Goal: Task Accomplishment & Management: Manage account settings

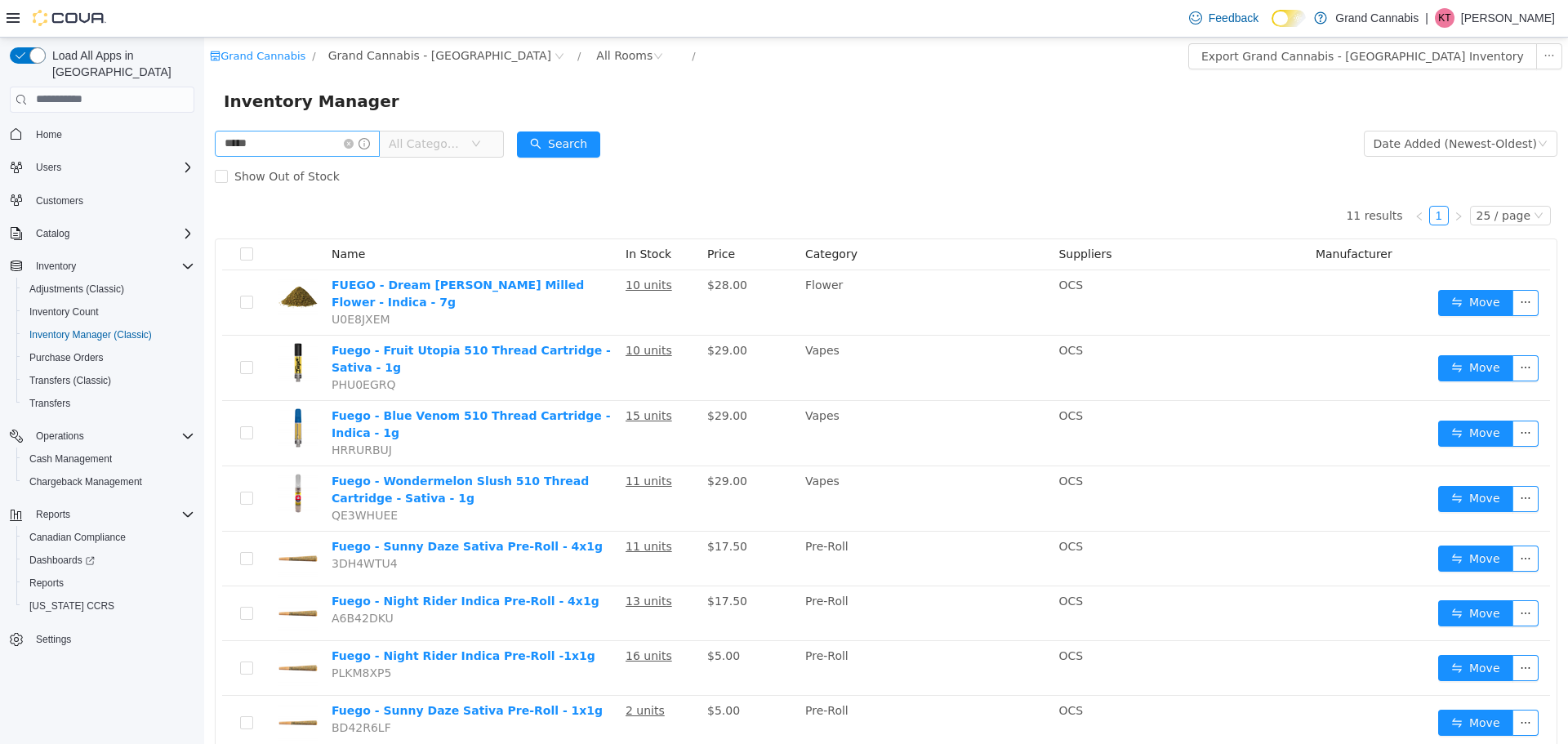
click at [297, 150] on input "*****" at bounding box center [297, 143] width 165 height 26
type input "*"
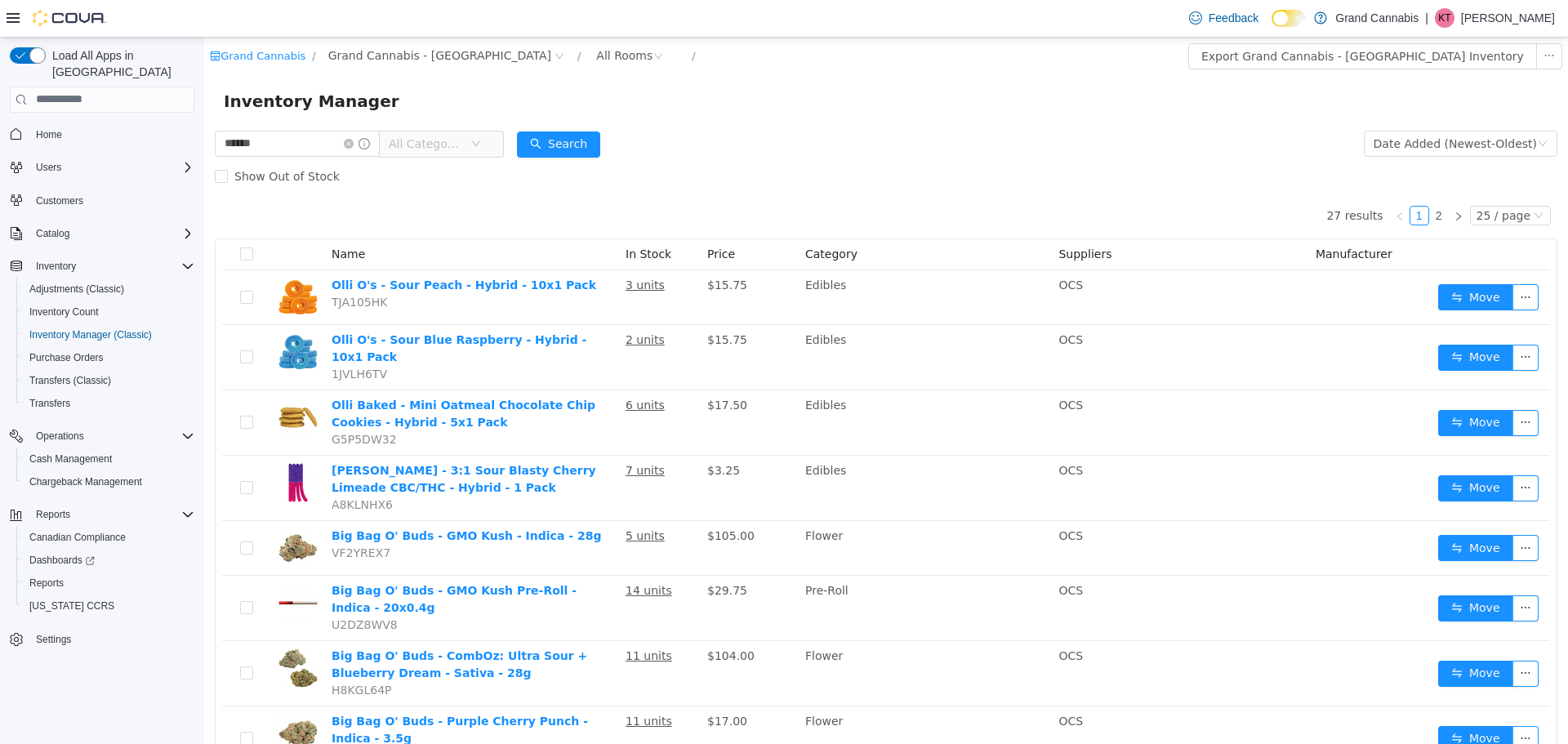
click at [436, 155] on span "All Categories" at bounding box center [429, 143] width 82 height 24
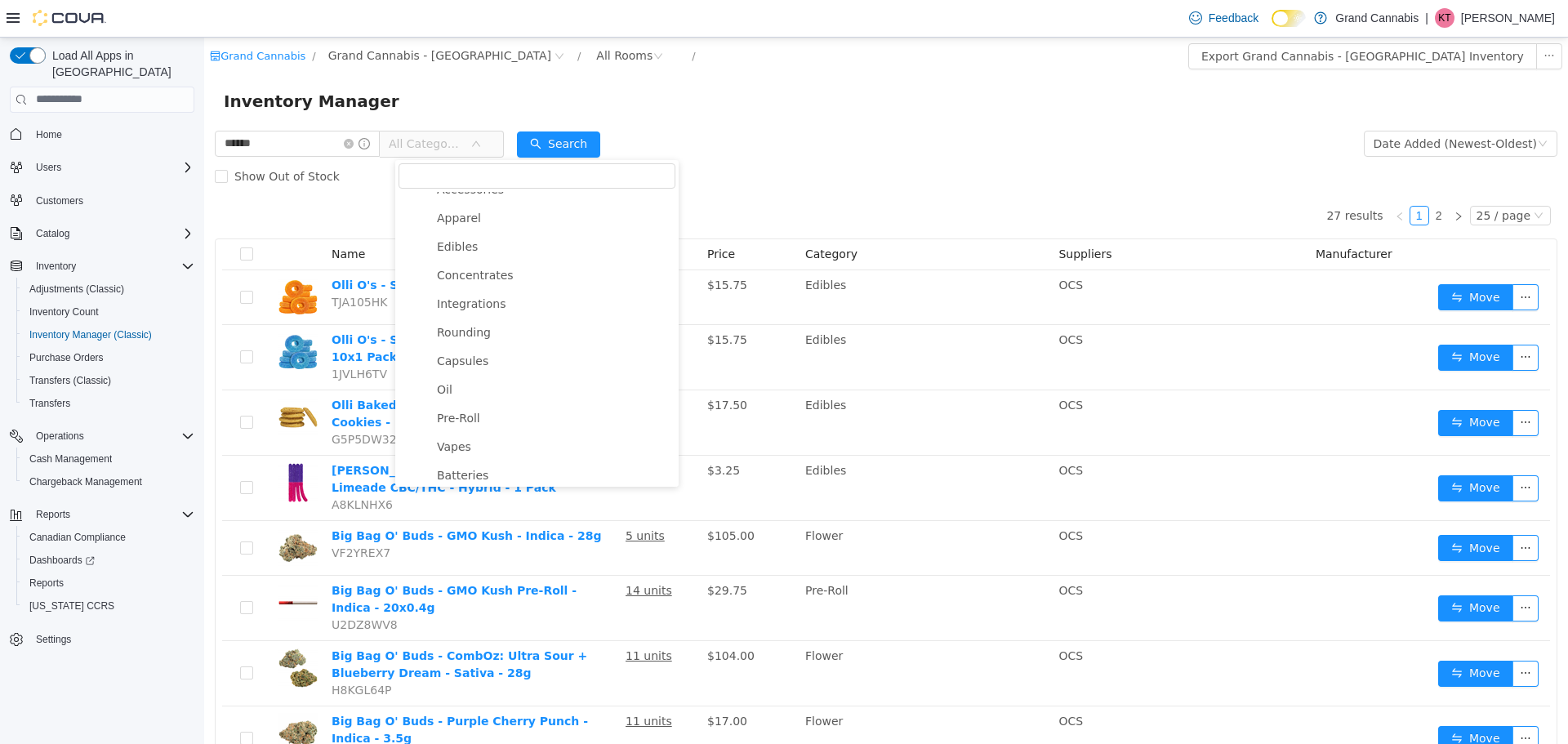
scroll to position [163, 0]
click at [469, 248] on span "Edibles" at bounding box center [457, 242] width 41 height 13
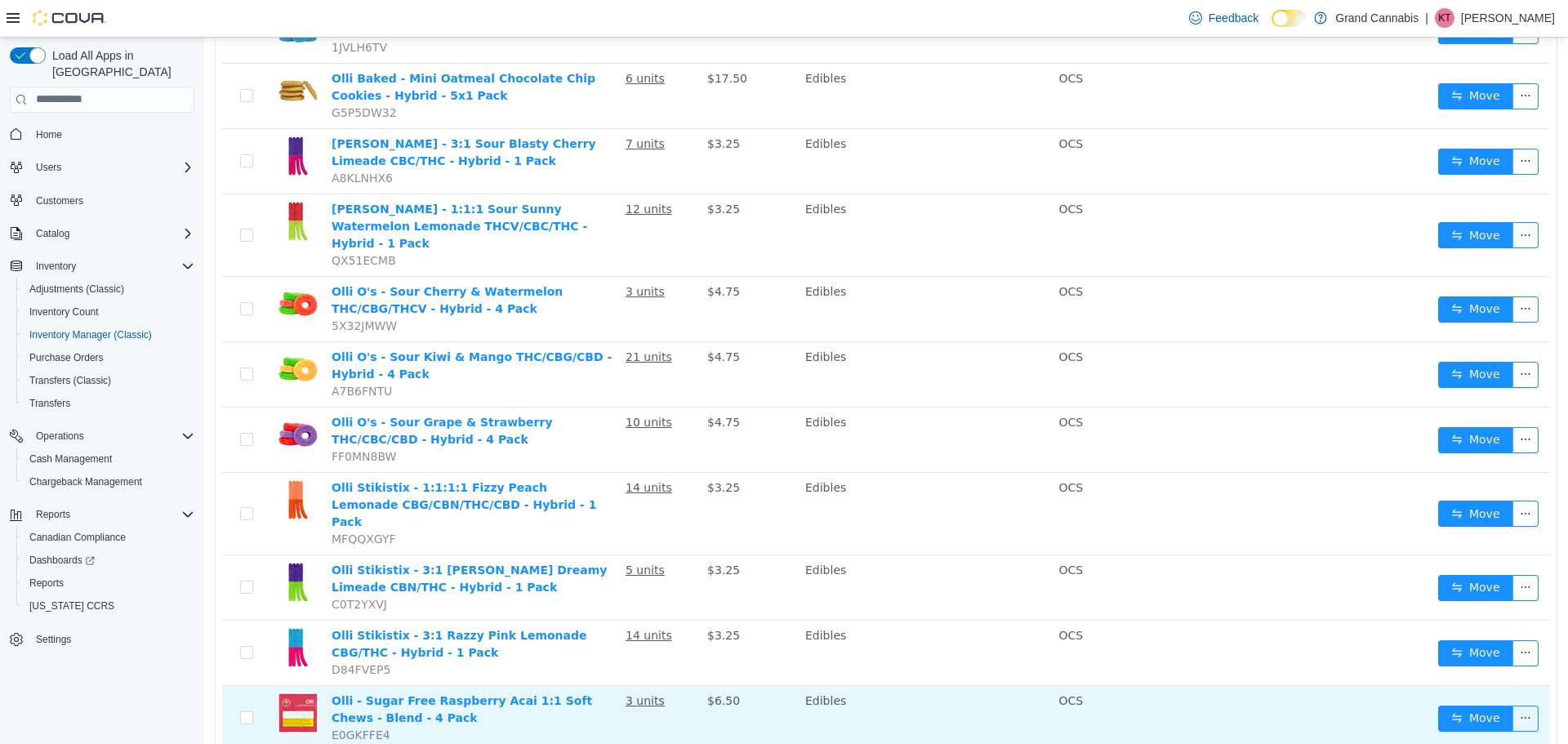
scroll to position [0, 0]
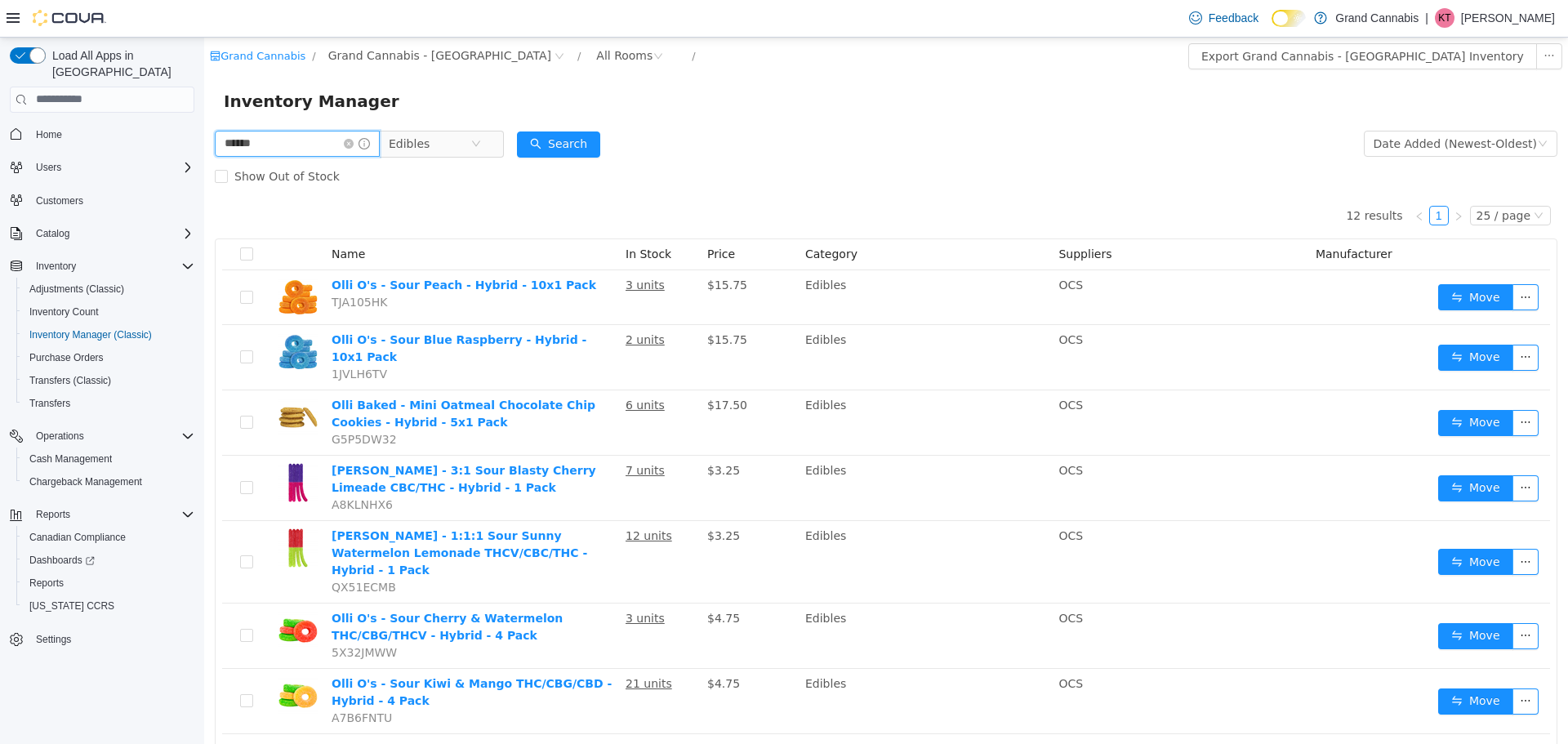
click at [292, 143] on input "******" at bounding box center [297, 143] width 165 height 26
type input "*"
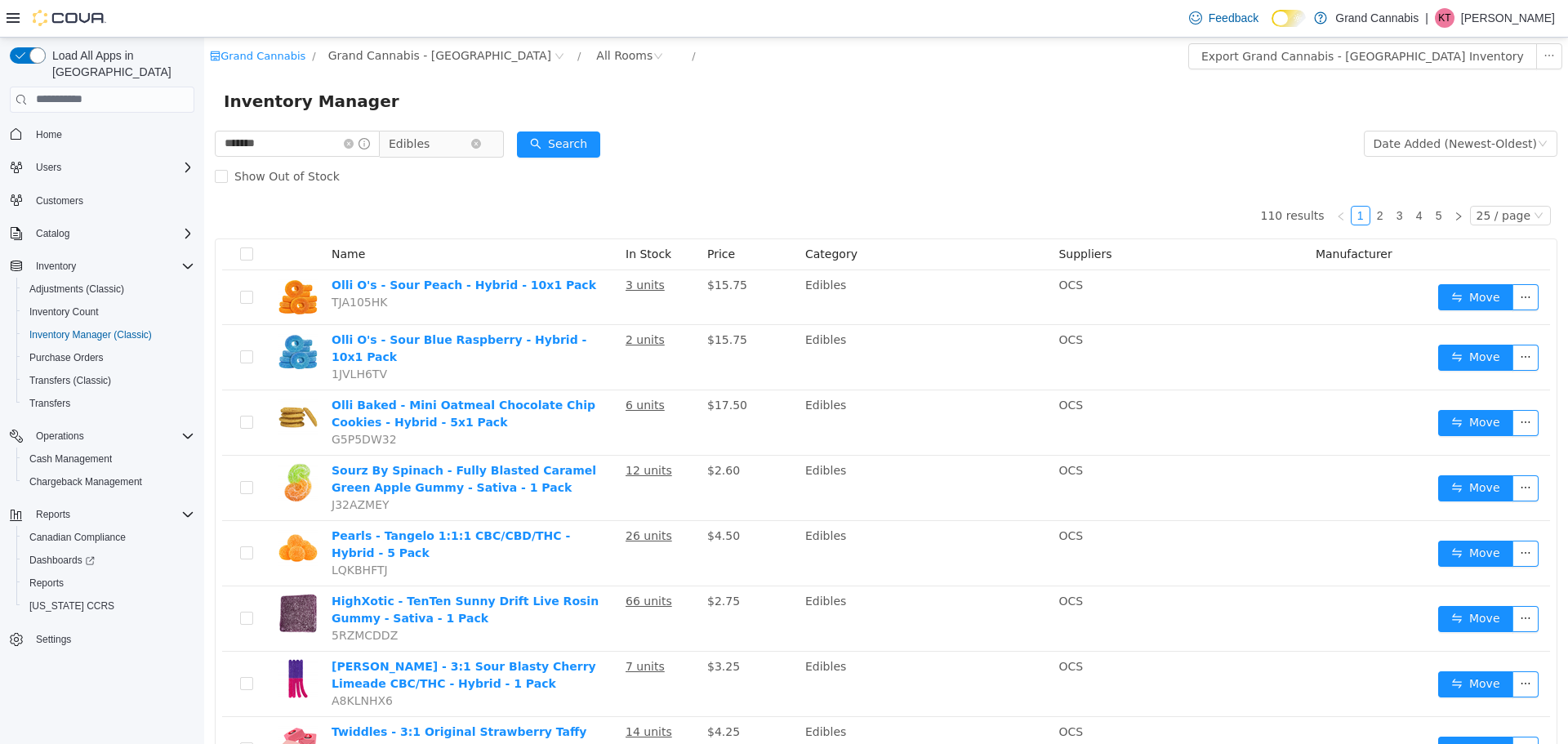
click at [487, 136] on span "Edibles" at bounding box center [435, 143] width 112 height 26
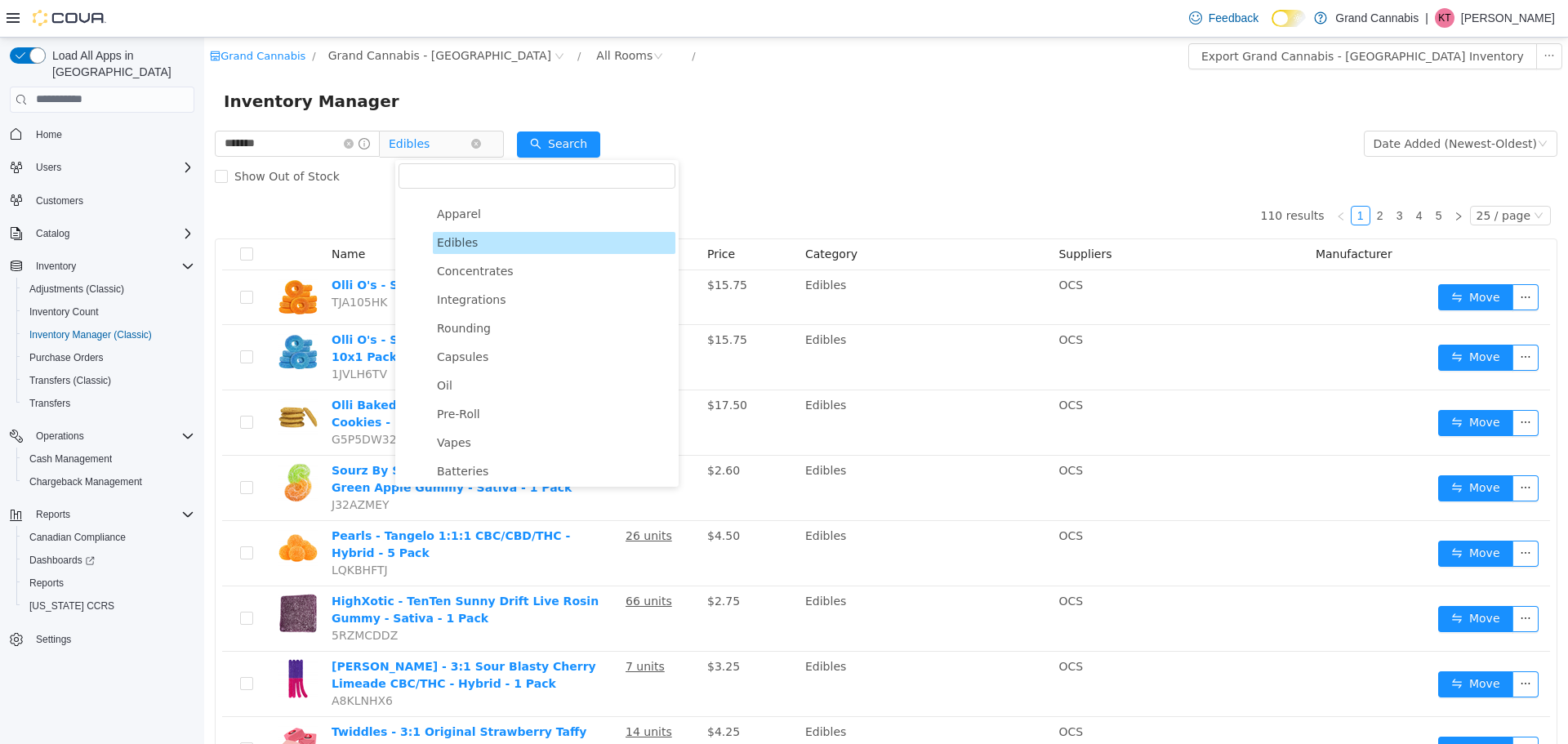
click at [491, 137] on span "Edibles" at bounding box center [435, 143] width 112 height 26
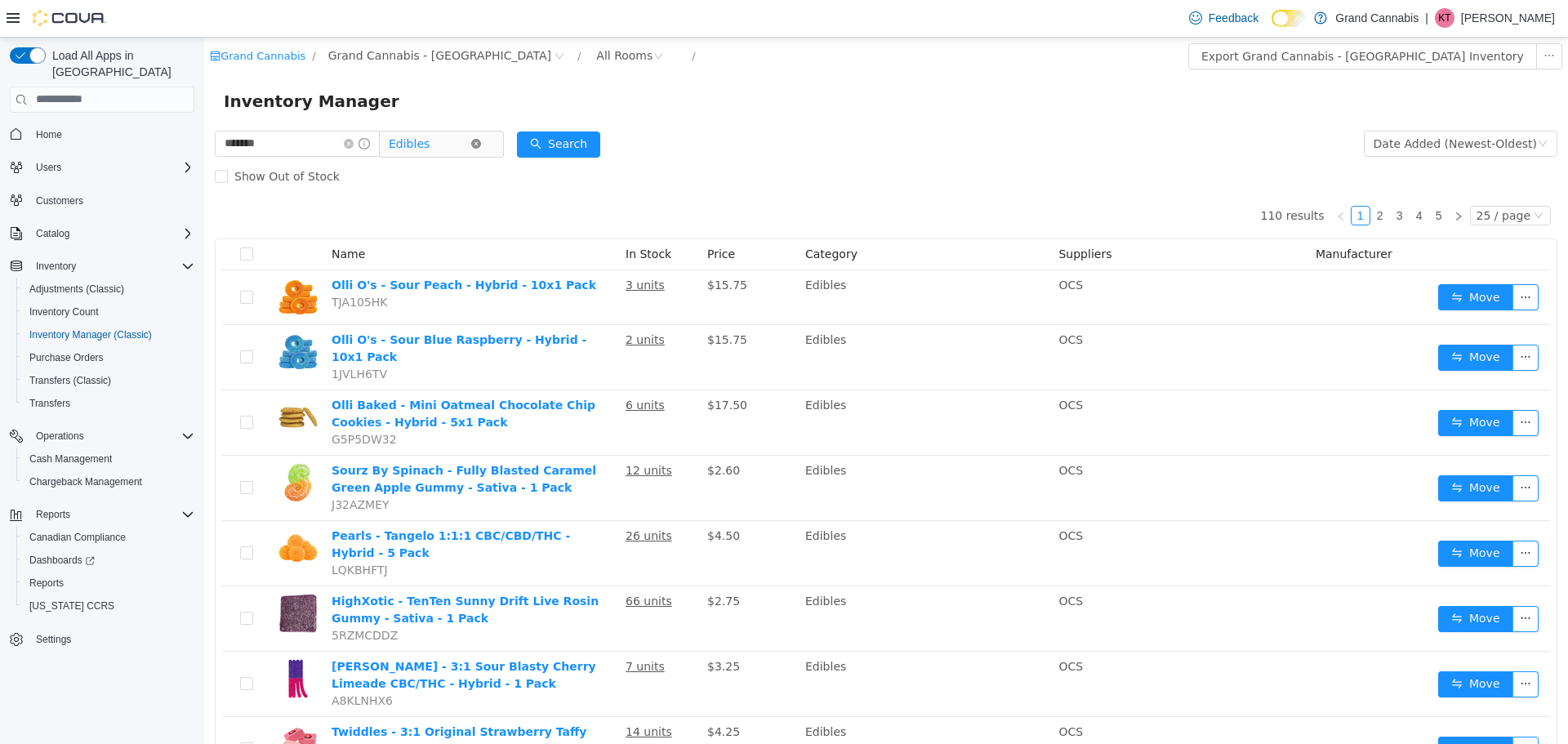
click at [481, 144] on icon "icon: close-circle" at bounding box center [475, 143] width 10 height 10
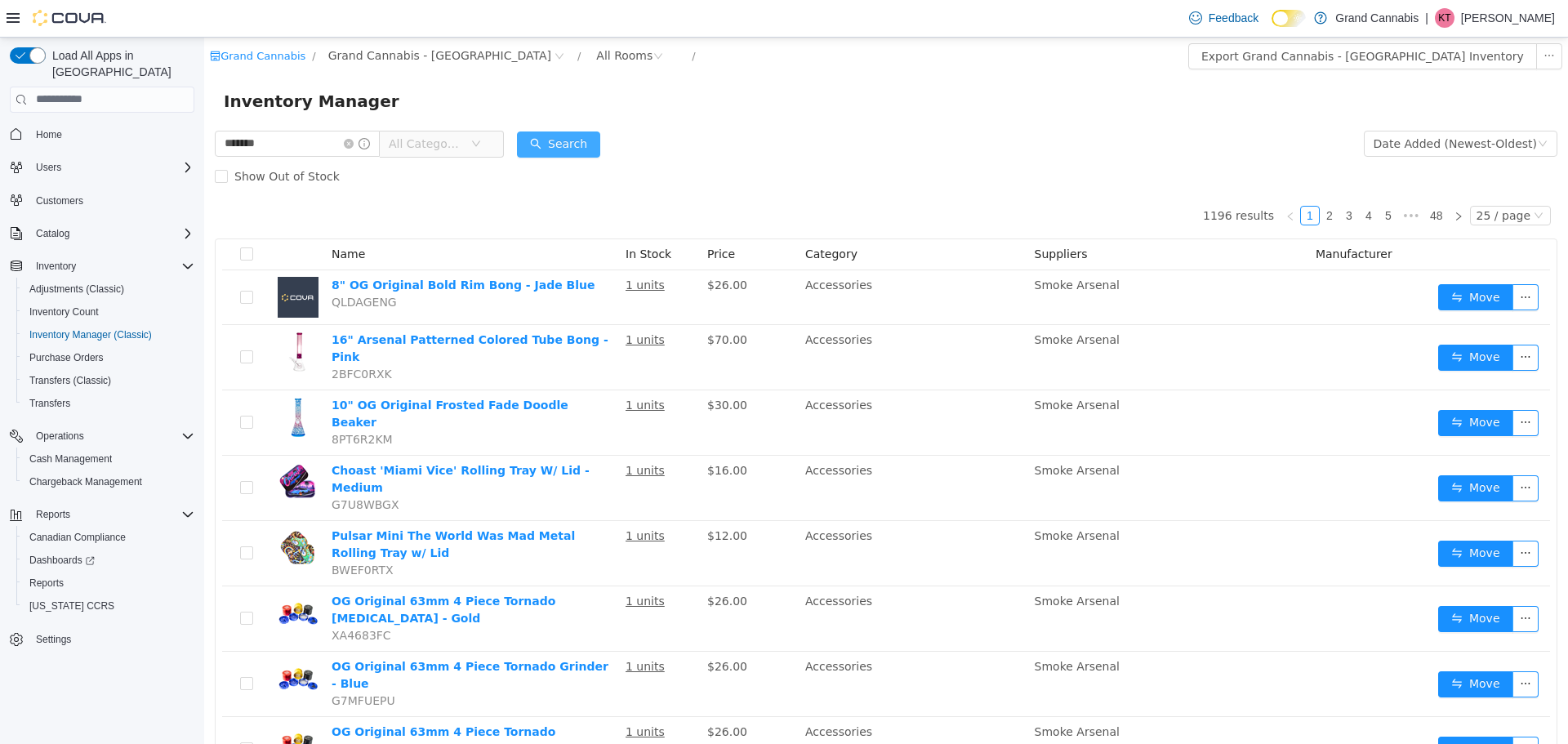
click at [553, 144] on button "Search" at bounding box center [559, 144] width 83 height 26
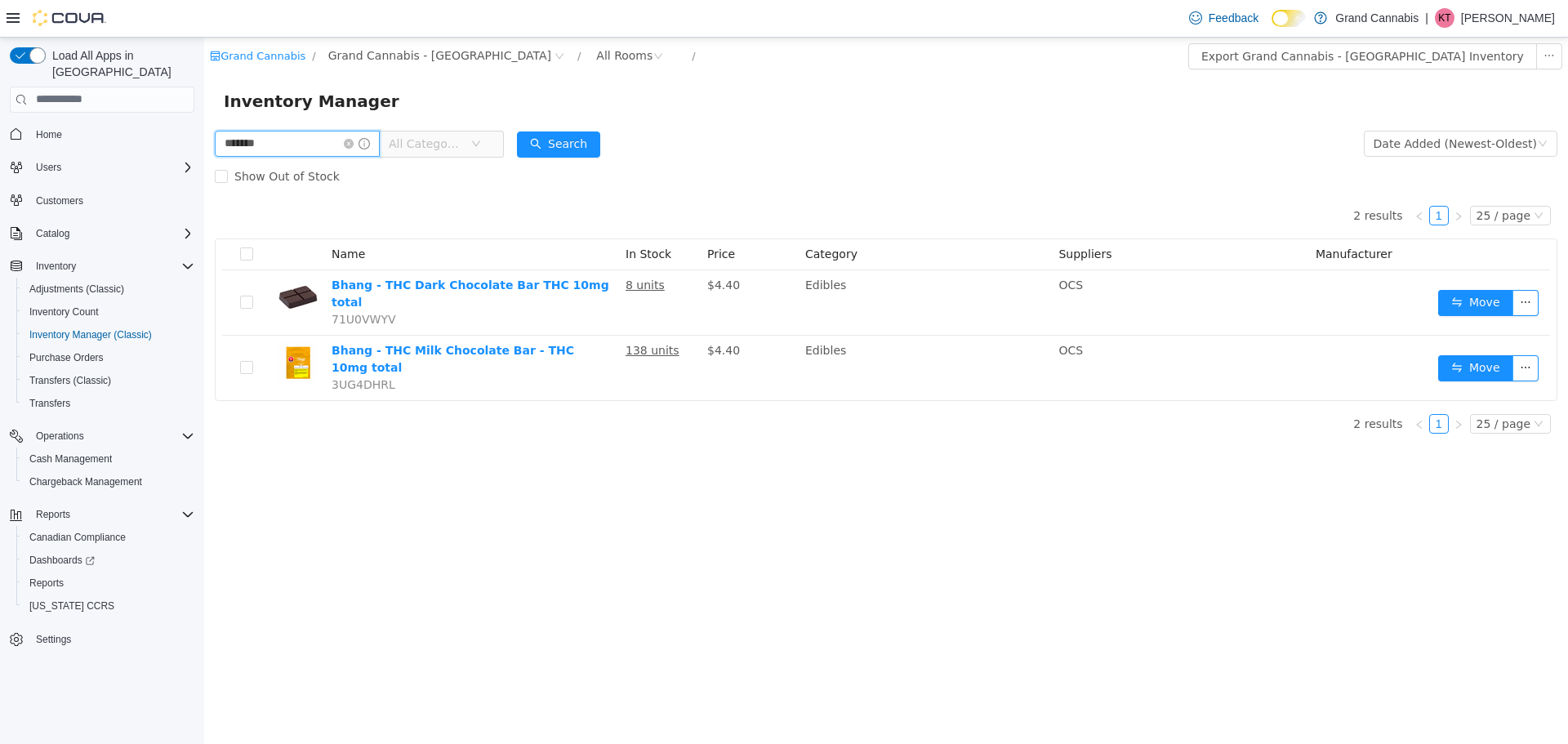
click at [246, 145] on input "*******" at bounding box center [297, 143] width 165 height 26
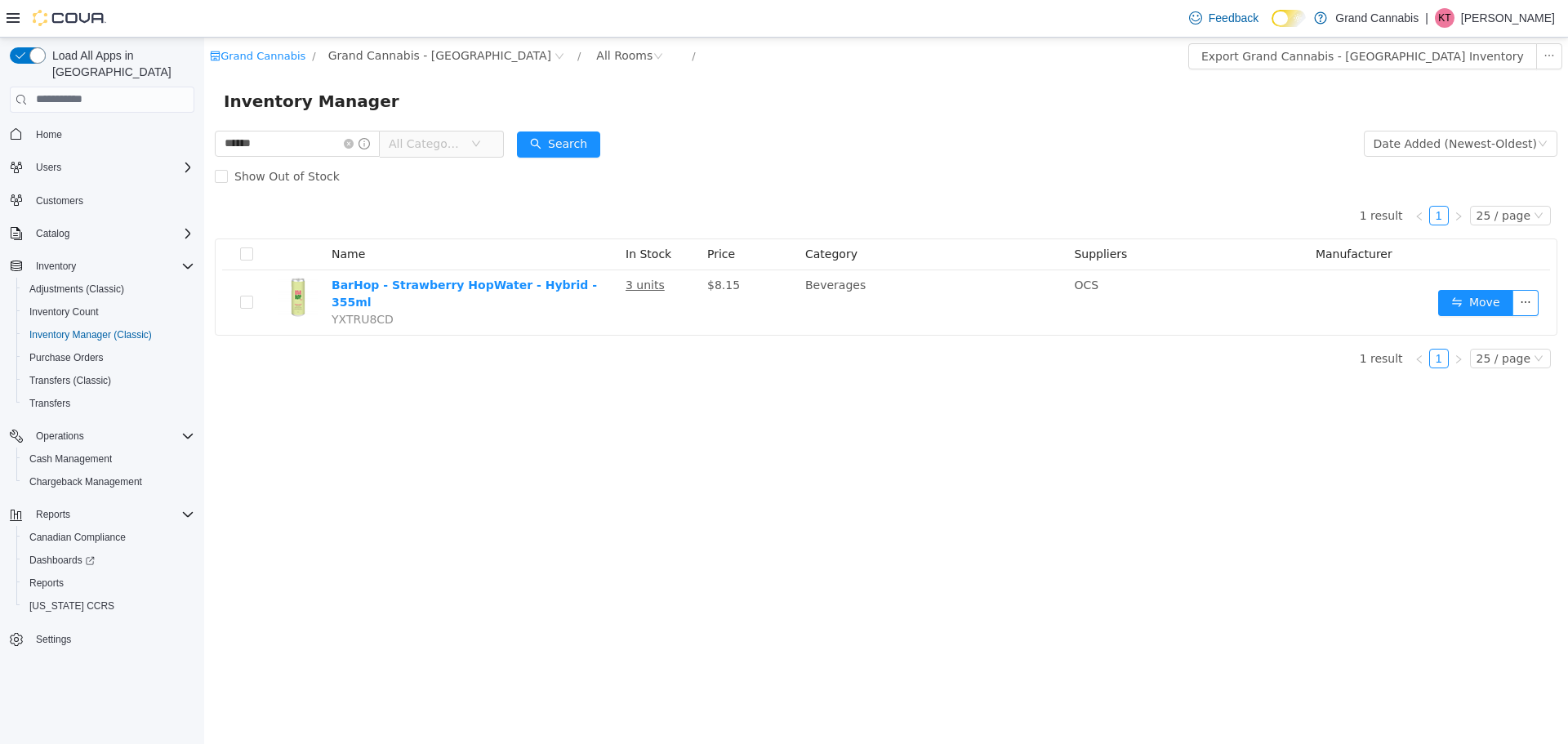
click at [521, 396] on div "Grand Cannabis / Grand Cannabis - Dunnville / All Rooms / Export Grand Cannabis…" at bounding box center [886, 390] width 1364 height 706
click at [367, 151] on input "******" at bounding box center [297, 143] width 165 height 26
type input "*"
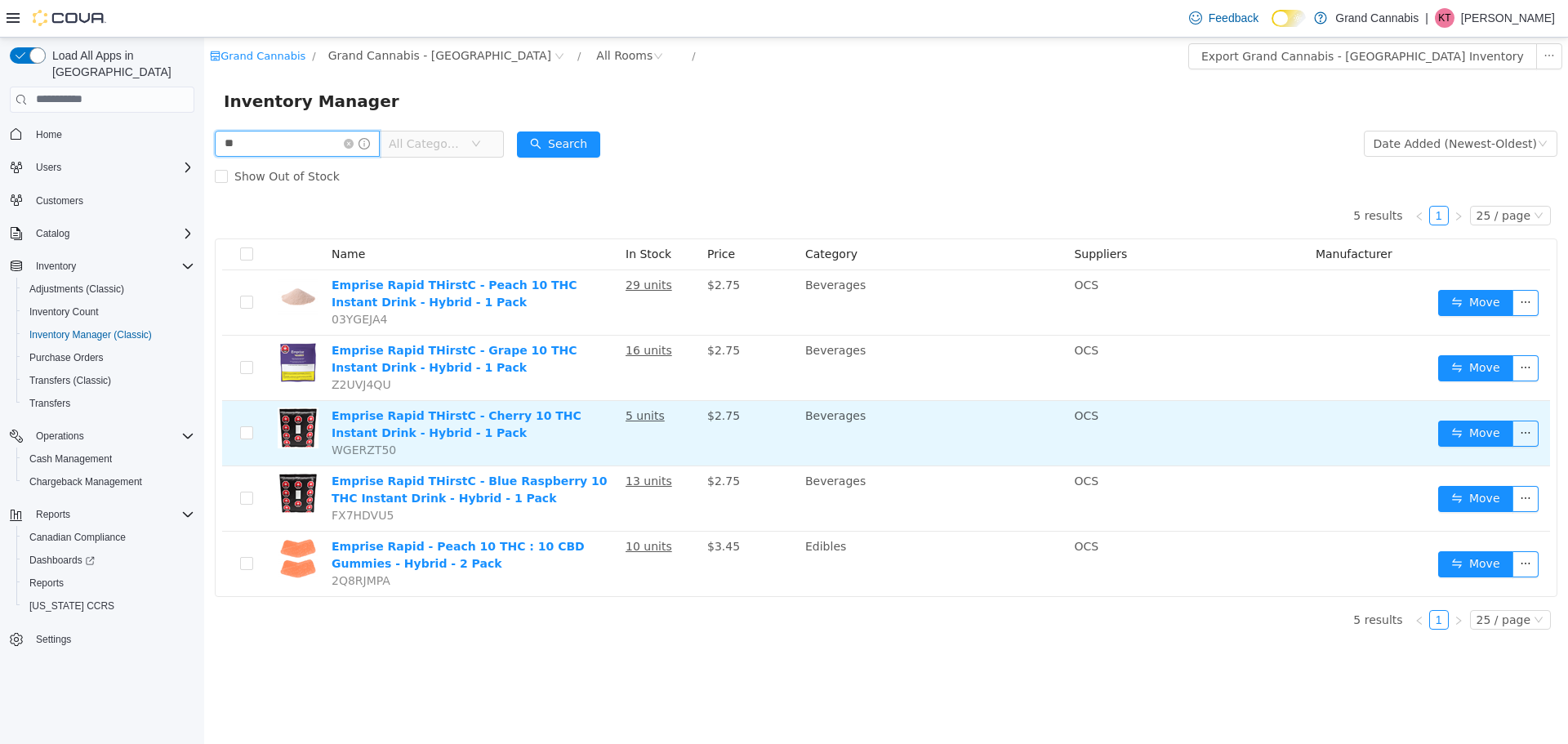
type input "*"
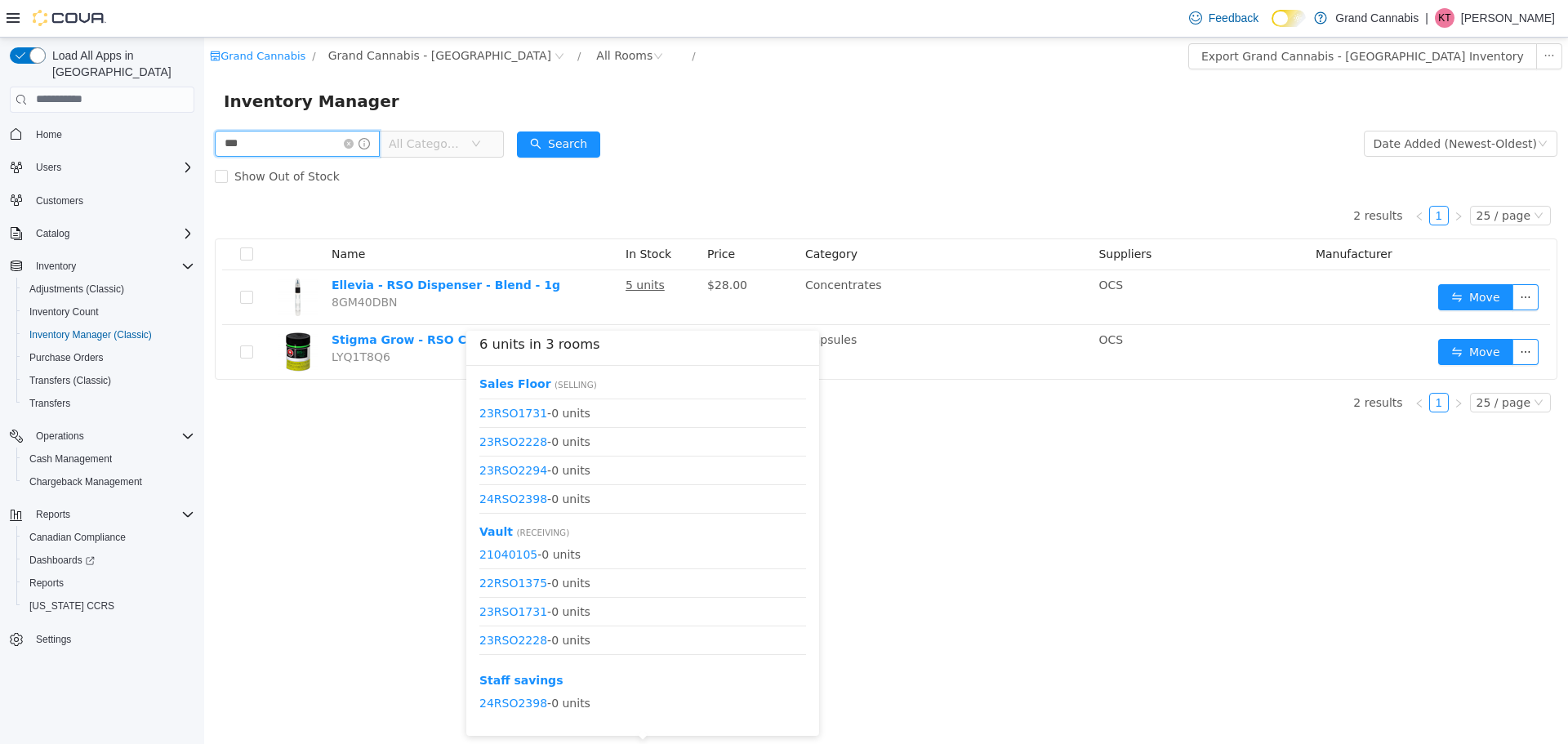
scroll to position [78, 0]
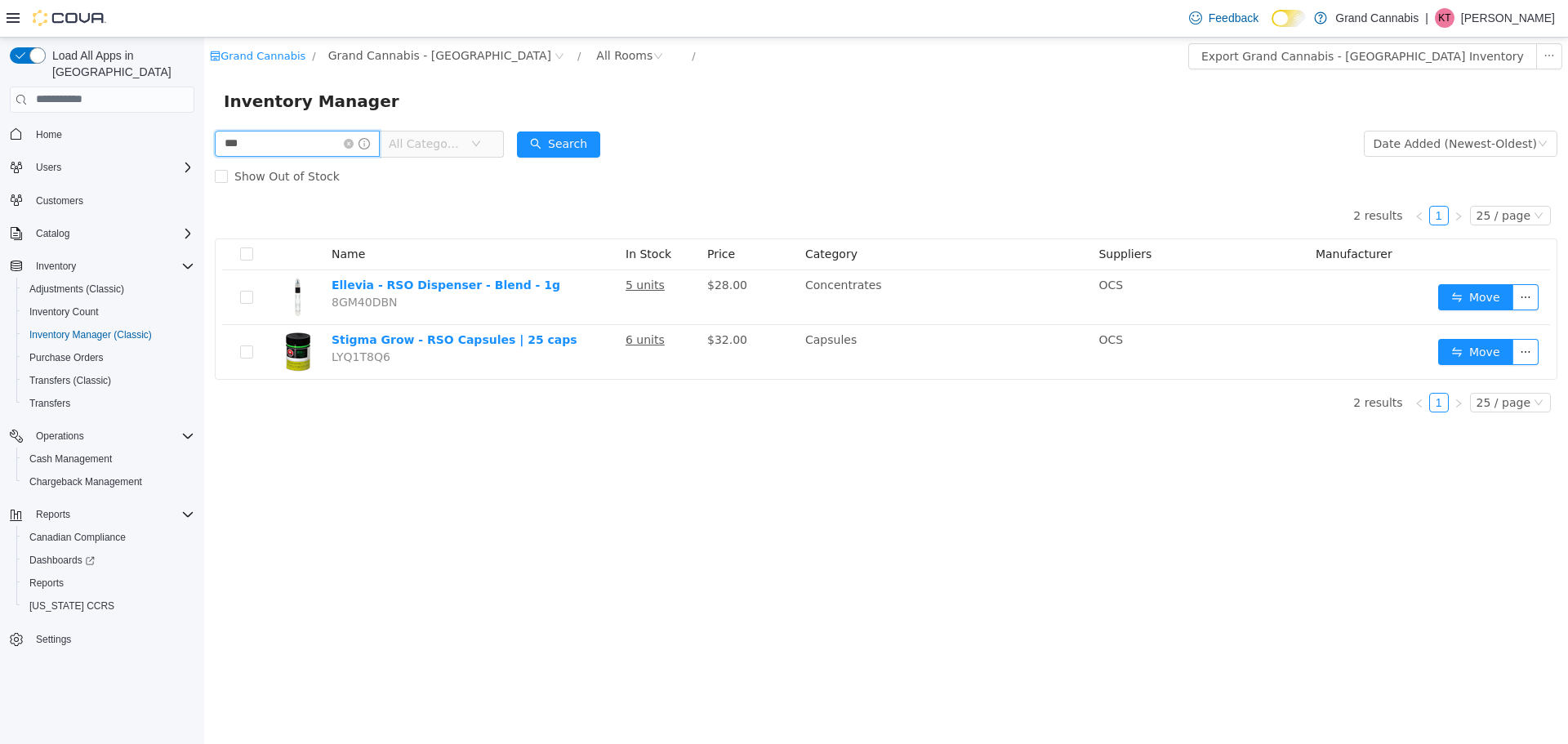
click at [301, 135] on input "***" at bounding box center [297, 143] width 165 height 26
type input "*"
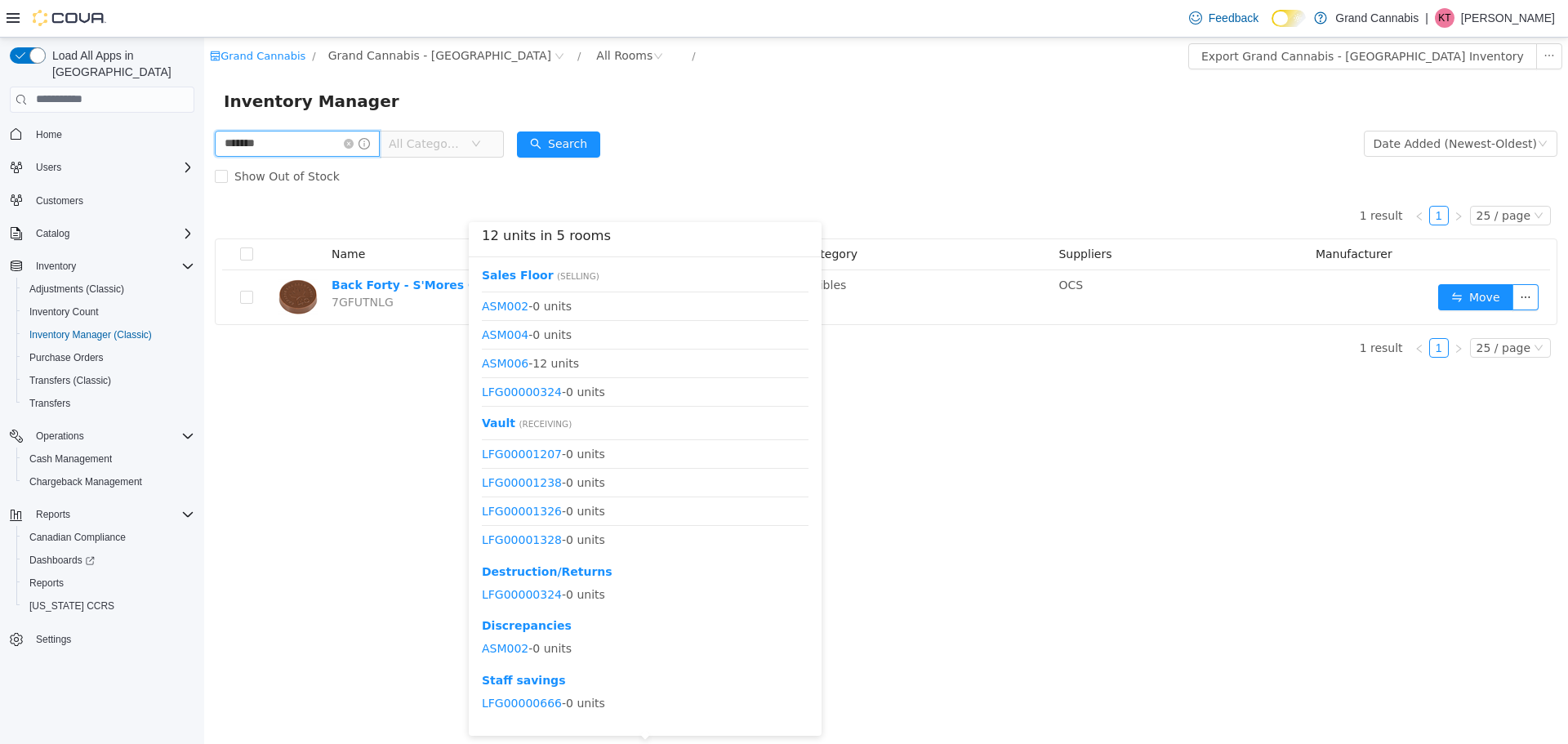
scroll to position [355, 0]
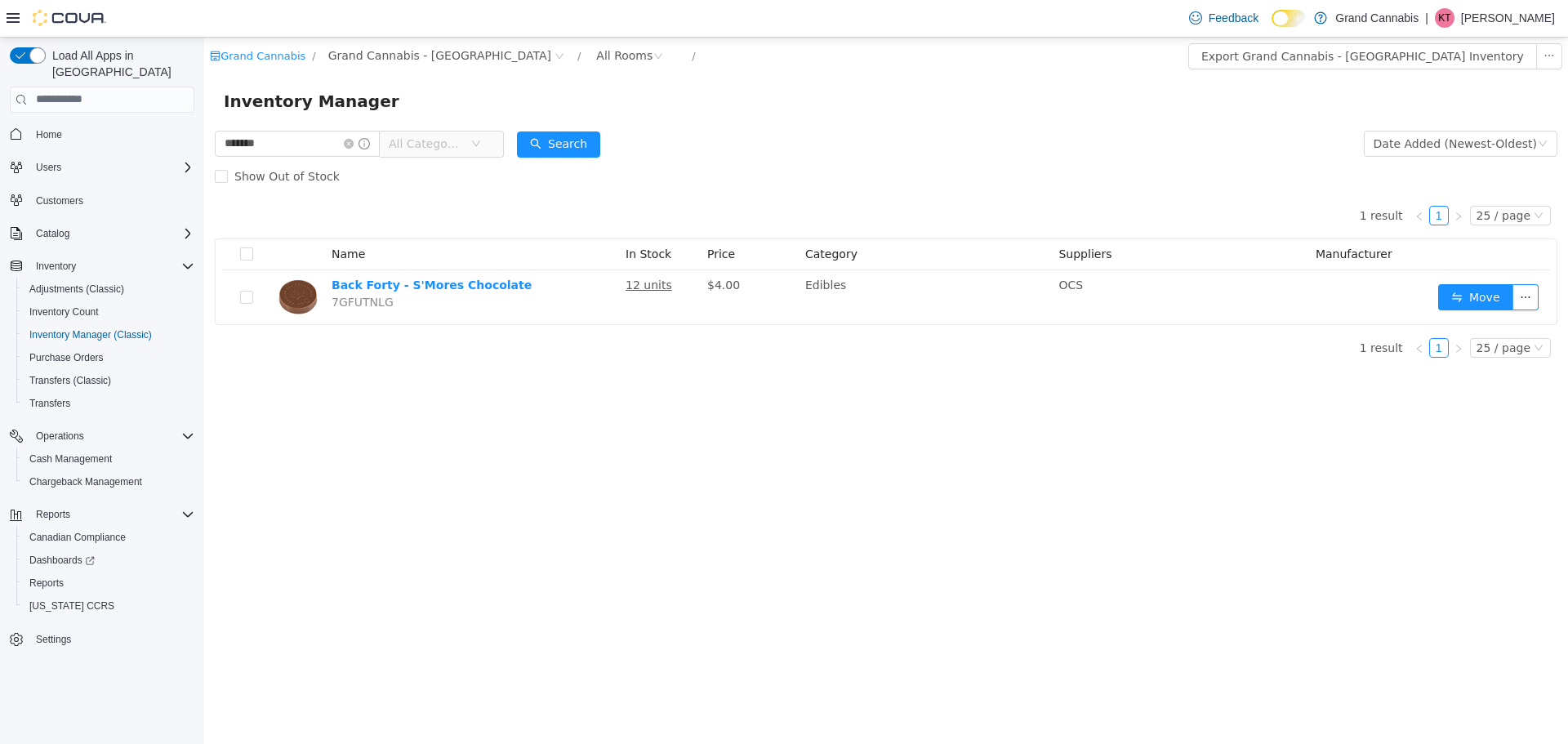
click at [977, 464] on div "Grand Cannabis / Grand Cannabis - Dunnville / All Rooms / Export Grand Cannabis…" at bounding box center [886, 390] width 1364 height 706
click at [325, 144] on input "*******" at bounding box center [297, 143] width 165 height 26
type input "*"
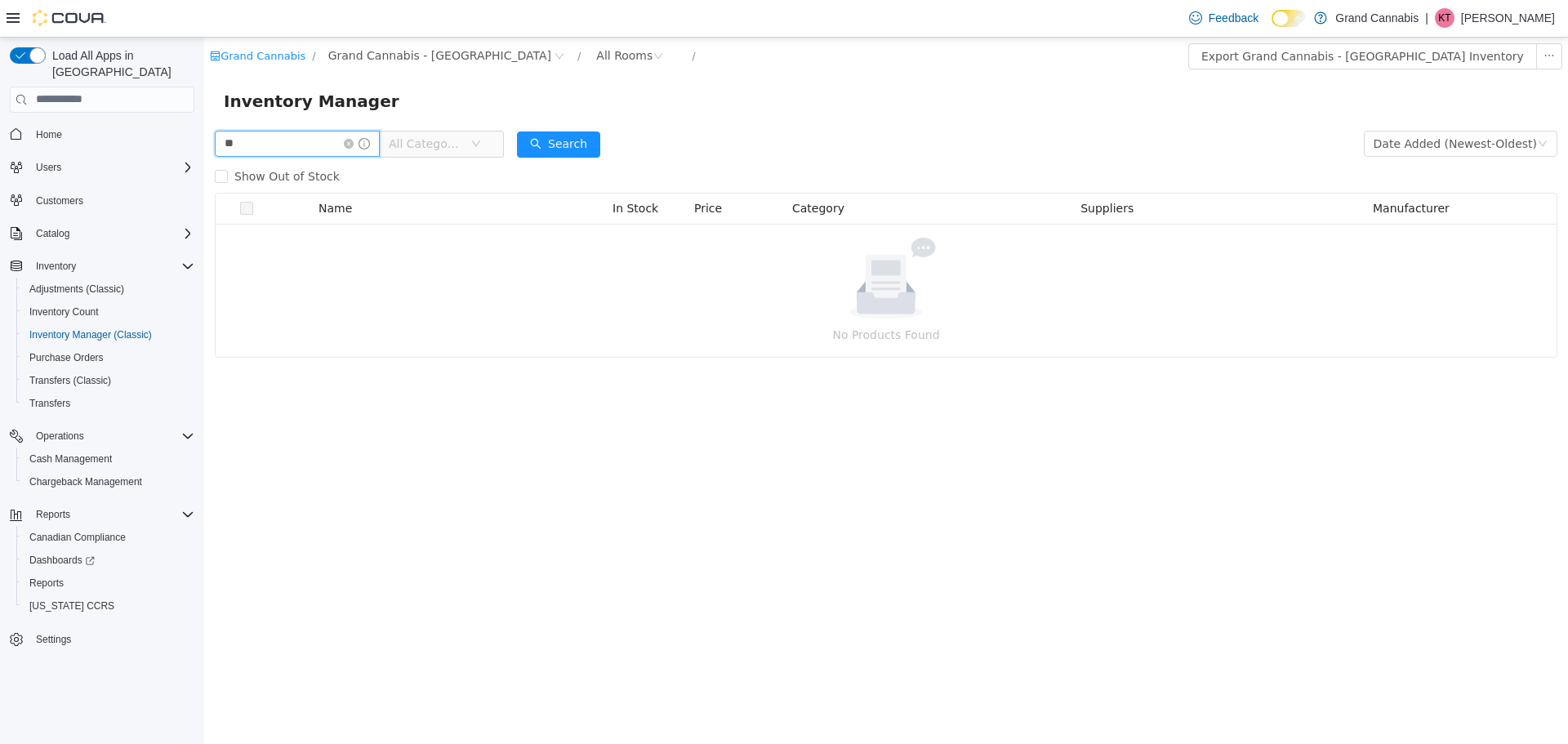
type input "*"
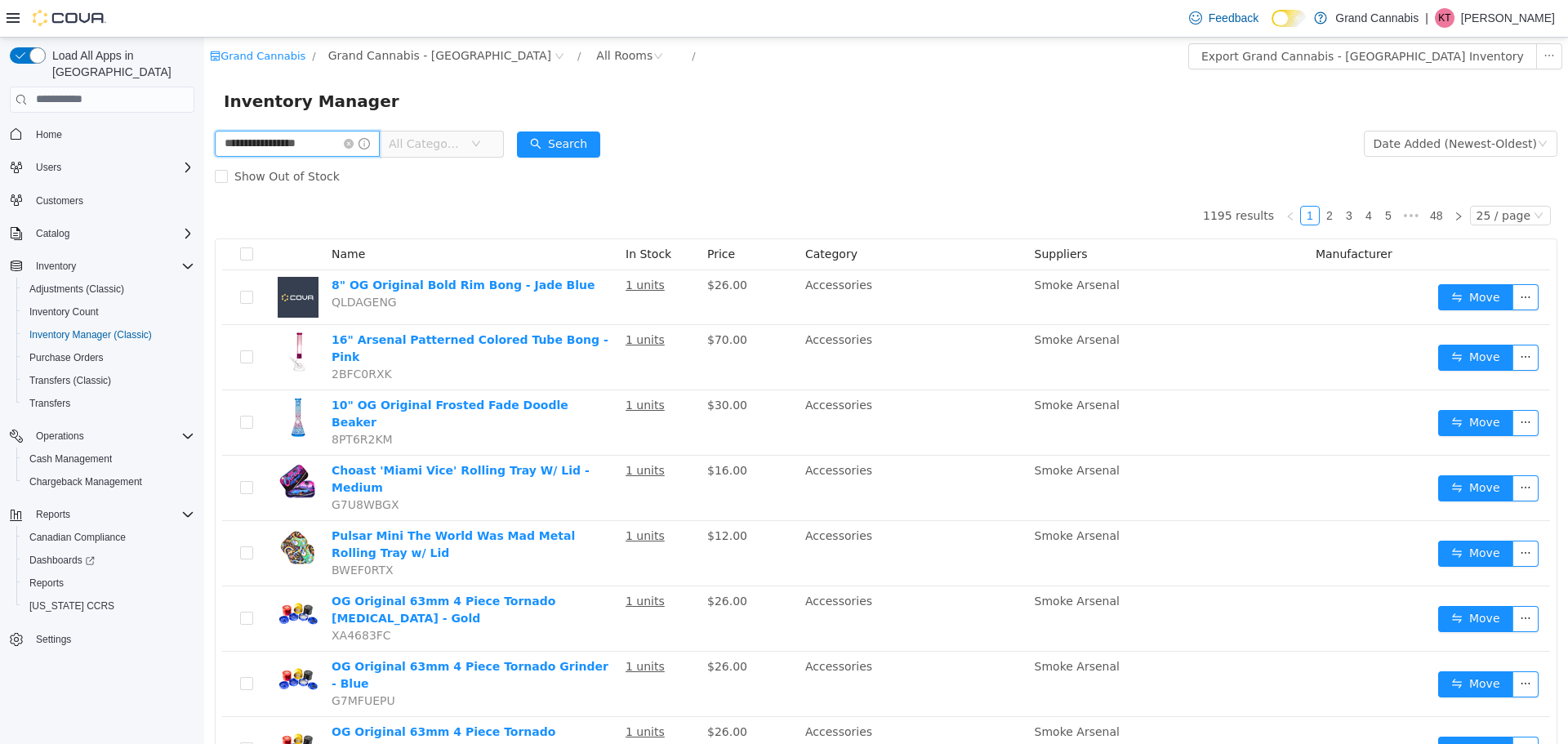
type input "**********"
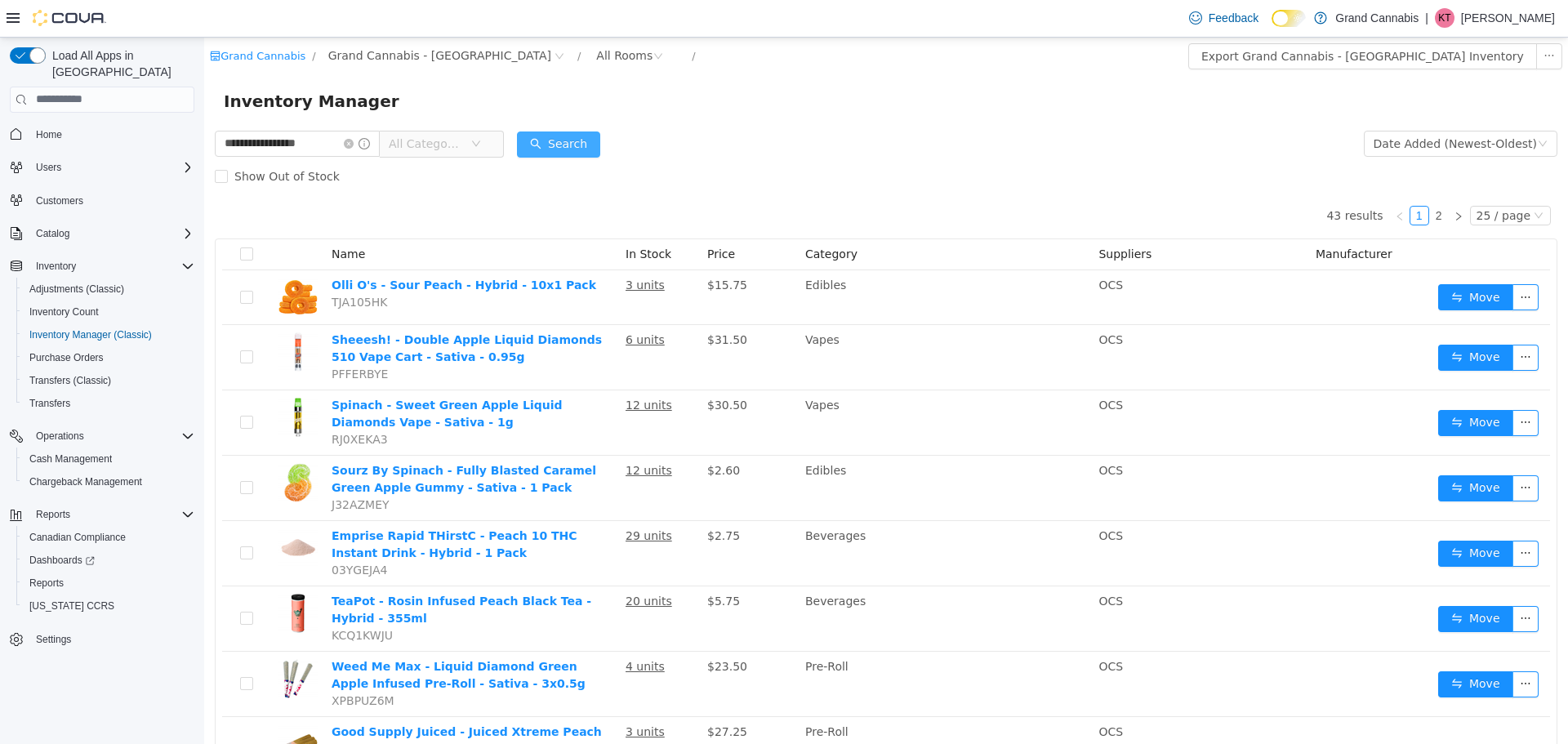
drag, startPoint x: 559, startPoint y: 145, endPoint x: 553, endPoint y: 167, distance: 22.8
click at [559, 145] on button "Search" at bounding box center [559, 144] width 83 height 26
click at [572, 145] on button "Search" at bounding box center [559, 144] width 83 height 26
click at [569, 147] on button "Search" at bounding box center [559, 144] width 83 height 26
click at [354, 142] on icon "icon: close-circle" at bounding box center [348, 143] width 10 height 10
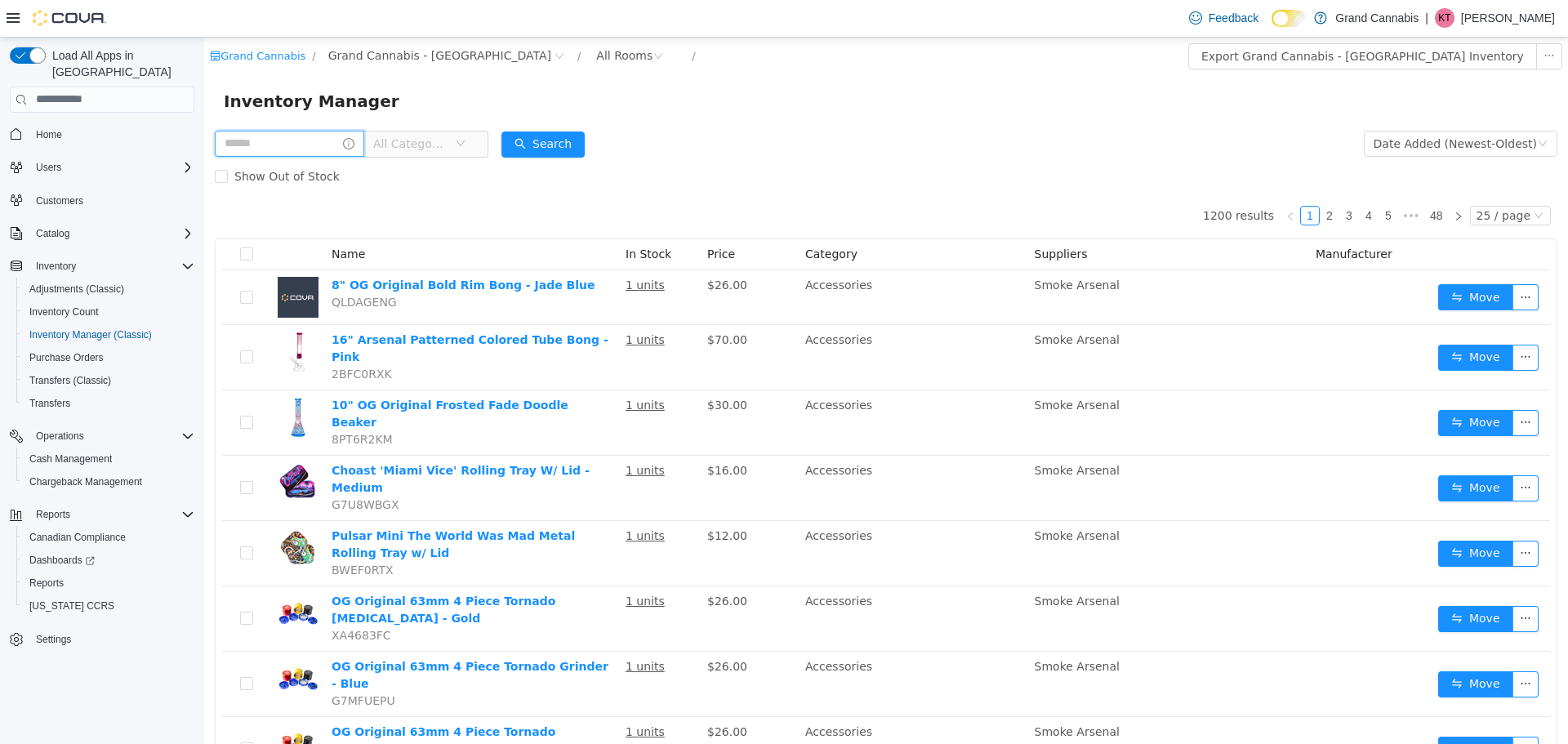
click at [345, 136] on input "text" at bounding box center [289, 143] width 149 height 26
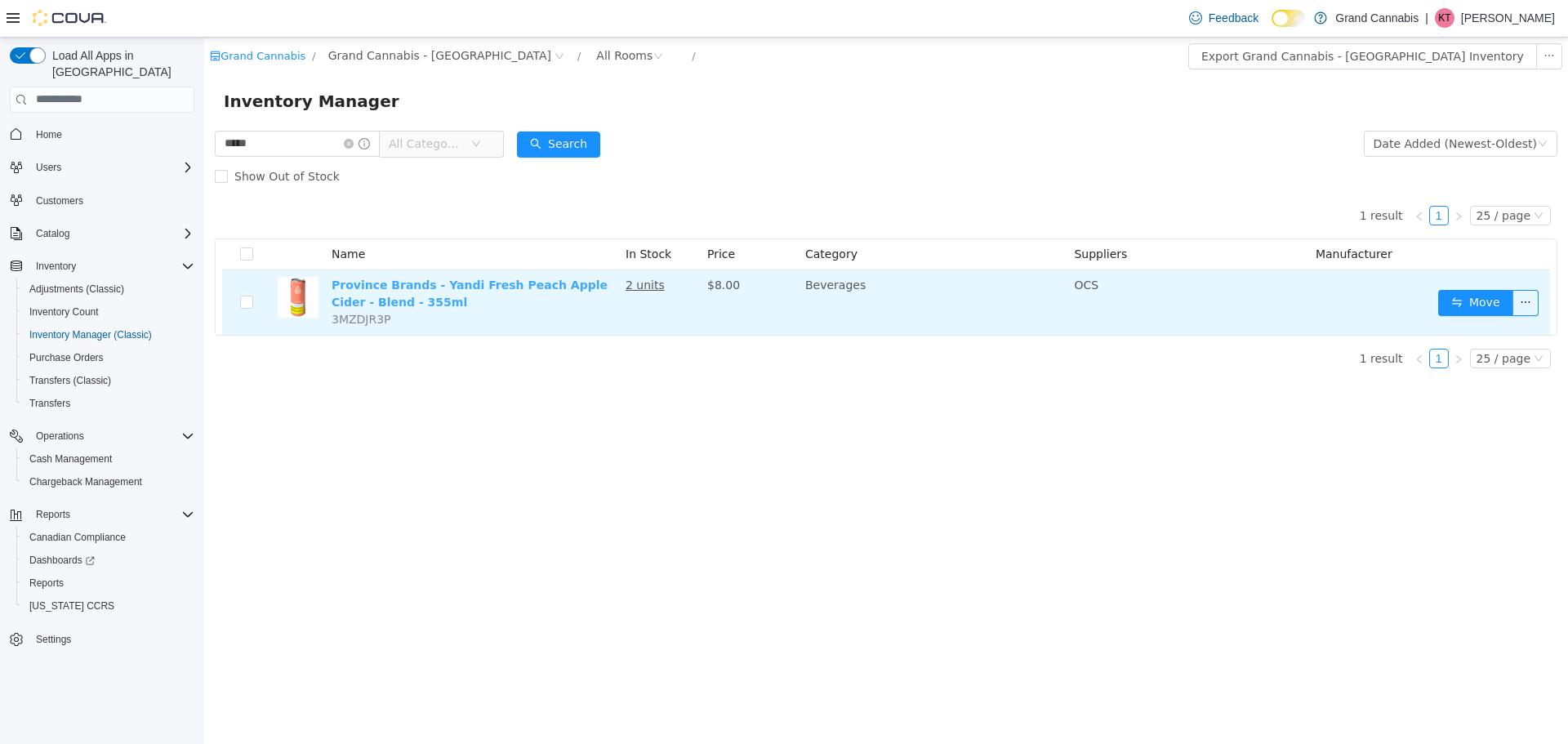
click at [395, 292] on link "Province Brands - Yandi Fresh Peach Apple Cider - Blend - 355ml" at bounding box center [470, 293] width 276 height 31
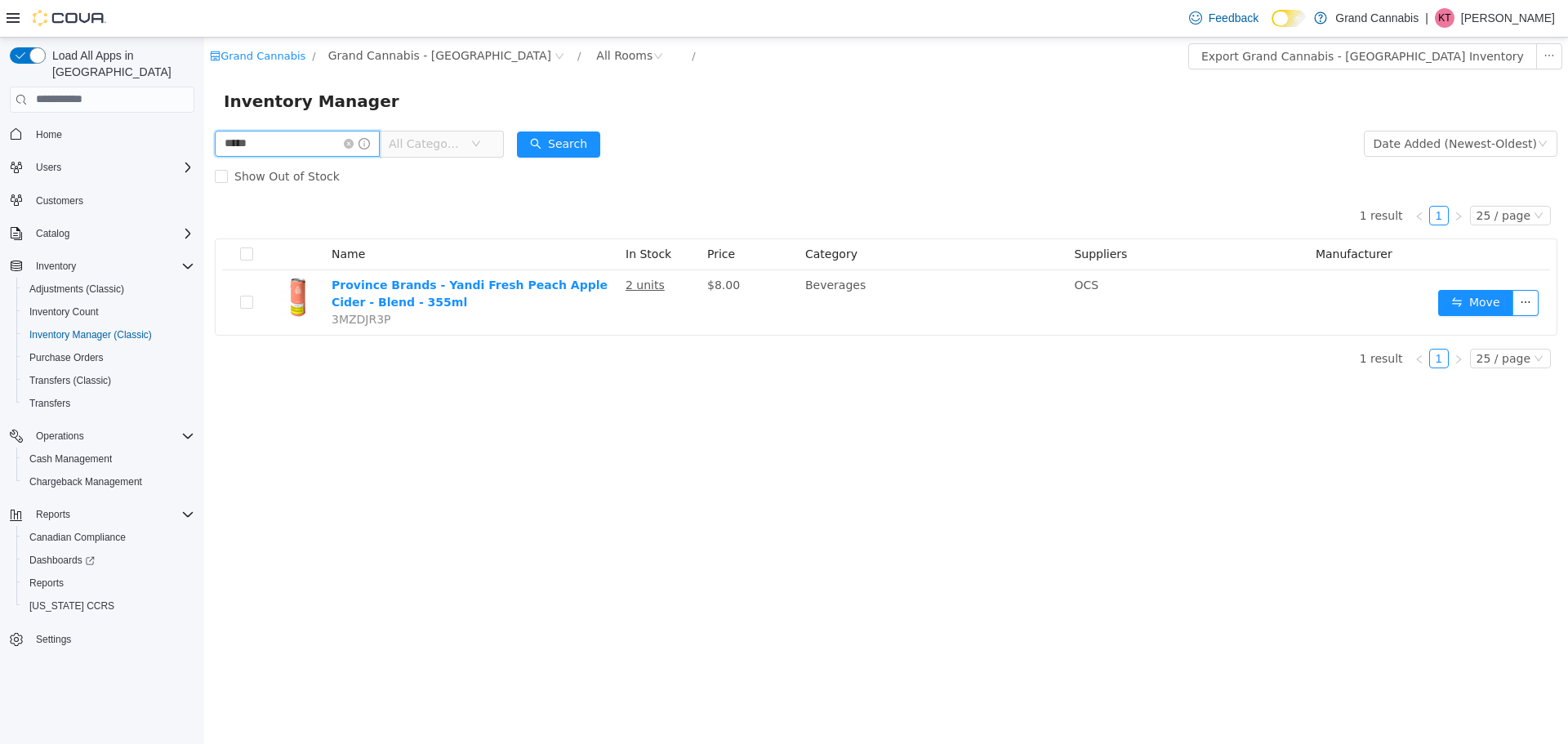
click at [329, 147] on input "*****" at bounding box center [297, 143] width 165 height 26
type input "*"
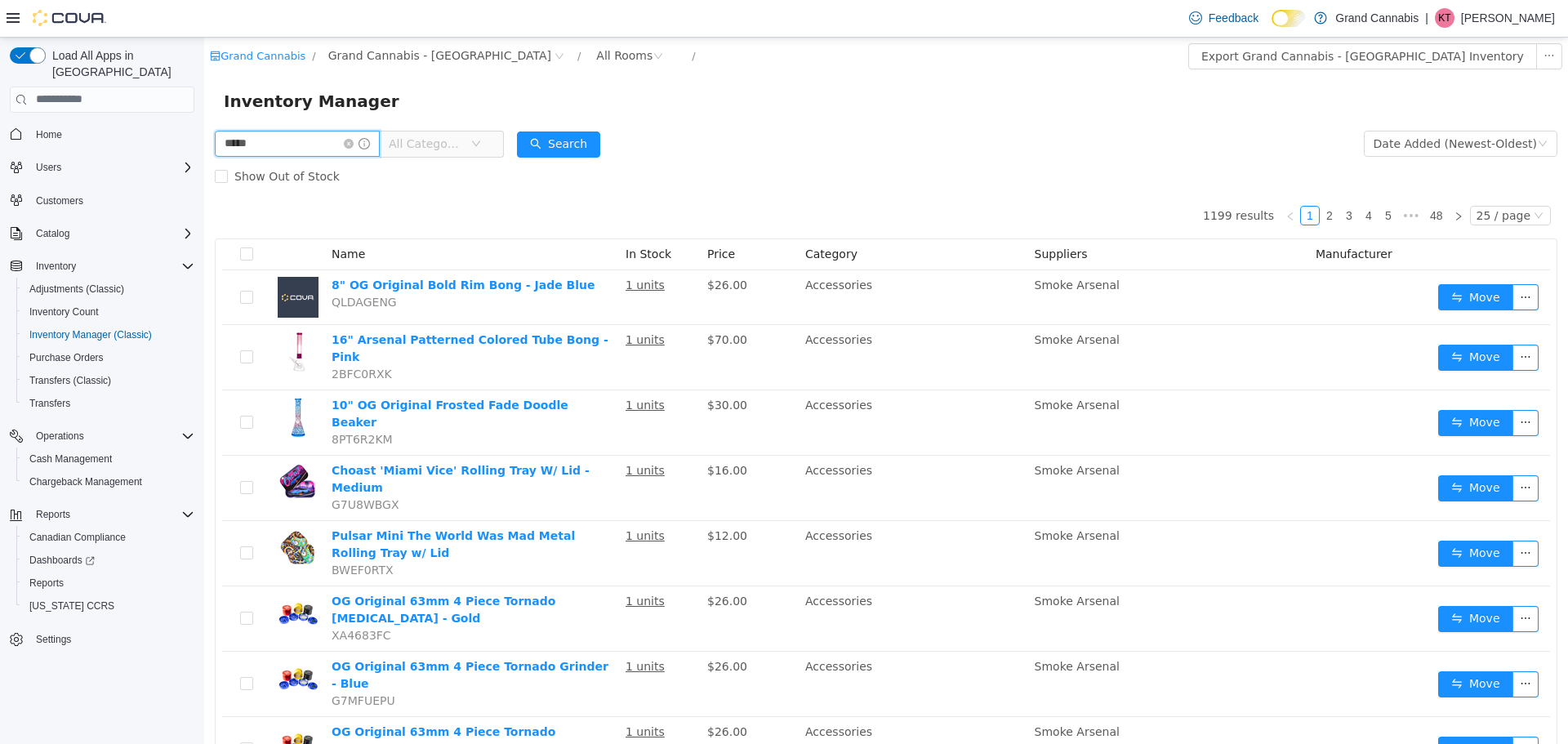
type input "*****"
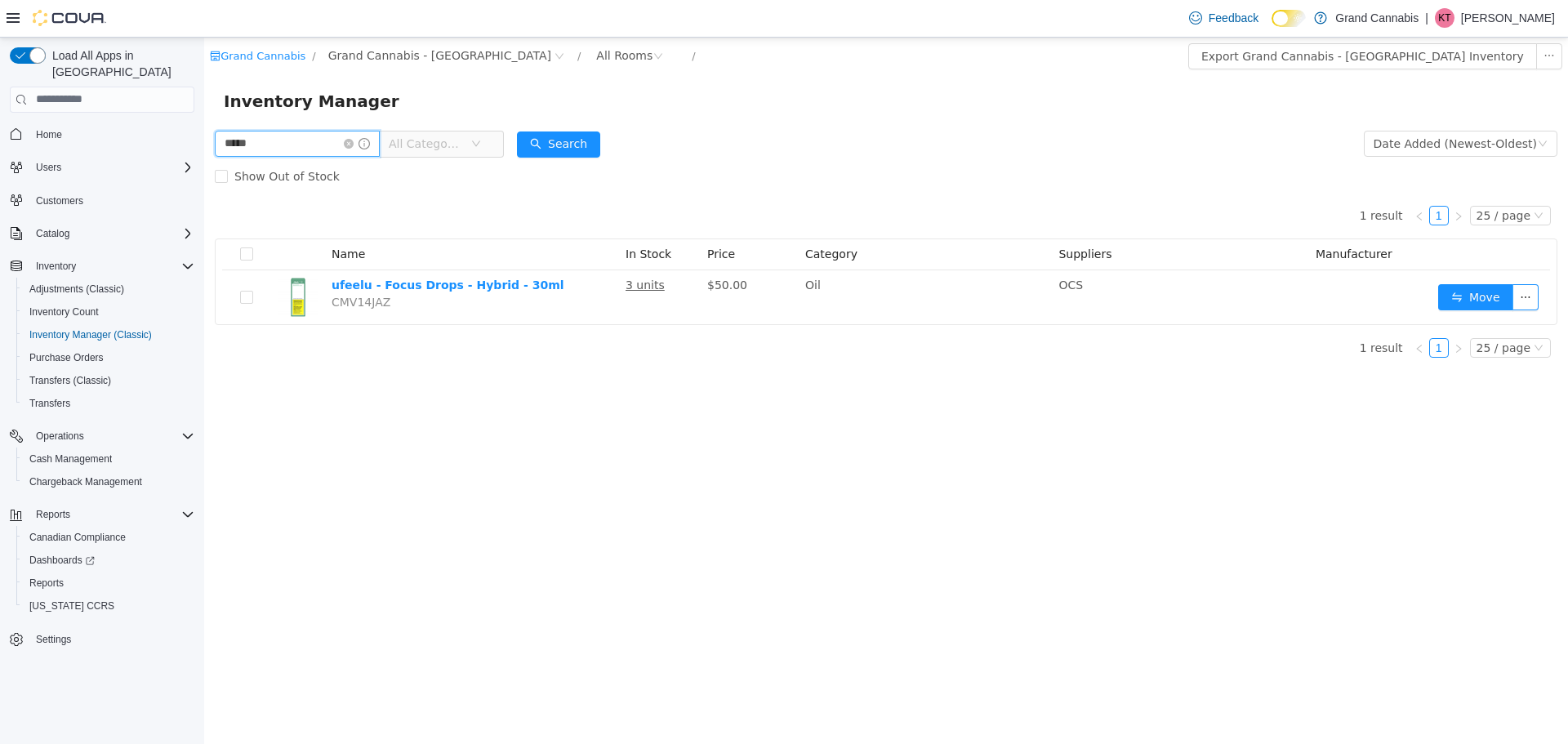
click at [271, 142] on input "*****" at bounding box center [297, 143] width 165 height 26
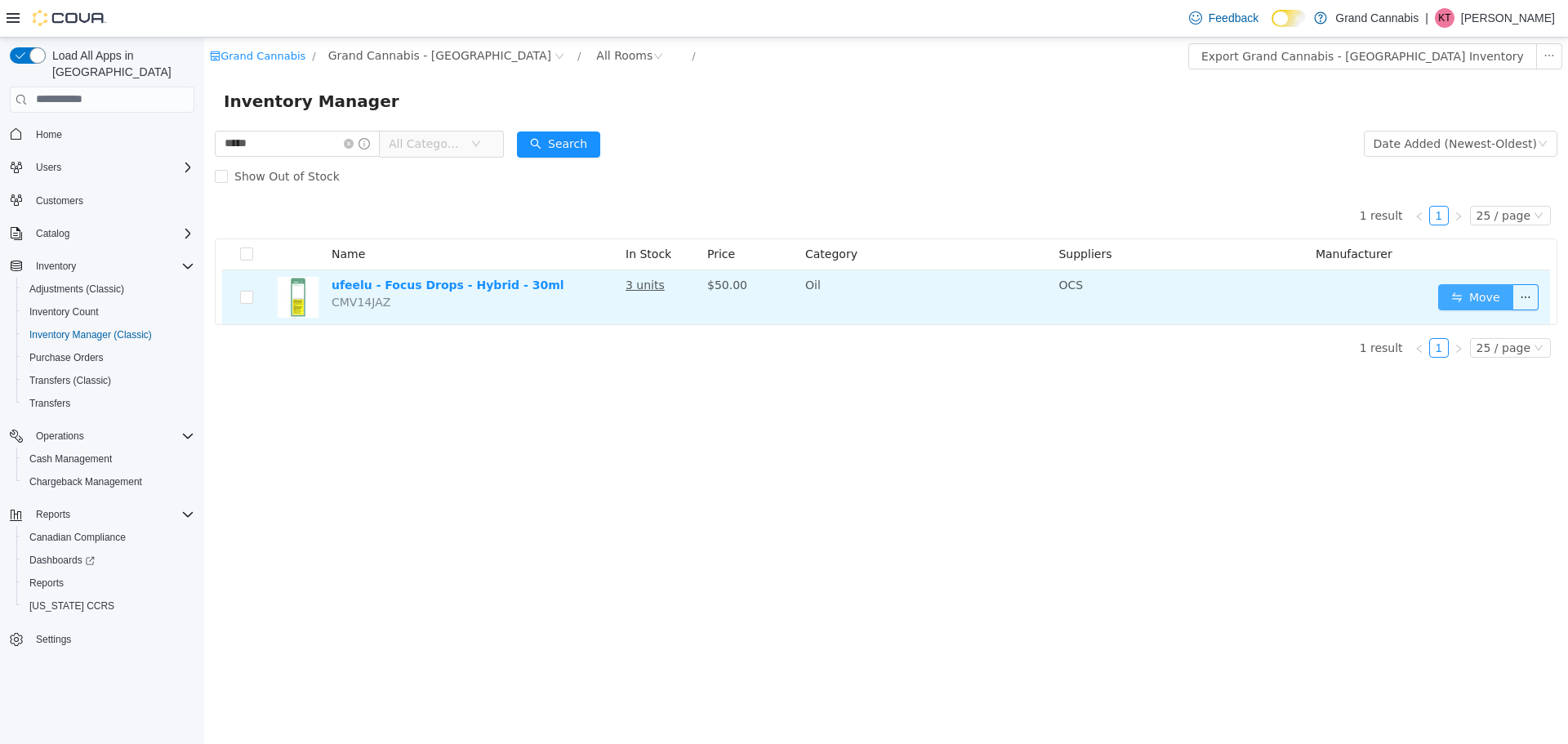
click at [1455, 292] on button "Move" at bounding box center [1475, 296] width 75 height 26
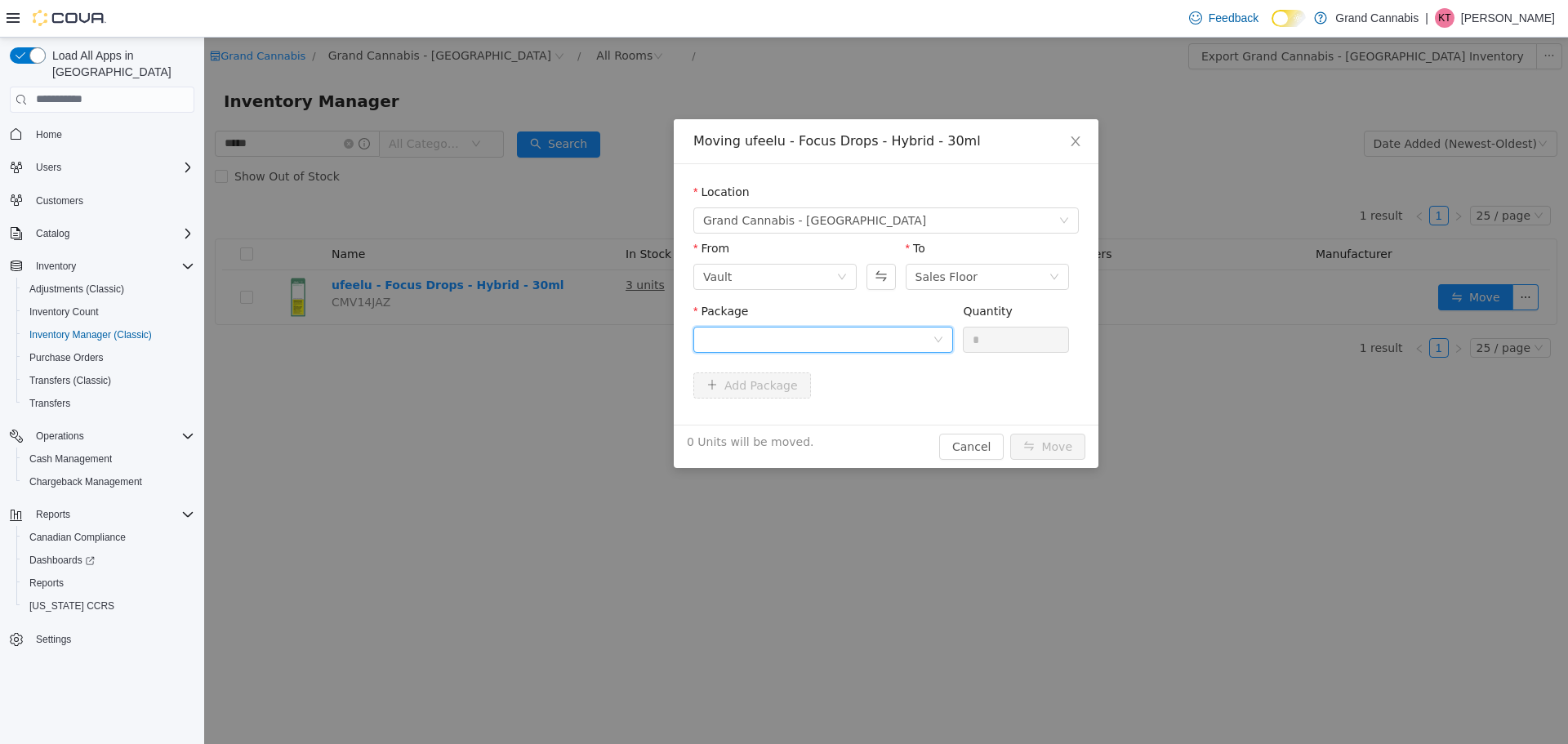
click at [773, 346] on div at bounding box center [818, 338] width 230 height 24
drag, startPoint x: 771, startPoint y: 397, endPoint x: 833, endPoint y: 373, distance: 66.5
click at [771, 398] on li "25031UF01 Quantity : 3 Units" at bounding box center [823, 407] width 259 height 44
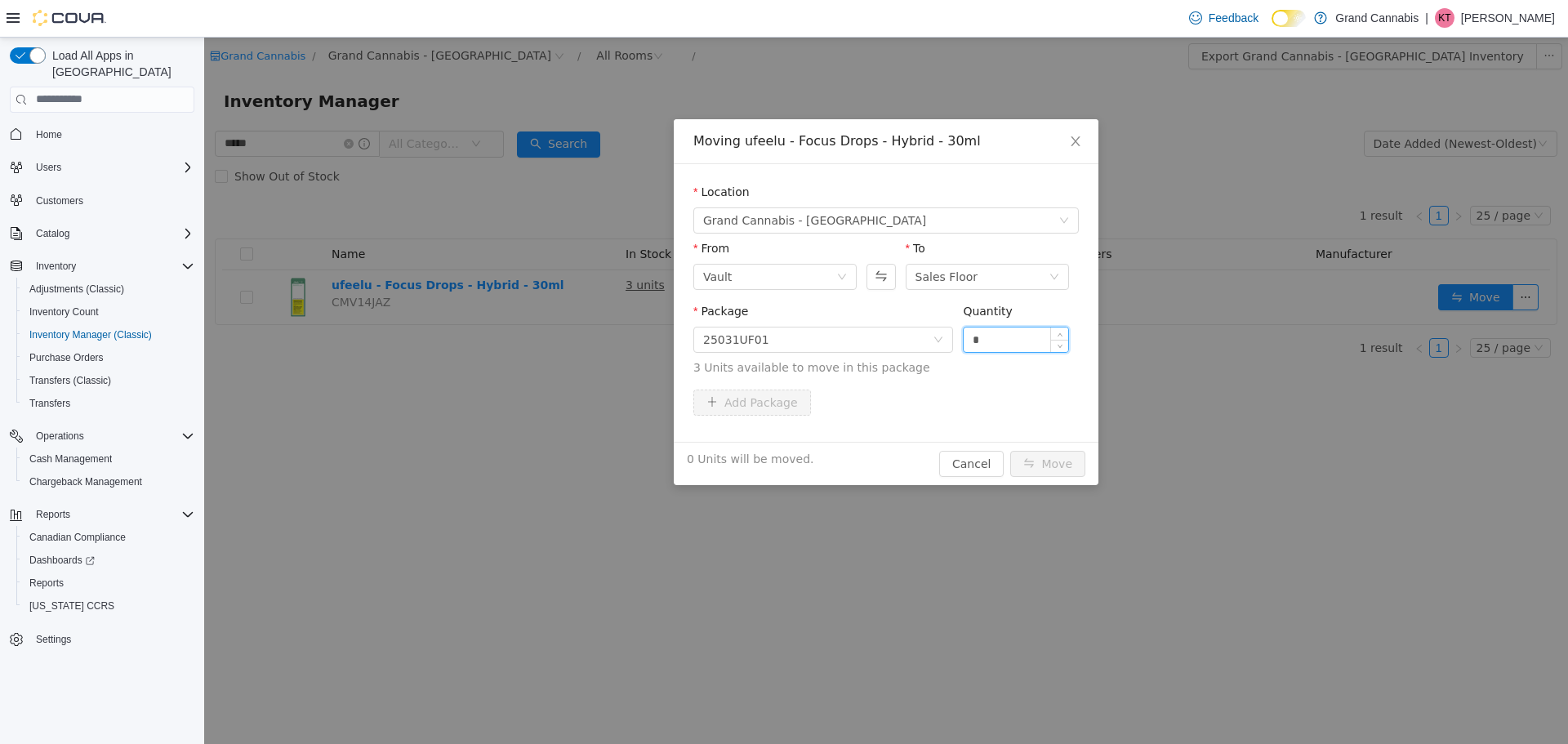
click at [1005, 346] on input "*" at bounding box center [1016, 338] width 105 height 24
type input "*"
click at [1065, 465] on button "Move" at bounding box center [1047, 463] width 75 height 26
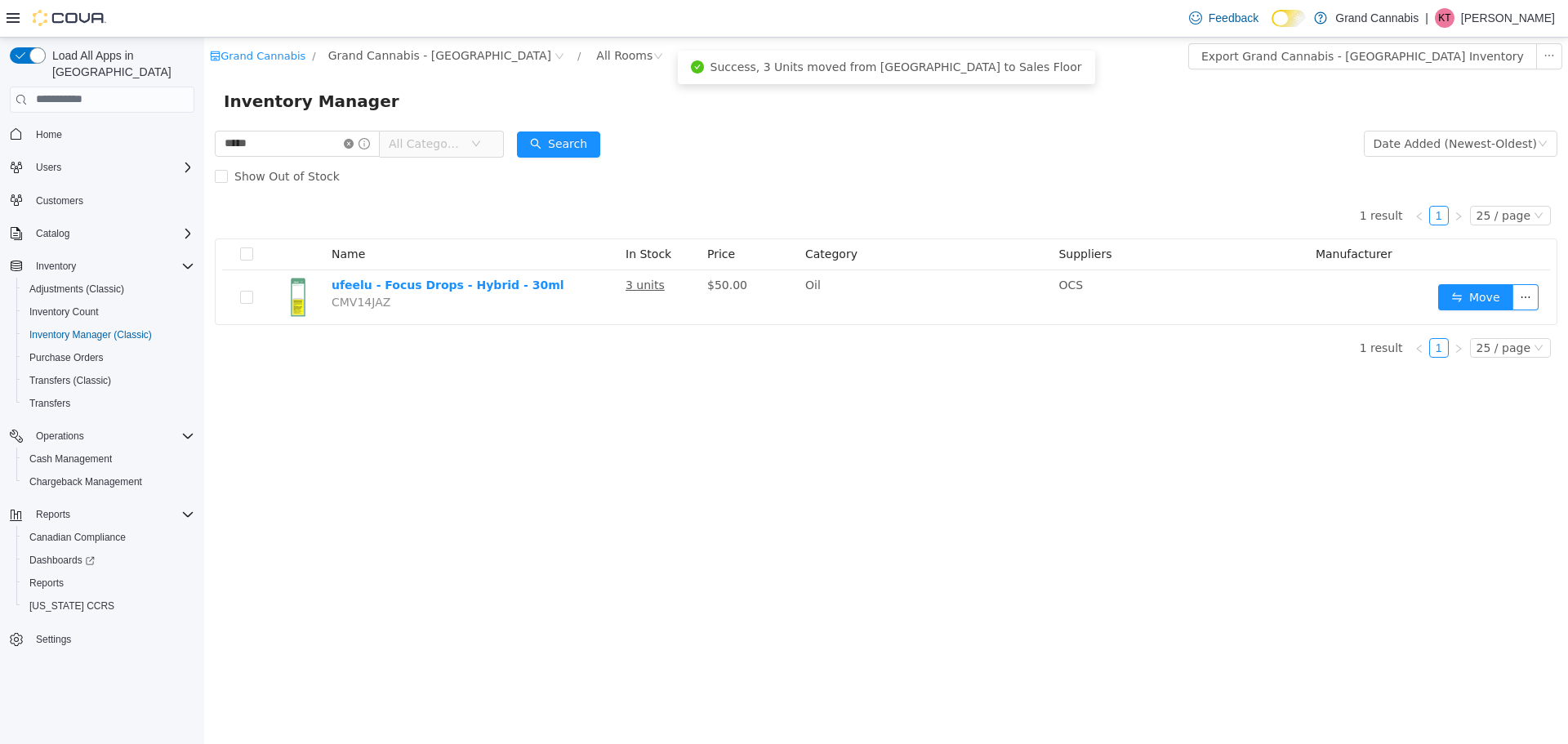
click at [354, 145] on icon "icon: close-circle" at bounding box center [348, 143] width 10 height 10
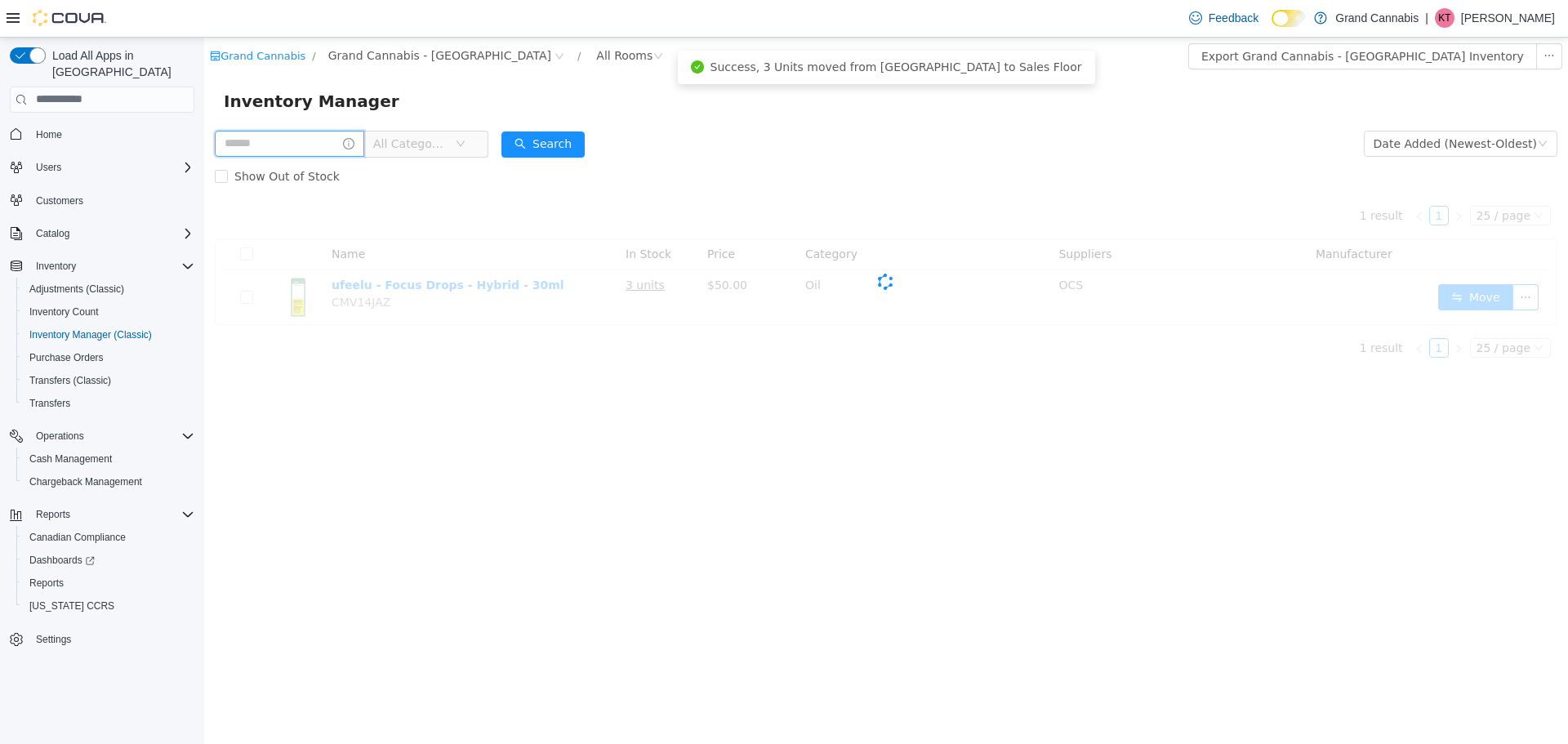
click at [335, 145] on input "text" at bounding box center [289, 143] width 149 height 26
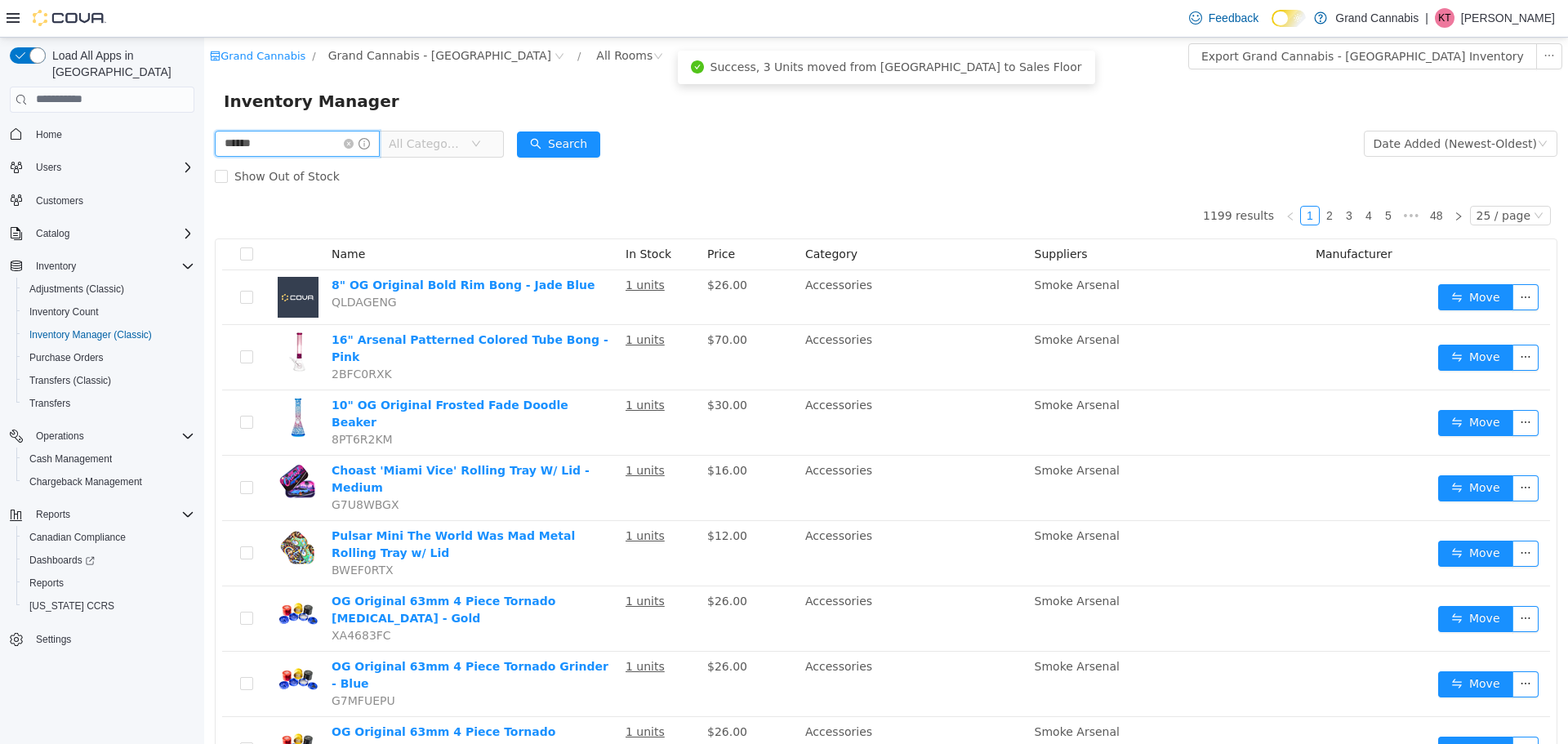
type input "******"
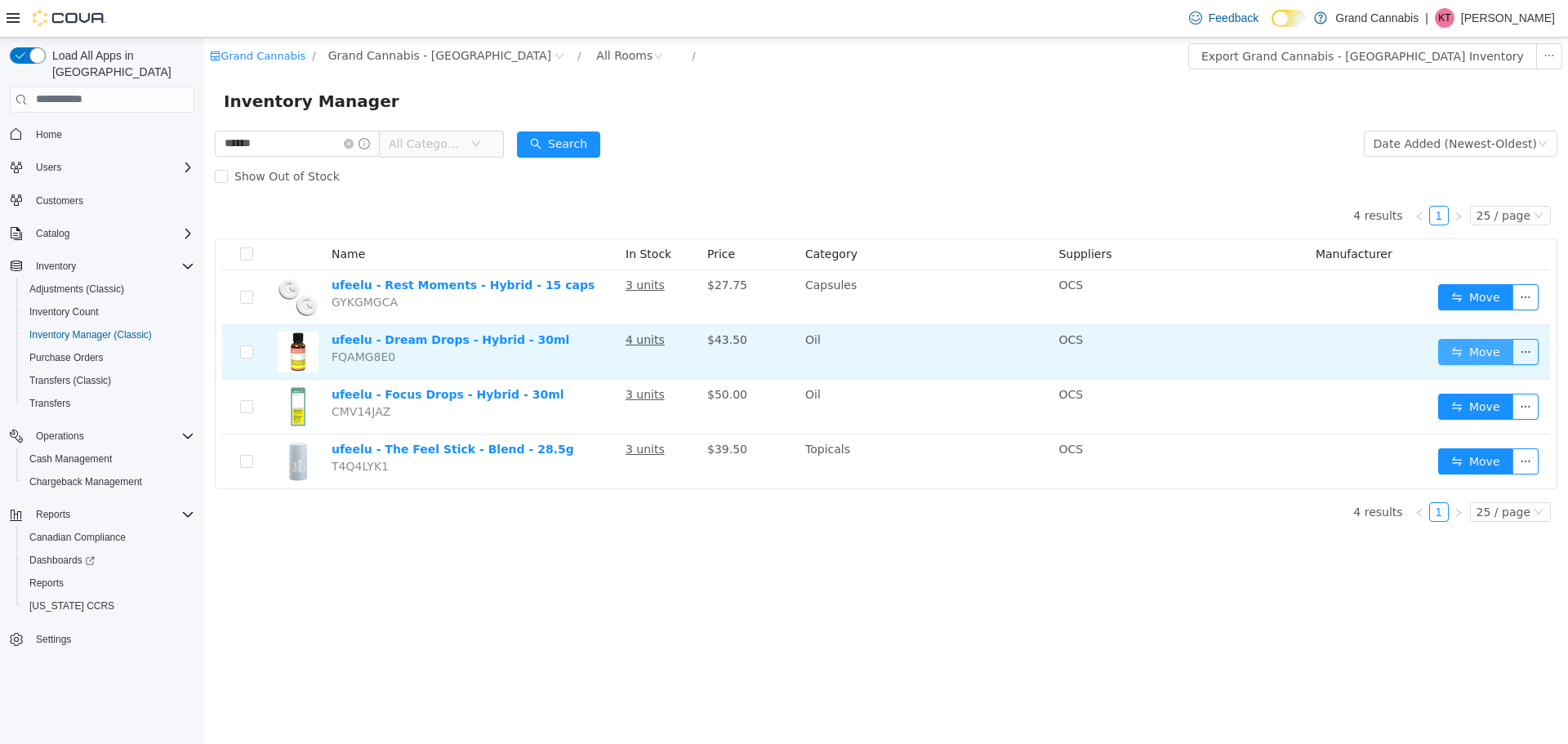
click at [1475, 348] on button "Move" at bounding box center [1475, 351] width 75 height 26
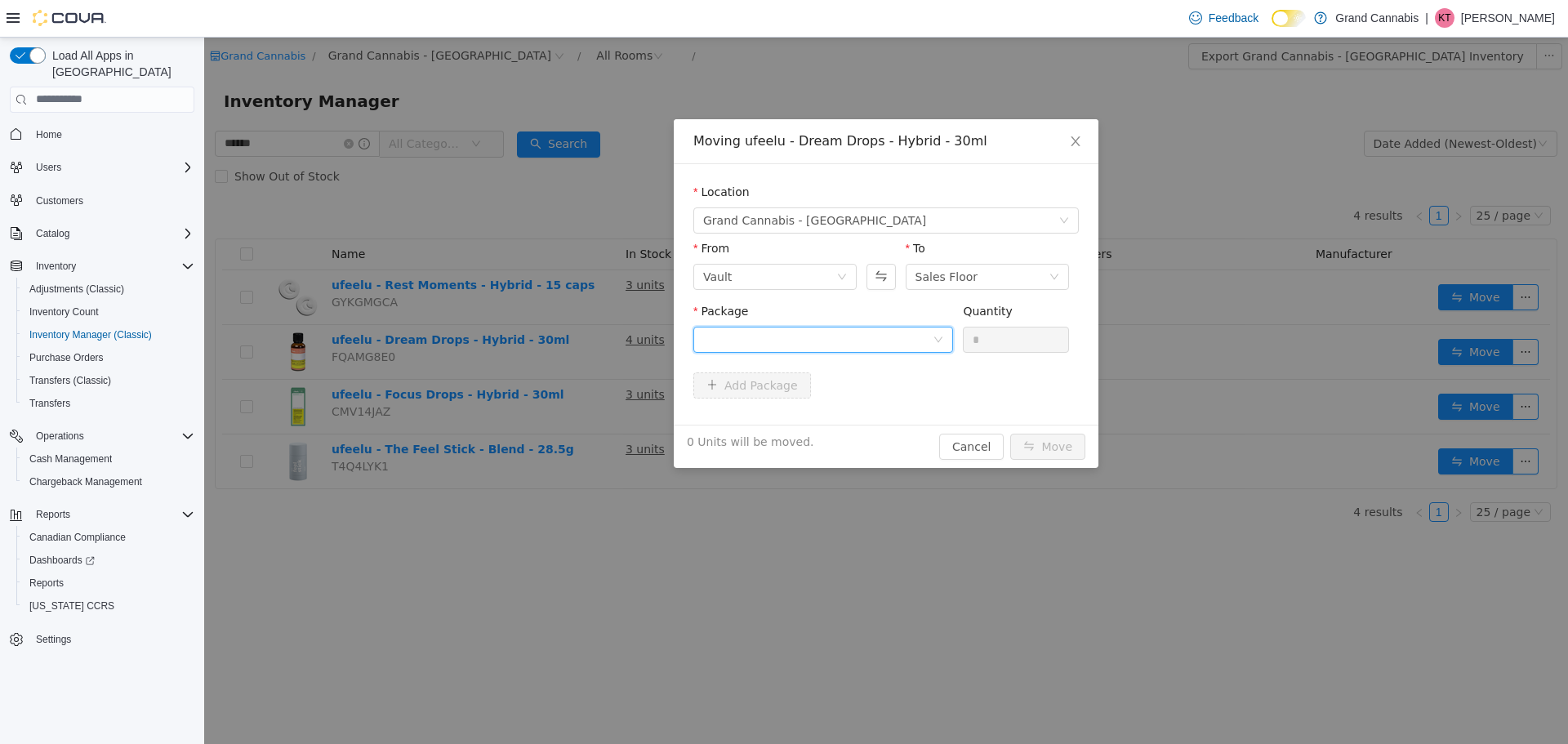
click at [772, 334] on div at bounding box center [818, 338] width 230 height 24
click at [766, 399] on li "24321UD01 Quantity : 1 Unit" at bounding box center [823, 407] width 259 height 44
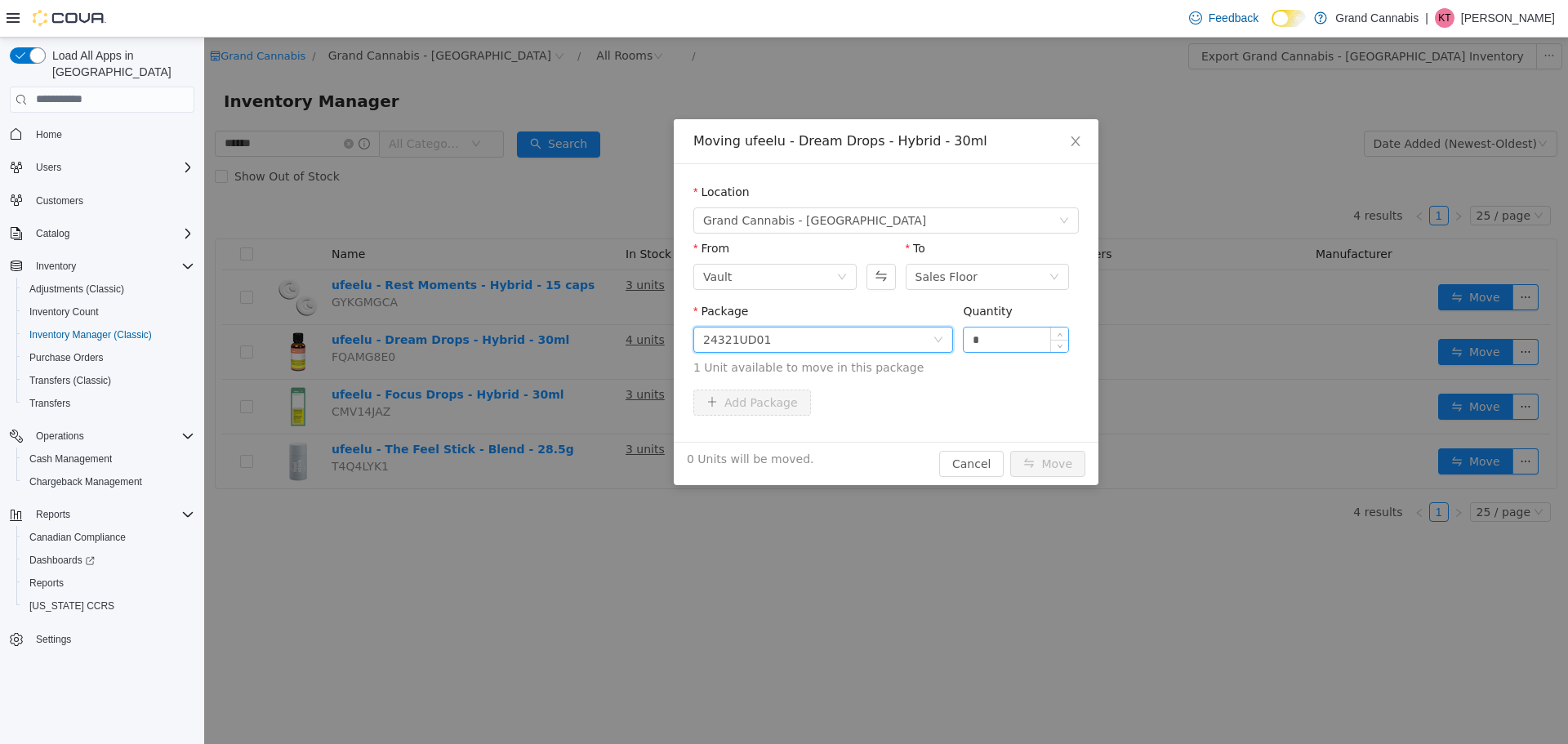
click at [987, 333] on input "*" at bounding box center [1016, 338] width 105 height 24
type input "*"
click at [1047, 460] on button "Move" at bounding box center [1047, 463] width 75 height 26
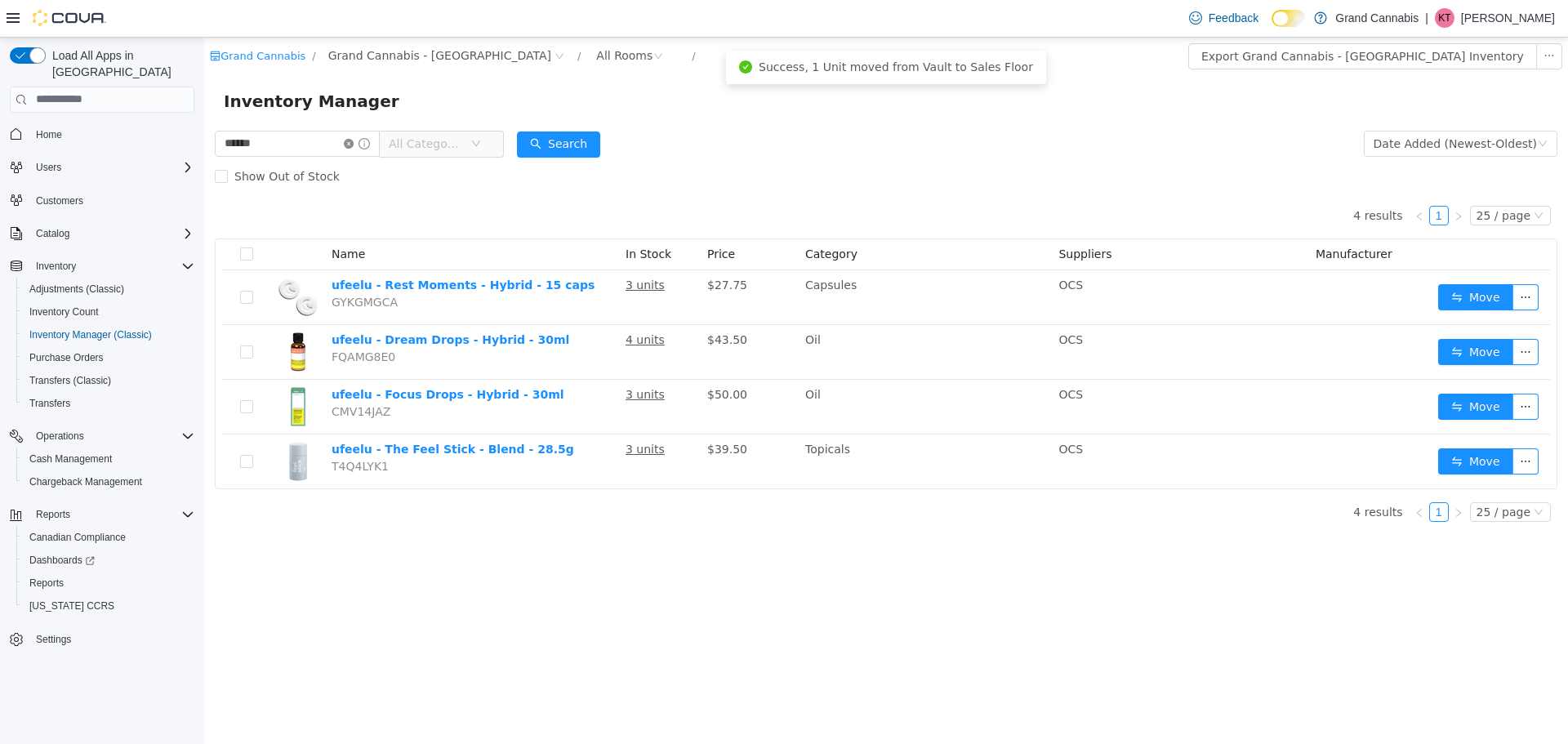
click at [354, 139] on icon "icon: close-circle" at bounding box center [348, 143] width 10 height 10
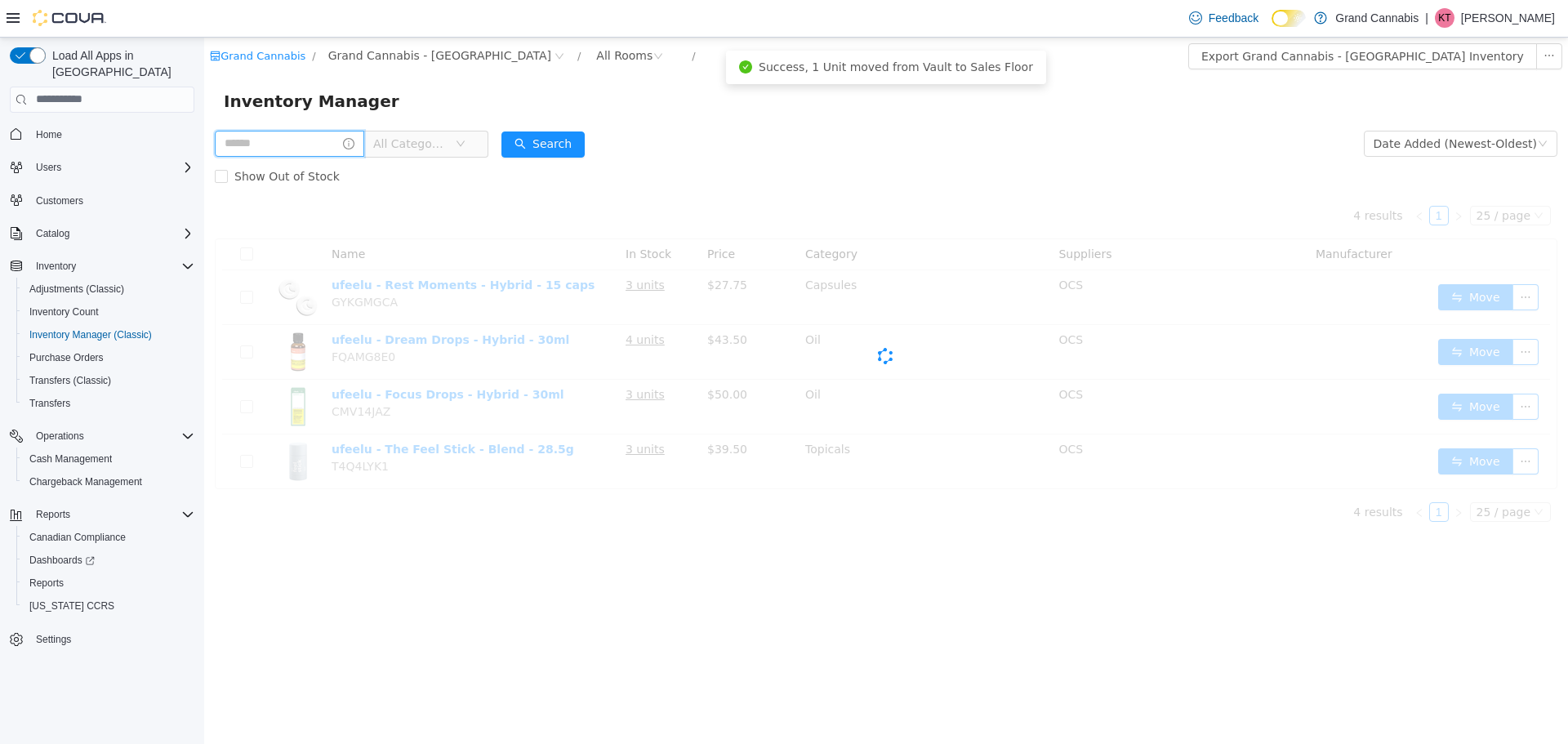
click at [322, 134] on input "text" at bounding box center [289, 143] width 149 height 26
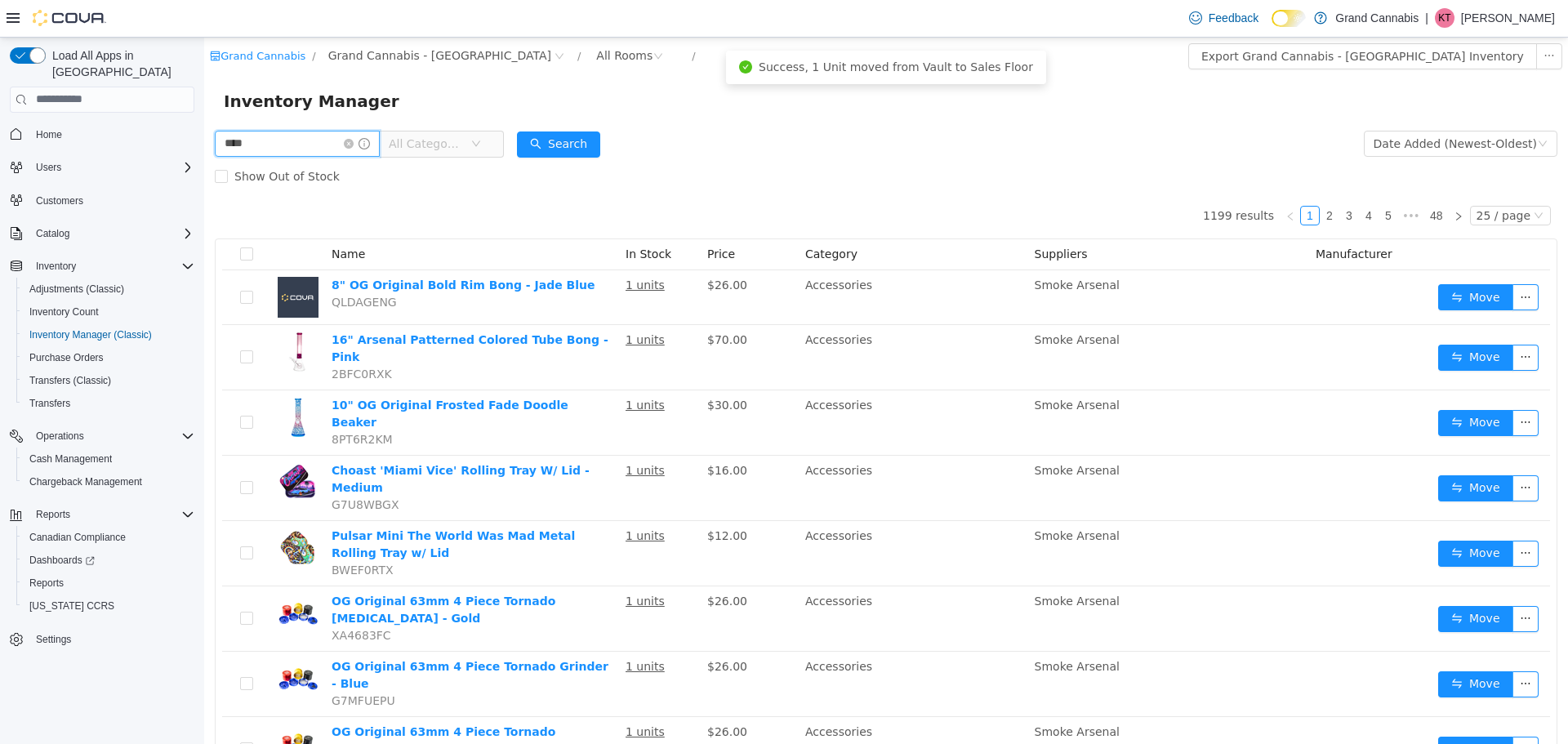
type input "****"
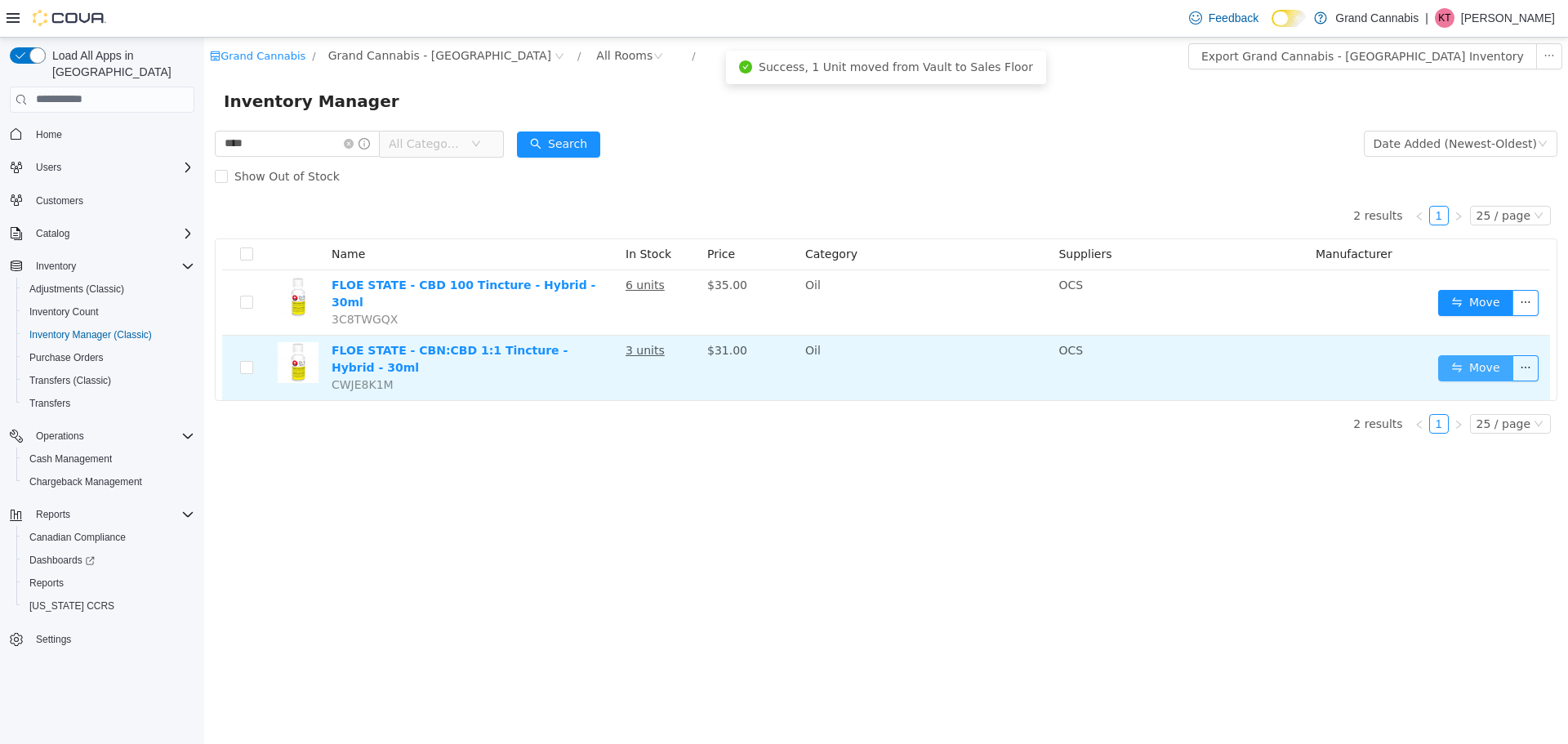
click at [1453, 359] on button "Move" at bounding box center [1475, 367] width 75 height 26
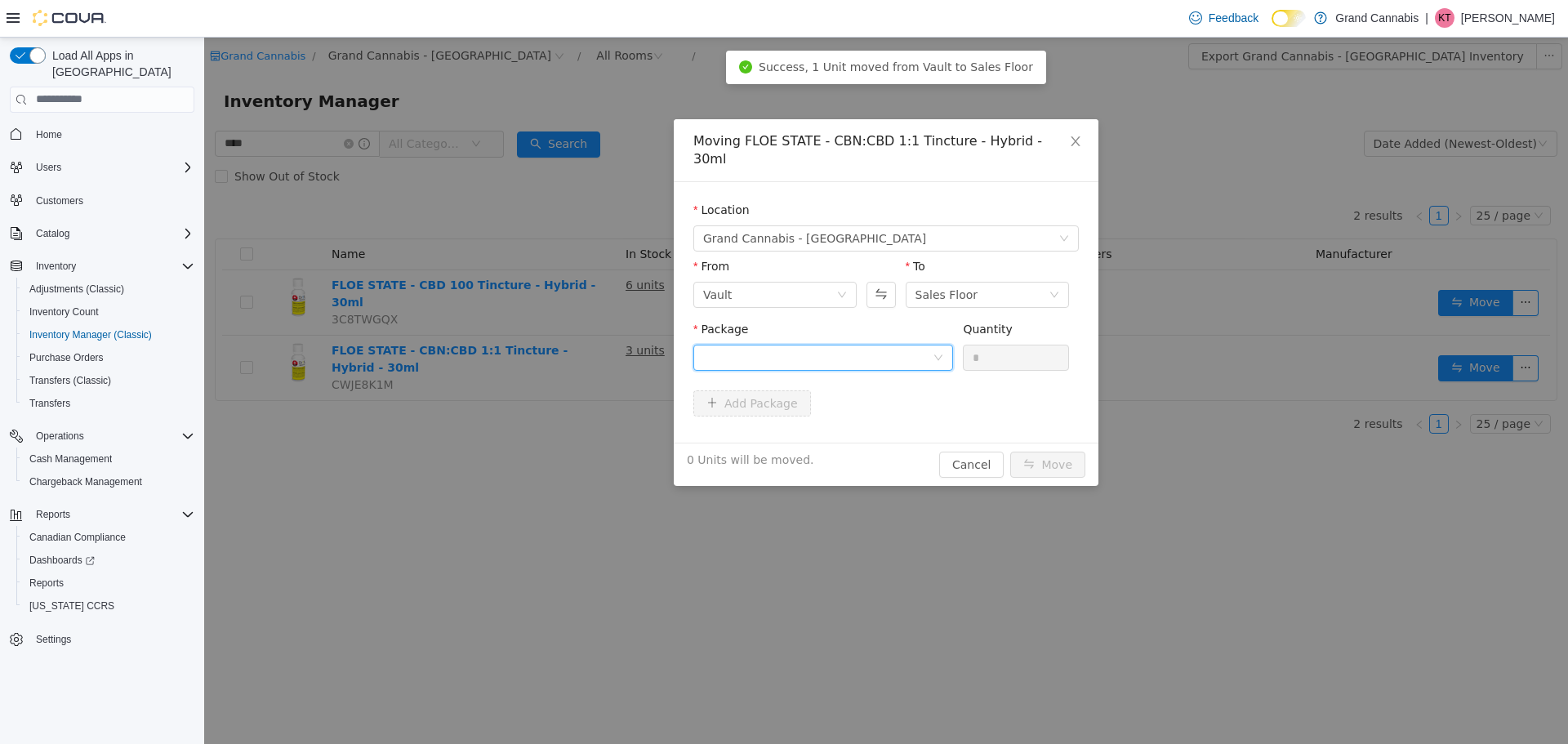
click at [874, 345] on div at bounding box center [818, 357] width 230 height 24
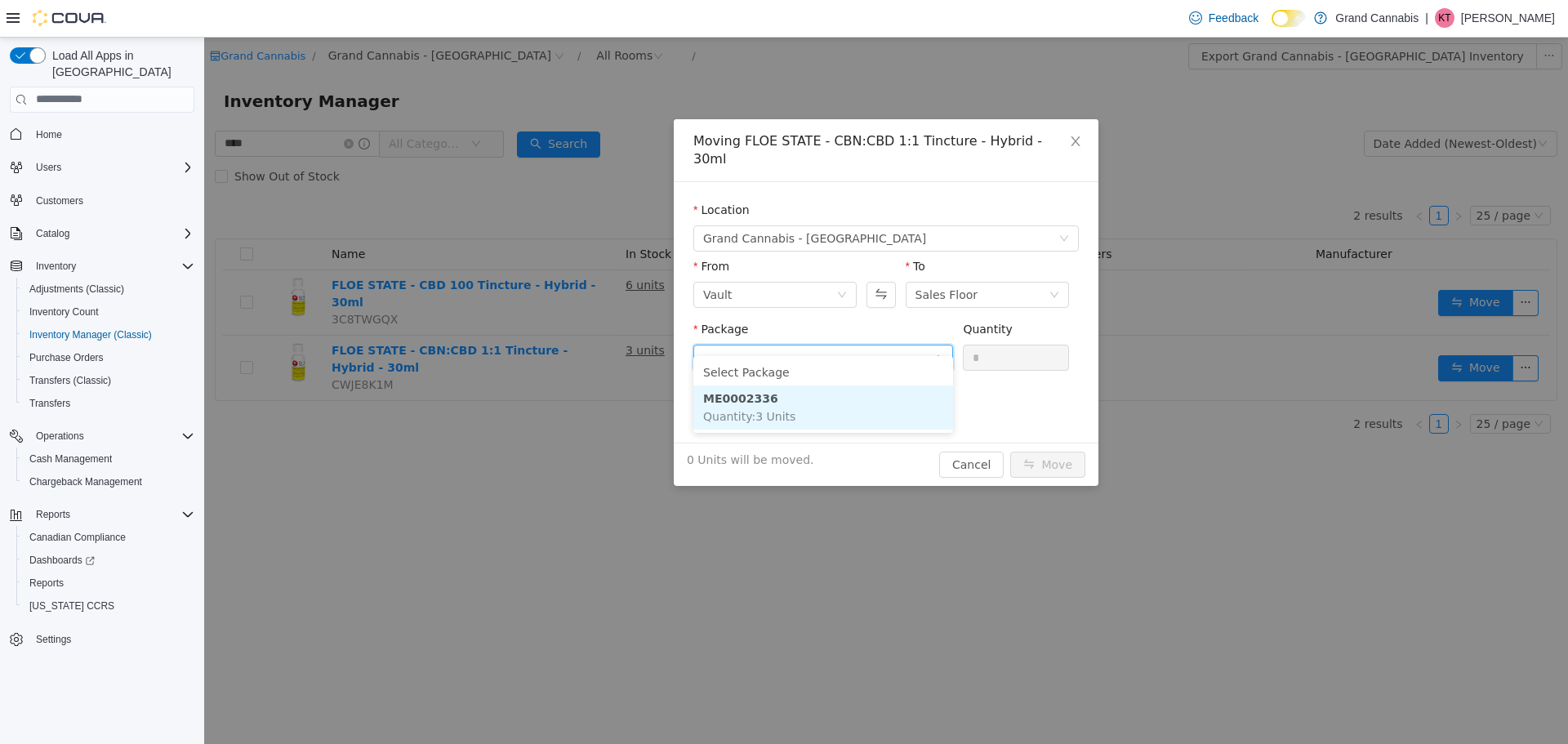
click at [851, 409] on li "ME0002336 Quantity : 3 Units" at bounding box center [823, 407] width 259 height 44
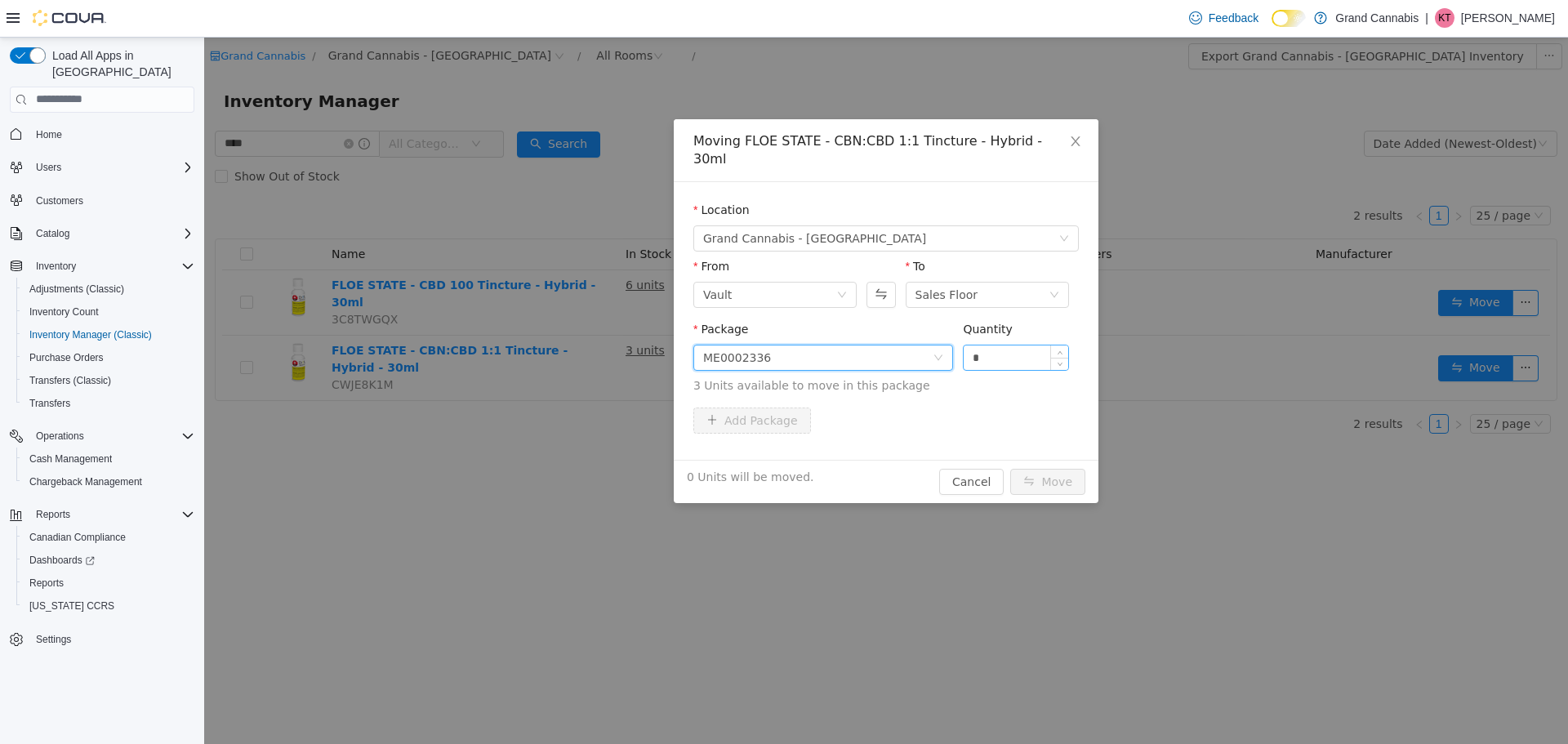
click at [1028, 345] on input "*" at bounding box center [1016, 357] width 105 height 24
type input "*"
click at [1034, 468] on button "Move" at bounding box center [1047, 481] width 75 height 26
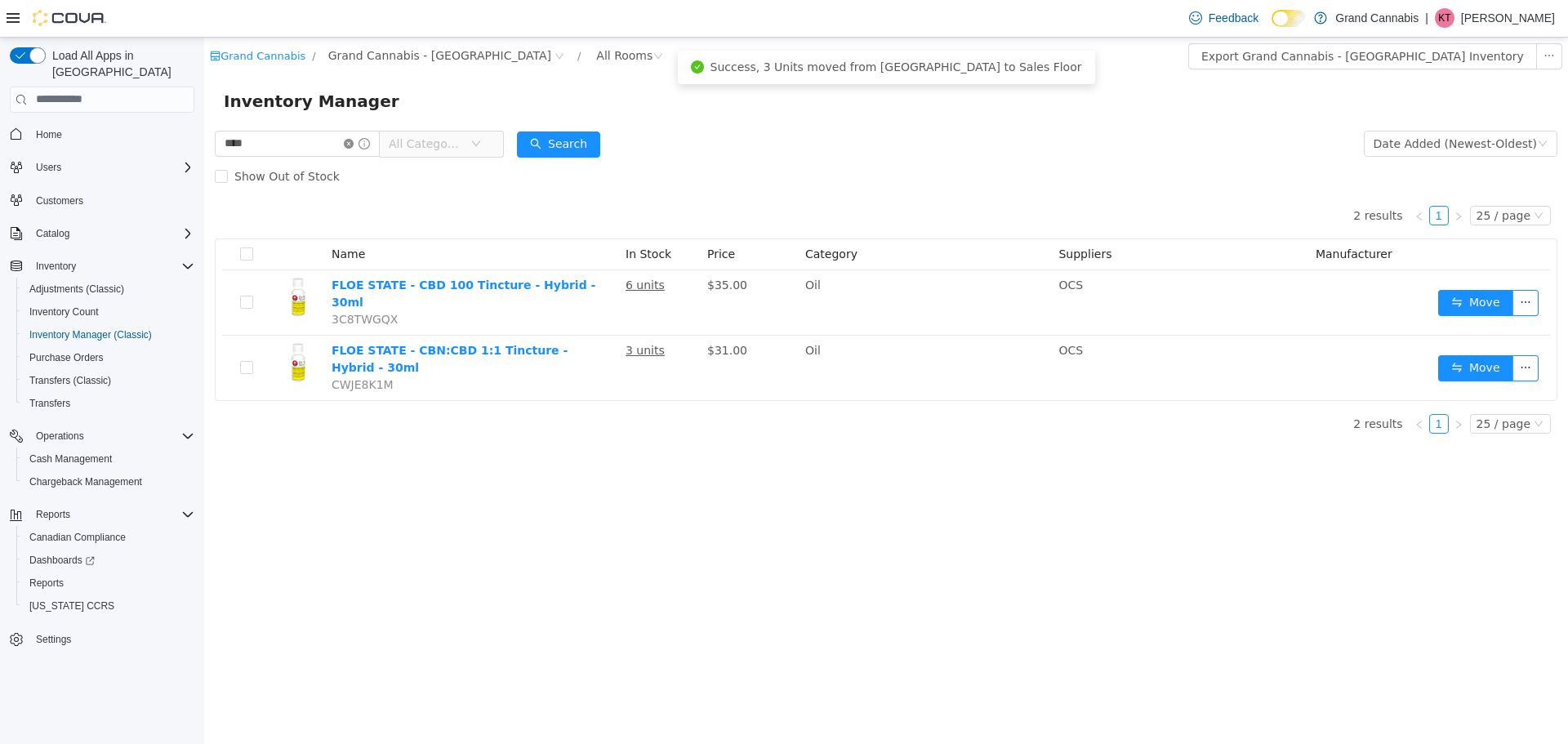
click at [354, 141] on icon "icon: close-circle" at bounding box center [348, 143] width 10 height 10
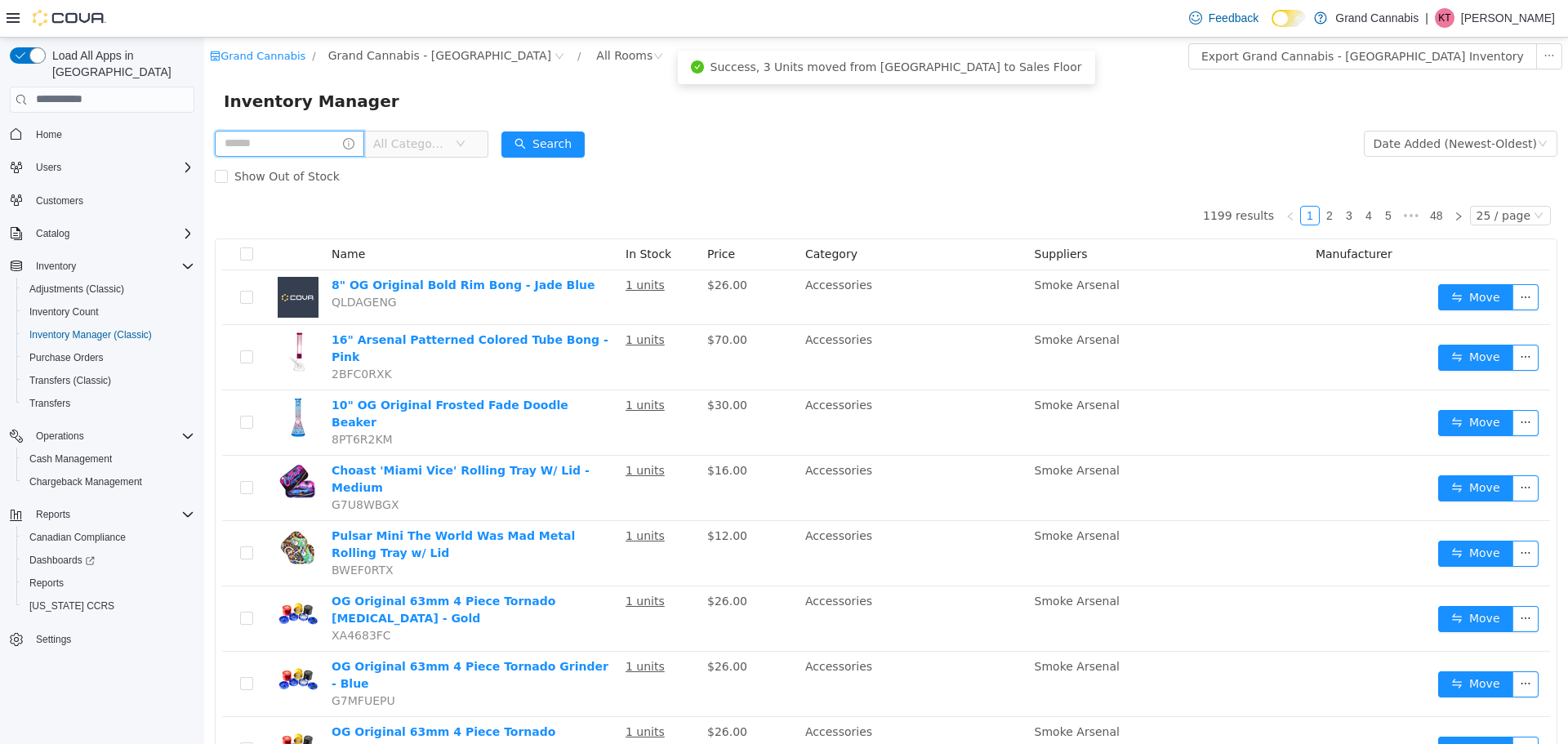
click at [295, 145] on input "text" at bounding box center [289, 143] width 149 height 26
type input "***"
click at [580, 149] on button "Search" at bounding box center [559, 144] width 83 height 26
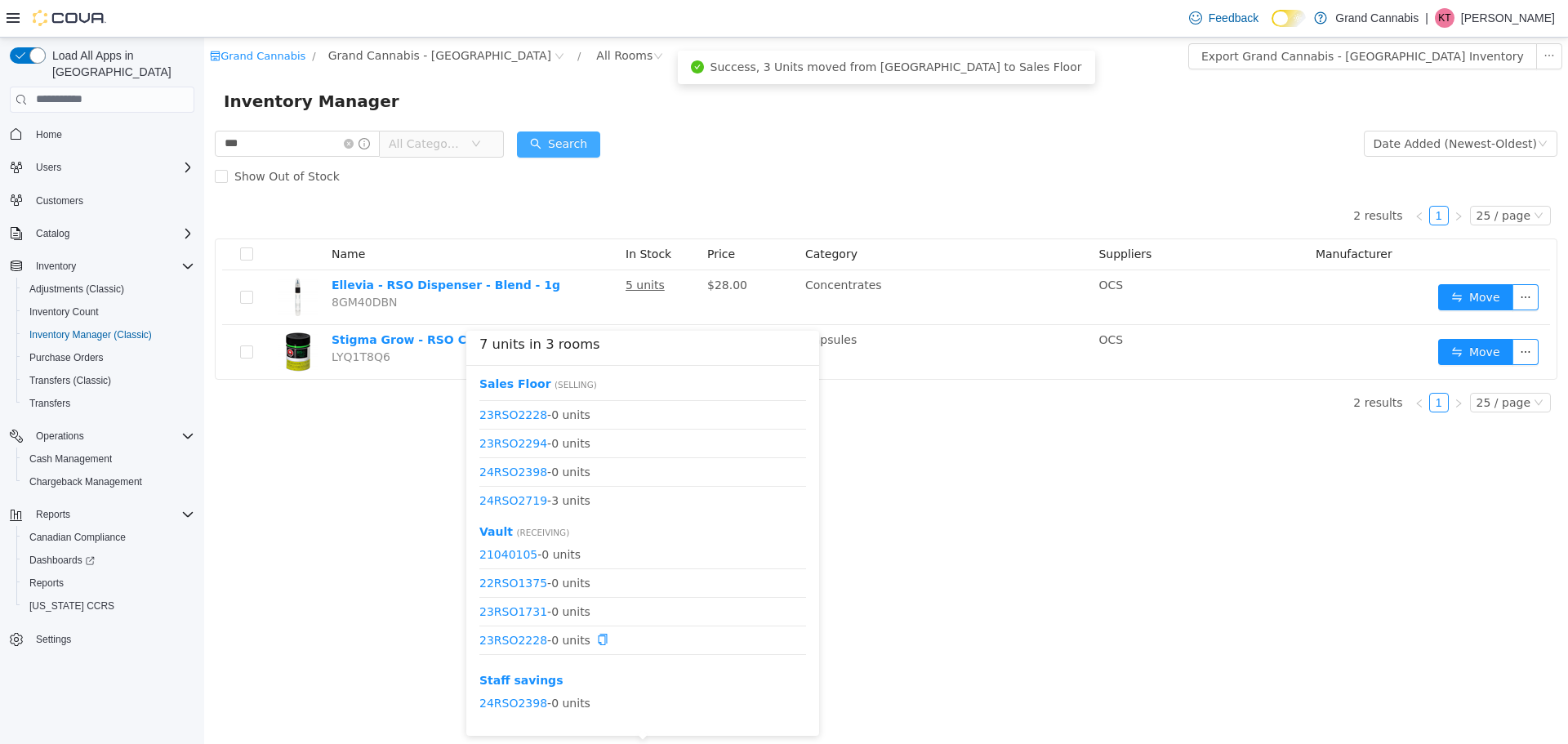
scroll to position [78, 0]
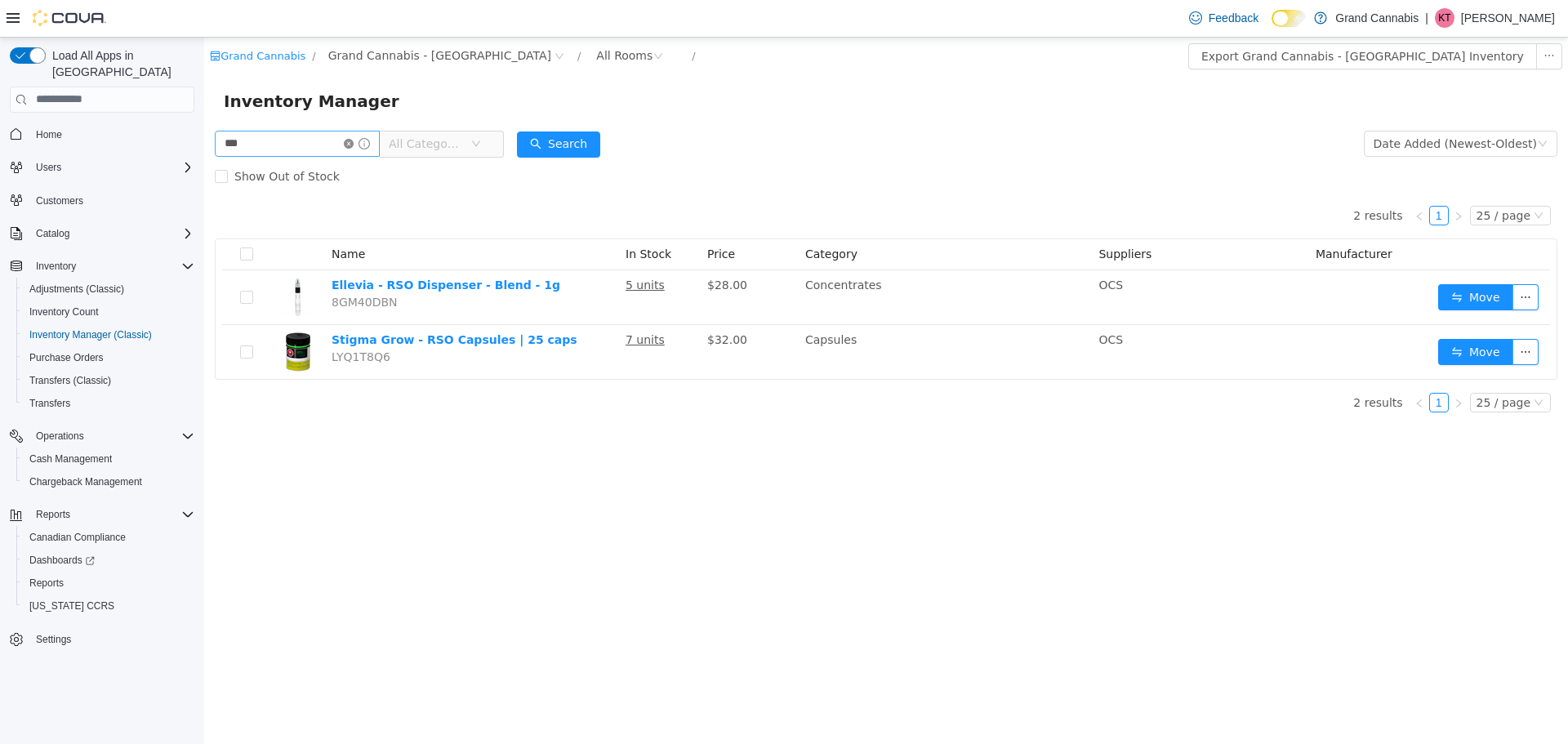
click at [354, 138] on icon "icon: close-circle" at bounding box center [348, 143] width 10 height 10
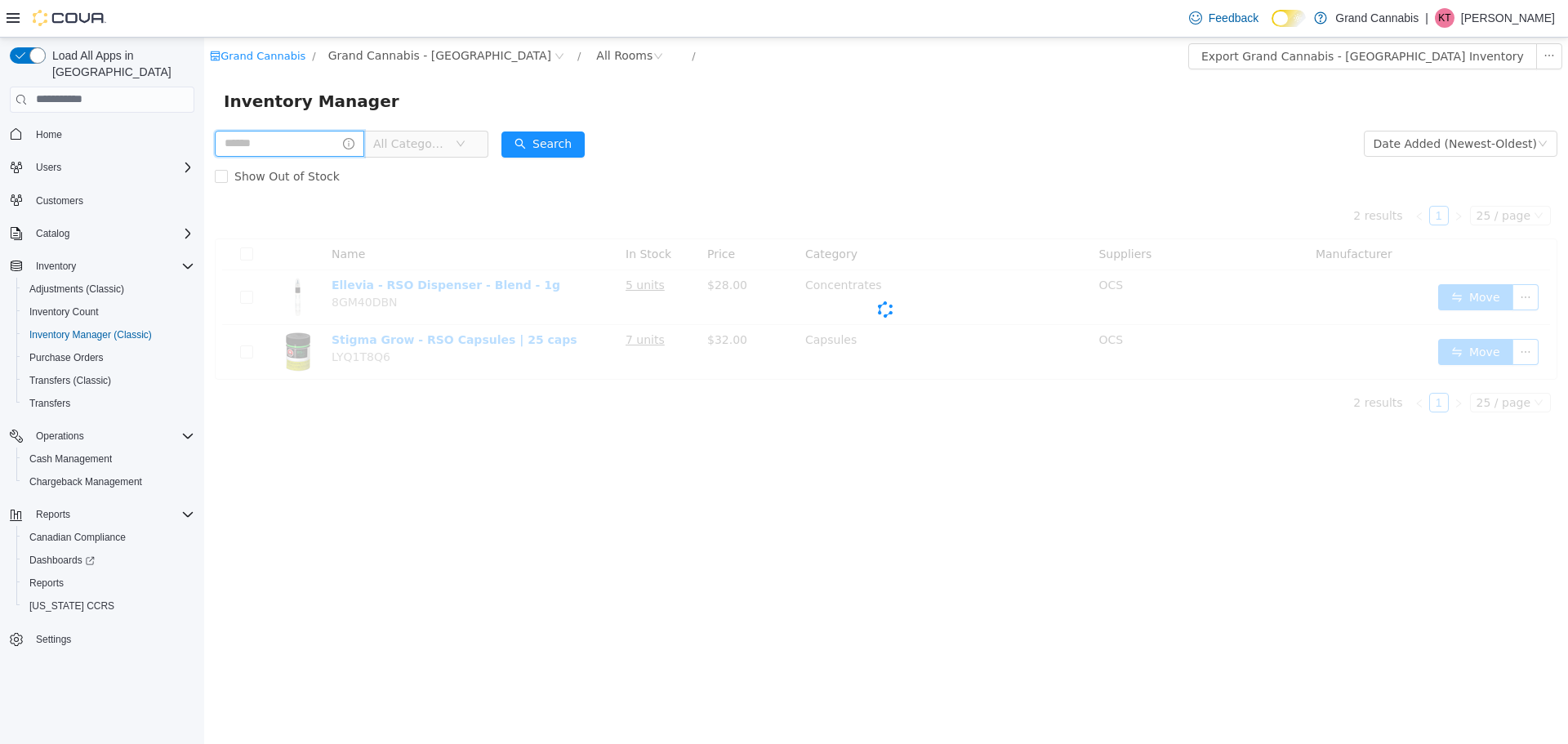
click at [360, 134] on input "text" at bounding box center [289, 143] width 149 height 26
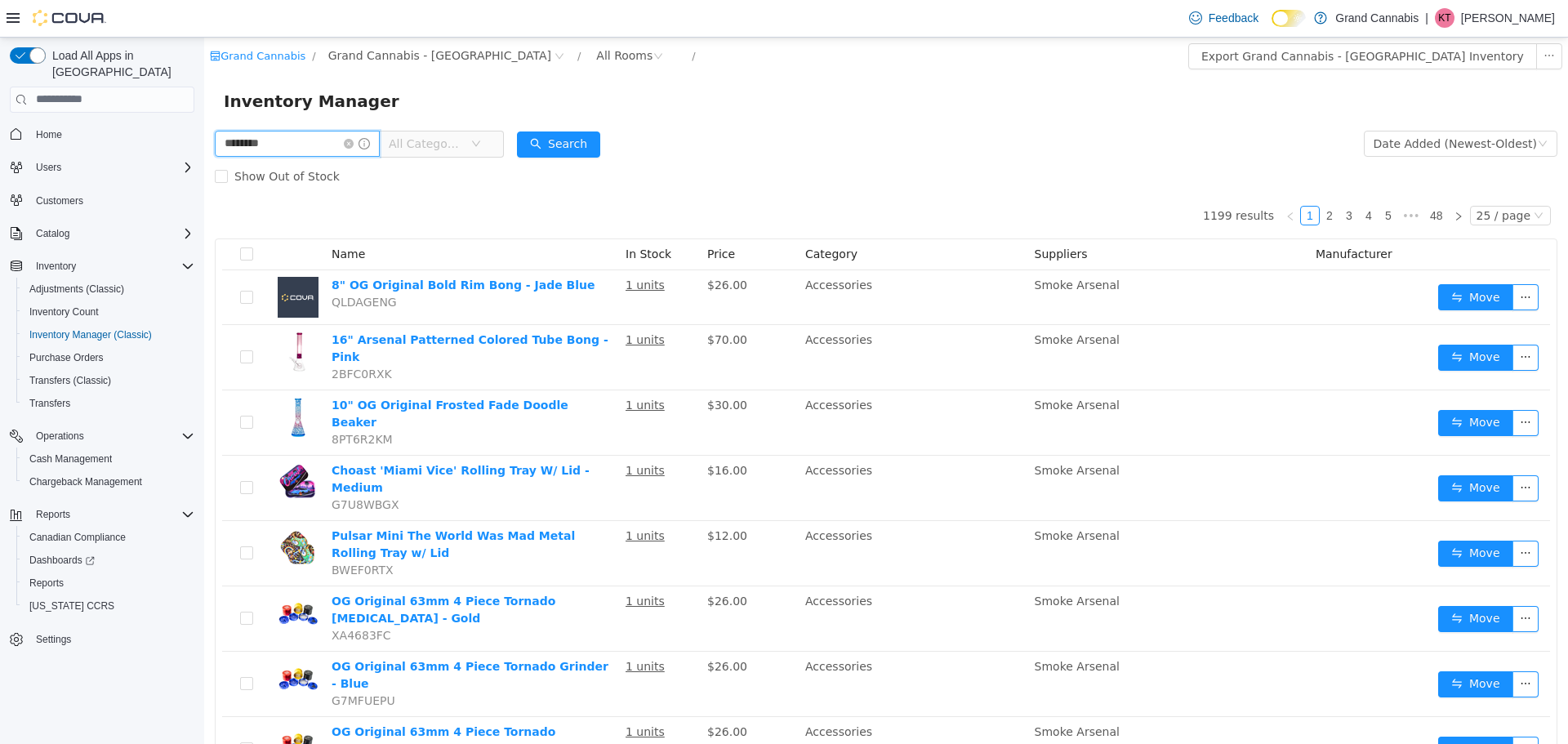
type input "********"
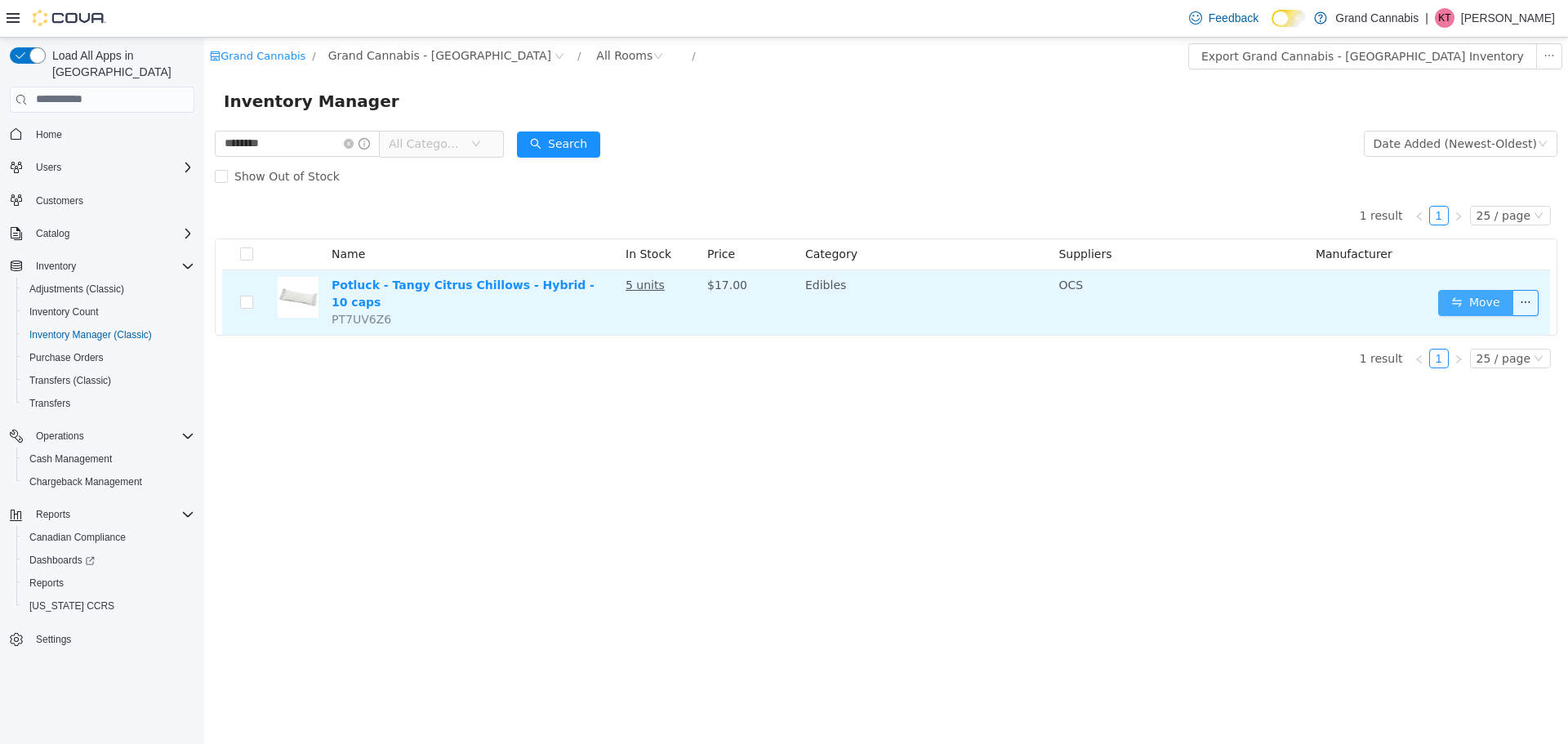
click at [1469, 289] on button "Move" at bounding box center [1475, 302] width 75 height 26
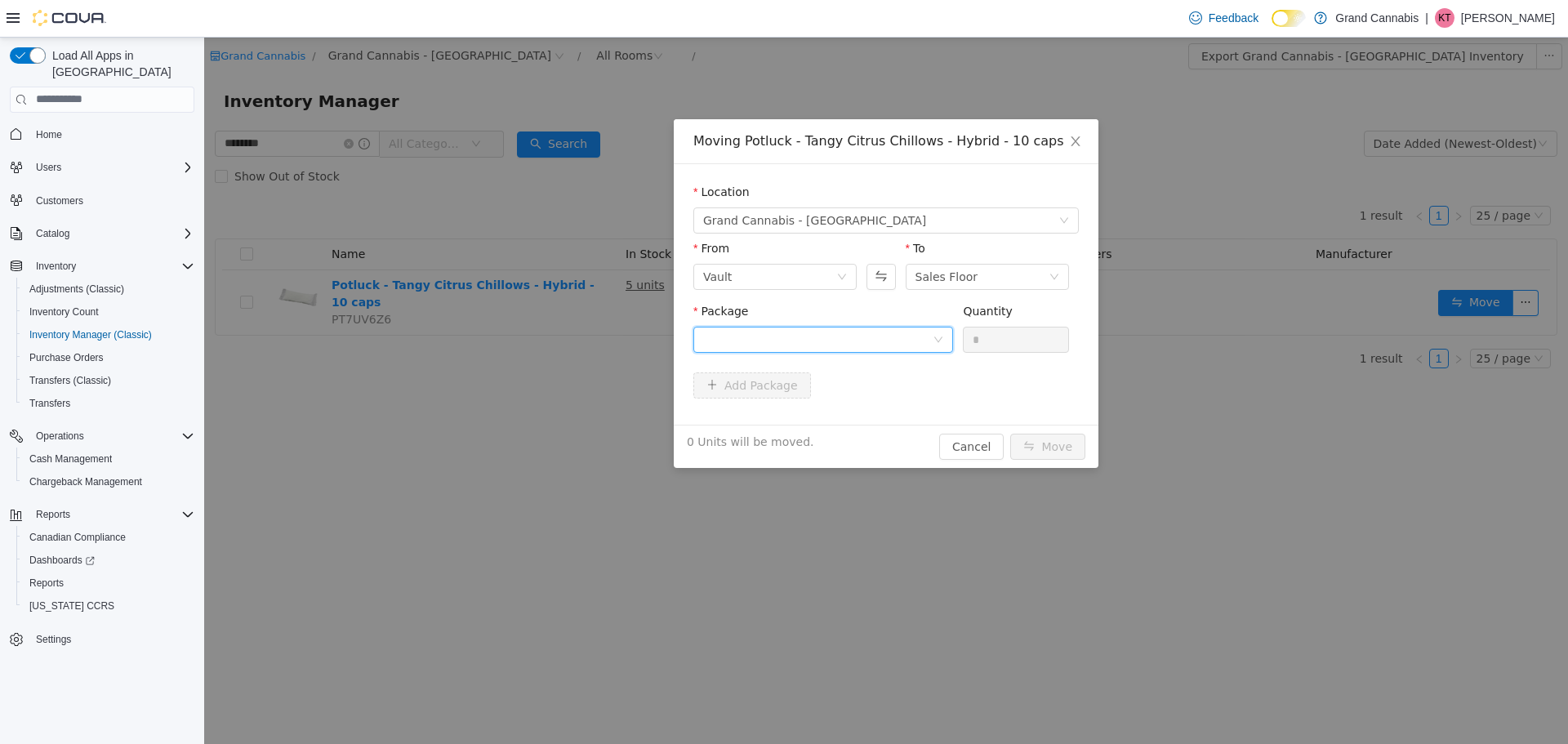
click at [780, 331] on div at bounding box center [818, 338] width 230 height 24
click at [787, 417] on span "Quantity : 5 Units" at bounding box center [750, 415] width 93 height 13
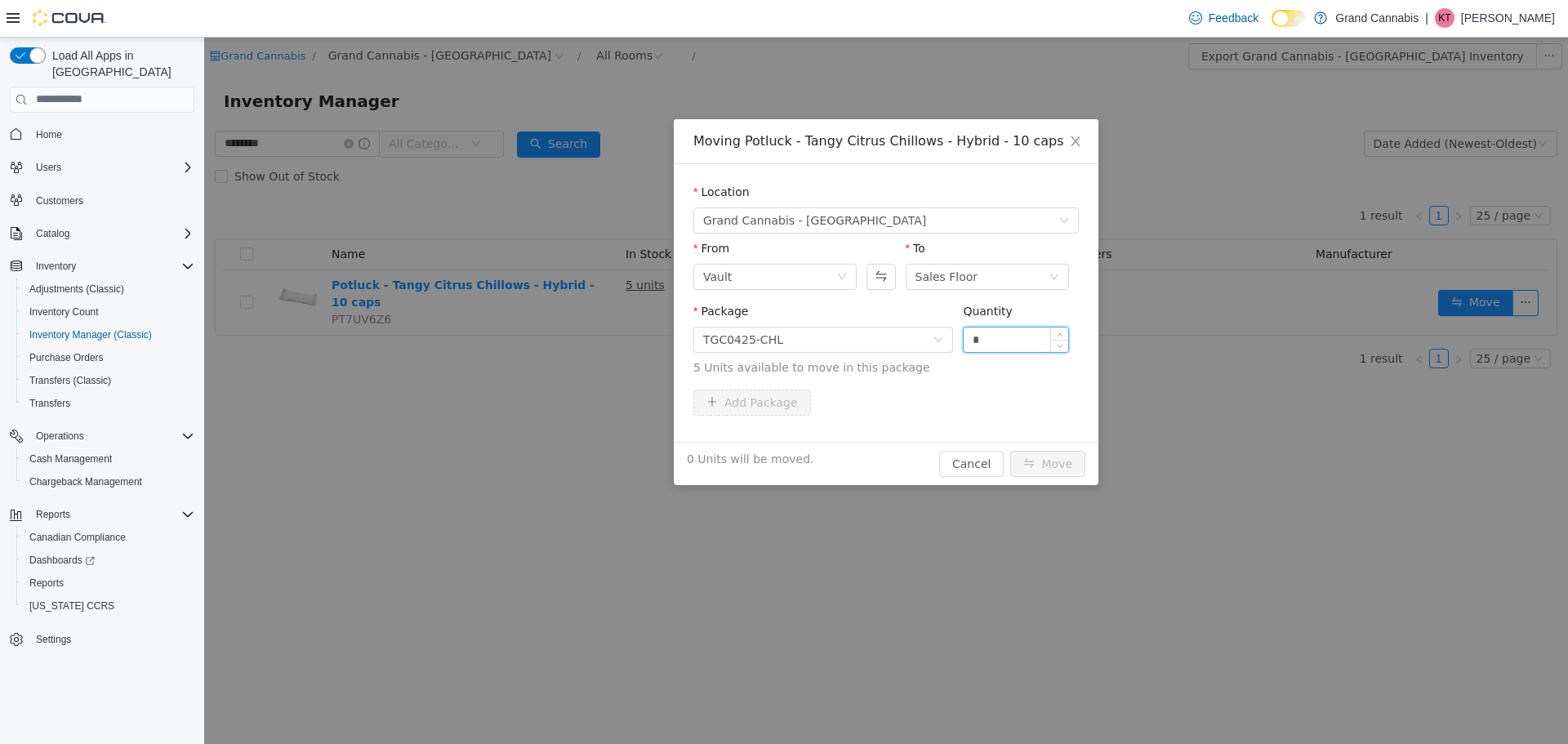
click at [998, 341] on input "*" at bounding box center [1016, 338] width 105 height 24
type input "*"
drag, startPoint x: 1073, startPoint y: 455, endPoint x: 1095, endPoint y: 449, distance: 22.8
click at [1075, 452] on button "Move" at bounding box center [1047, 463] width 75 height 26
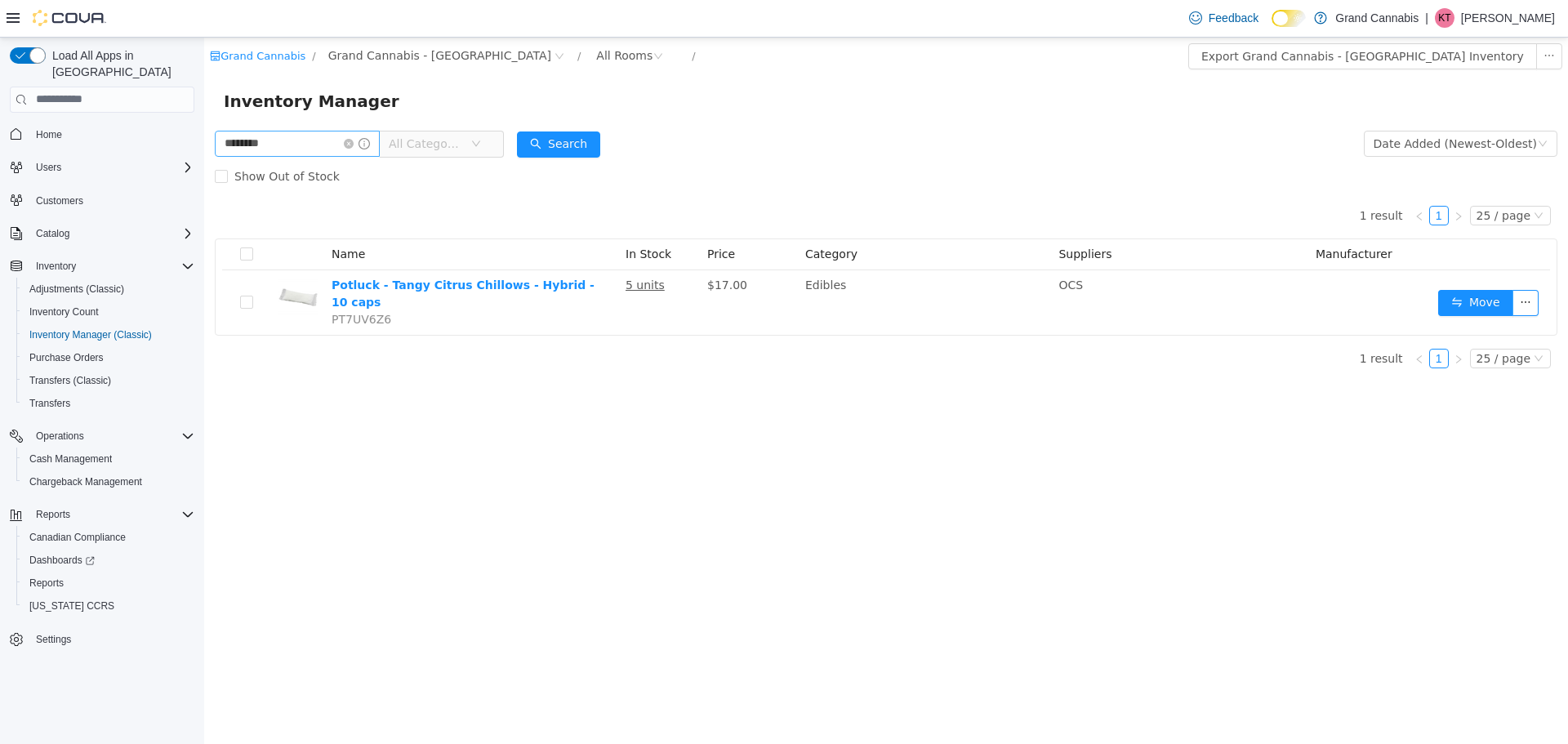
click at [354, 140] on icon "icon: close-circle" at bounding box center [348, 143] width 10 height 10
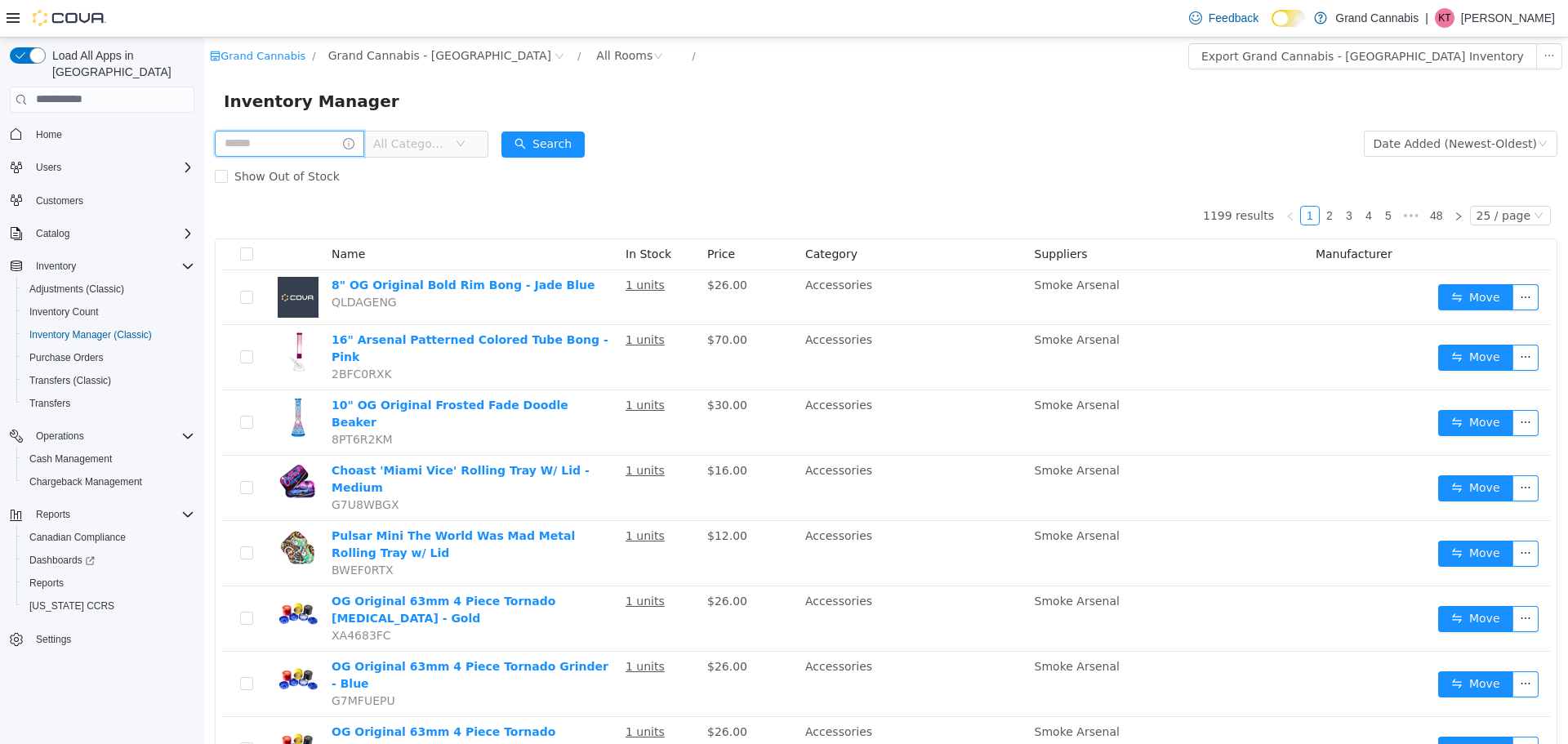
click at [339, 155] on input "text" at bounding box center [289, 143] width 149 height 26
type input "*****"
click at [619, 137] on form "***** All Categories Date Added (Newest-Oldest) Search Show Out of Stock" at bounding box center [886, 159] width 1343 height 65
click at [593, 140] on button "Search" at bounding box center [559, 144] width 83 height 26
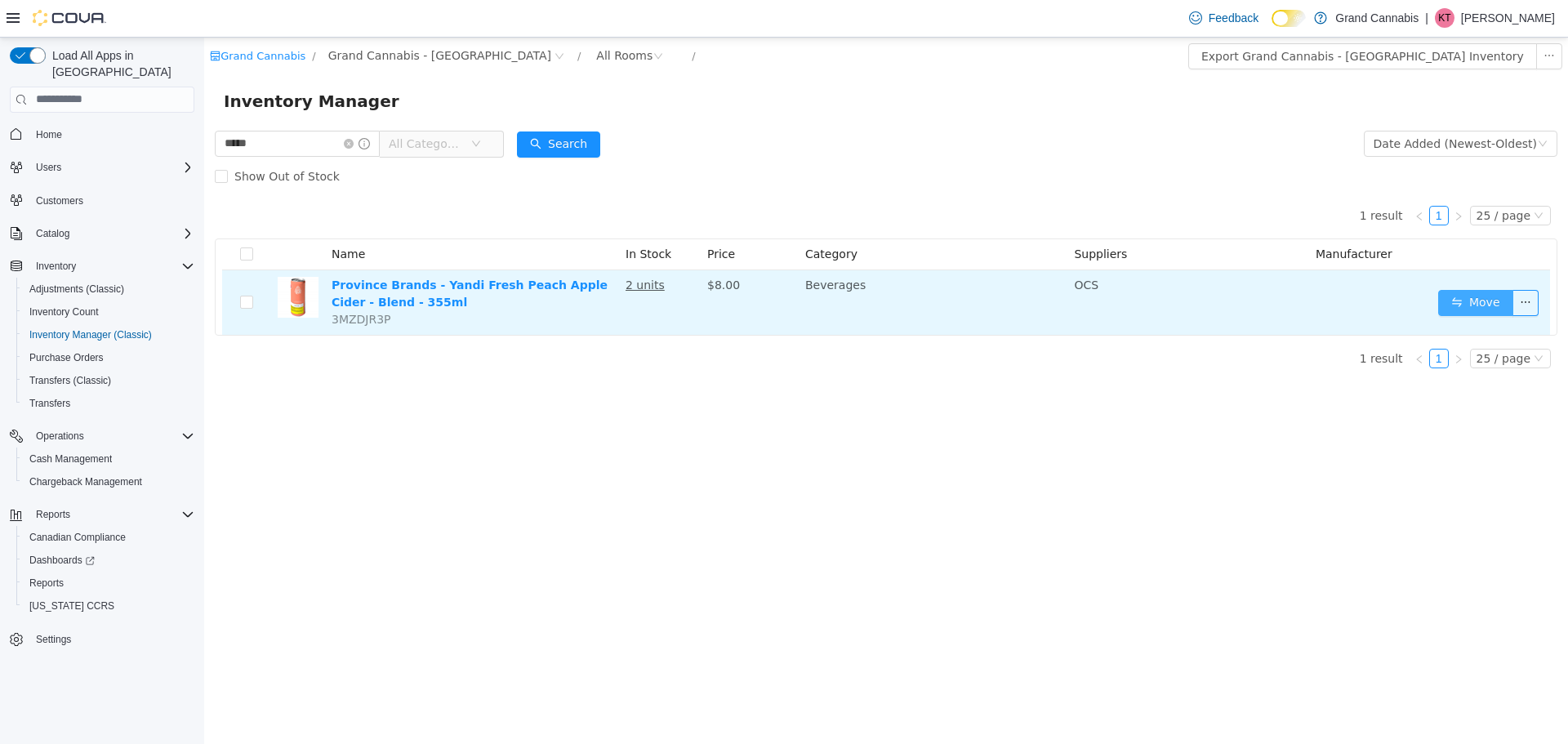
click at [1467, 301] on button "Move" at bounding box center [1475, 302] width 75 height 26
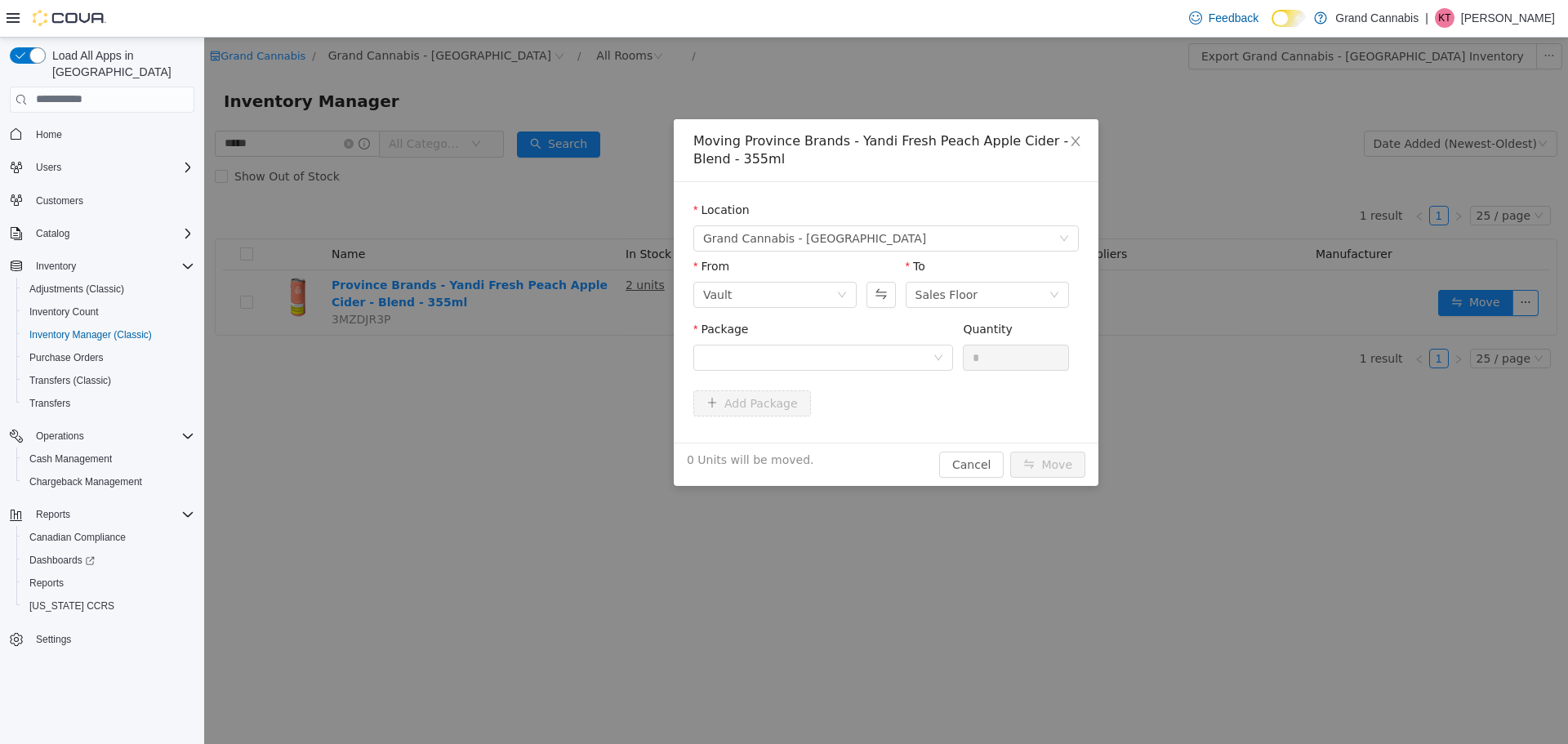
click at [845, 375] on div "Package" at bounding box center [823, 347] width 259 height 57
click at [828, 359] on div at bounding box center [818, 357] width 230 height 24
drag, startPoint x: 796, startPoint y: 421, endPoint x: 1027, endPoint y: 363, distance: 238.2
click at [797, 421] on li "PPS00003621B Quantity : 2 Units" at bounding box center [823, 424] width 259 height 44
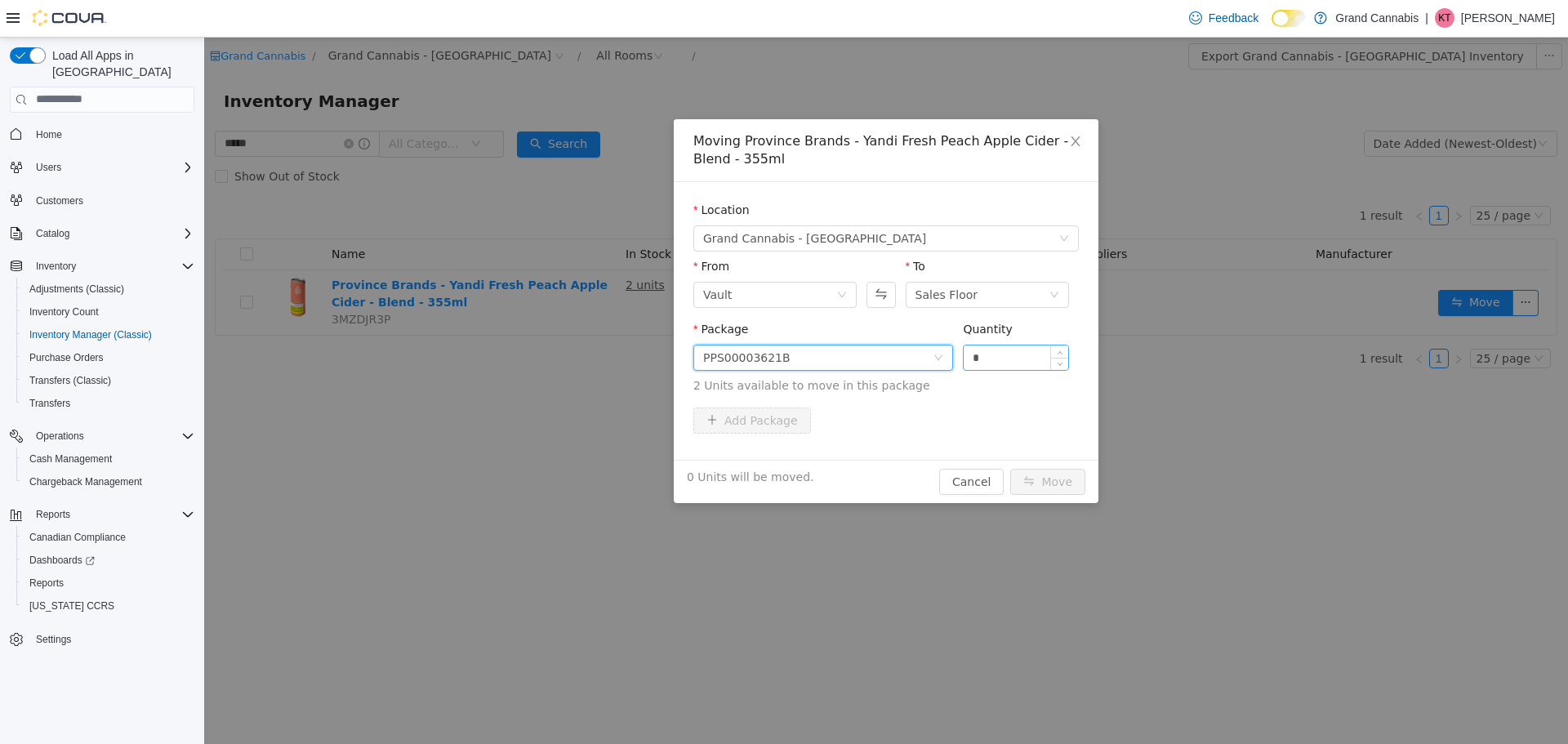
click at [1036, 362] on input "*" at bounding box center [1016, 357] width 105 height 24
type input "*"
click at [1031, 485] on button "Move" at bounding box center [1047, 481] width 75 height 26
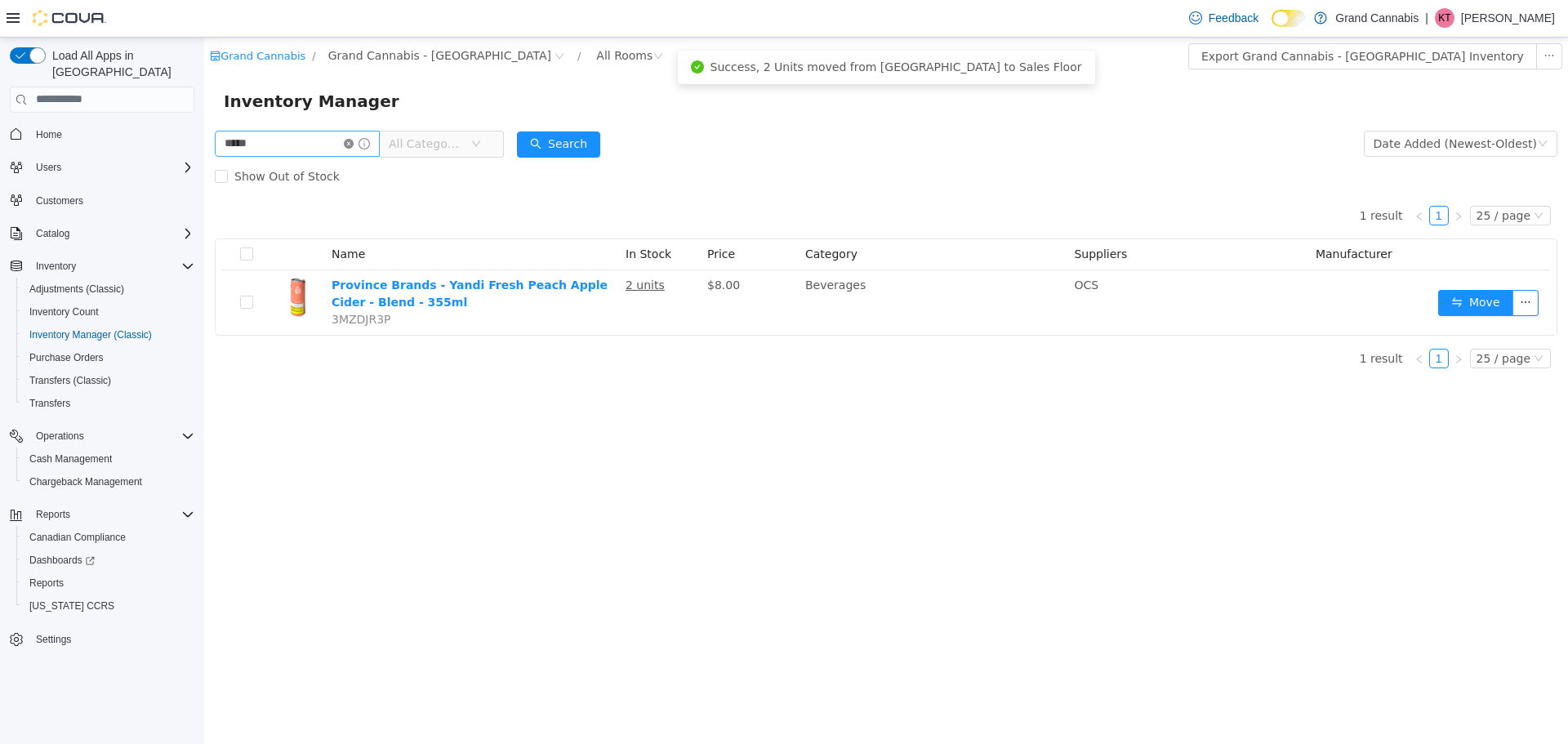
click at [354, 142] on icon "icon: close-circle" at bounding box center [348, 143] width 10 height 10
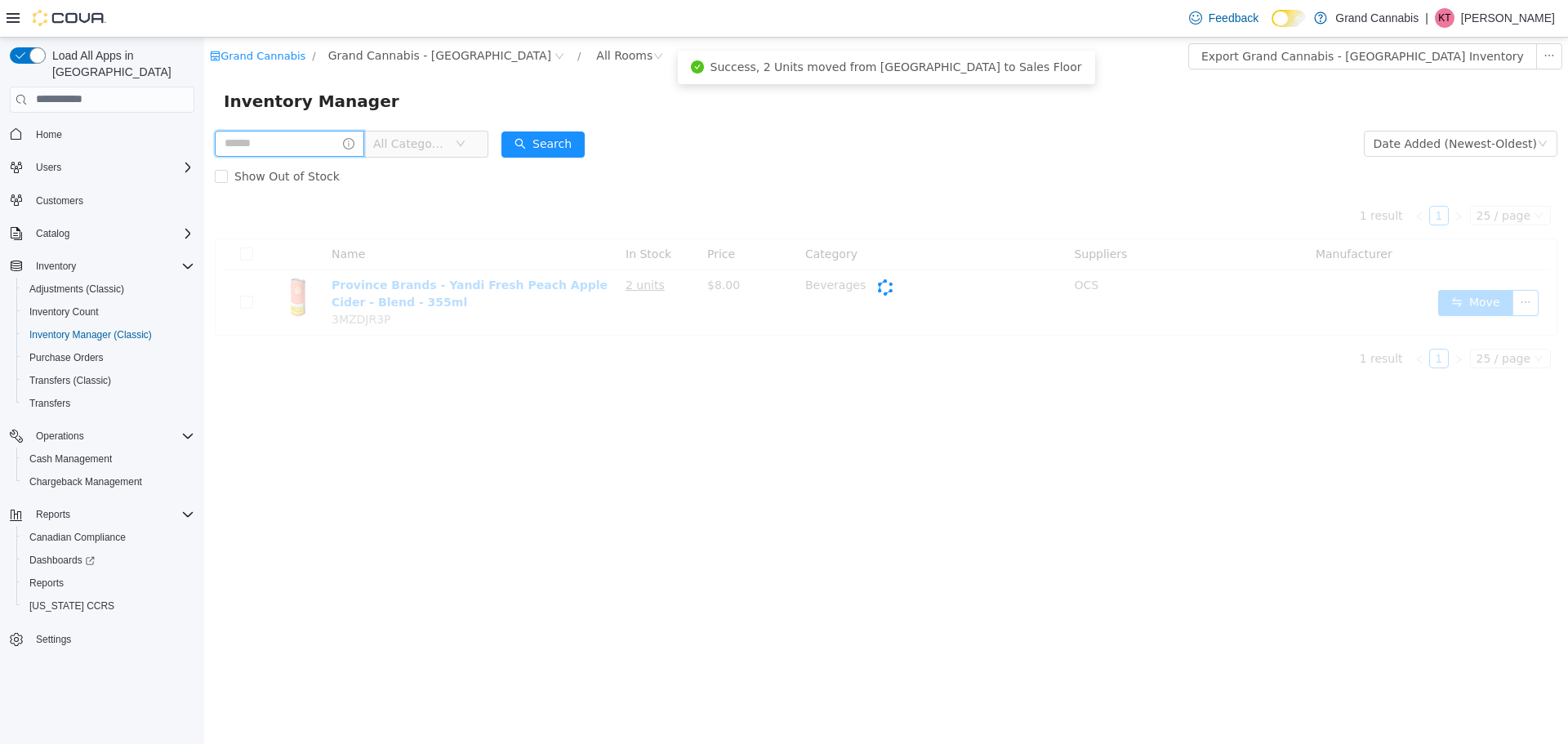
click at [303, 142] on input "text" at bounding box center [289, 143] width 149 height 26
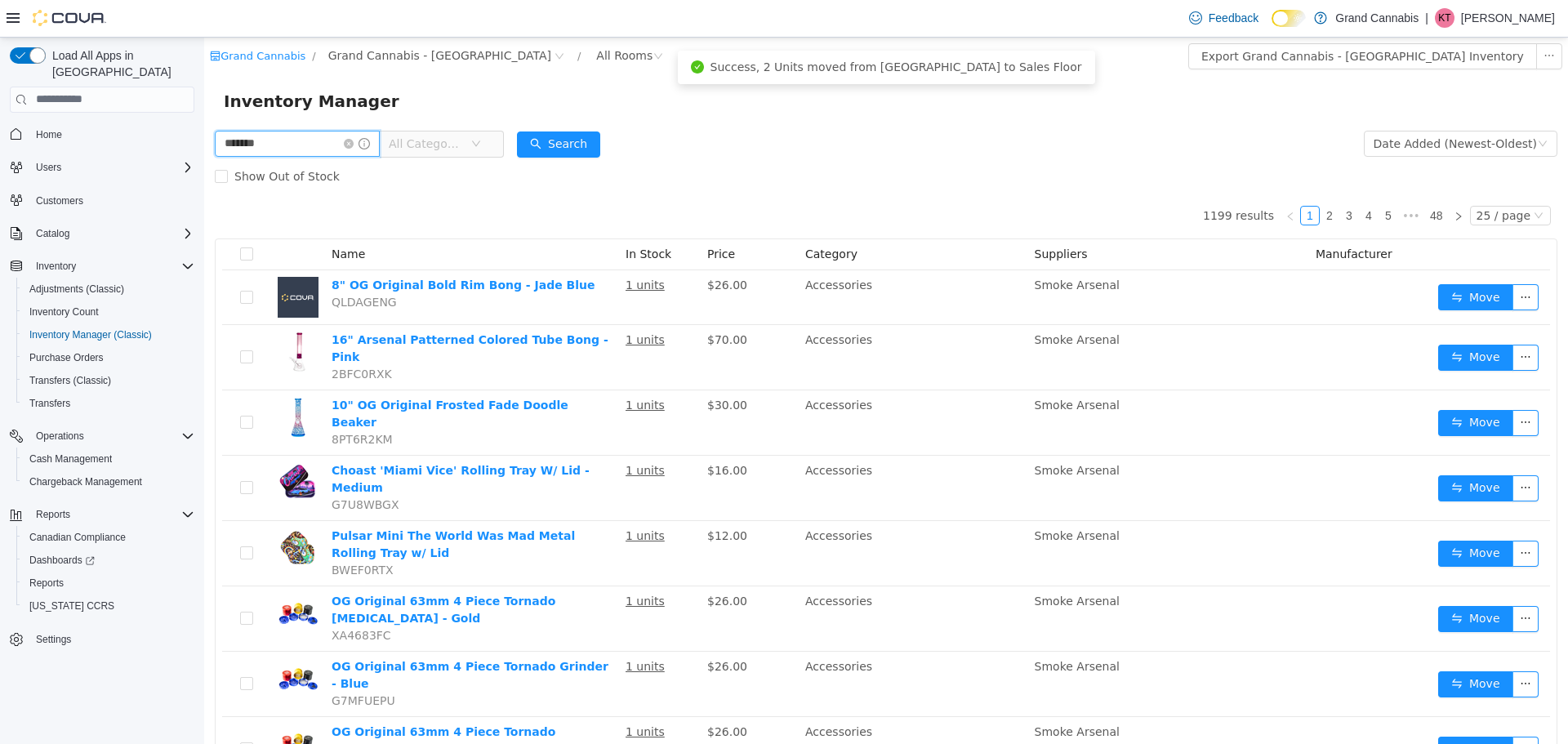
type input "*******"
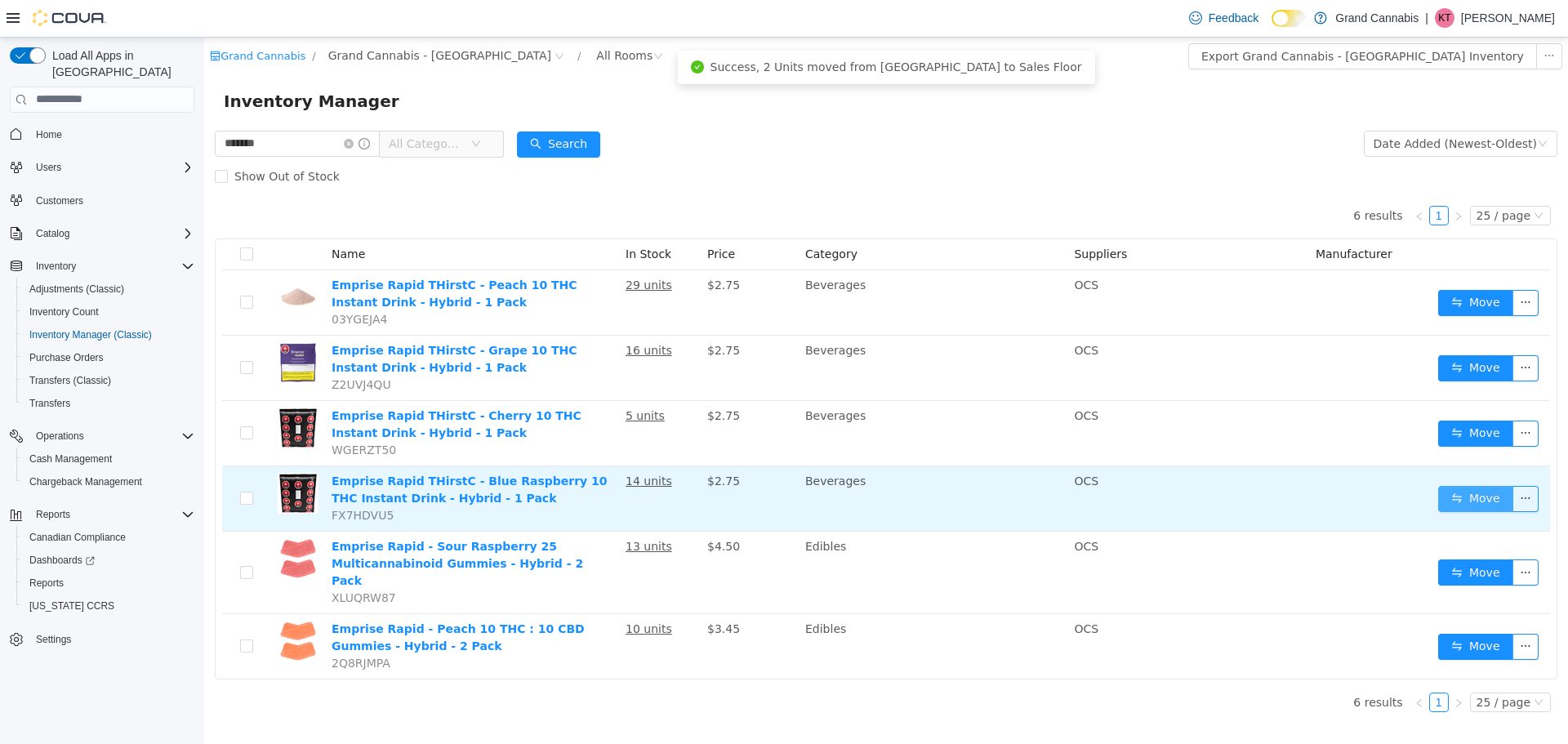
click at [1499, 502] on button "Move" at bounding box center [1475, 498] width 75 height 26
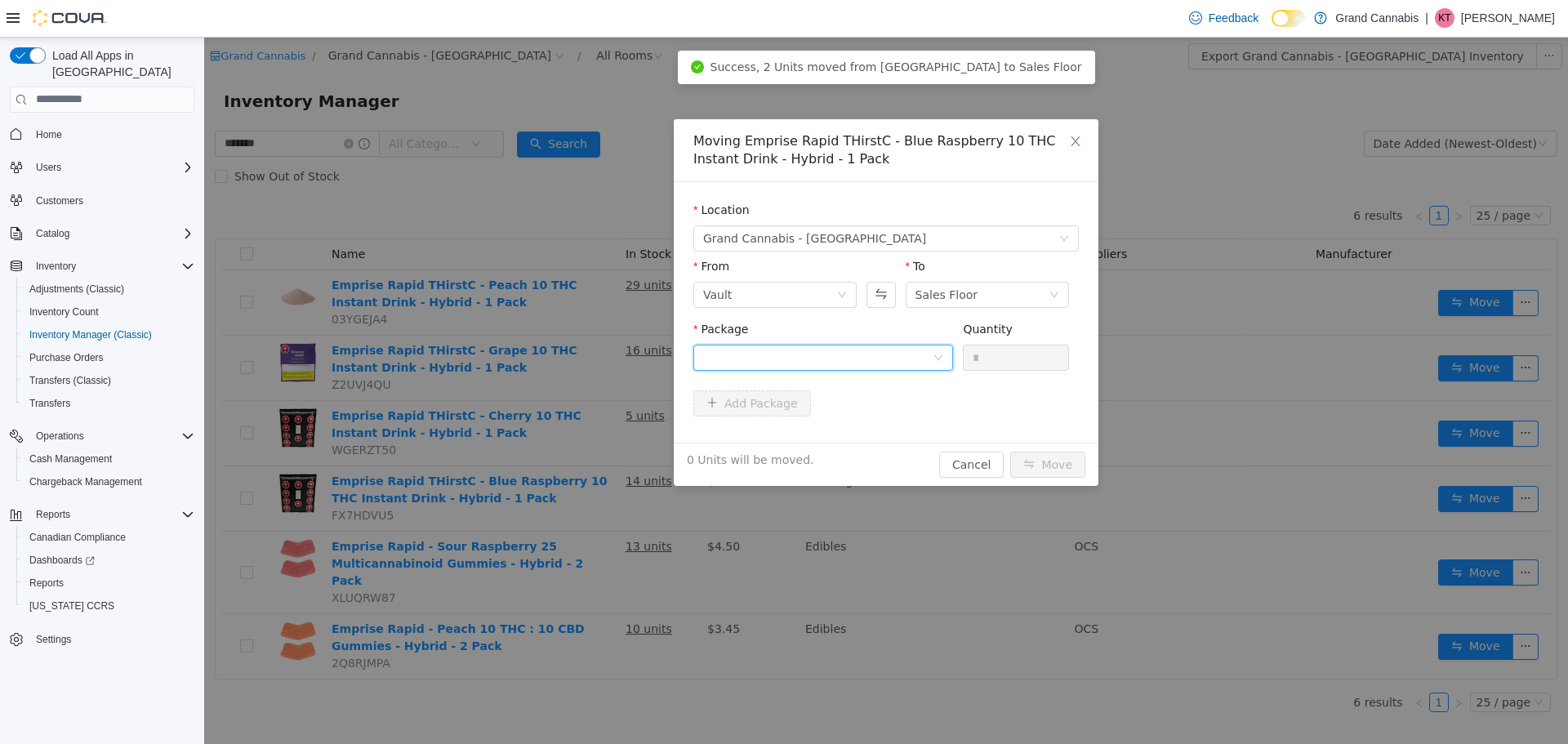
click at [747, 358] on div at bounding box center [818, 357] width 230 height 24
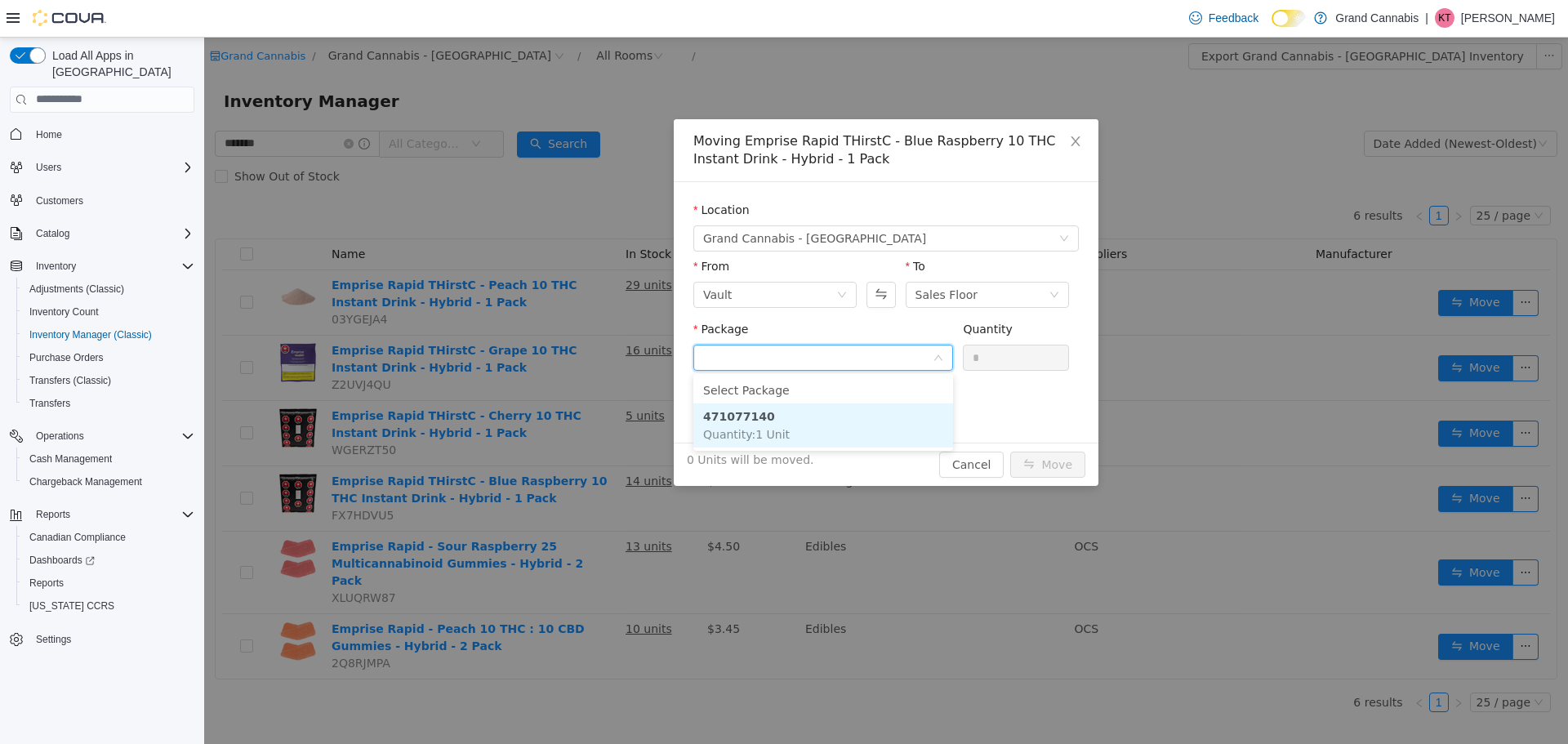
click at [759, 409] on strong "471077140" at bounding box center [740, 415] width 72 height 13
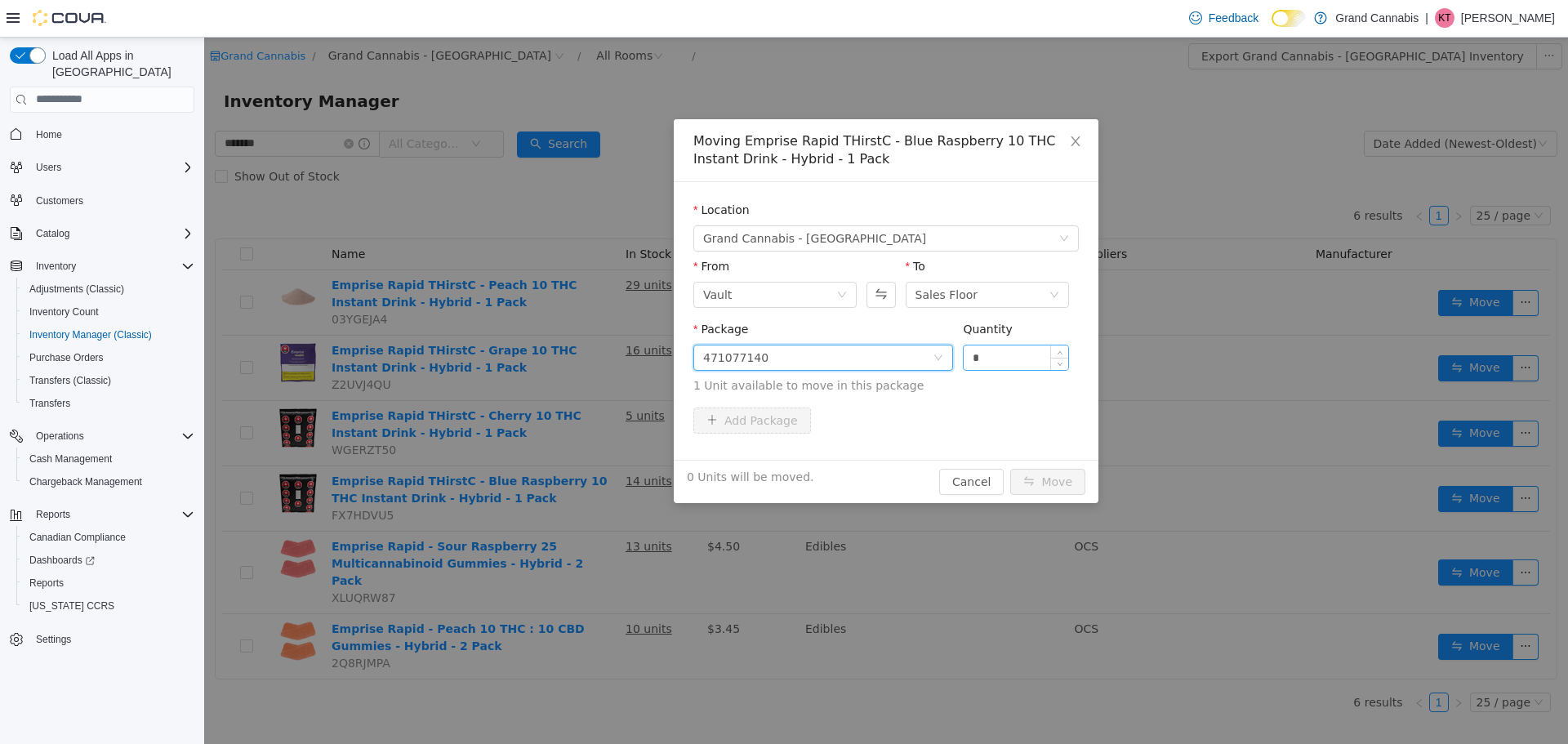
click at [1005, 360] on input "*" at bounding box center [1016, 357] width 105 height 24
type input "*"
click at [1059, 466] on div "1 Unit will be moved. Cancel Move" at bounding box center [886, 480] width 424 height 44
click at [1069, 478] on button "Move" at bounding box center [1047, 481] width 75 height 26
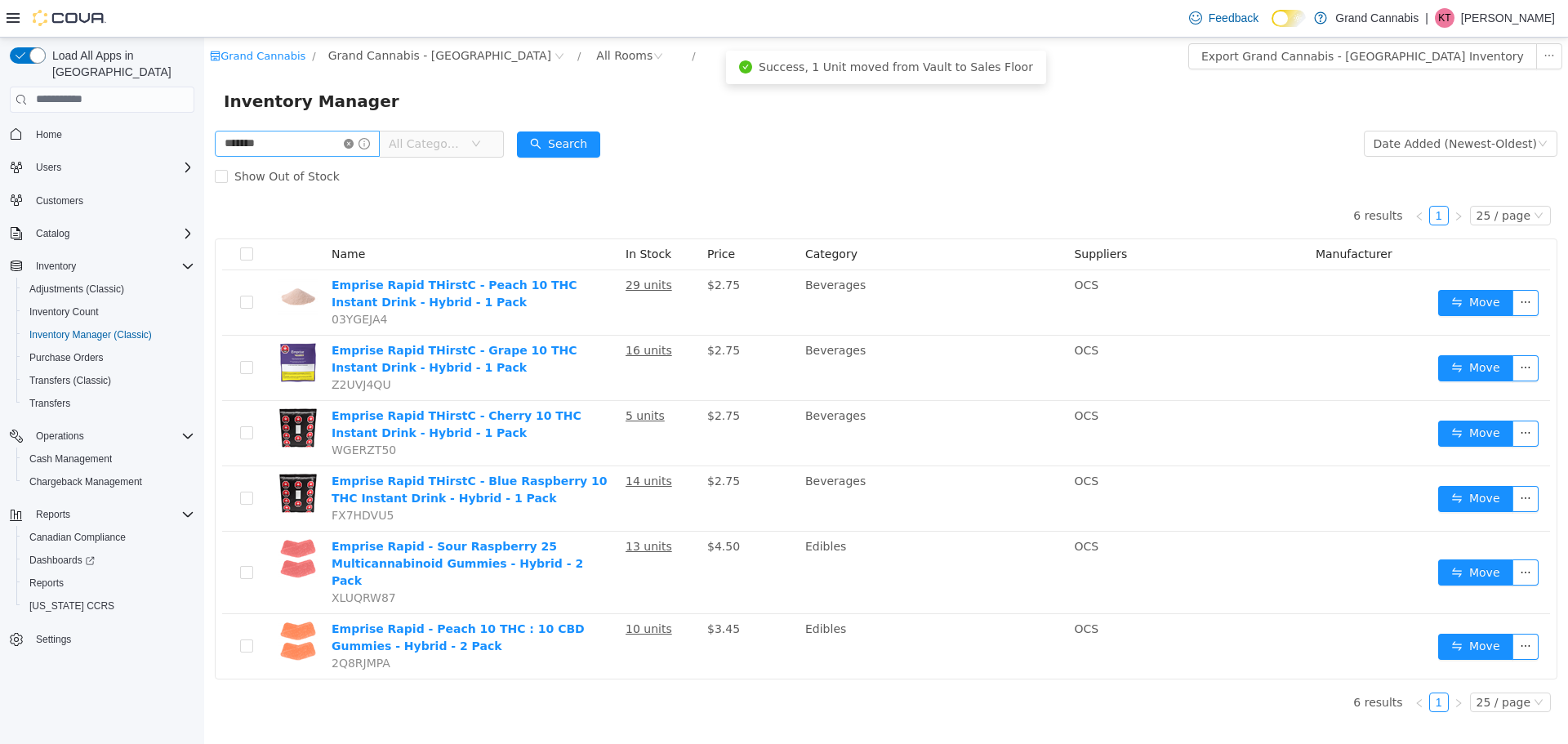
click at [354, 146] on icon "icon: close-circle" at bounding box center [348, 143] width 10 height 10
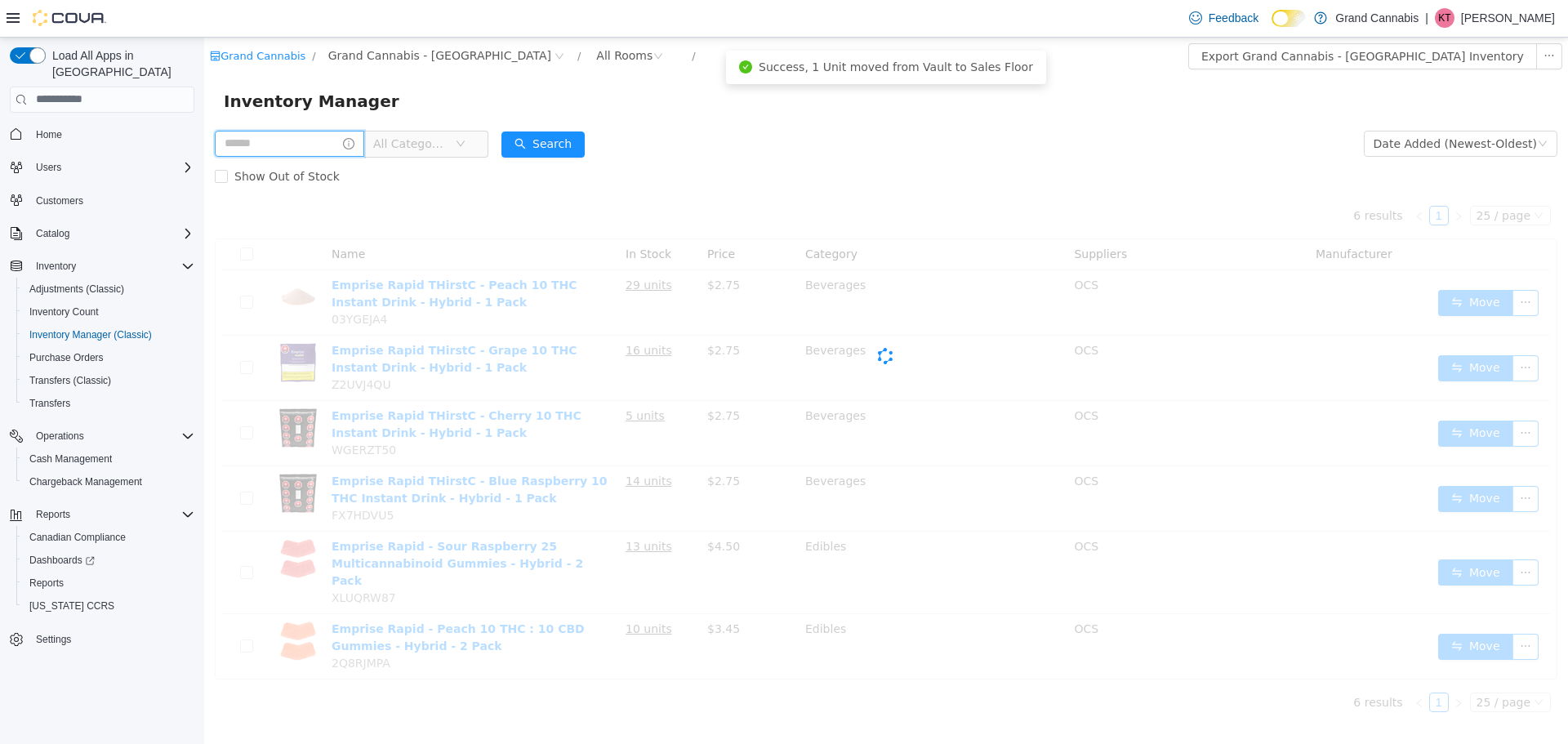
click at [309, 144] on input "text" at bounding box center [289, 143] width 149 height 26
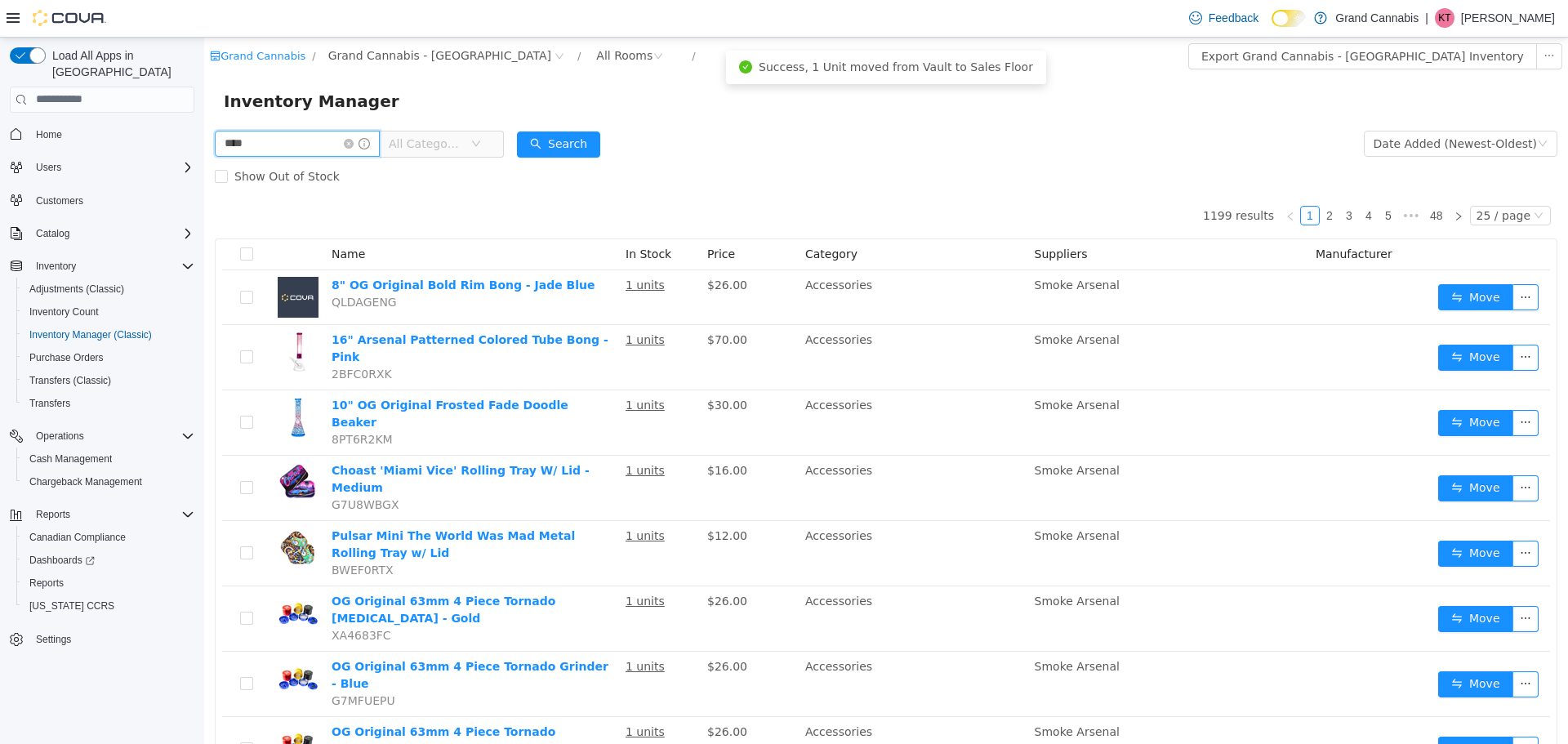
type input "****"
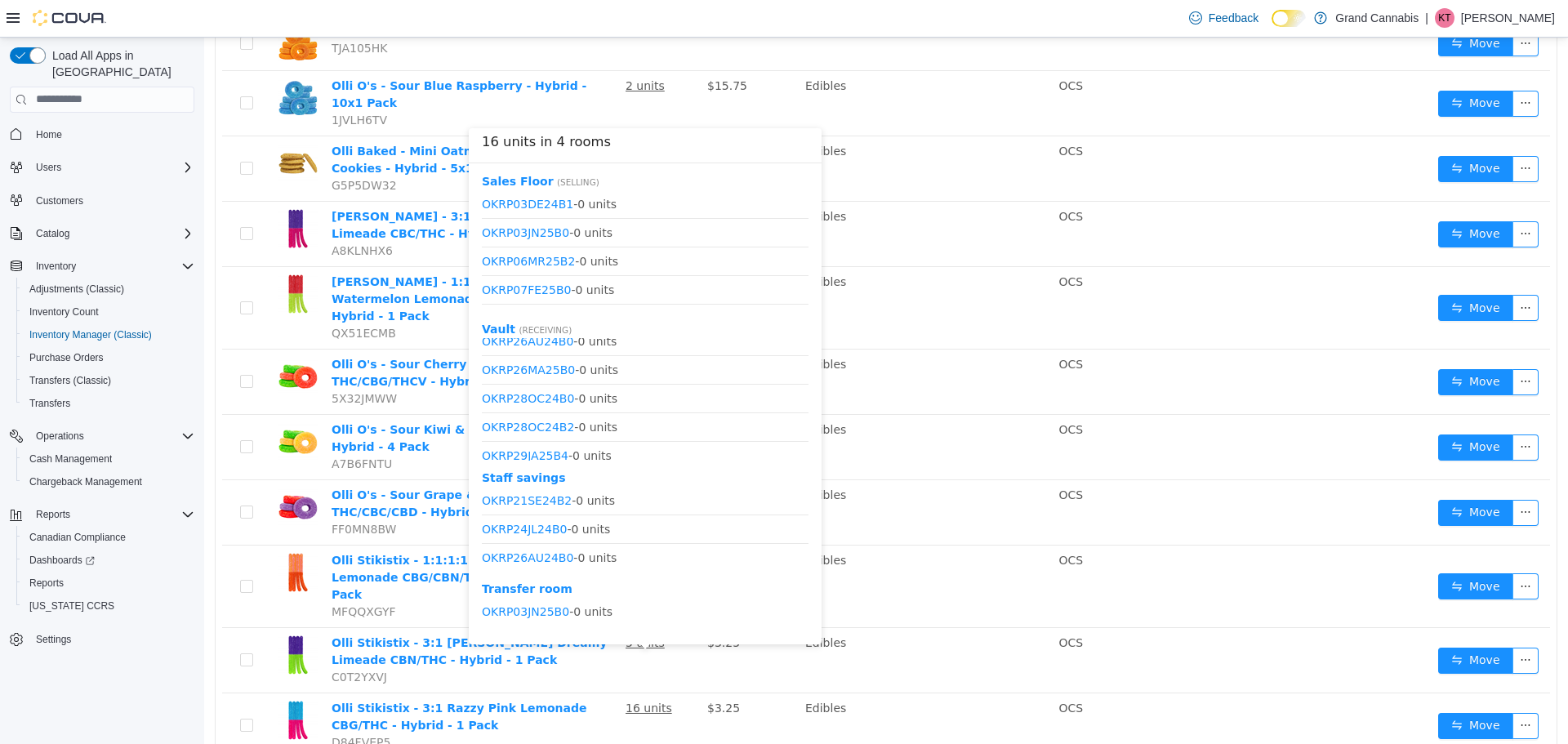
scroll to position [649, 0]
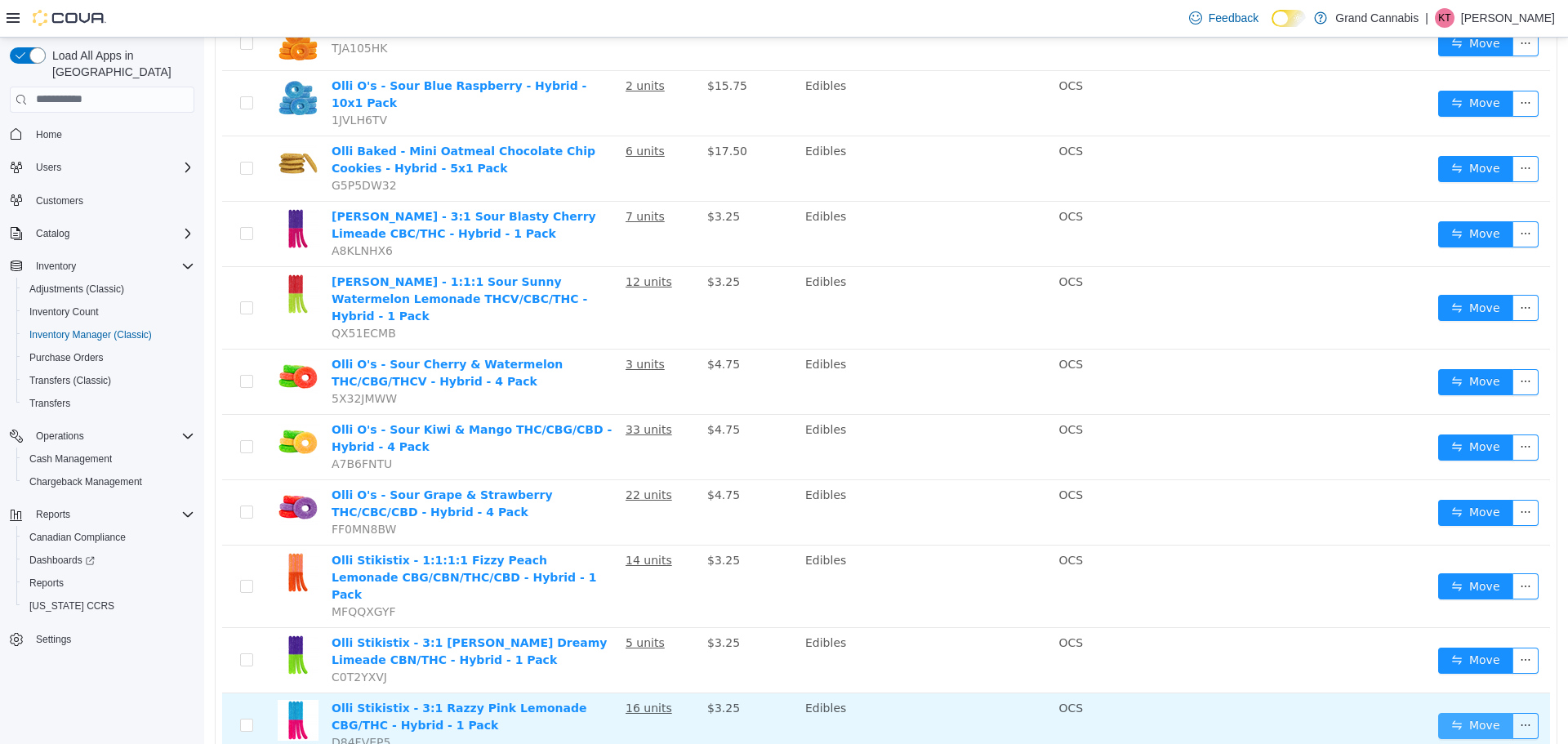
click at [1438, 712] on button "Move" at bounding box center [1475, 725] width 75 height 26
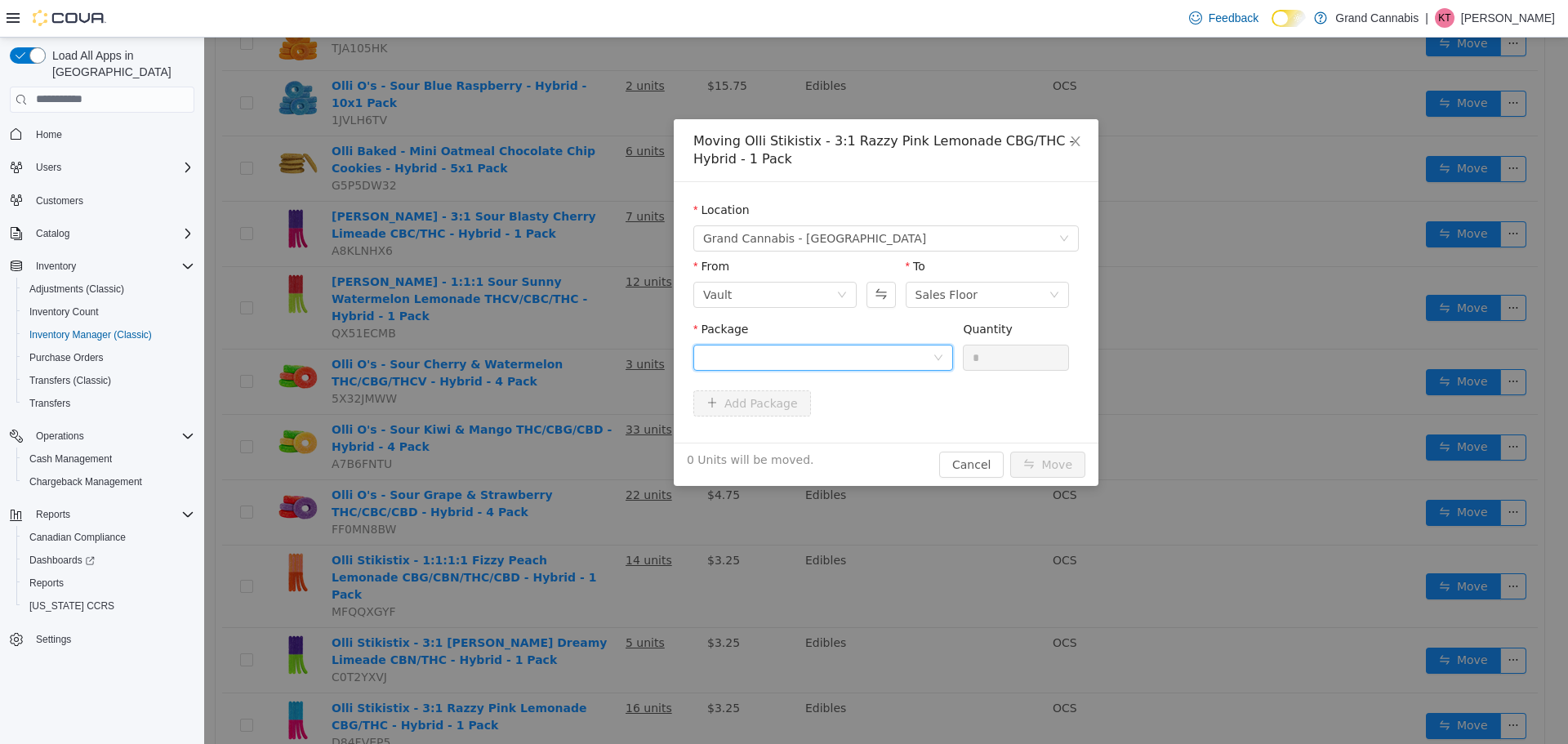
click at [754, 349] on div at bounding box center [818, 357] width 230 height 24
click at [781, 441] on li "OKRP09DE24B4 Quantity : 2 Units" at bounding box center [823, 424] width 259 height 44
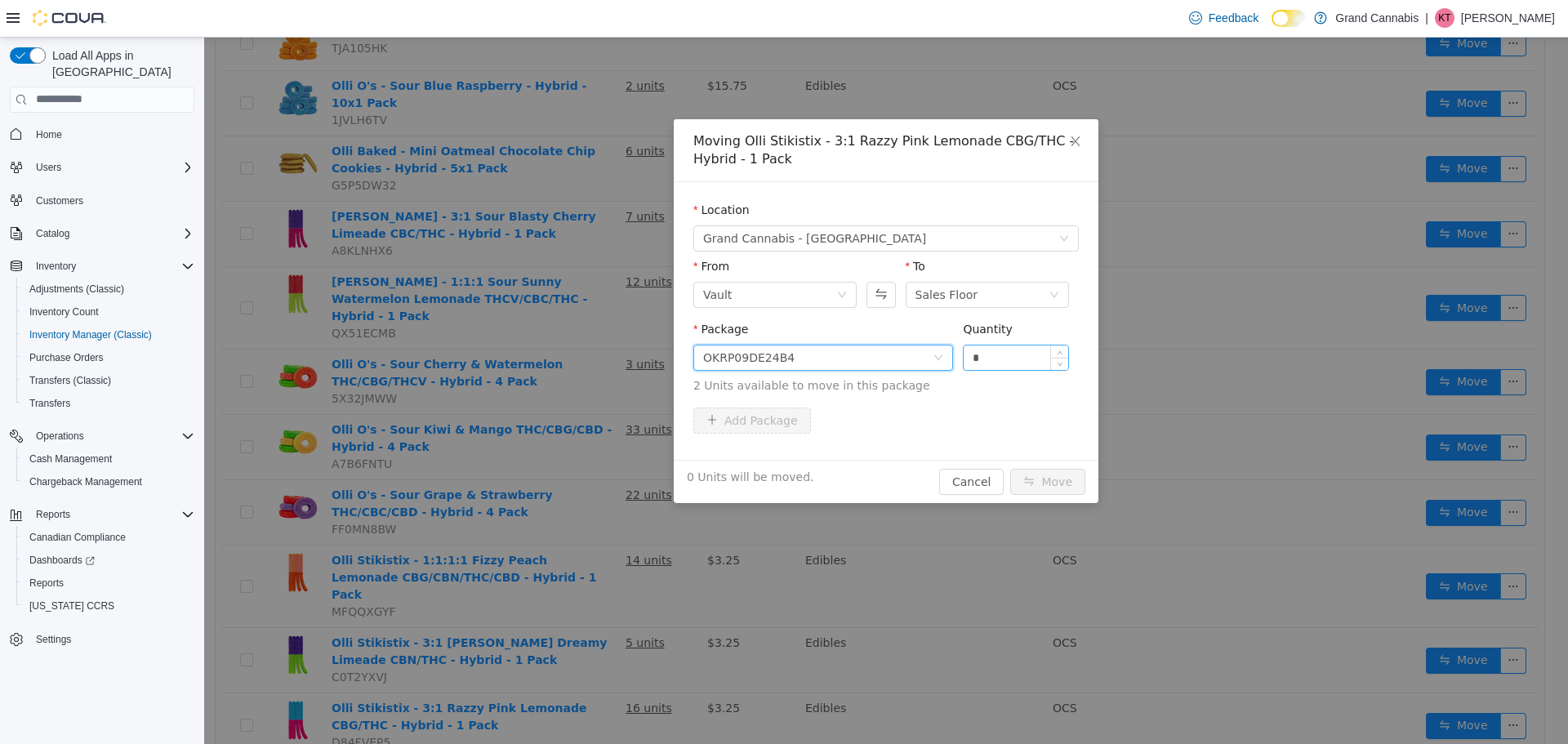
click at [1023, 351] on input "*" at bounding box center [1016, 357] width 105 height 24
type input "*"
click at [1035, 474] on button "Move" at bounding box center [1047, 481] width 75 height 26
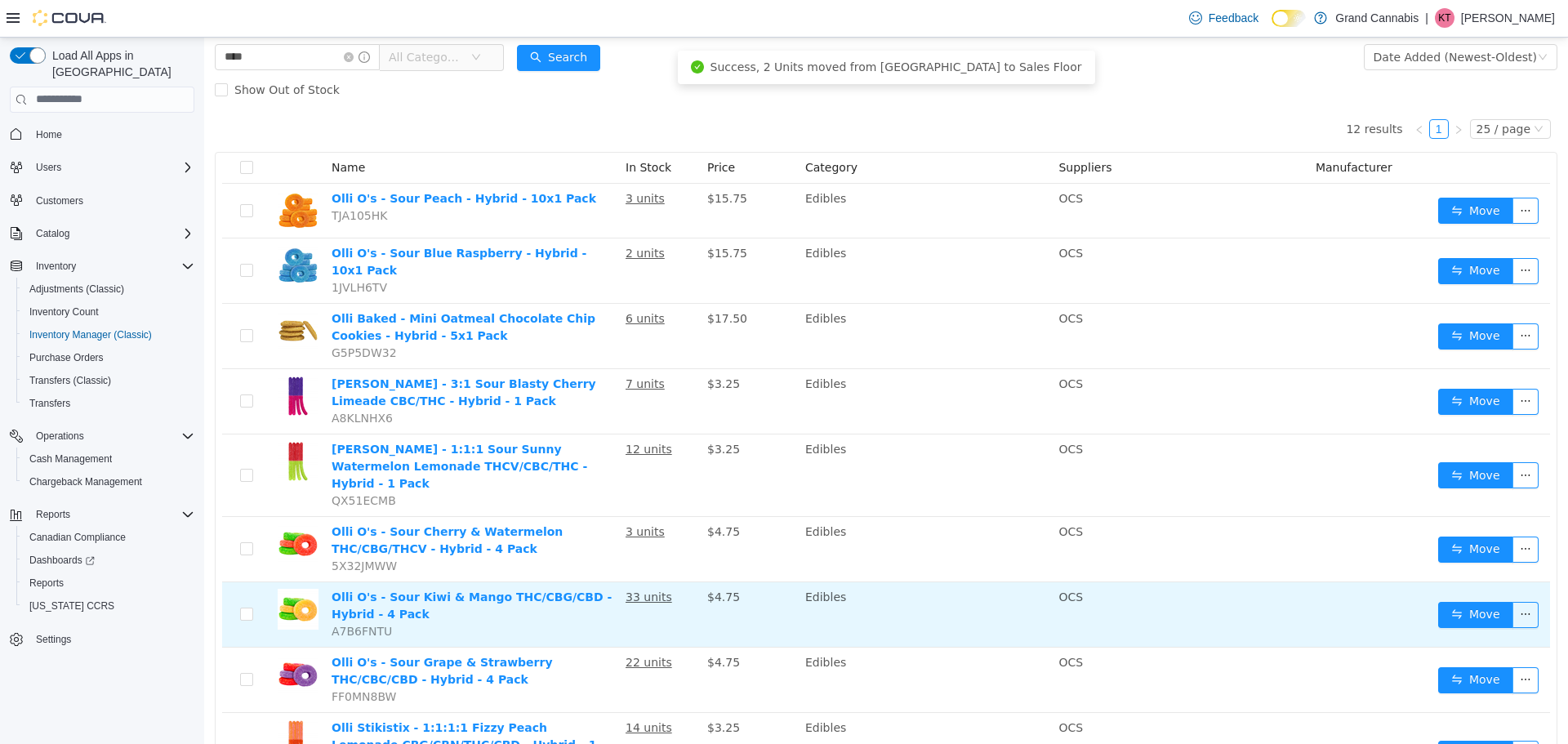
scroll to position [0, 0]
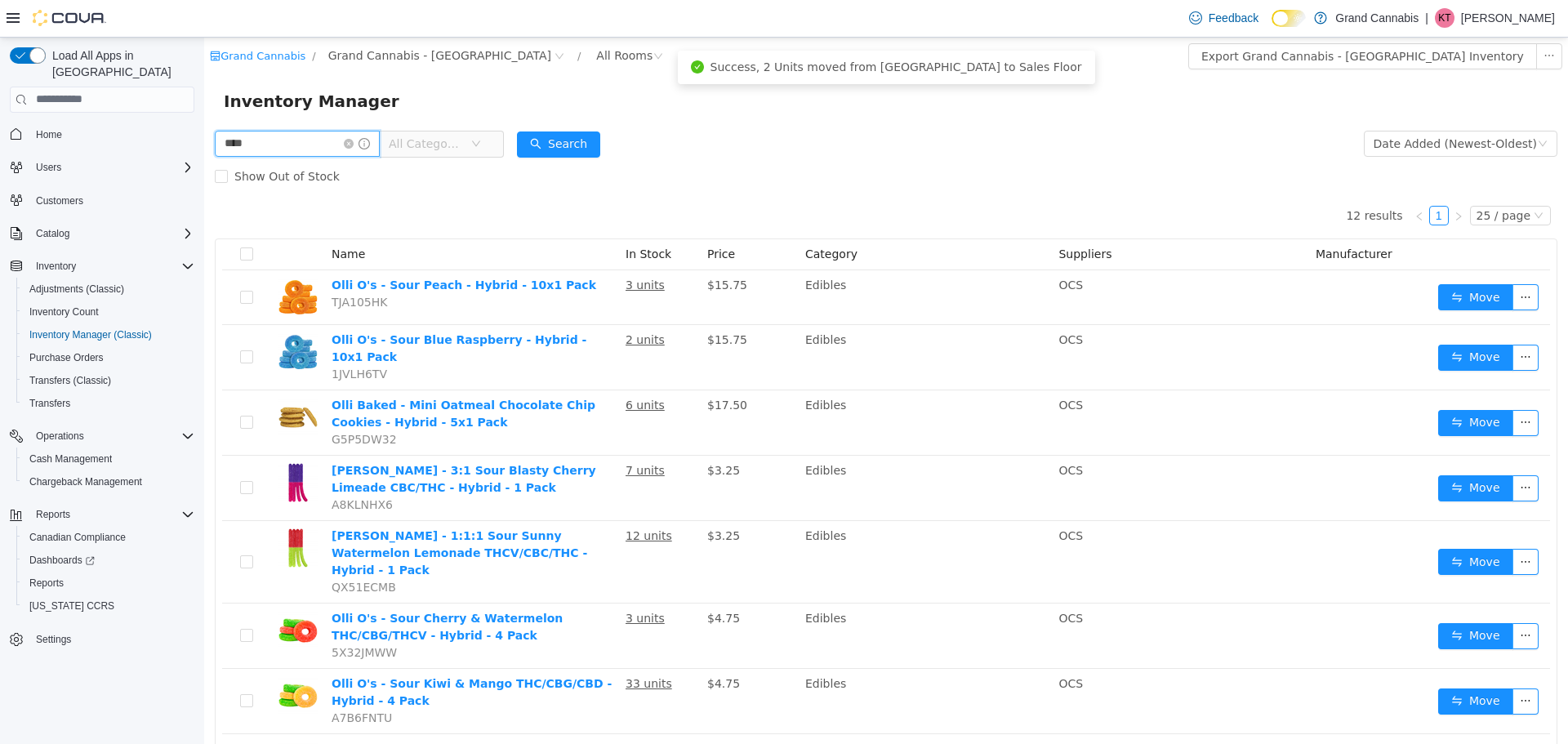
click at [317, 152] on input "****" at bounding box center [297, 143] width 165 height 26
type input "*"
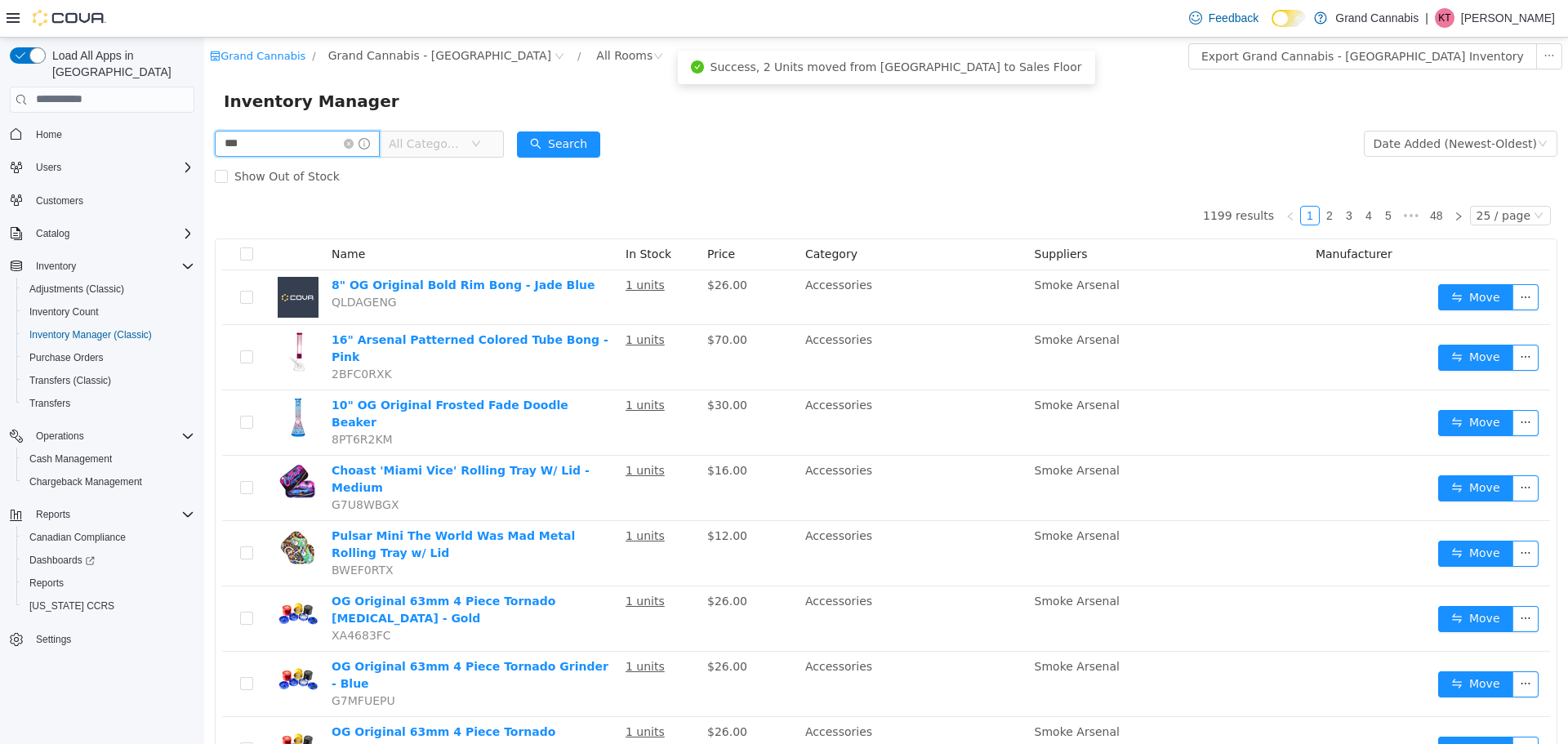
type input "***"
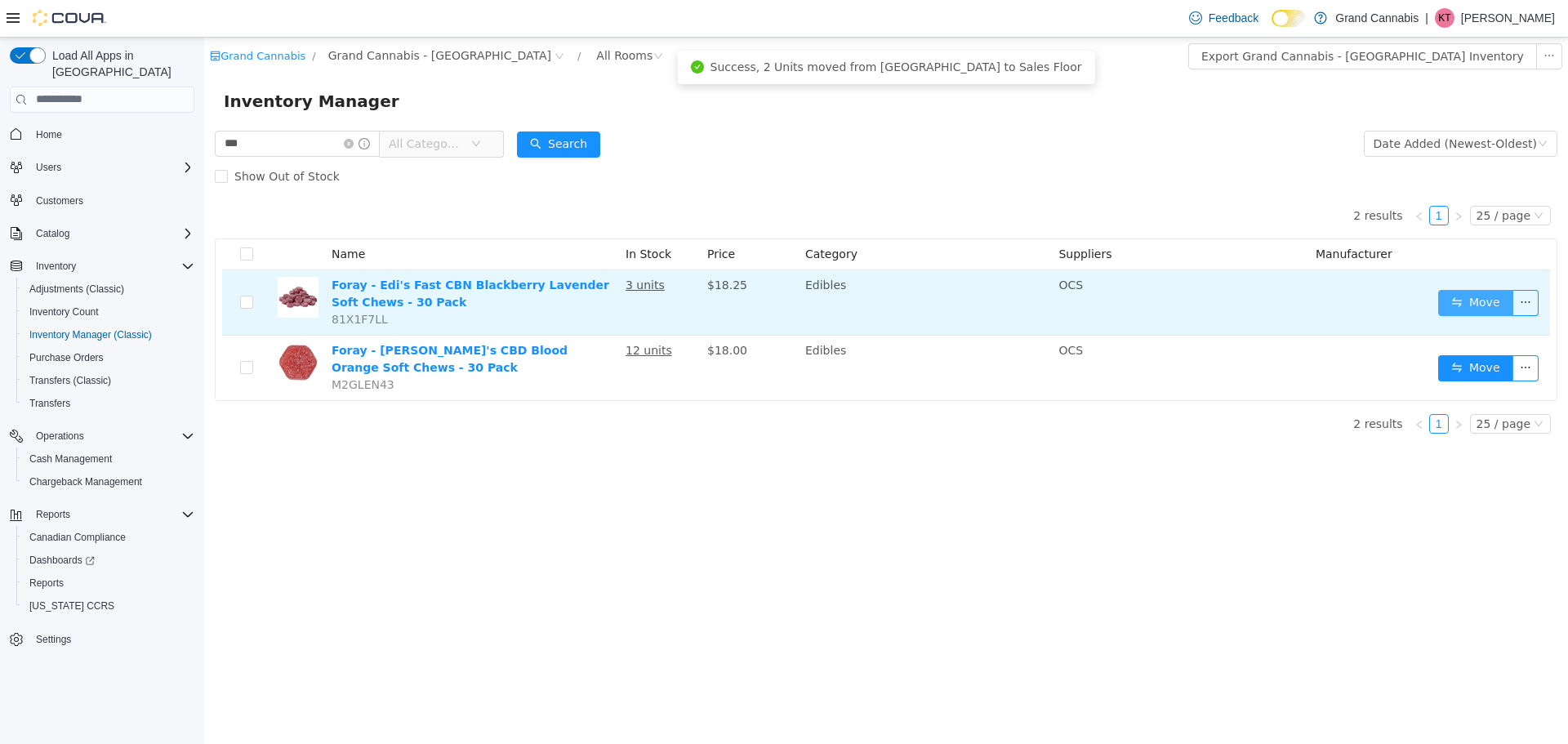
click at [1497, 292] on button "Move" at bounding box center [1475, 302] width 75 height 26
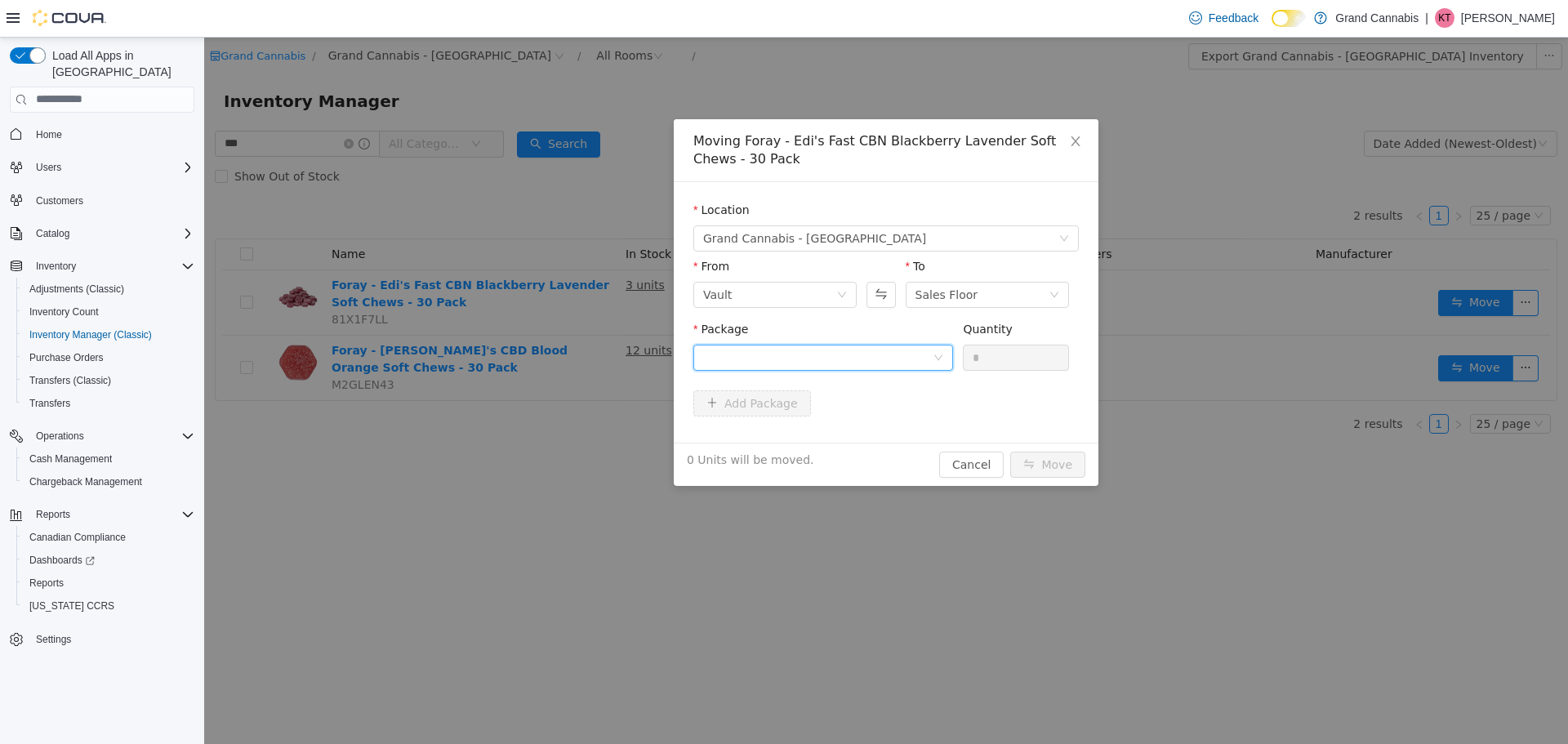
click at [817, 361] on div at bounding box center [818, 357] width 230 height 24
click at [803, 423] on li "LFG00000791 Quantity : 1 Unit" at bounding box center [823, 424] width 259 height 44
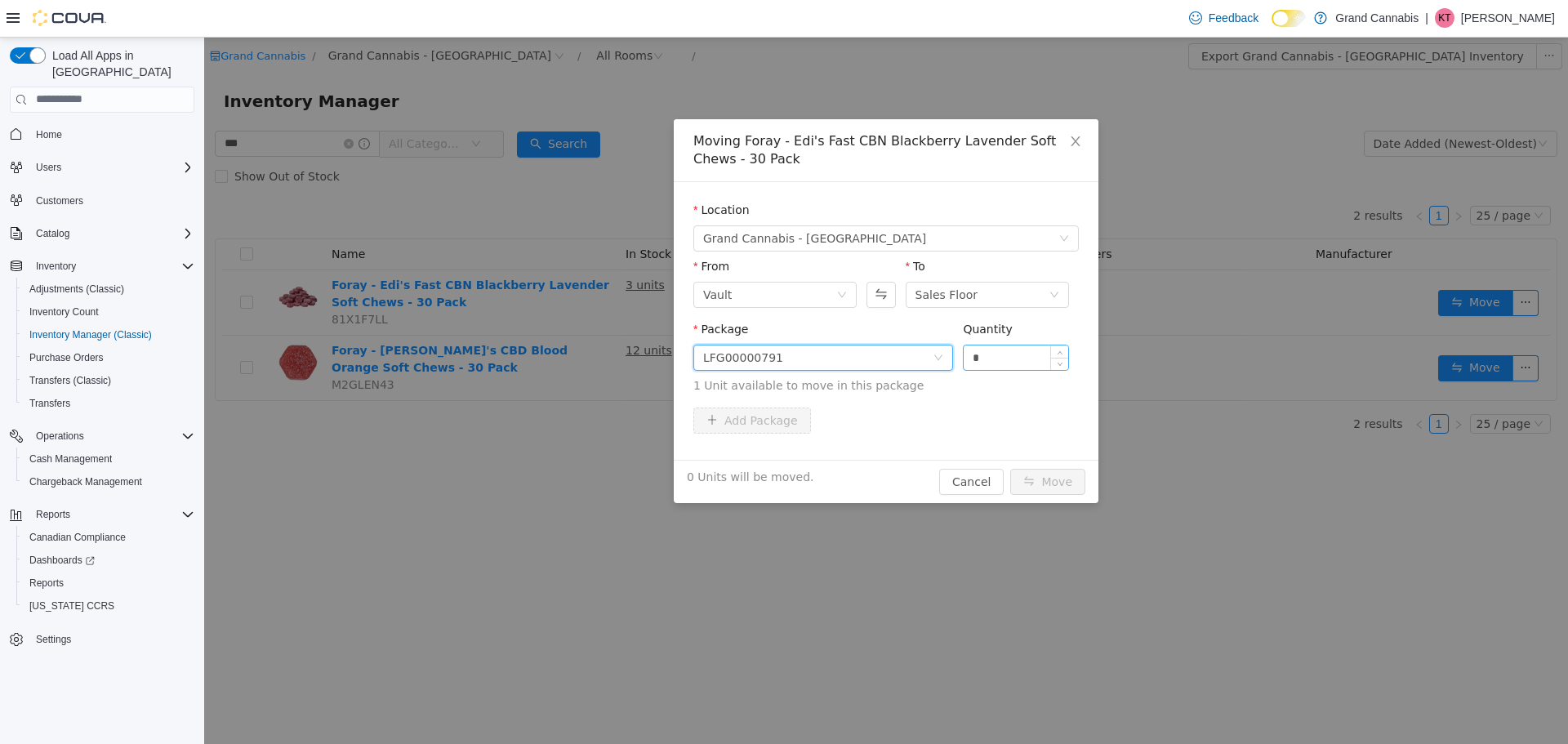
click at [1045, 364] on input "*" at bounding box center [1016, 357] width 105 height 24
type input "*"
click at [1037, 480] on button "Move" at bounding box center [1047, 481] width 75 height 26
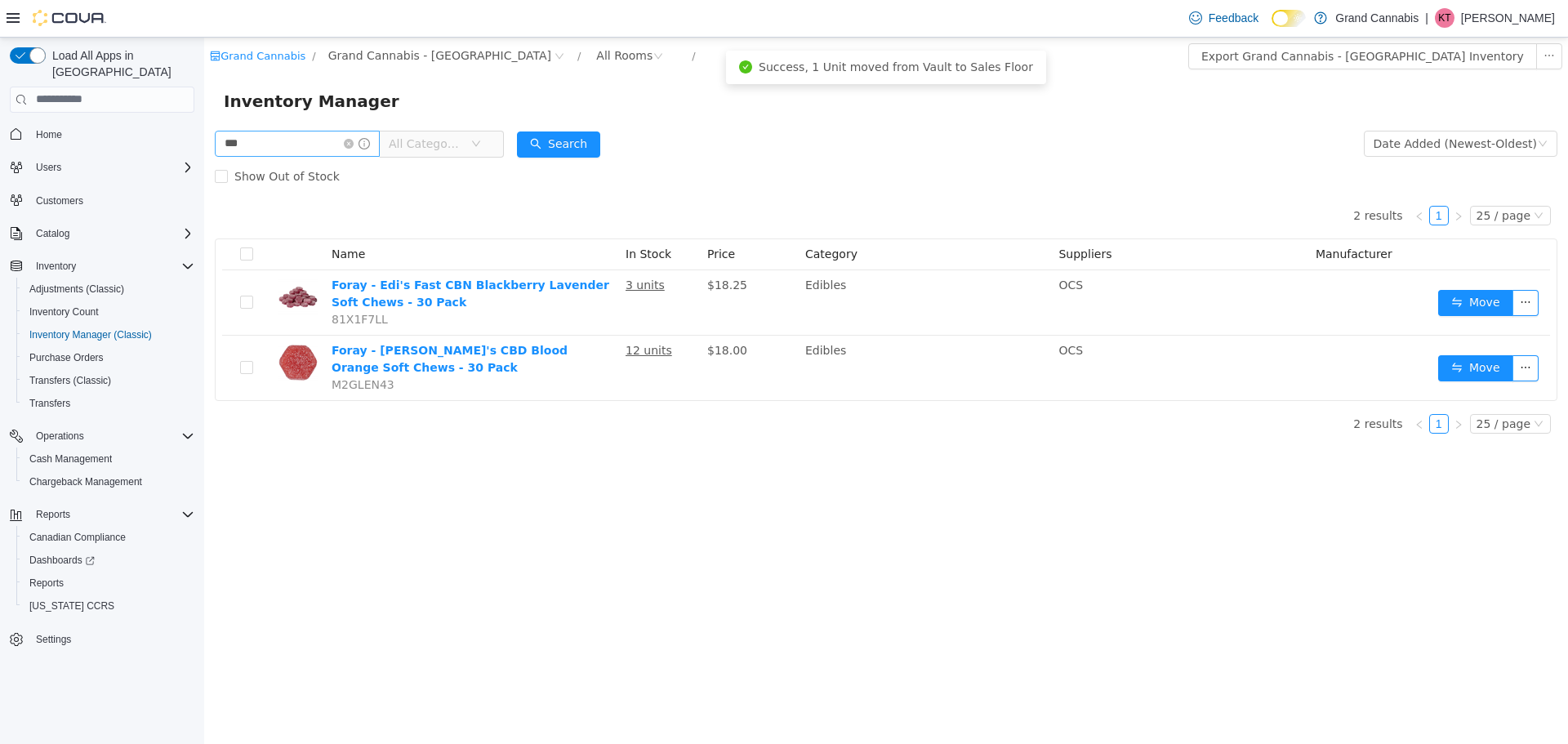
drag, startPoint x: 362, startPoint y: 142, endPoint x: 334, endPoint y: 147, distance: 28.4
click at [354, 142] on icon "icon: close-circle" at bounding box center [348, 143] width 10 height 10
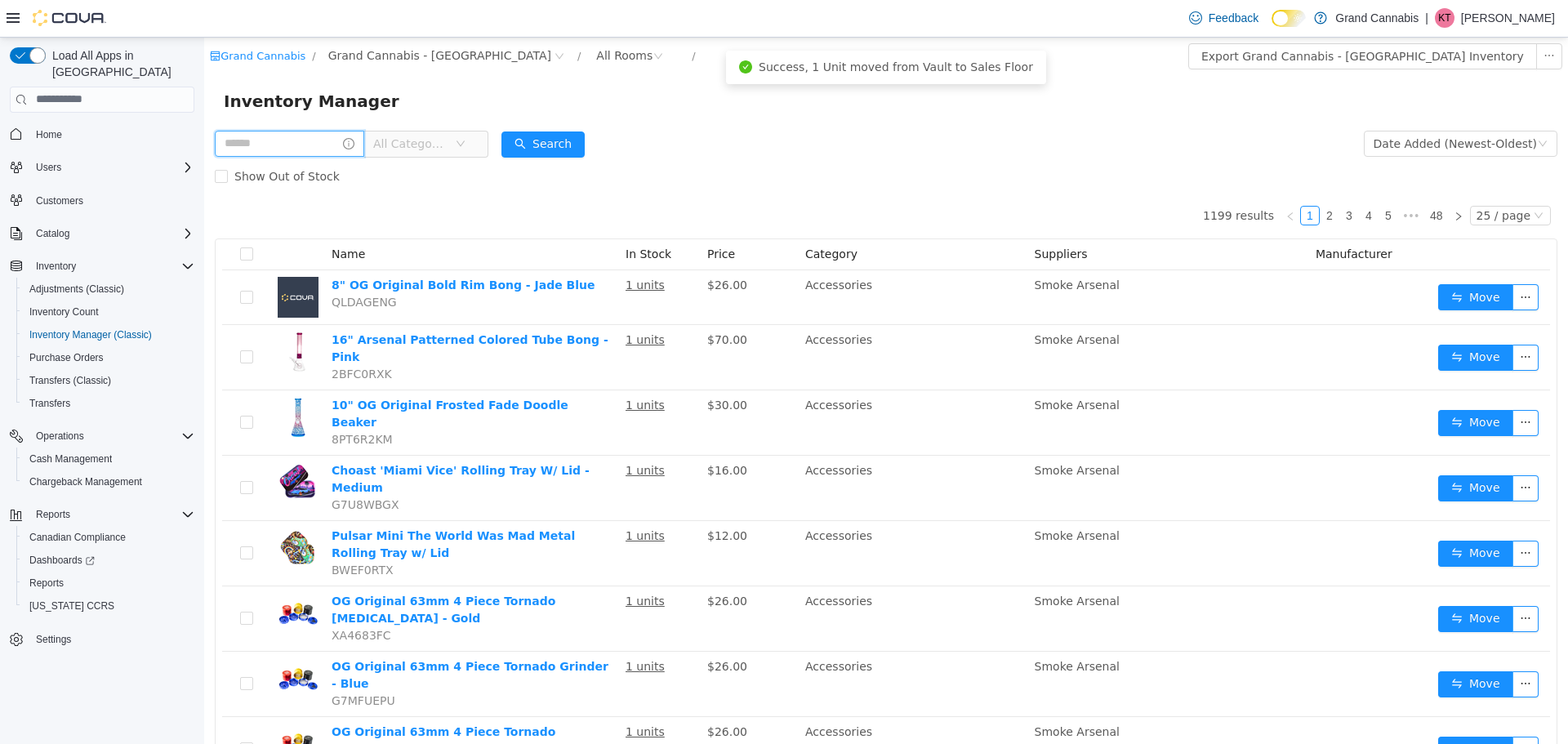
click at [324, 147] on input "text" at bounding box center [289, 143] width 149 height 26
type input "*******"
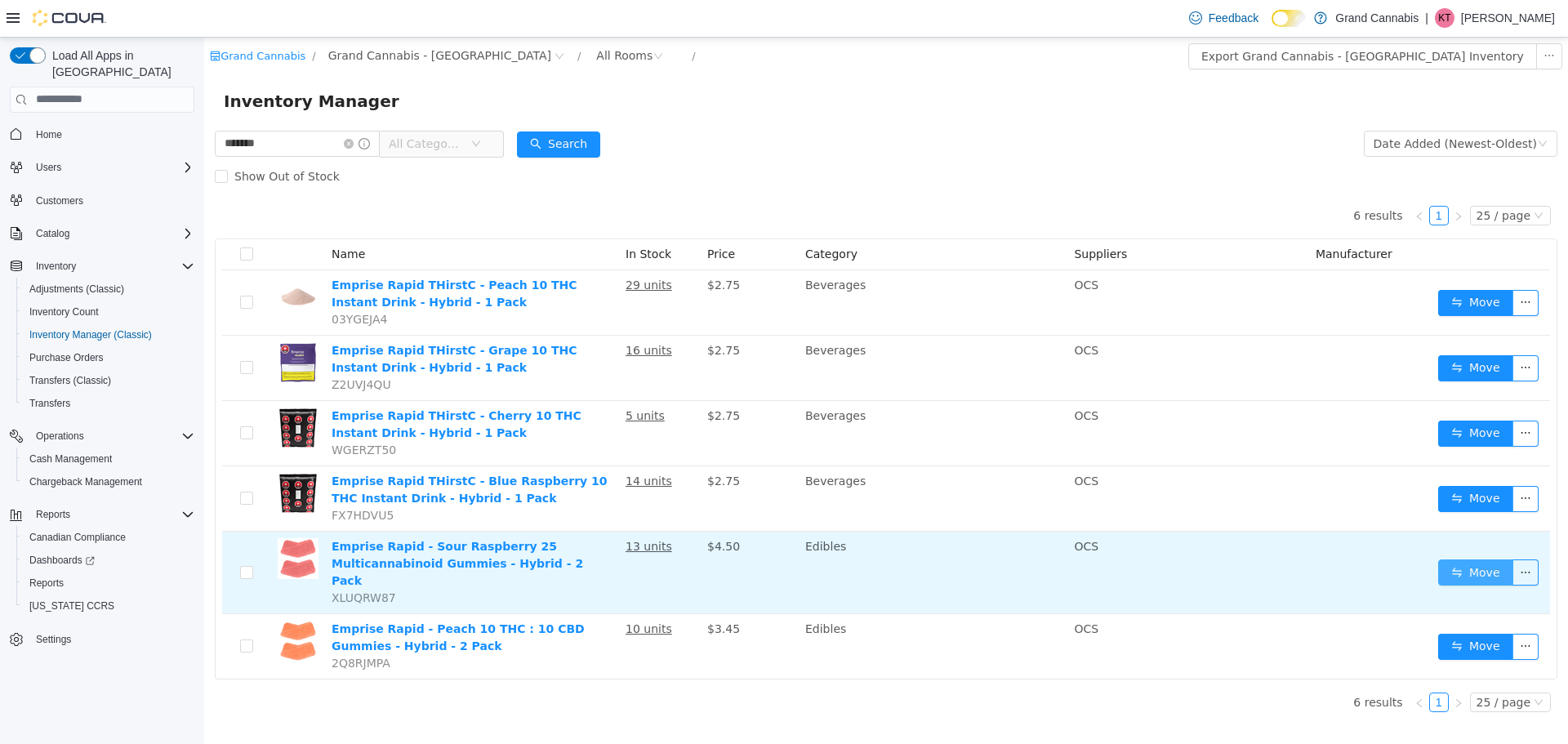
click at [1500, 567] on button "Move" at bounding box center [1475, 572] width 75 height 26
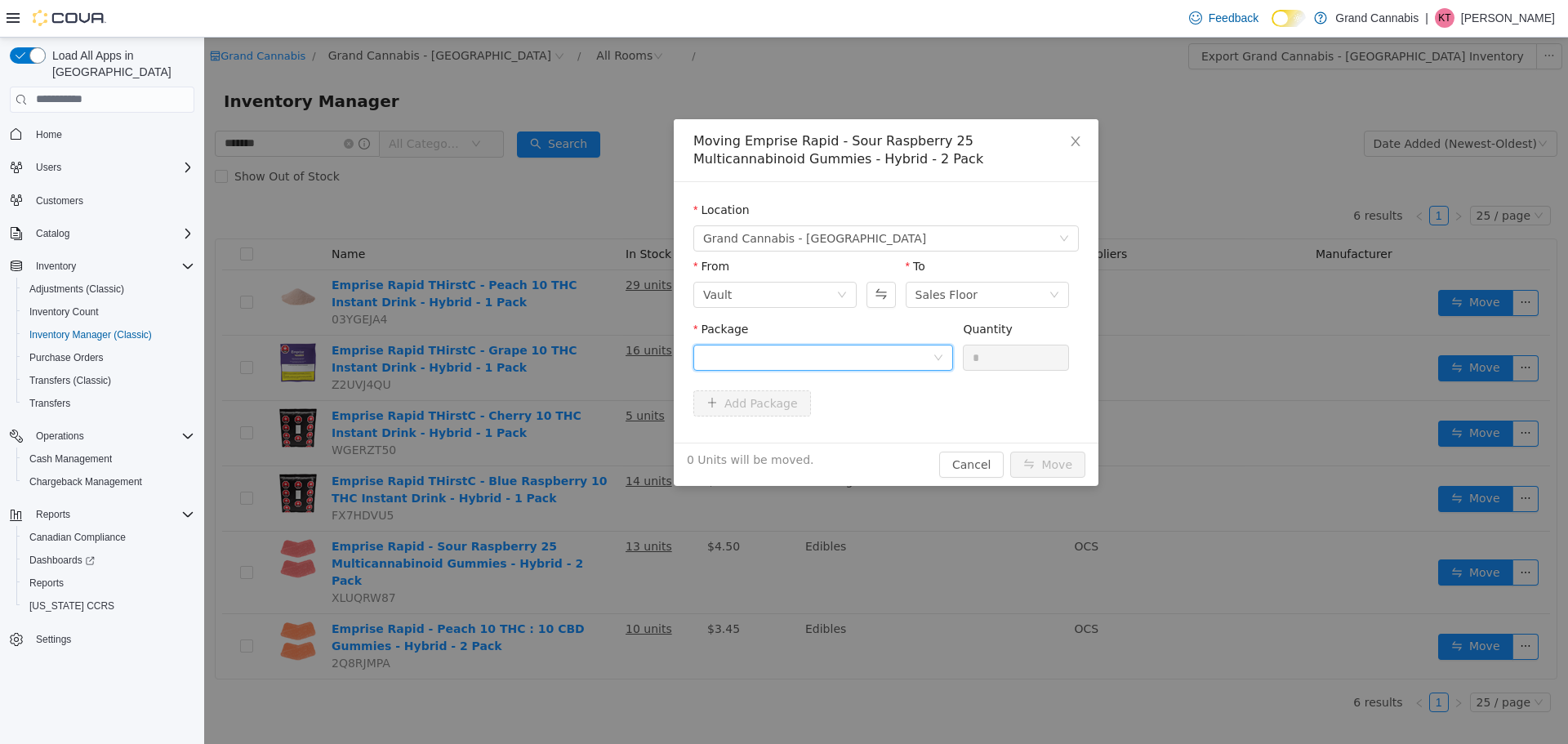
click at [793, 354] on div at bounding box center [818, 357] width 230 height 24
click at [788, 435] on span "Quantity : 13 Units" at bounding box center [752, 434] width 99 height 13
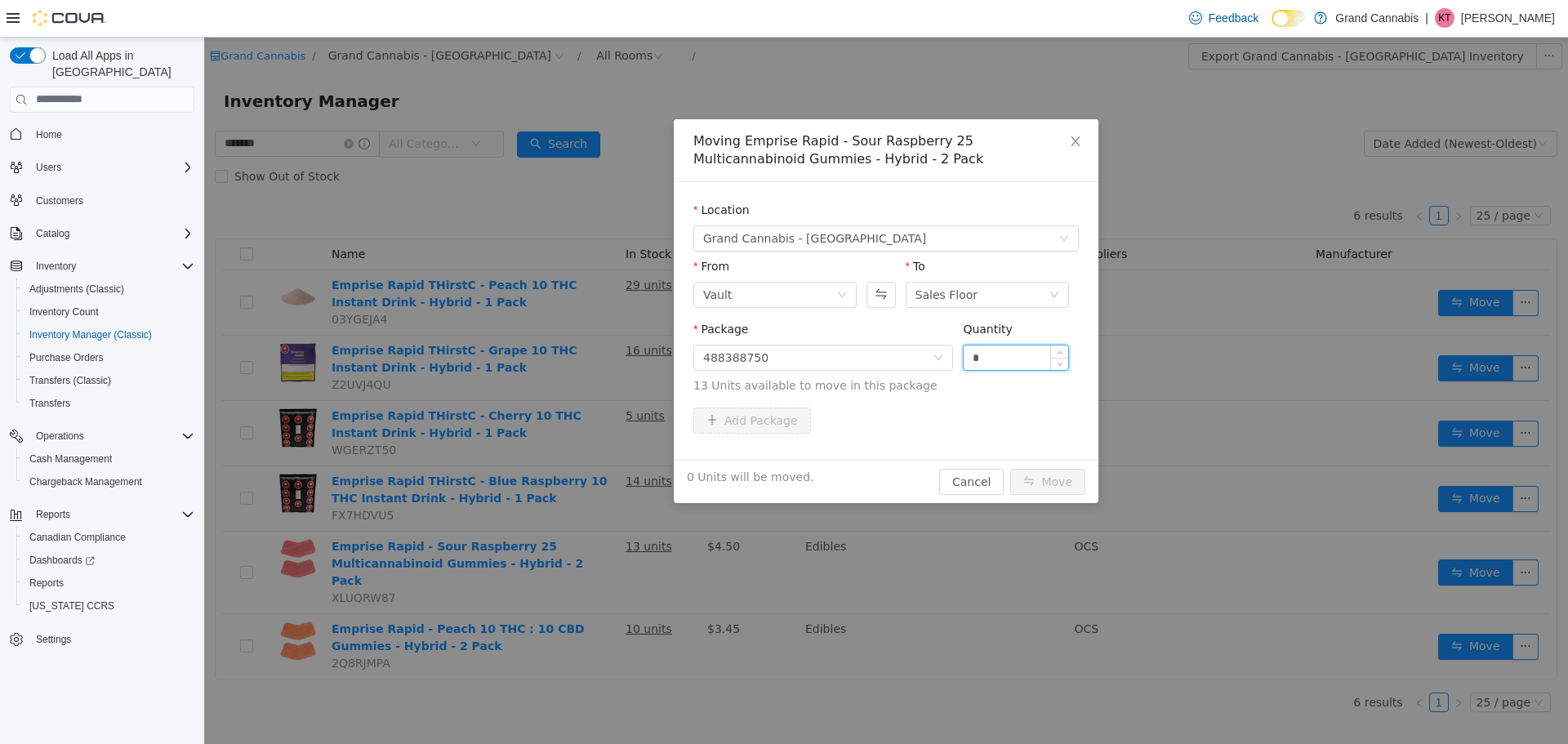
click at [1021, 354] on input "*" at bounding box center [1016, 357] width 105 height 24
type input "*"
click at [1044, 480] on button "Move" at bounding box center [1047, 481] width 75 height 26
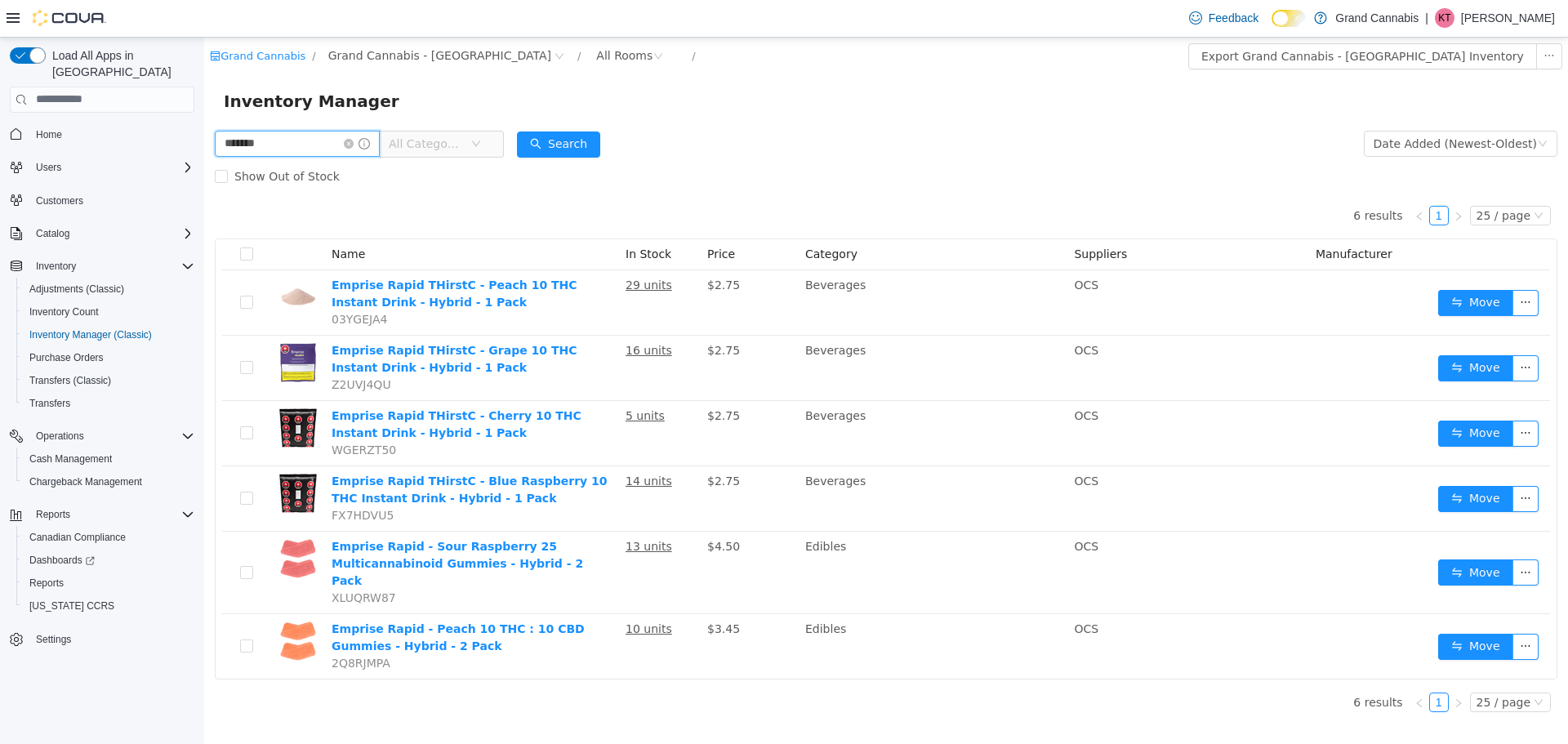
click at [286, 149] on input "*******" at bounding box center [297, 143] width 165 height 26
type input "*"
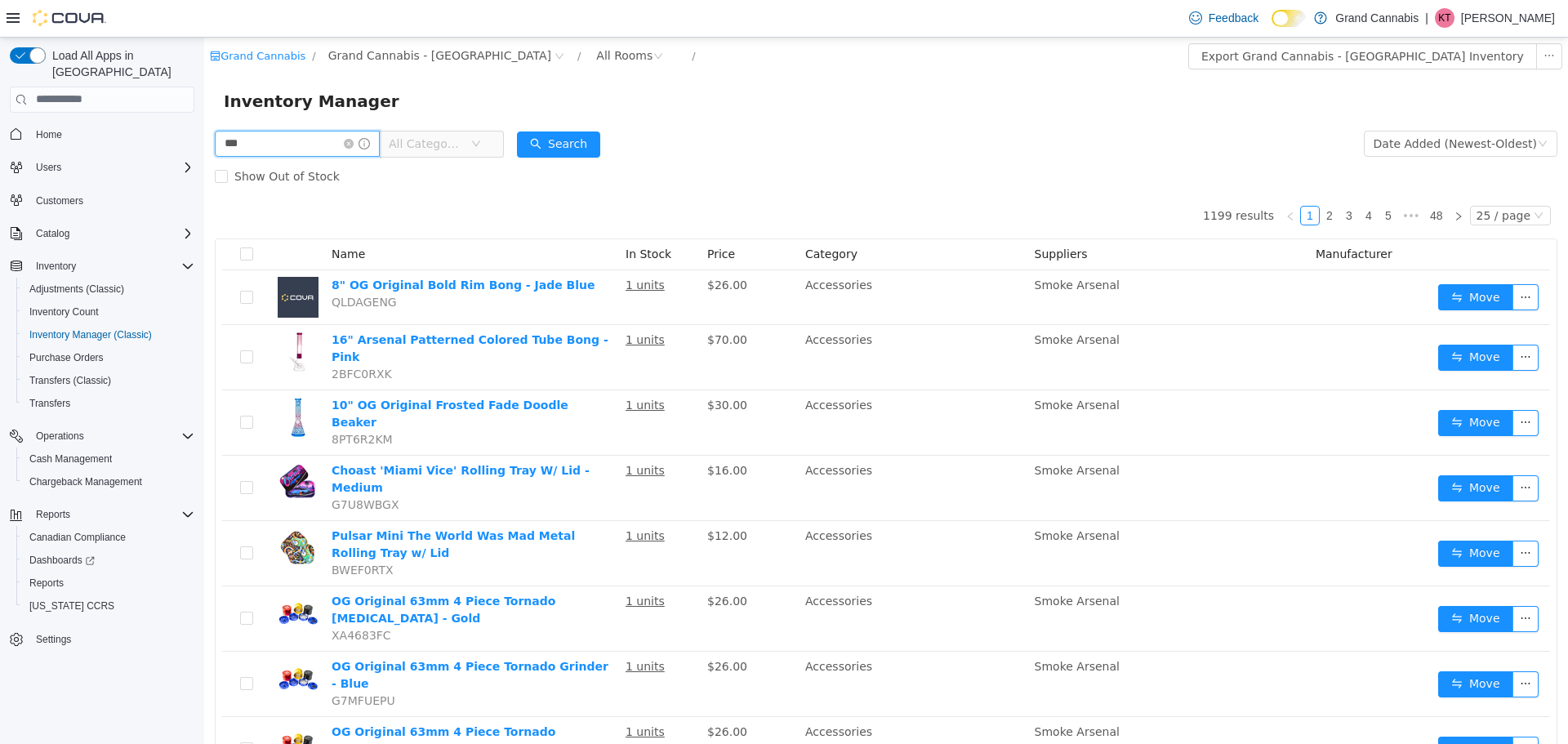
type input "***"
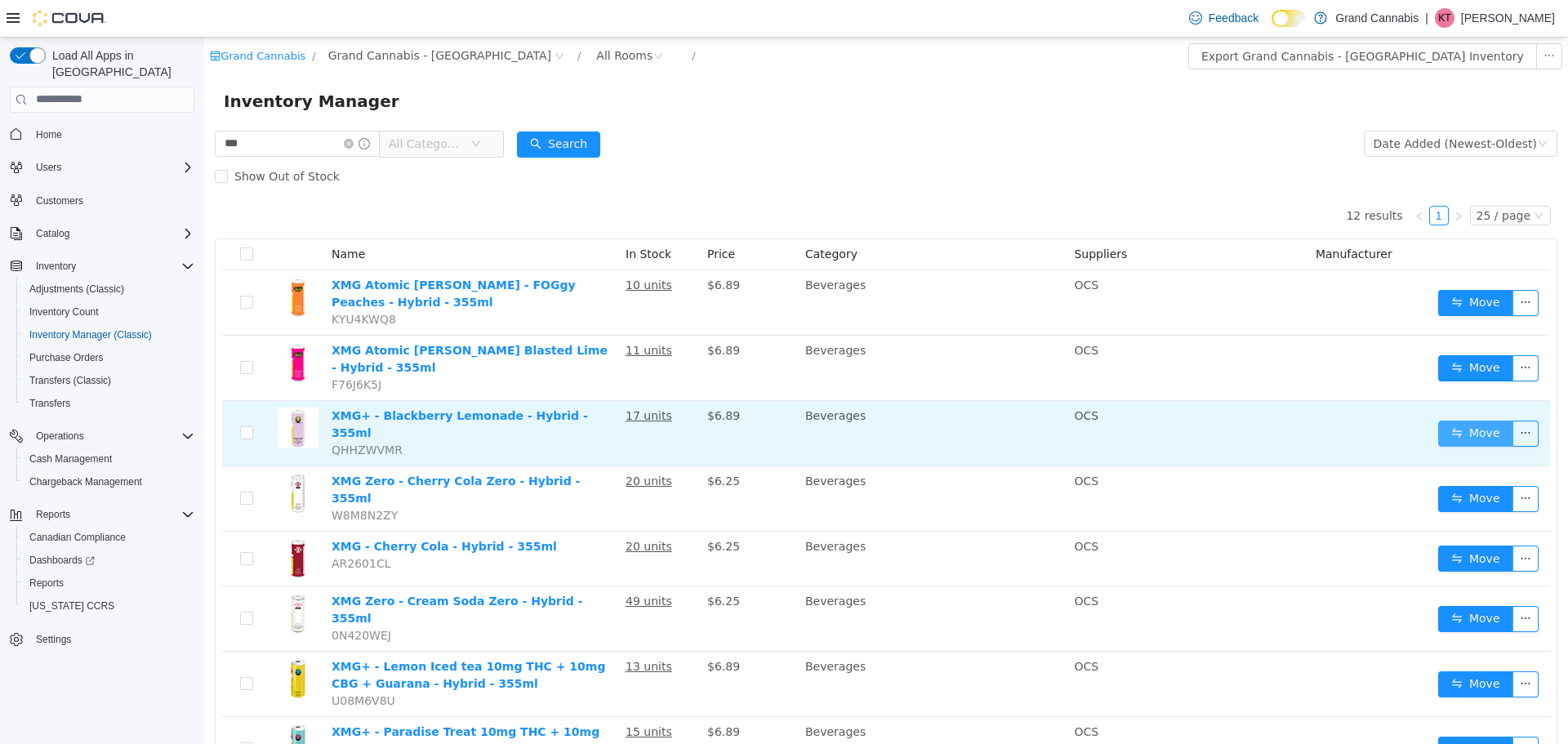
click at [1481, 421] on button "Move" at bounding box center [1475, 433] width 75 height 26
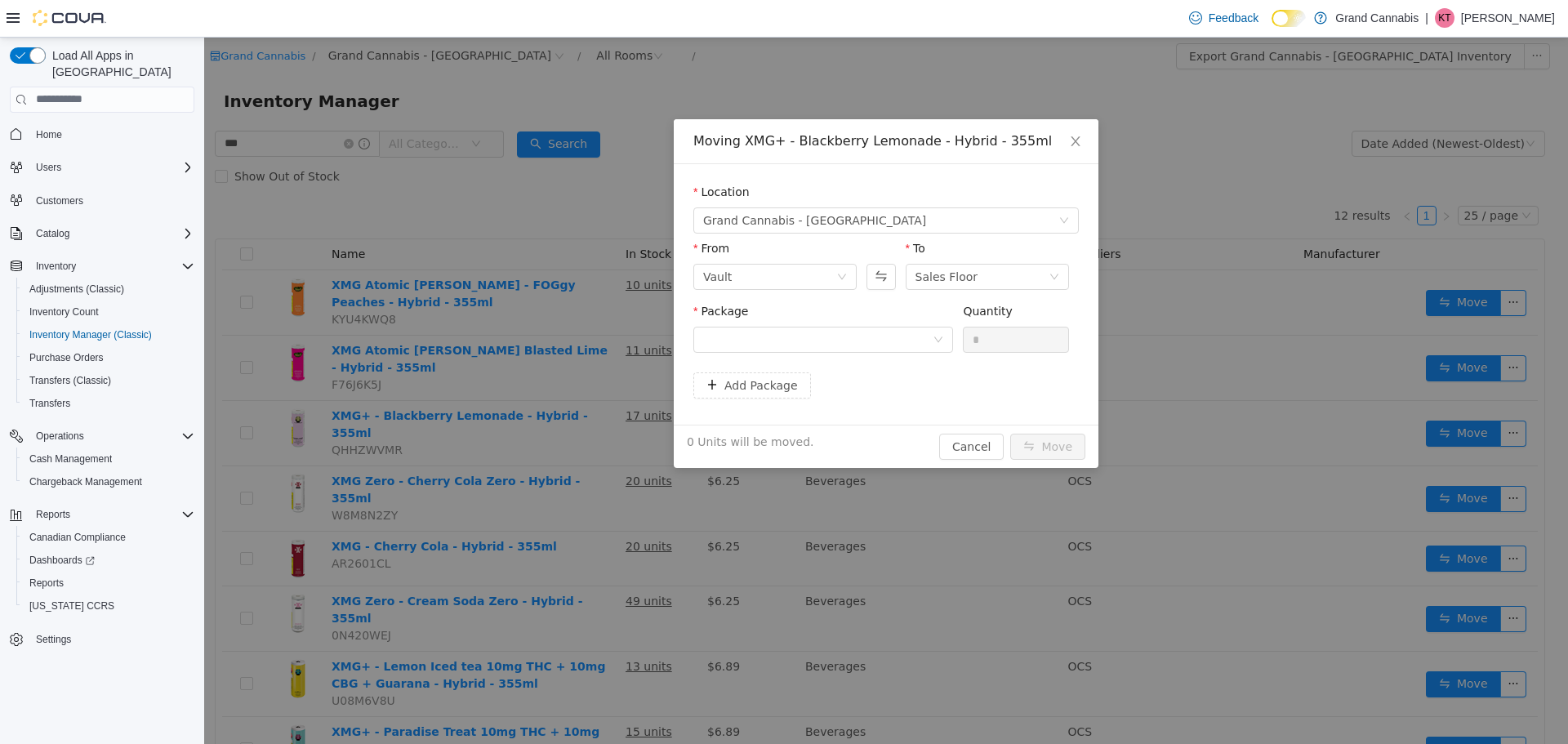
click at [457, 226] on div "Moving XMG+ - Blackberry Lemonade - Hybrid - 355ml Location Grand Cannabis - Du…" at bounding box center [886, 390] width 1364 height 706
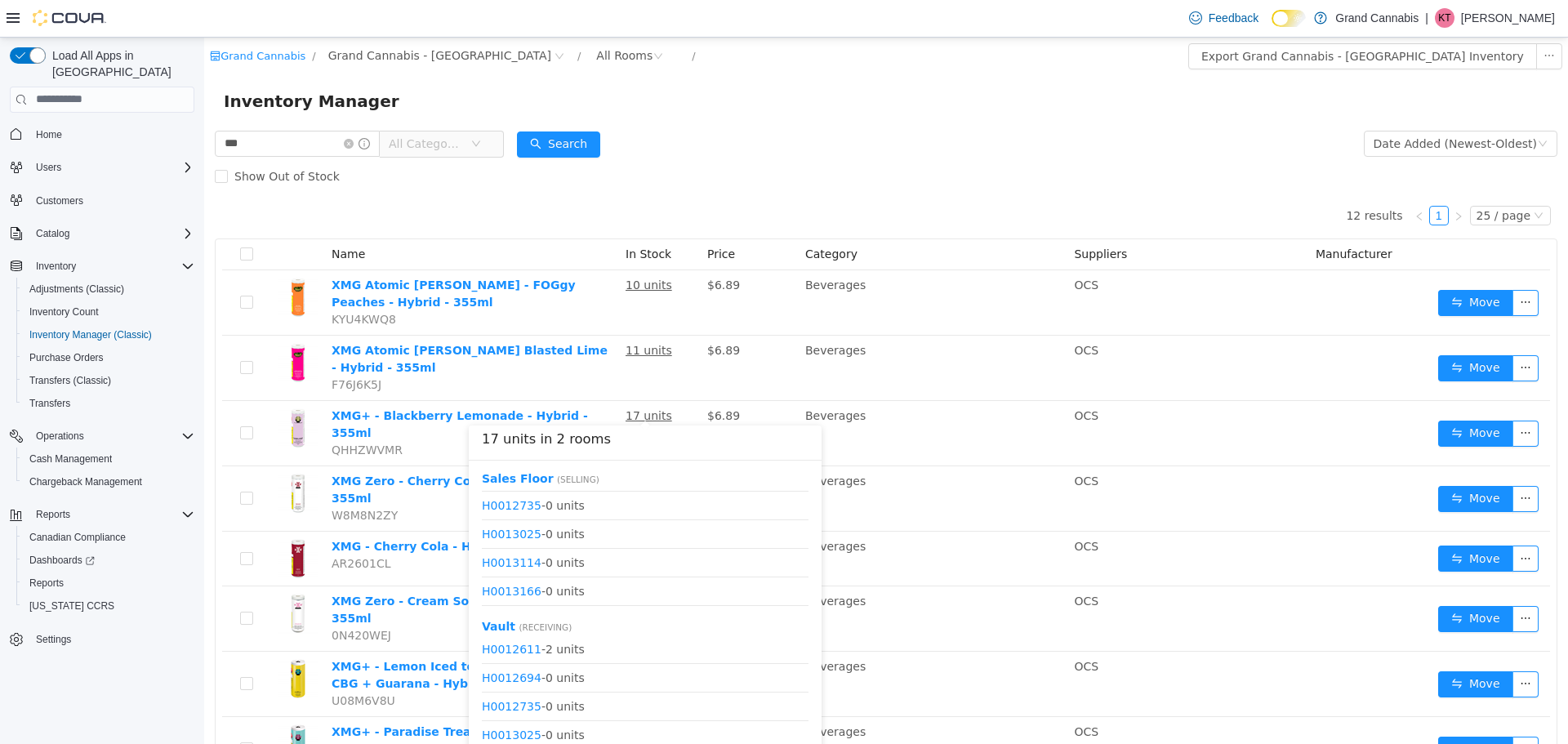
scroll to position [107, 0]
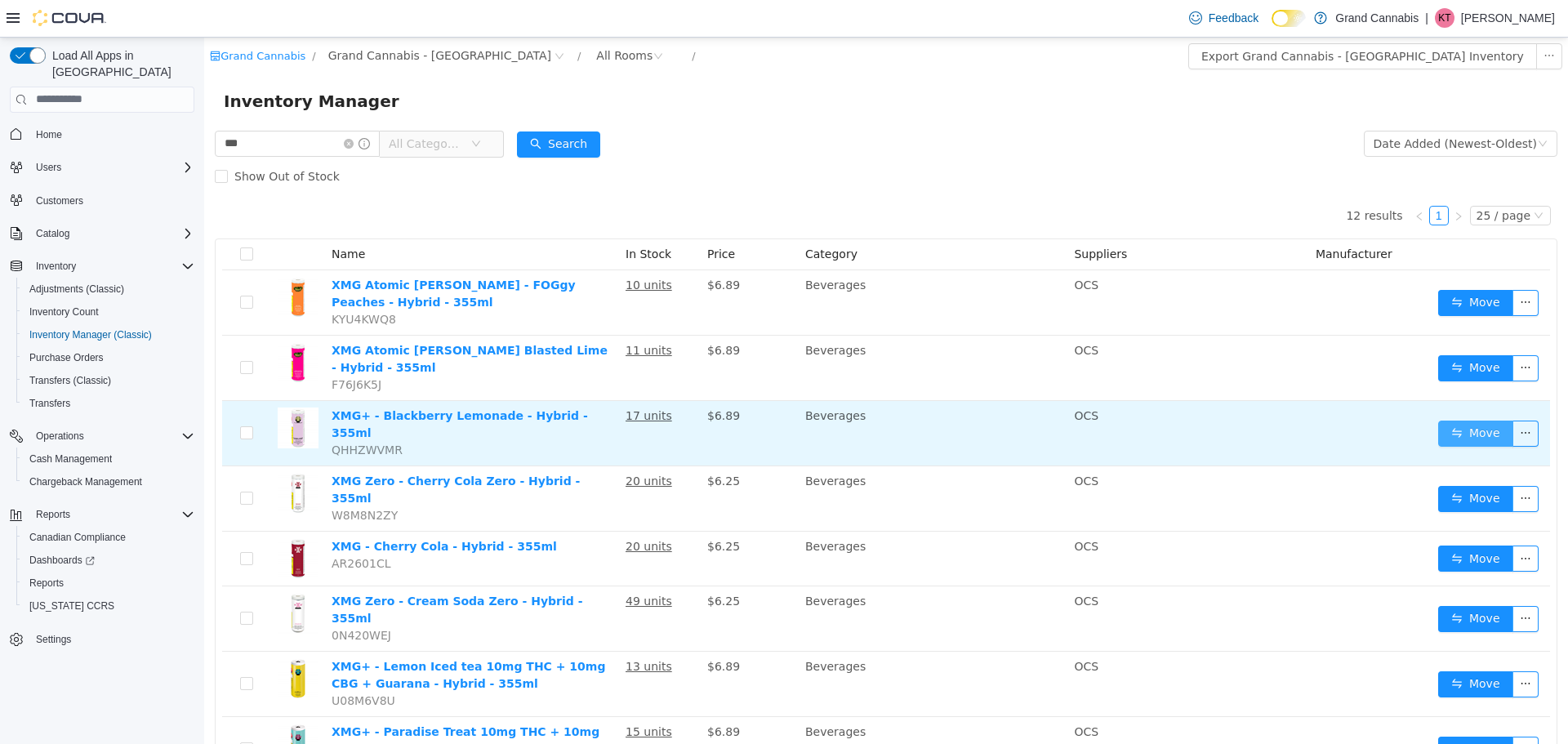
click at [1452, 420] on button "Move" at bounding box center [1475, 433] width 75 height 26
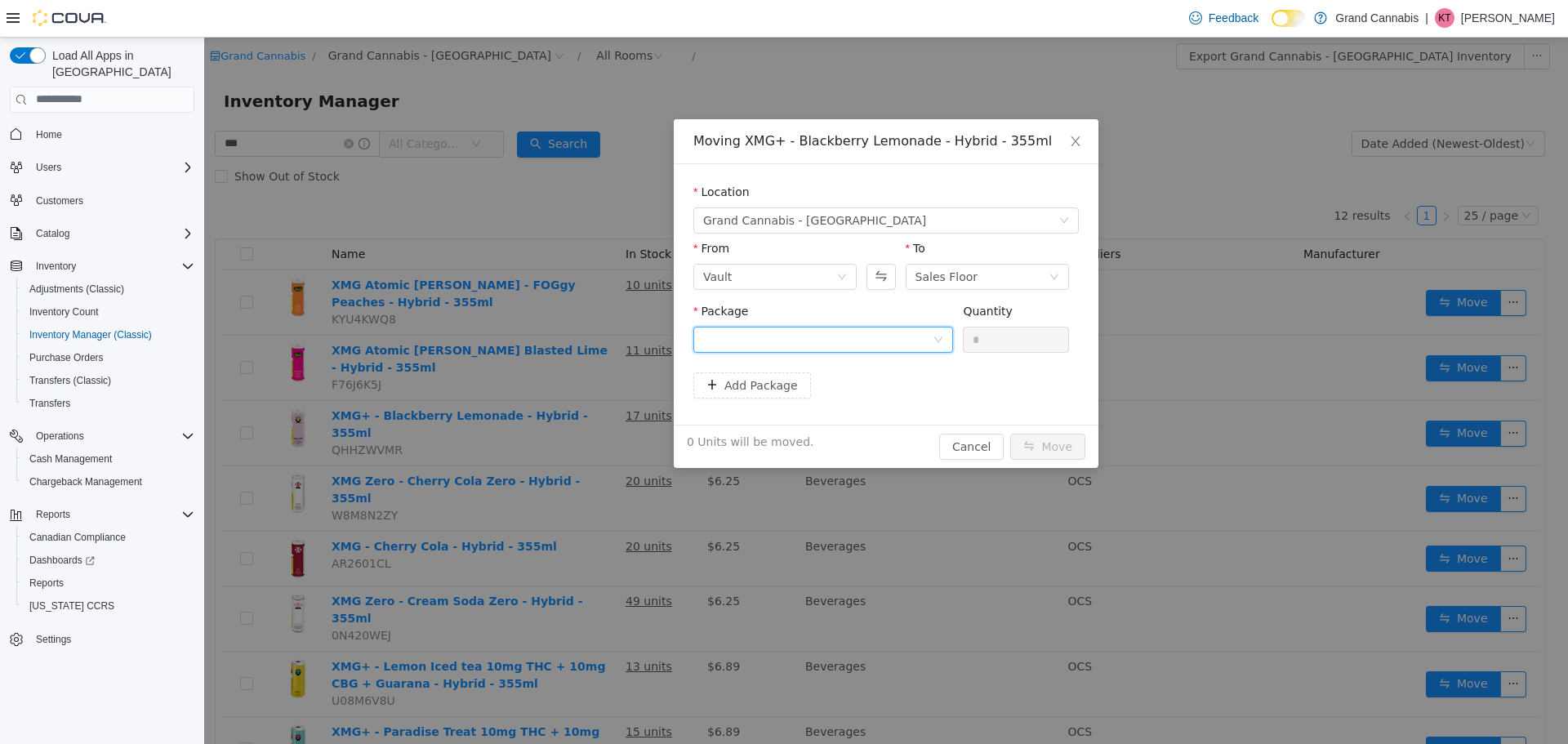
click at [748, 339] on div at bounding box center [818, 338] width 230 height 24
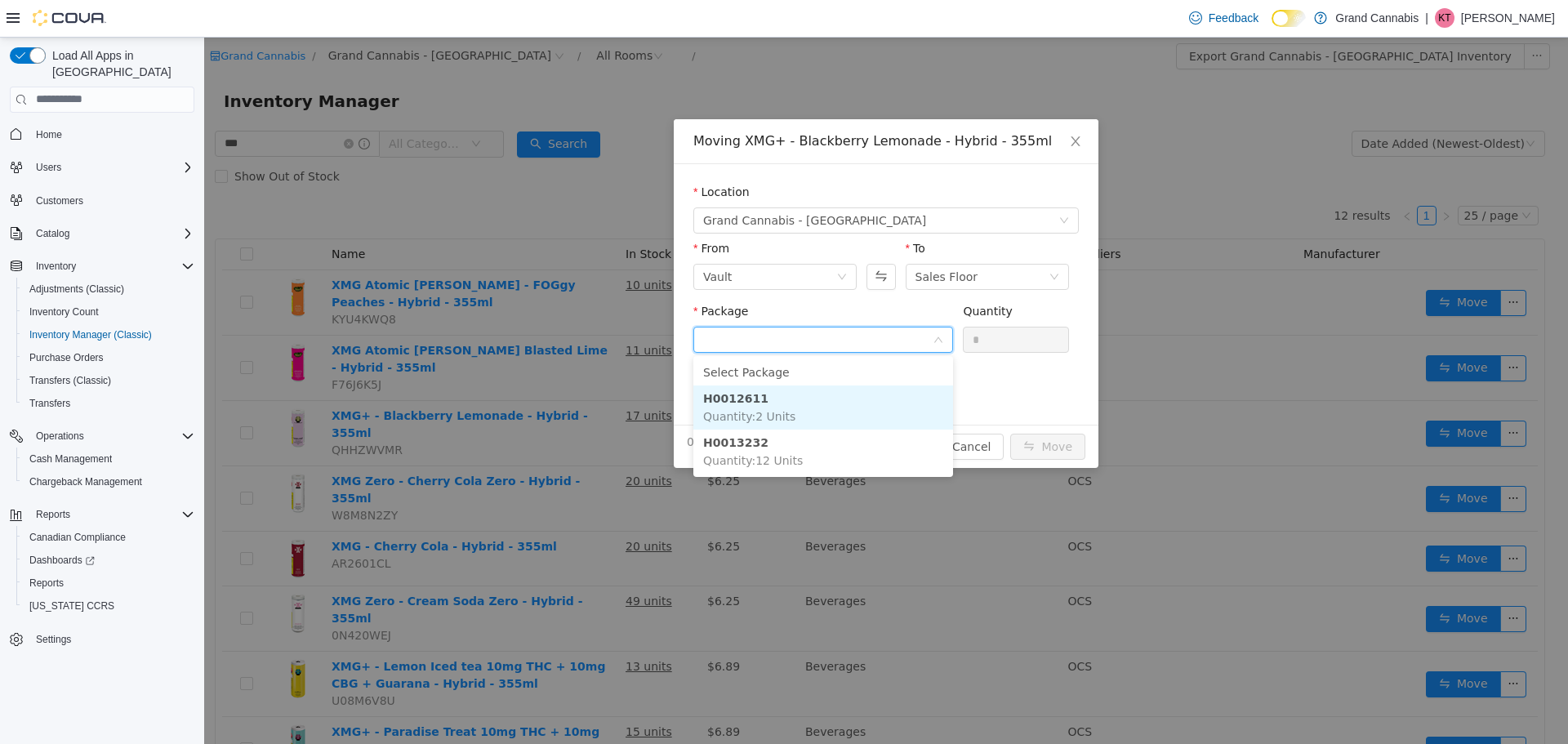
click at [770, 397] on li "H0012611 Quantity : 2 Units" at bounding box center [823, 407] width 259 height 44
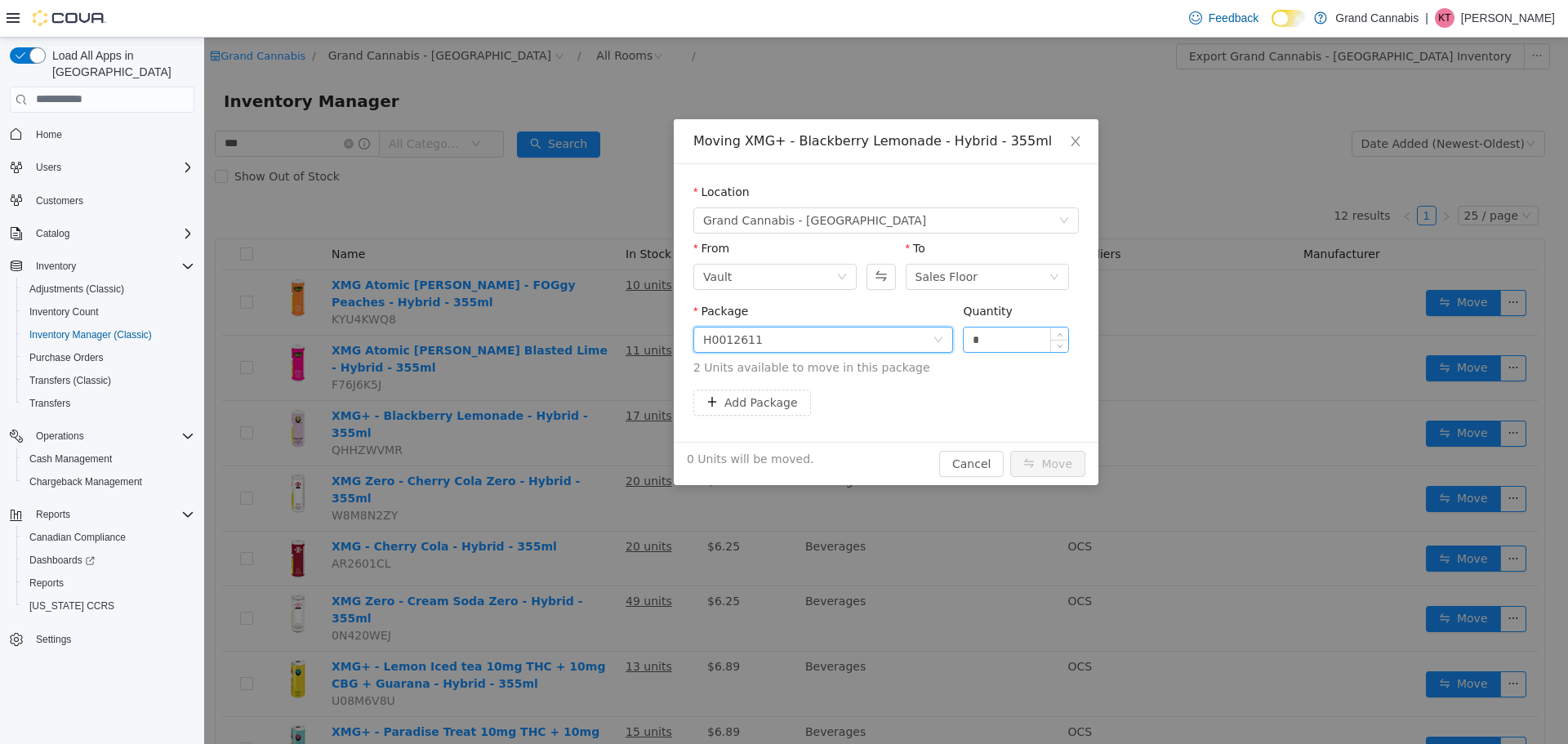
click at [993, 335] on input "*" at bounding box center [1016, 338] width 105 height 24
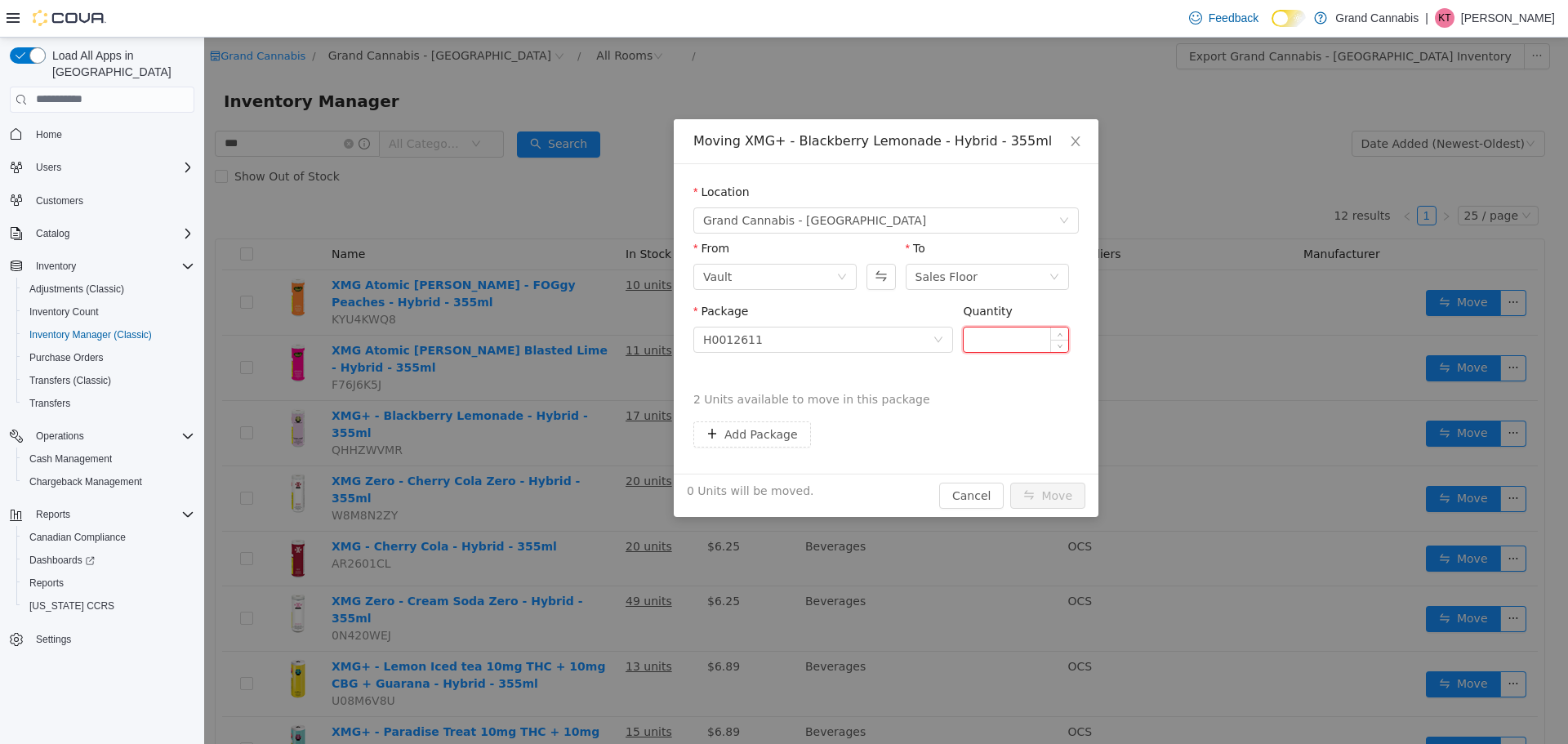
type input "*"
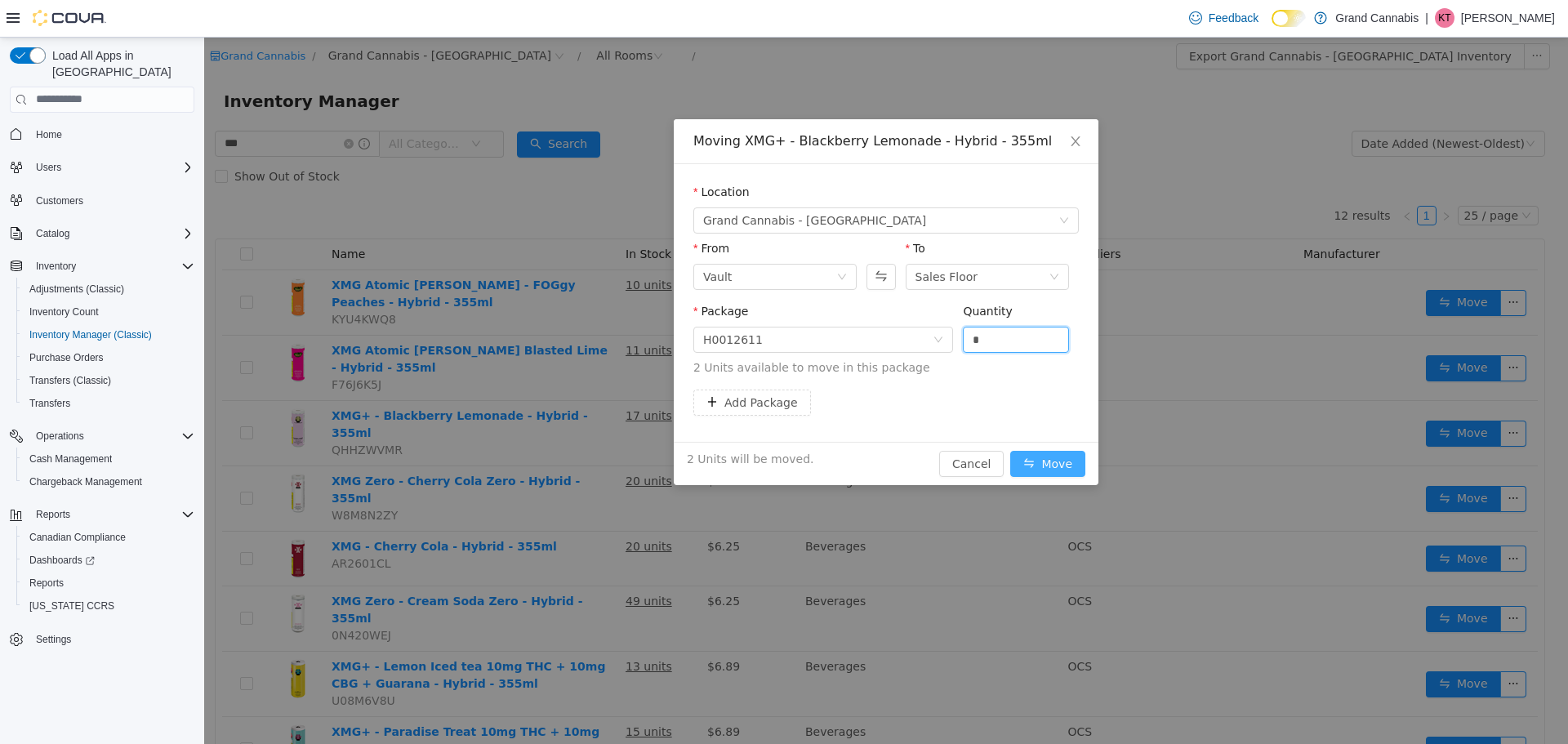
type input "*"
click at [1051, 451] on button "Move" at bounding box center [1047, 463] width 75 height 26
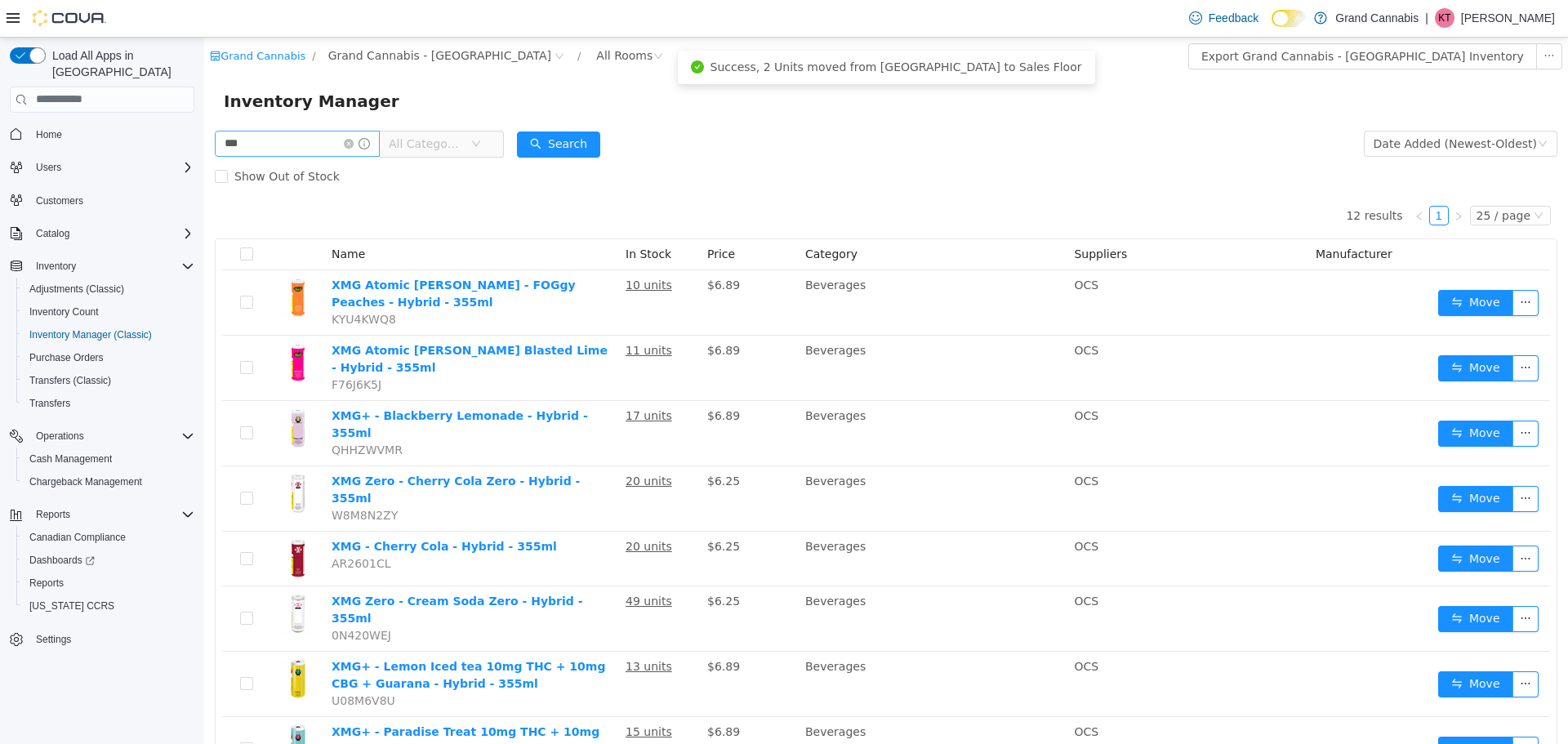
drag, startPoint x: 362, startPoint y: 144, endPoint x: 343, endPoint y: 144, distance: 19.0
click at [354, 144] on icon "icon: close-circle" at bounding box center [348, 143] width 10 height 10
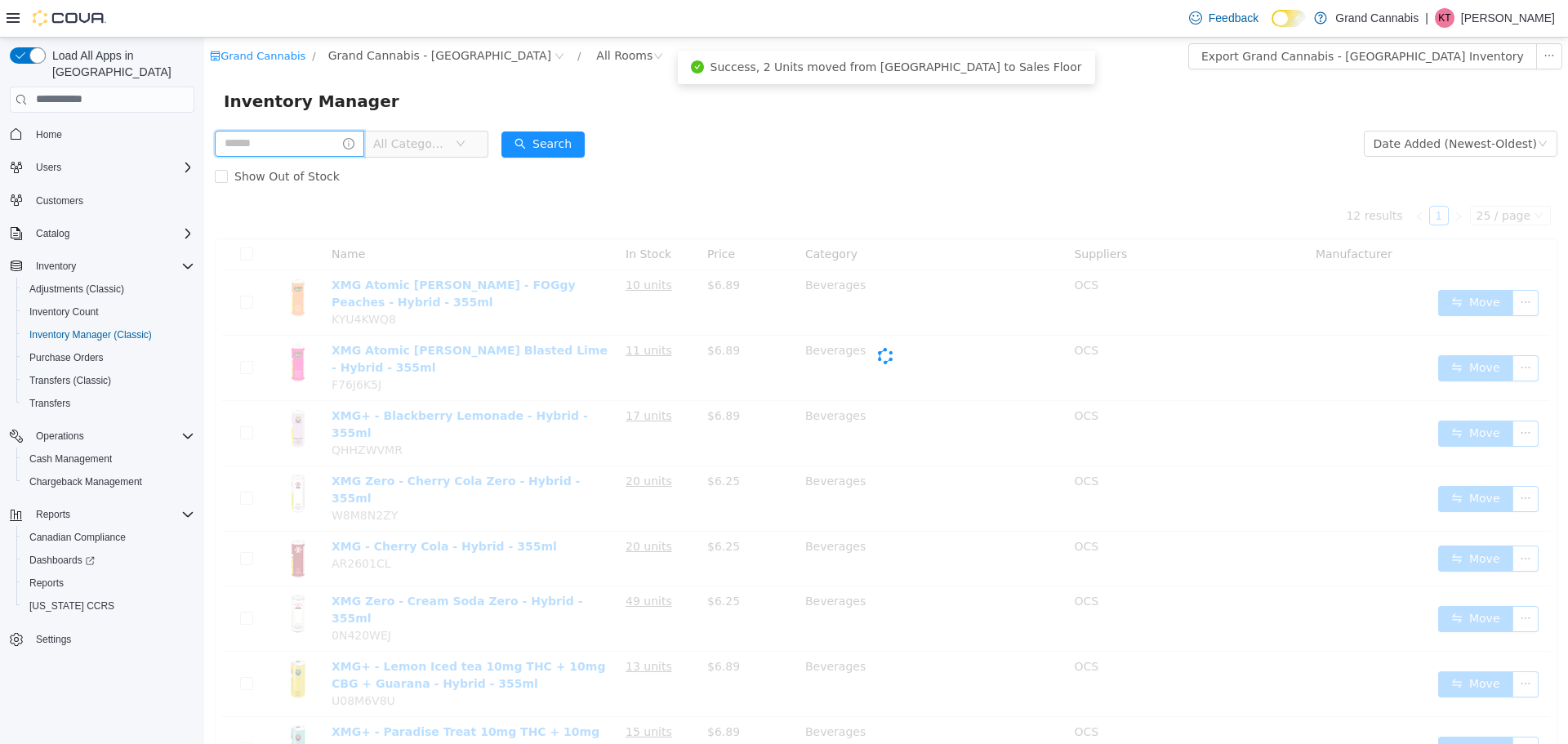
click at [335, 144] on input "text" at bounding box center [289, 143] width 149 height 26
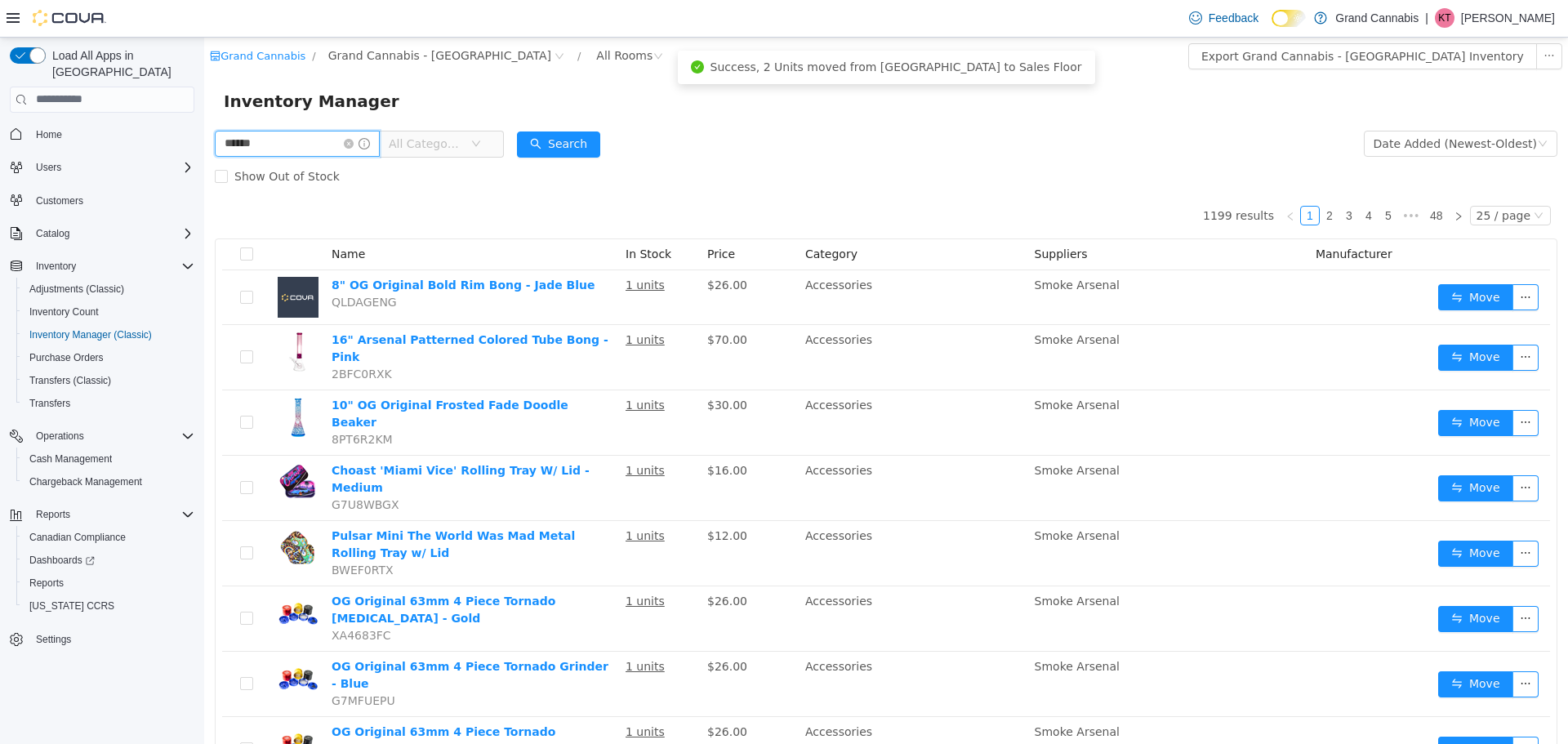
type input "******"
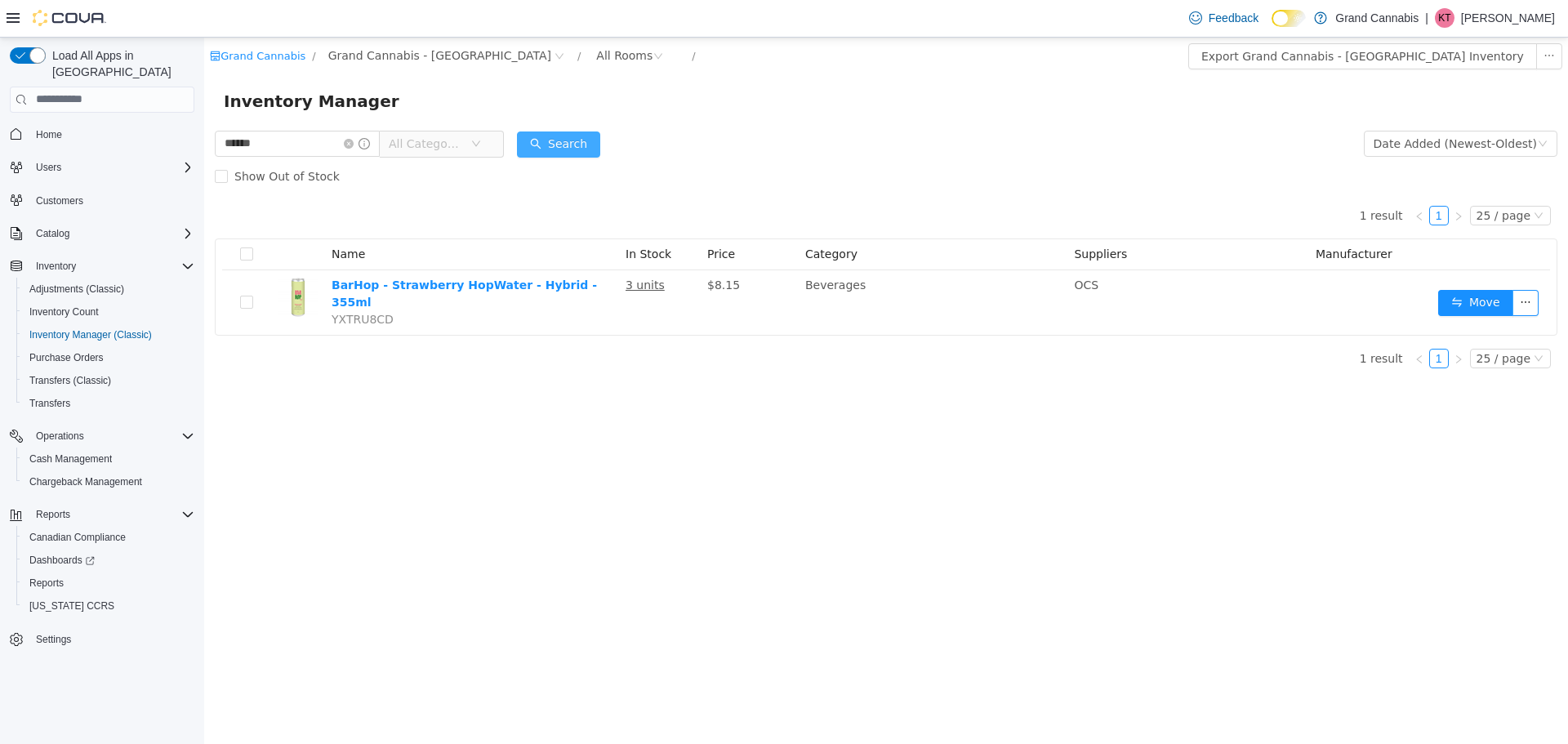
click at [555, 148] on button "Search" at bounding box center [559, 144] width 83 height 26
click at [57, 397] on span "Transfers" at bounding box center [50, 403] width 41 height 13
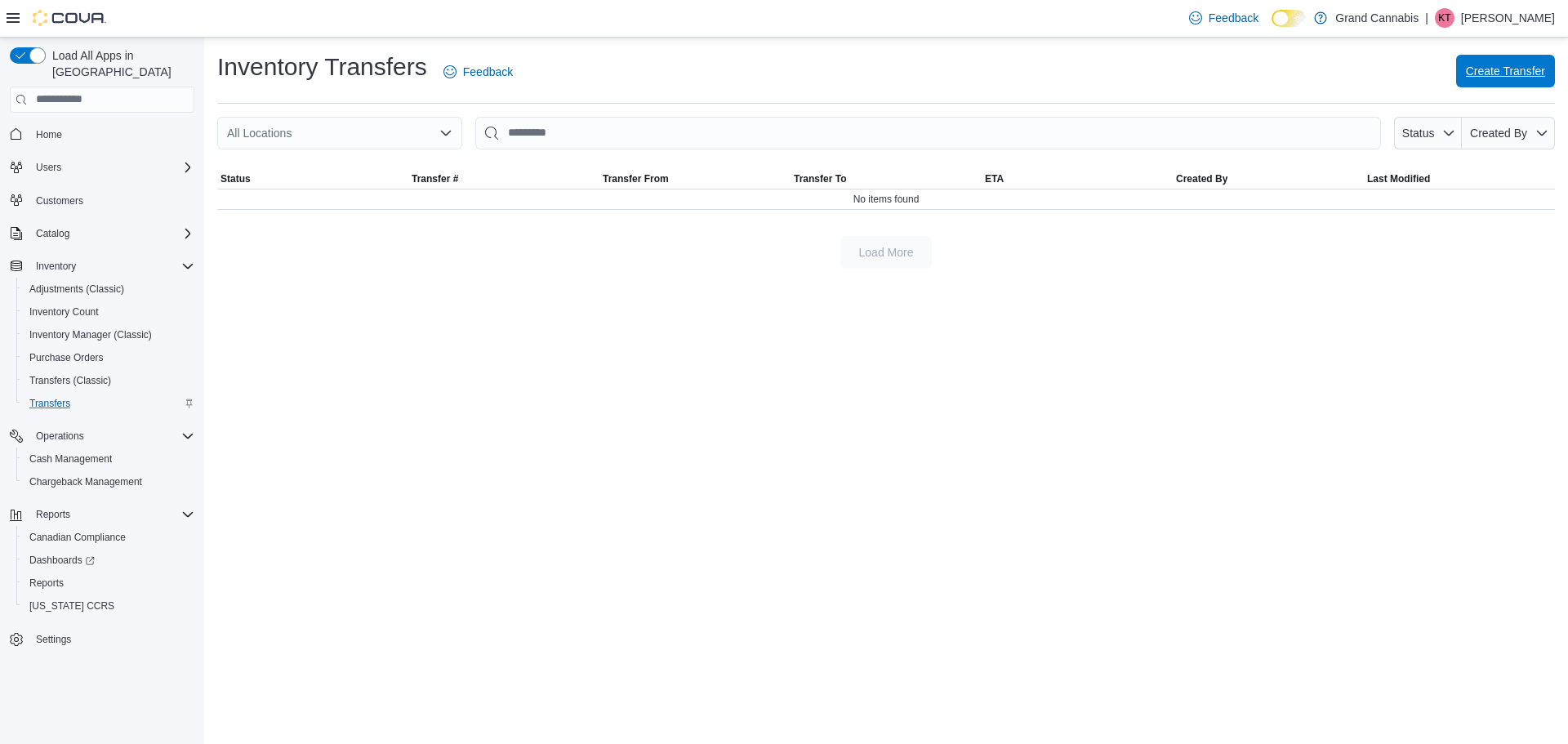
click at [1484, 67] on span "Create Transfer" at bounding box center [1505, 71] width 79 height 17
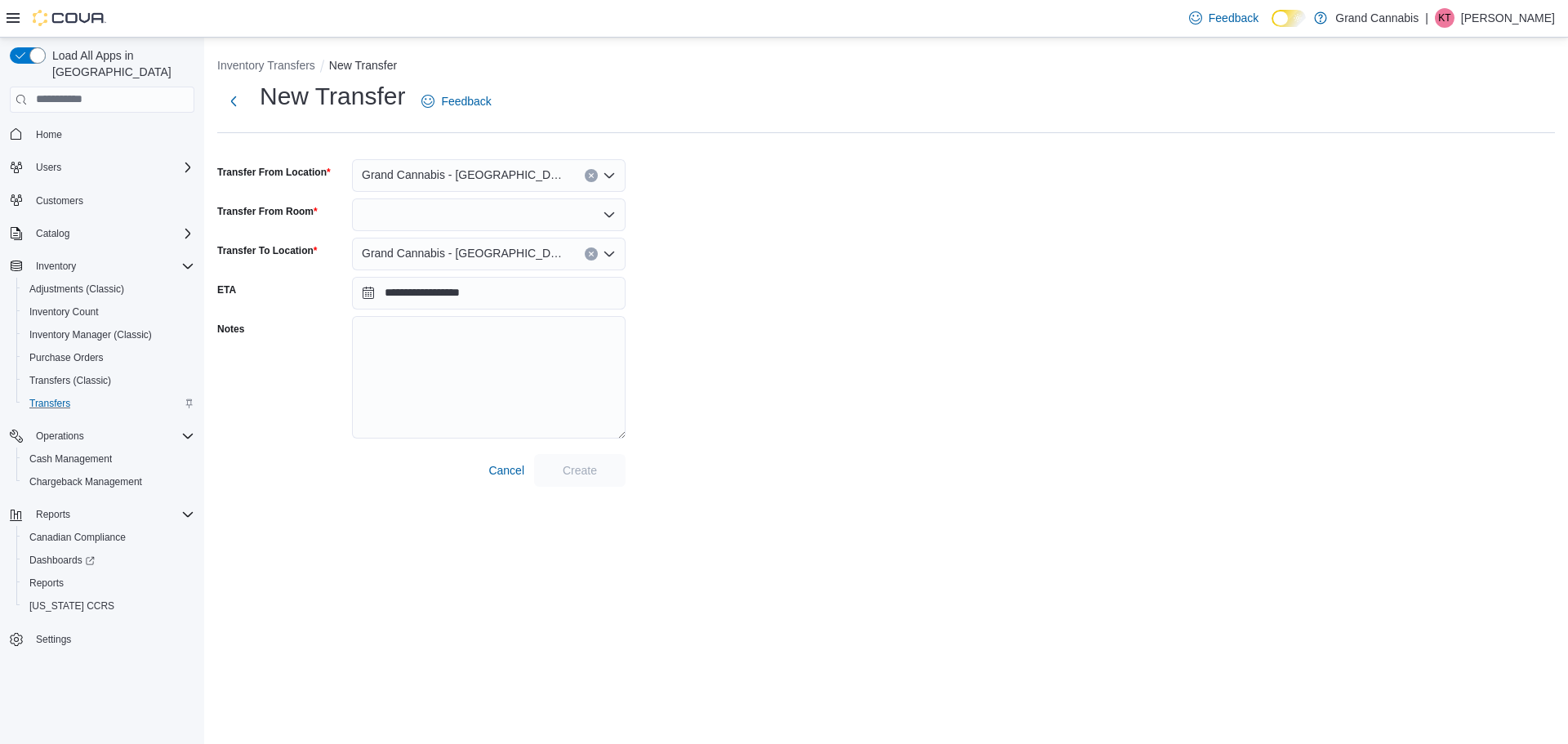
click at [487, 219] on div at bounding box center [488, 214] width 273 height 32
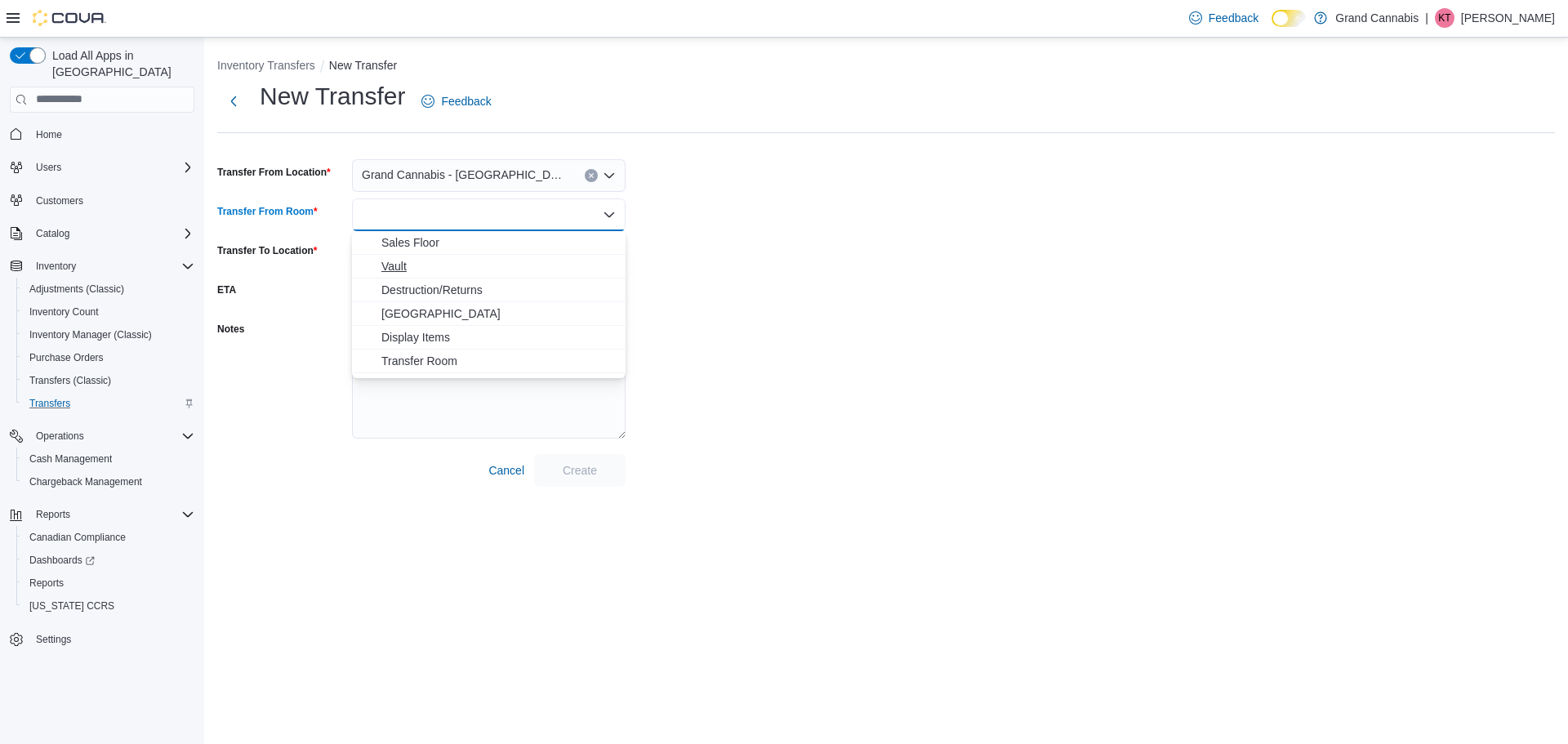
click at [517, 270] on span "Vault" at bounding box center [498, 266] width 234 height 17
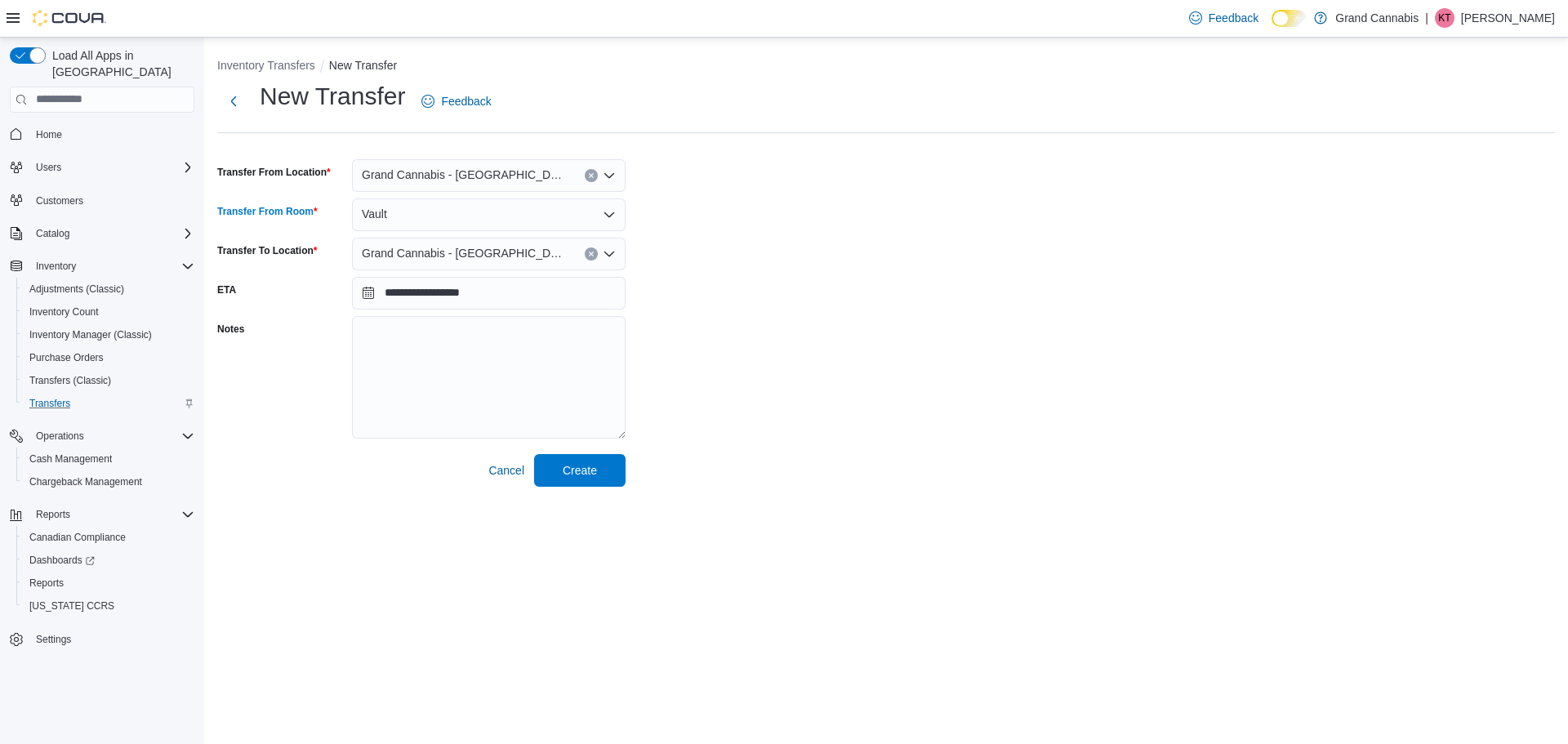
click at [563, 209] on div "Vault Combo box. Selected. Vault. Press Backspace to delete Vault. Combo box in…" at bounding box center [488, 214] width 273 height 32
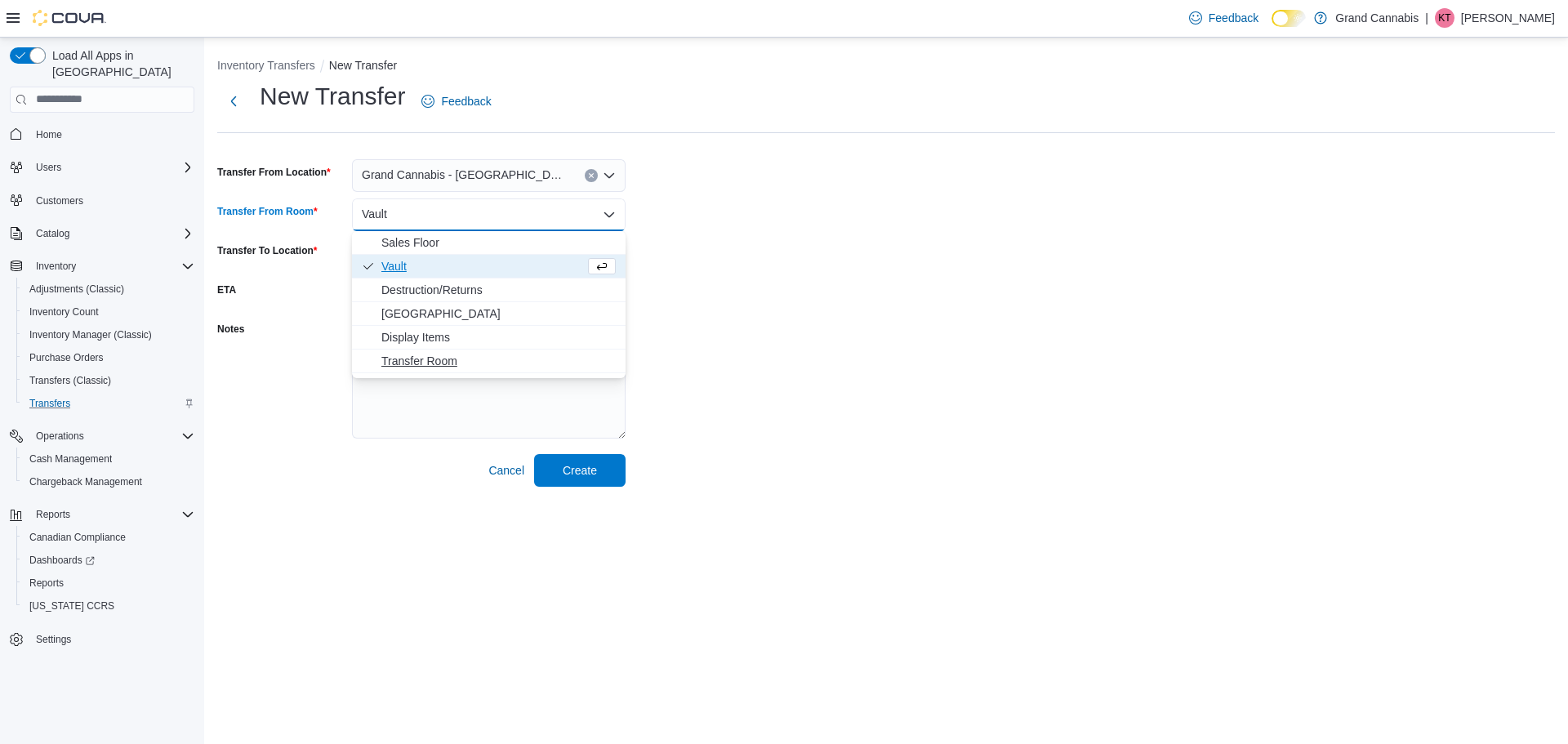
click at [481, 359] on span "Transfer Room" at bounding box center [498, 361] width 234 height 17
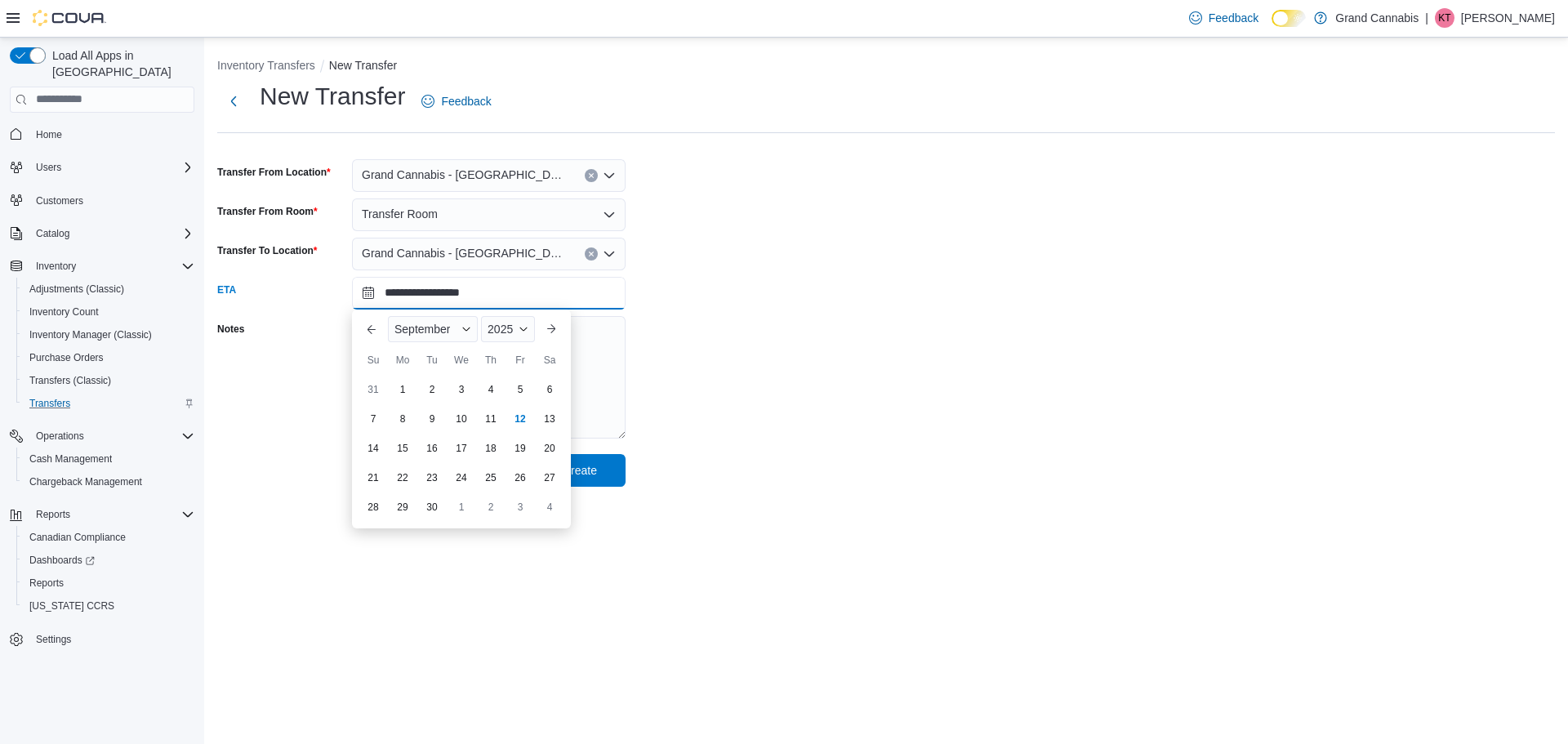
click at [507, 297] on input "**********" at bounding box center [488, 293] width 273 height 32
click at [522, 415] on div "12" at bounding box center [519, 418] width 29 height 29
type input "**********"
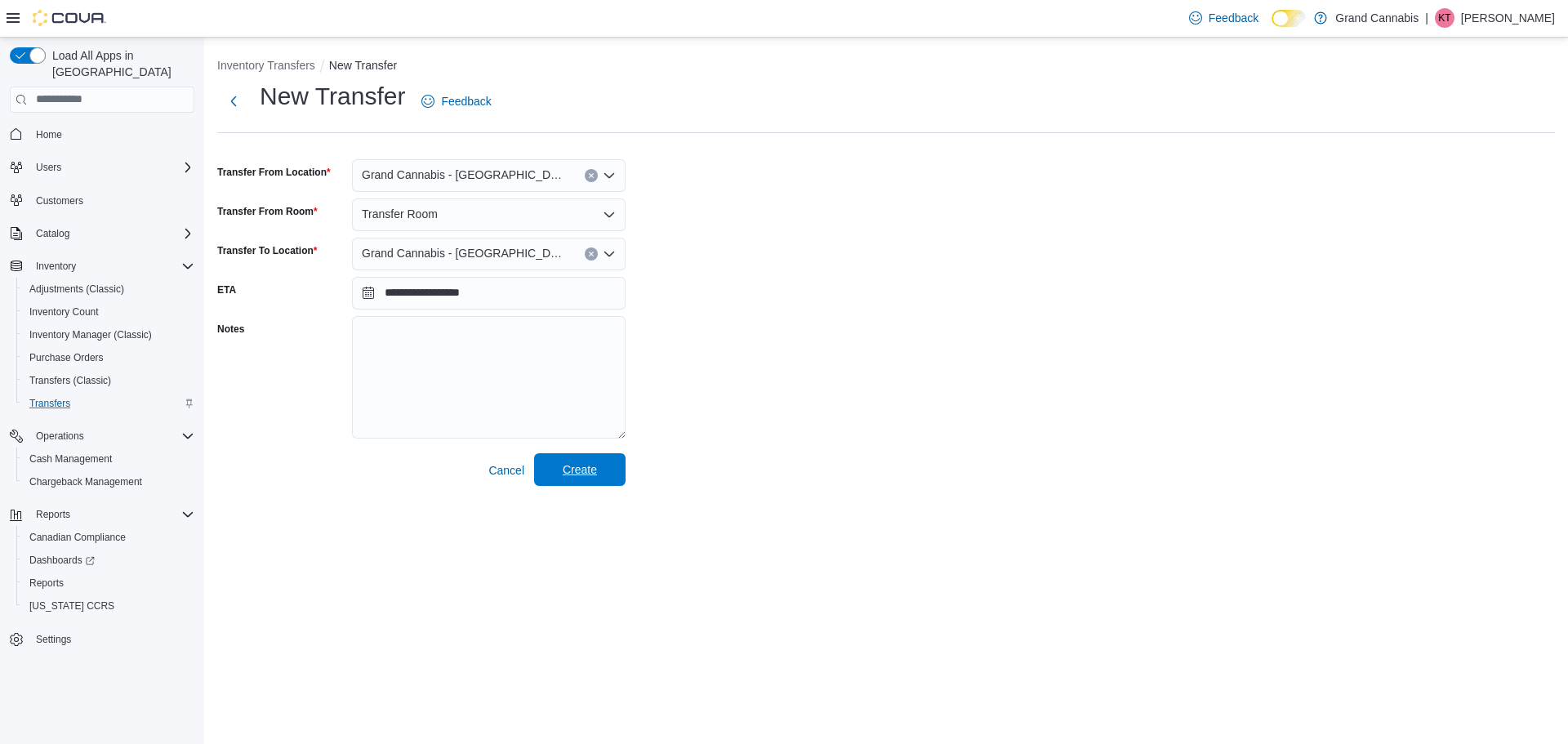
click at [621, 482] on button "Create" at bounding box center [579, 469] width 92 height 32
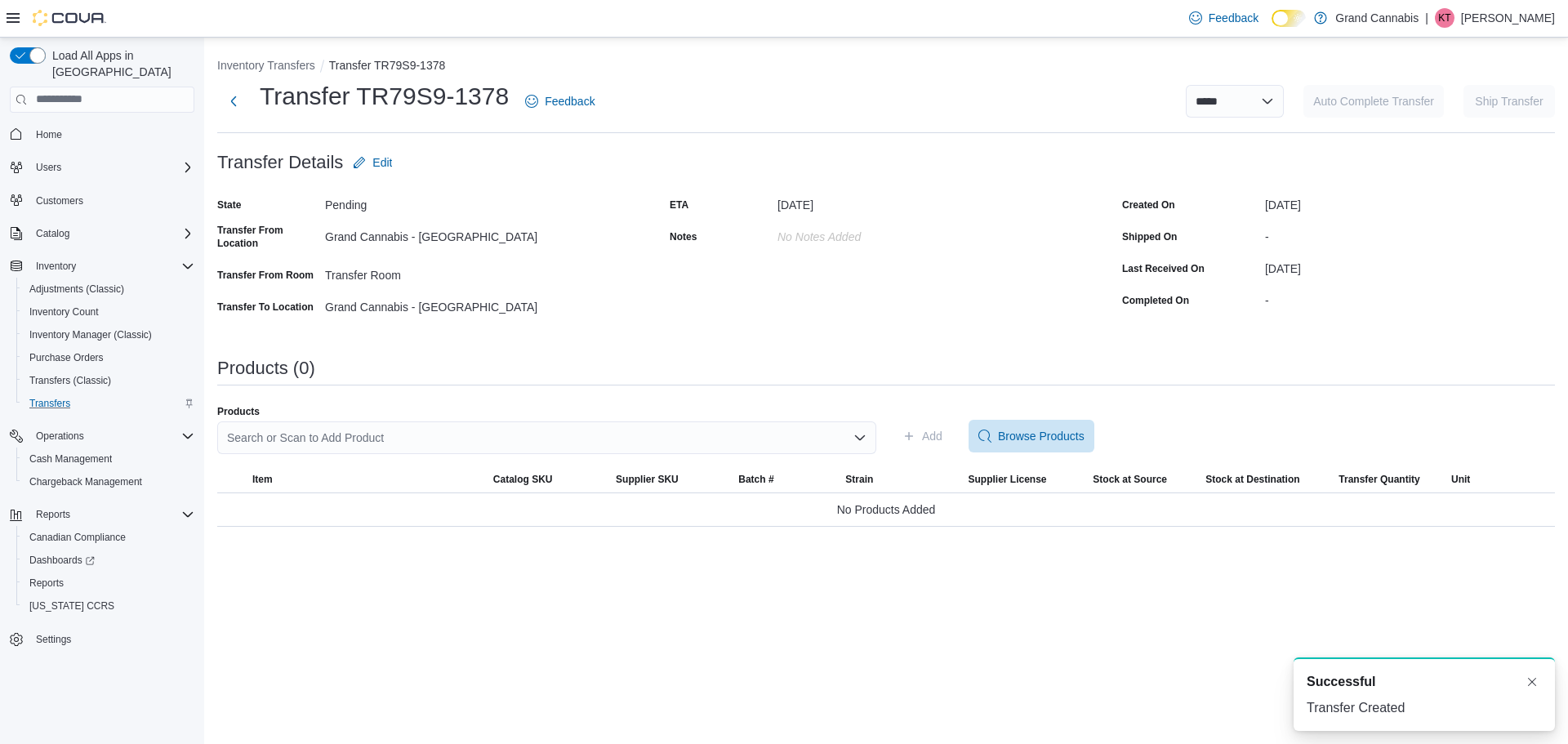
click at [613, 414] on div "Products" at bounding box center [546, 411] width 659 height 13
click at [601, 435] on div "Search or Scan to Add Product" at bounding box center [546, 437] width 659 height 32
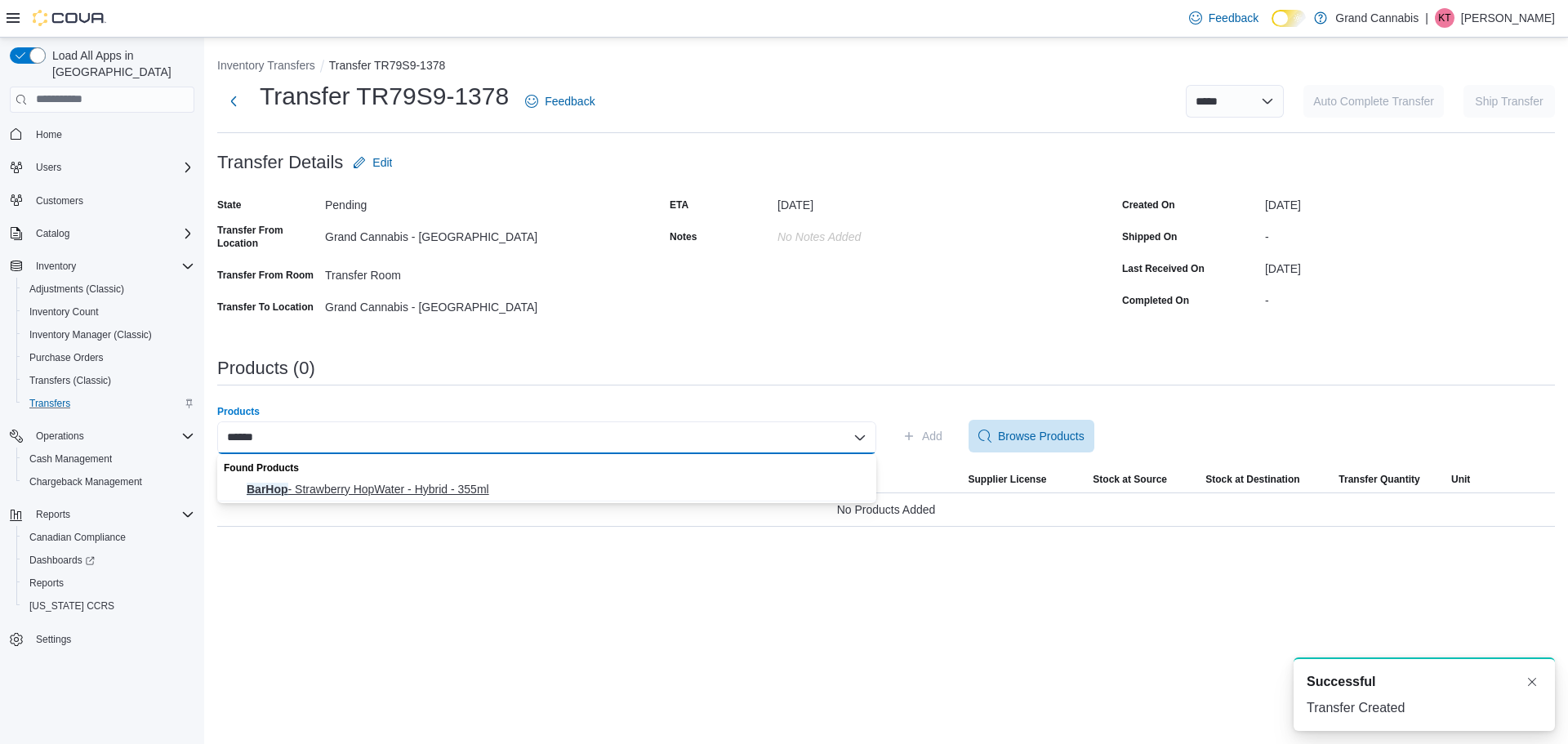
type input "******"
click at [415, 493] on span "BarHop - Strawberry HopWater - Hybrid - 355ml" at bounding box center [556, 489] width 620 height 17
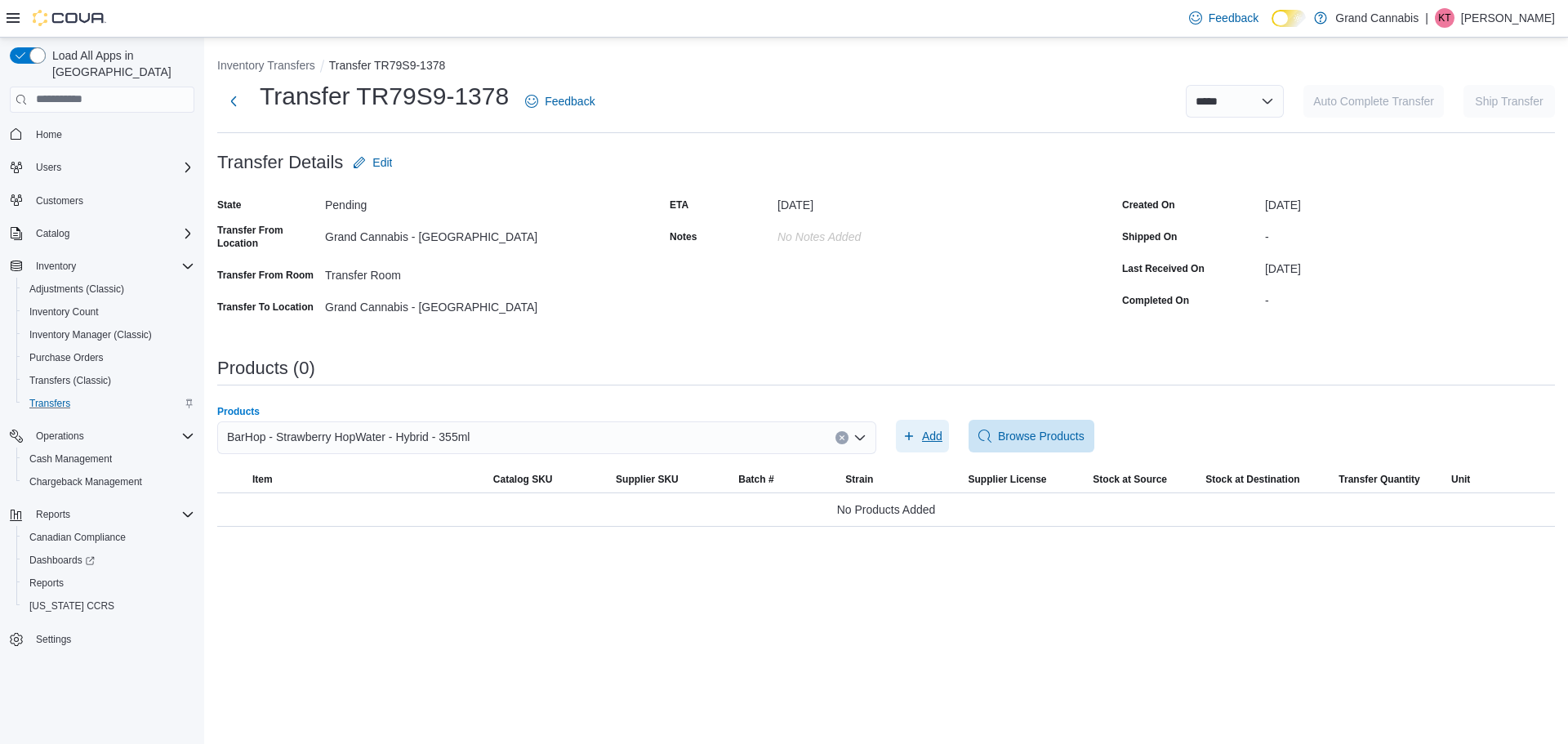
click at [942, 431] on button "Add" at bounding box center [922, 435] width 53 height 32
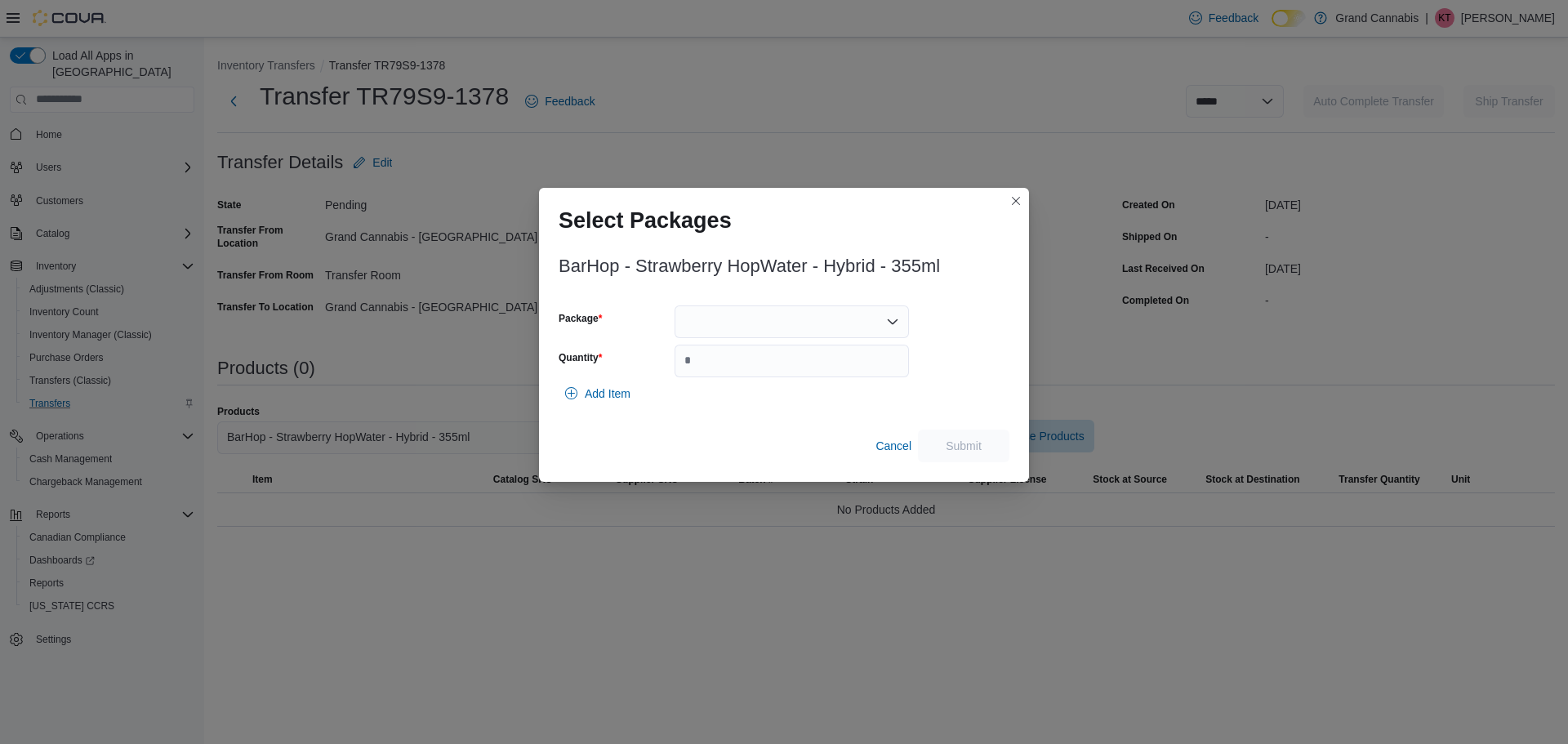
click at [768, 325] on div at bounding box center [791, 322] width 234 height 32
click at [761, 381] on button "PPS00005219" at bounding box center [791, 373] width 234 height 24
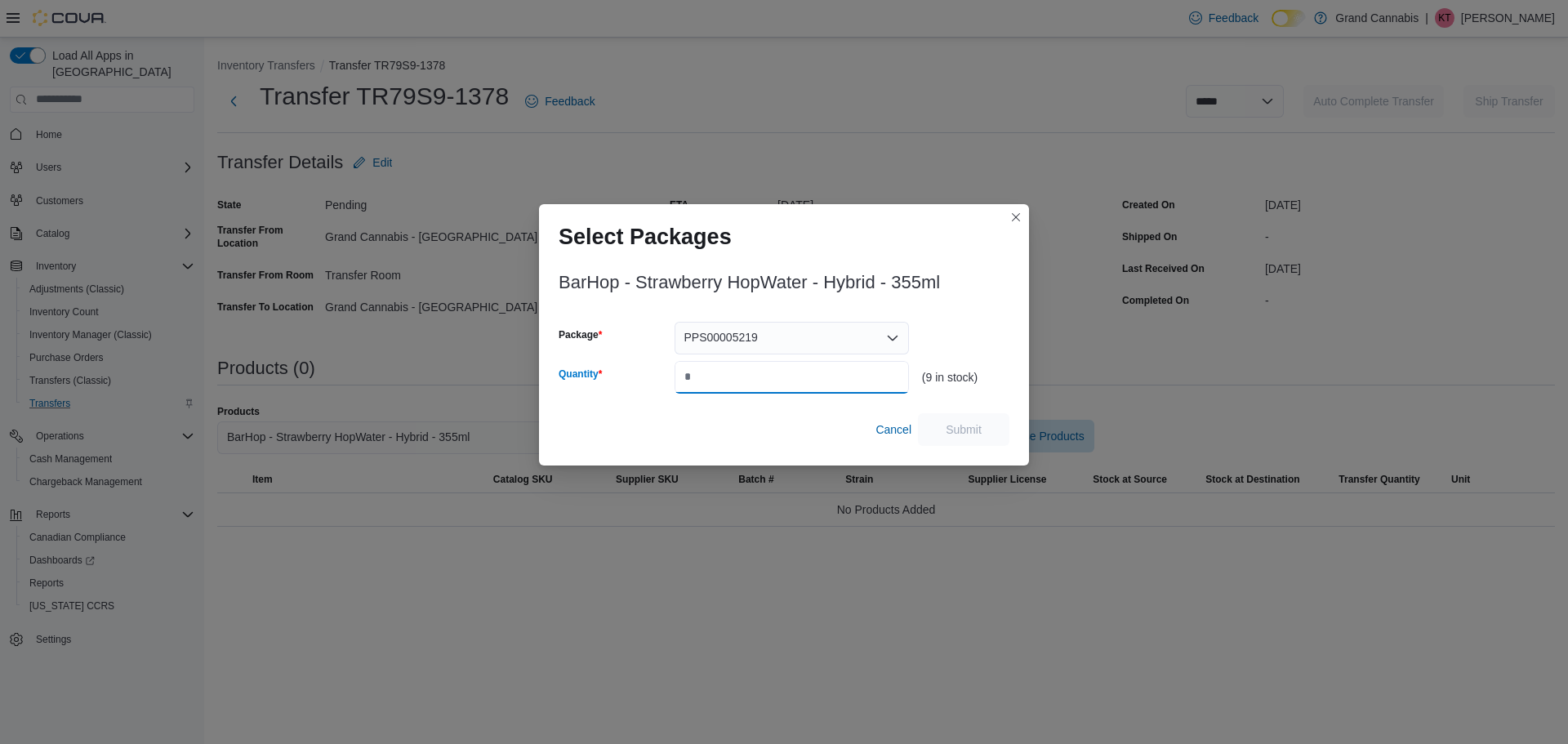
click at [828, 368] on input "Quantity" at bounding box center [791, 376] width 234 height 32
type input "*"
click at [999, 424] on span "Submit" at bounding box center [964, 428] width 72 height 32
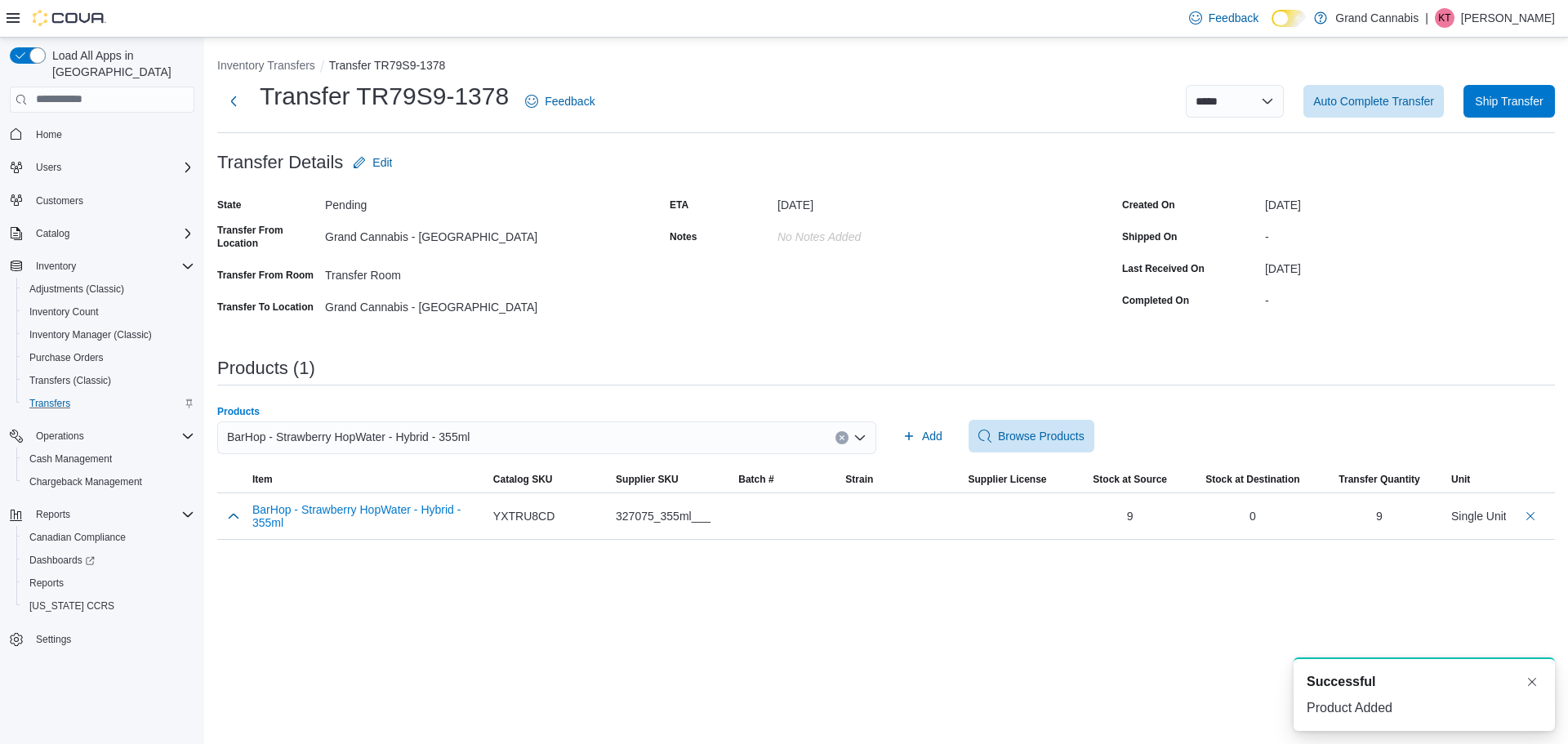
click at [838, 436] on button "Clear input" at bounding box center [841, 437] width 13 height 13
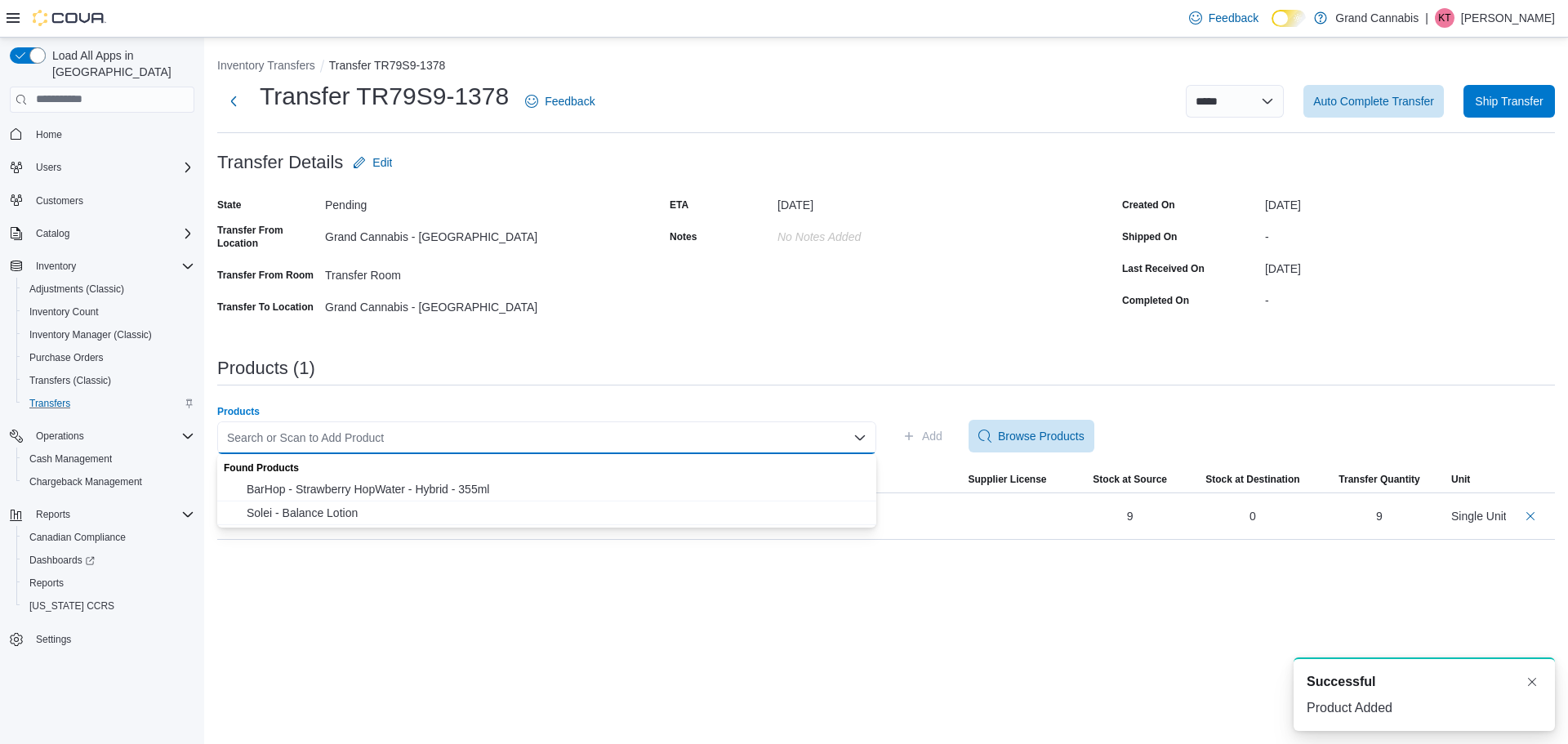
click at [812, 435] on div "Search or Scan to Add Product Combo box. Selected. Combo box input. Search or S…" at bounding box center [546, 437] width 659 height 32
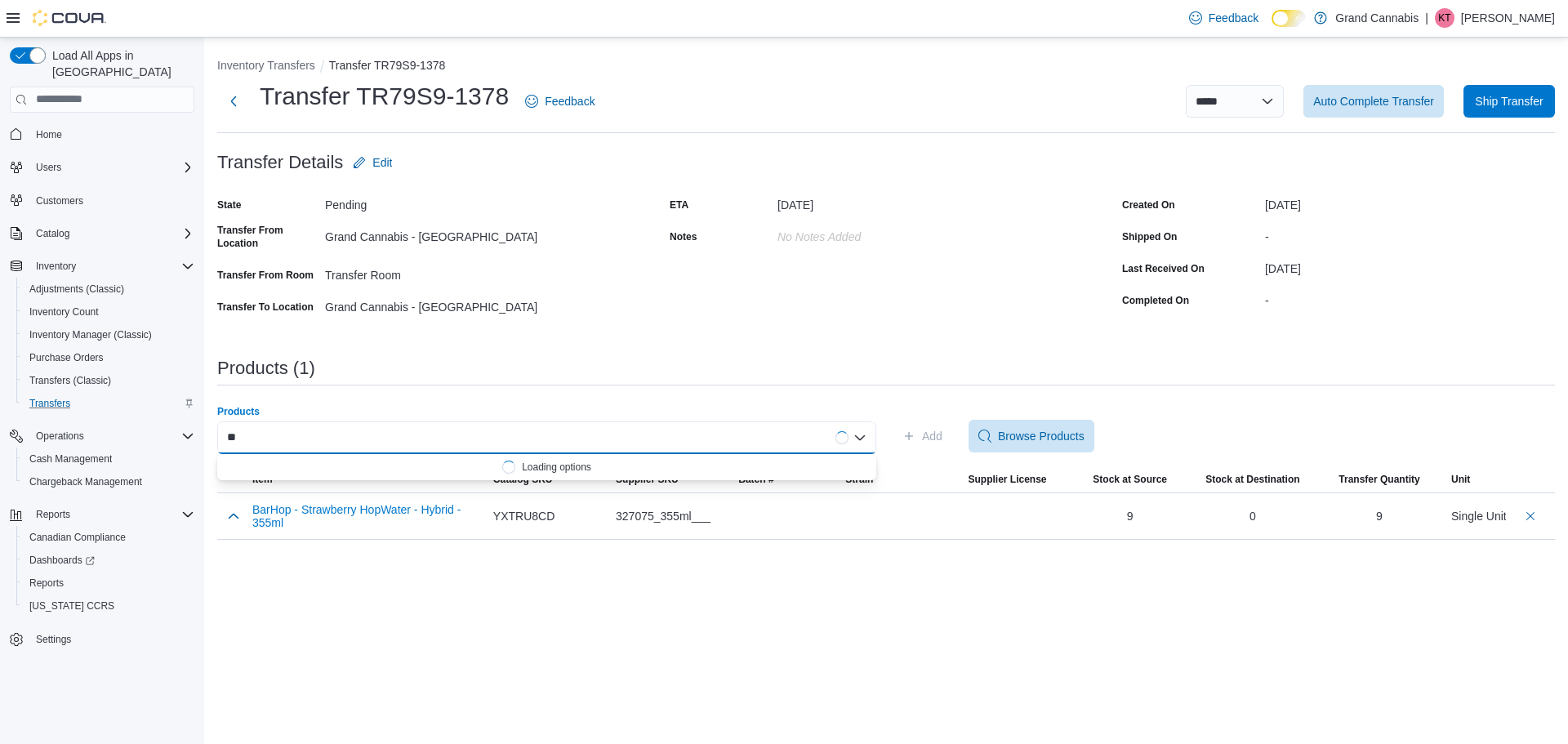
type input "*"
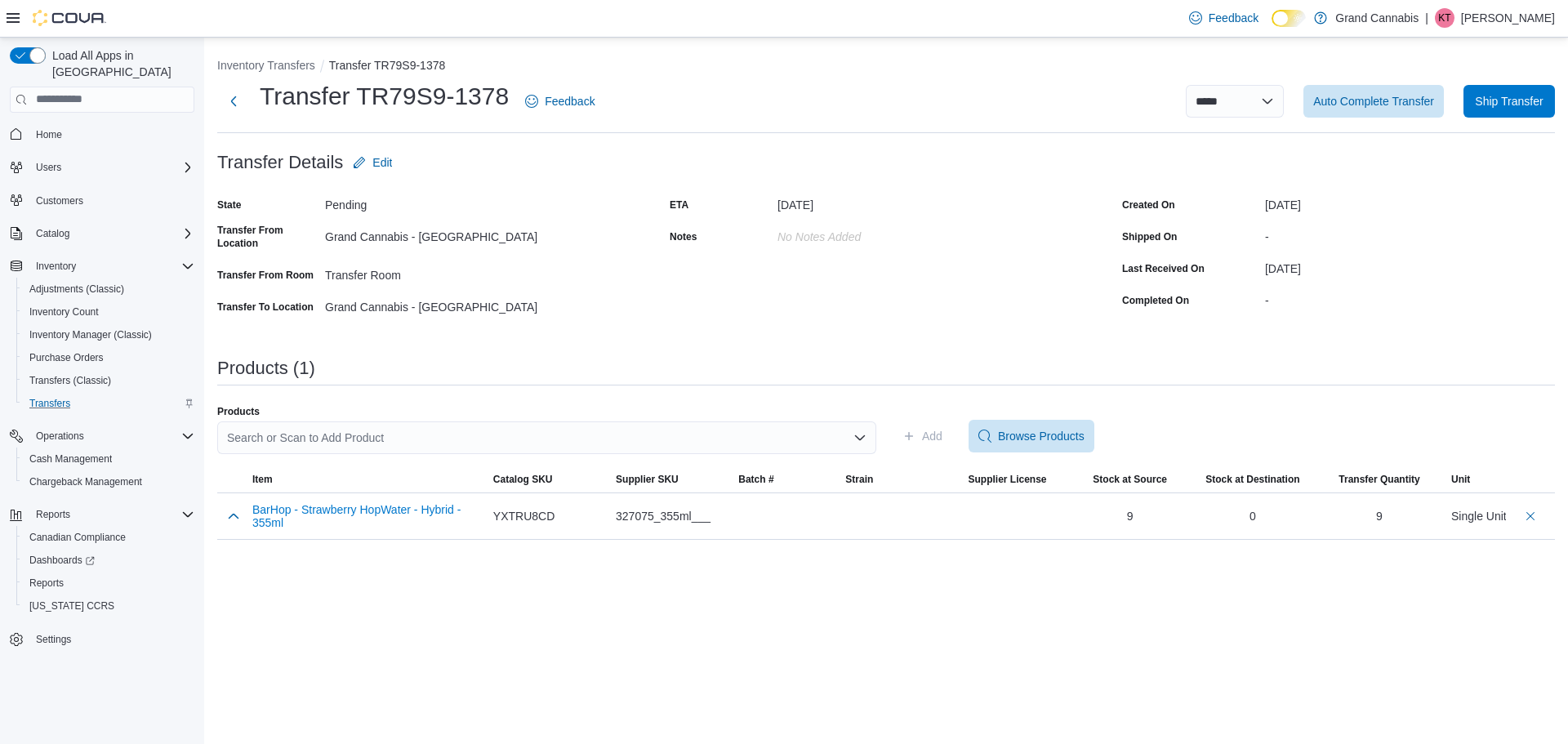
click at [1010, 283] on div "ETA September 12, 2025 Notes No Notes added" at bounding box center [886, 255] width 433 height 127
click at [1346, 105] on span "Auto Complete Transfer" at bounding box center [1373, 101] width 120 height 17
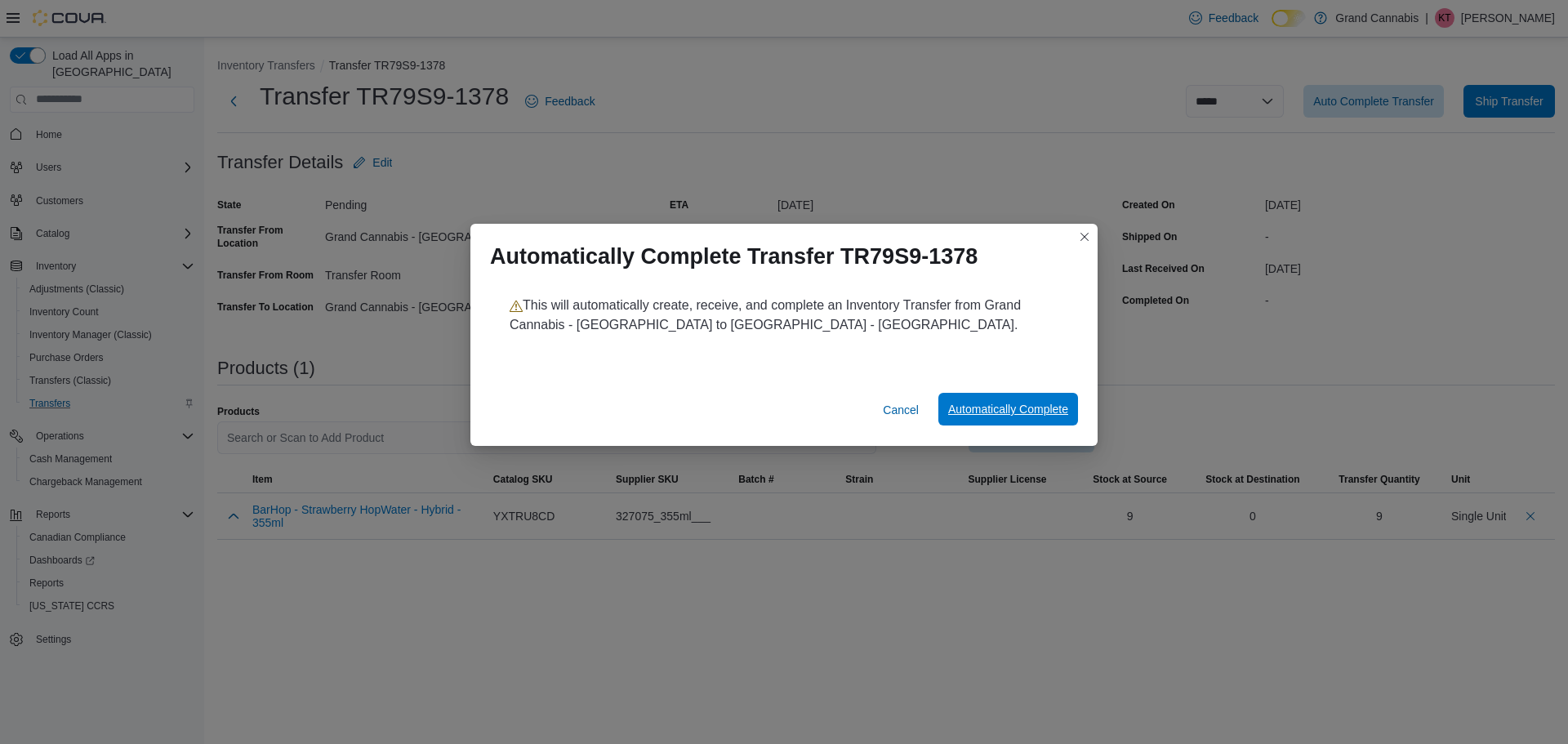
click at [1046, 409] on span "Automatically Complete" at bounding box center [1008, 410] width 120 height 17
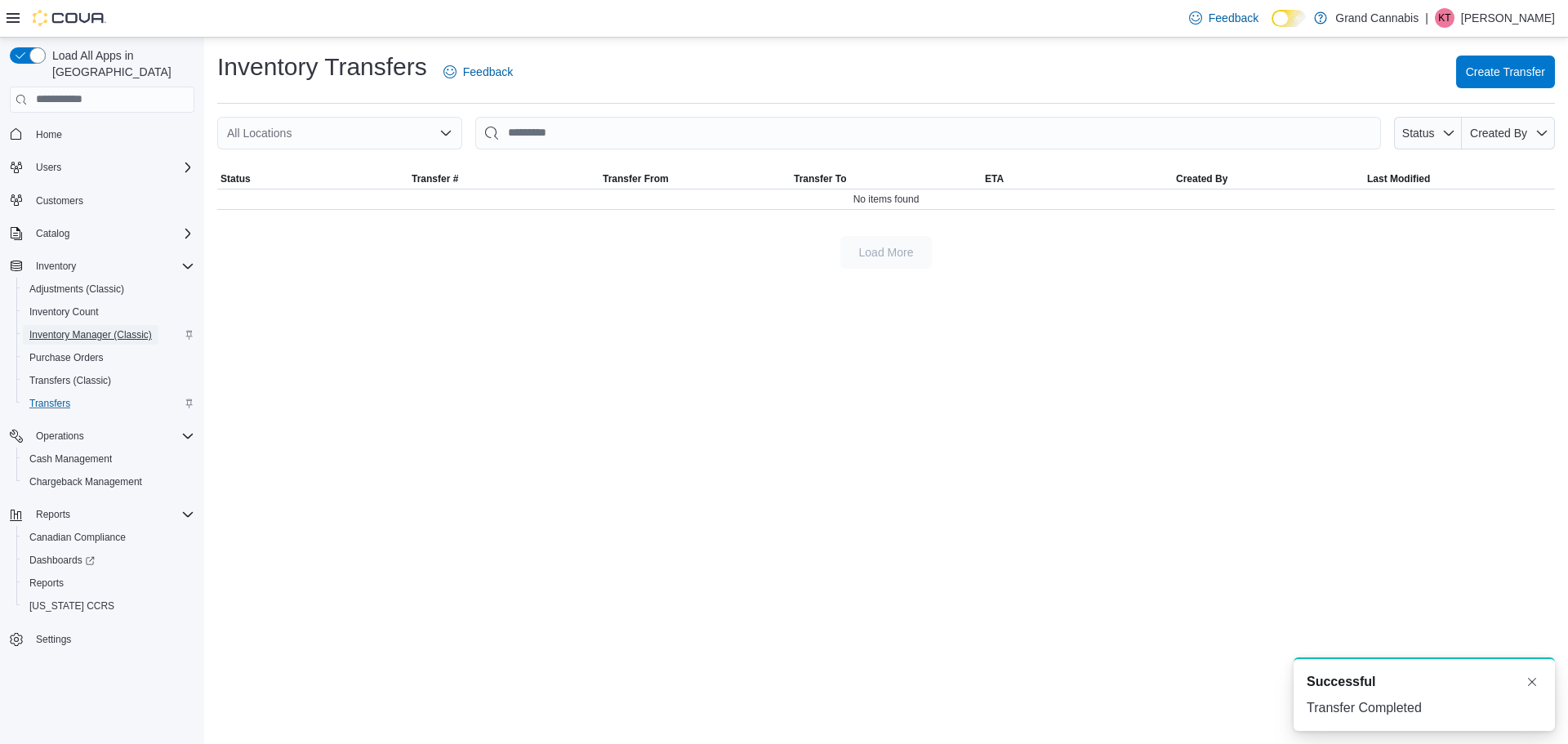
click at [62, 328] on span "Inventory Manager (Classic)" at bounding box center [91, 334] width 122 height 13
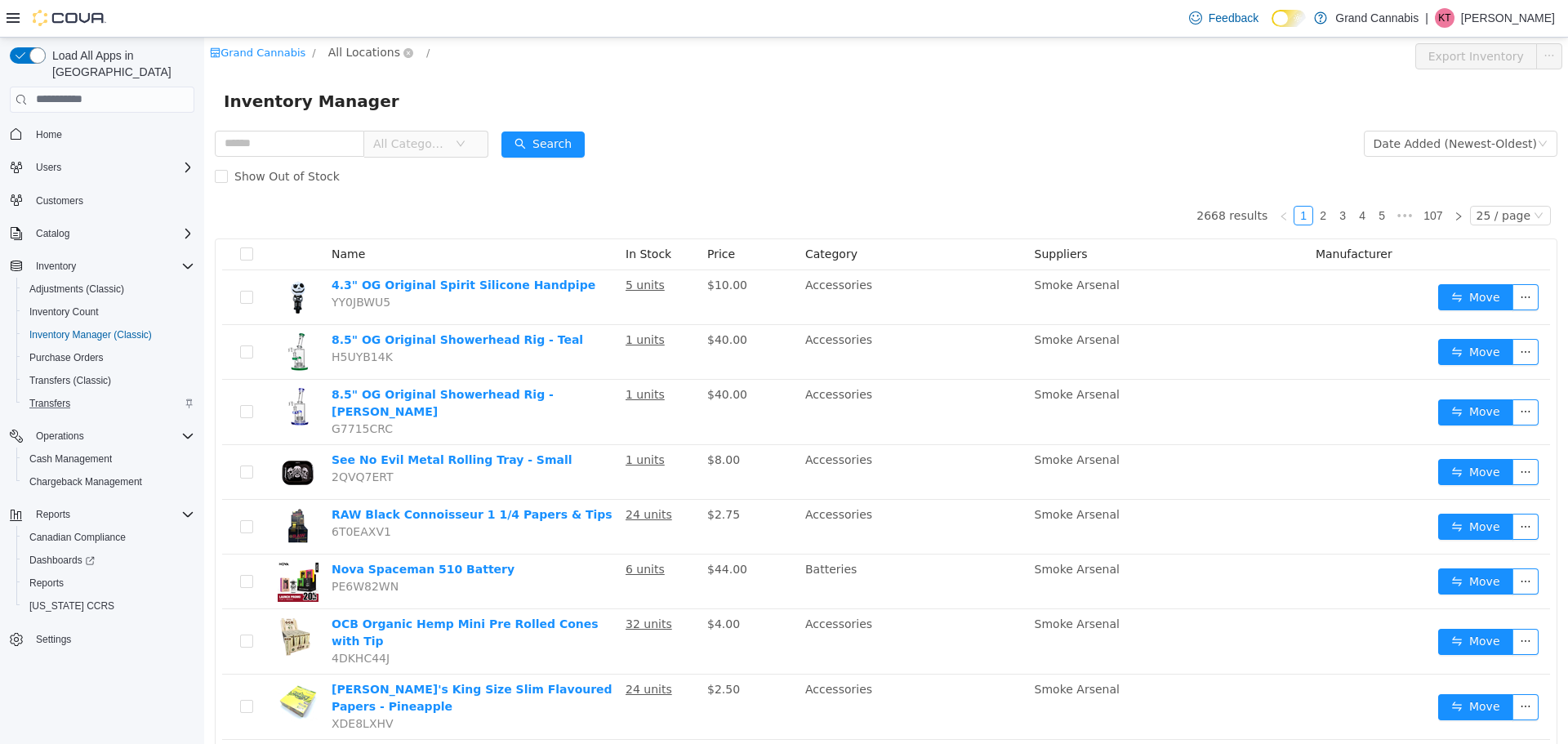
click at [354, 44] on span "All Locations" at bounding box center [364, 51] width 72 height 18
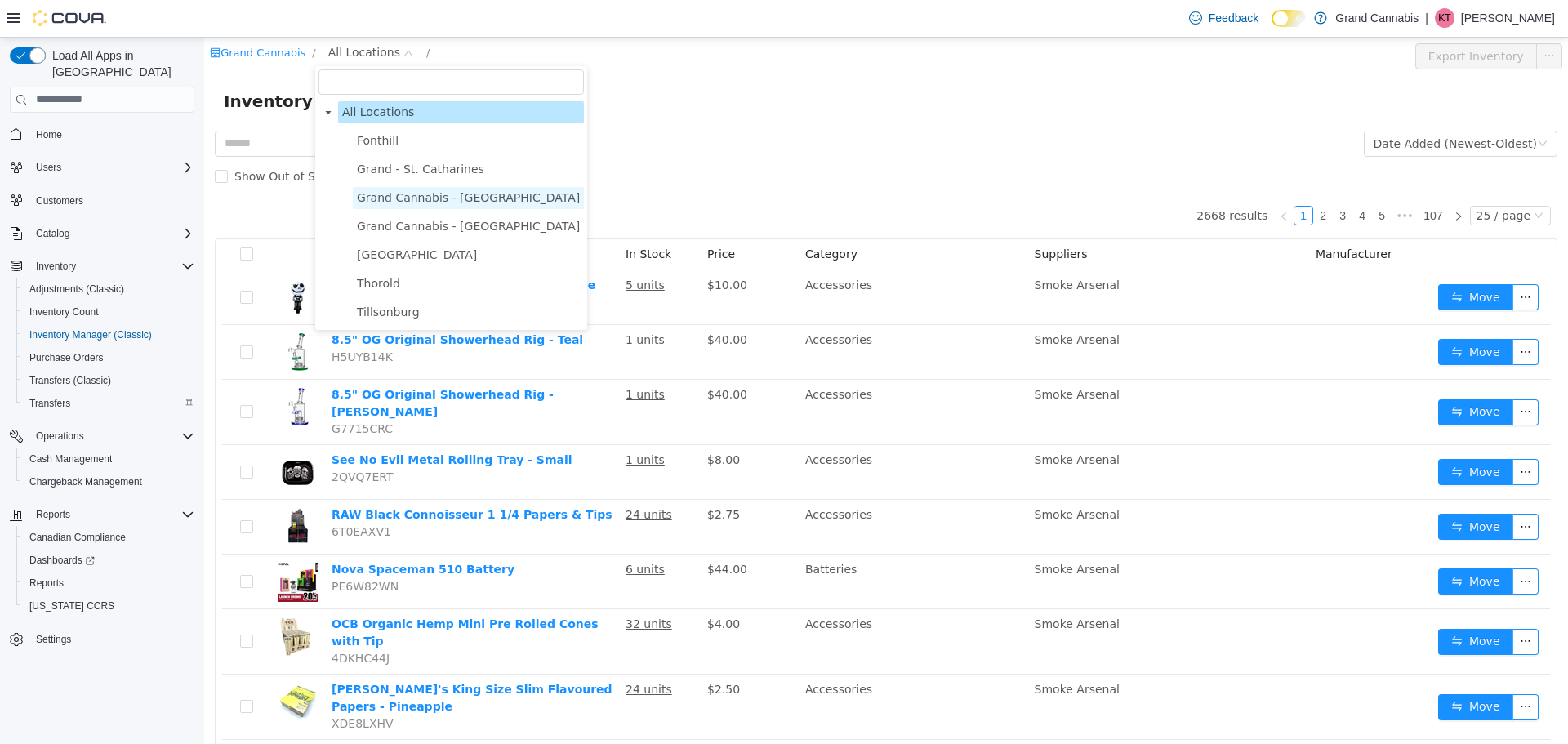
click at [417, 189] on span "Grand Cannabis - Dunnville" at bounding box center [468, 197] width 231 height 22
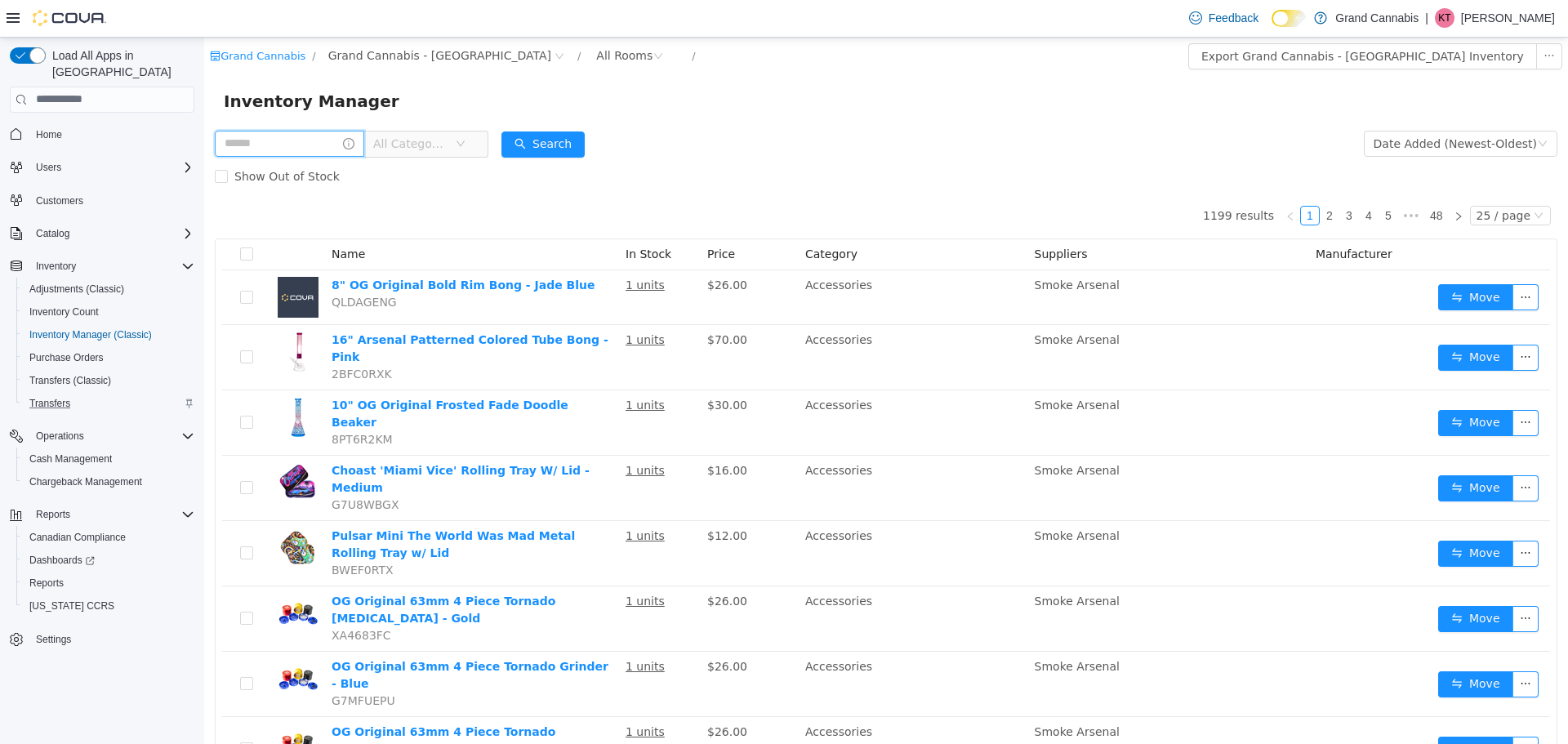
click at [306, 148] on input "text" at bounding box center [289, 143] width 149 height 26
type input "***"
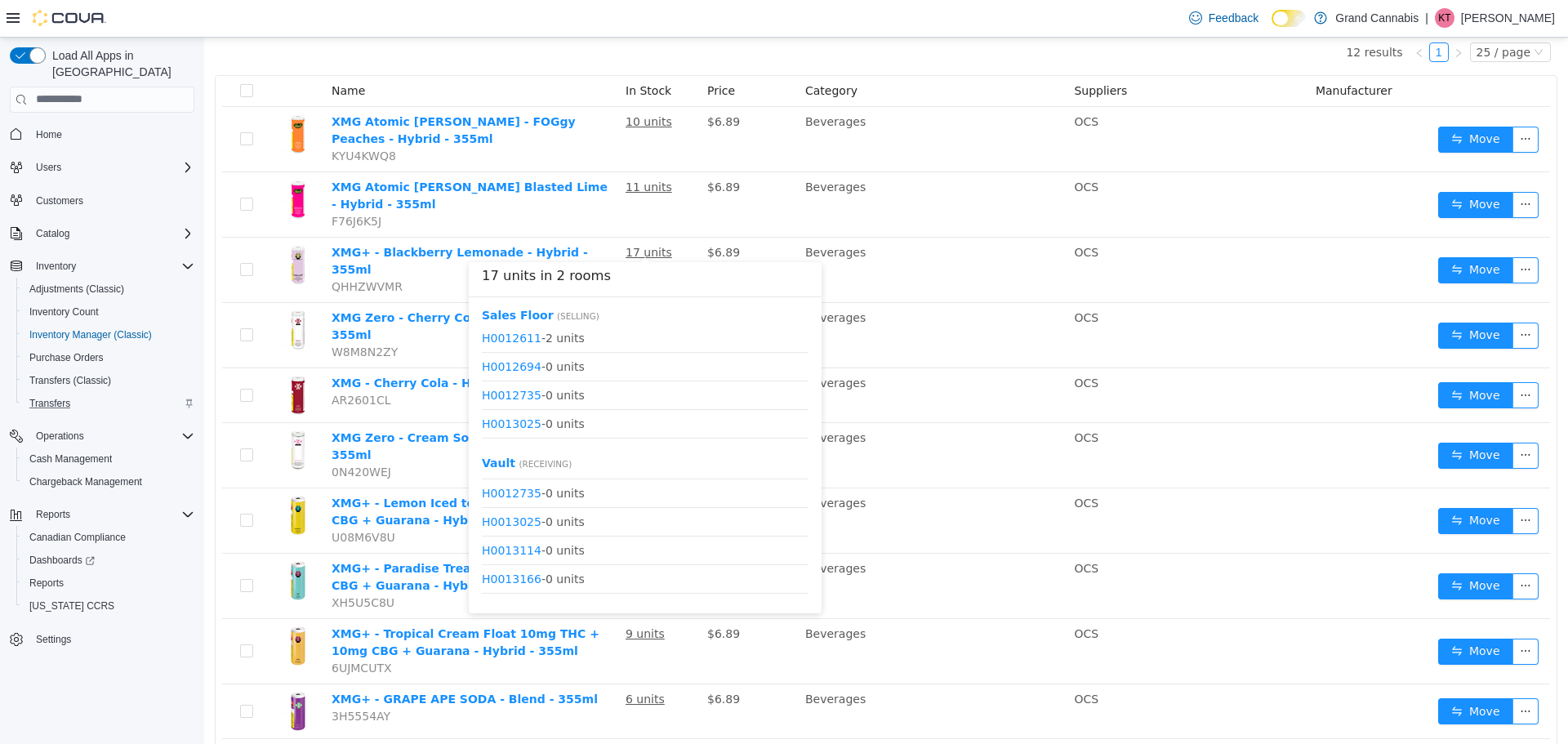
scroll to position [107, 0]
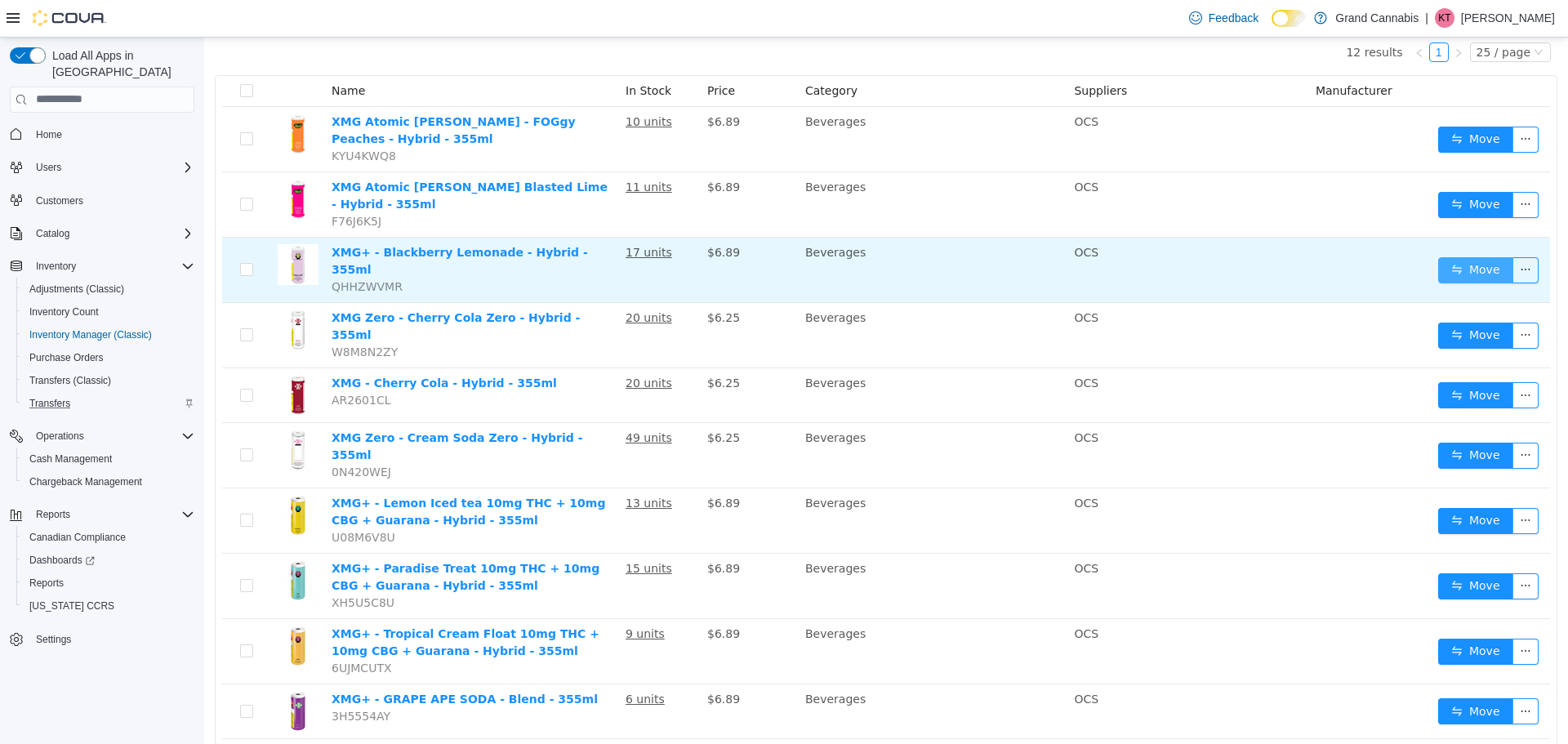
click at [1438, 257] on button "Move" at bounding box center [1475, 270] width 75 height 26
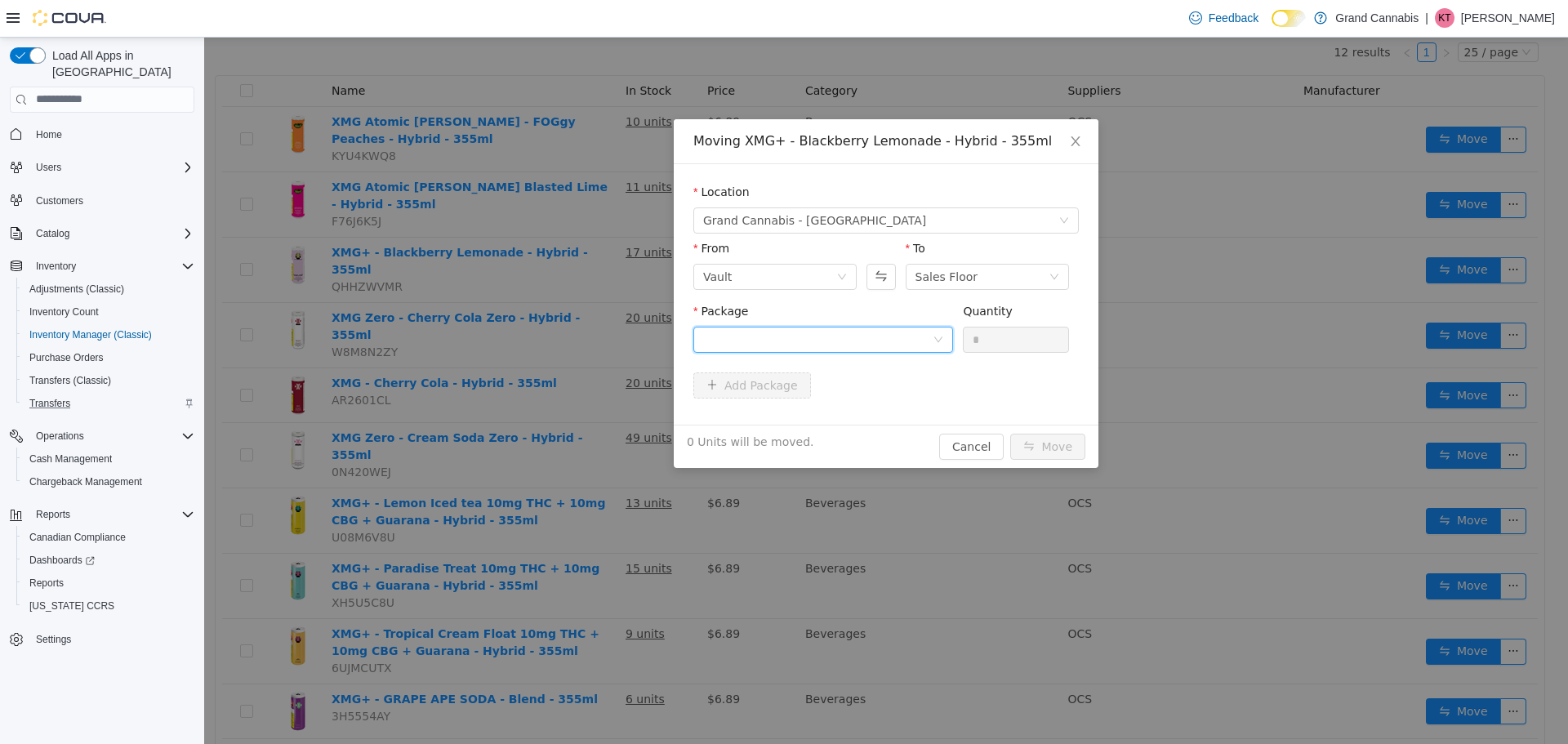
click at [807, 331] on div at bounding box center [818, 338] width 230 height 24
click at [578, 58] on div "Moving XMG+ - Blackberry Lemonade - Hybrid - 355ml Location Grand Cannabis - Du…" at bounding box center [886, 390] width 1364 height 706
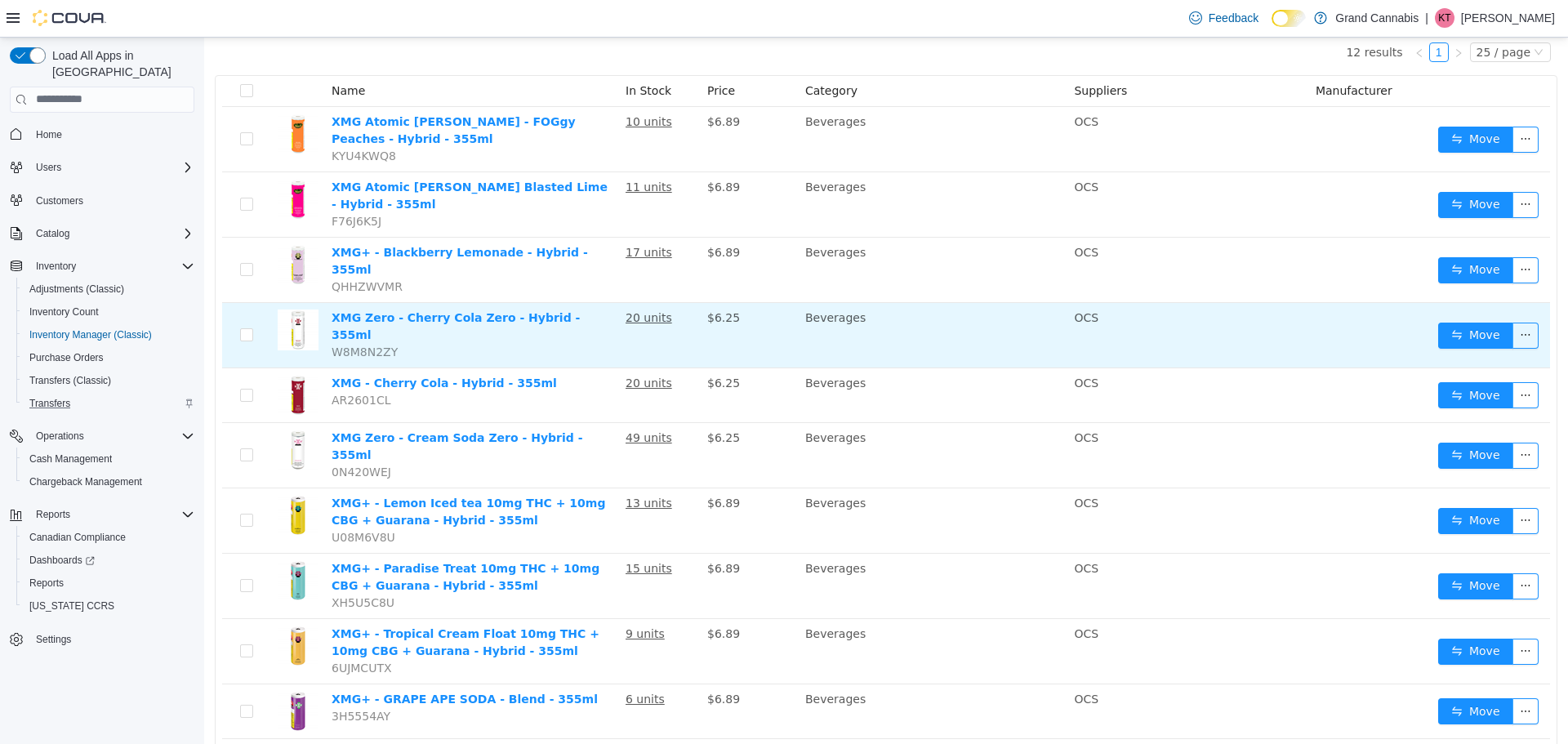
scroll to position [0, 0]
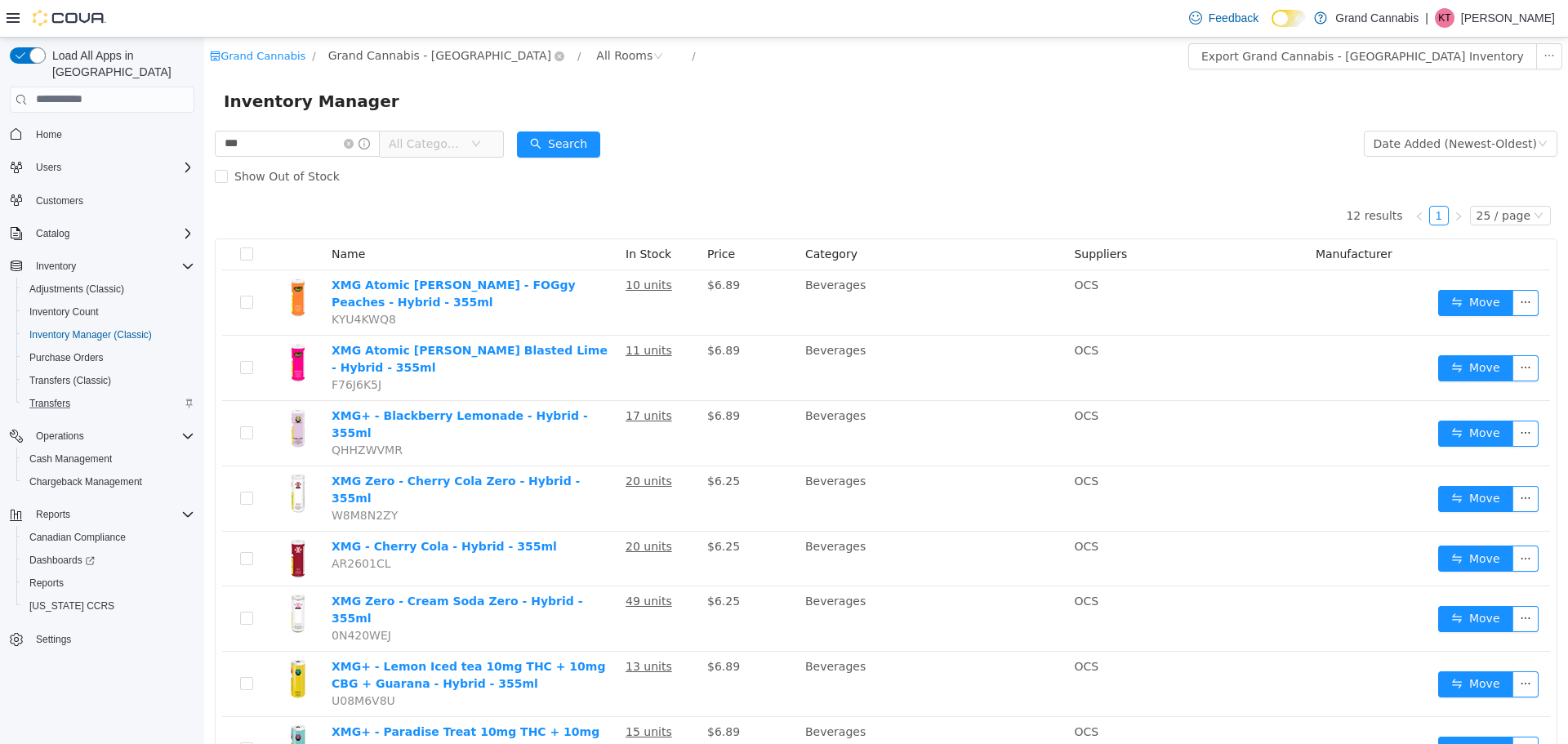
click at [375, 49] on span "Grand Cannabis - Dunnville" at bounding box center [439, 54] width 223 height 18
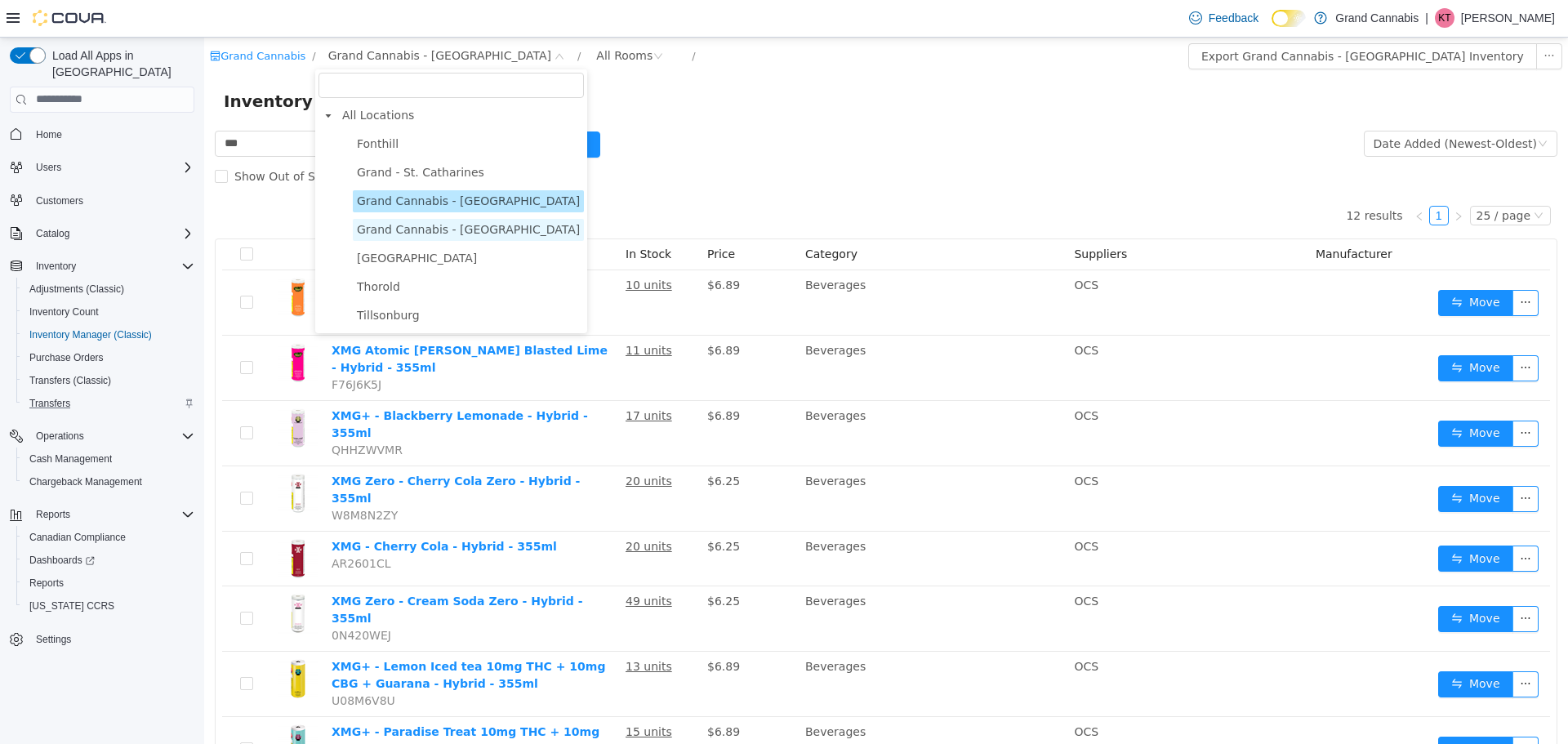
click at [455, 221] on span "Grand Cannabis - Georgetown" at bounding box center [468, 229] width 231 height 22
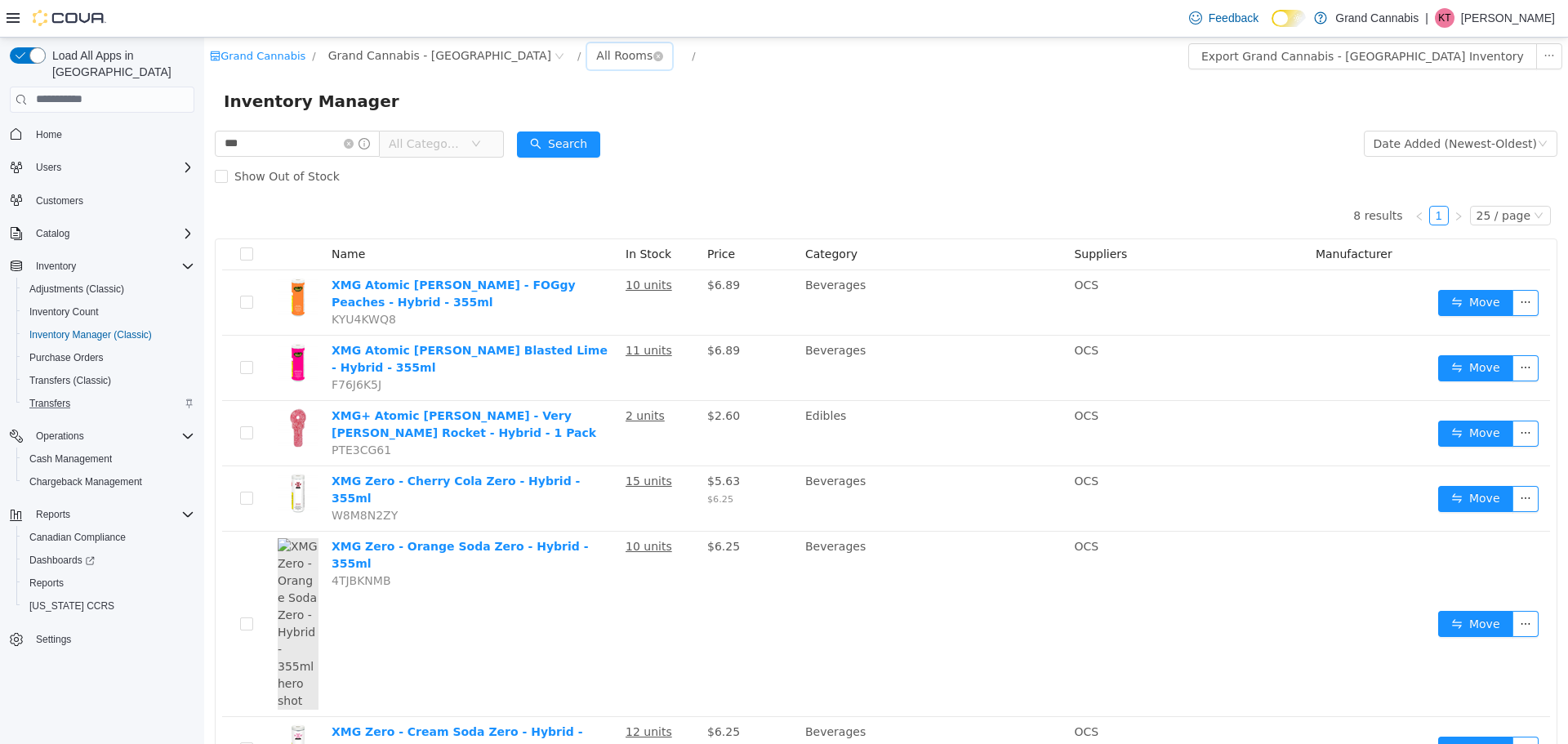
click at [596, 52] on div "All Rooms" at bounding box center [624, 55] width 57 height 24
click at [588, 247] on li "Transfer Room" at bounding box center [561, 245] width 98 height 26
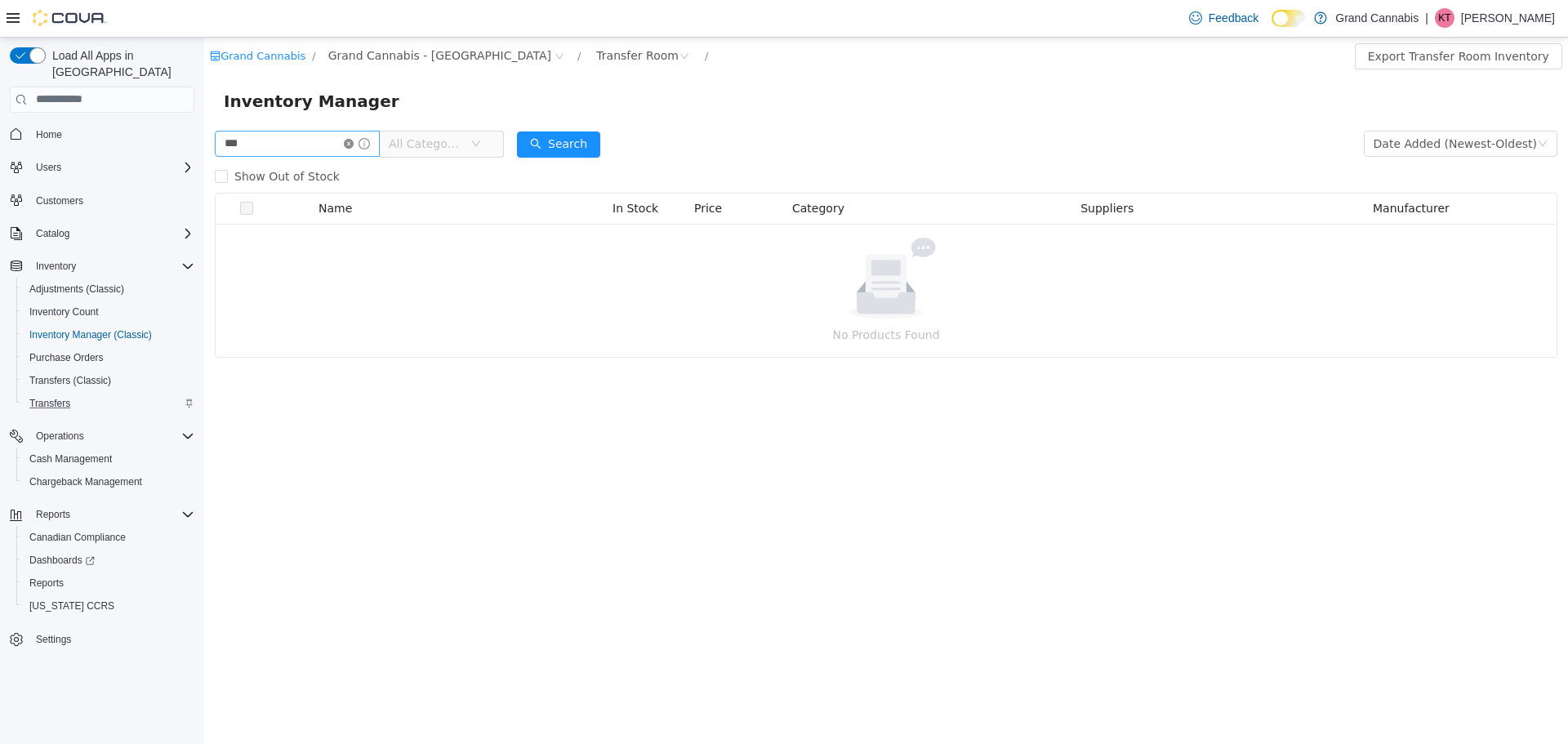
click at [354, 143] on icon "icon: close-circle" at bounding box center [348, 143] width 10 height 10
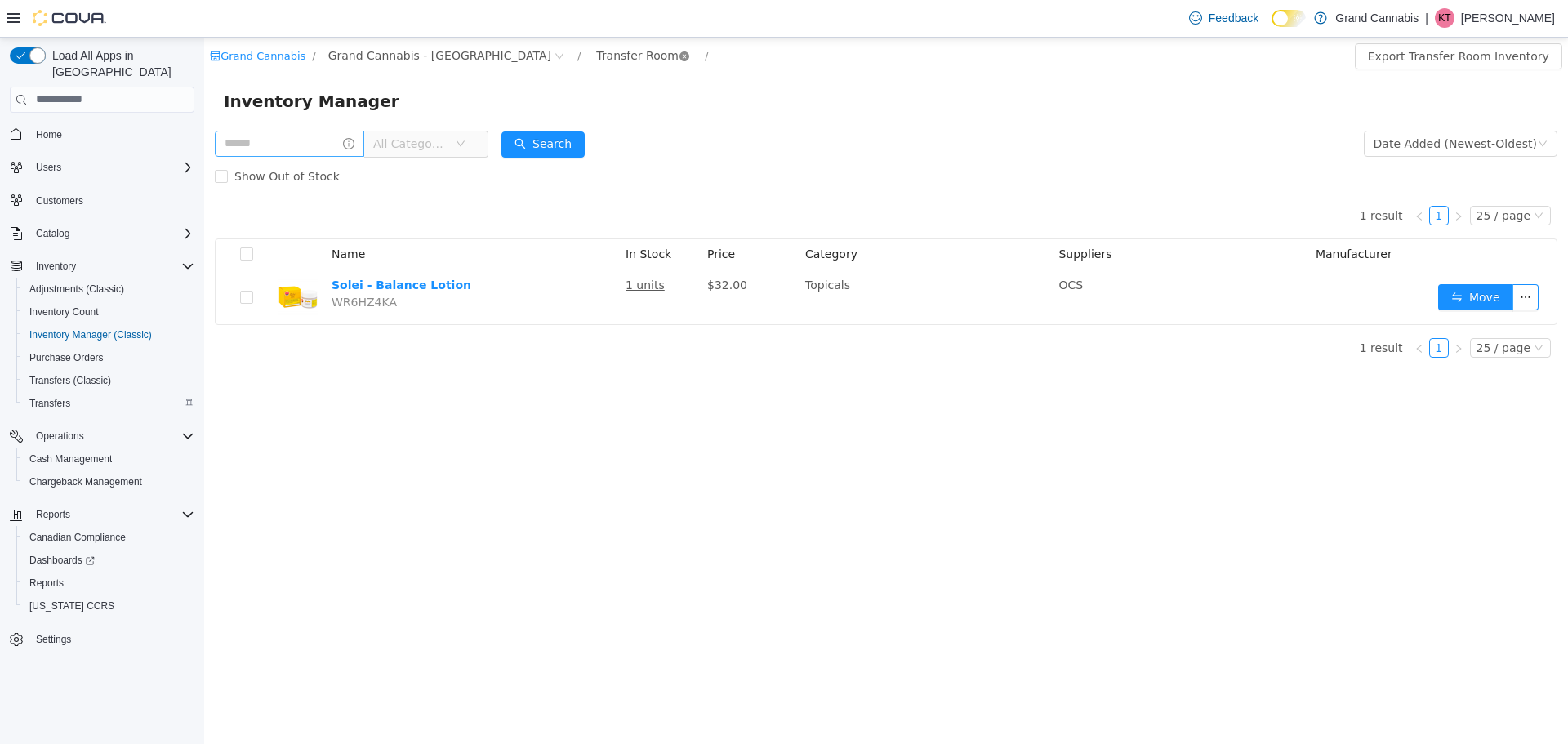
click at [679, 52] on icon "icon: close-circle" at bounding box center [684, 56] width 10 height 10
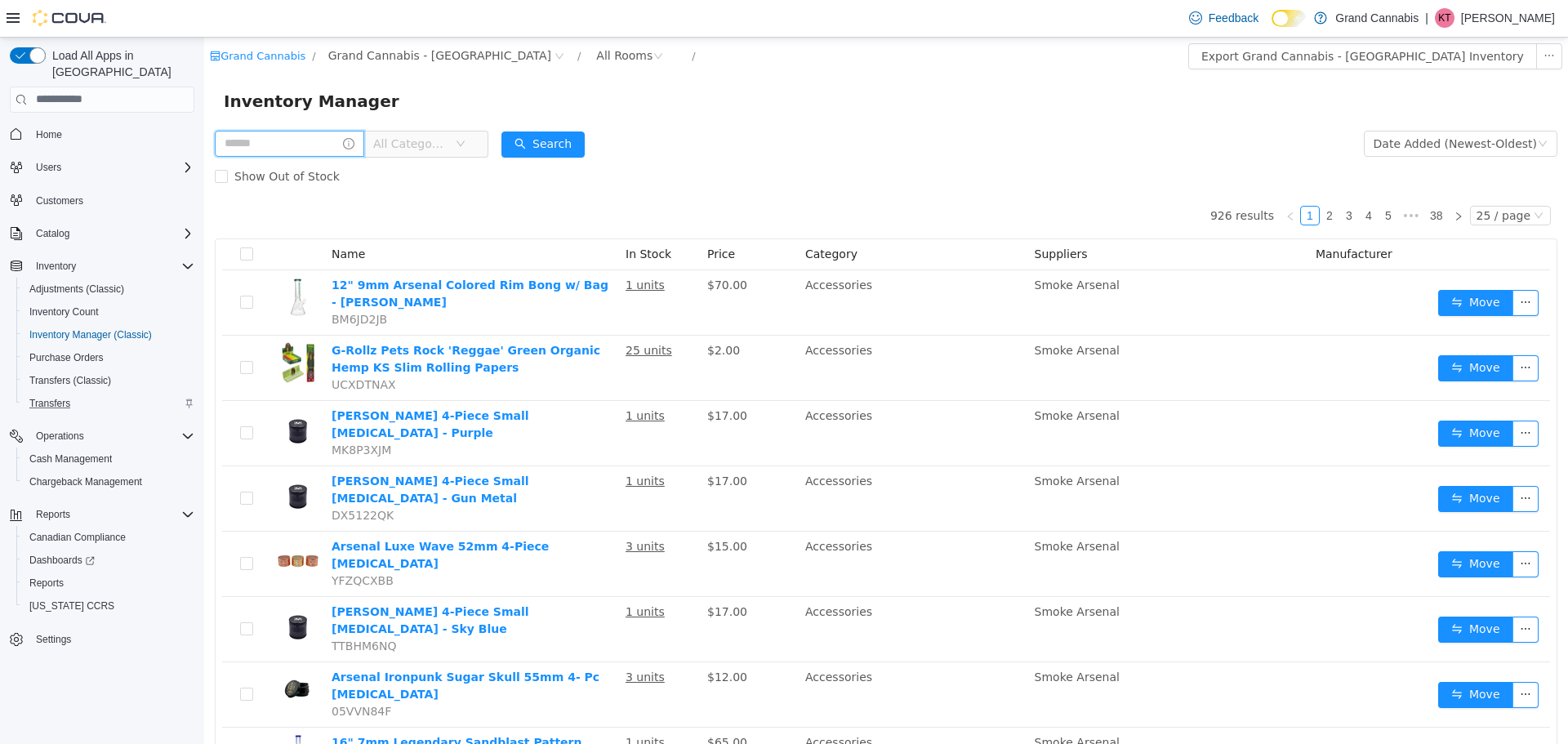
click at [290, 147] on input "text" at bounding box center [289, 143] width 149 height 26
type input "***"
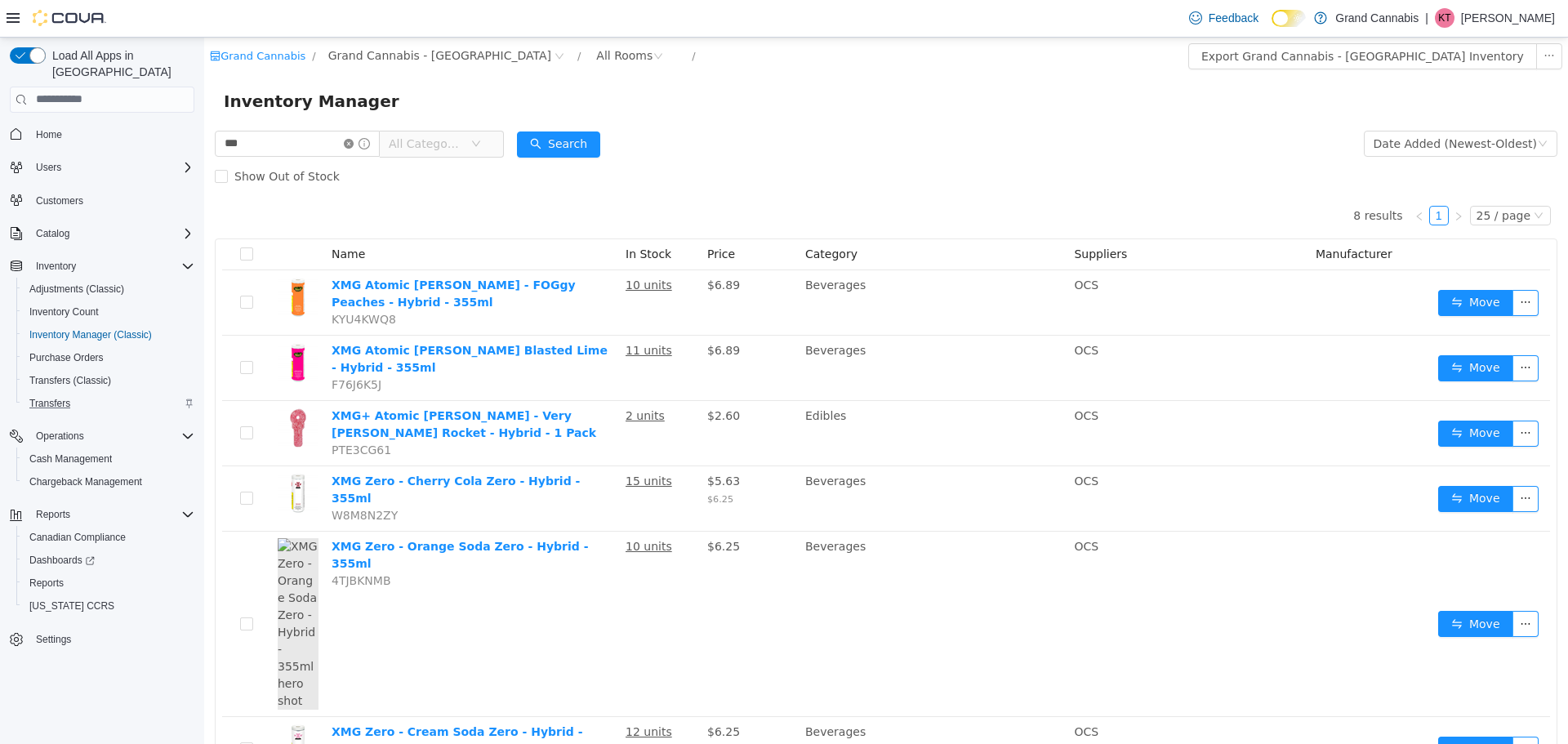
click at [354, 145] on icon "icon: close-circle" at bounding box center [348, 143] width 10 height 10
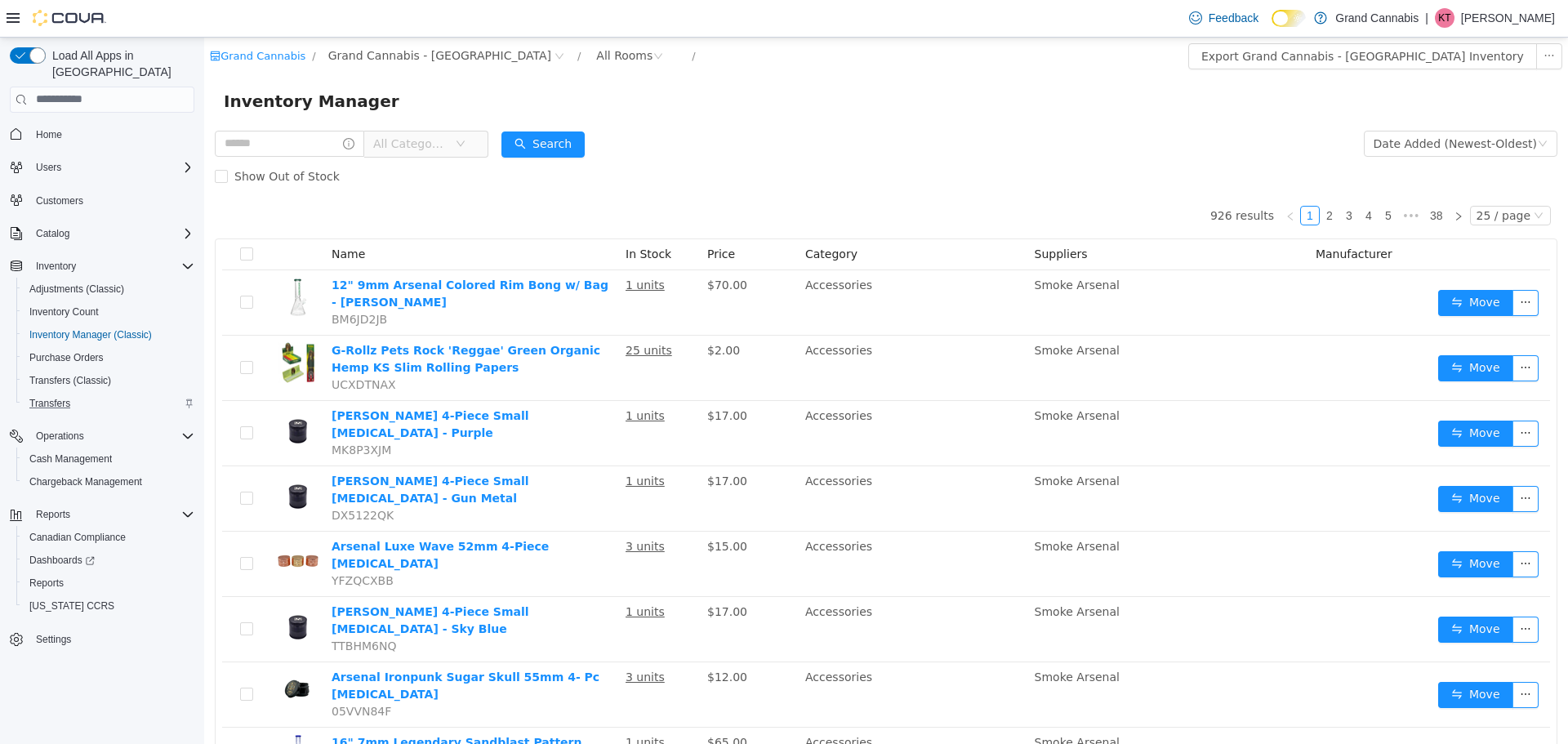
click at [456, 62] on span "Grand Cannabis - Georgetown" at bounding box center [439, 54] width 223 height 18
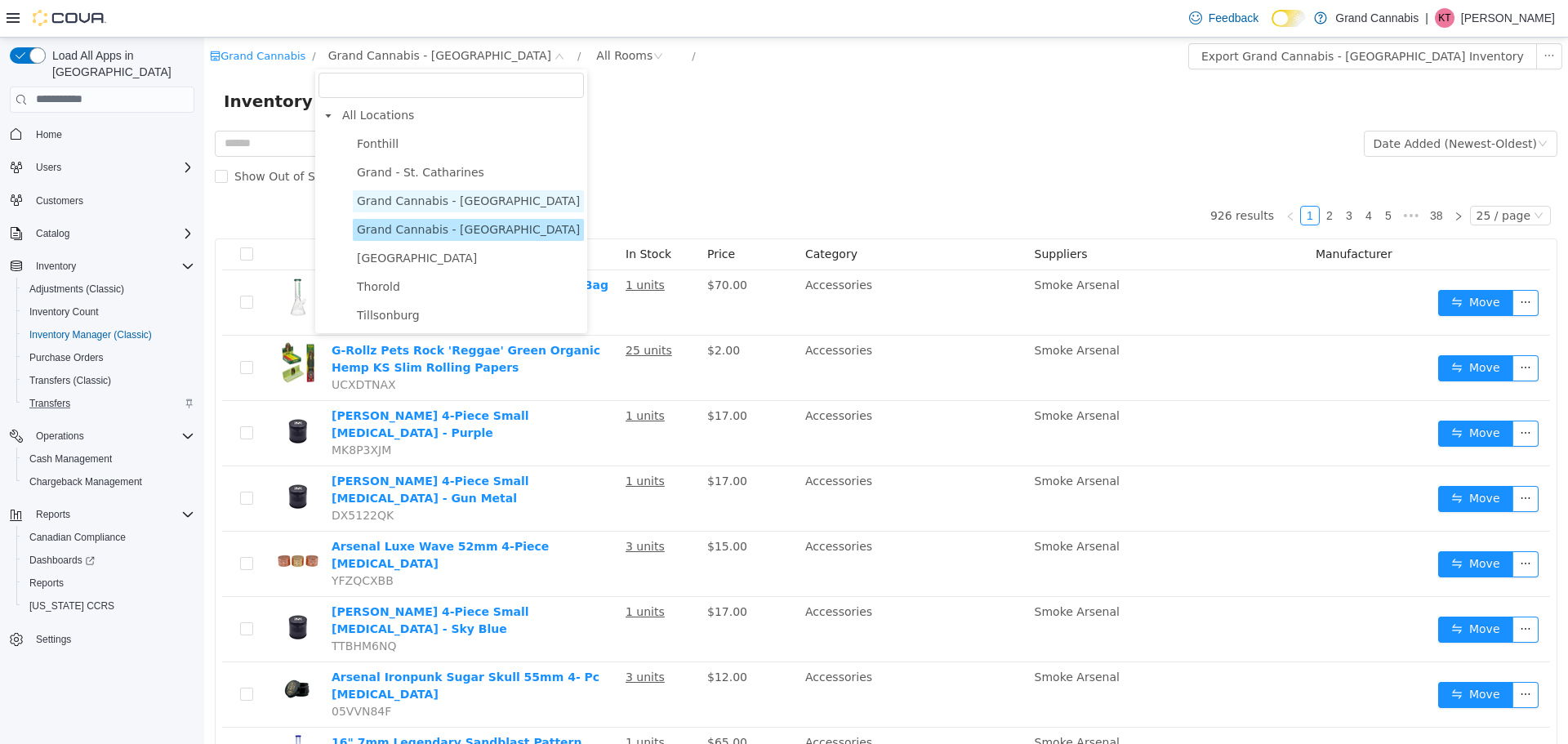
click at [453, 199] on span "Grand Cannabis - Dunnville" at bounding box center [468, 200] width 223 height 13
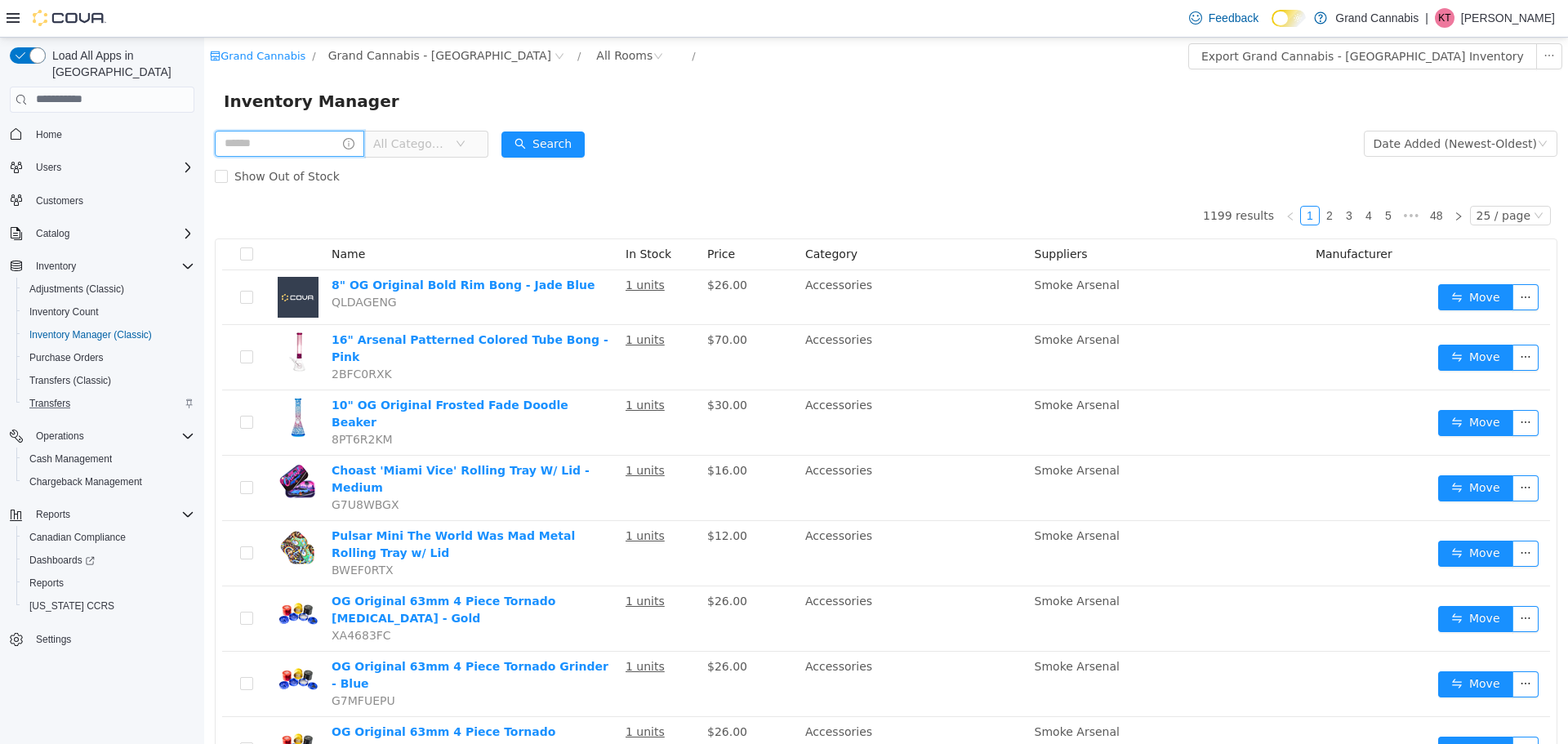
click at [312, 147] on input "text" at bounding box center [289, 143] width 149 height 26
type input "***"
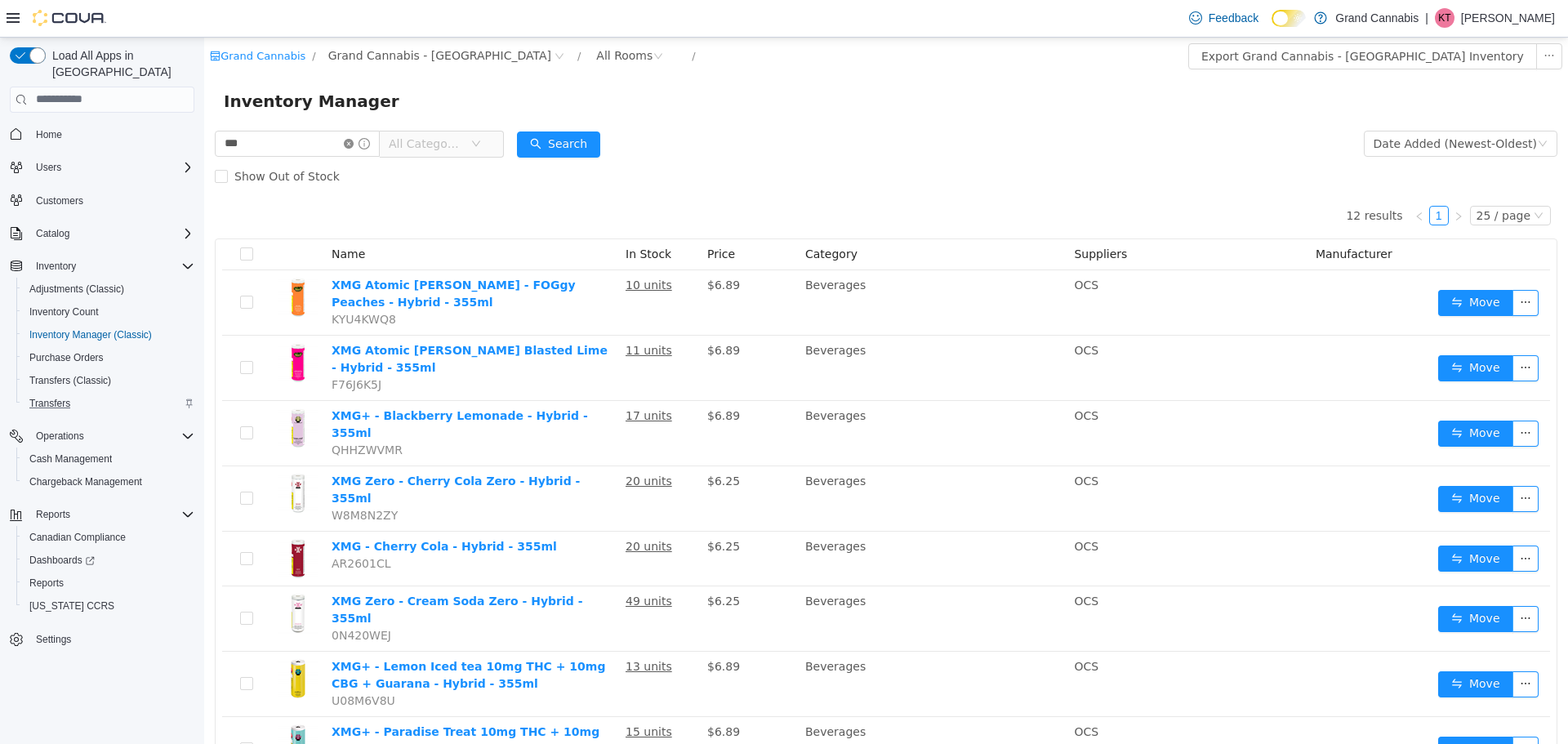
click at [354, 144] on icon "icon: close-circle" at bounding box center [348, 143] width 10 height 10
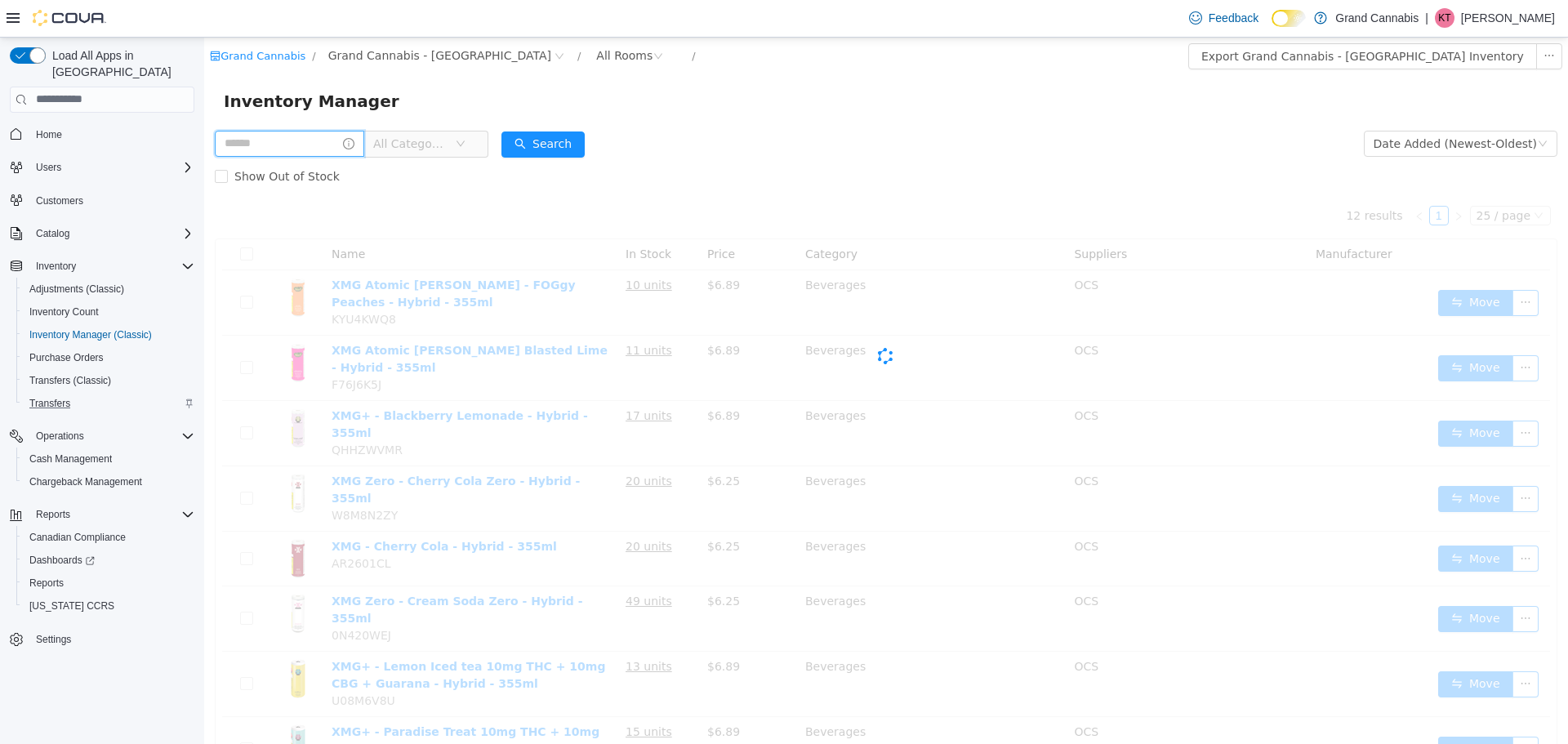
click at [332, 138] on input "text" at bounding box center [289, 143] width 149 height 26
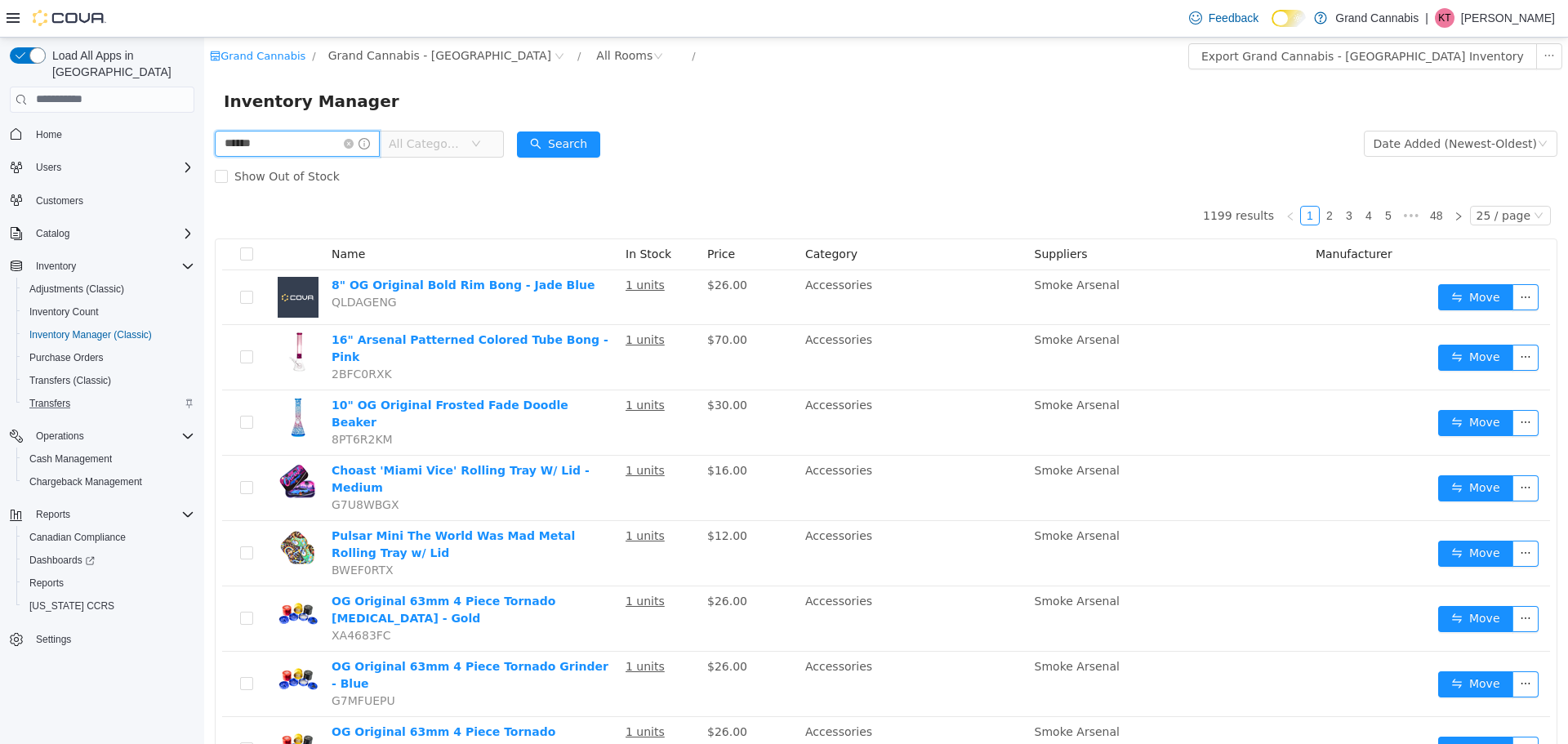
type input "******"
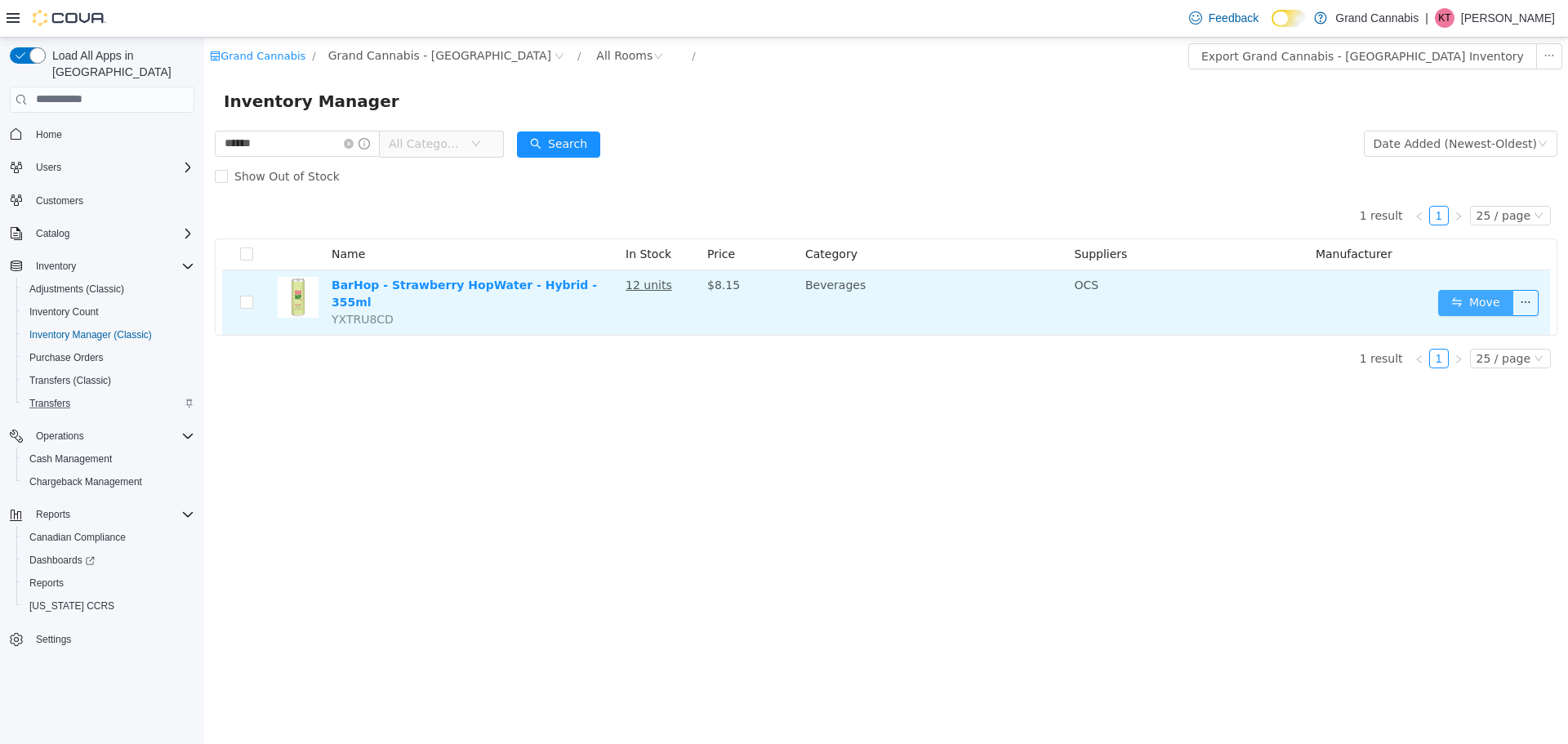
click at [1444, 298] on button "Move" at bounding box center [1475, 302] width 75 height 26
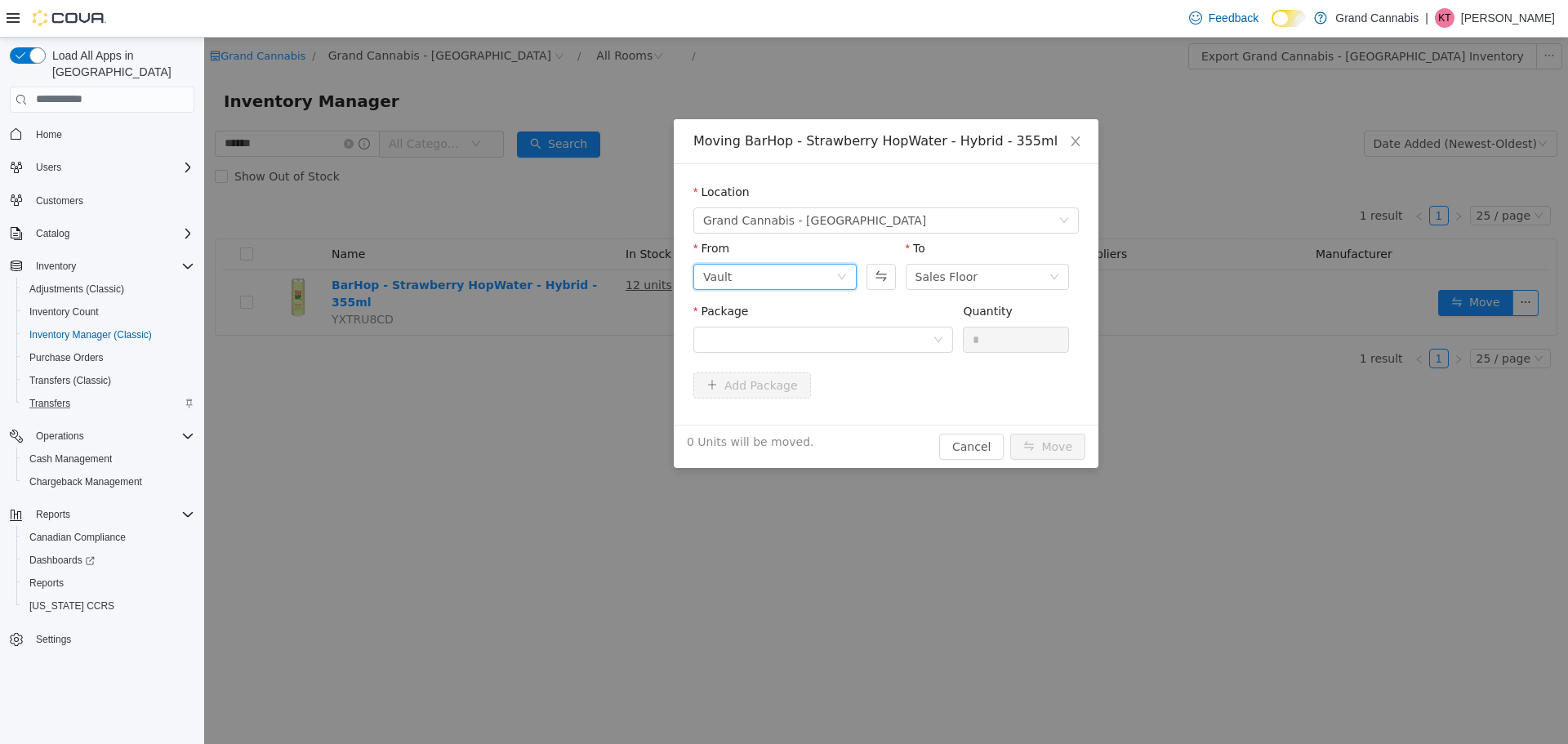
click at [739, 277] on div "Vault" at bounding box center [770, 276] width 133 height 24
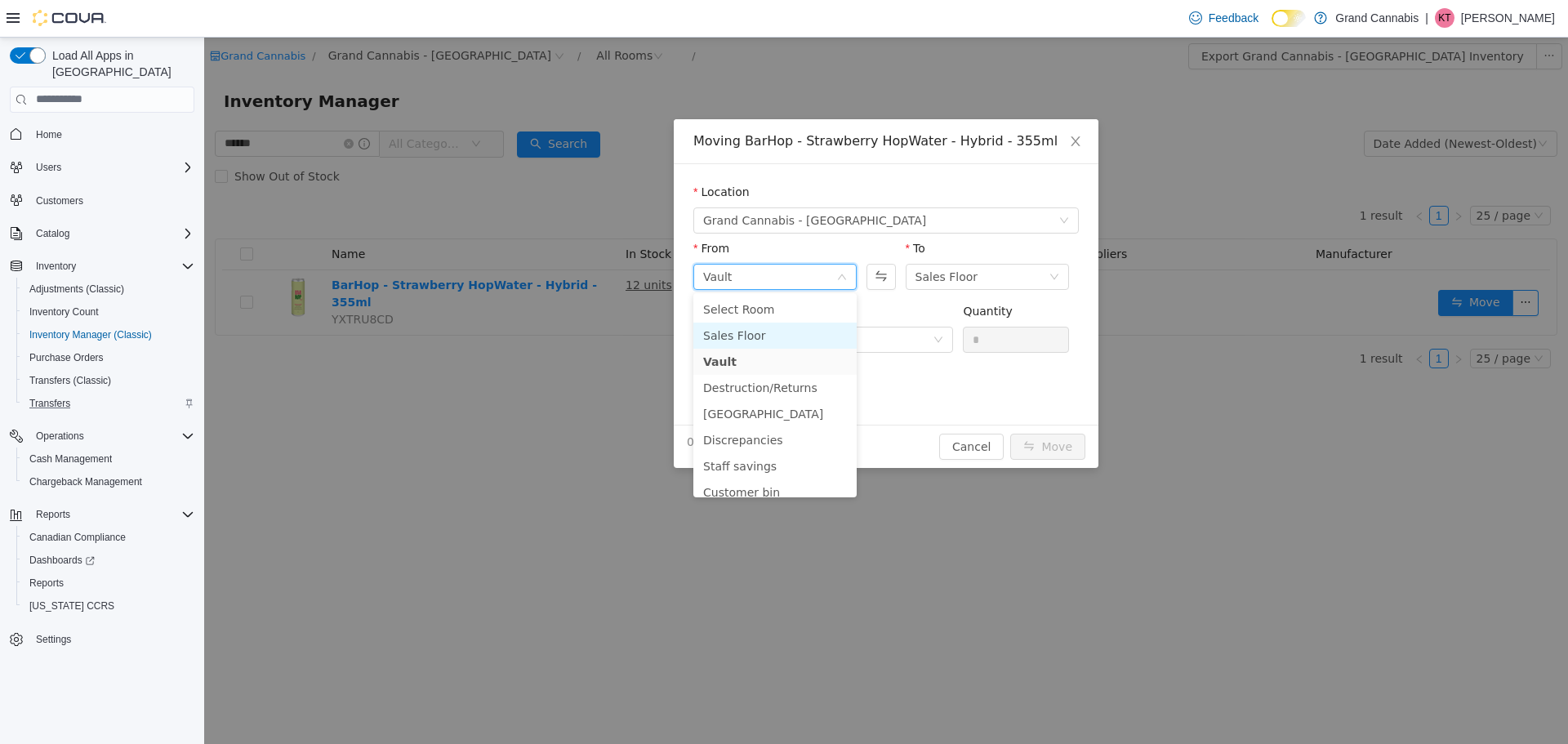
drag, startPoint x: 725, startPoint y: 331, endPoint x: 759, endPoint y: 327, distance: 34.2
click at [726, 332] on li "Sales Floor" at bounding box center [775, 334] width 163 height 26
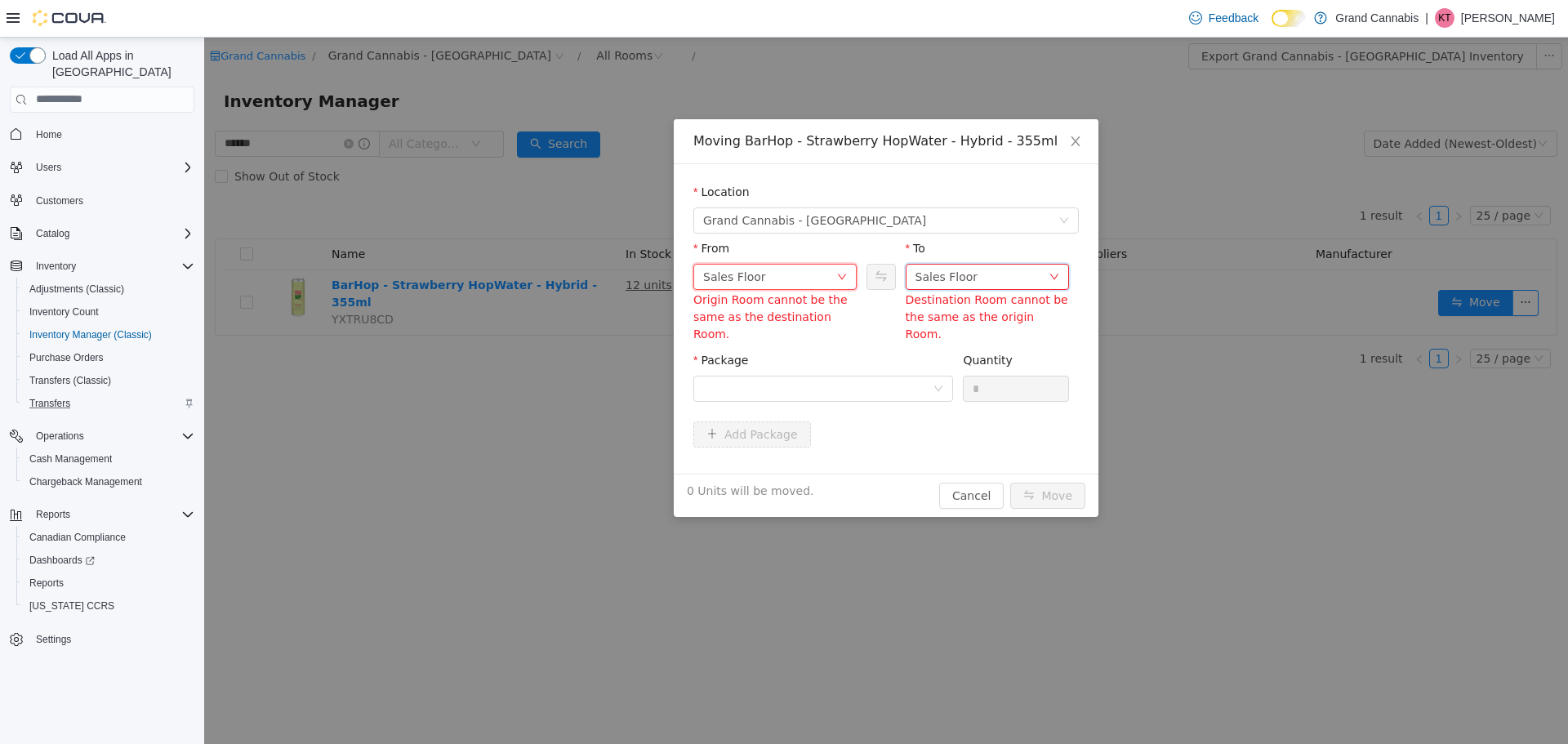
click at [941, 278] on div "Sales Floor" at bounding box center [947, 276] width 63 height 24
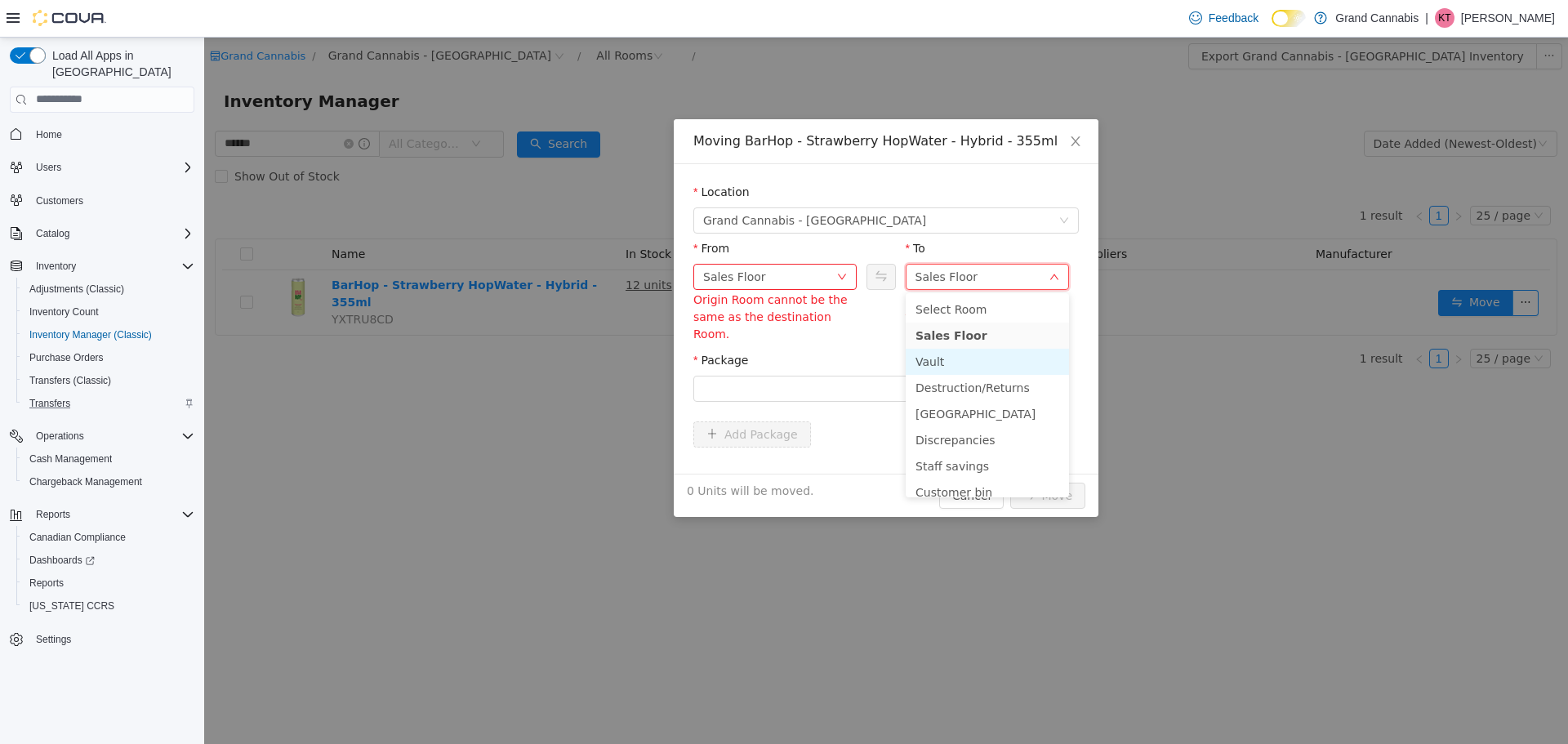
click at [958, 363] on li "Vault" at bounding box center [987, 360] width 163 height 26
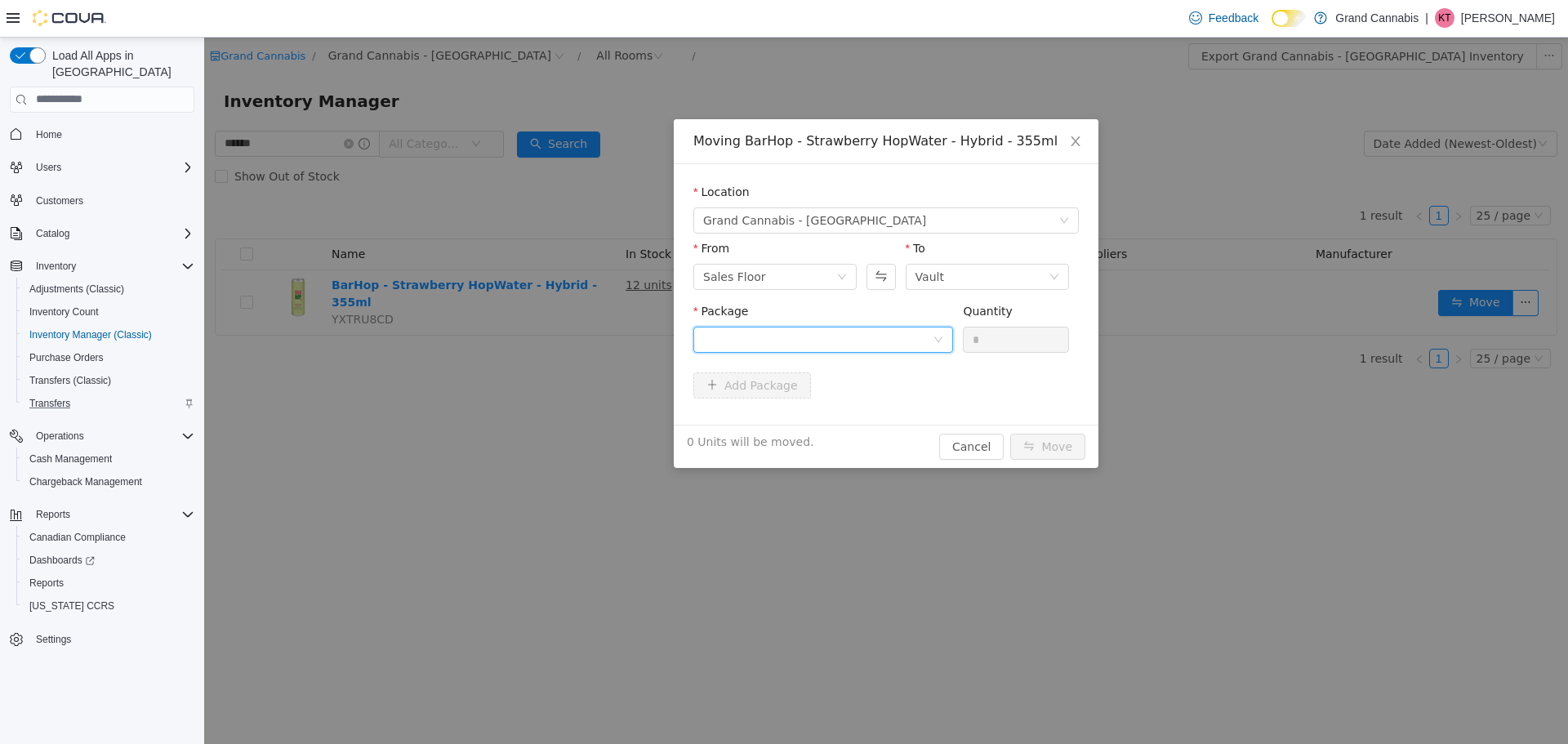
click at [837, 326] on div at bounding box center [818, 338] width 230 height 24
click at [834, 395] on li "PPS00005219A Quantity : 3 Units" at bounding box center [823, 407] width 259 height 44
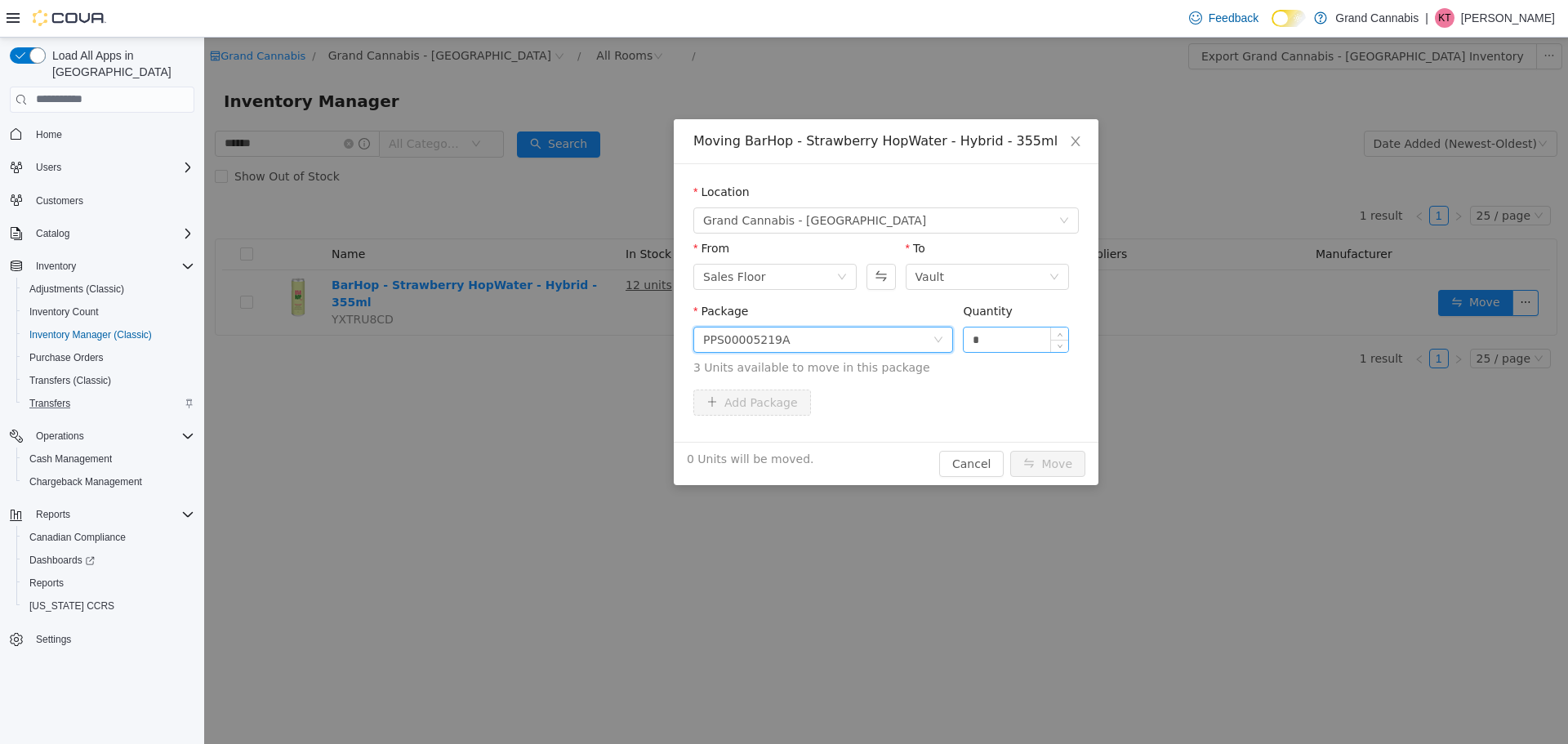
click at [1022, 335] on input "*" at bounding box center [1016, 338] width 105 height 24
type input "*"
click at [1039, 462] on button "Move" at bounding box center [1047, 463] width 75 height 26
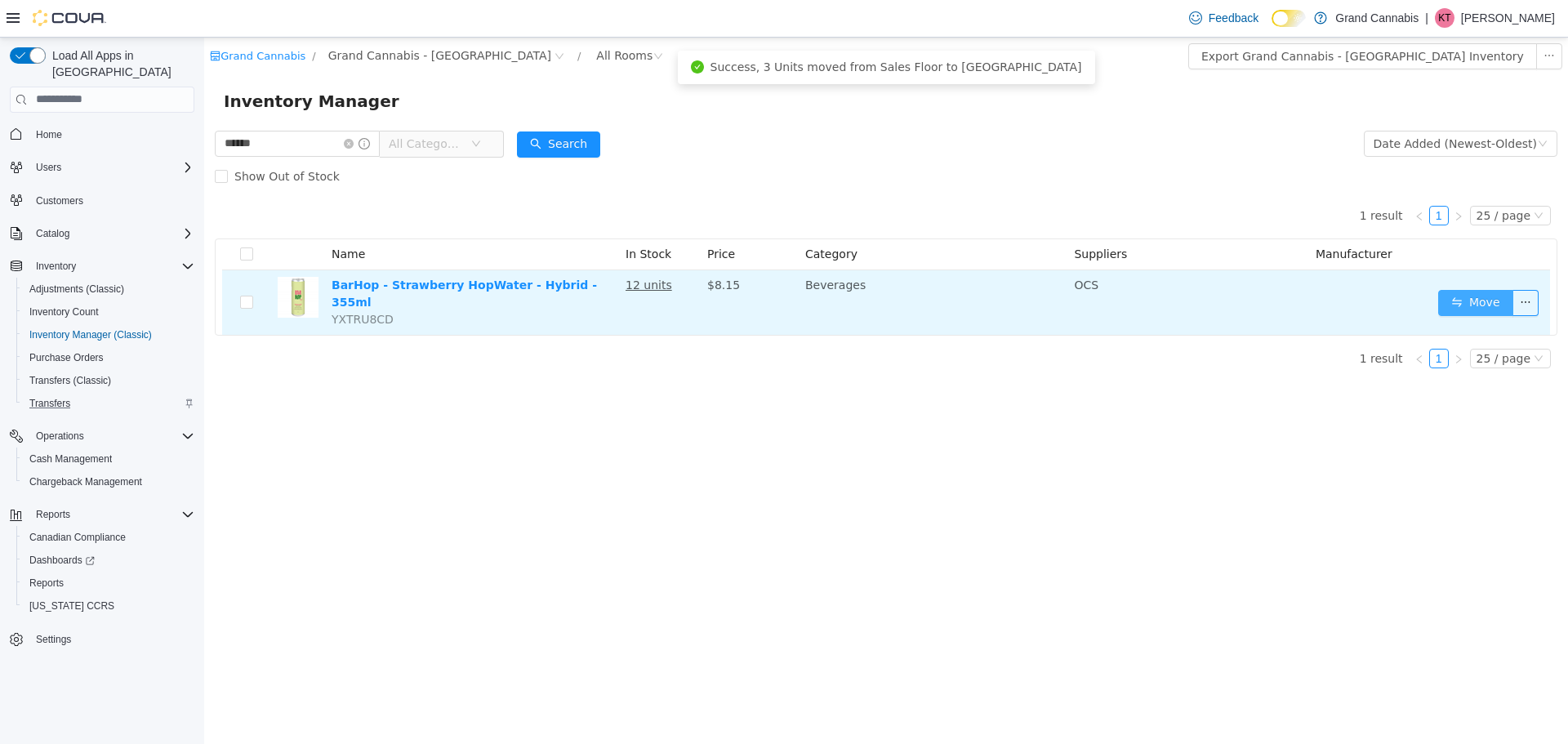
click at [1473, 289] on button "Move" at bounding box center [1475, 302] width 75 height 26
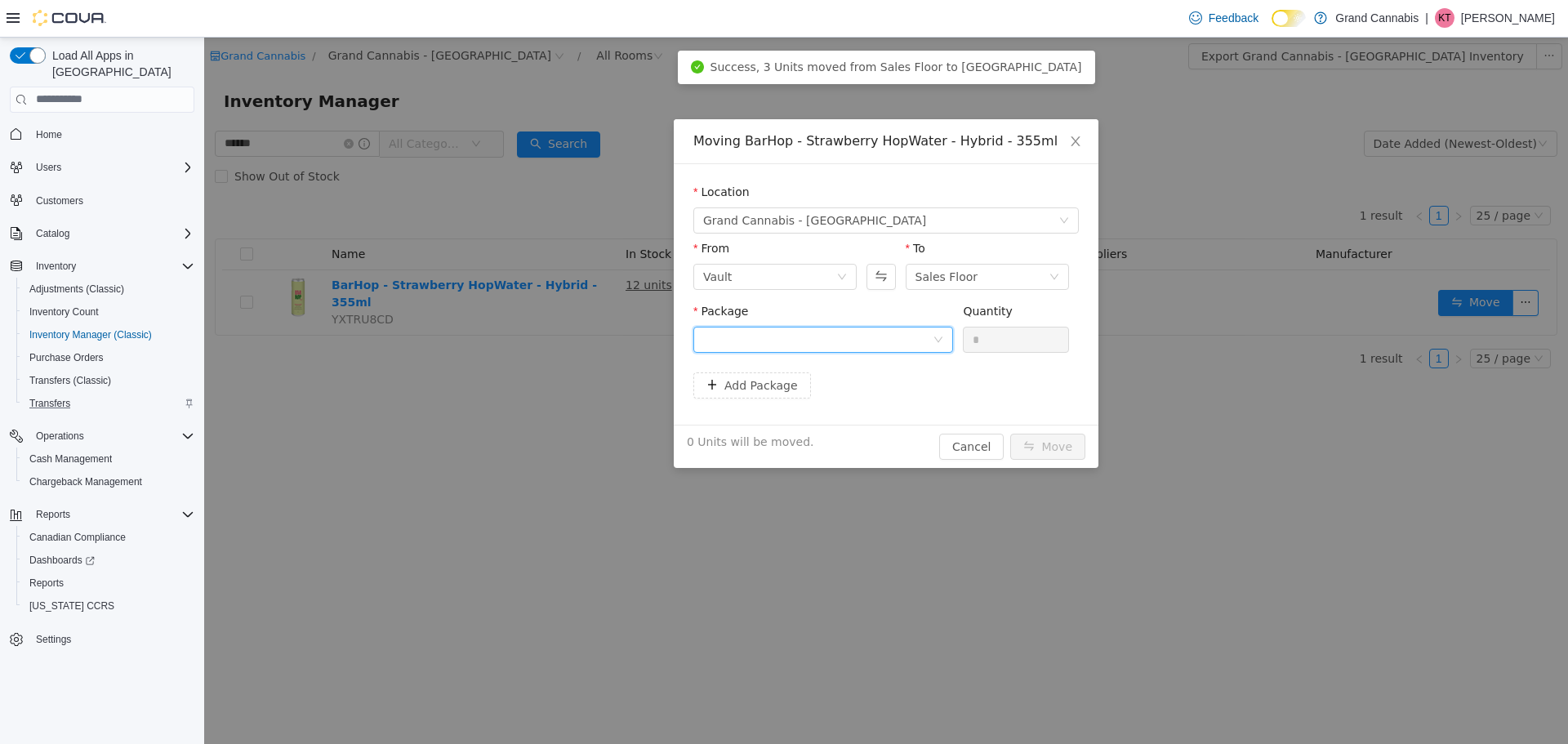
click at [849, 351] on div at bounding box center [823, 339] width 259 height 26
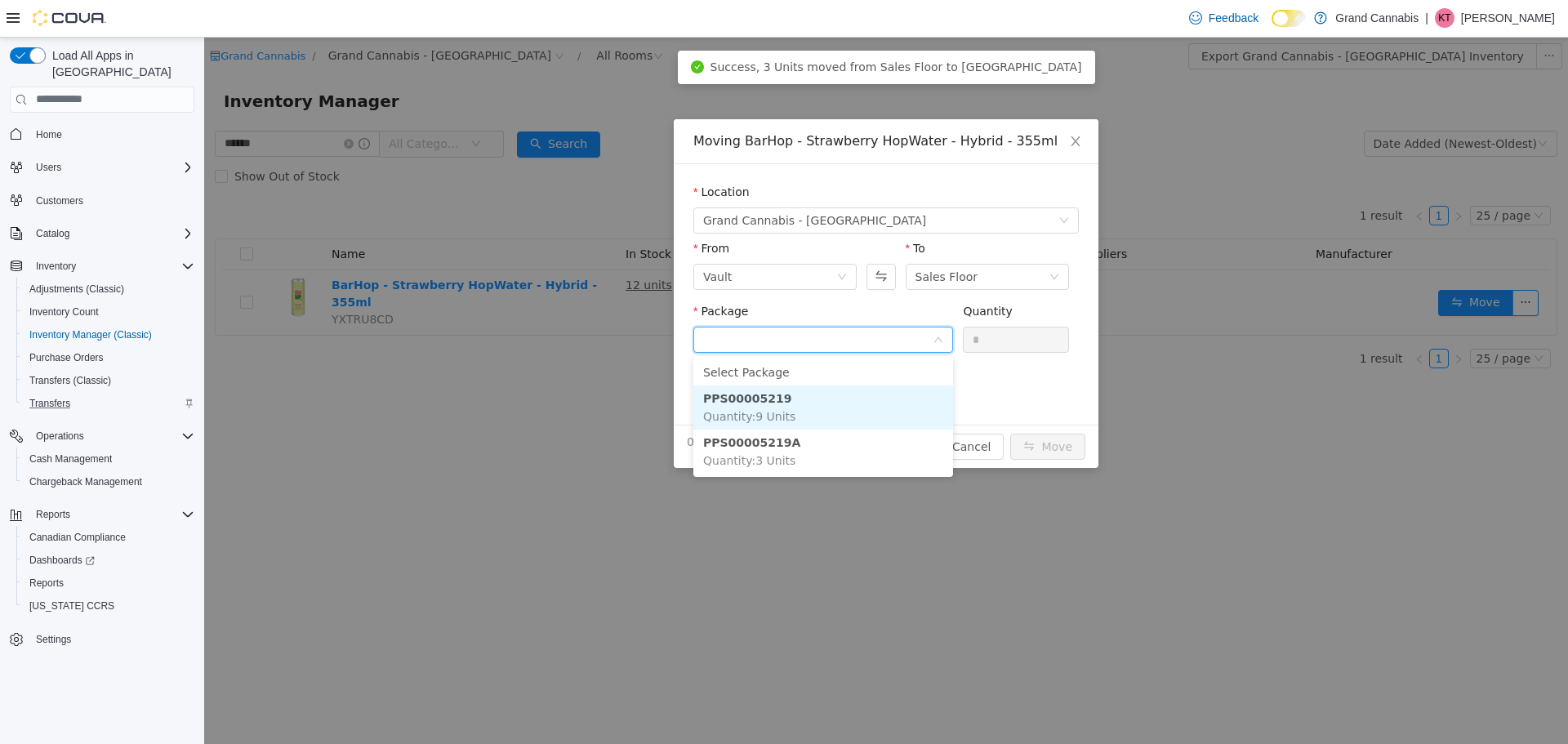
click at [804, 391] on li "PPS00005219 Quantity : 9 Units" at bounding box center [823, 407] width 259 height 44
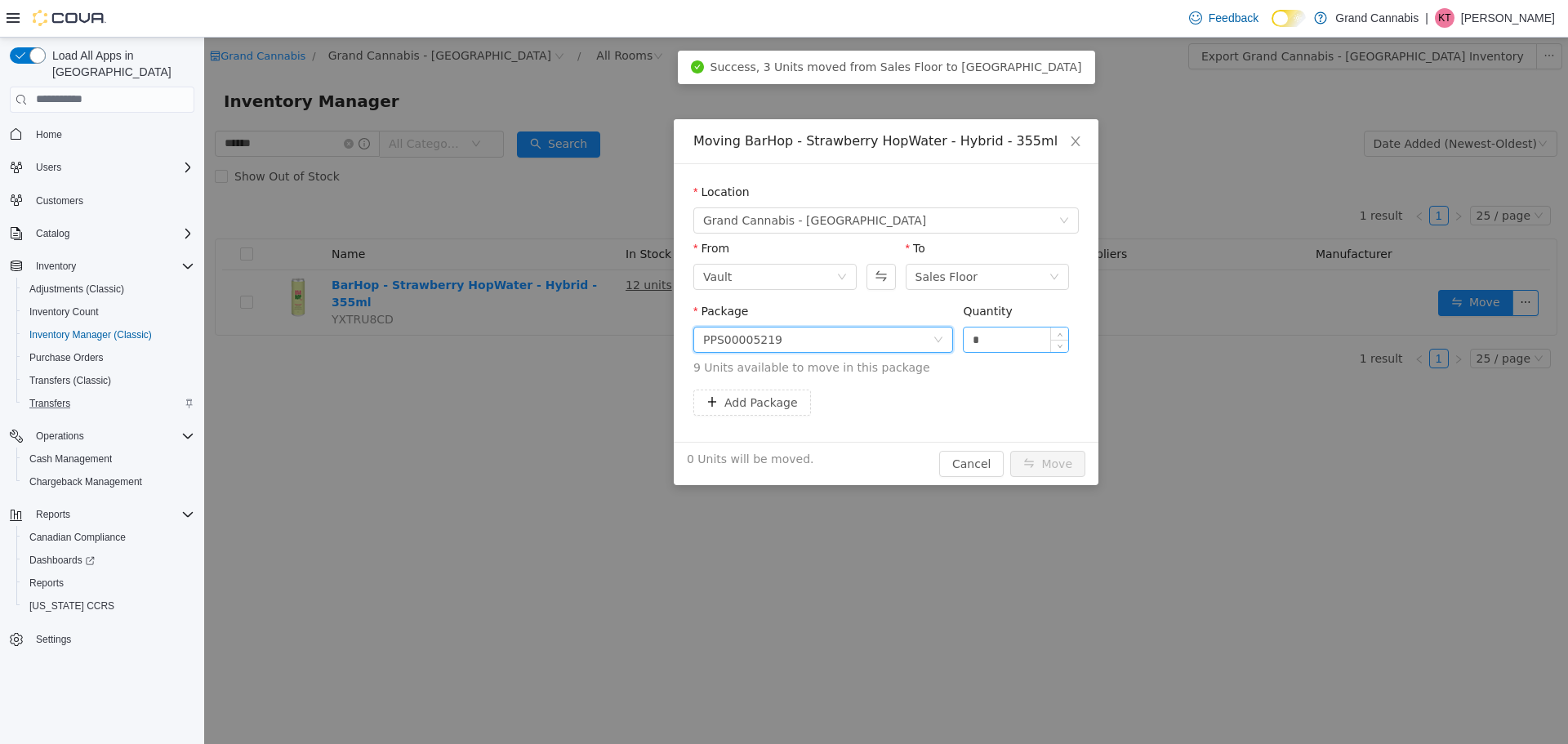
click at [1017, 345] on input "*" at bounding box center [1016, 338] width 105 height 24
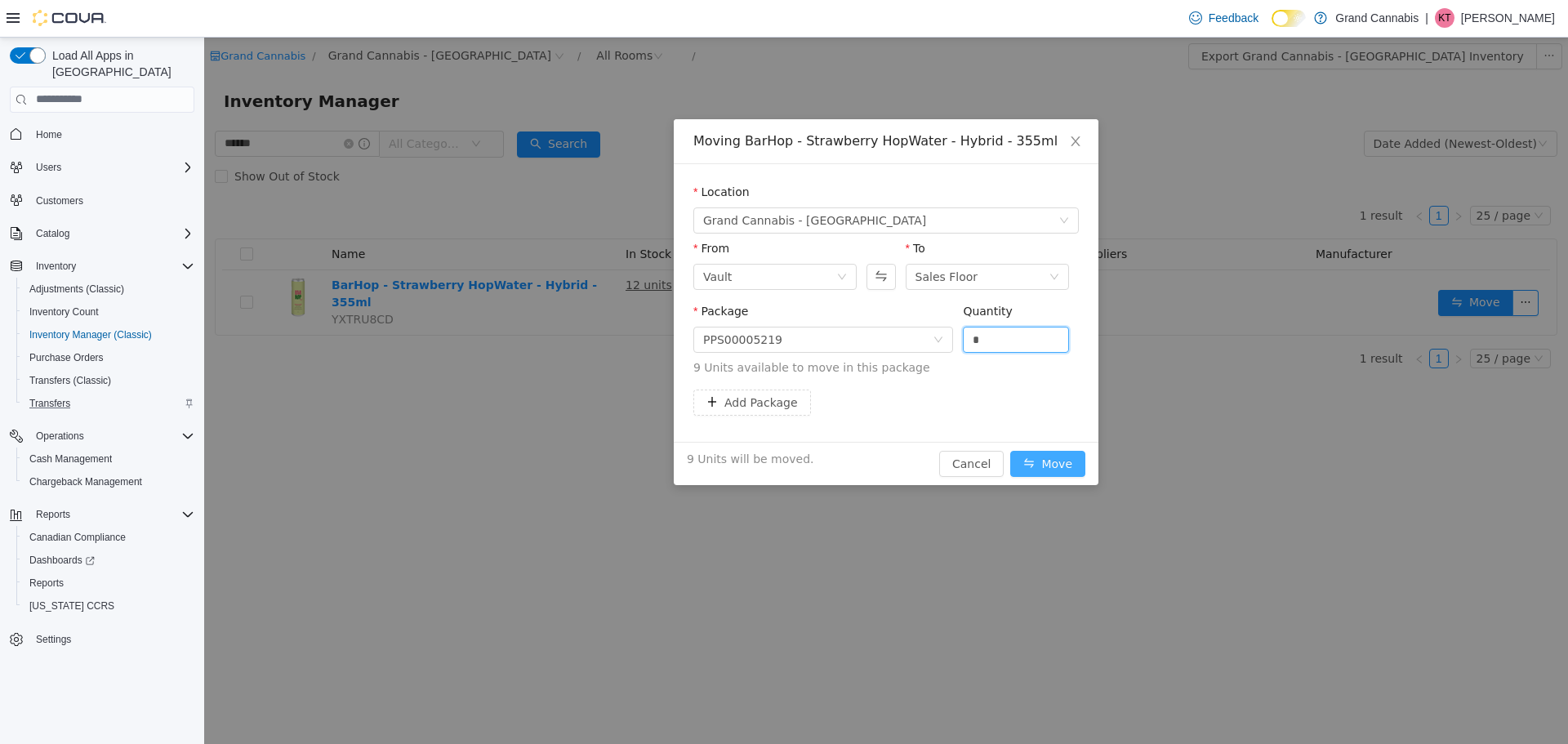
type input "*"
click at [1063, 458] on button "Move" at bounding box center [1047, 463] width 75 height 26
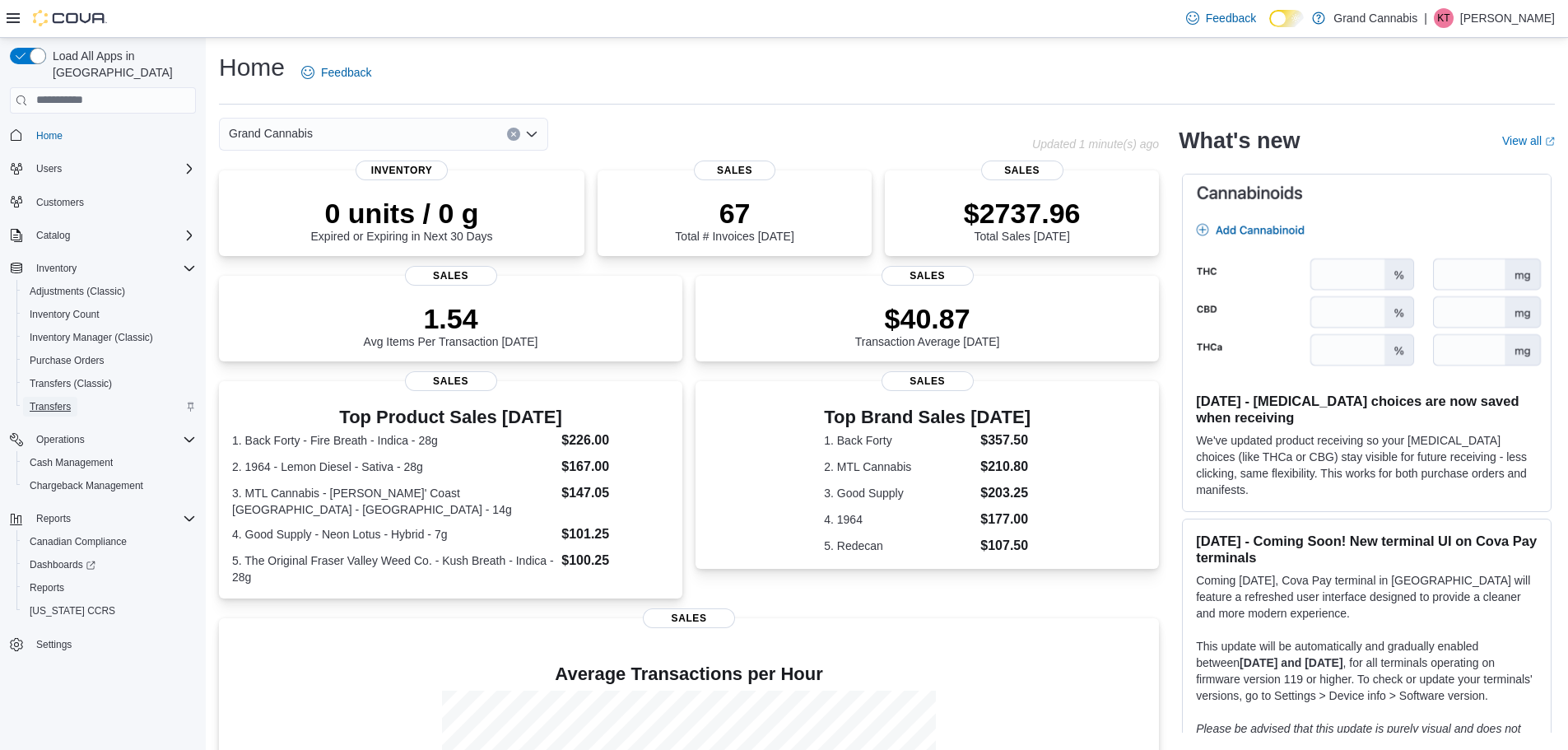
click at [51, 400] on span "Transfers" at bounding box center [50, 406] width 41 height 13
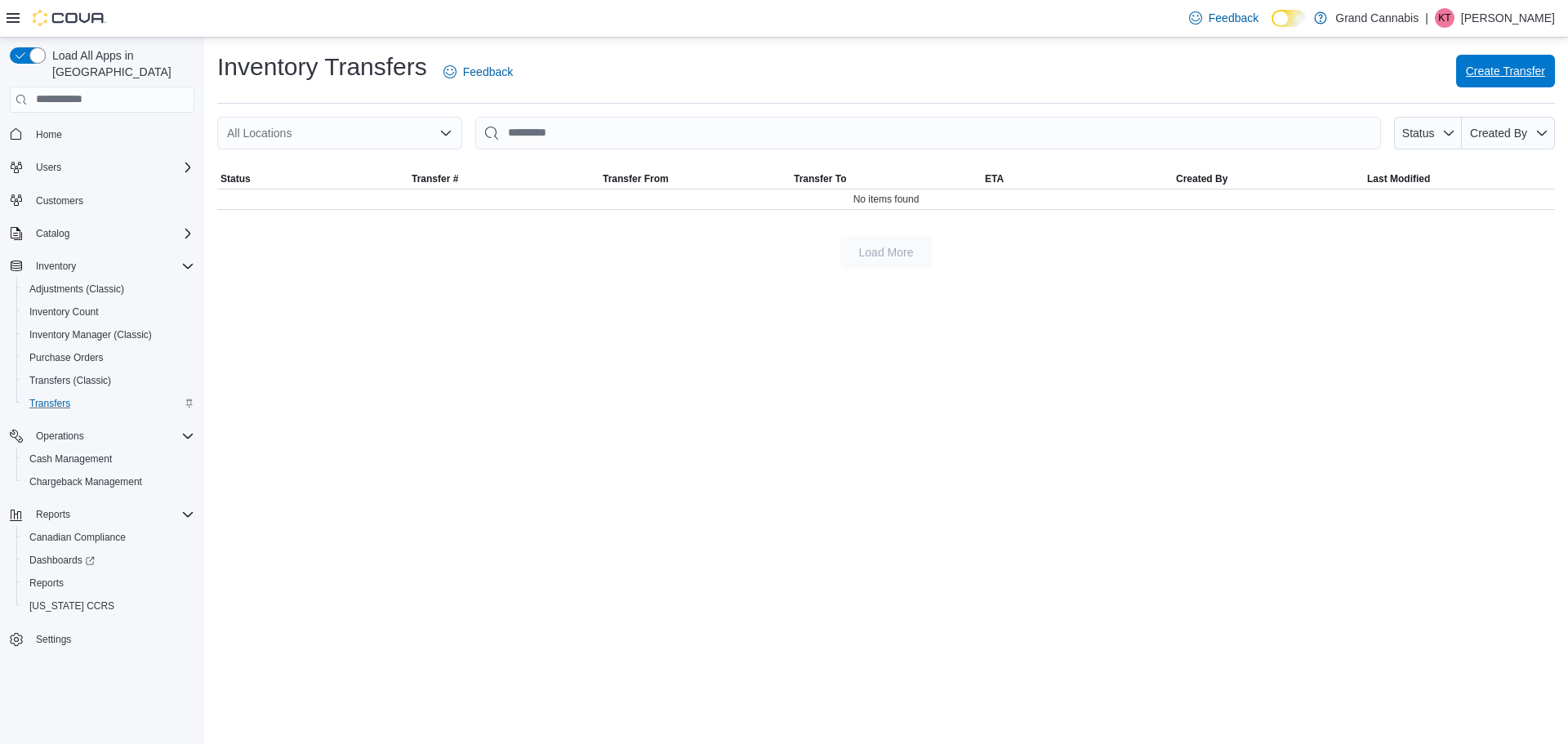
click at [1495, 58] on span "Create Transfer" at bounding box center [1505, 70] width 79 height 32
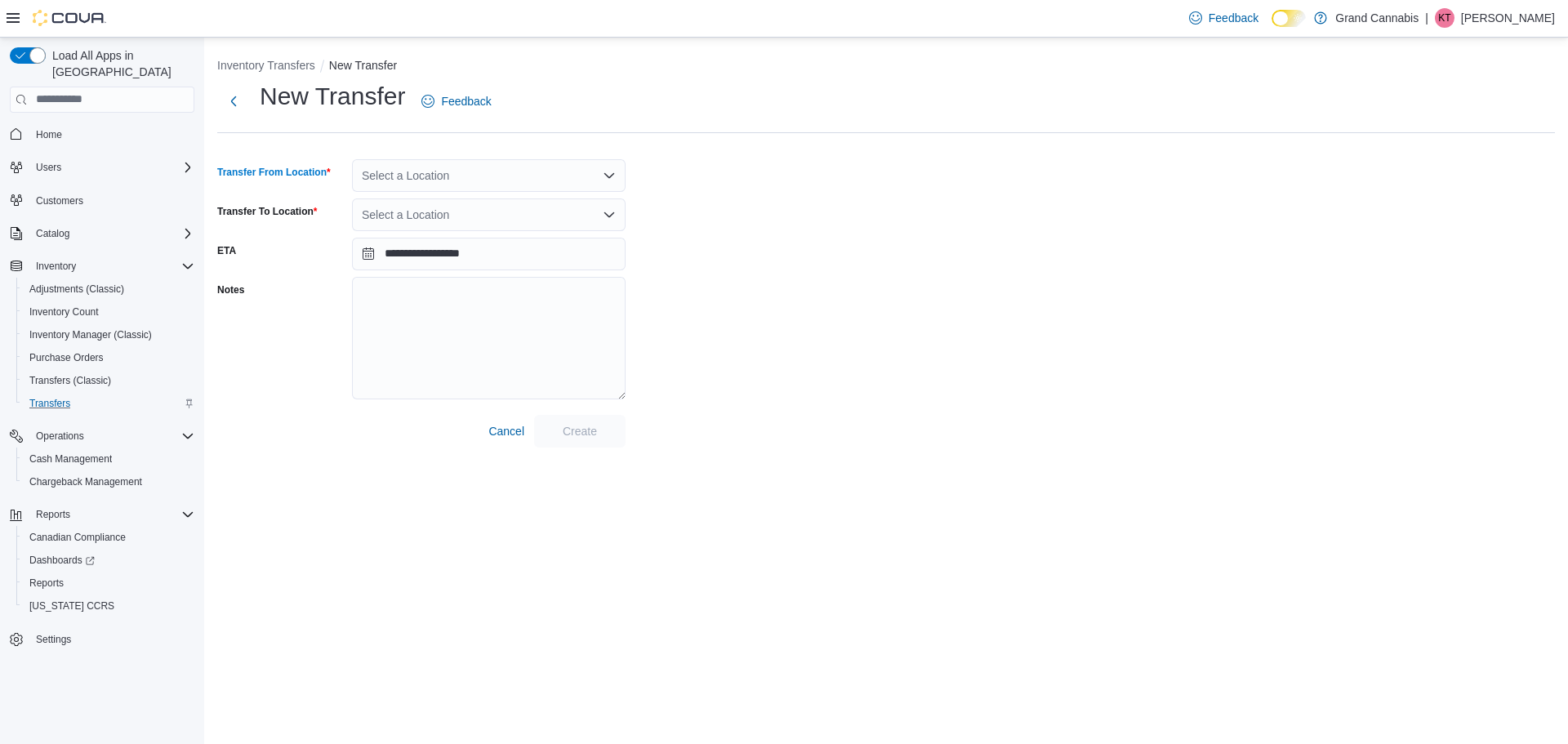
click at [540, 171] on div "Select a Location" at bounding box center [488, 175] width 273 height 32
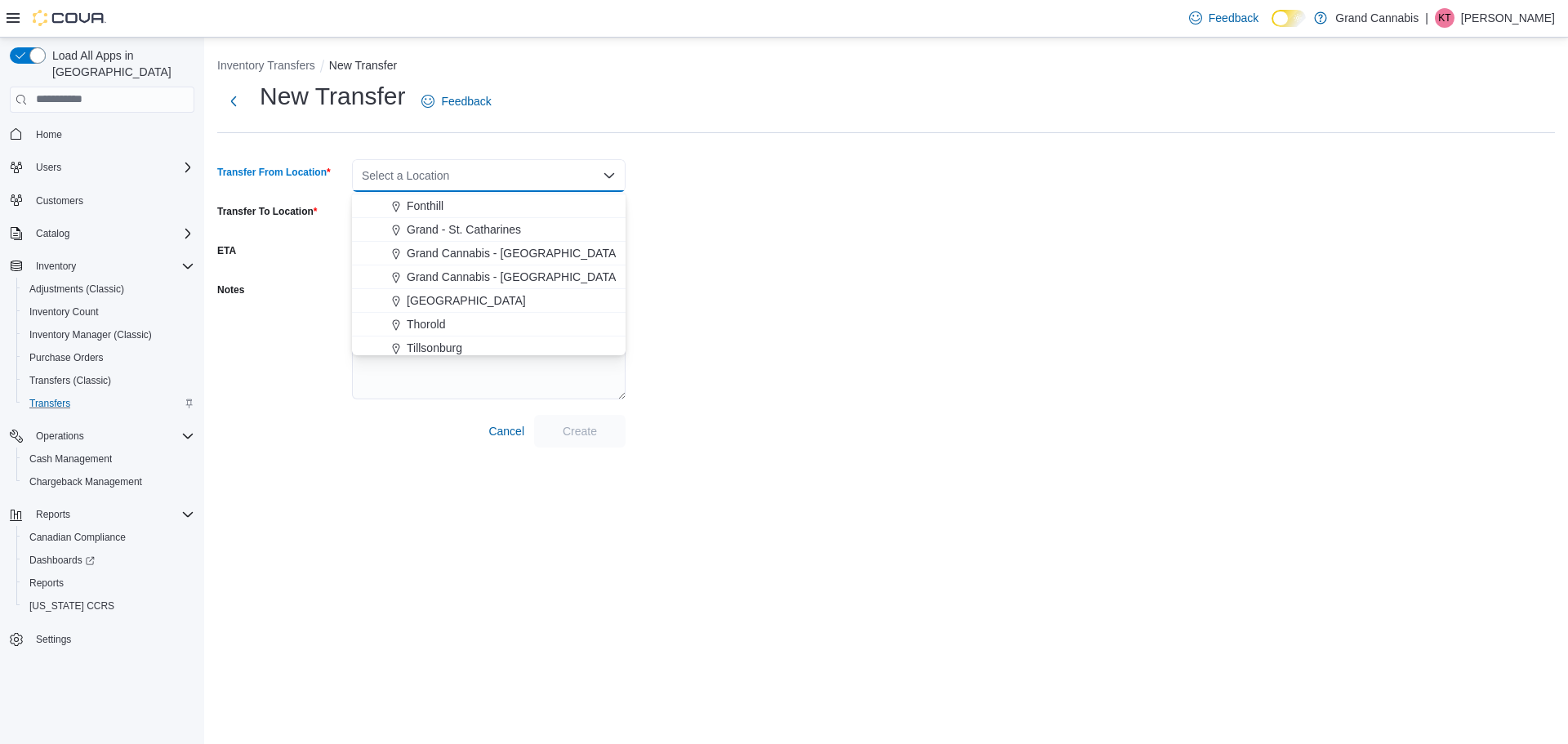
scroll to position [26, 0]
click at [499, 273] on span "Grand Cannabis - Georgetown" at bounding box center [512, 272] width 212 height 17
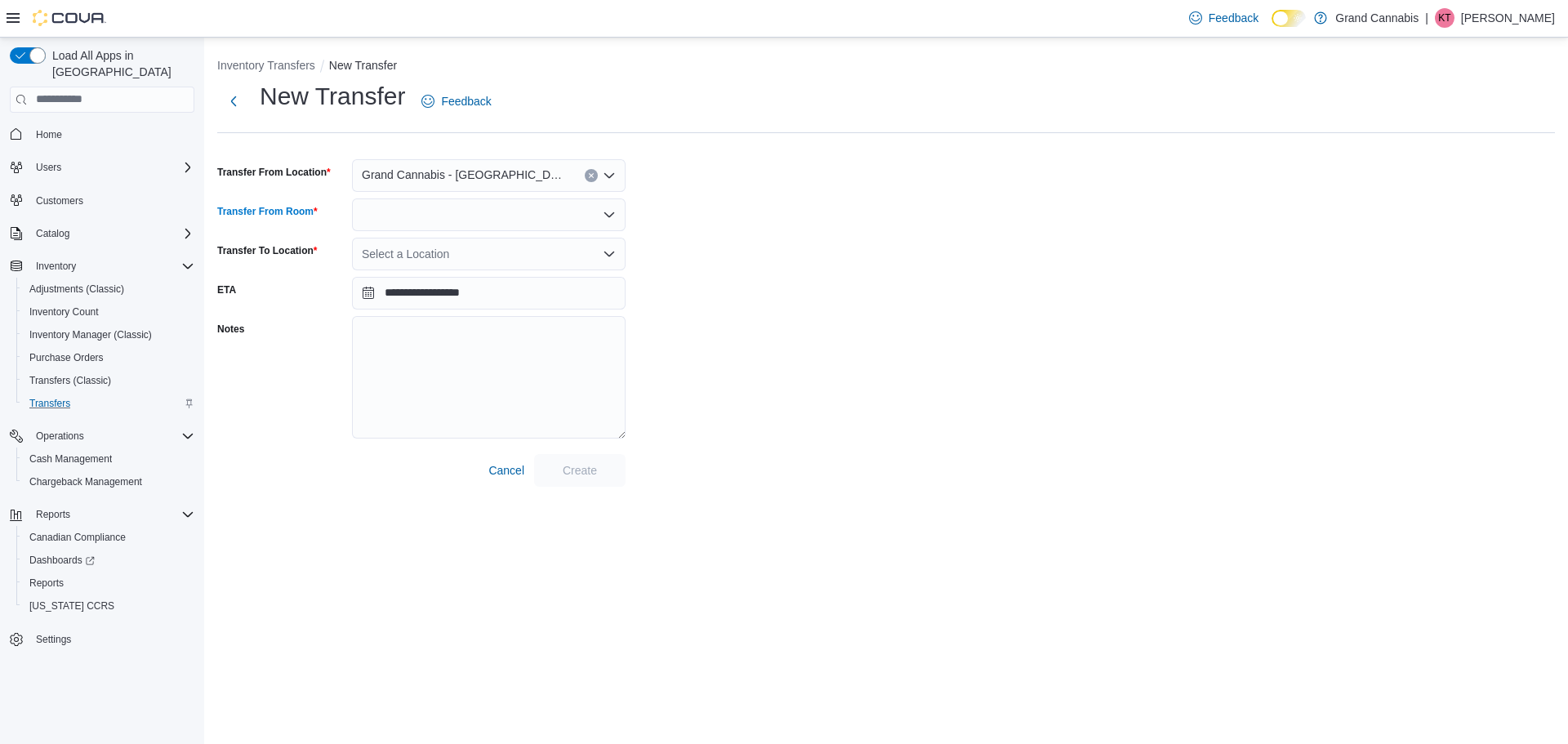
click at [461, 226] on div at bounding box center [488, 214] width 273 height 32
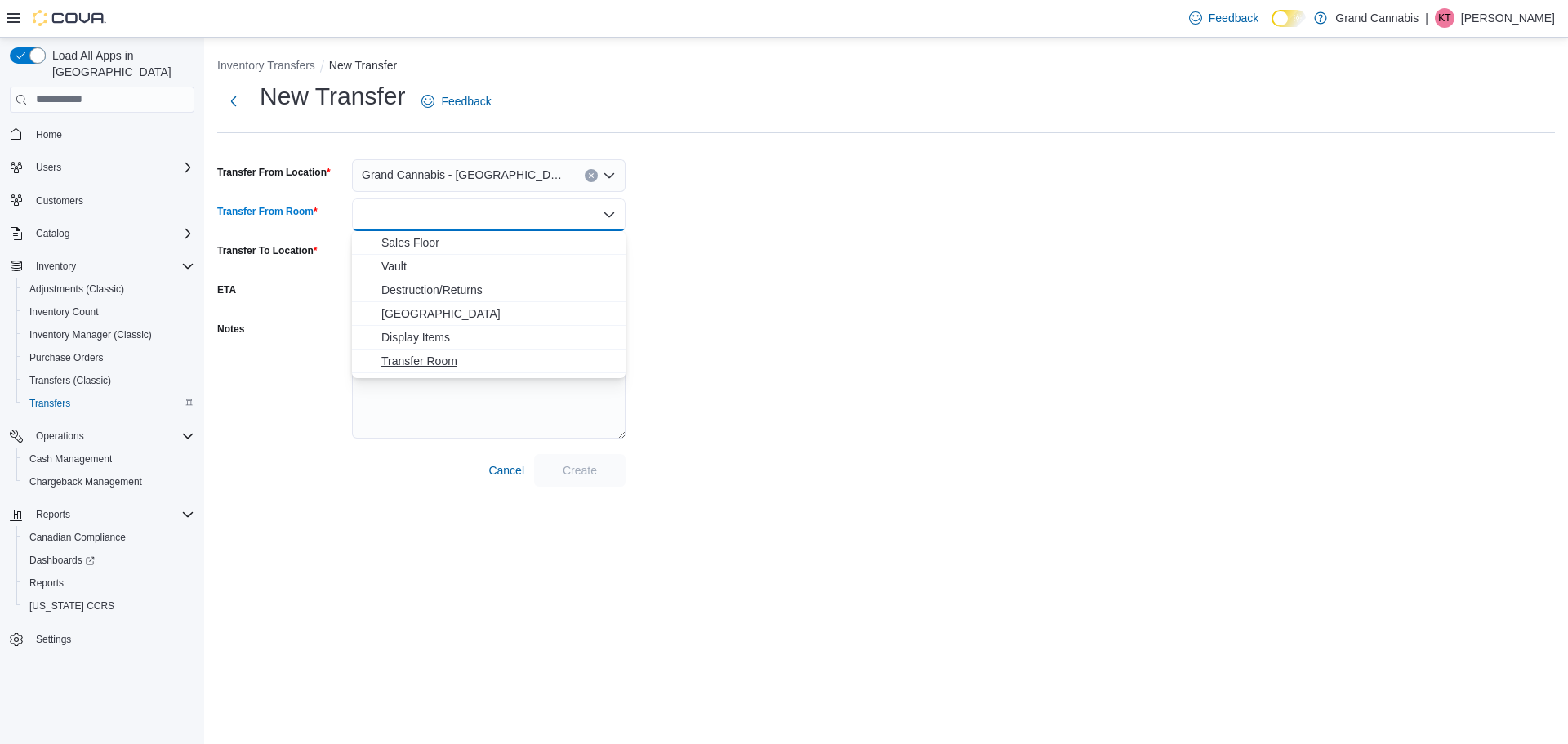
click at [424, 364] on span "Transfer Room" at bounding box center [498, 361] width 234 height 17
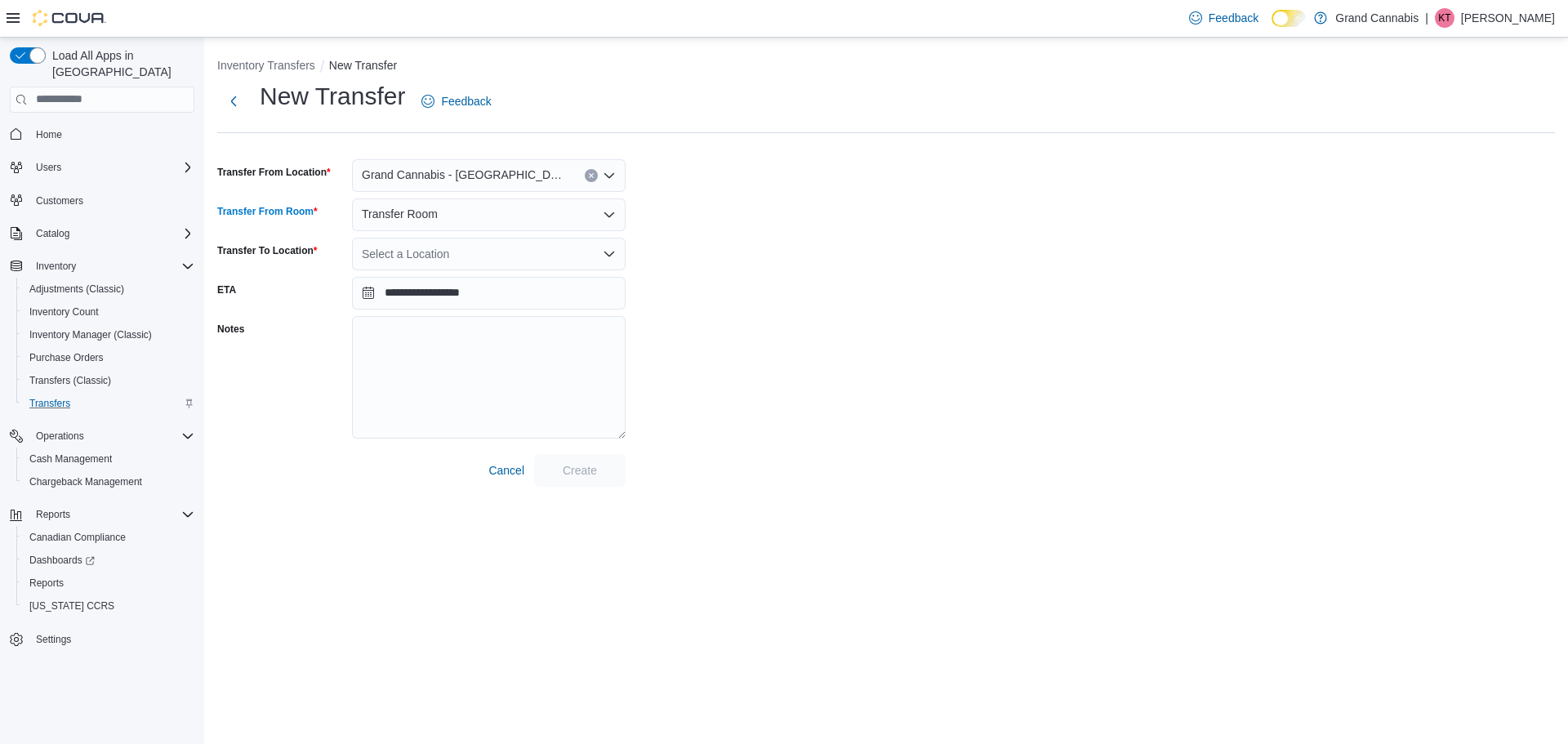
click at [485, 242] on div "Select a Location" at bounding box center [488, 253] width 273 height 32
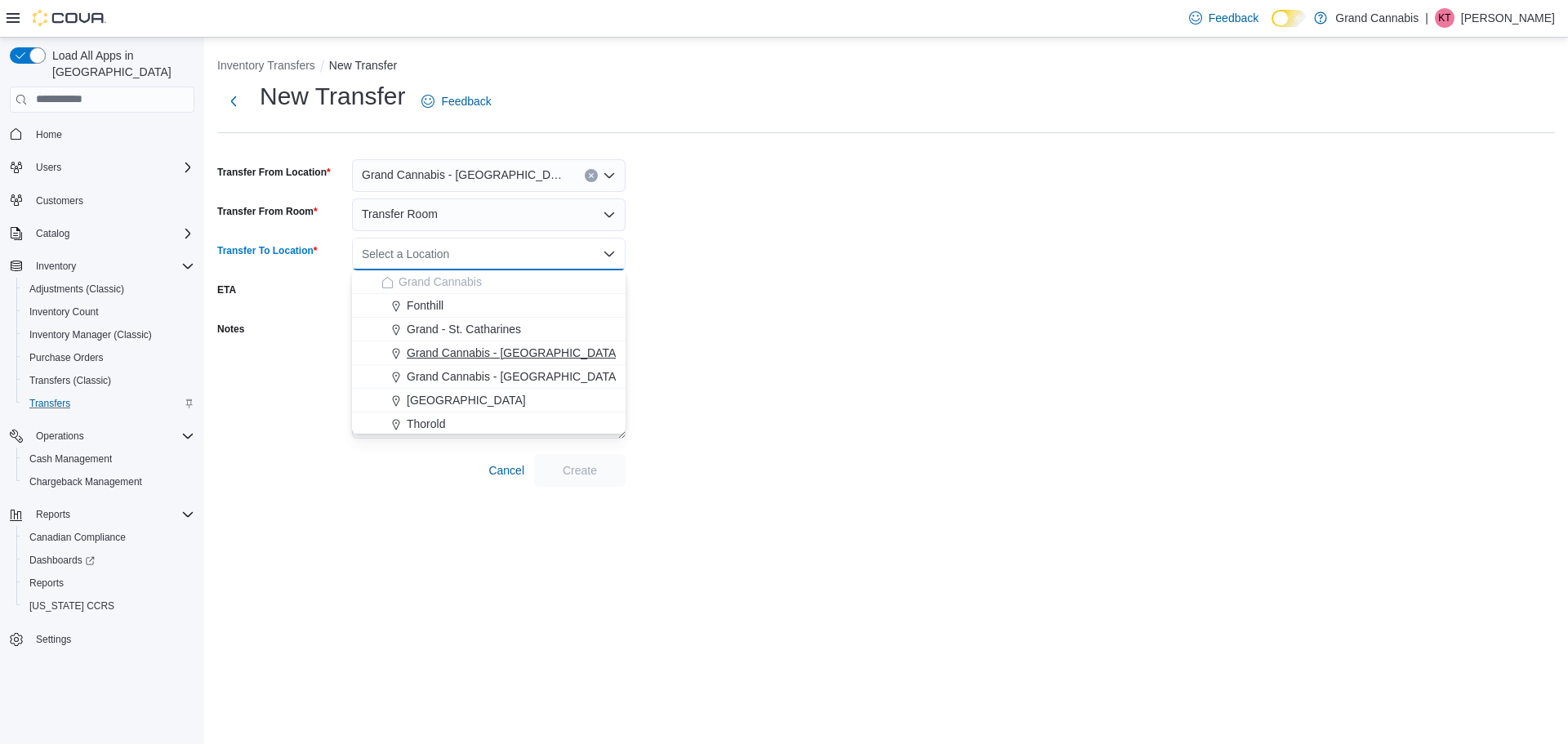
click at [559, 347] on div "Grand Cannabis - Dunnville" at bounding box center [498, 353] width 234 height 17
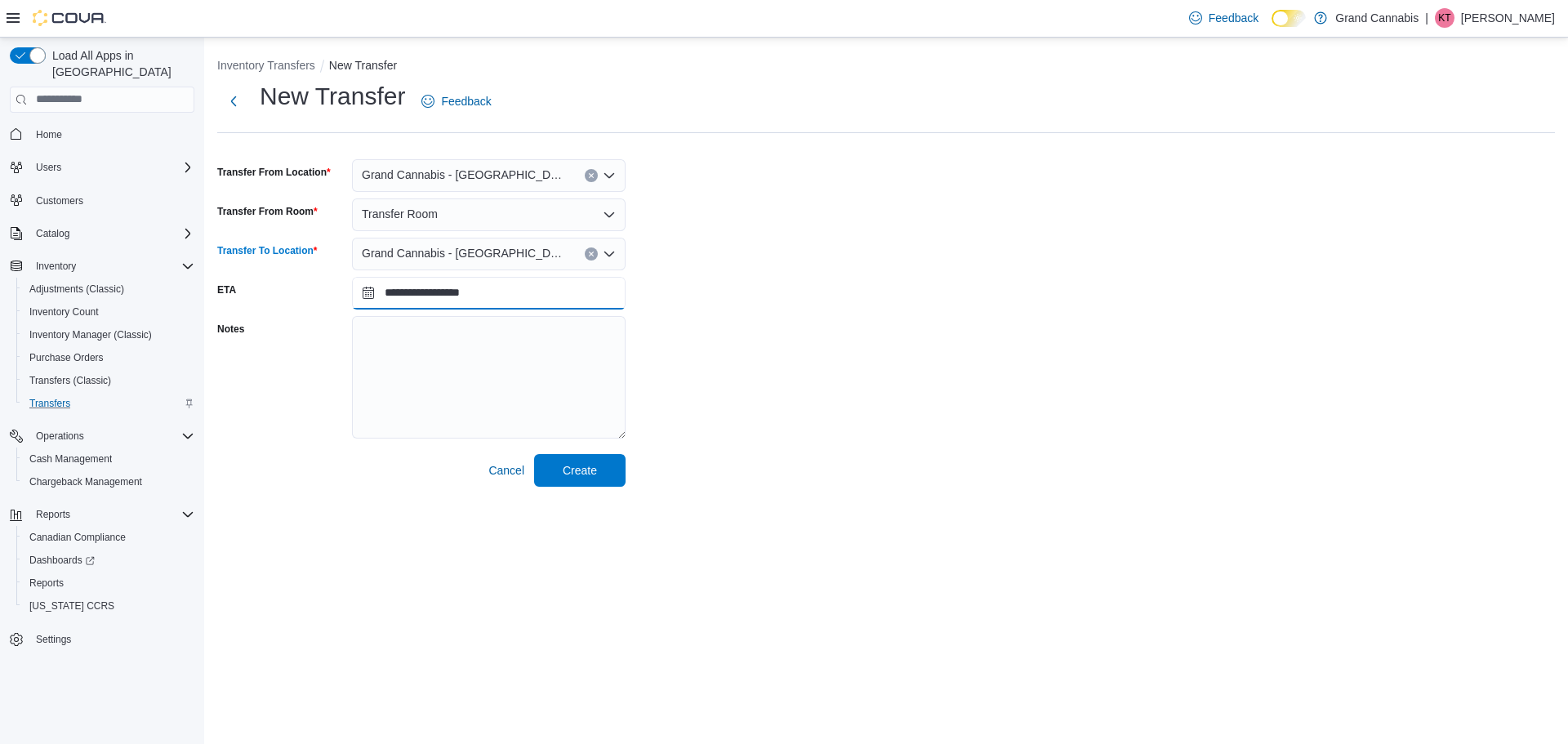
click at [493, 306] on input "**********" at bounding box center [488, 293] width 273 height 32
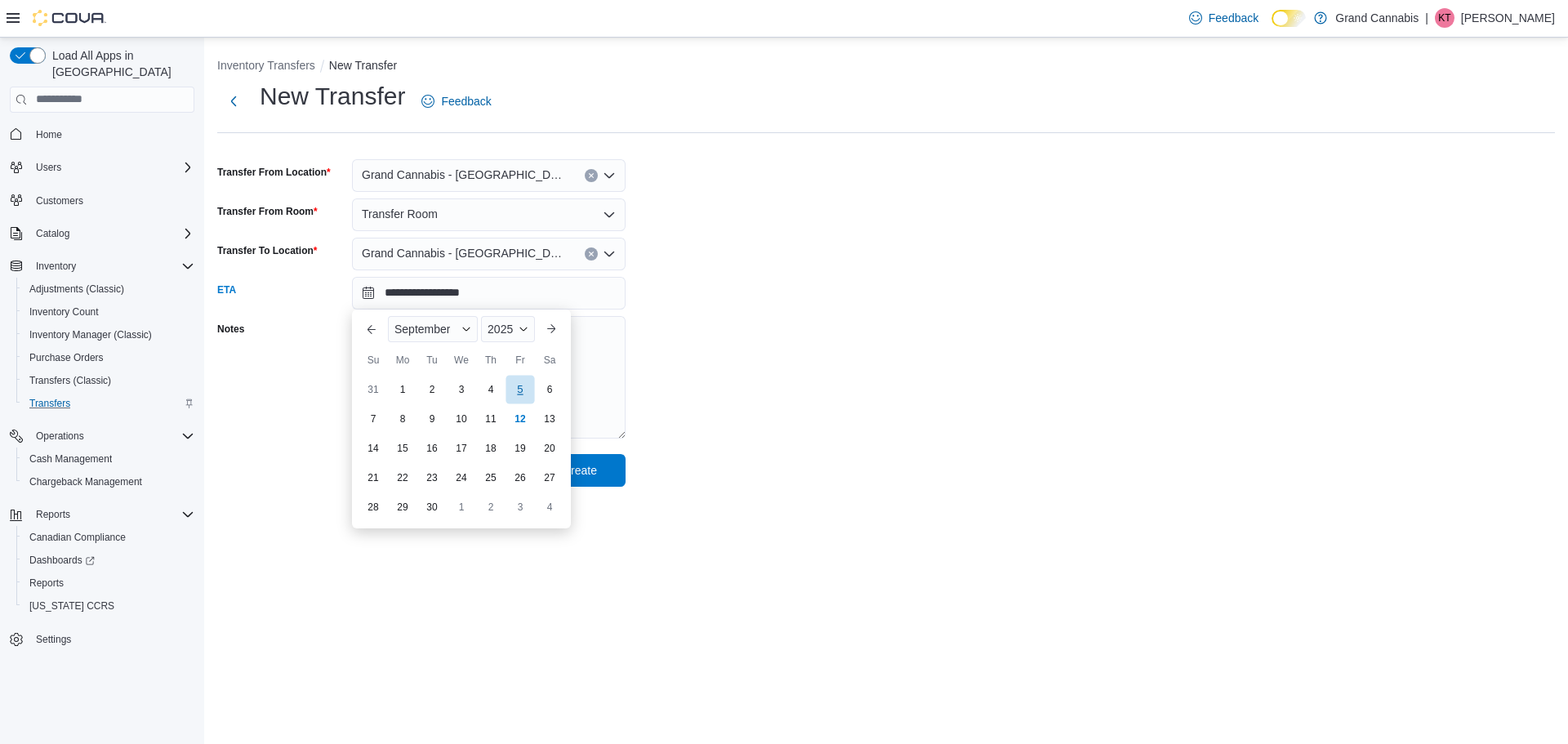
click at [519, 399] on div "5" at bounding box center [519, 388] width 29 height 29
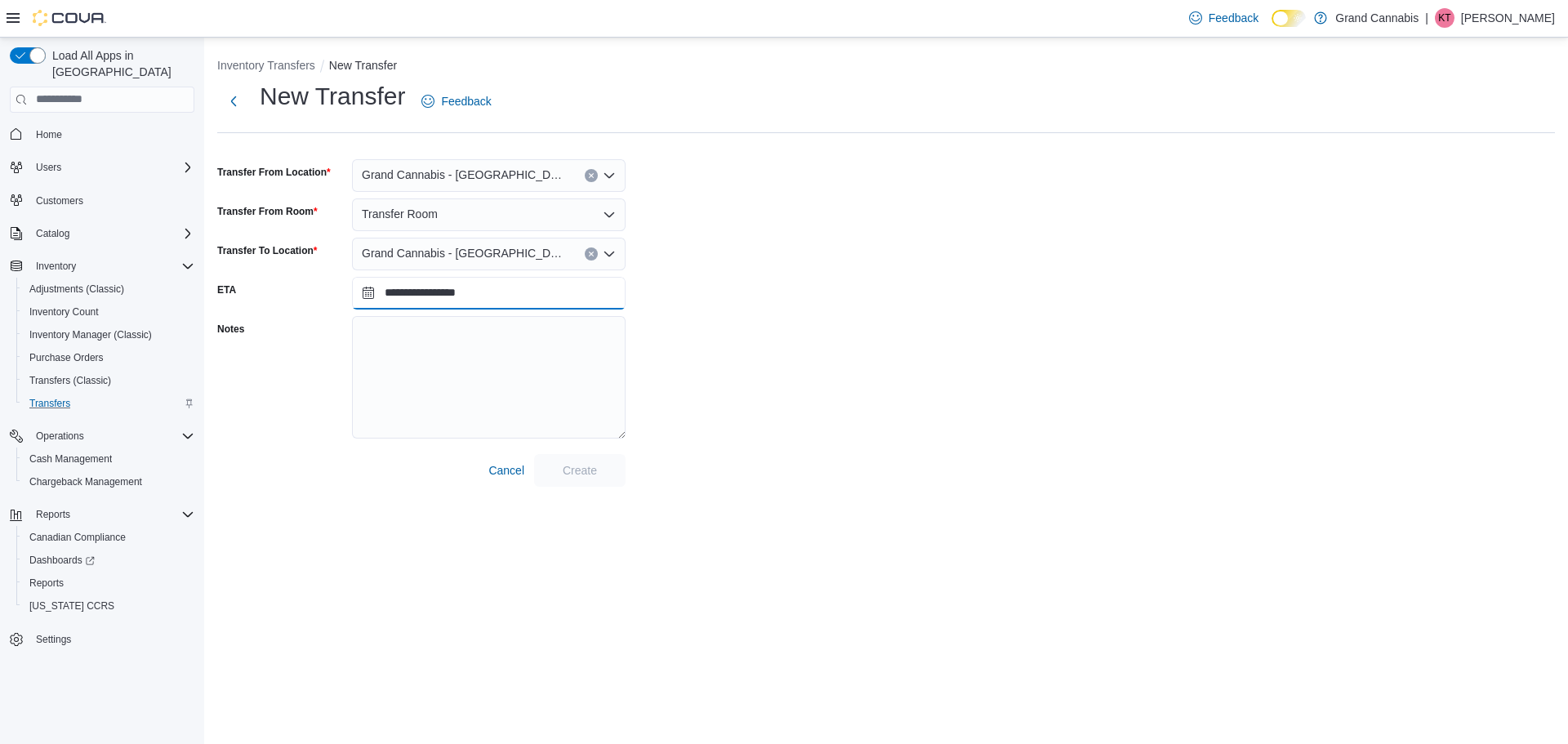
click at [453, 298] on input "**********" at bounding box center [488, 293] width 273 height 32
click at [496, 409] on div "11" at bounding box center [490, 418] width 29 height 29
click at [461, 292] on input "**********" at bounding box center [488, 293] width 273 height 32
click at [525, 413] on div "12" at bounding box center [519, 418] width 29 height 29
type input "**********"
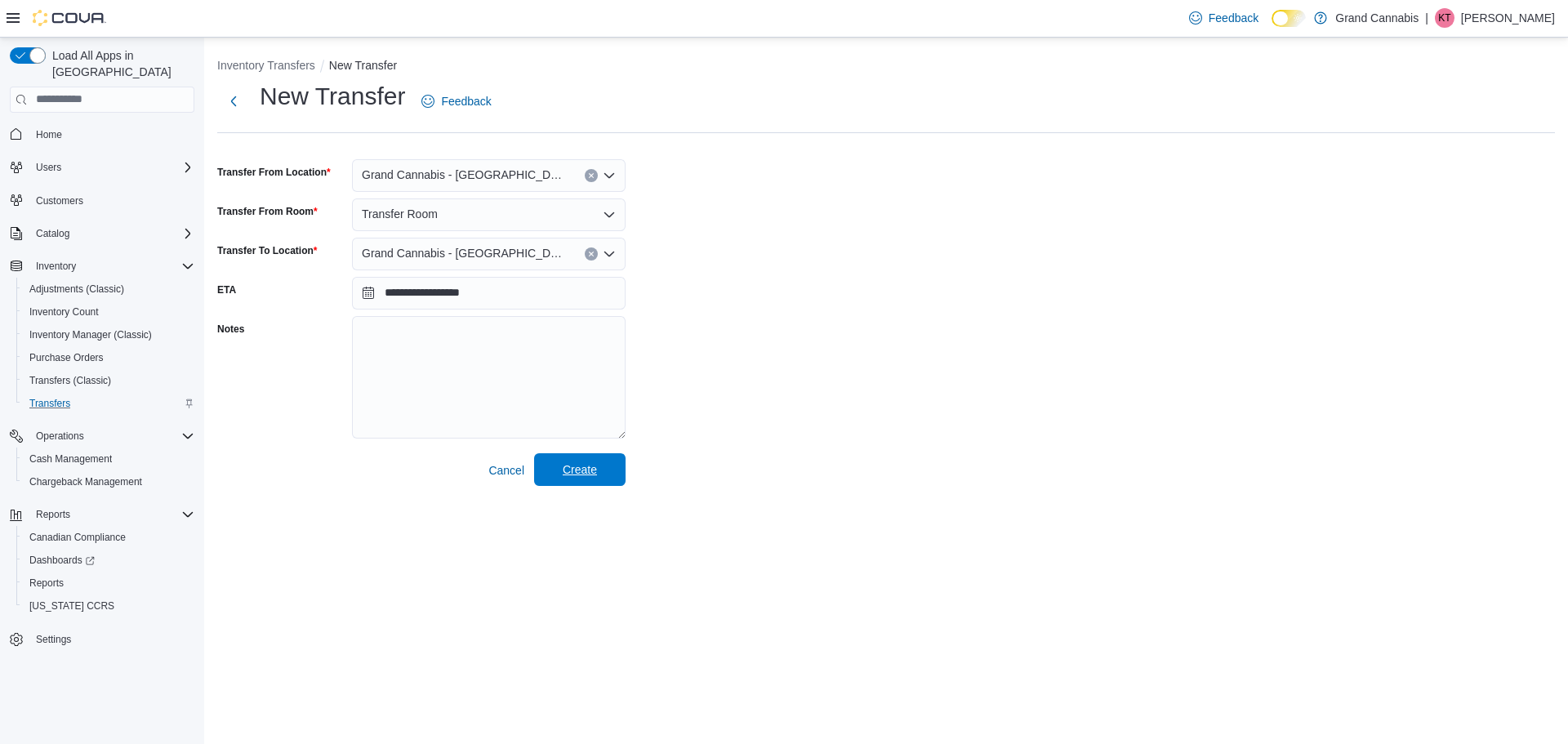
click at [588, 473] on span "Create" at bounding box center [579, 470] width 34 height 17
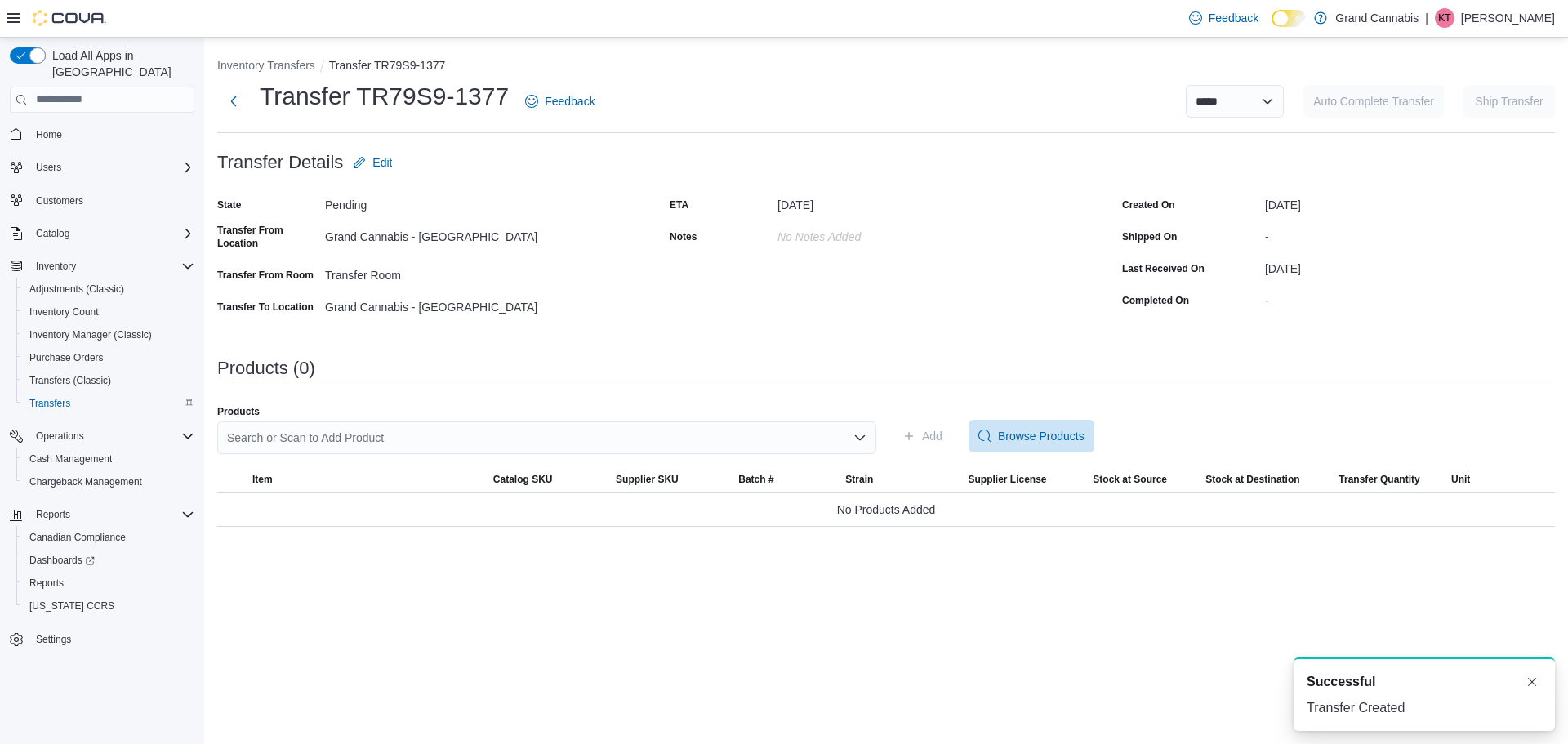
click at [491, 436] on div "Search or Scan to Add Product" at bounding box center [546, 437] width 659 height 32
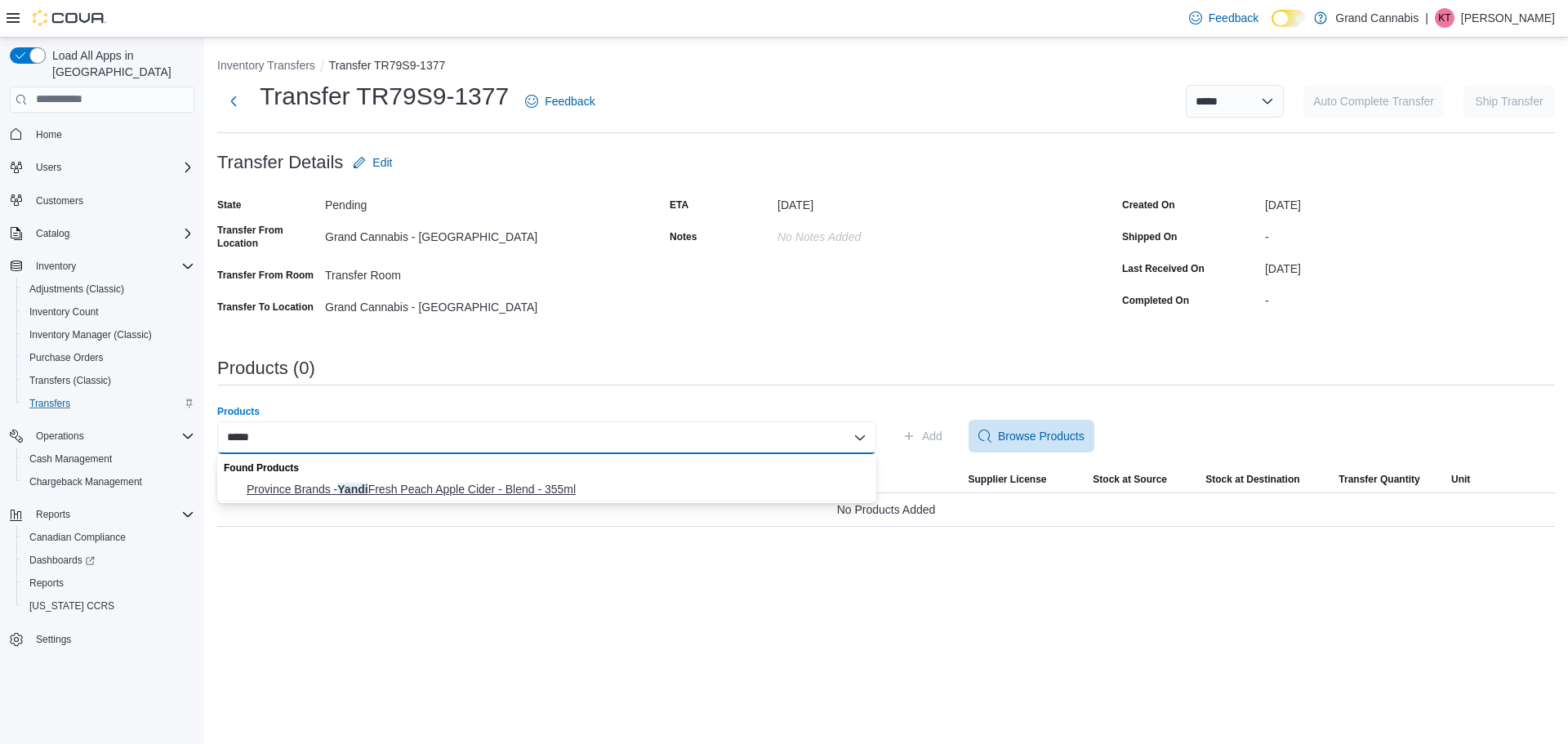
type input "*****"
click at [504, 478] on button "Province Brands - Yandi Fresh Peach Apple Cider - Blend - 355ml" at bounding box center [546, 489] width 659 height 24
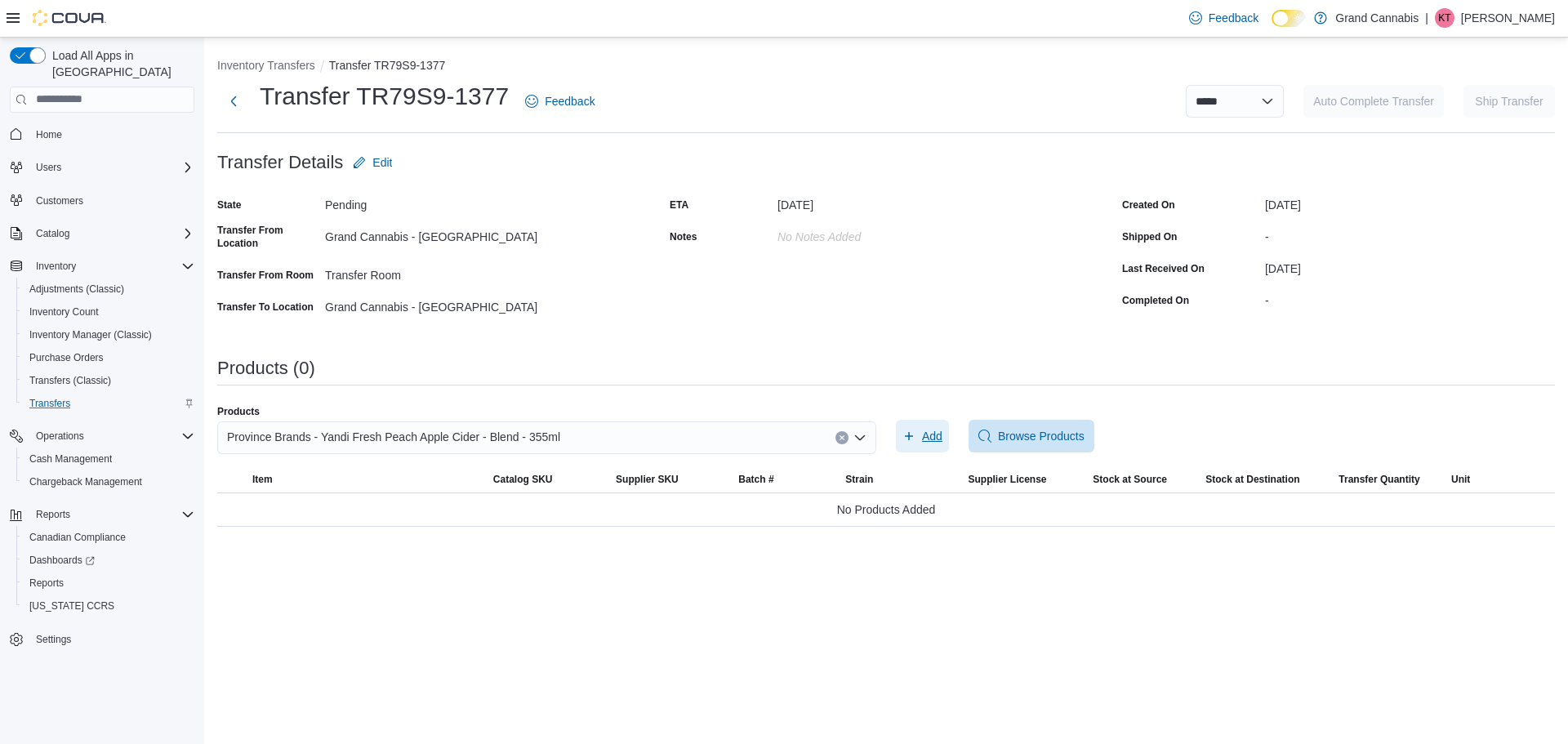
click at [931, 443] on span "Add" at bounding box center [932, 436] width 20 height 17
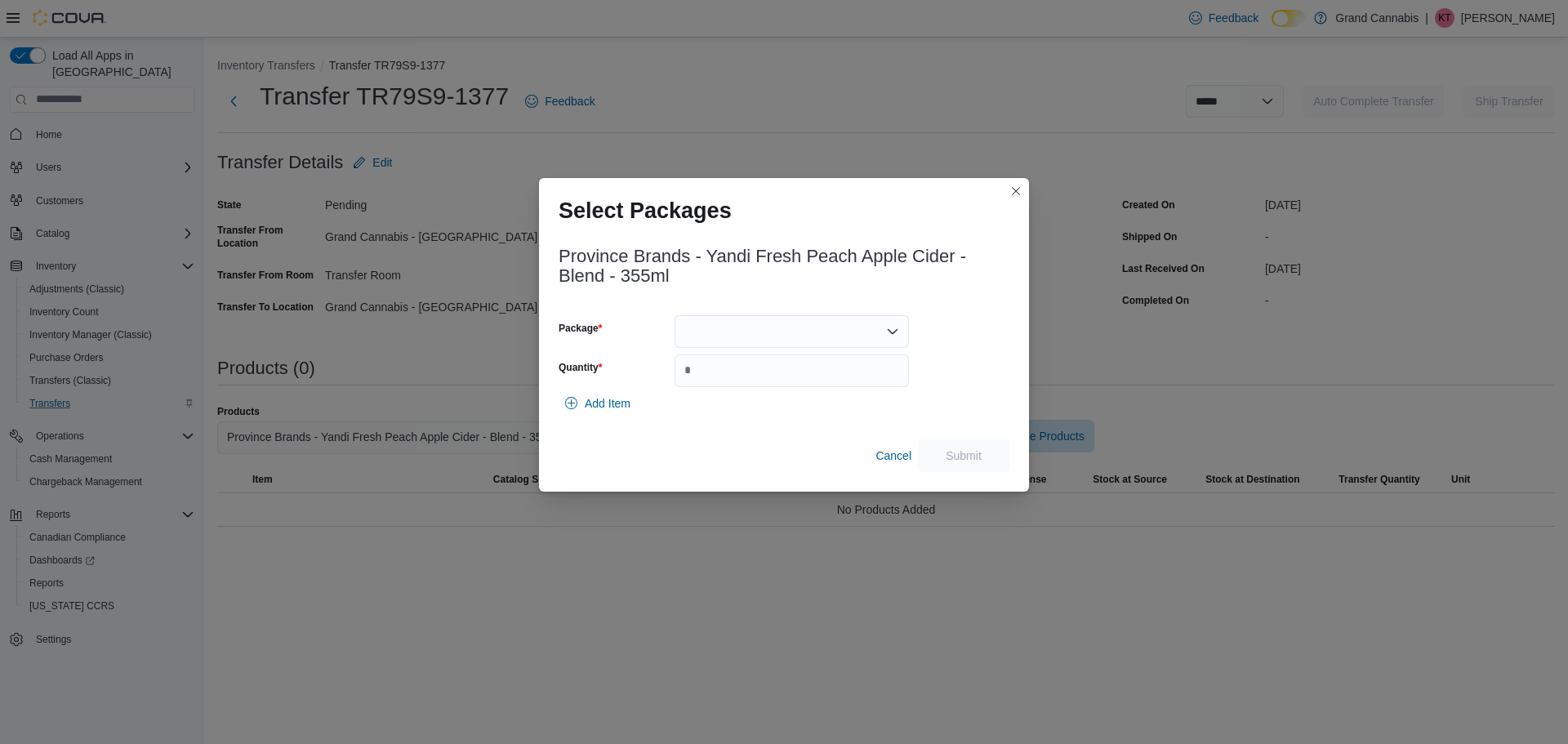
click at [695, 339] on div at bounding box center [791, 331] width 234 height 32
click at [718, 388] on span "PPS00003621B" at bounding box center [802, 383] width 196 height 17
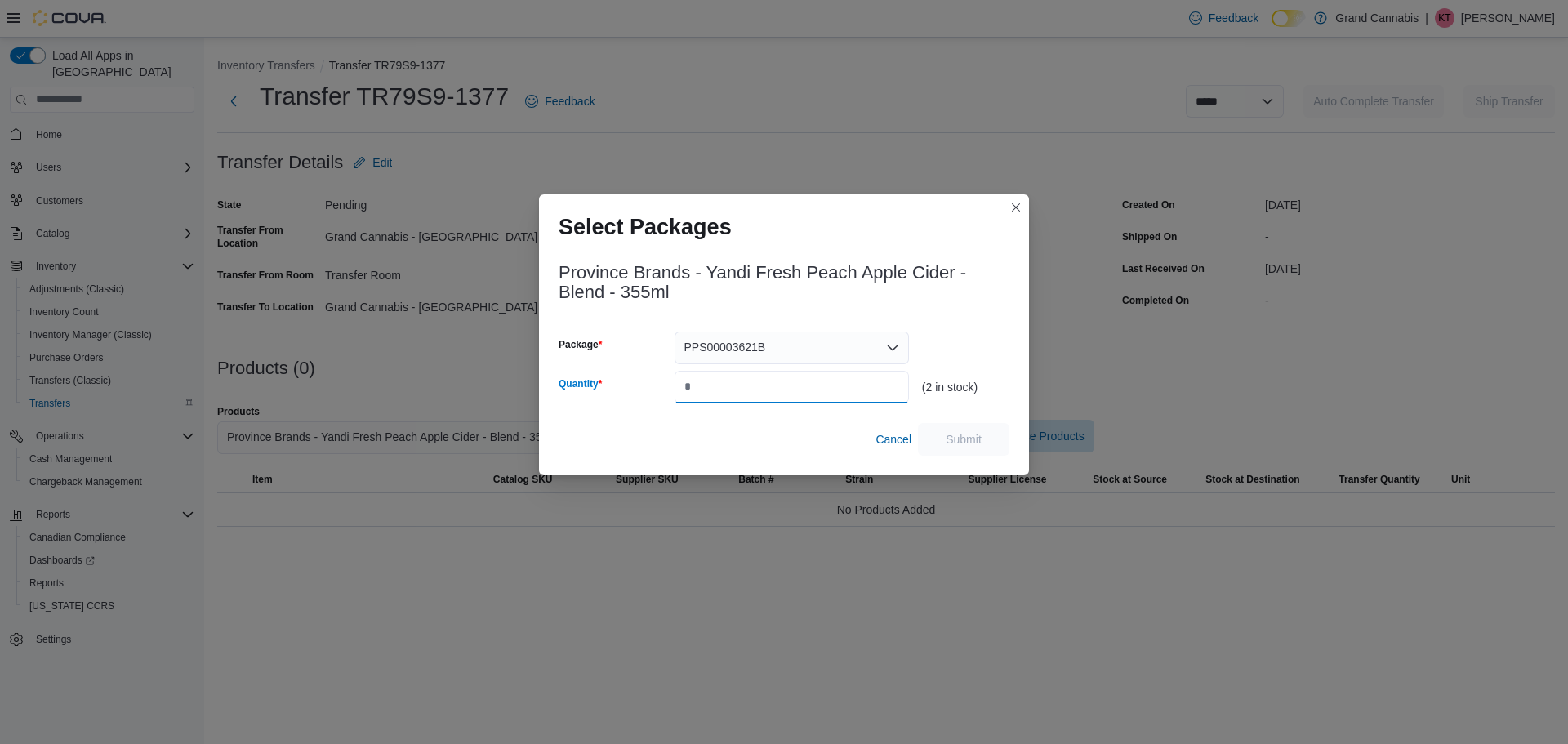
click at [717, 383] on input "Quantity" at bounding box center [791, 386] width 234 height 32
type input "*"
click at [969, 442] on span "Submit" at bounding box center [963, 438] width 36 height 17
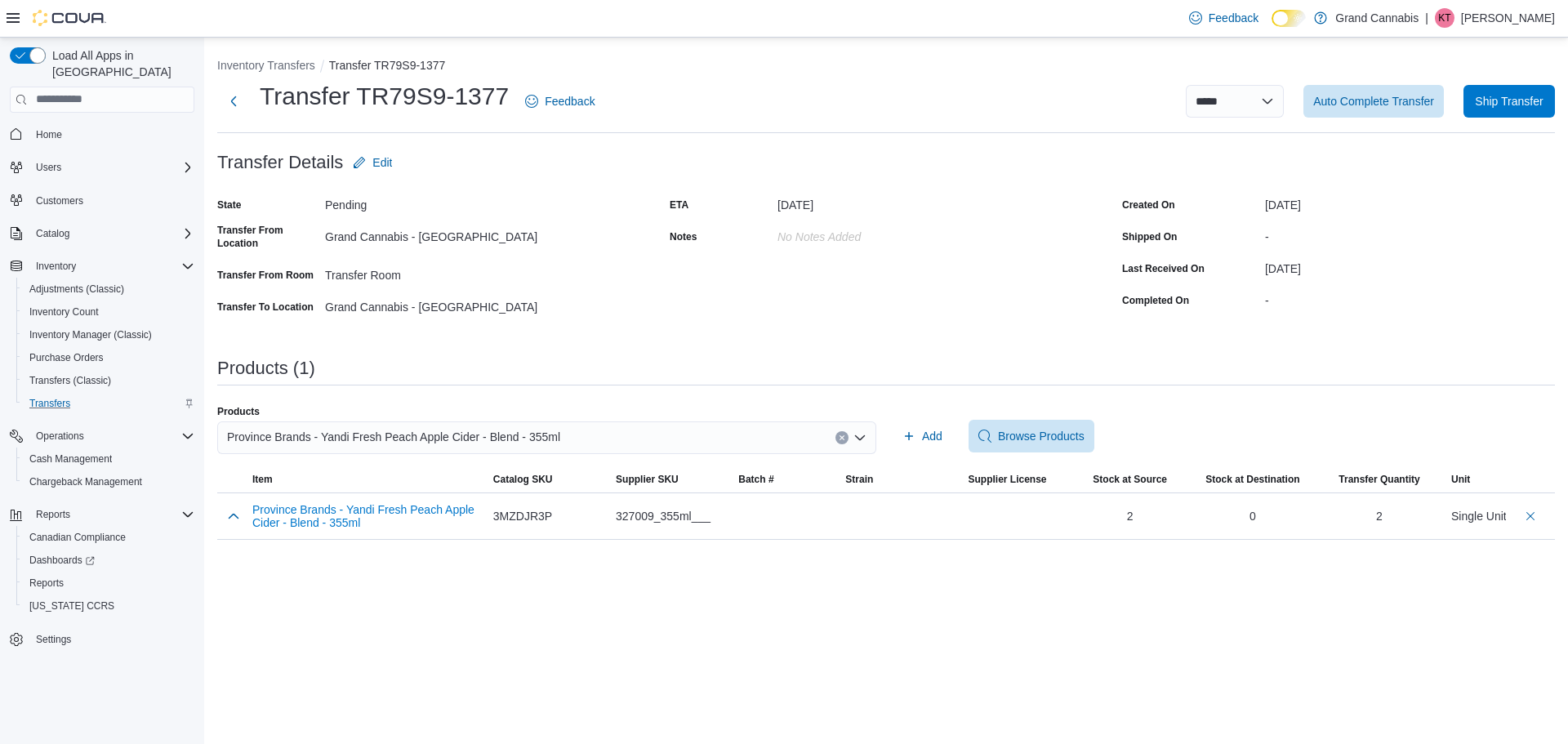
click at [839, 435] on icon "Clear input" at bounding box center [841, 437] width 6 height 6
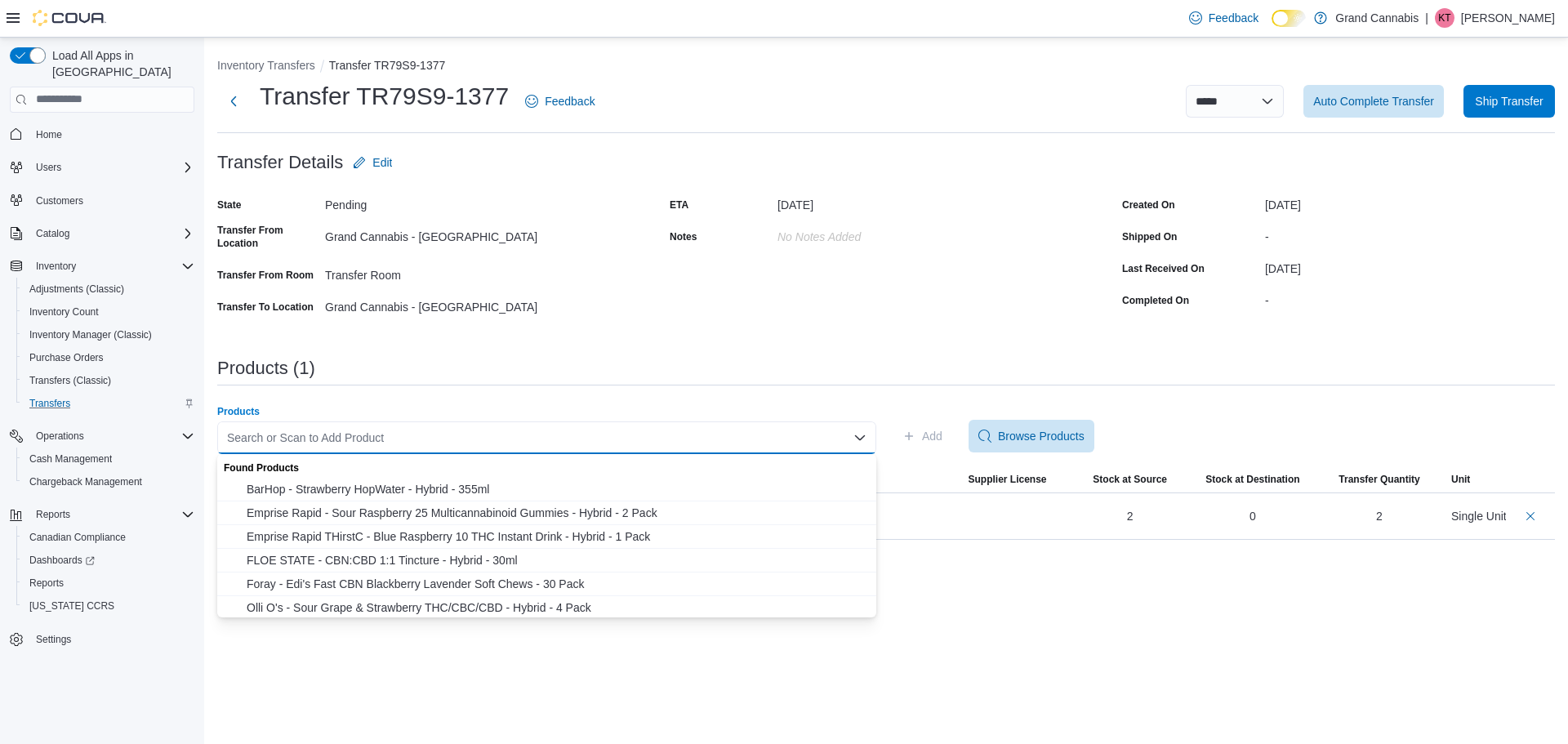
click at [793, 439] on div "Search or Scan to Add Product" at bounding box center [546, 437] width 659 height 32
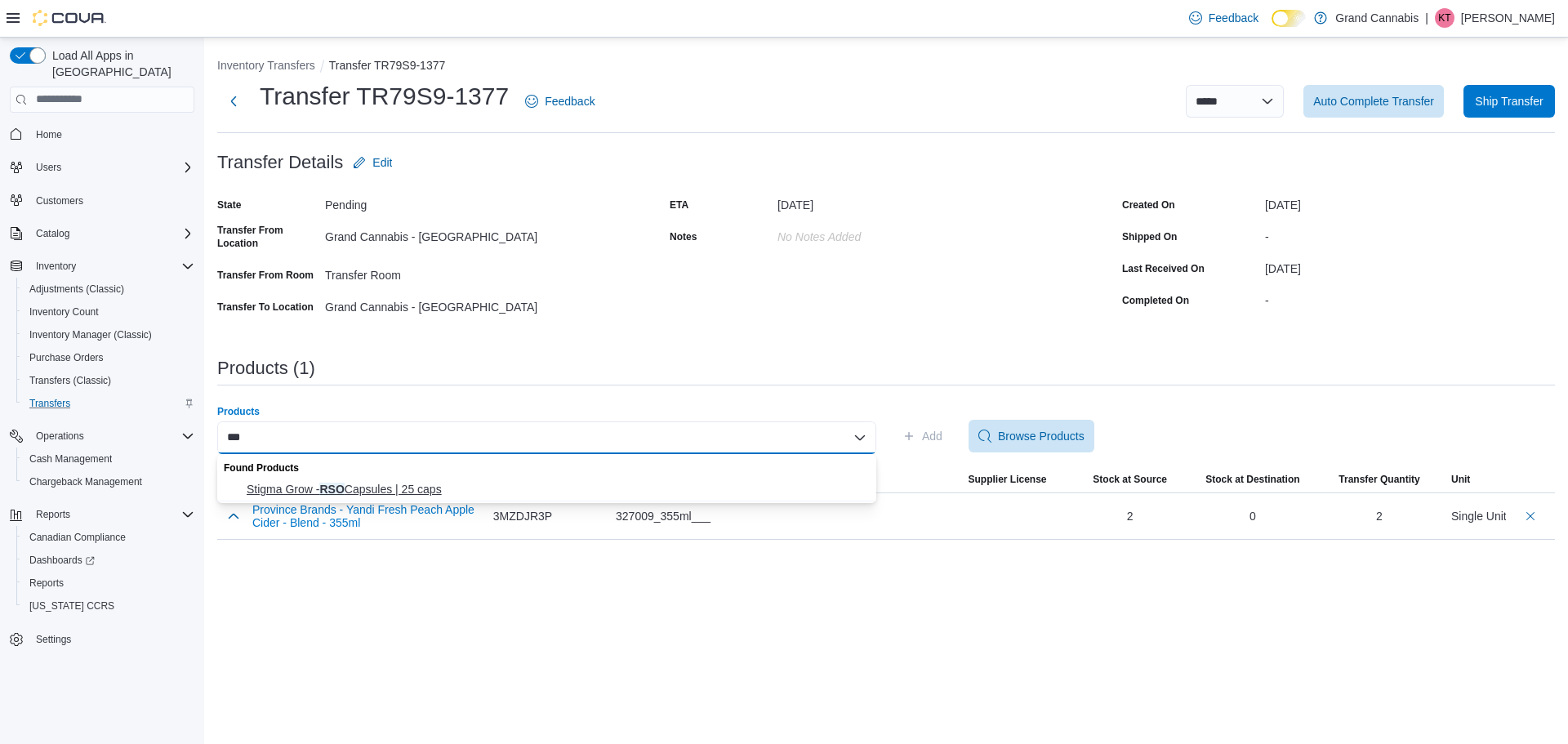
type input "***"
click at [423, 480] on button "Stigma Grow - RSO Capsules | 25 caps" at bounding box center [546, 489] width 659 height 24
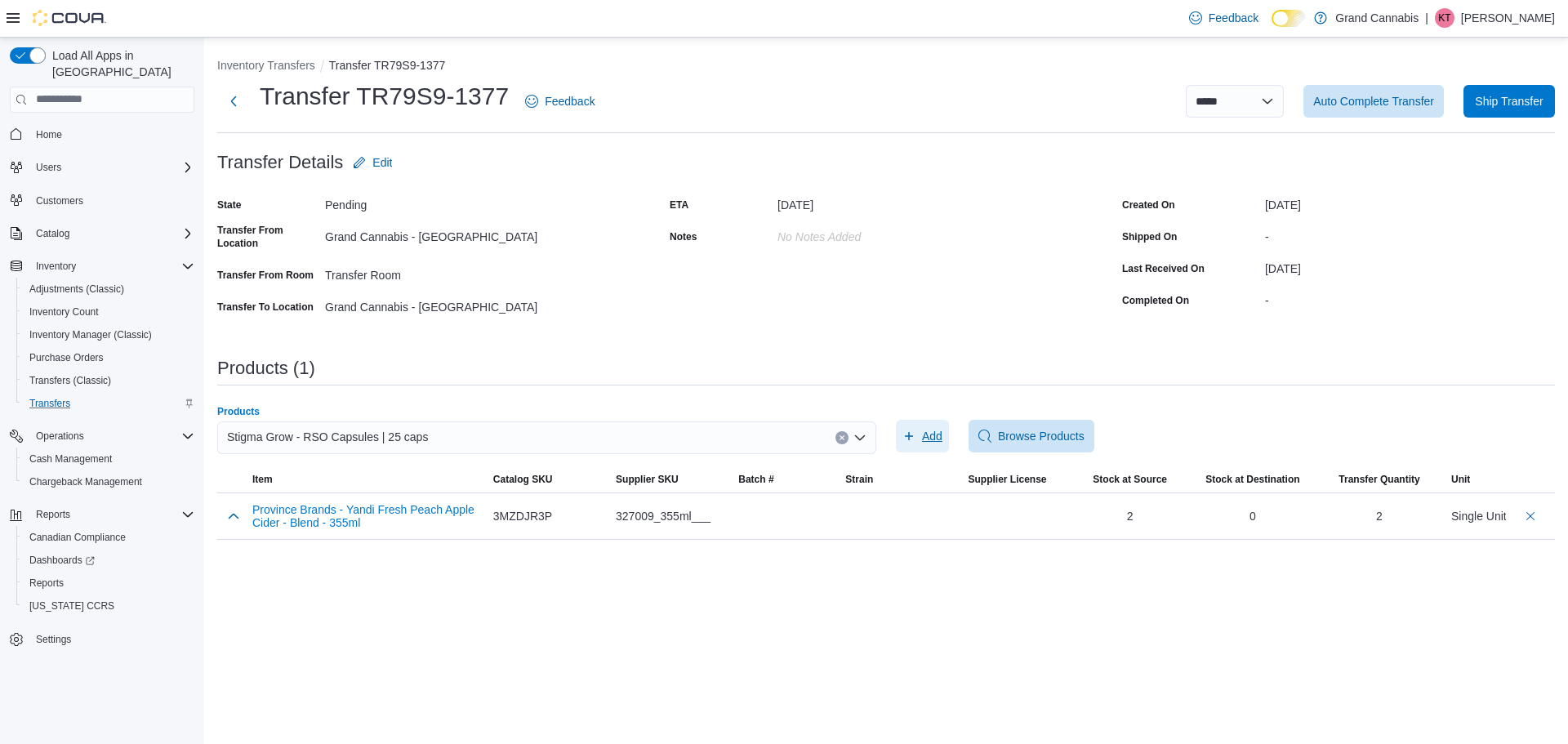
click at [929, 437] on span "Add" at bounding box center [932, 436] width 20 height 17
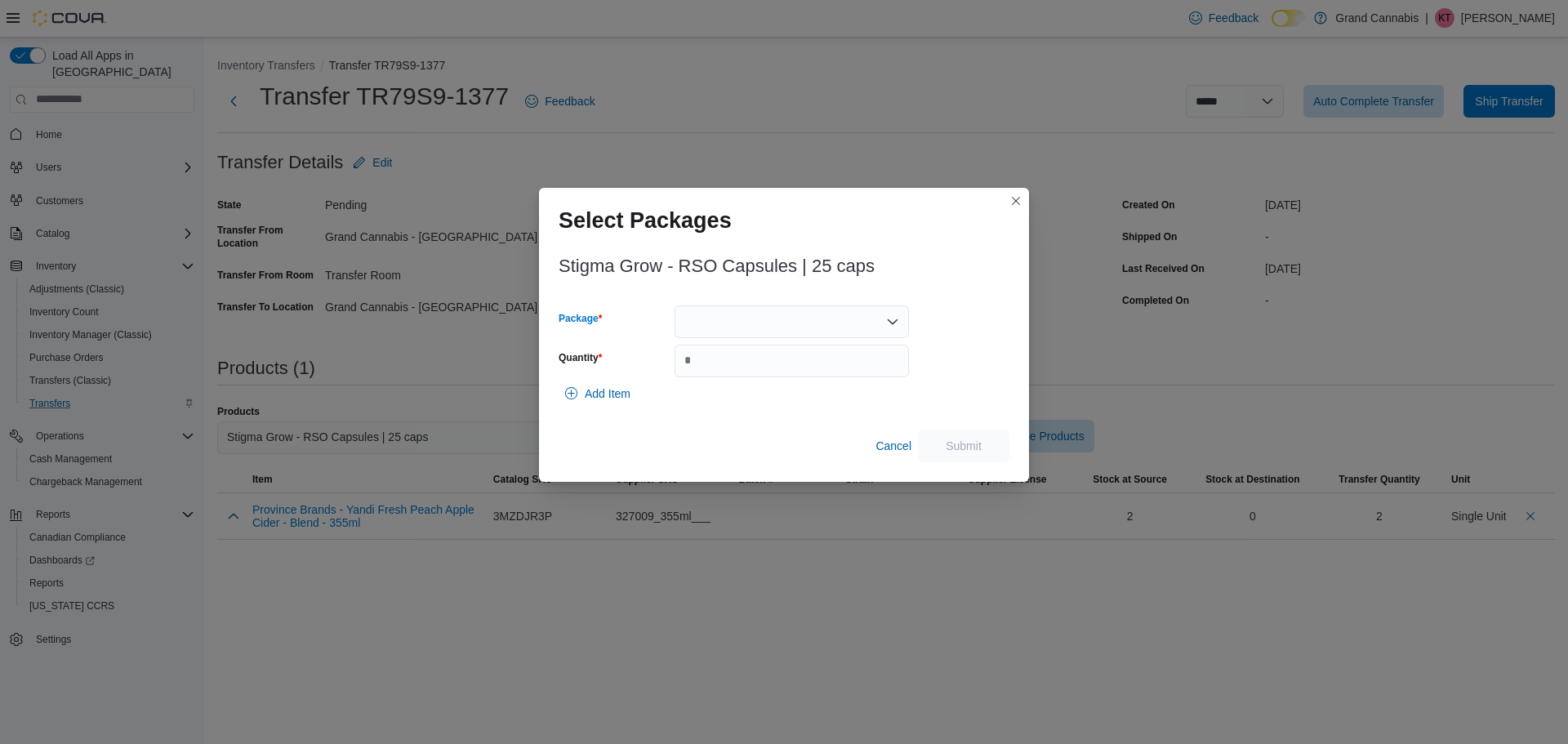
click at [767, 334] on div at bounding box center [791, 322] width 234 height 32
click at [759, 367] on span "24RSO2719" at bounding box center [802, 373] width 196 height 17
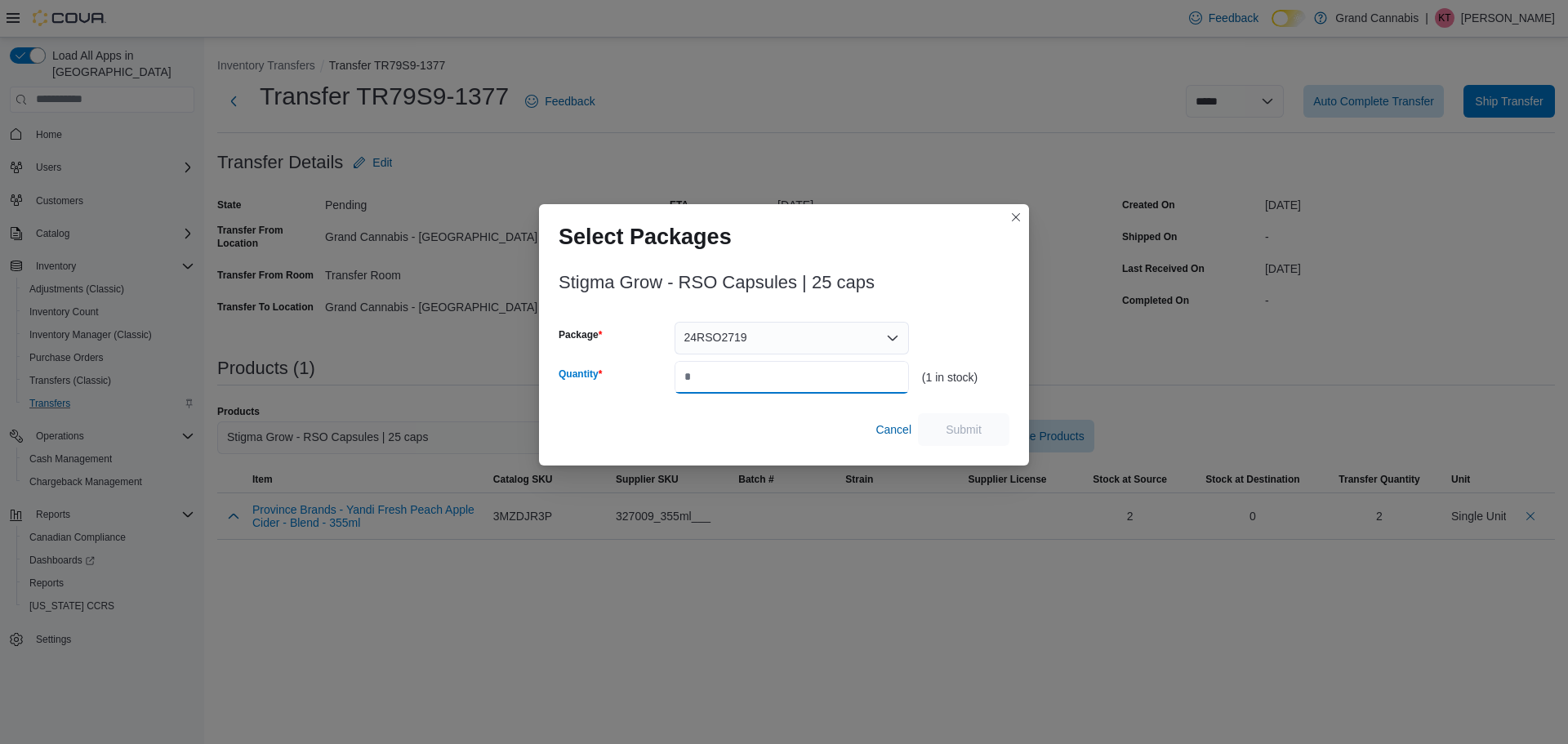
click at [752, 373] on input "Quantity" at bounding box center [791, 376] width 234 height 32
type input "*"
click at [993, 423] on span "Submit" at bounding box center [964, 428] width 72 height 32
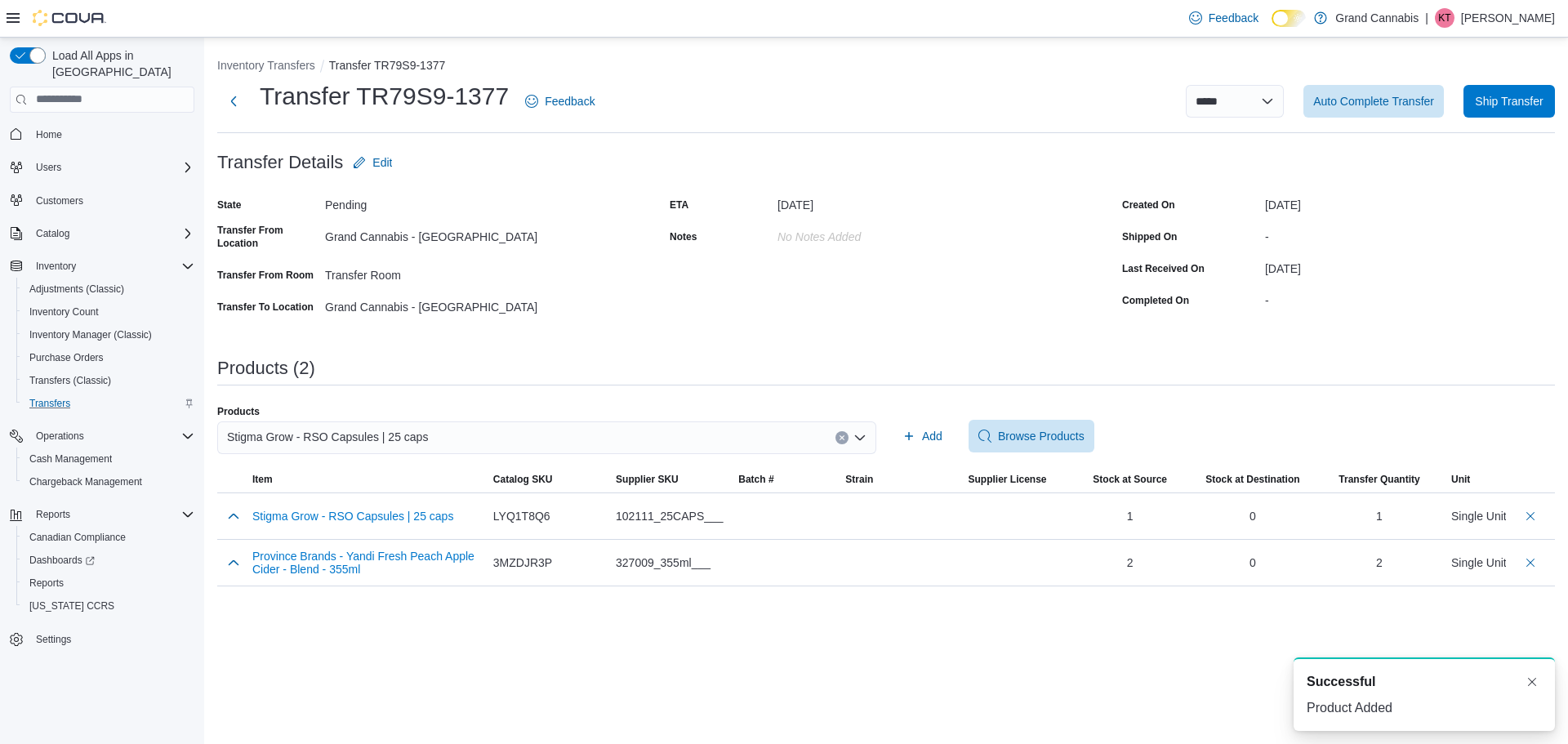
click at [840, 437] on icon "Clear input" at bounding box center [841, 437] width 6 height 6
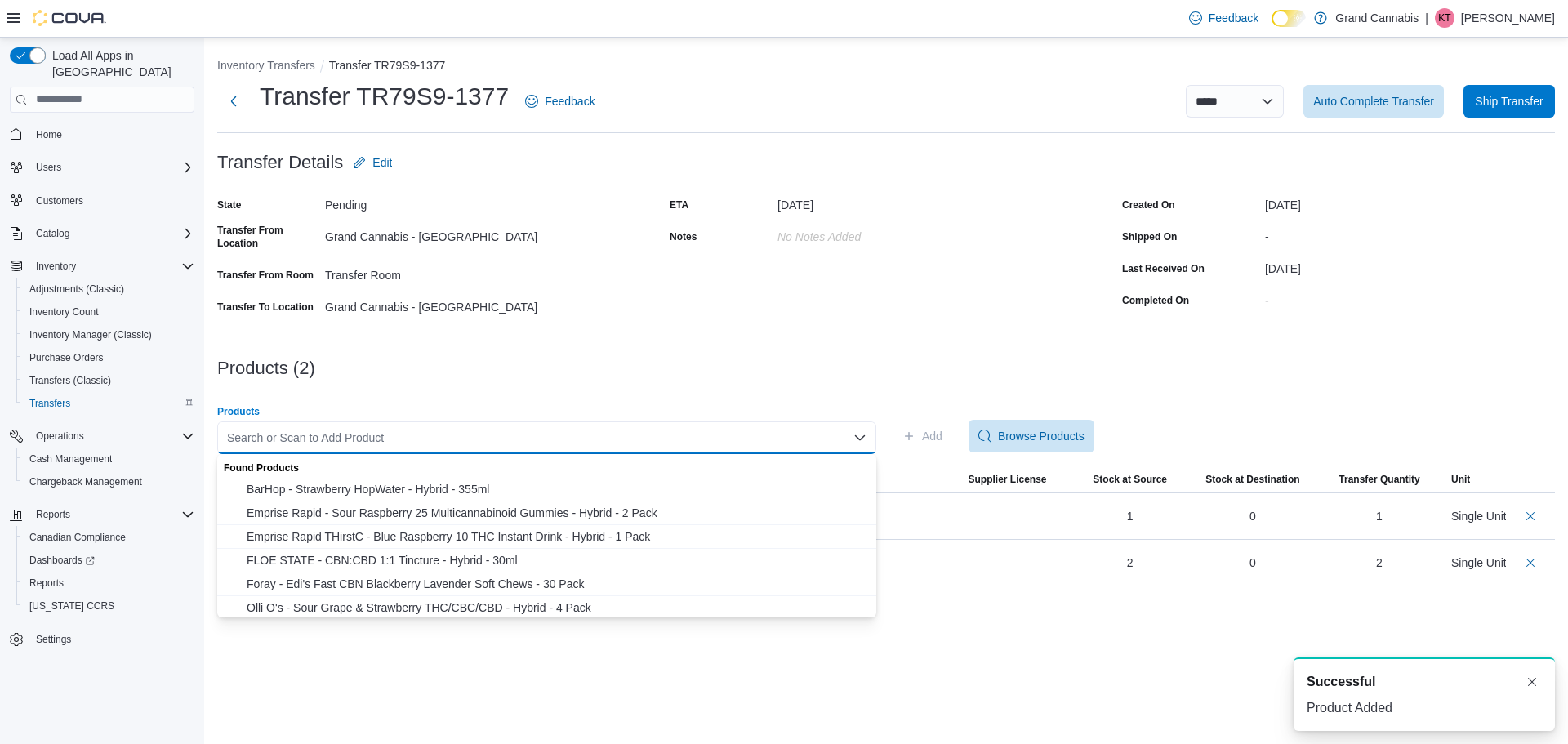
click at [784, 437] on div "Search or Scan to Add Product Combo box. Selected. Combo box input. Search or S…" at bounding box center [546, 437] width 659 height 32
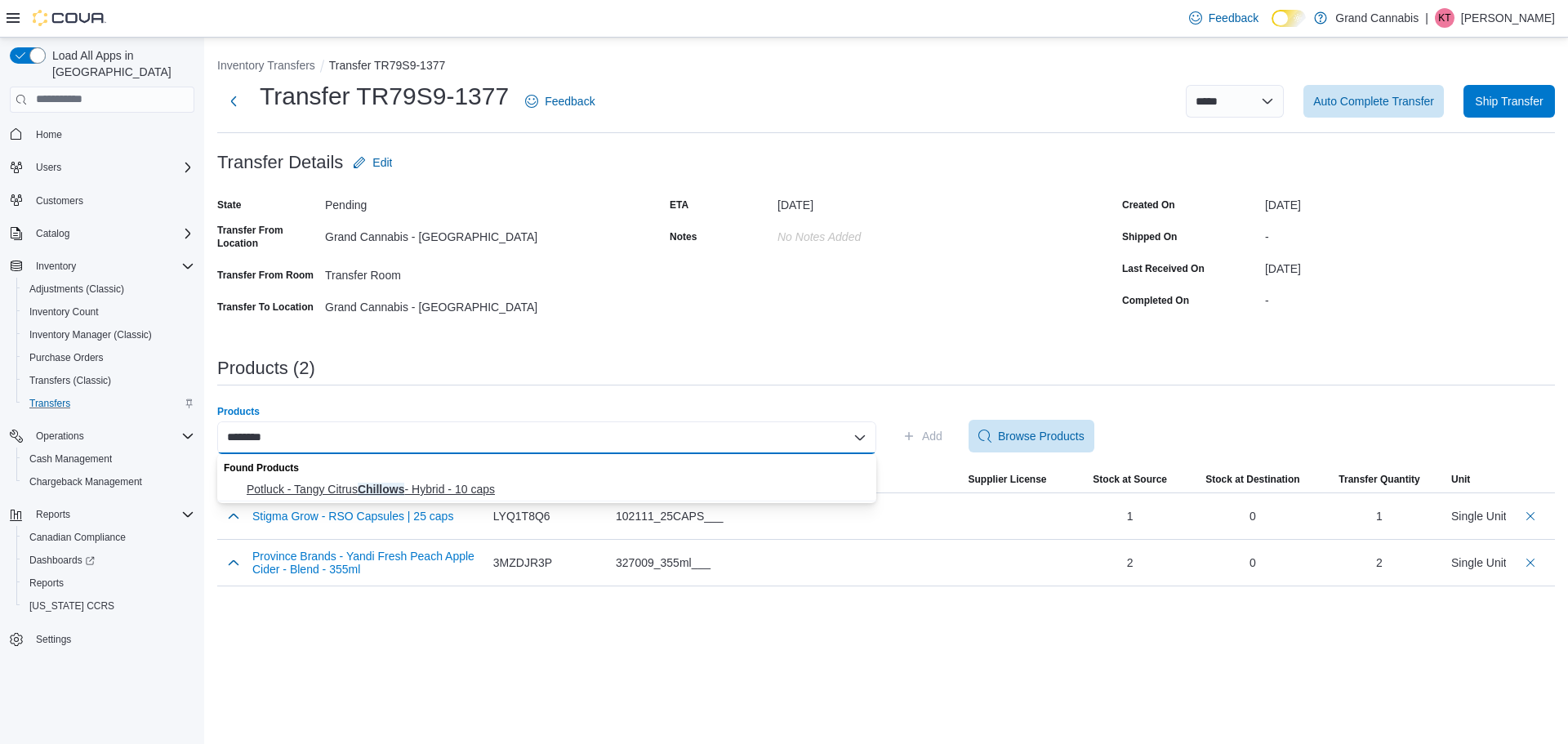
type input "********"
click at [489, 488] on span "Potluck - Tangy Citrus Chillows - Hybrid - 10 caps" at bounding box center [556, 489] width 620 height 17
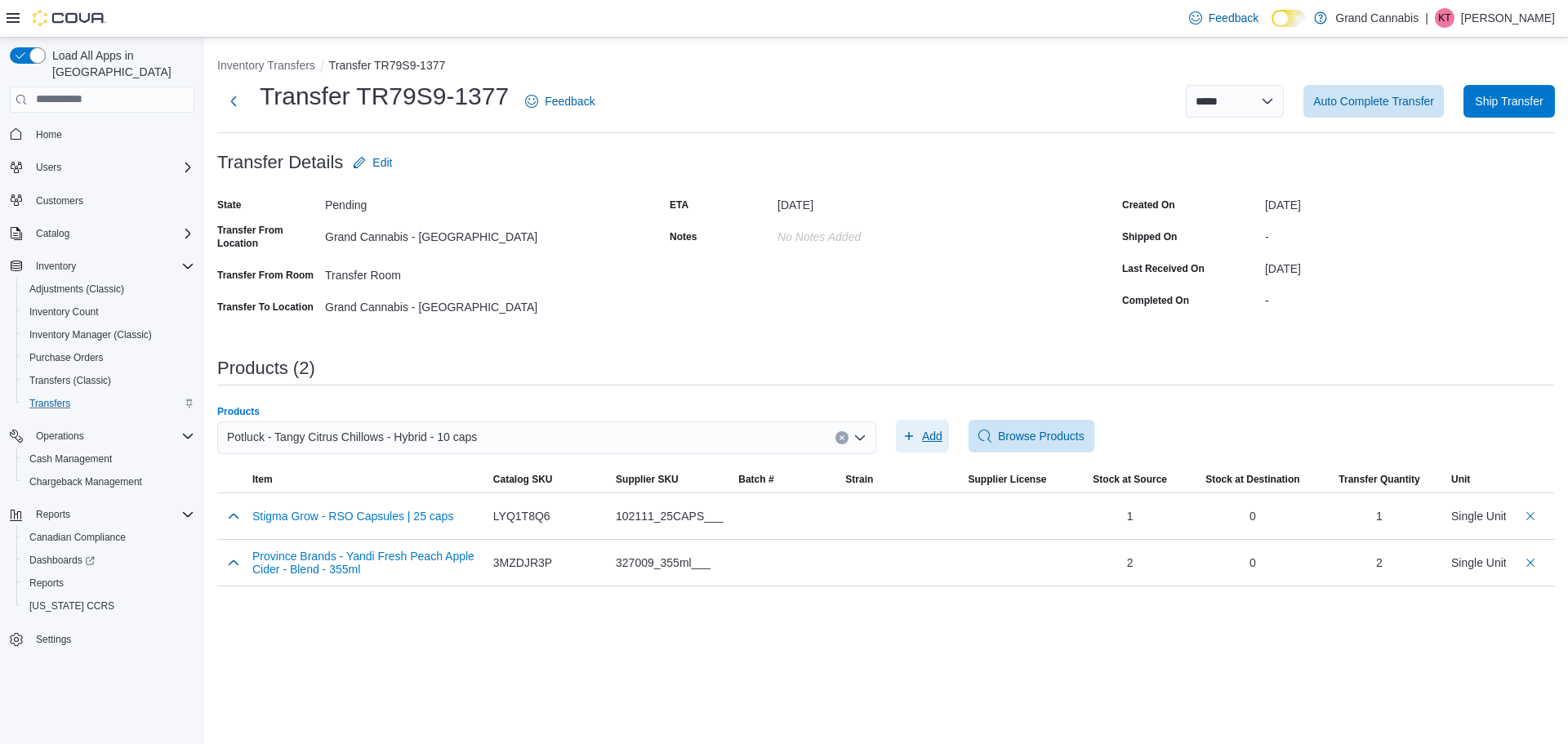
click at [929, 441] on span "Add" at bounding box center [932, 436] width 20 height 17
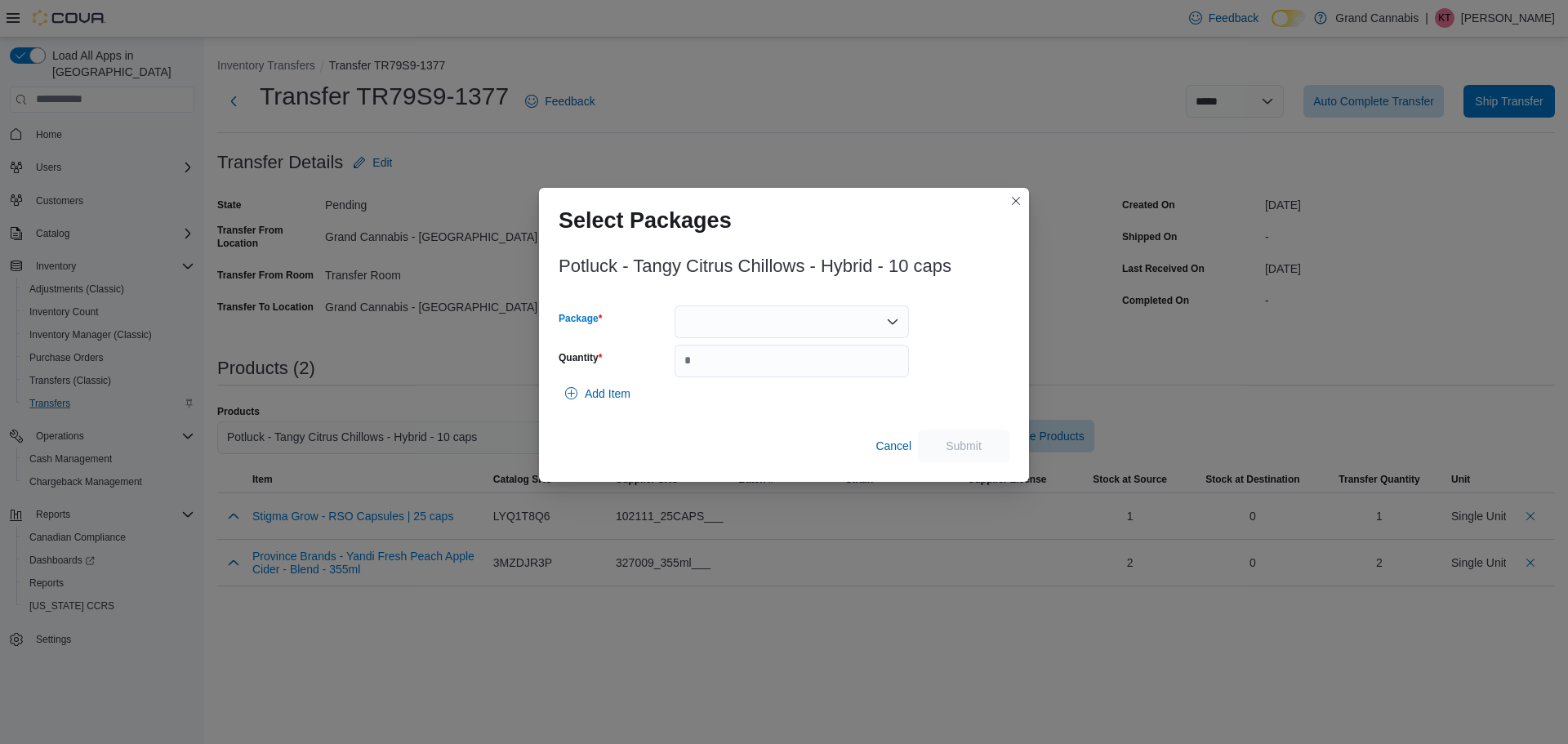
click at [788, 308] on div at bounding box center [791, 322] width 234 height 32
click at [784, 368] on span "TGC0425-CHL" at bounding box center [802, 373] width 196 height 17
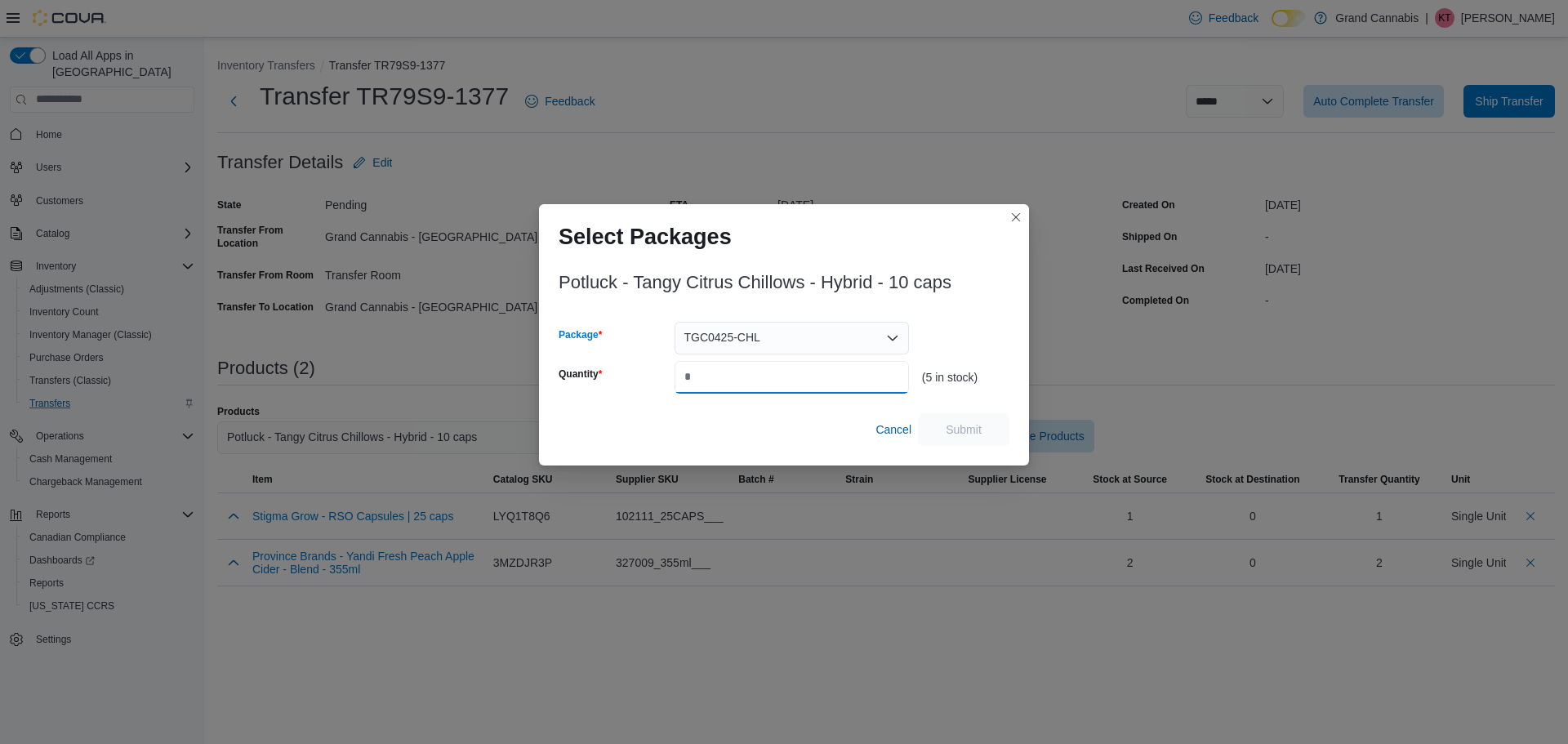
click at [752, 374] on input "Quantity" at bounding box center [791, 376] width 234 height 32
type input "*"
click at [986, 430] on span "Submit" at bounding box center [964, 428] width 72 height 32
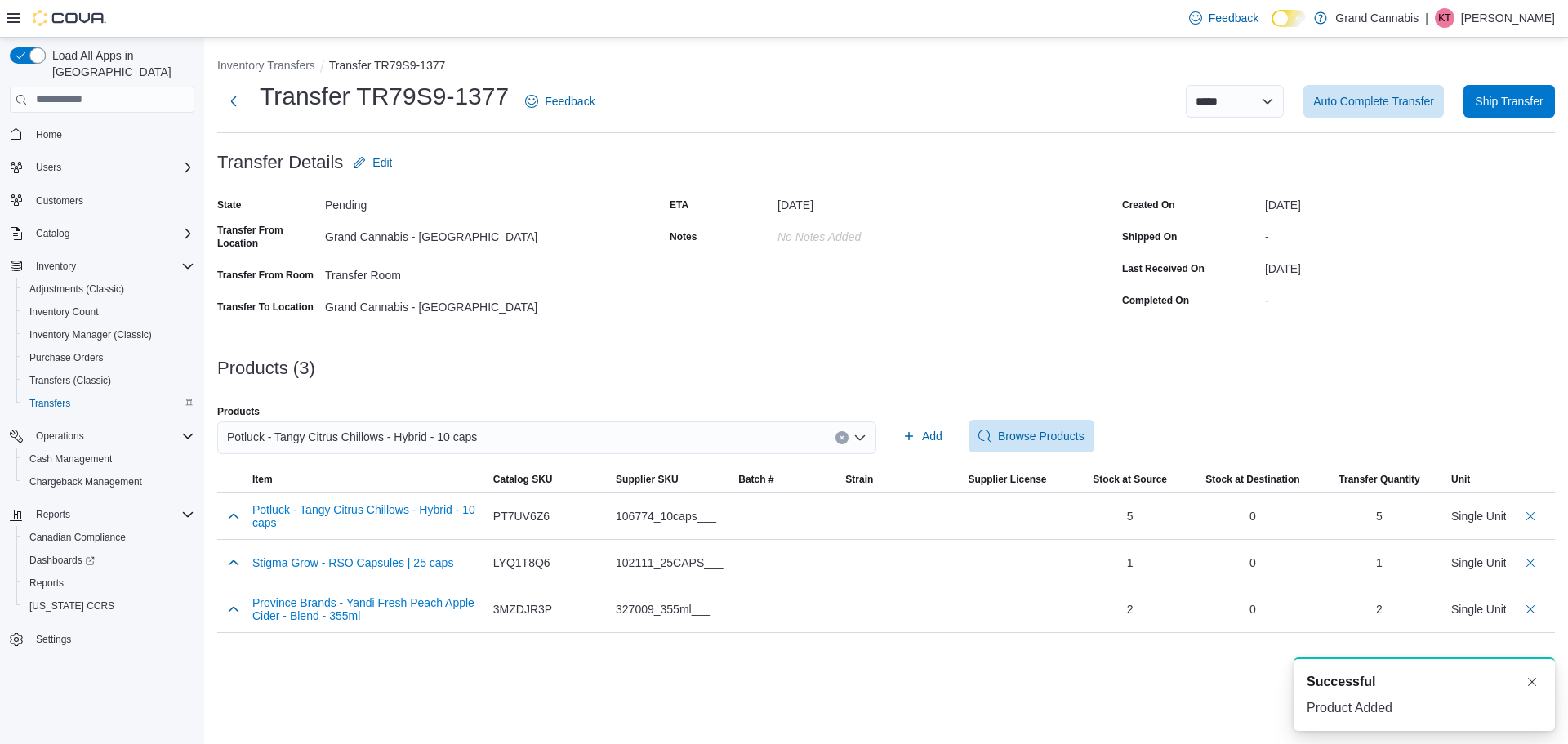
click at [842, 438] on icon "Clear input" at bounding box center [841, 437] width 4 height 4
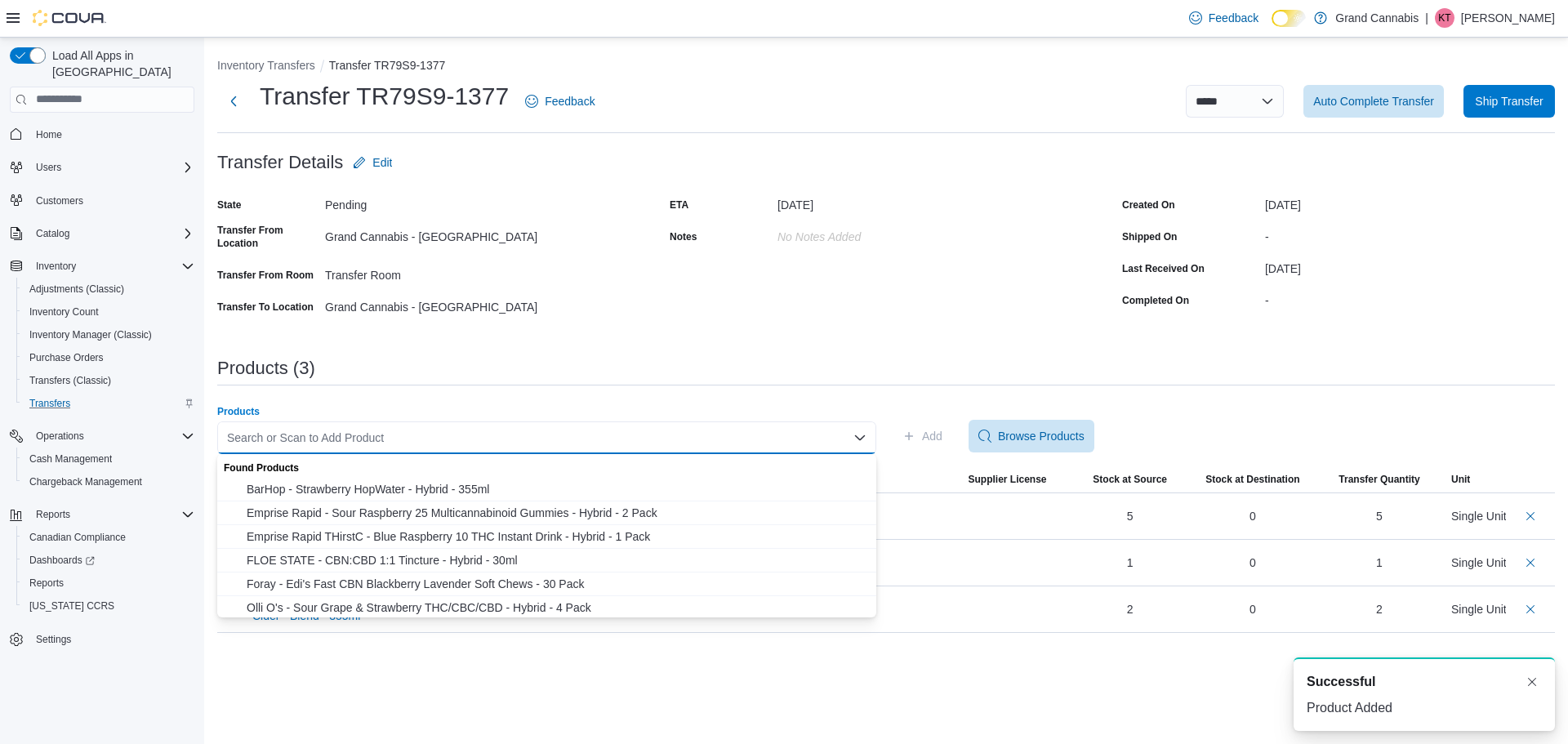
click at [773, 437] on div "Search or Scan to Add Product Combo box. Selected. Combo box input. Search or S…" at bounding box center [546, 437] width 659 height 32
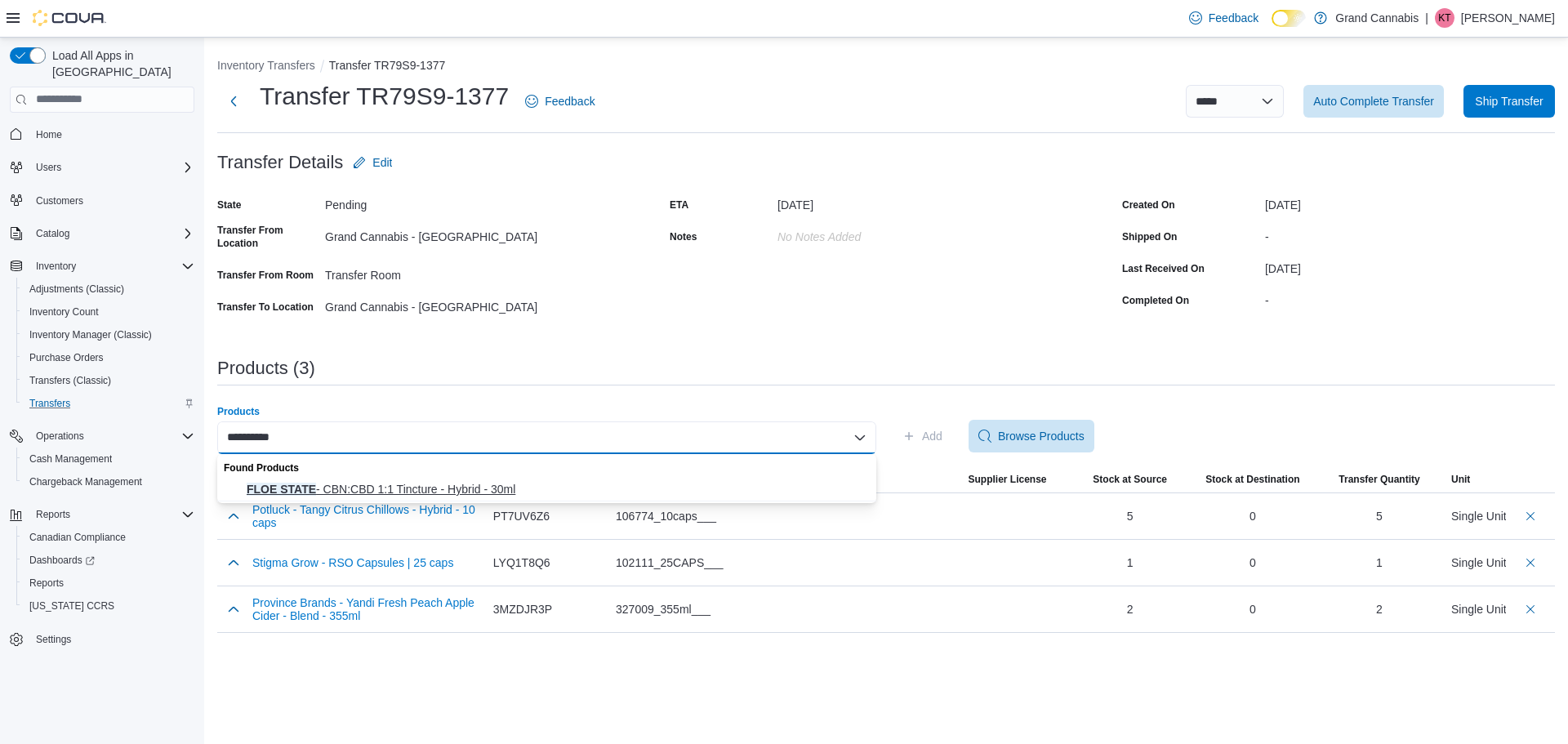
type input "**********"
click at [585, 498] on button "FLOE STATE - CBN:CBD 1:1 Tincture - Hybrid - 30ml" at bounding box center [546, 489] width 659 height 24
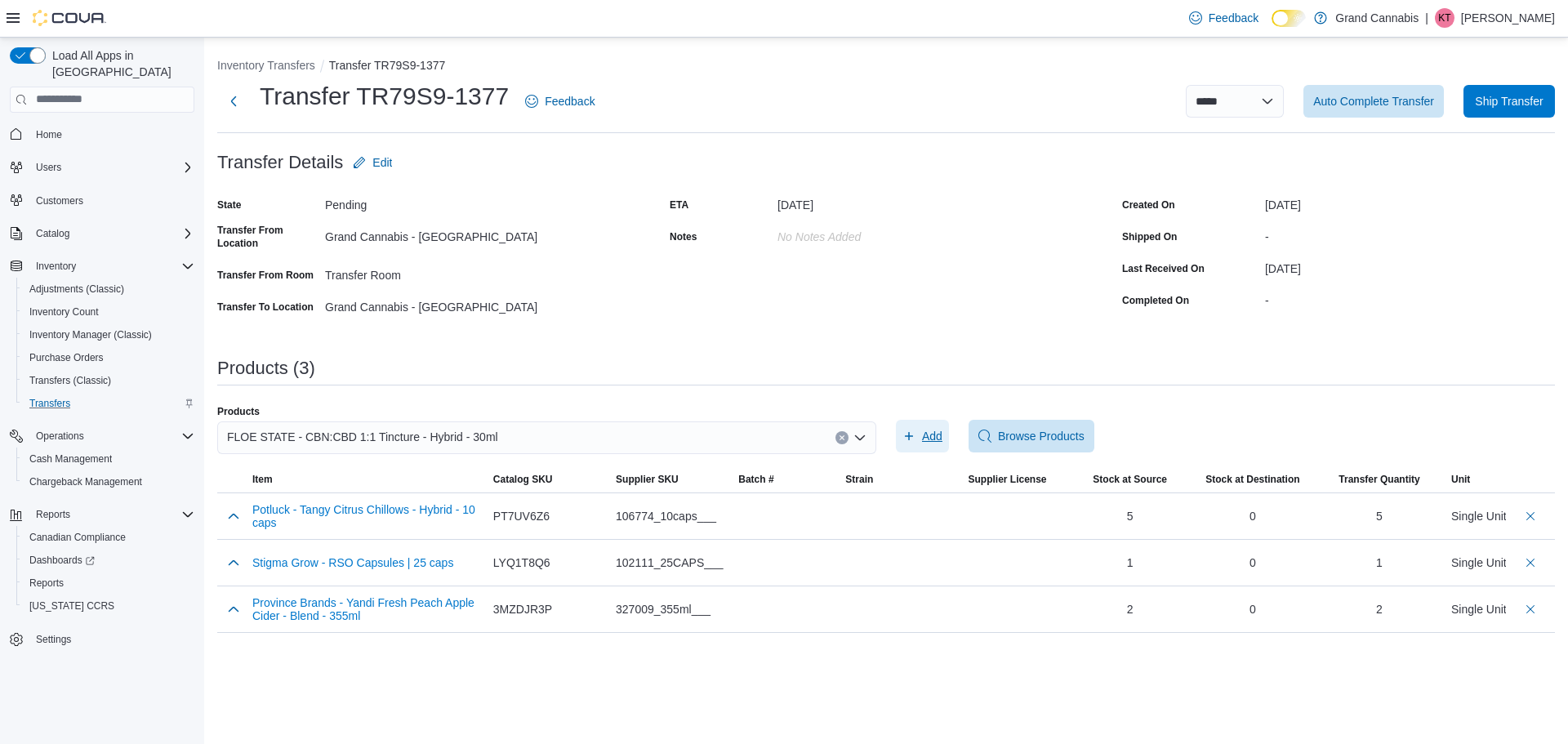
click at [923, 435] on span "Add" at bounding box center [932, 436] width 20 height 17
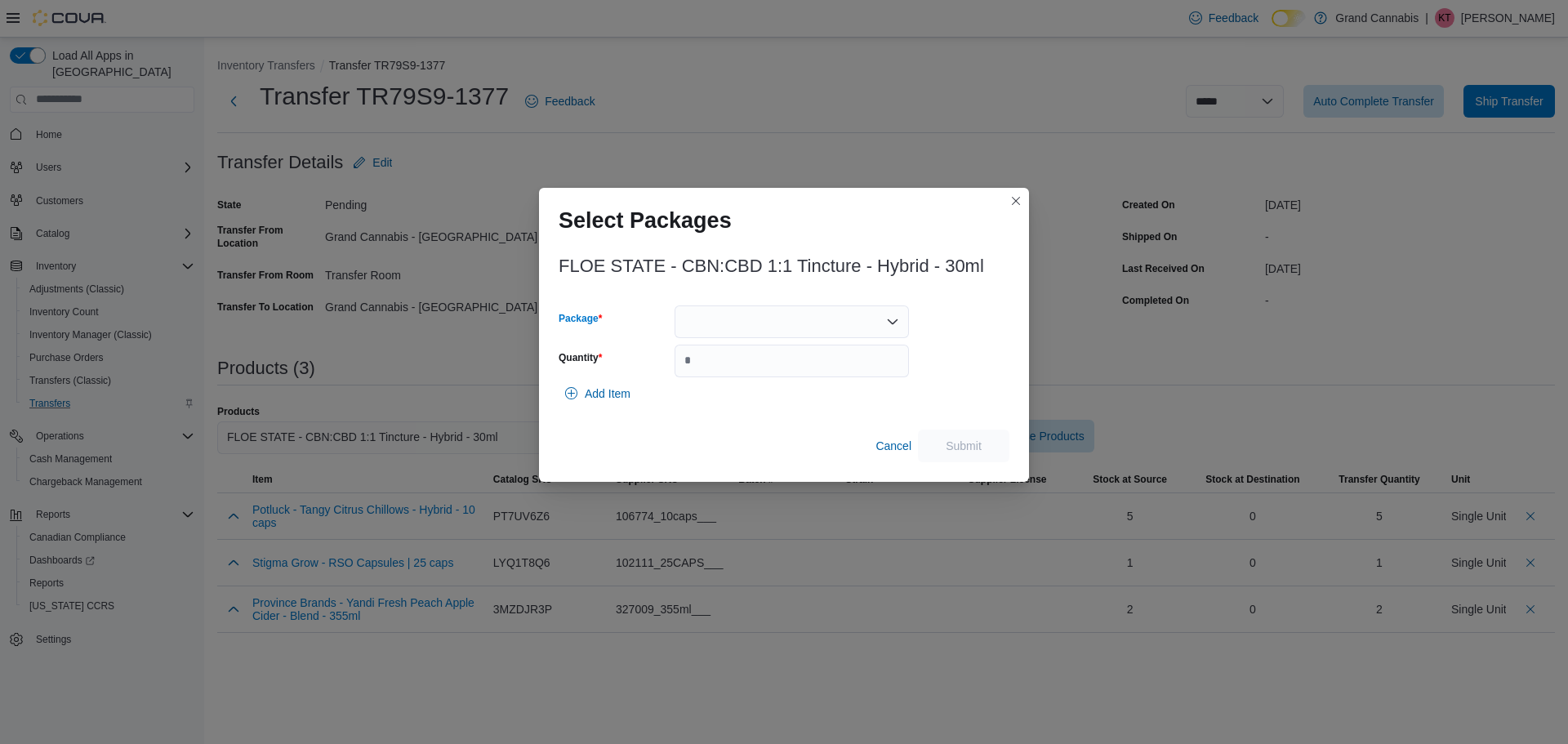
click at [725, 319] on div at bounding box center [791, 322] width 234 height 32
click at [738, 377] on span "ME0002336" at bounding box center [802, 373] width 196 height 17
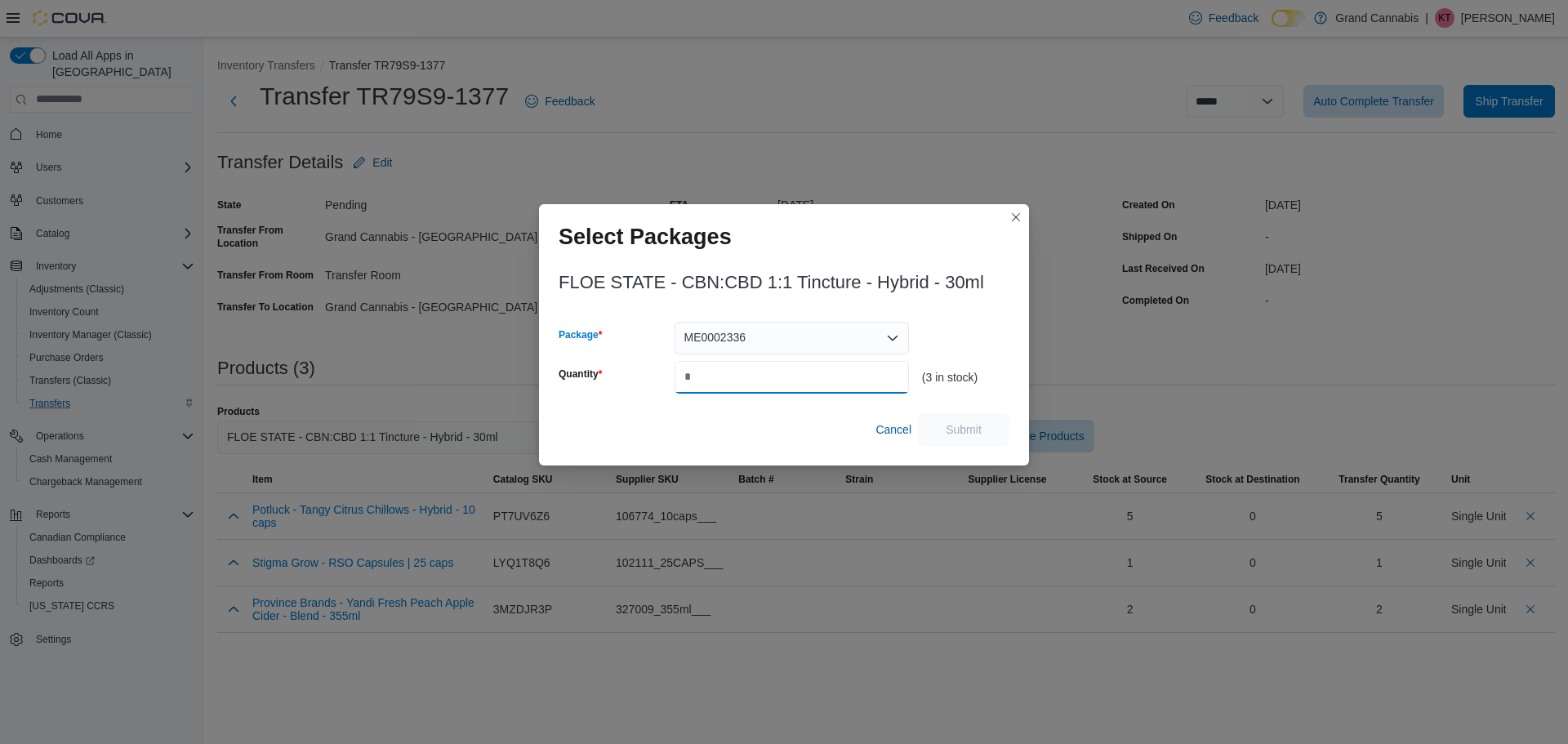
click at [737, 376] on input "Quantity" at bounding box center [791, 376] width 234 height 32
type input "*"
click at [978, 418] on span "Submit" at bounding box center [964, 428] width 72 height 32
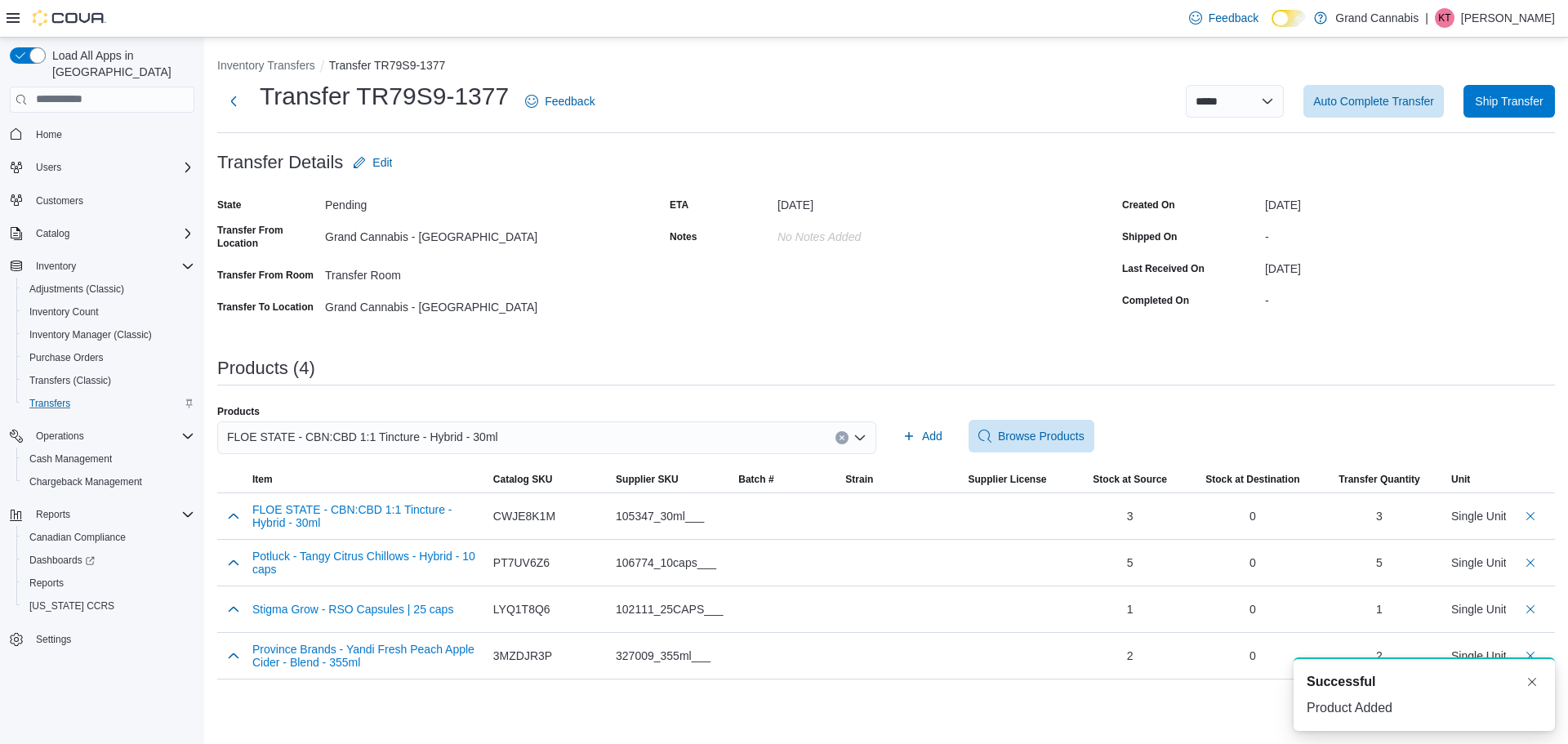
click at [841, 436] on icon "Clear input" at bounding box center [841, 437] width 6 height 6
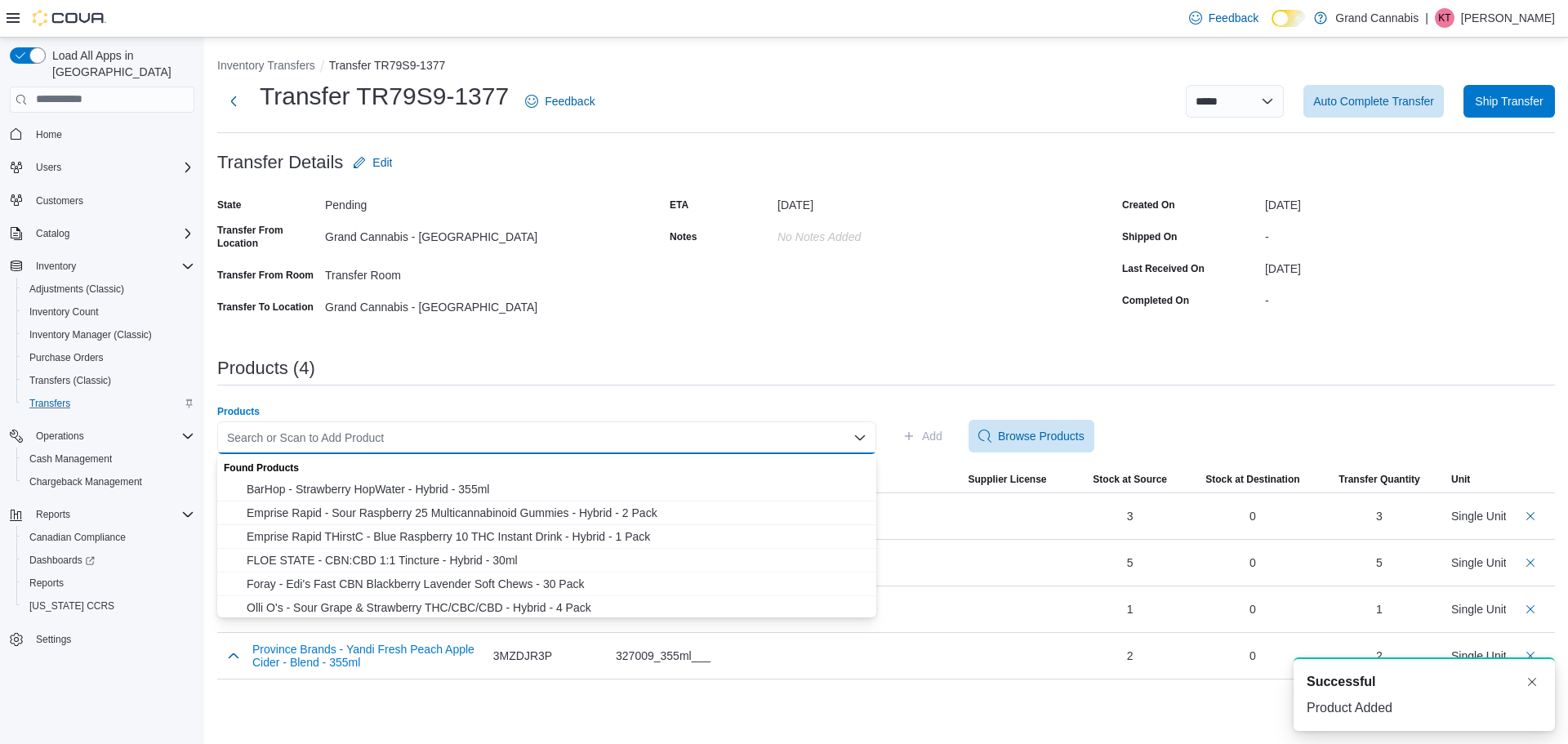
click at [776, 448] on div "Search or Scan to Add Product Combo box. Selected. Combo box input. Search or S…" at bounding box center [546, 437] width 659 height 32
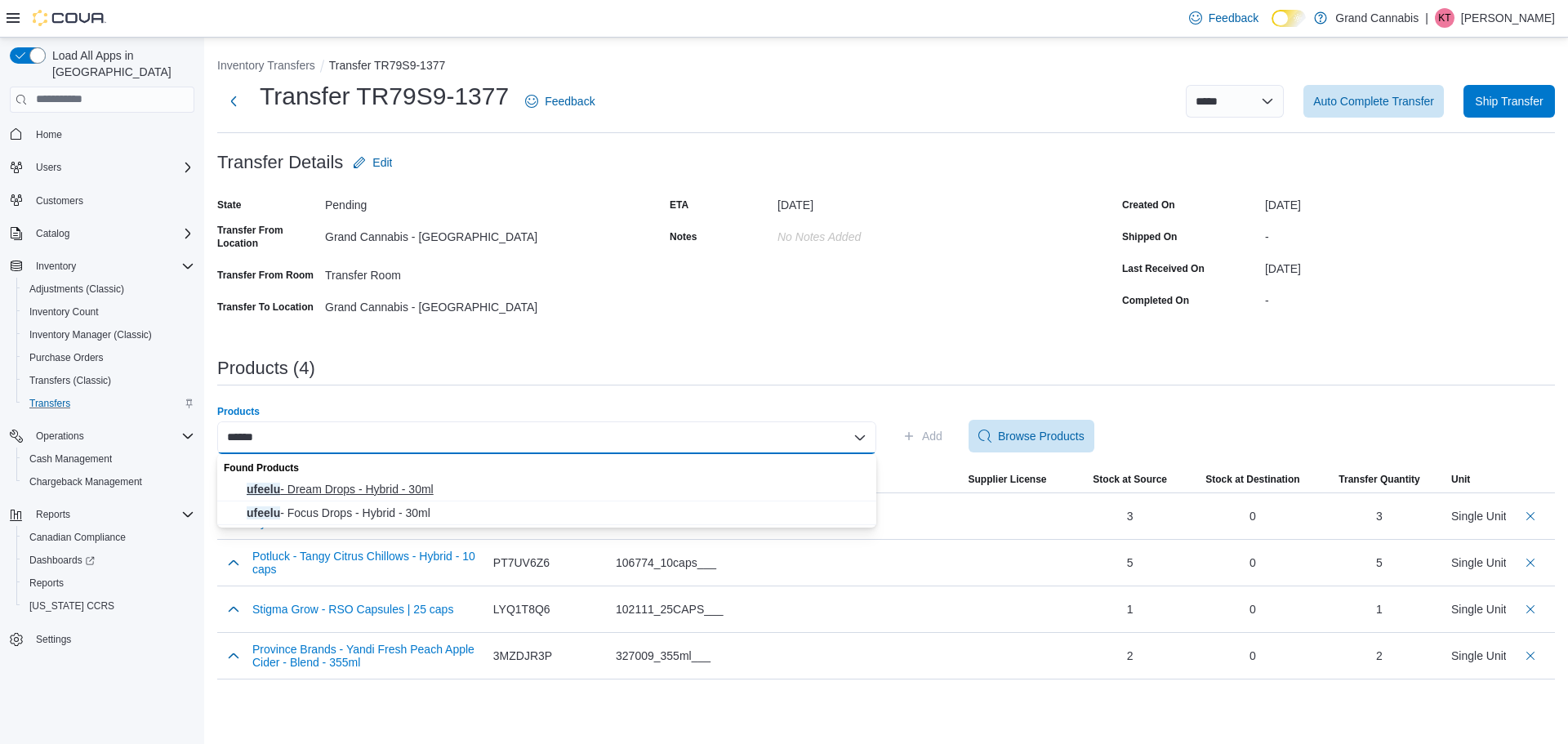
type input "******"
click at [426, 487] on span "ufeelu - Dream Drops - Hybrid - 30ml" at bounding box center [556, 489] width 620 height 17
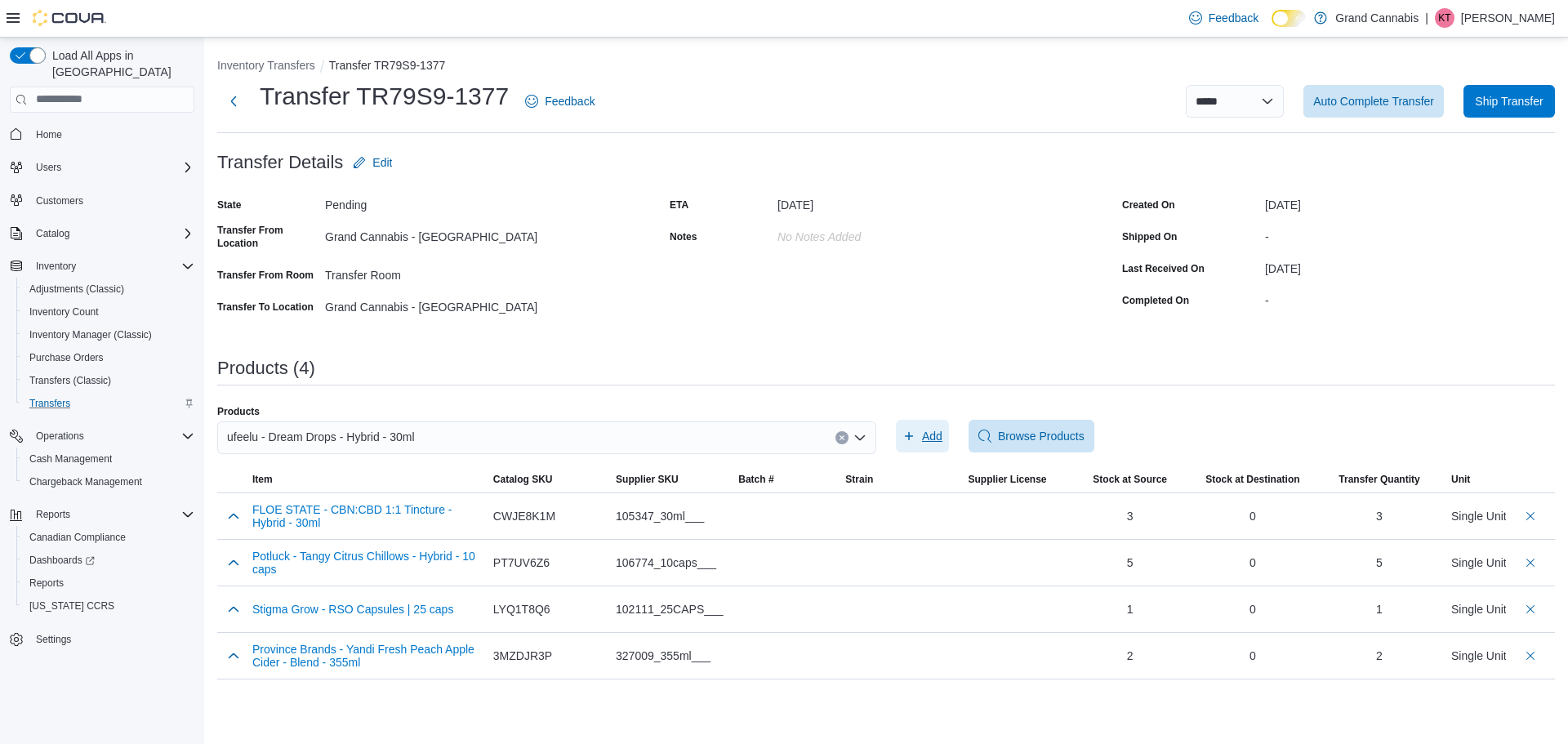
click at [917, 443] on span "Add" at bounding box center [922, 435] width 40 height 32
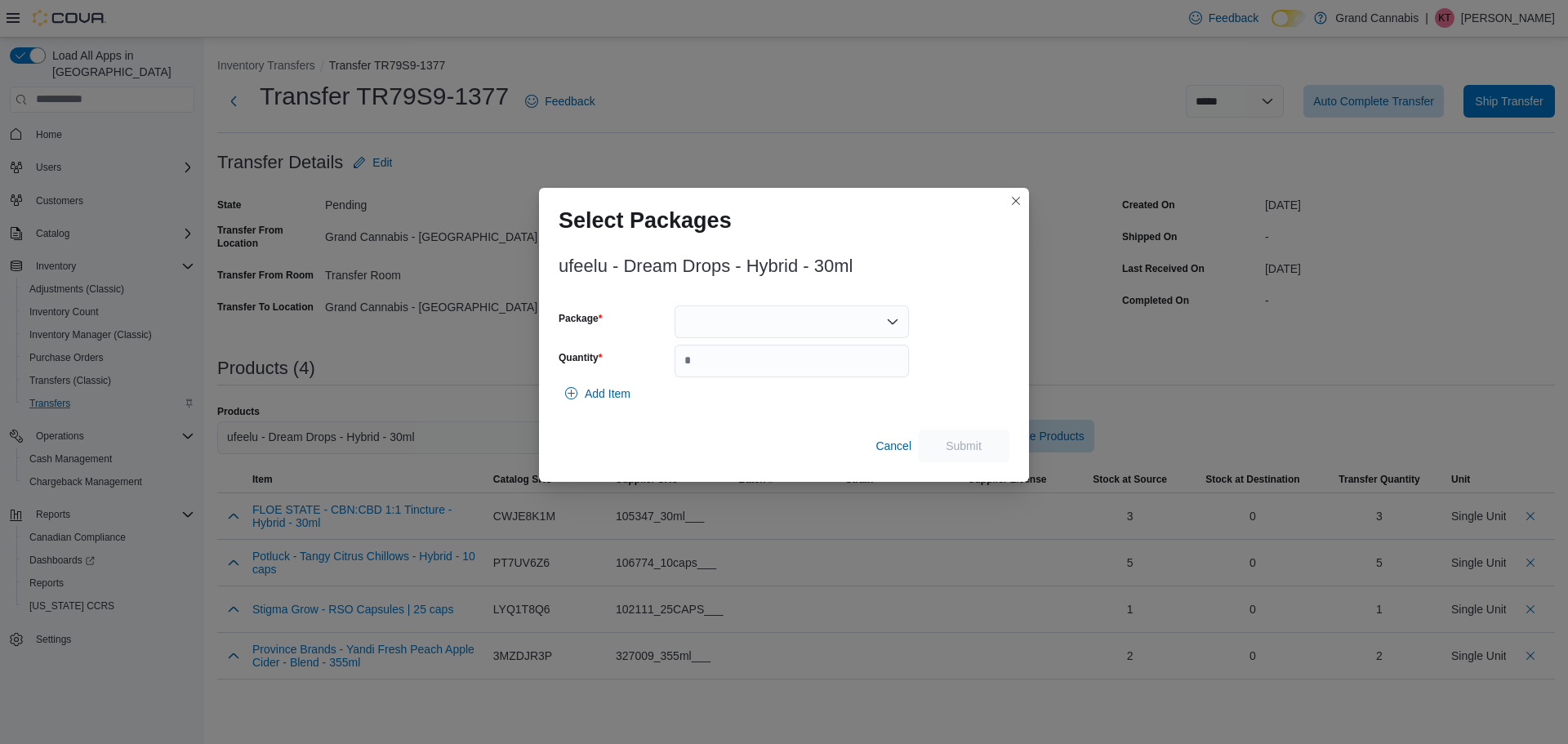
click at [840, 321] on div at bounding box center [791, 322] width 234 height 32
click at [828, 368] on span "24321UD01" at bounding box center [802, 373] width 196 height 17
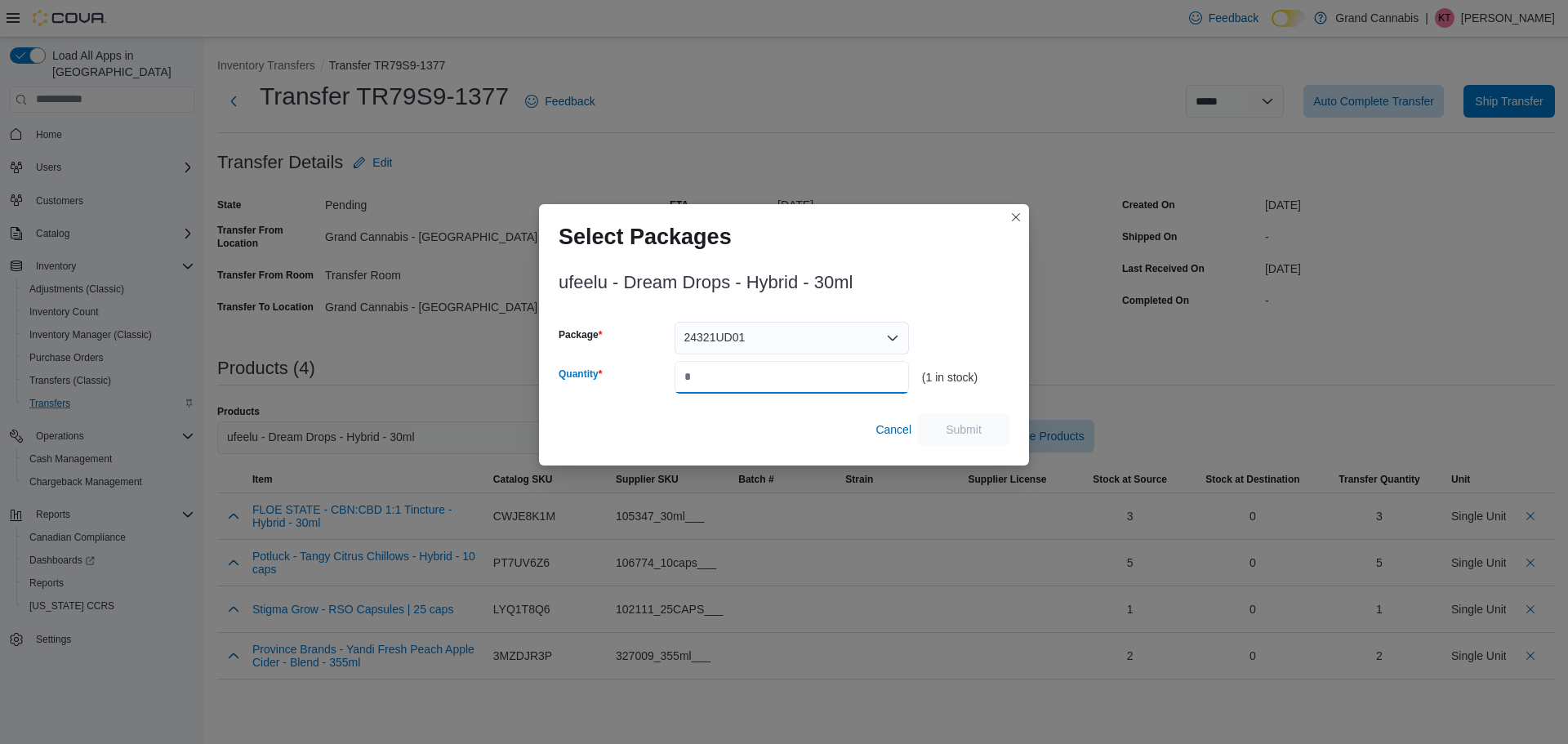
click at [789, 375] on input "Quantity" at bounding box center [791, 376] width 234 height 32
type input "*"
click at [961, 429] on span "Submit" at bounding box center [963, 429] width 36 height 17
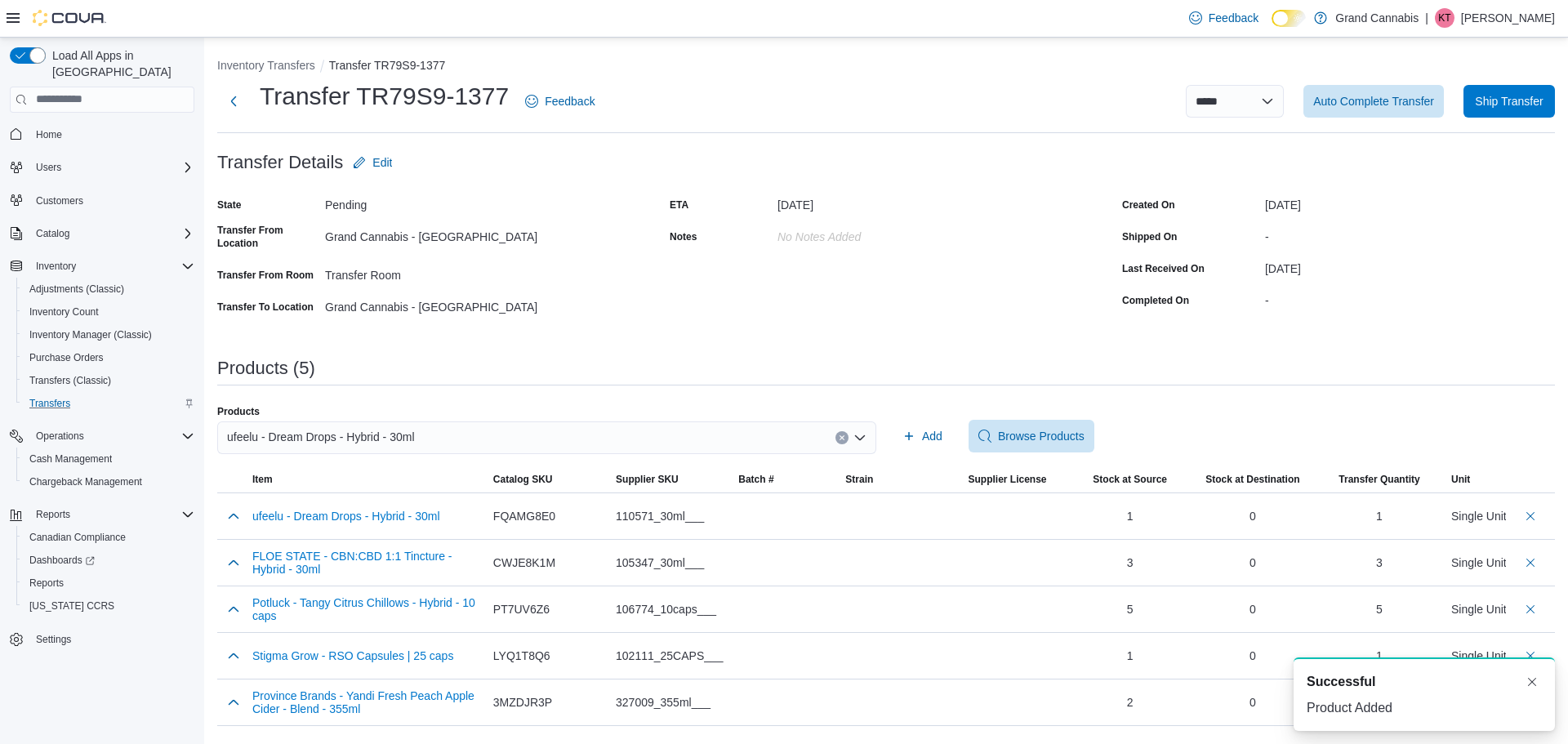
click at [471, 436] on div "ufeelu - Dream Drops - Hybrid - 30ml" at bounding box center [546, 437] width 659 height 32
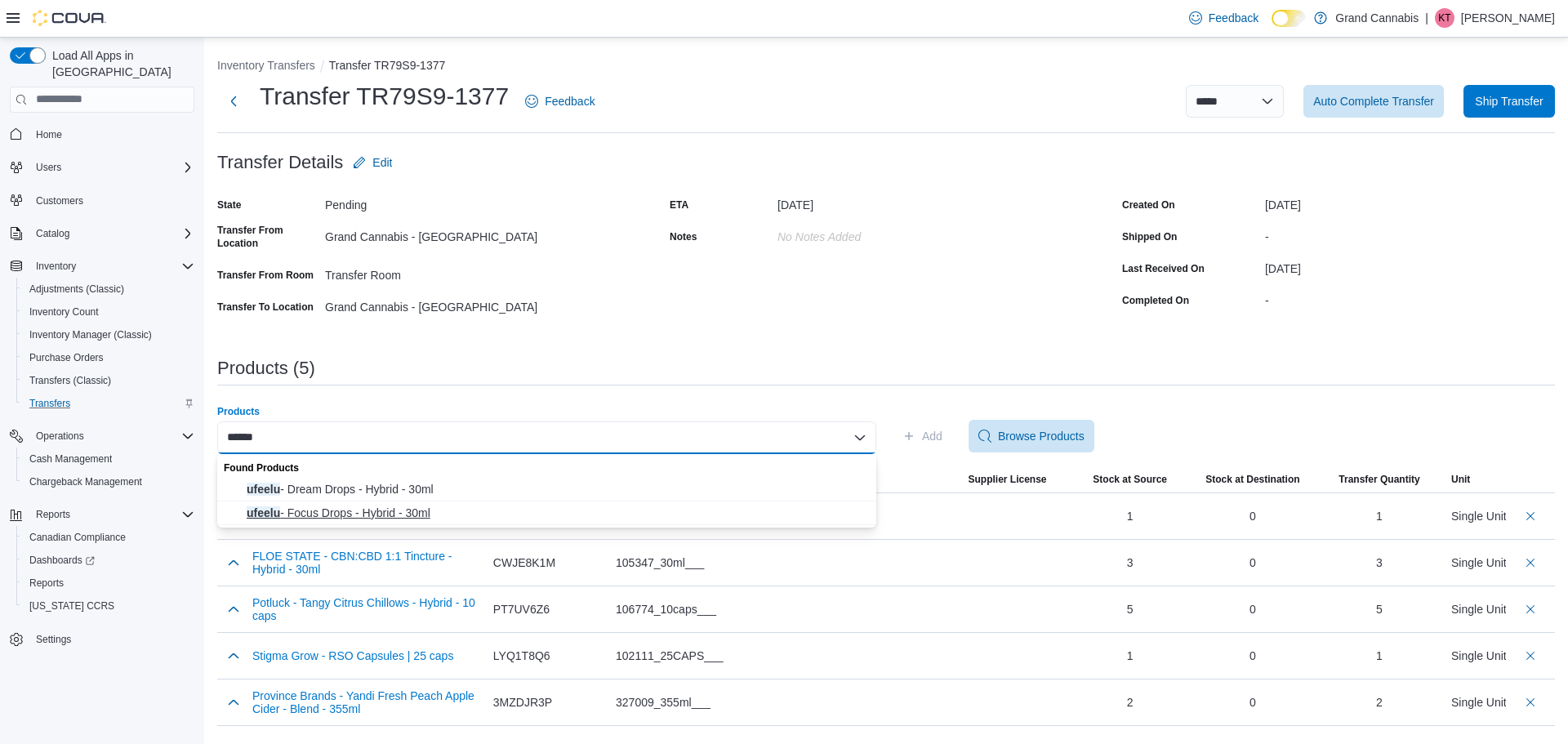
type input "******"
click at [416, 511] on span "ufeelu - Focus Drops - Hybrid - 30ml" at bounding box center [556, 513] width 620 height 17
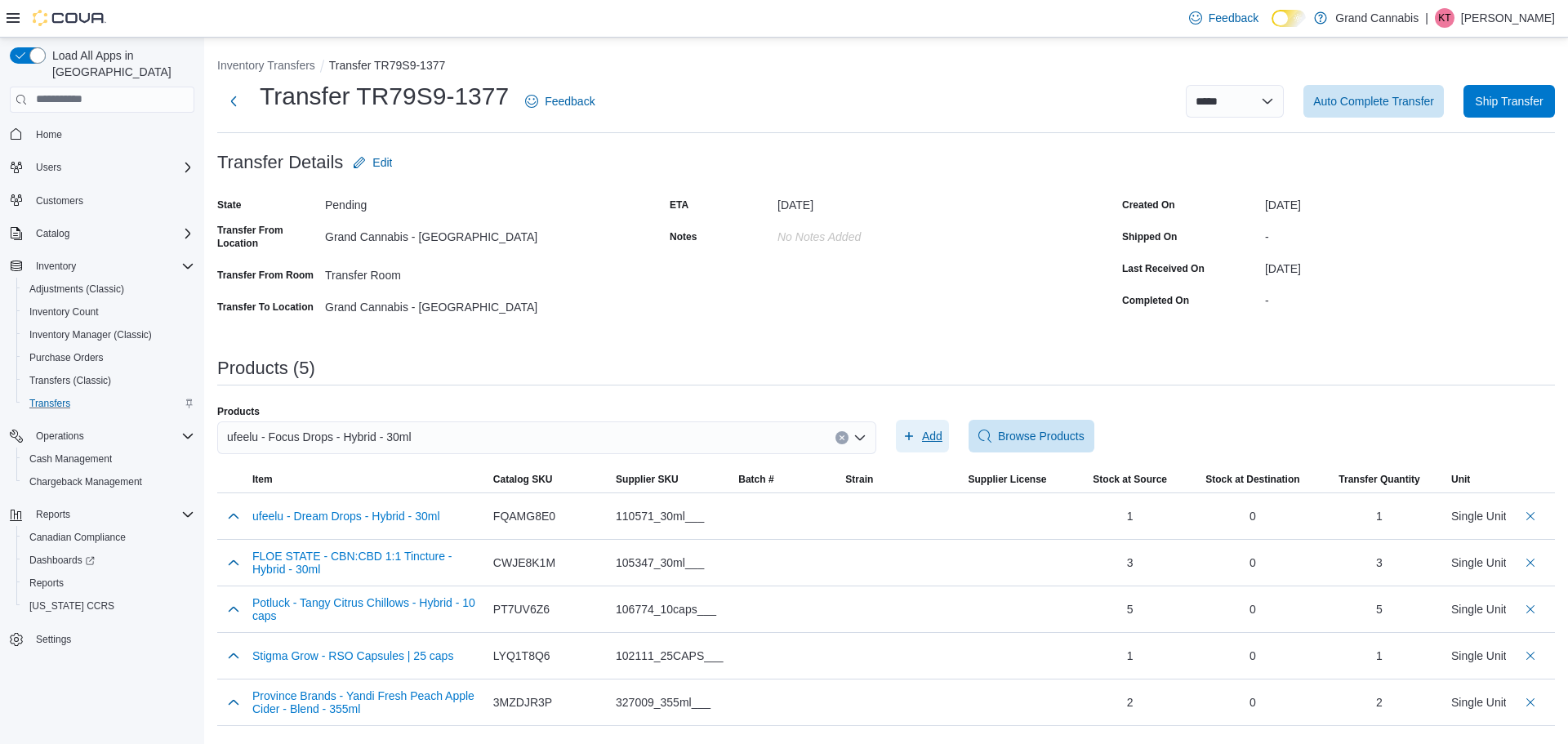
click at [924, 436] on span "Add" at bounding box center [932, 436] width 20 height 17
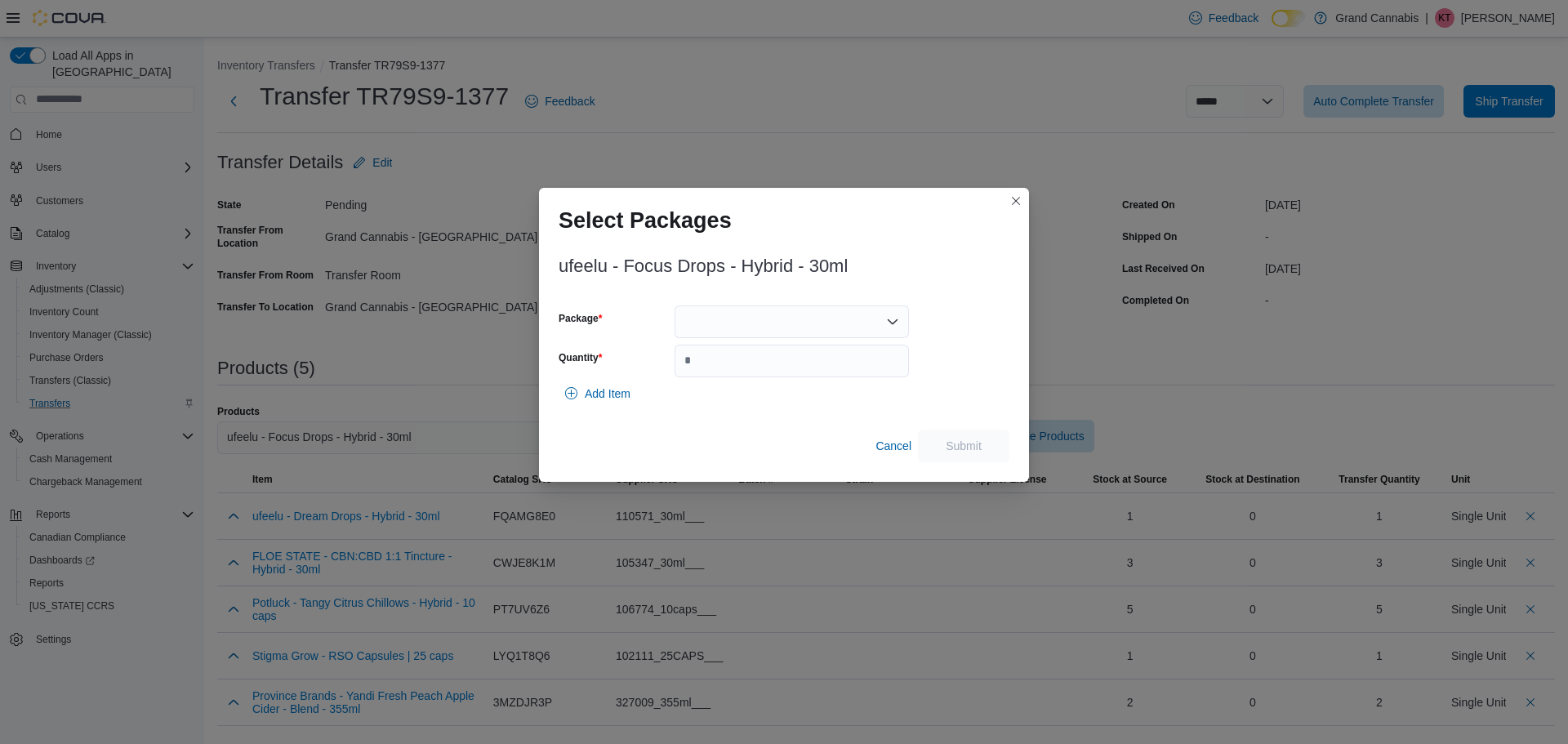
click at [721, 333] on div at bounding box center [791, 322] width 234 height 32
click at [728, 364] on button "25031UF01" at bounding box center [791, 373] width 234 height 24
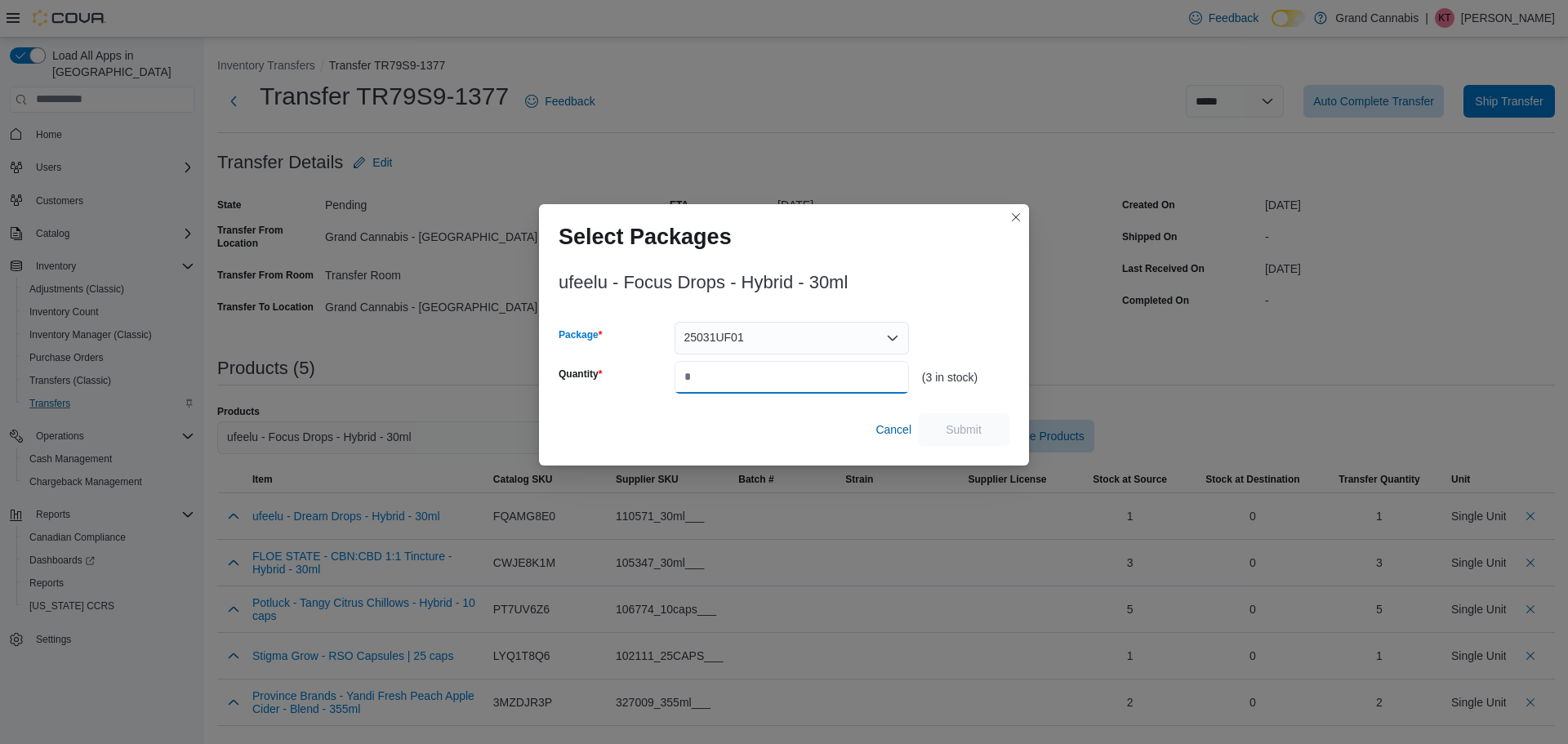
click at [712, 393] on input "Quantity" at bounding box center [791, 376] width 234 height 32
type input "*"
click at [992, 434] on span "Submit" at bounding box center [964, 428] width 72 height 32
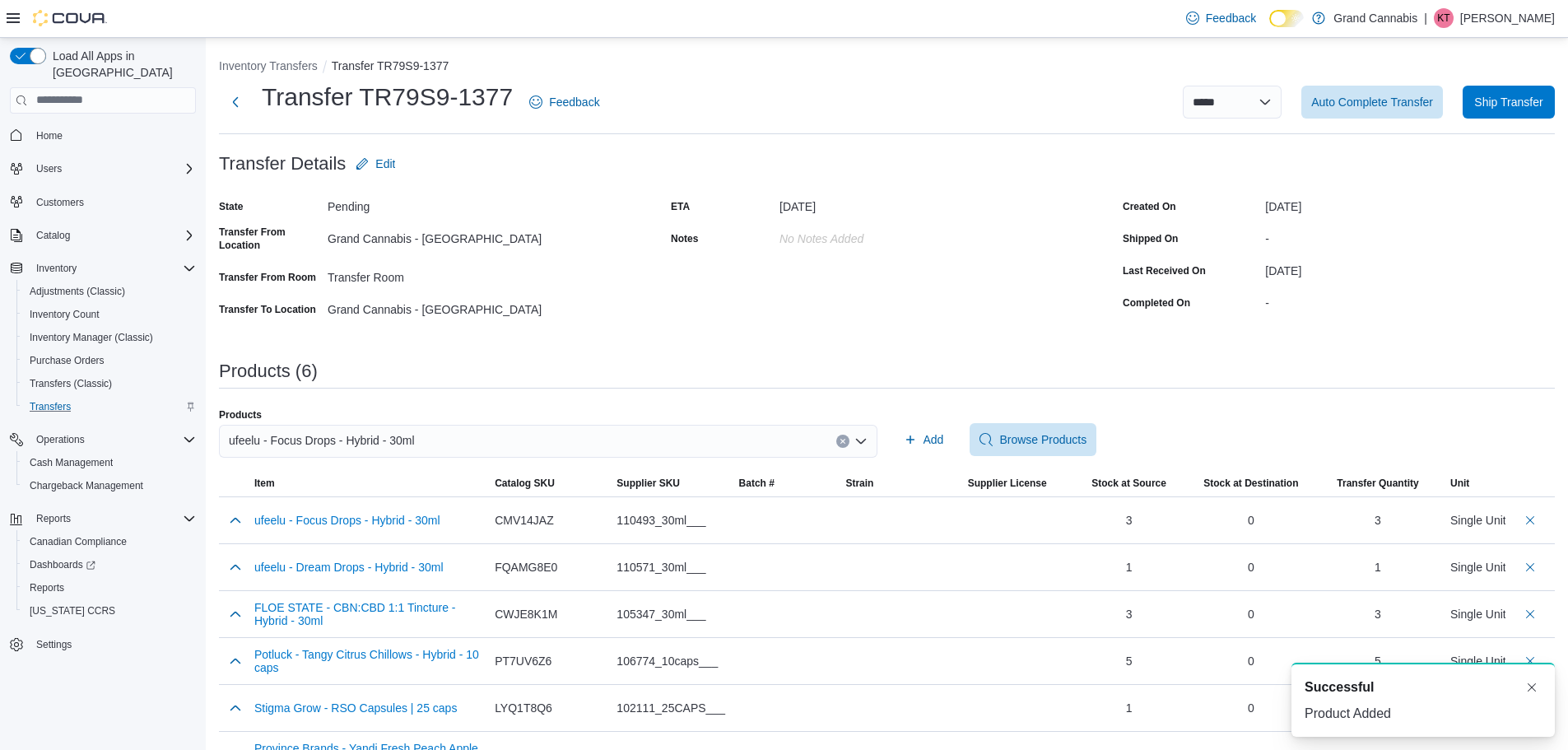
click at [846, 438] on icon "Clear input" at bounding box center [842, 441] width 7 height 7
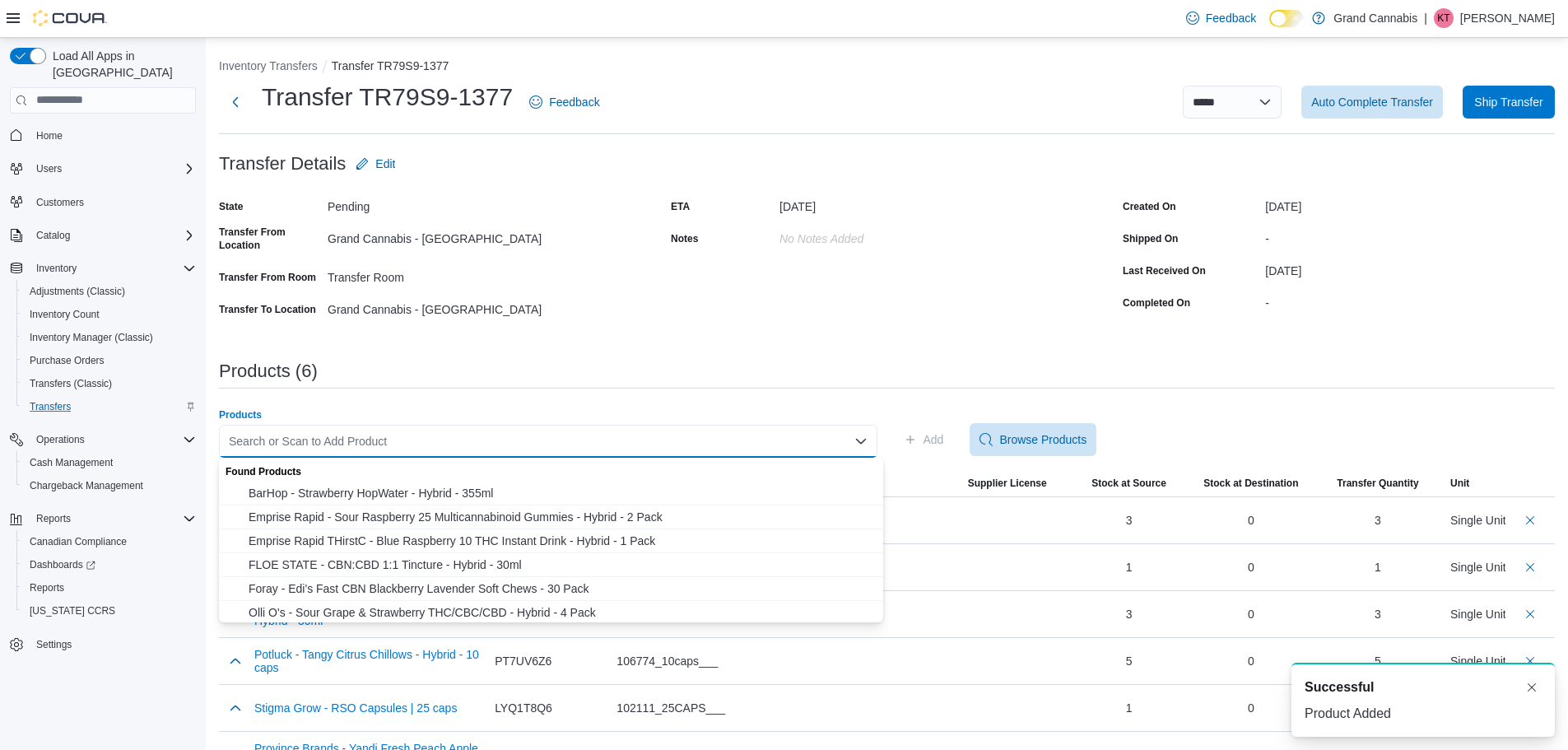
click at [713, 439] on div "Search or Scan to Add Product Combo box. Selected. Combo box input. Search or S…" at bounding box center [547, 441] width 658 height 33
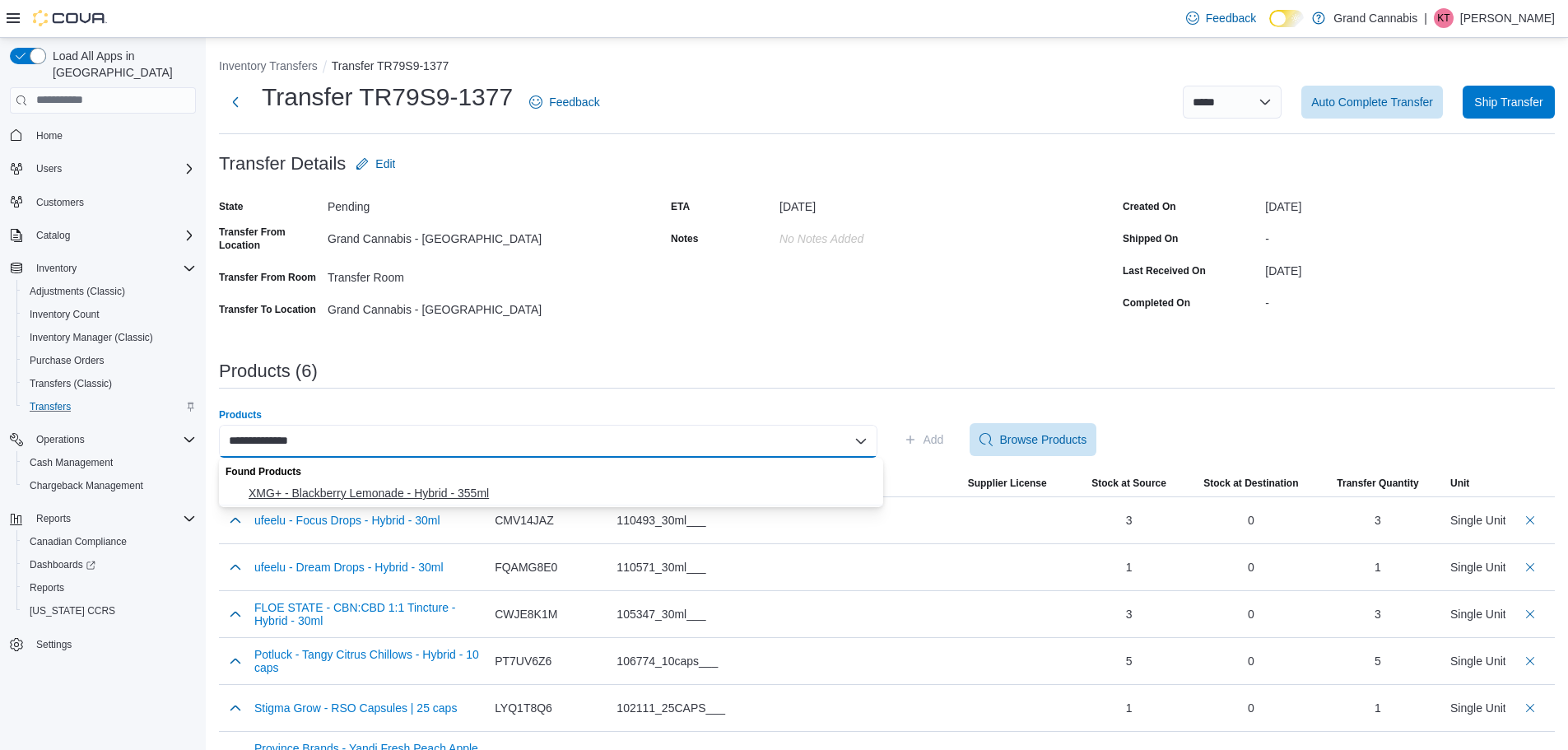
type input "**********"
click at [366, 490] on span "XMG+ - Blackberry Lemonade - Hybrid - 355ml" at bounding box center [560, 493] width 625 height 17
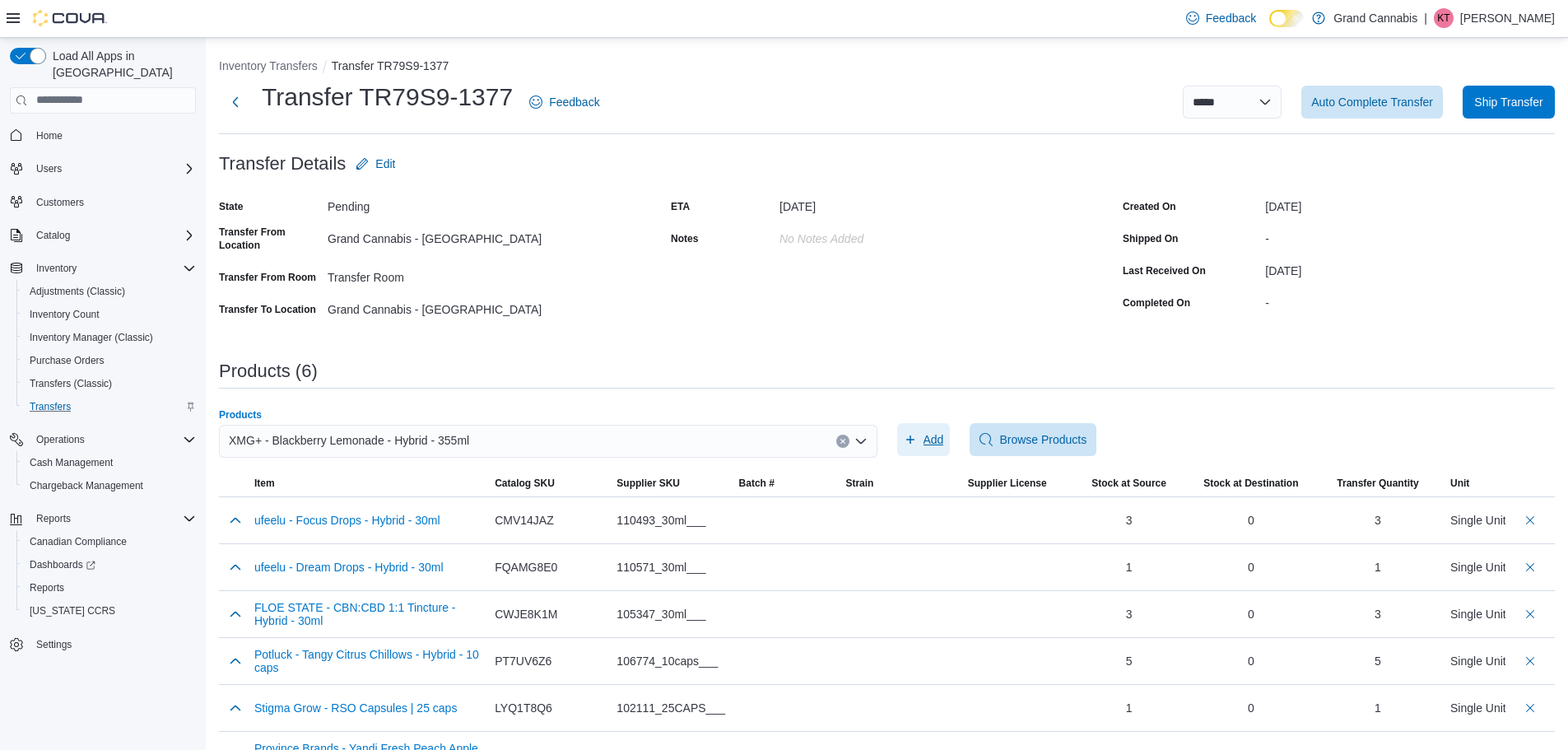
click at [934, 438] on span "Add" at bounding box center [934, 440] width 21 height 17
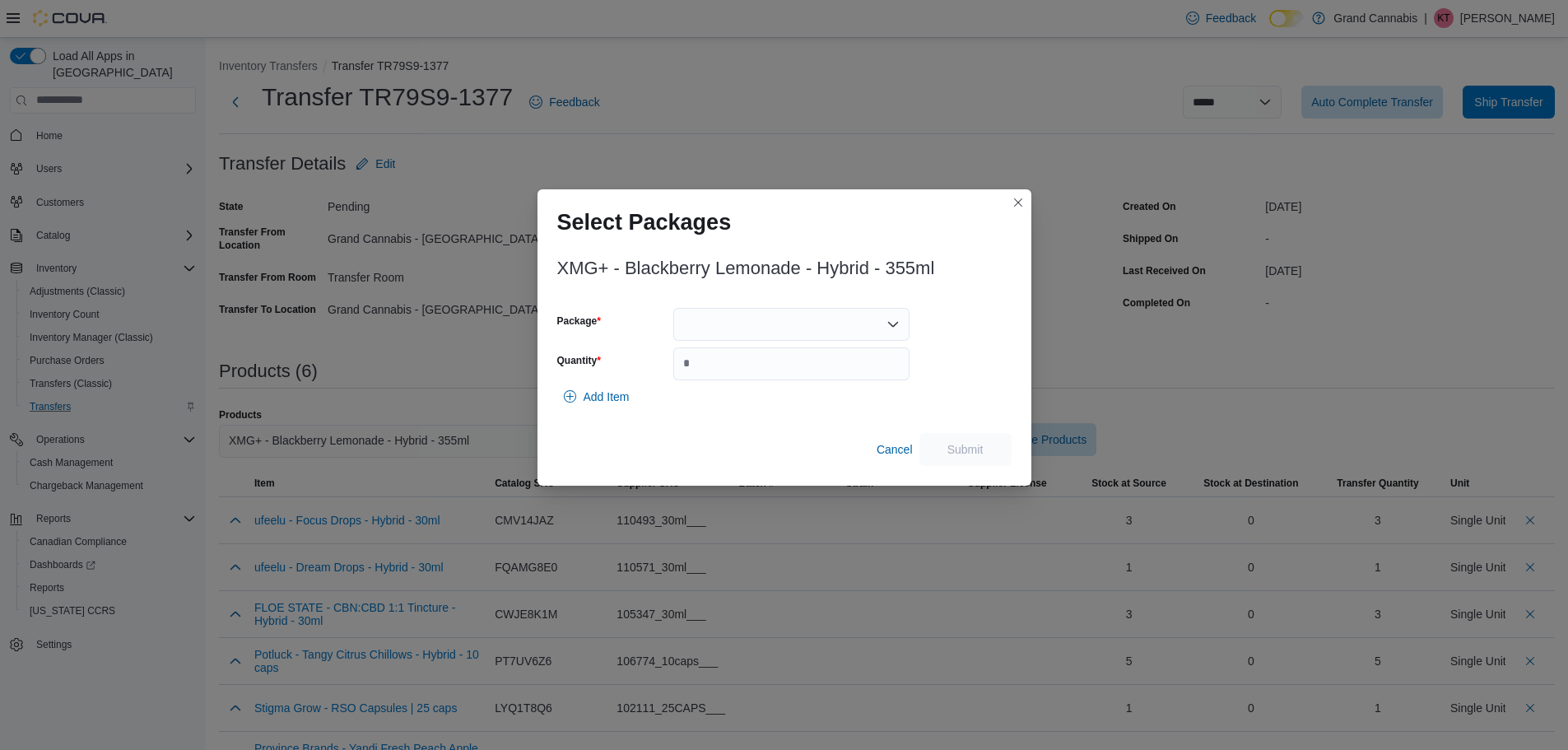
click at [772, 343] on div "Package Quantity" at bounding box center [734, 345] width 353 height 73
click at [774, 336] on div at bounding box center [791, 324] width 236 height 33
click at [765, 368] on span "H0012611" at bounding box center [800, 376] width 197 height 17
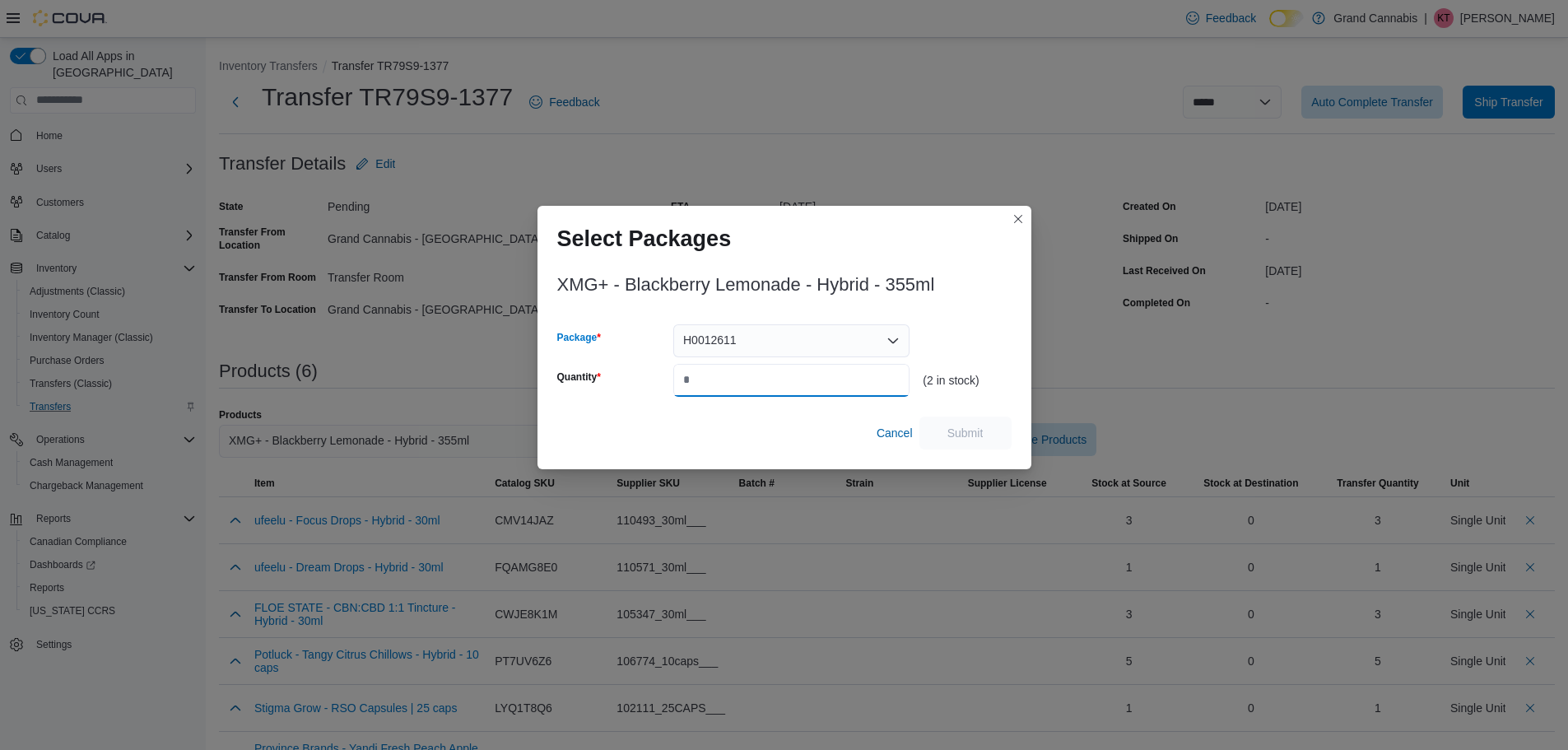
click at [758, 375] on input "Quantity" at bounding box center [791, 379] width 236 height 33
type input "*"
click at [945, 435] on span "Submit" at bounding box center [966, 432] width 73 height 33
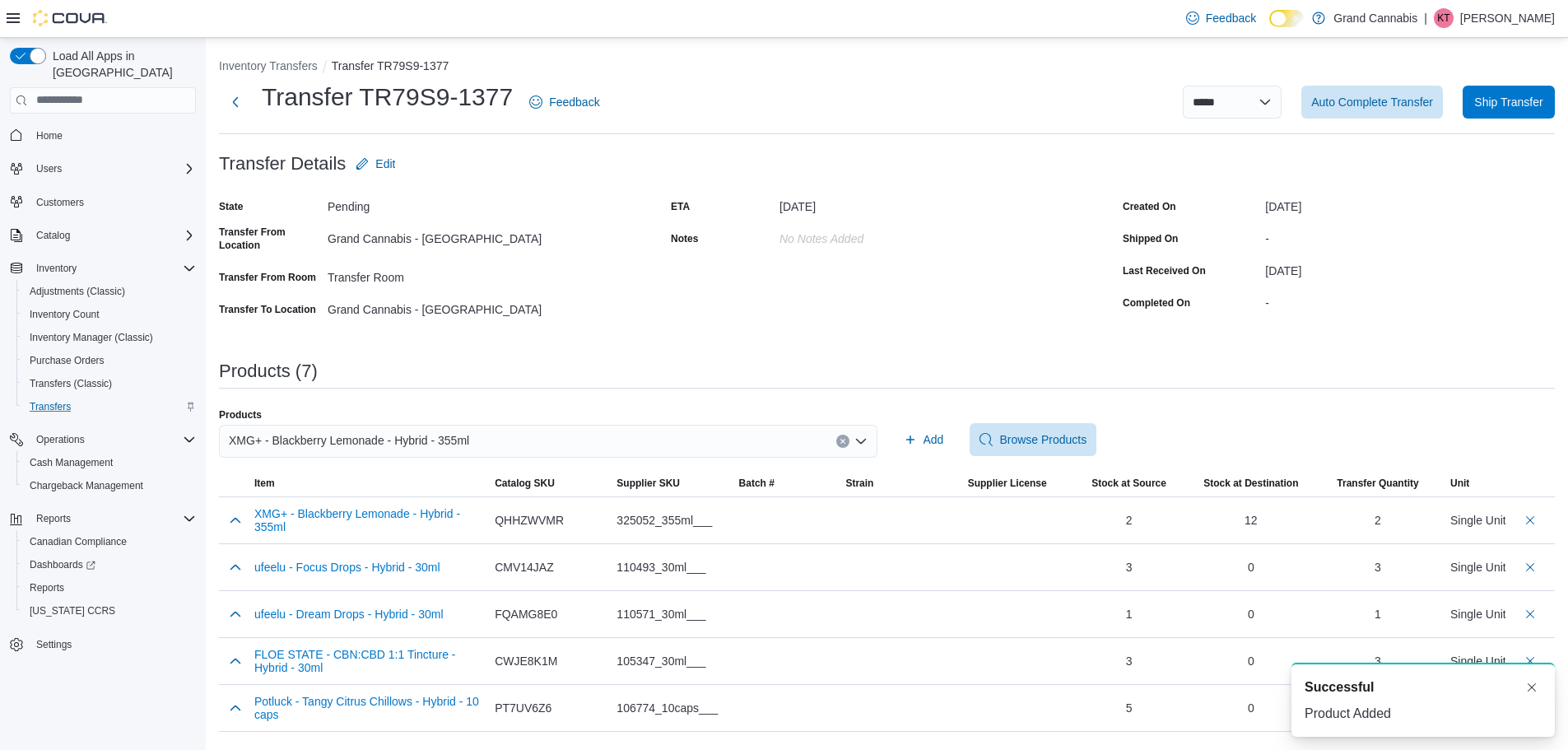
click at [846, 444] on icon "Clear input" at bounding box center [842, 441] width 7 height 7
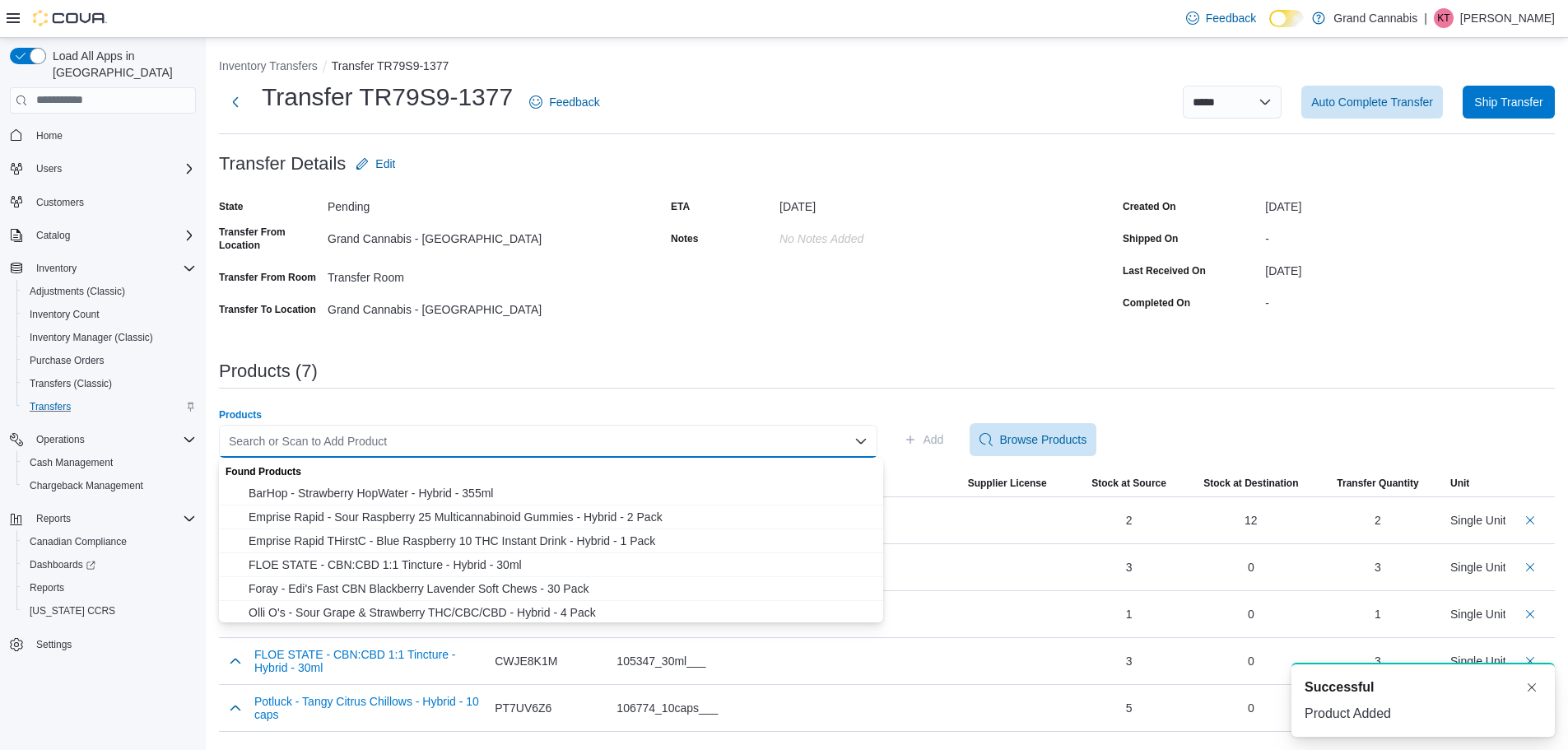
click at [792, 440] on div "Search or Scan to Add Product Combo box. Selected. Combo box input. Search or S…" at bounding box center [547, 441] width 658 height 33
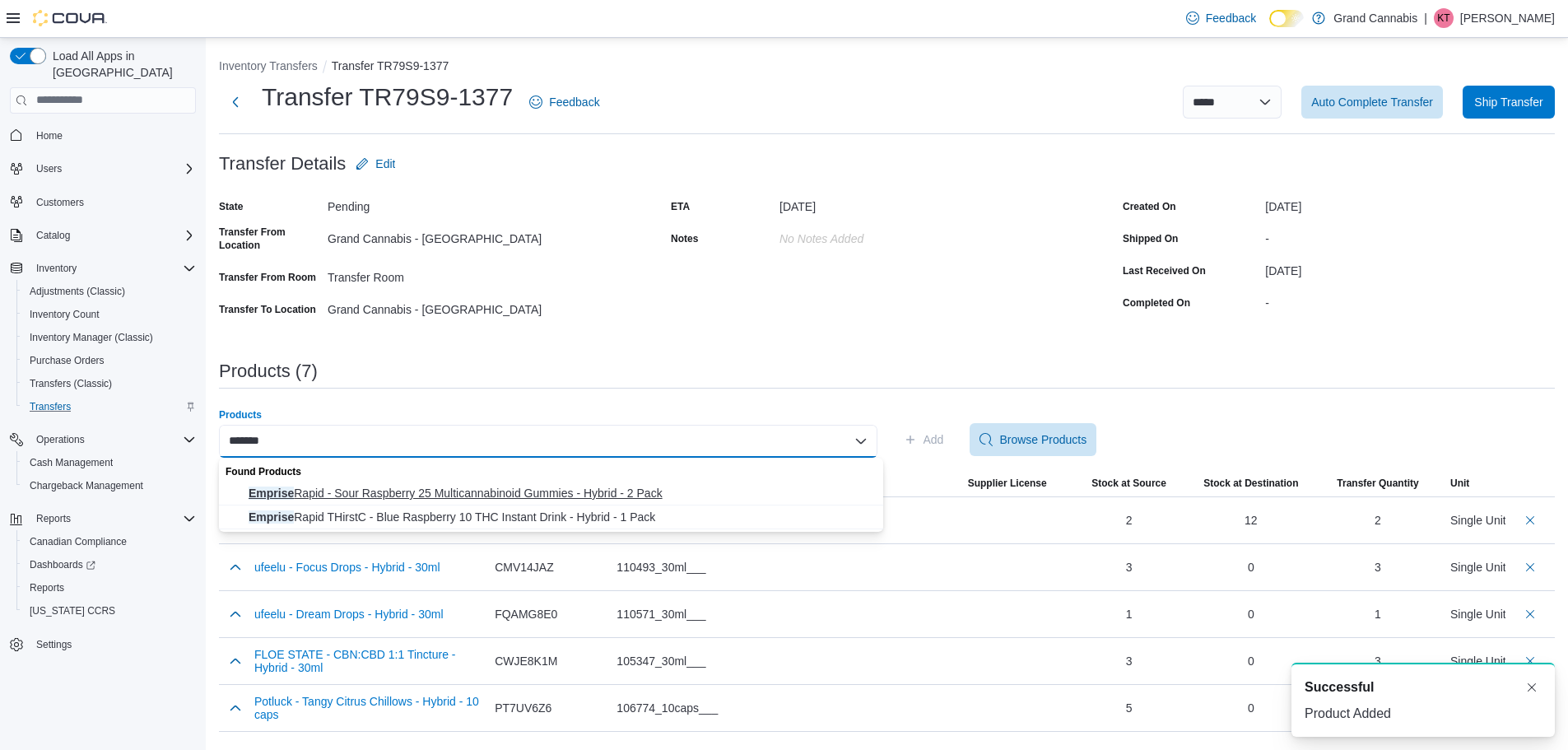
type input "*******"
click at [375, 495] on span "Emprise Rapid - Sour Raspberry 25 Multicannabinoid Gummies - Hybrid - 2 Pack" at bounding box center [560, 493] width 625 height 17
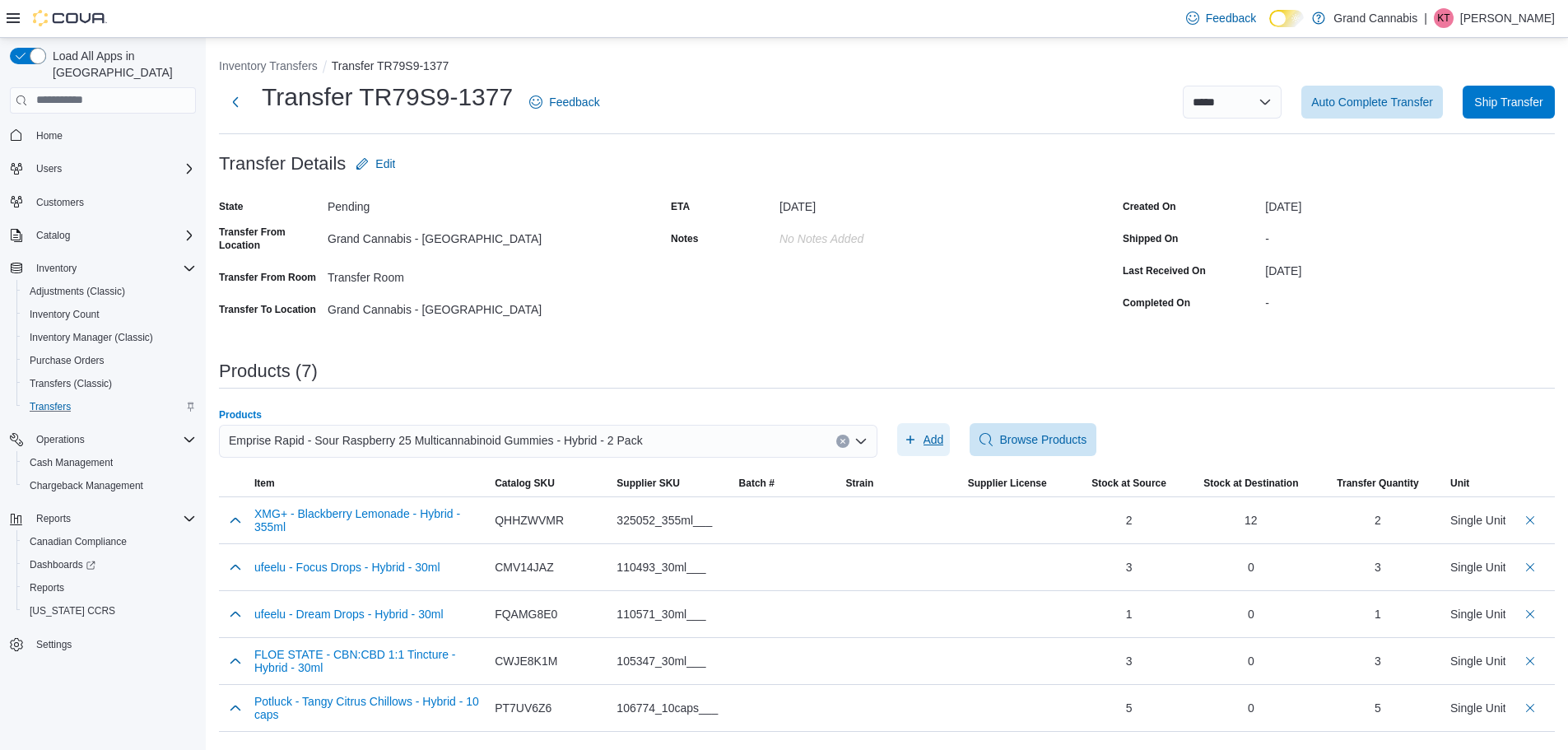
click at [927, 441] on span "Add" at bounding box center [923, 439] width 40 height 33
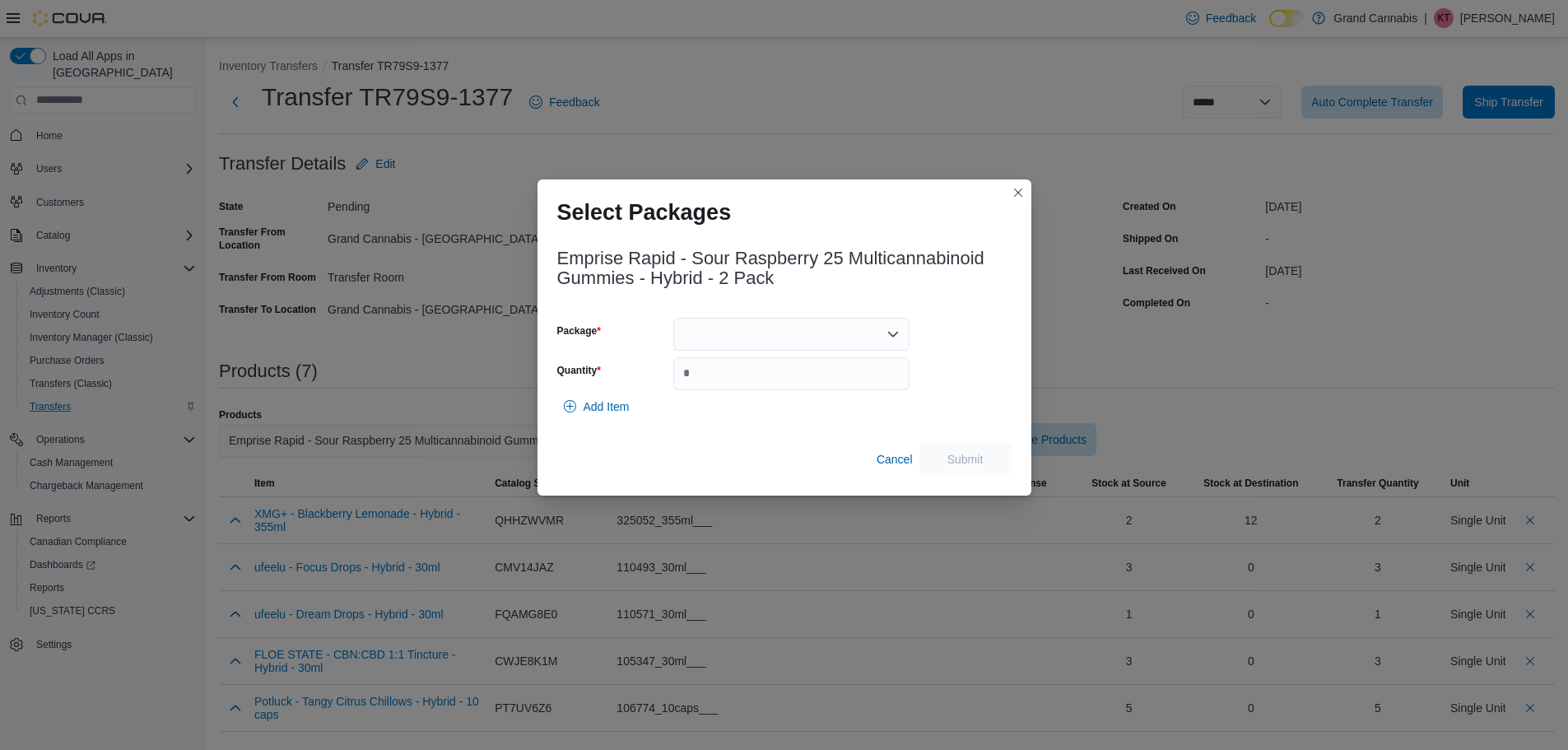
click at [830, 329] on div at bounding box center [791, 333] width 236 height 33
click at [800, 376] on button "488388750" at bounding box center [791, 387] width 236 height 24
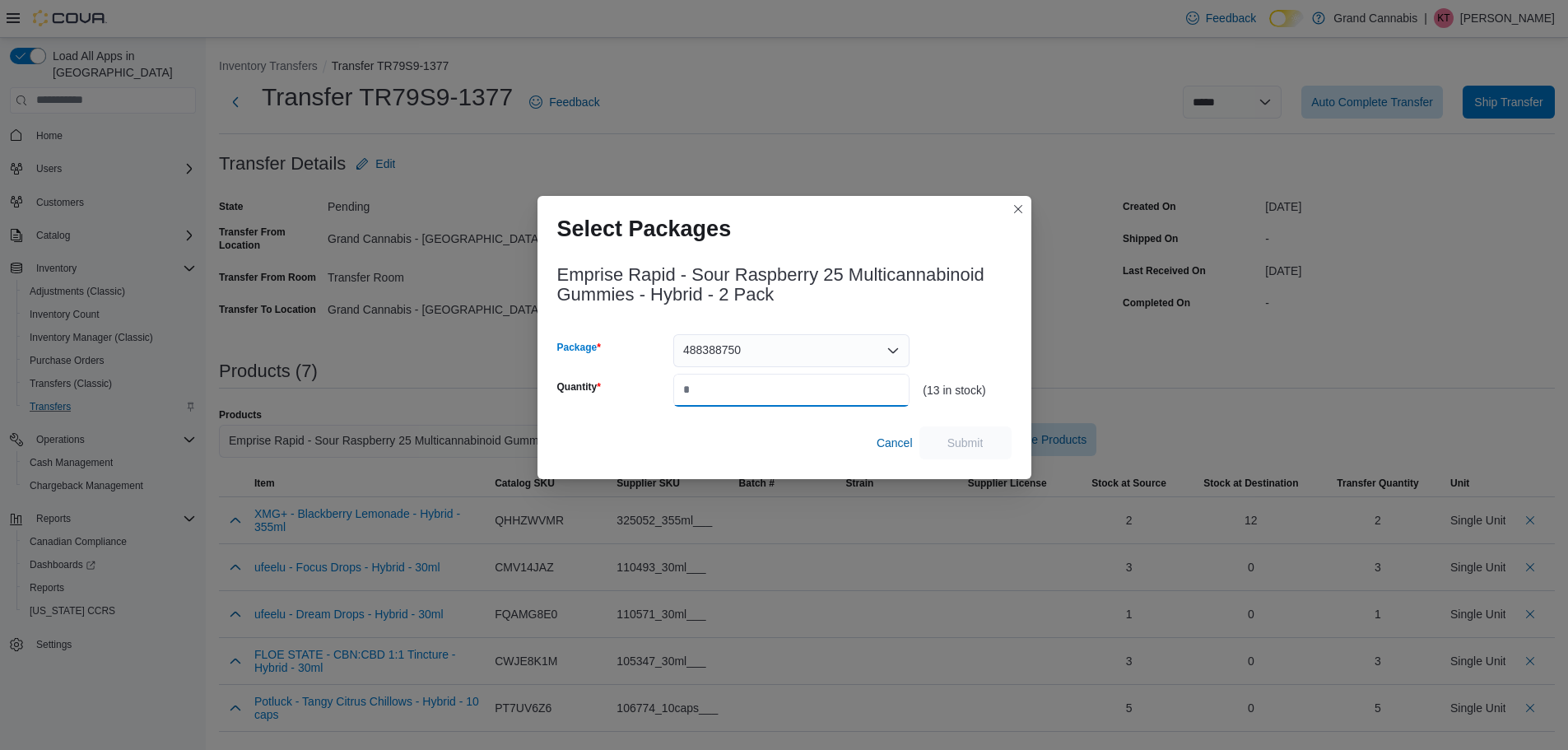
click at [780, 403] on input "Quantity" at bounding box center [791, 389] width 236 height 33
type input "**"
click at [940, 436] on span "Submit" at bounding box center [966, 442] width 73 height 33
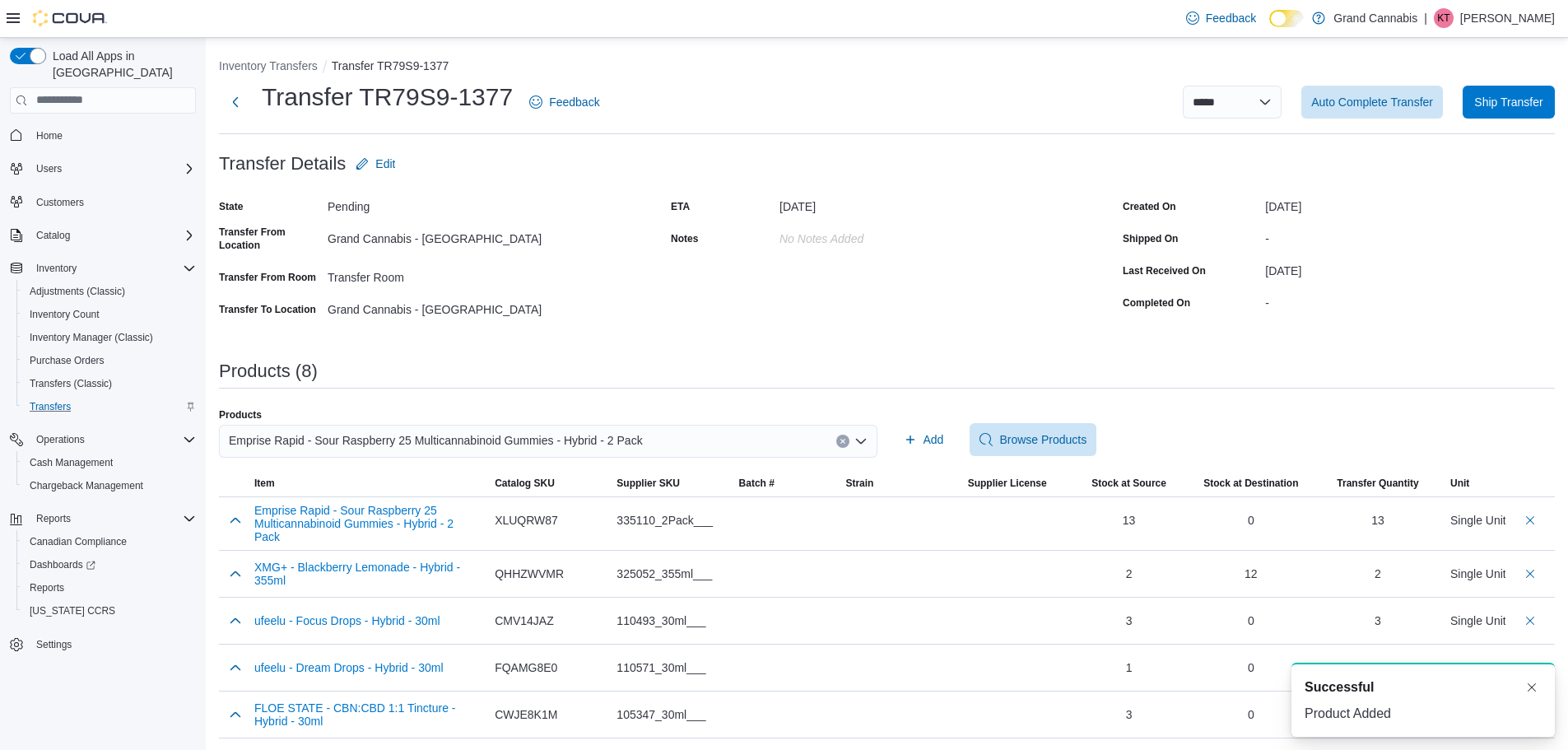
click at [844, 440] on icon "Clear input" at bounding box center [842, 441] width 4 height 4
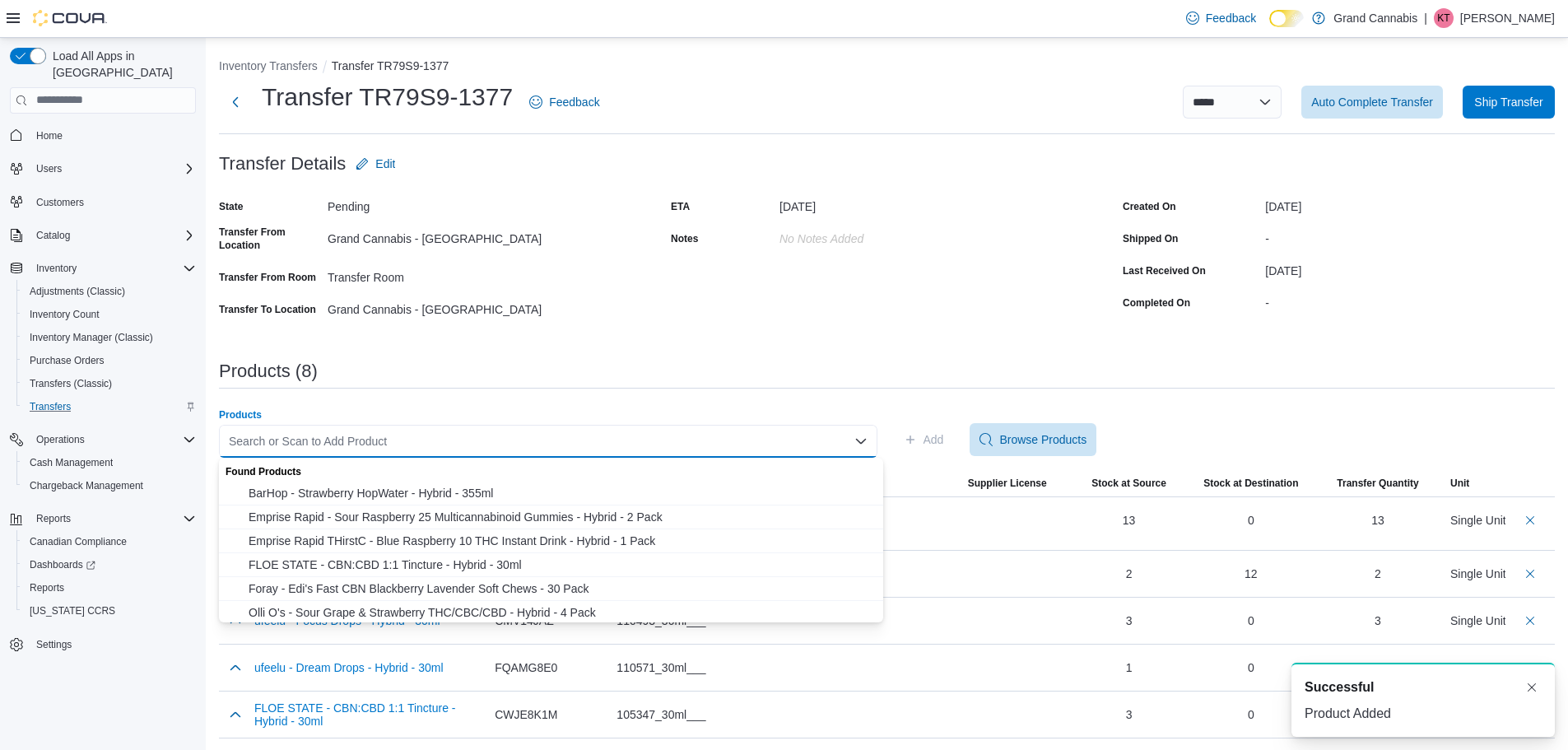
click at [761, 445] on div "Search or Scan to Add Product" at bounding box center [547, 441] width 658 height 33
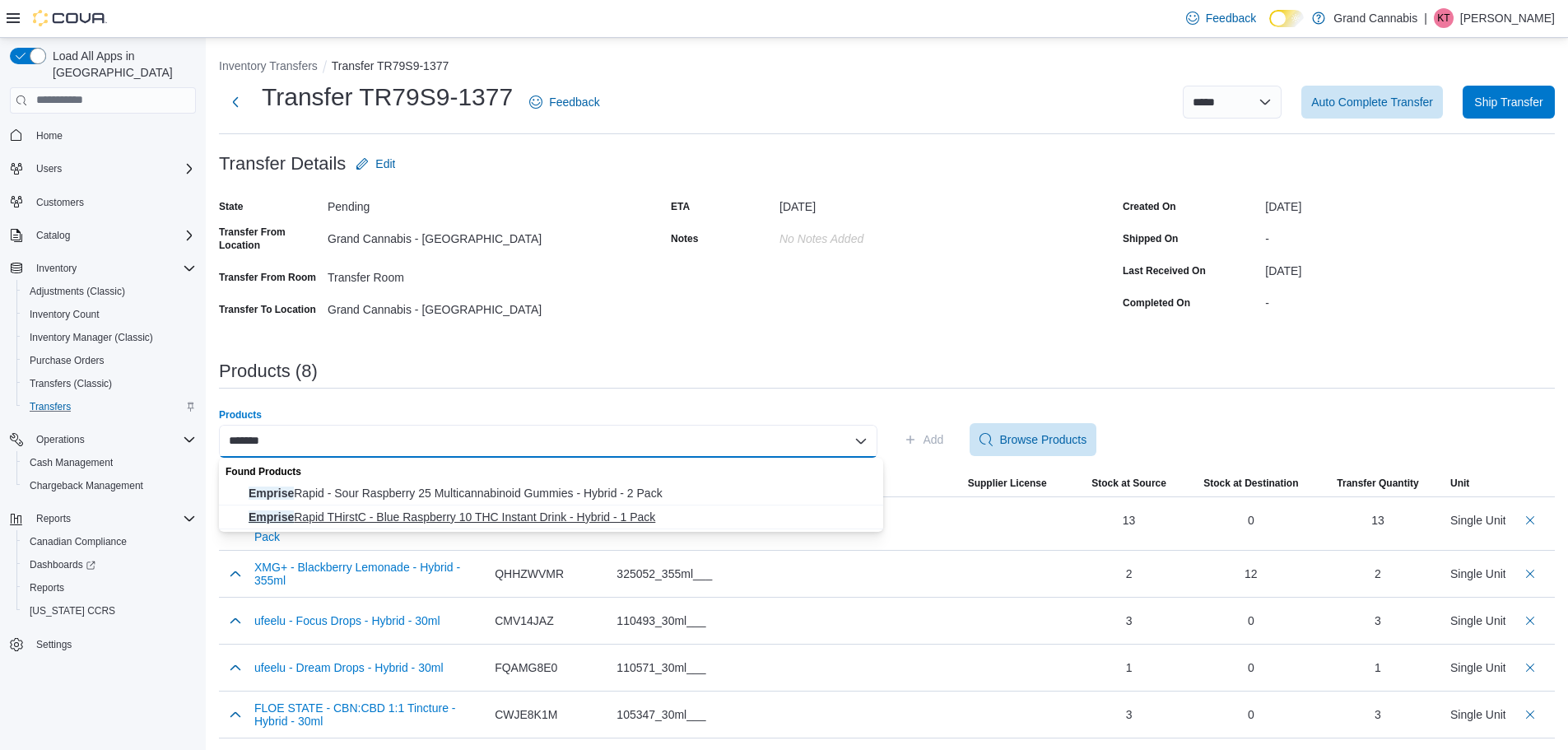
type input "*******"
click at [571, 518] on span "Emprise Rapid THirstC - Blue Raspberry 10 THC Instant Drink - Hybrid - 1 Pack" at bounding box center [560, 517] width 625 height 17
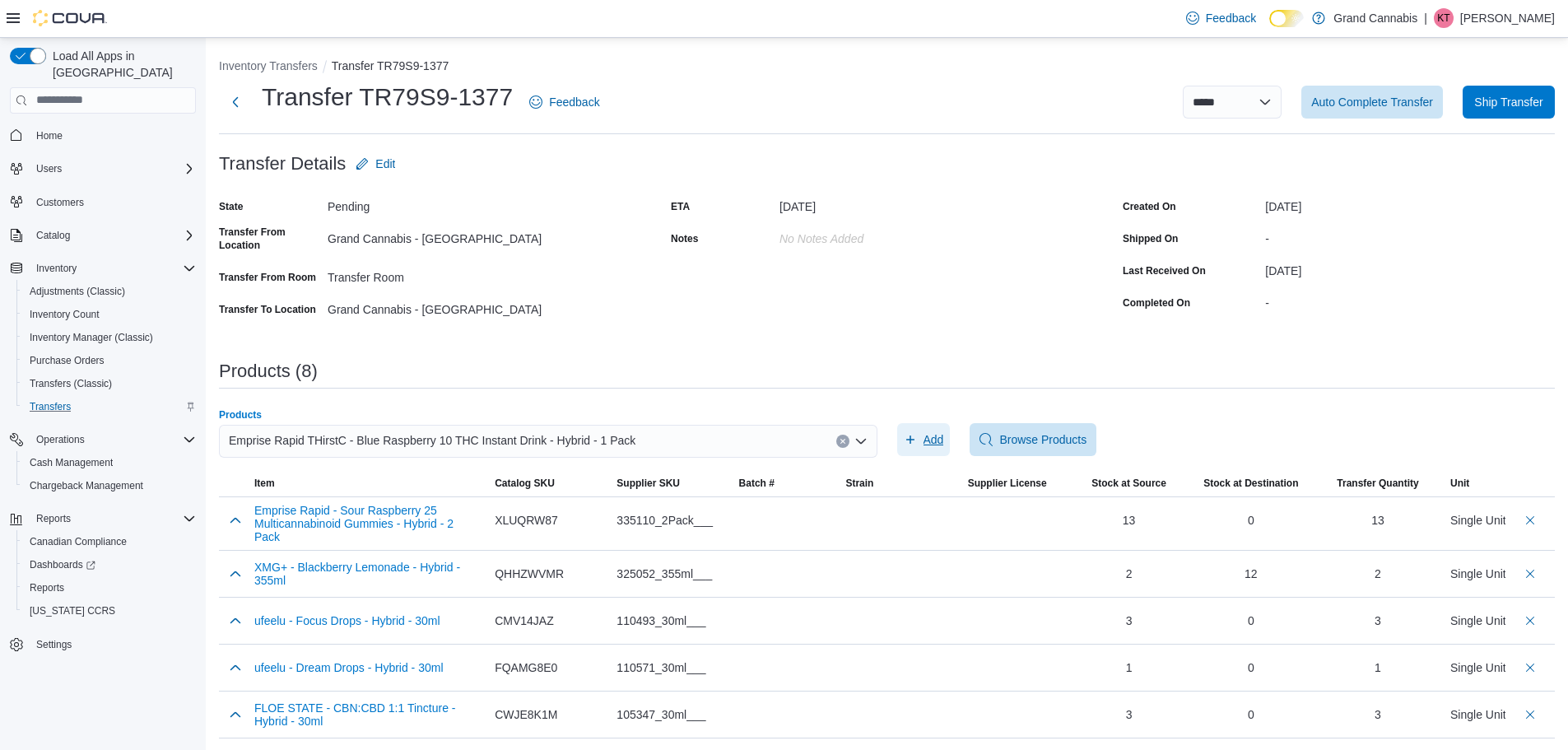
click at [936, 444] on span "Add" at bounding box center [934, 440] width 21 height 17
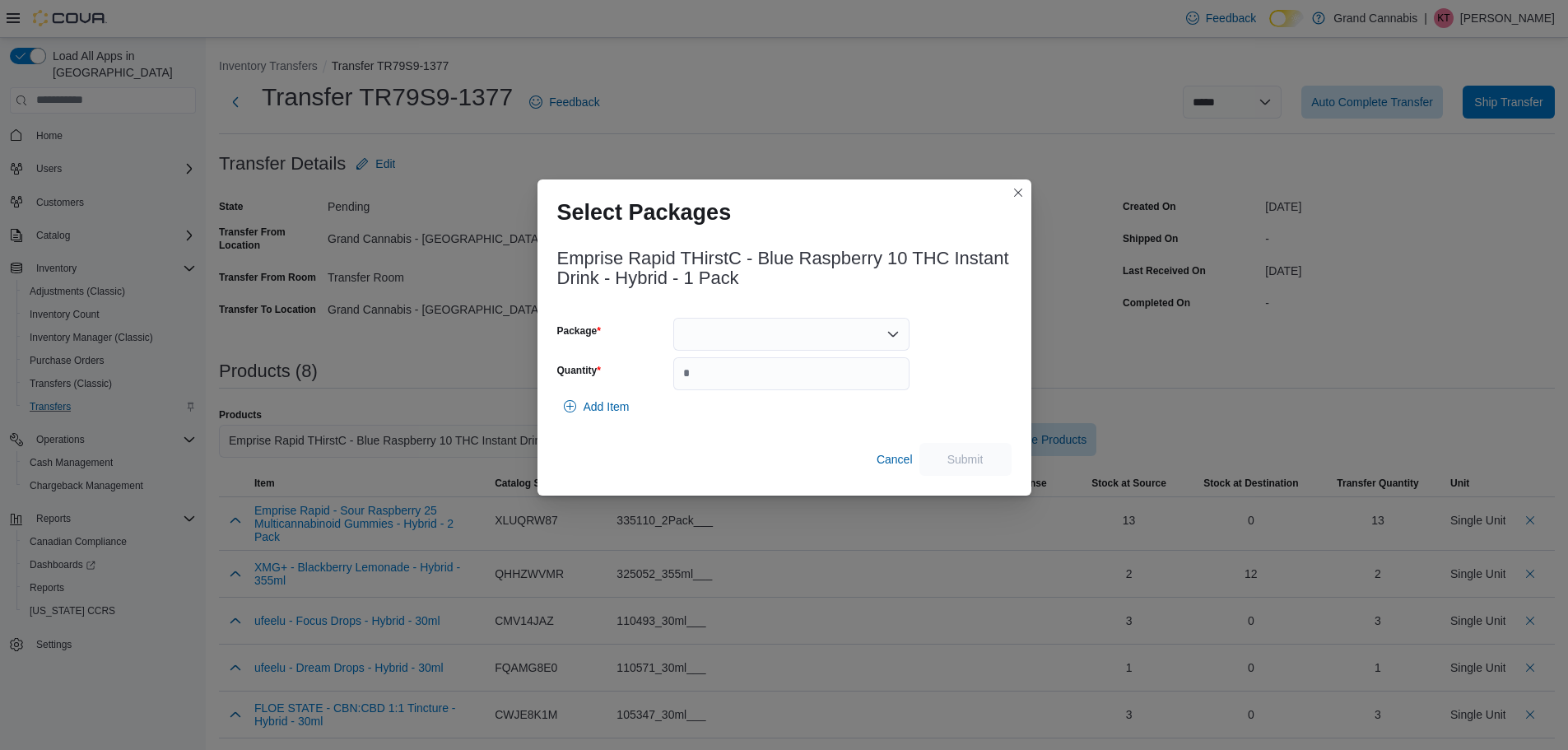
click at [788, 319] on div at bounding box center [791, 333] width 236 height 33
click at [756, 386] on span "471077140" at bounding box center [800, 386] width 197 height 17
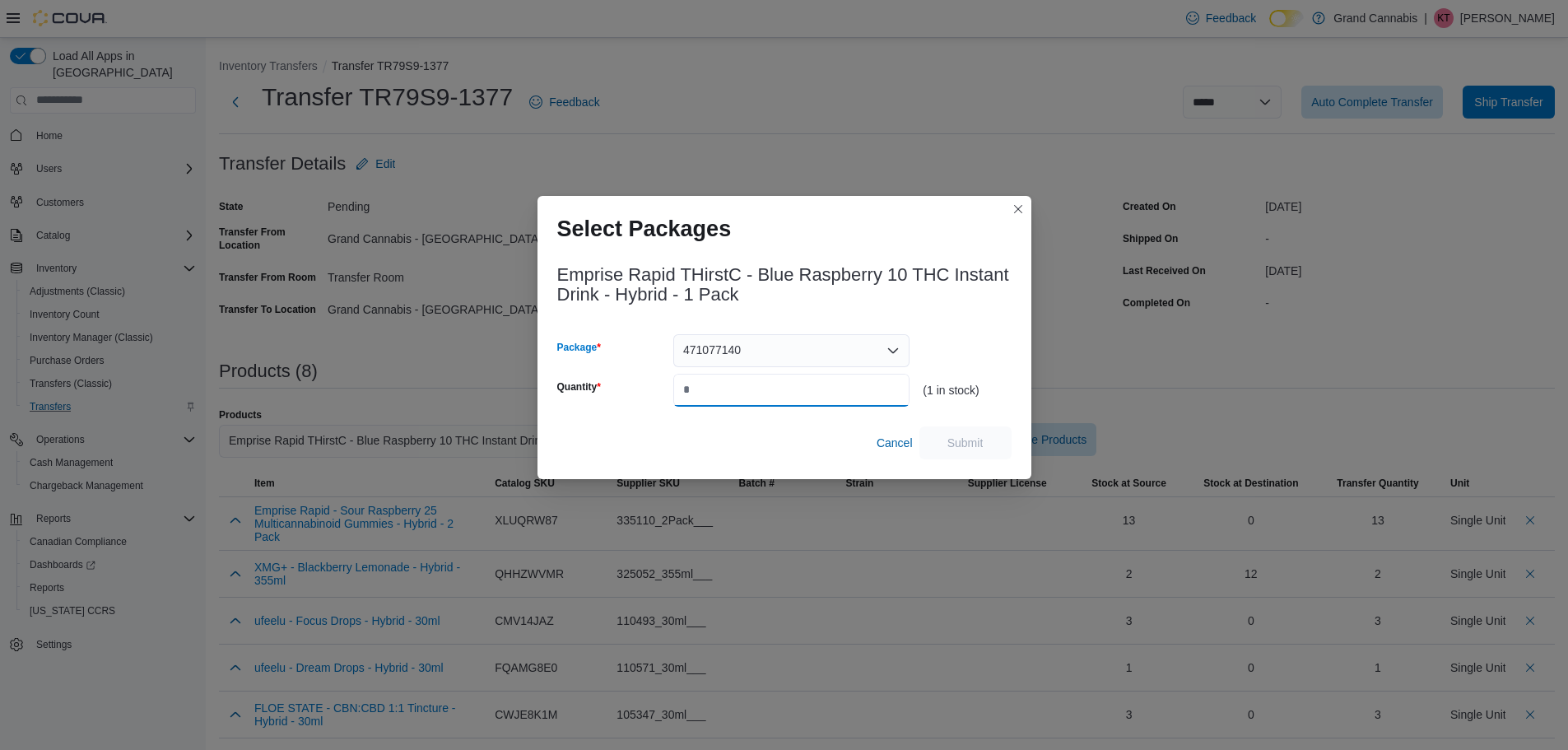
click at [753, 389] on input "Quantity" at bounding box center [791, 389] width 236 height 33
type input "*"
click at [982, 440] on span "Submit" at bounding box center [965, 442] width 36 height 17
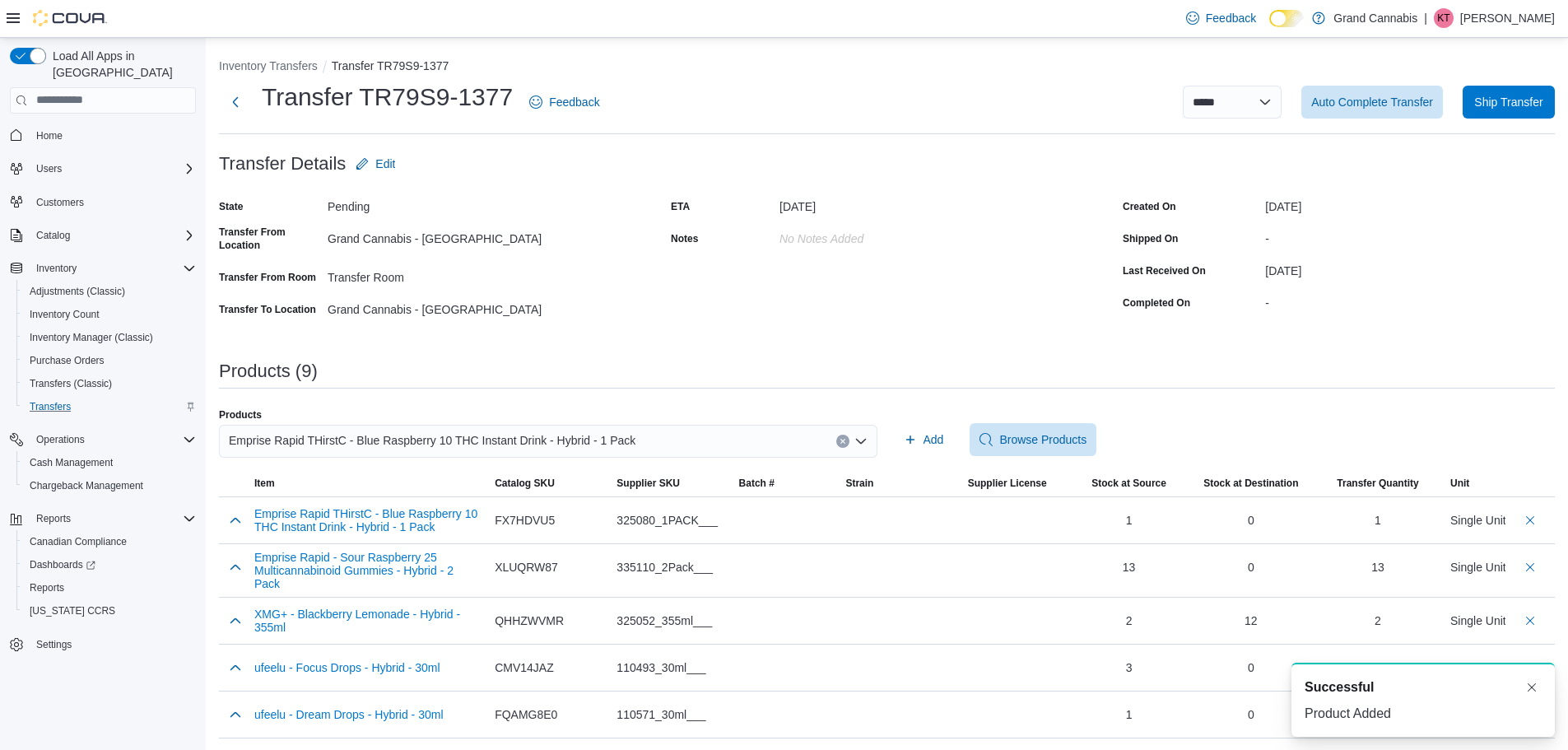
click at [847, 446] on button "Clear input" at bounding box center [842, 441] width 13 height 13
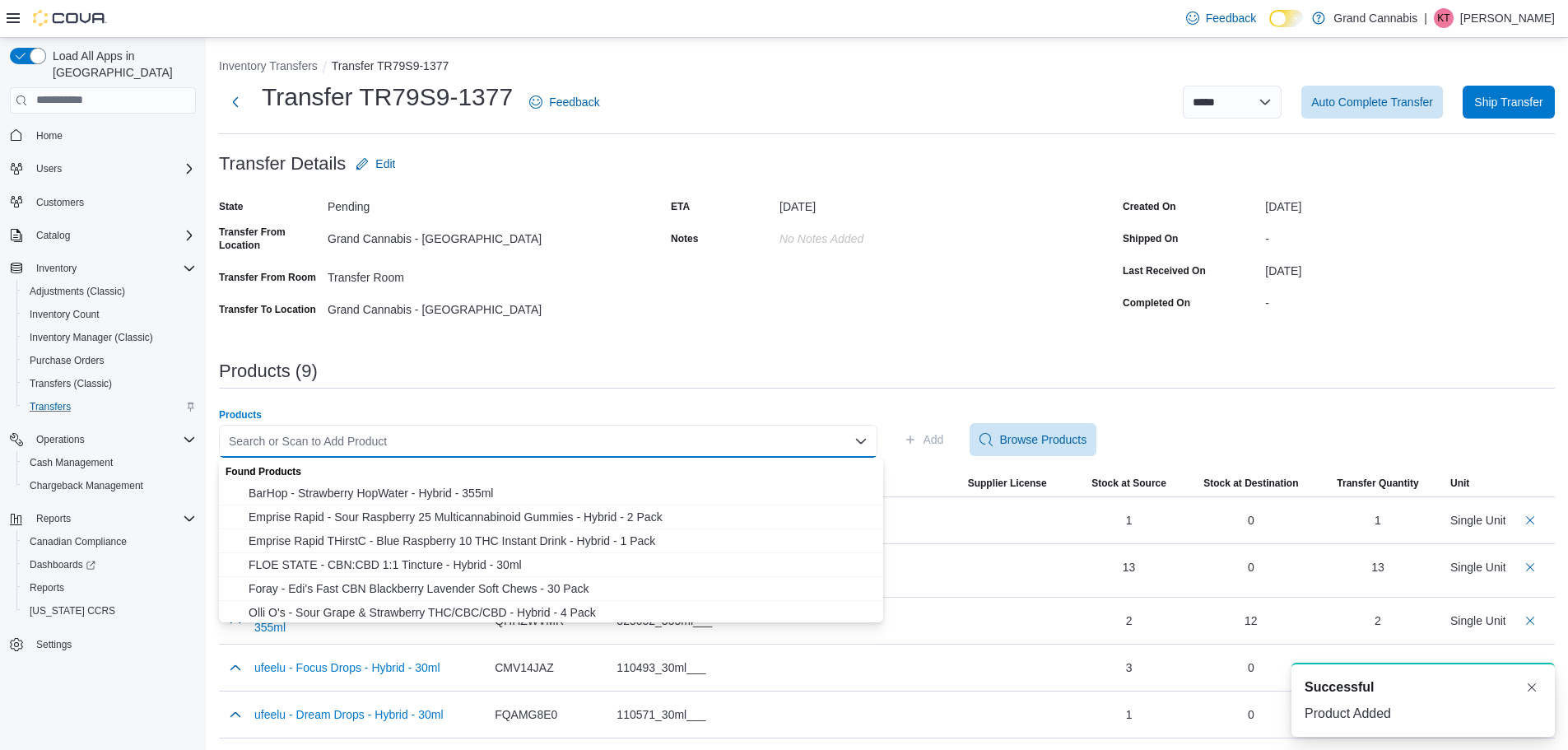
click at [764, 438] on div "Search or Scan to Add Product Combo box. Selected. Combo box input. Search or S…" at bounding box center [547, 441] width 658 height 33
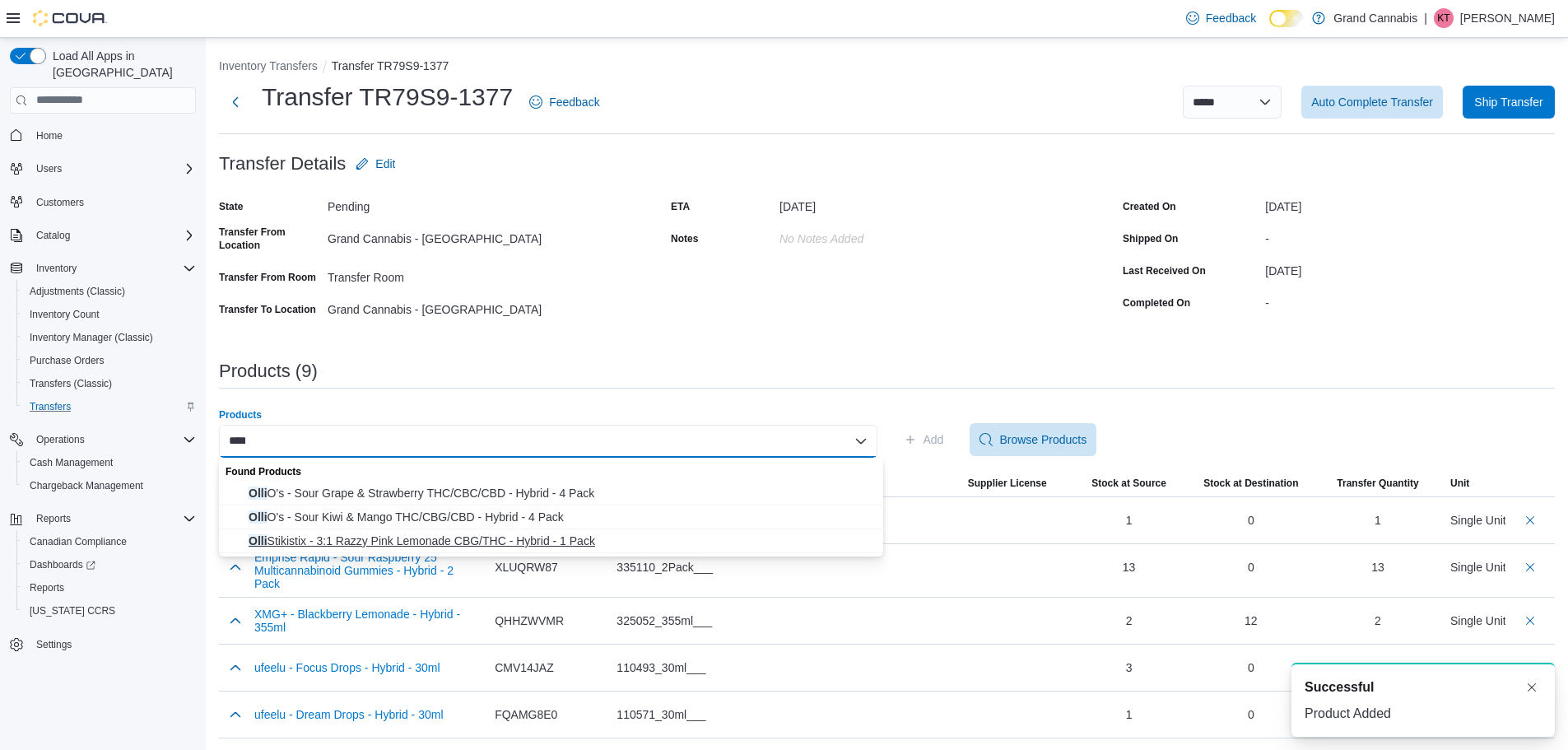
type input "****"
click at [613, 539] on span "Olli Stikistix - 3:1 Razzy Pink Lemonade CBG/THC - Hybrid - 1 Pack" at bounding box center [560, 541] width 625 height 17
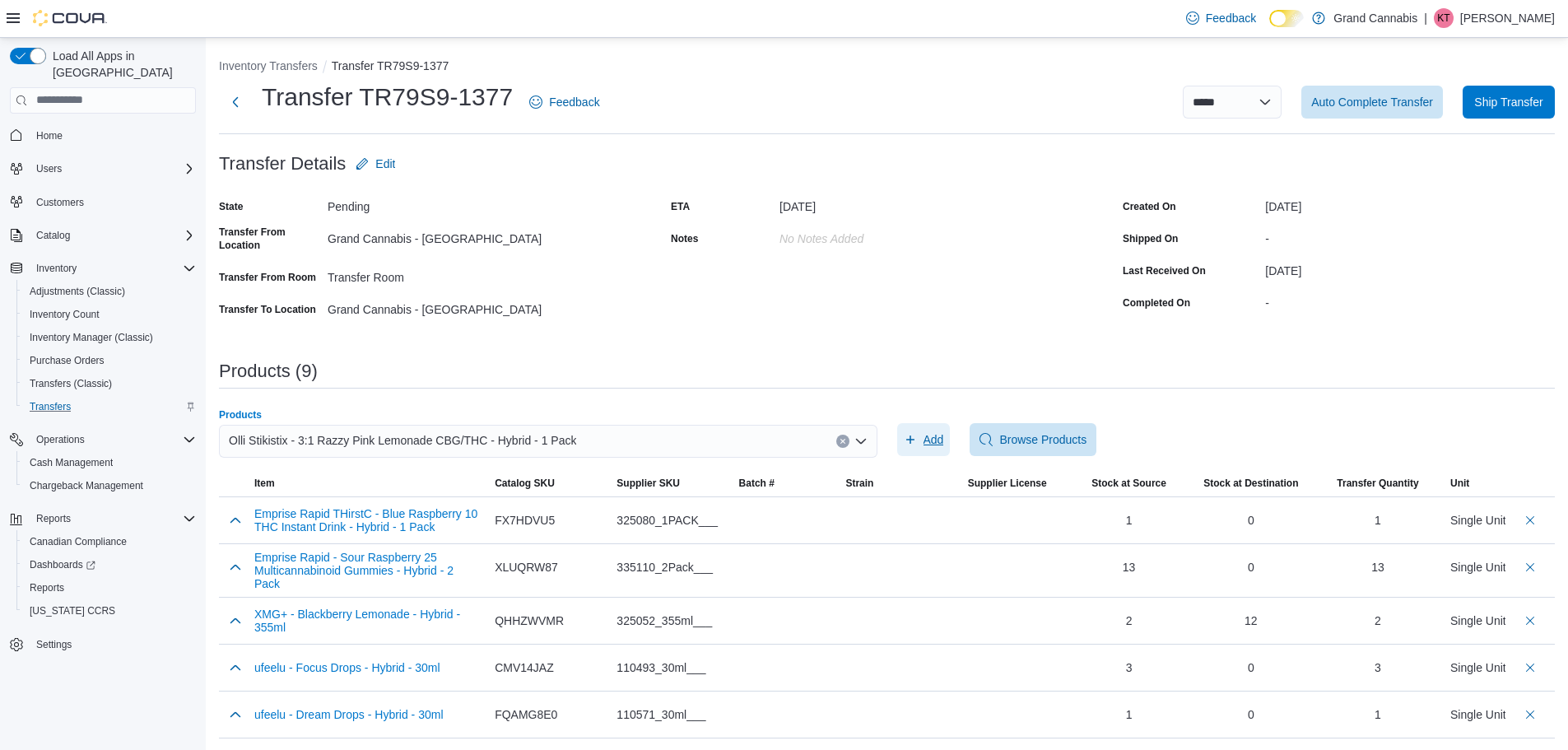
click at [917, 444] on icon "button" at bounding box center [910, 439] width 13 height 13
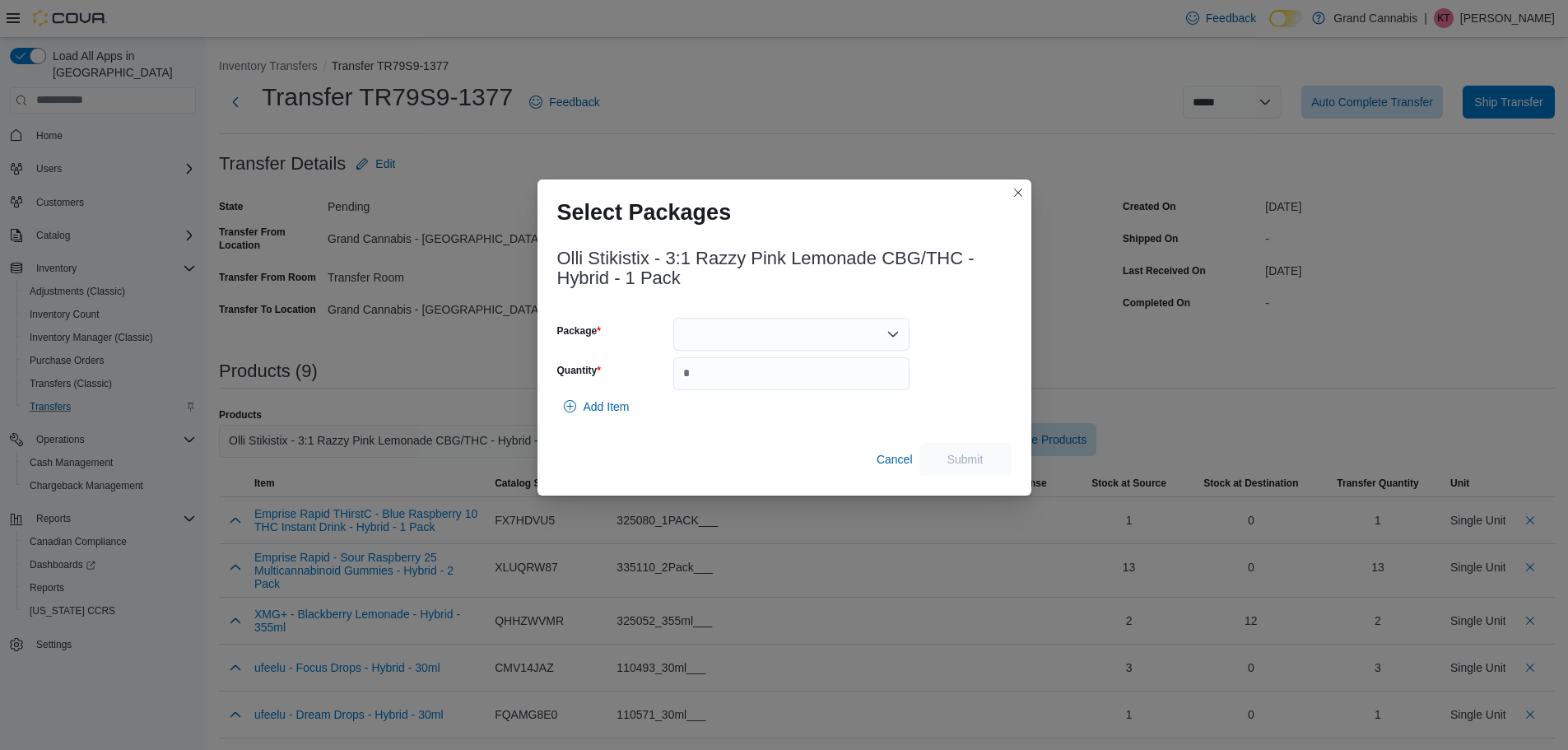
click at [737, 338] on div at bounding box center [791, 333] width 236 height 33
click at [746, 384] on span "OKRP09DE24B4" at bounding box center [800, 386] width 197 height 17
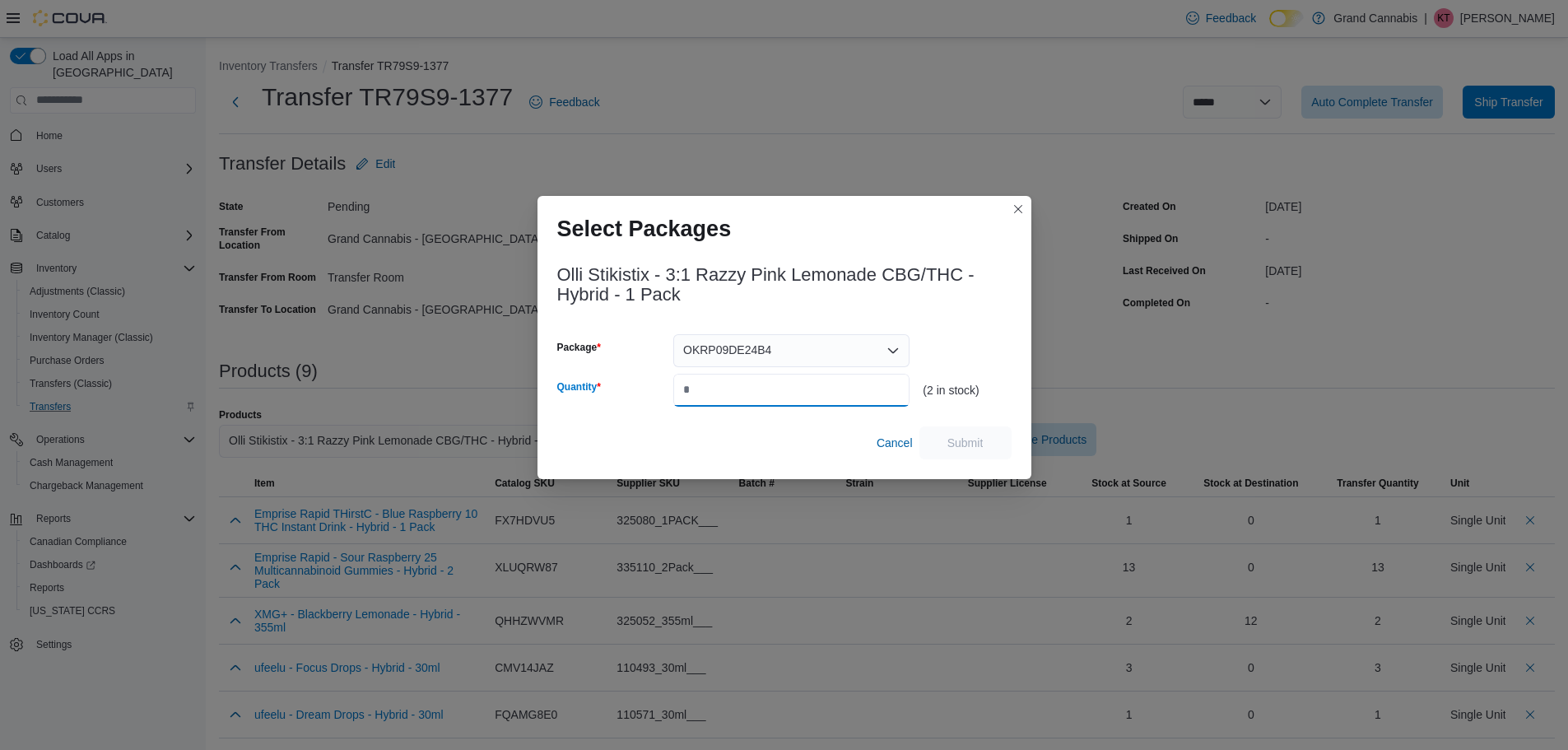
click at [746, 384] on input "Quantity" at bounding box center [791, 389] width 236 height 33
type input "*"
click at [943, 443] on span "Submit" at bounding box center [966, 442] width 73 height 33
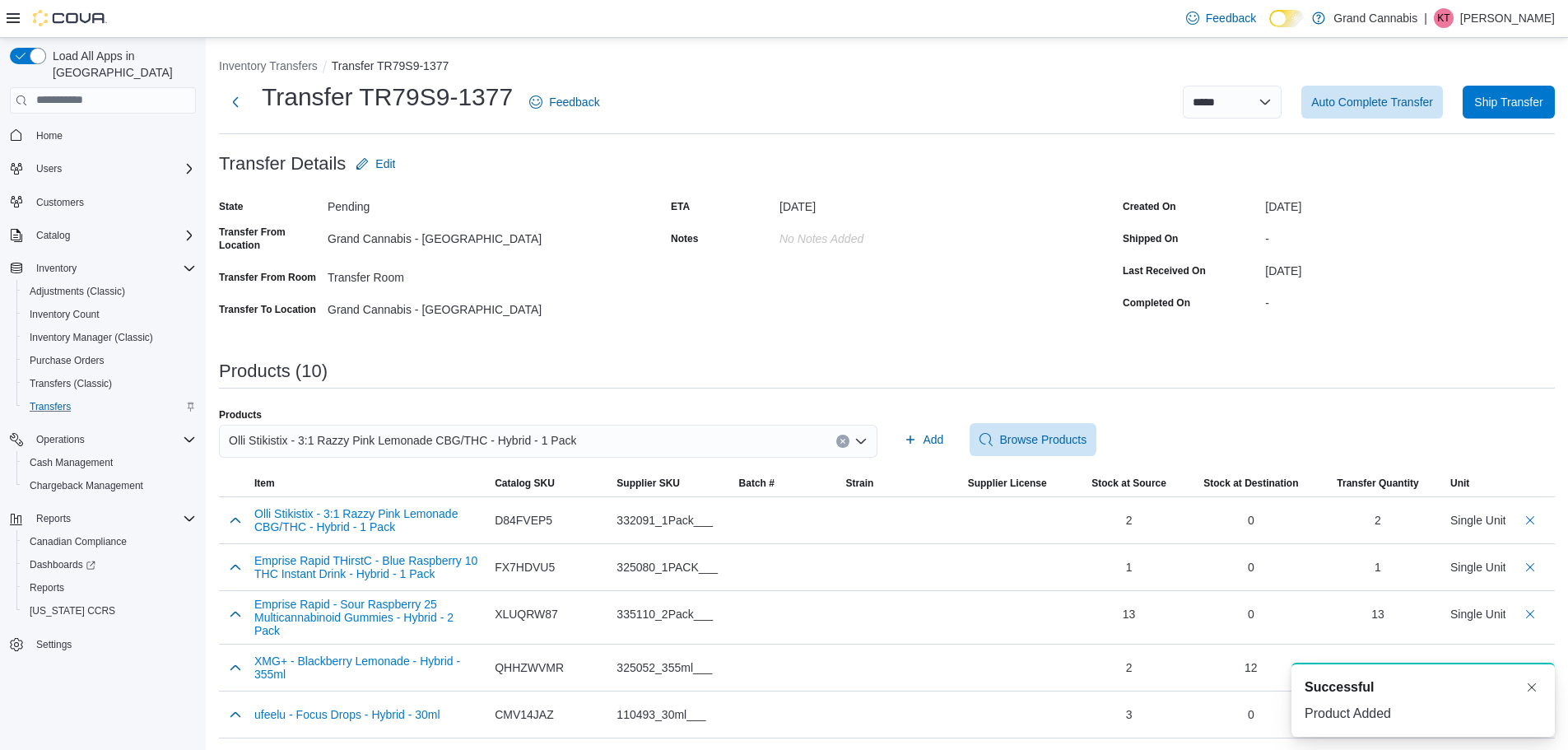
click at [846, 438] on icon "Clear input" at bounding box center [842, 441] width 7 height 7
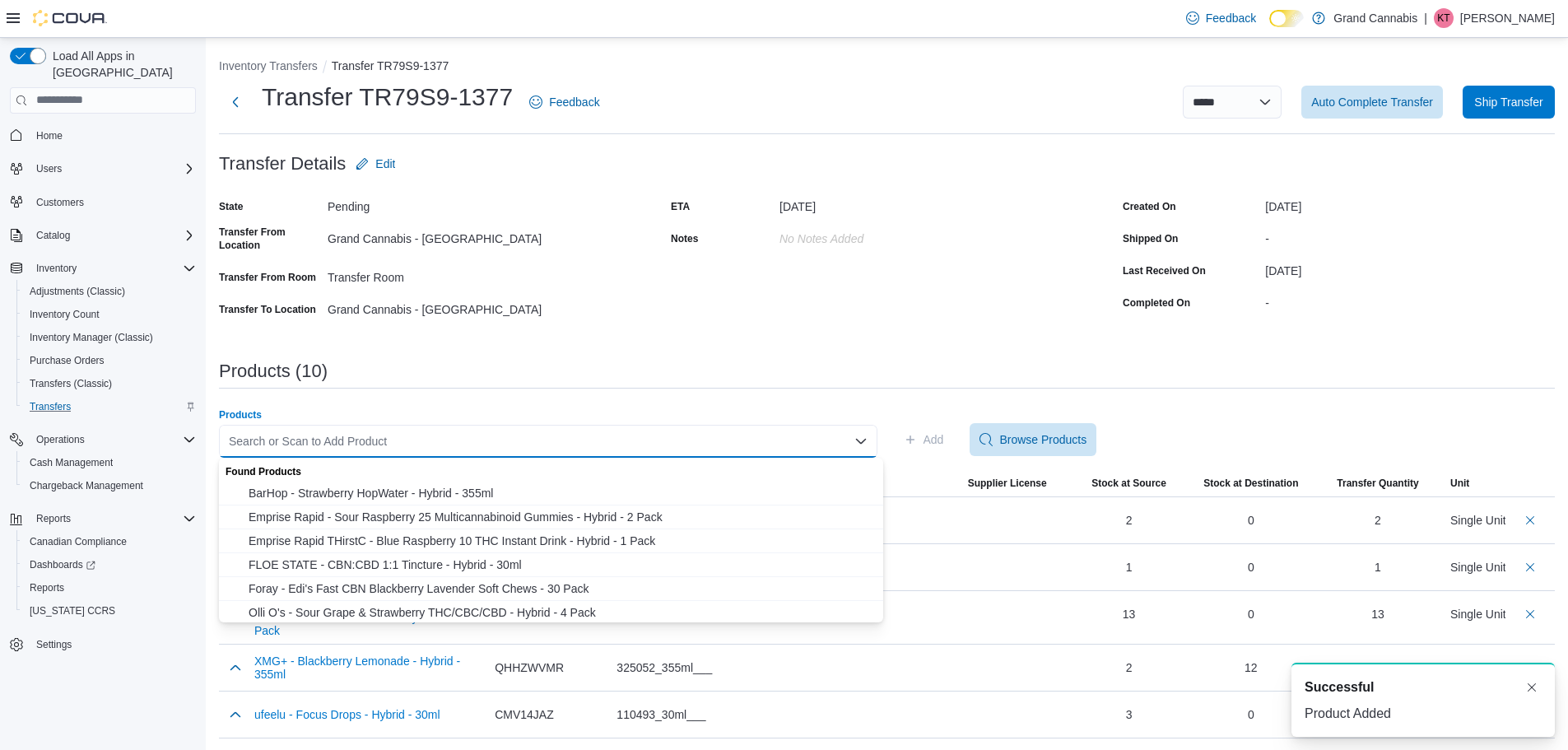
click at [811, 437] on div "Search or Scan to Add Product" at bounding box center [547, 441] width 658 height 33
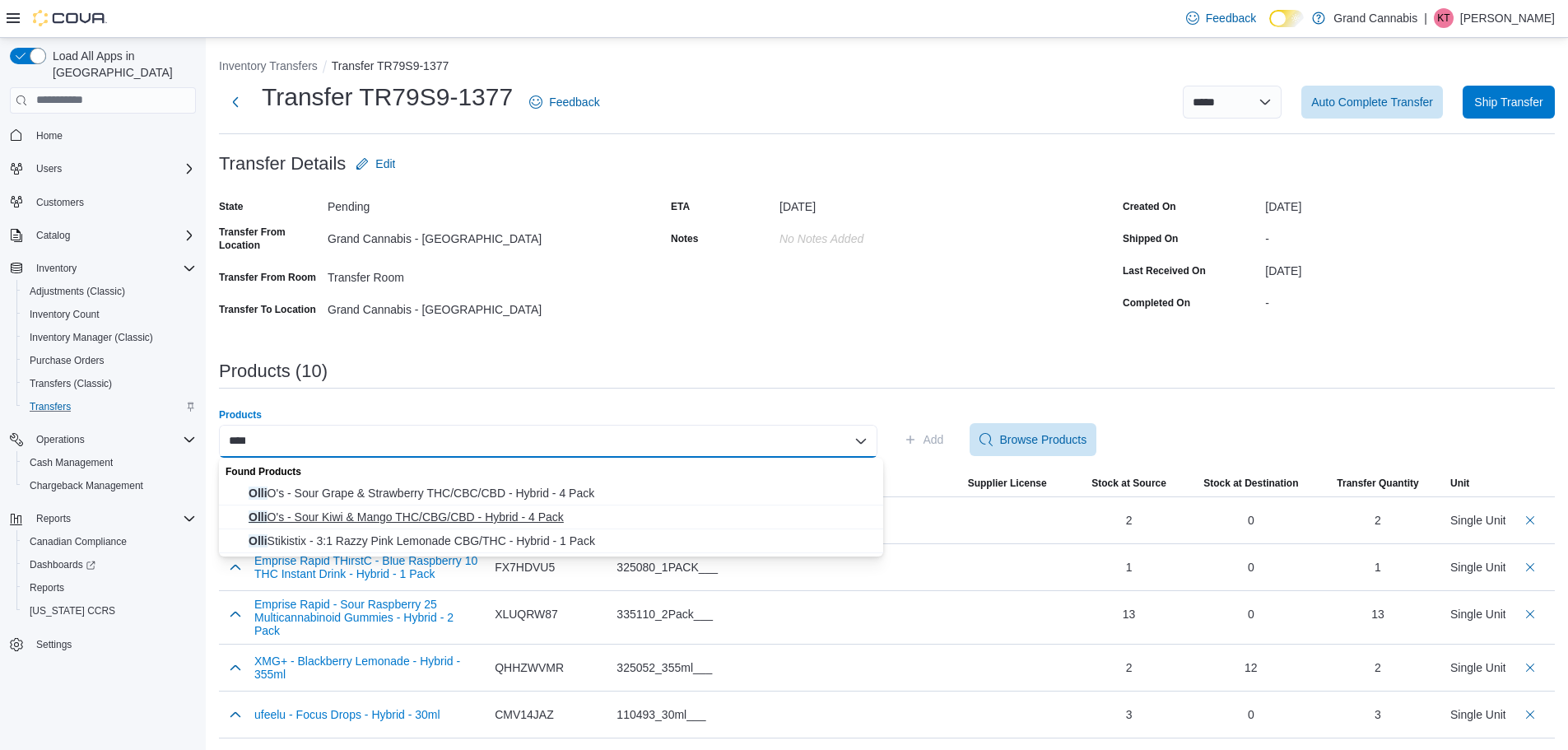
type input "****"
click at [495, 515] on span "Olli O's - Sour Kiwi & Mango THC/CBG/CBD - Hybrid - 4 Pack" at bounding box center [560, 517] width 625 height 17
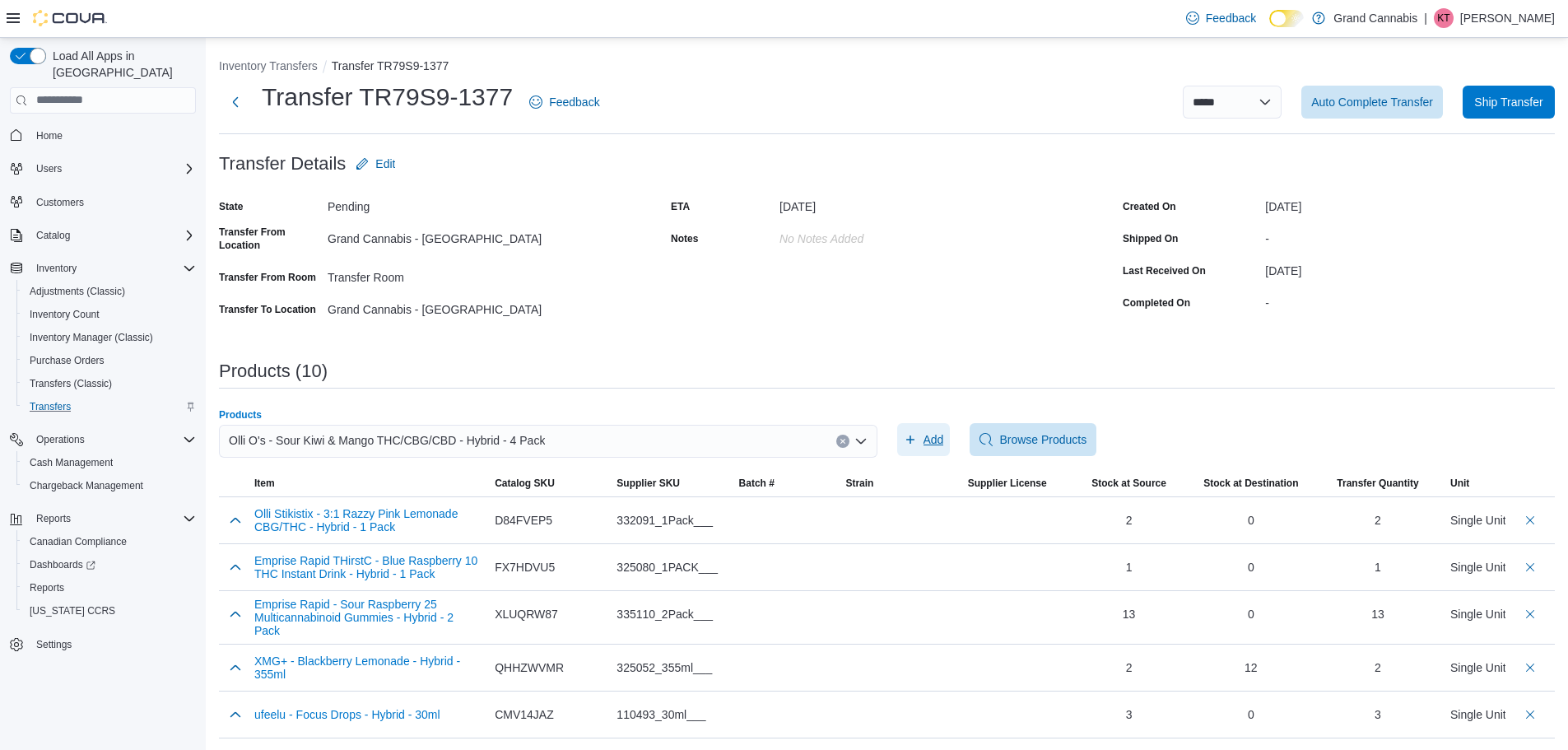
click at [942, 433] on span "Add" at bounding box center [934, 440] width 21 height 17
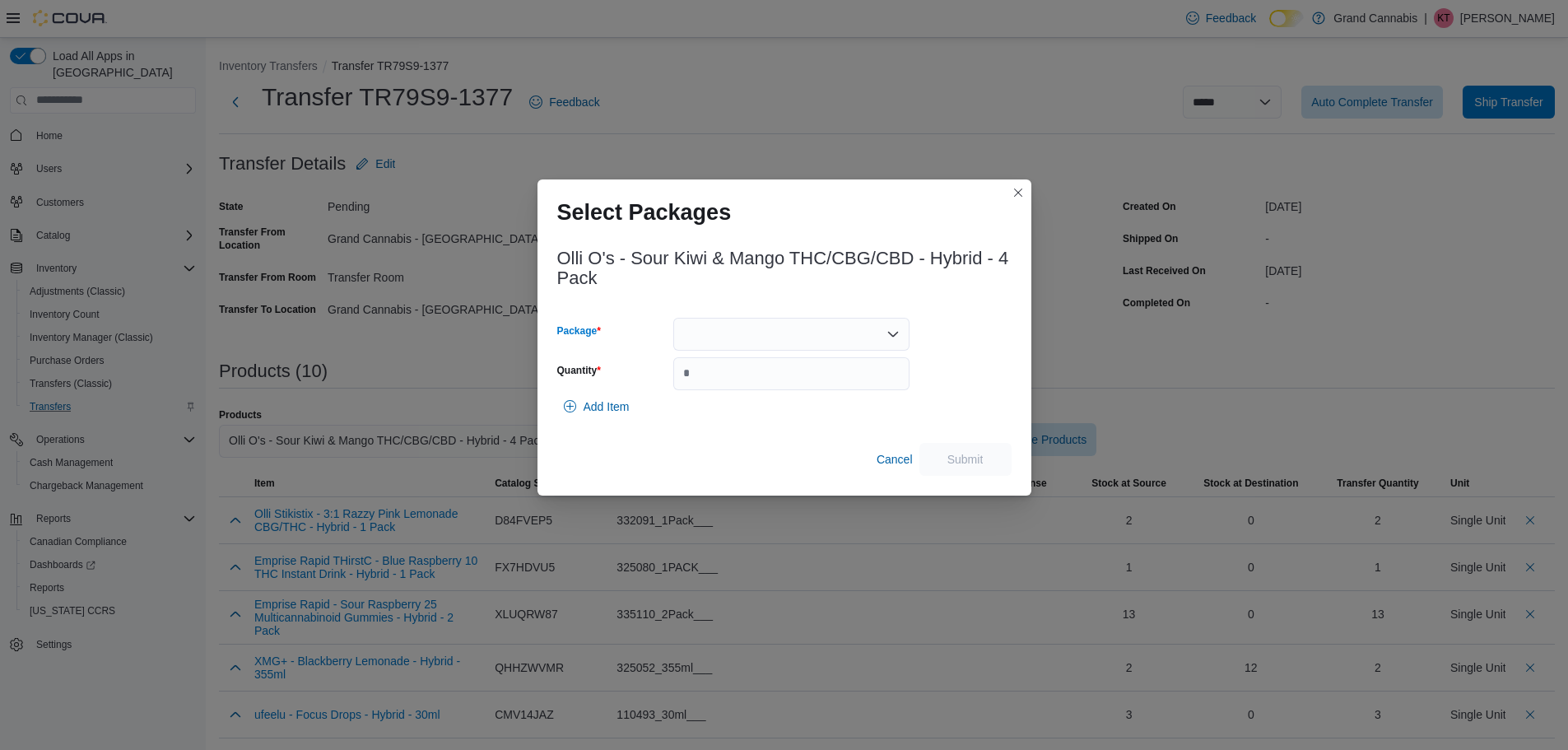
click at [798, 323] on div at bounding box center [791, 333] width 236 height 33
click at [772, 383] on span "OOKM16AL25B1" at bounding box center [800, 386] width 197 height 17
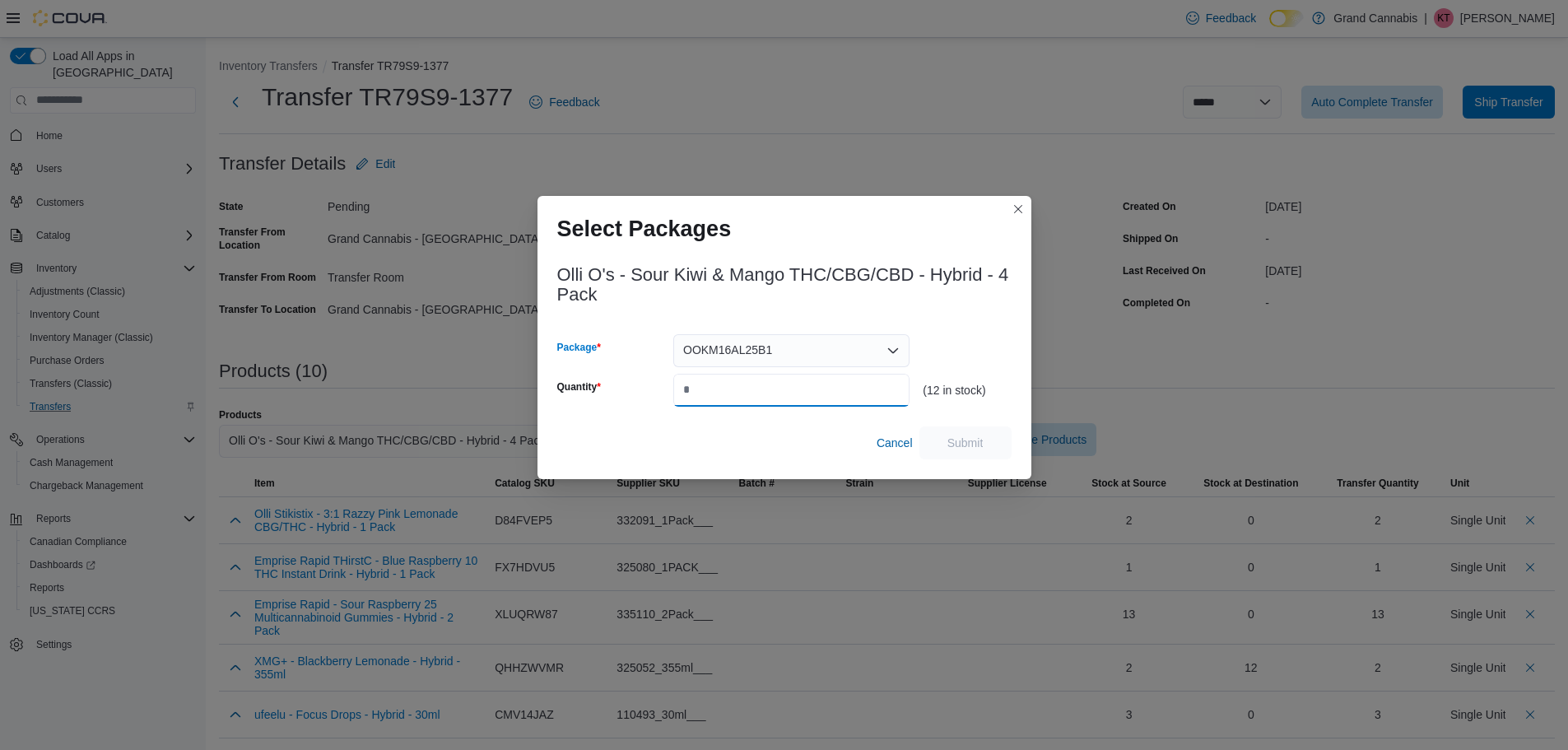
click at [747, 393] on input "Quantity" at bounding box center [791, 389] width 236 height 33
type input "**"
click at [942, 432] on span "Submit" at bounding box center [966, 442] width 73 height 33
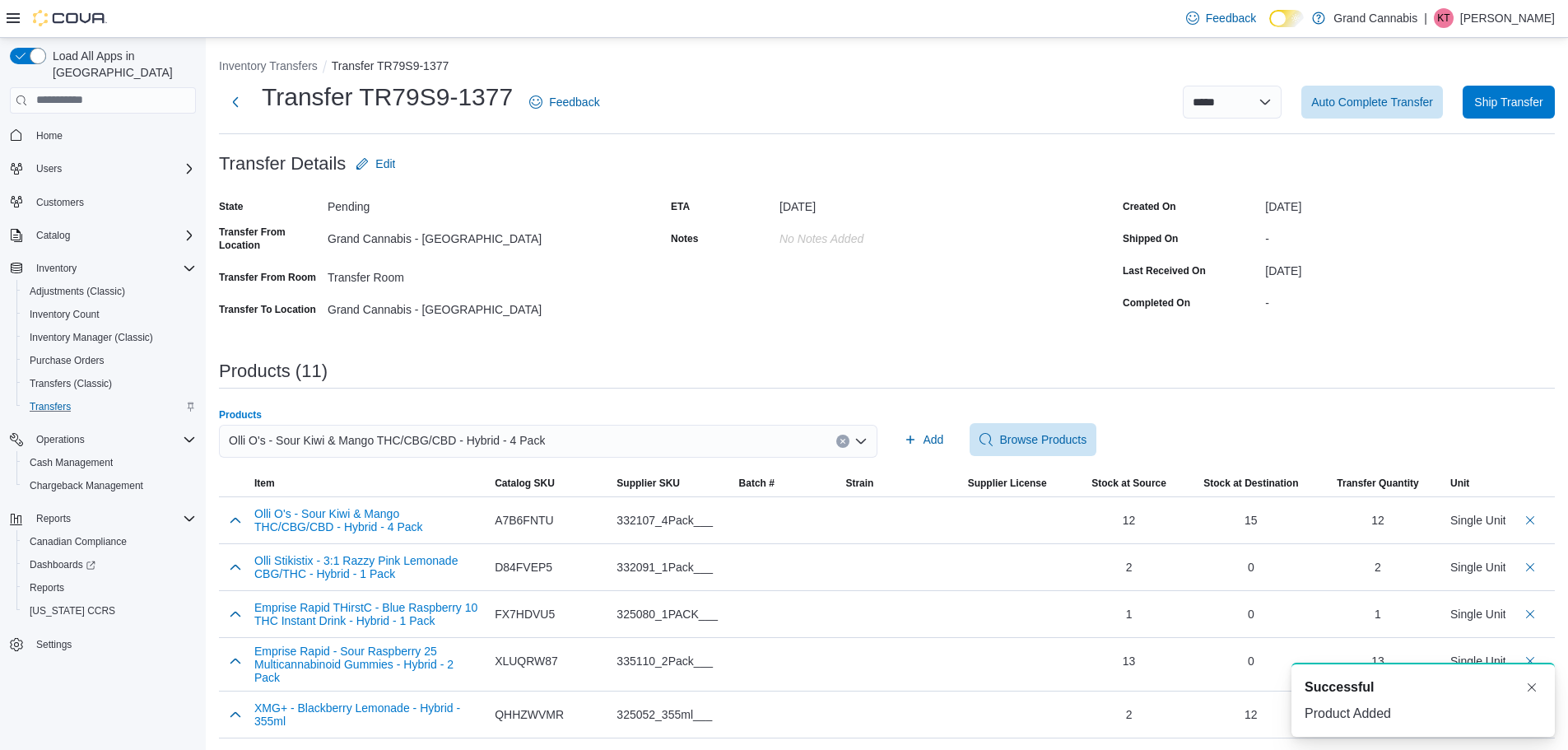
click at [839, 439] on div "Olli O's - Sour Kiwi & Mango THC/CBG/CBD - Hybrid - 4 Pack" at bounding box center [547, 441] width 658 height 33
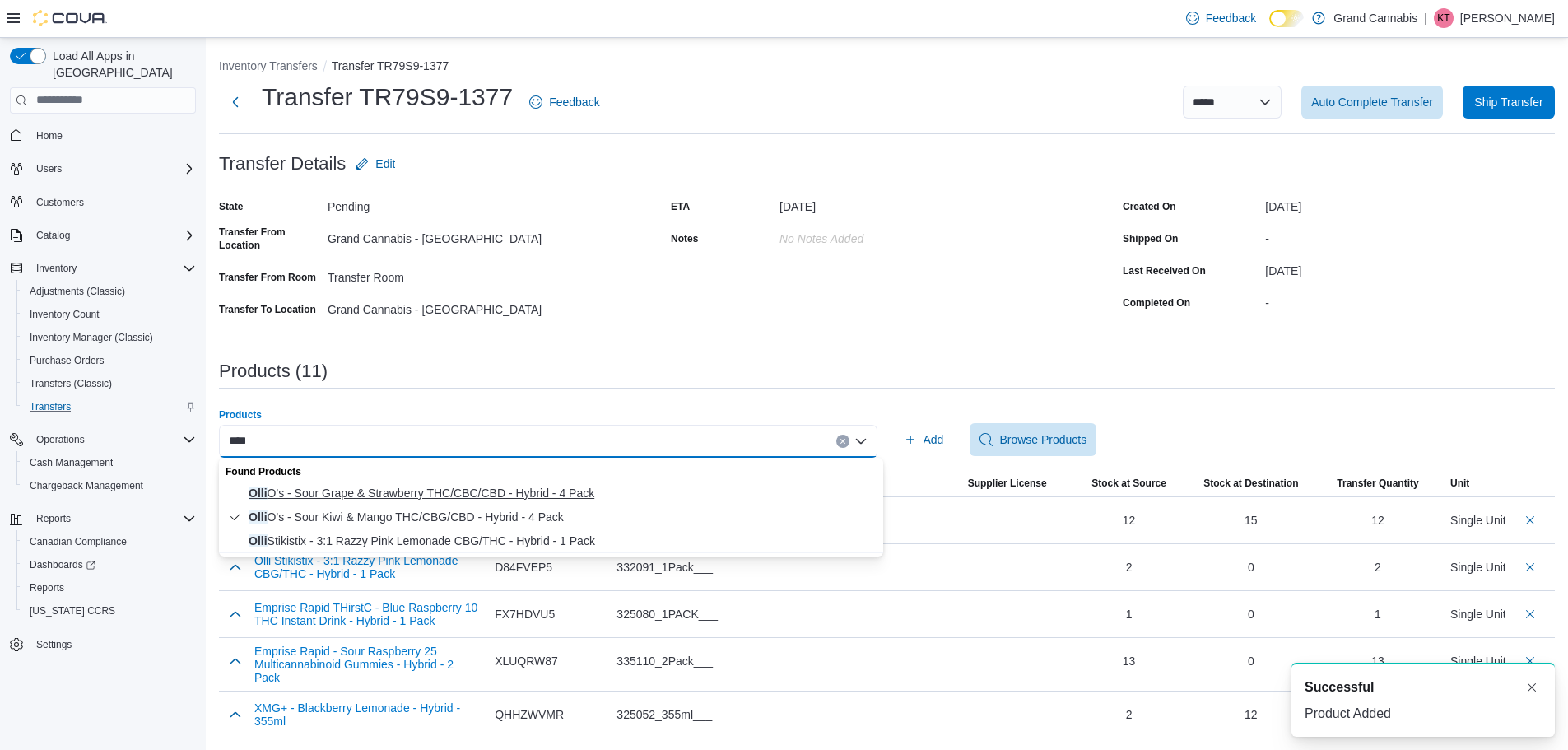
type input "****"
click at [559, 491] on span "Olli O's - Sour Grape & Strawberry THC/CBC/CBD - Hybrid - 4 Pack" at bounding box center [560, 493] width 625 height 17
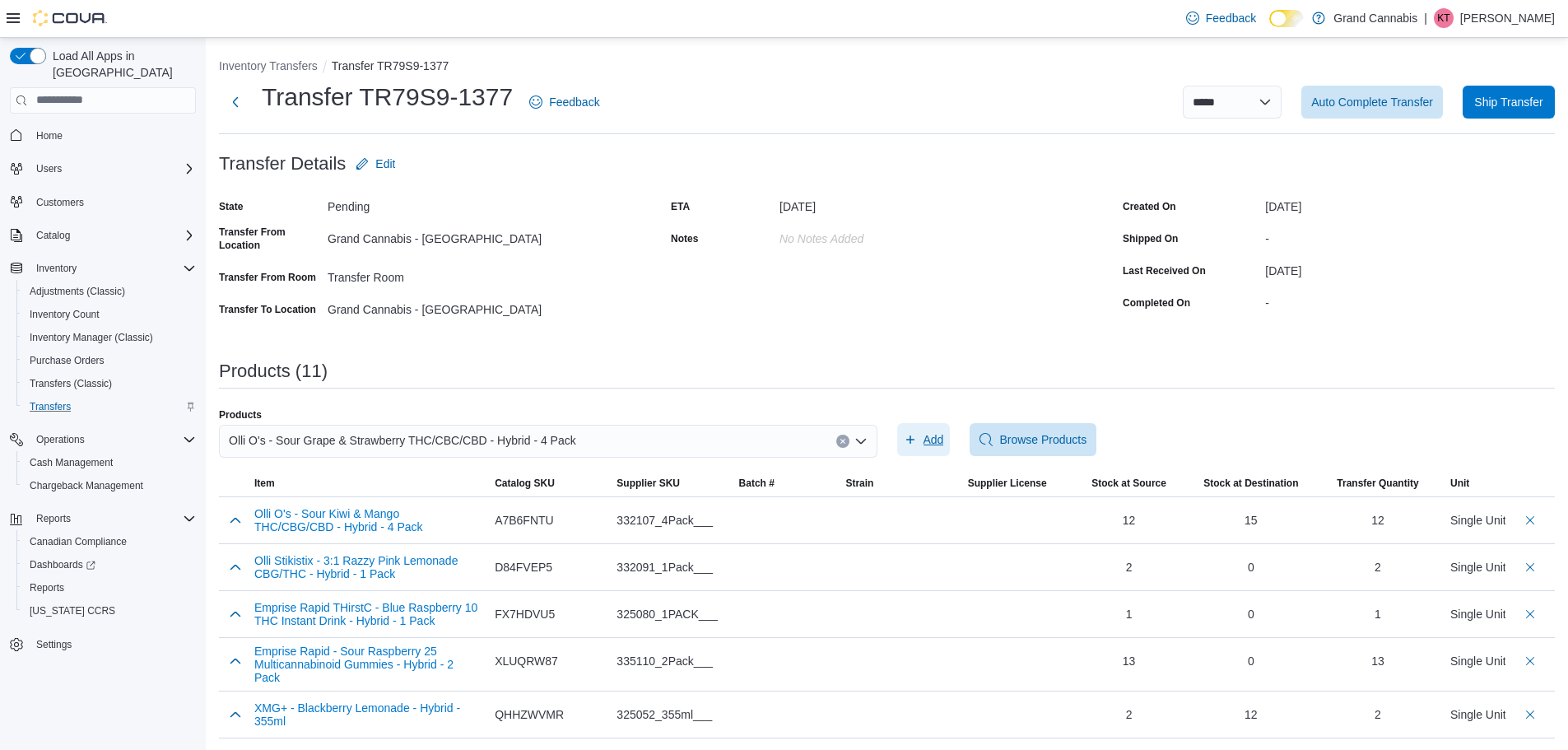
click at [944, 432] on span "Add" at bounding box center [934, 440] width 21 height 17
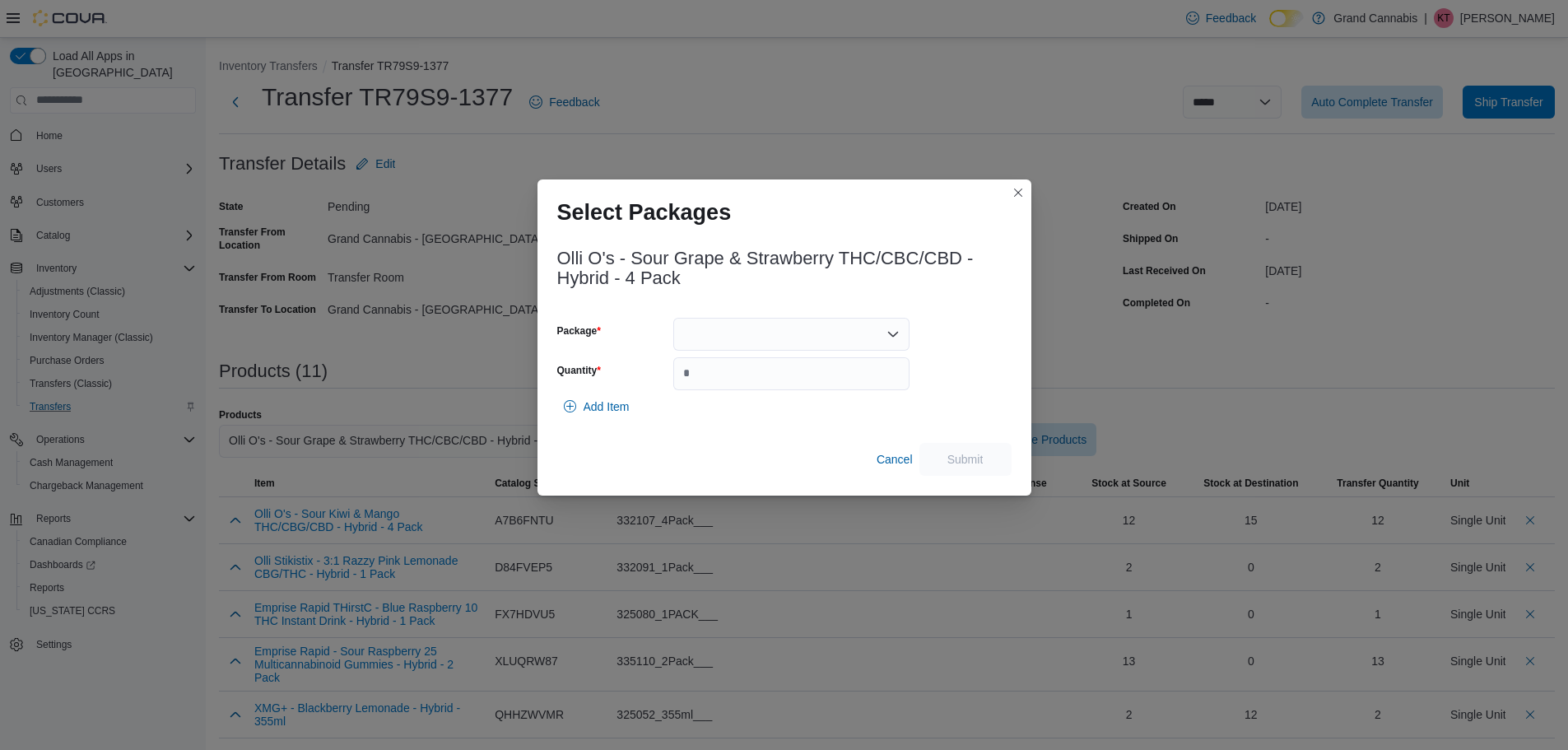
click at [711, 327] on div at bounding box center [791, 333] width 236 height 33
click at [726, 394] on button "OOGS14AL25B1" at bounding box center [791, 387] width 236 height 24
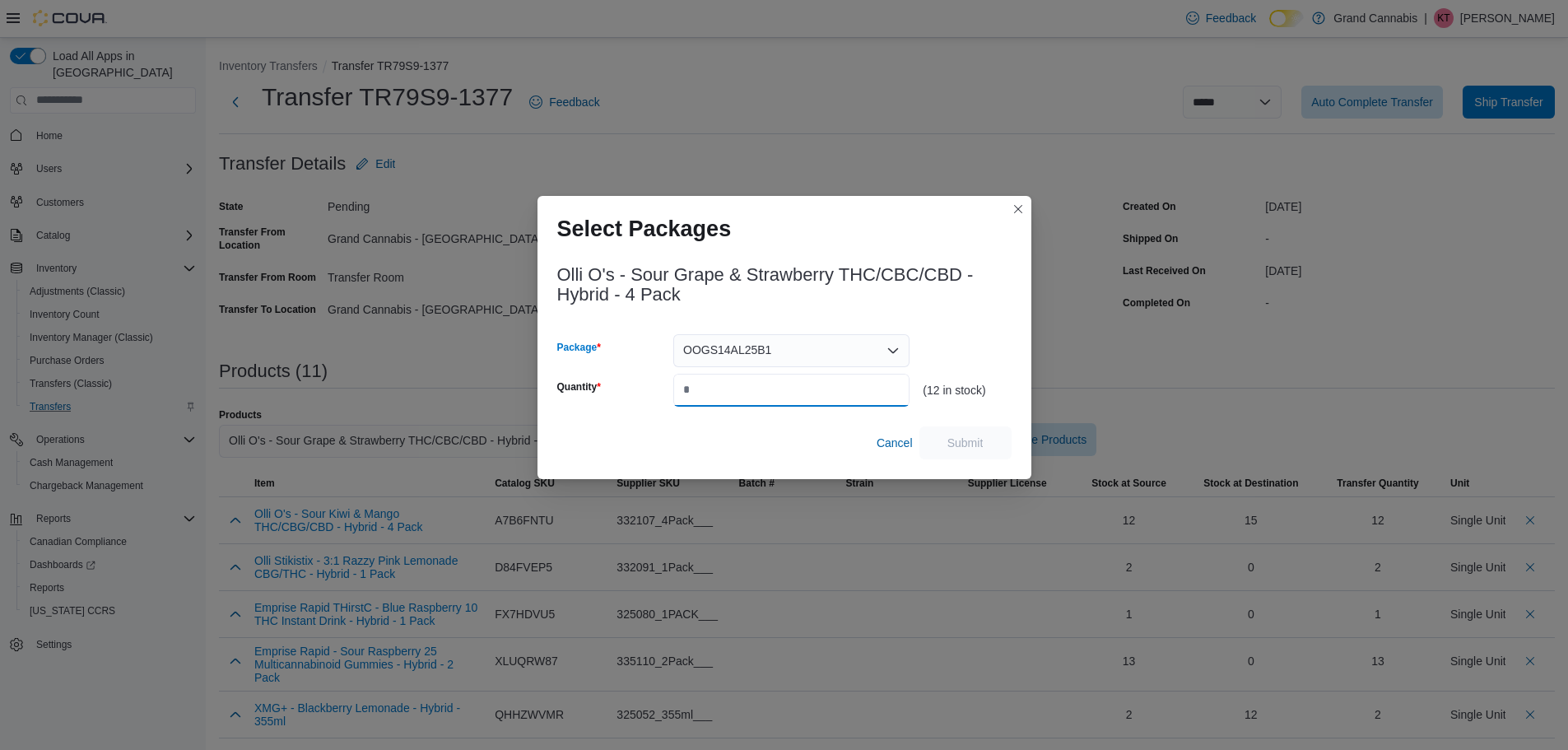
click at [724, 384] on input "Quantity" at bounding box center [791, 389] width 236 height 33
type input "**"
click at [983, 445] on span "Submit" at bounding box center [966, 442] width 73 height 33
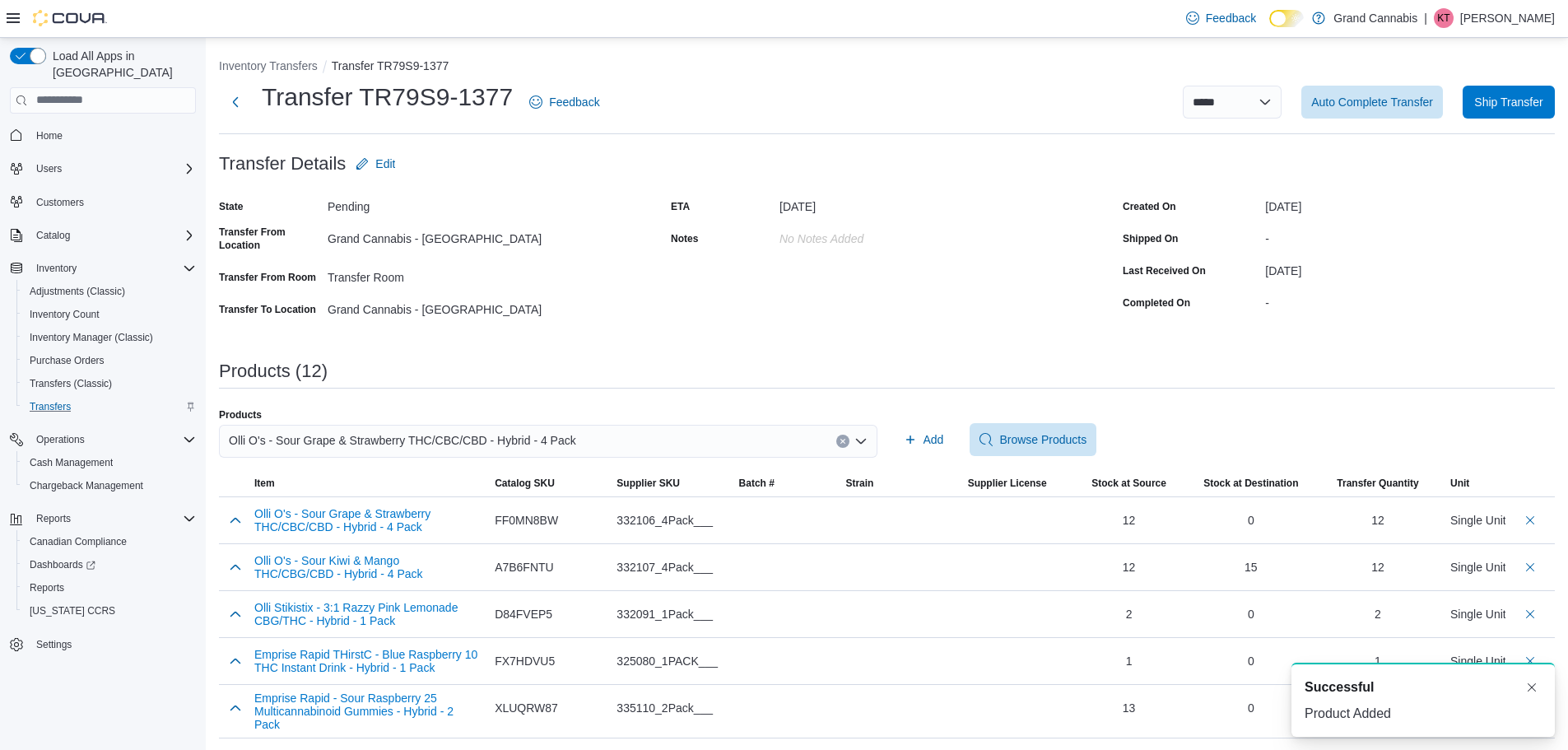
click at [849, 445] on button "Clear input" at bounding box center [842, 441] width 13 height 13
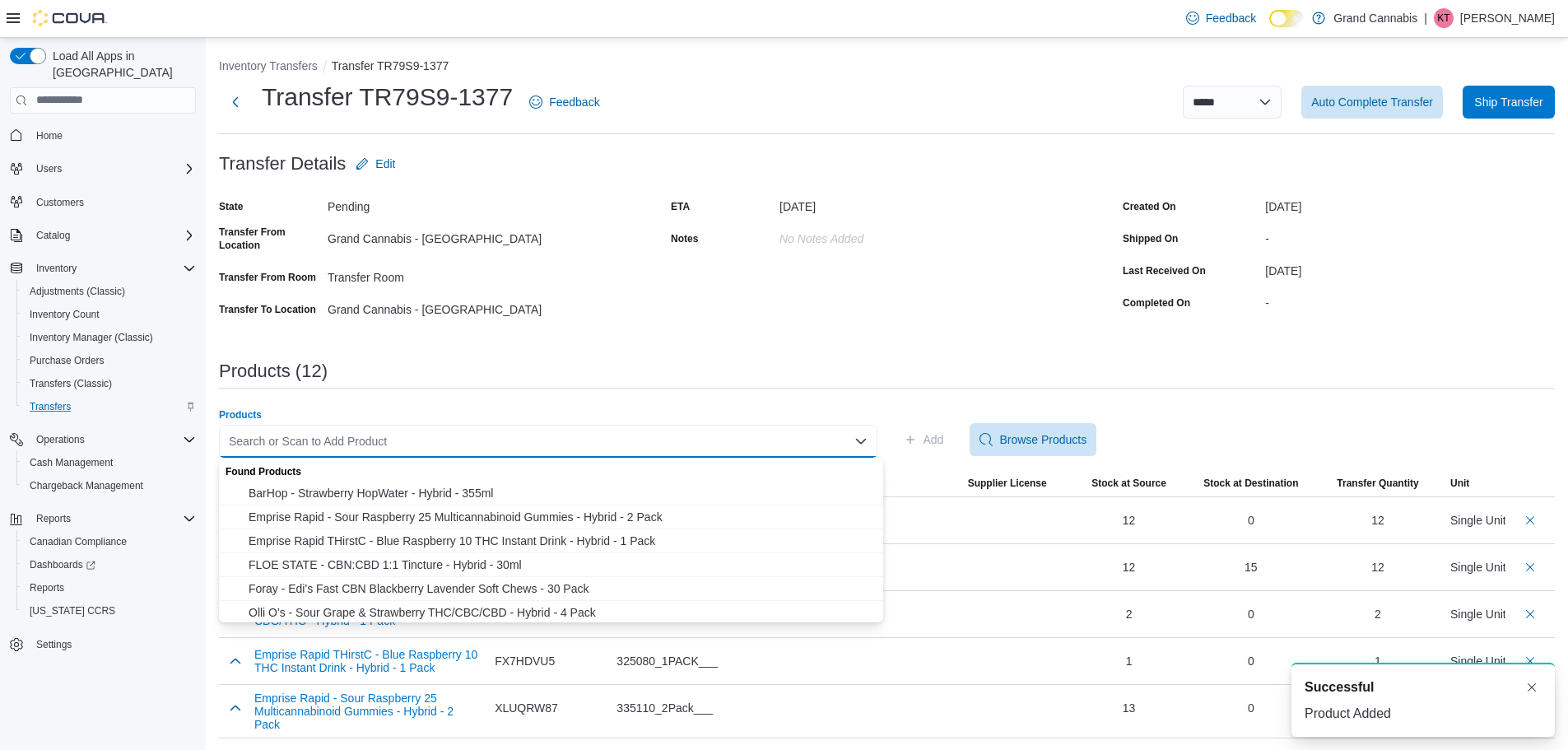
click at [827, 440] on div "Search or Scan to Add Product Combo box. Selected. Combo box input. Search or S…" at bounding box center [547, 441] width 658 height 33
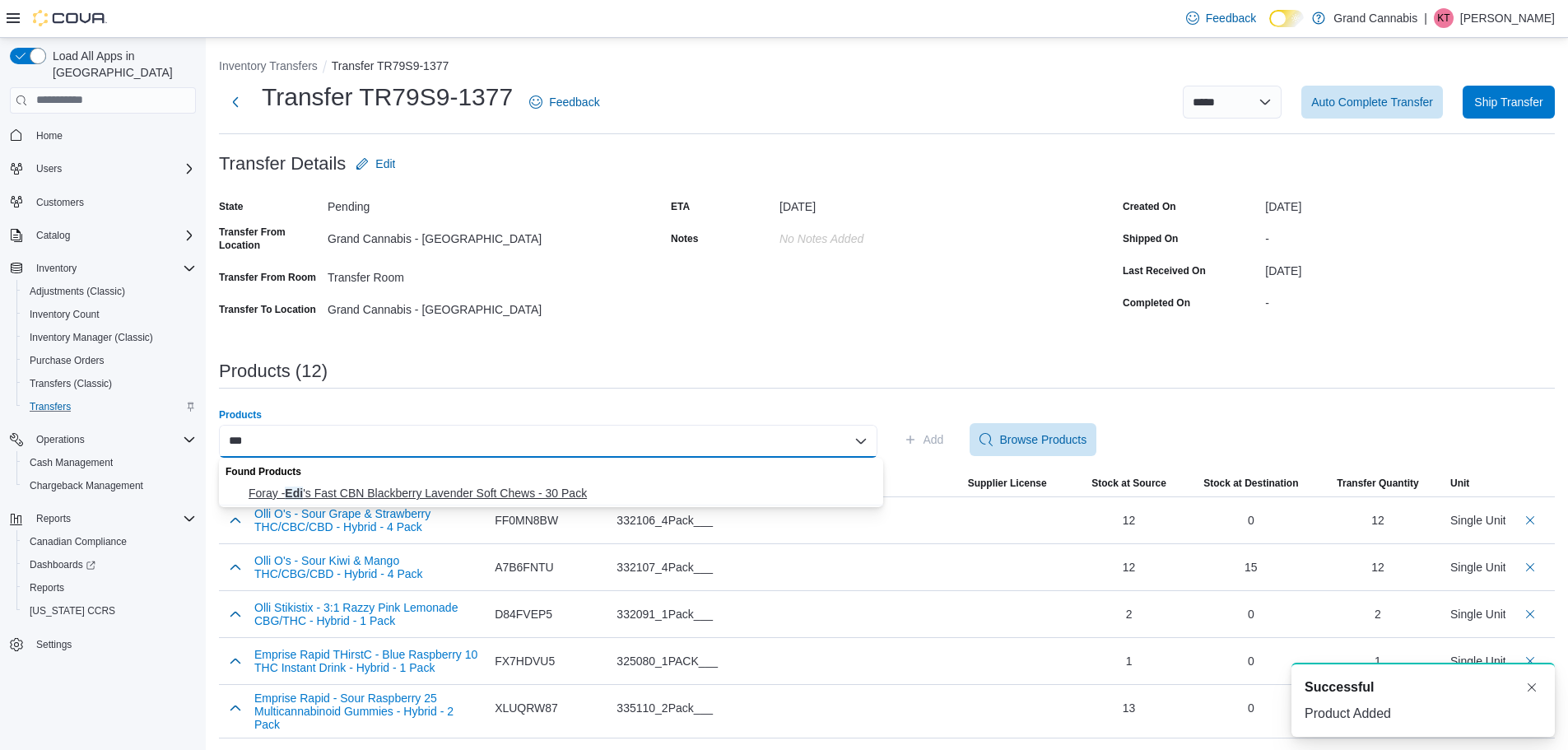
type input "***"
click at [653, 488] on span "Foray - Edi 's Fast CBN Blackberry Lavender Soft Chews - 30 Pack" at bounding box center [560, 493] width 625 height 17
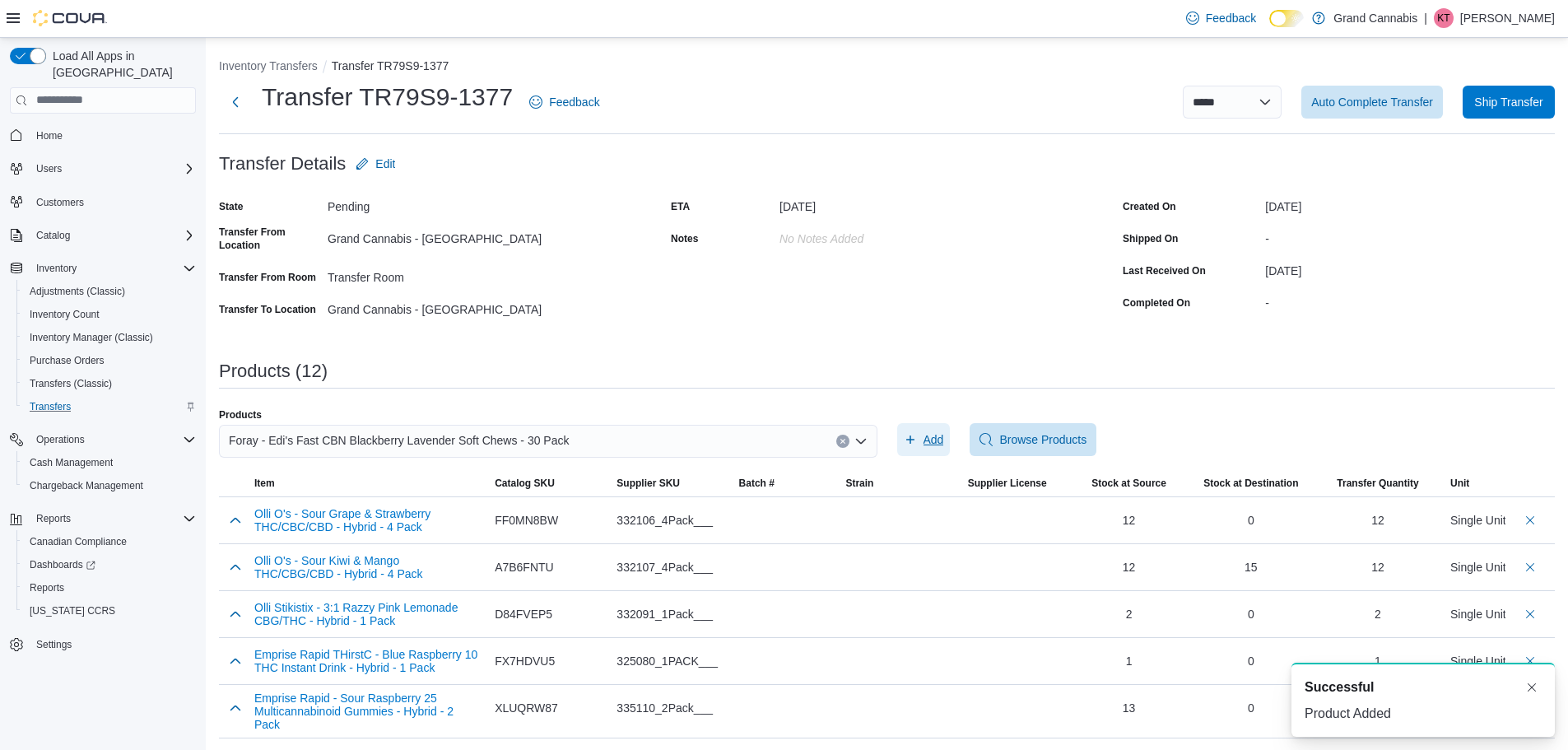
click at [931, 438] on span "Add" at bounding box center [934, 440] width 21 height 17
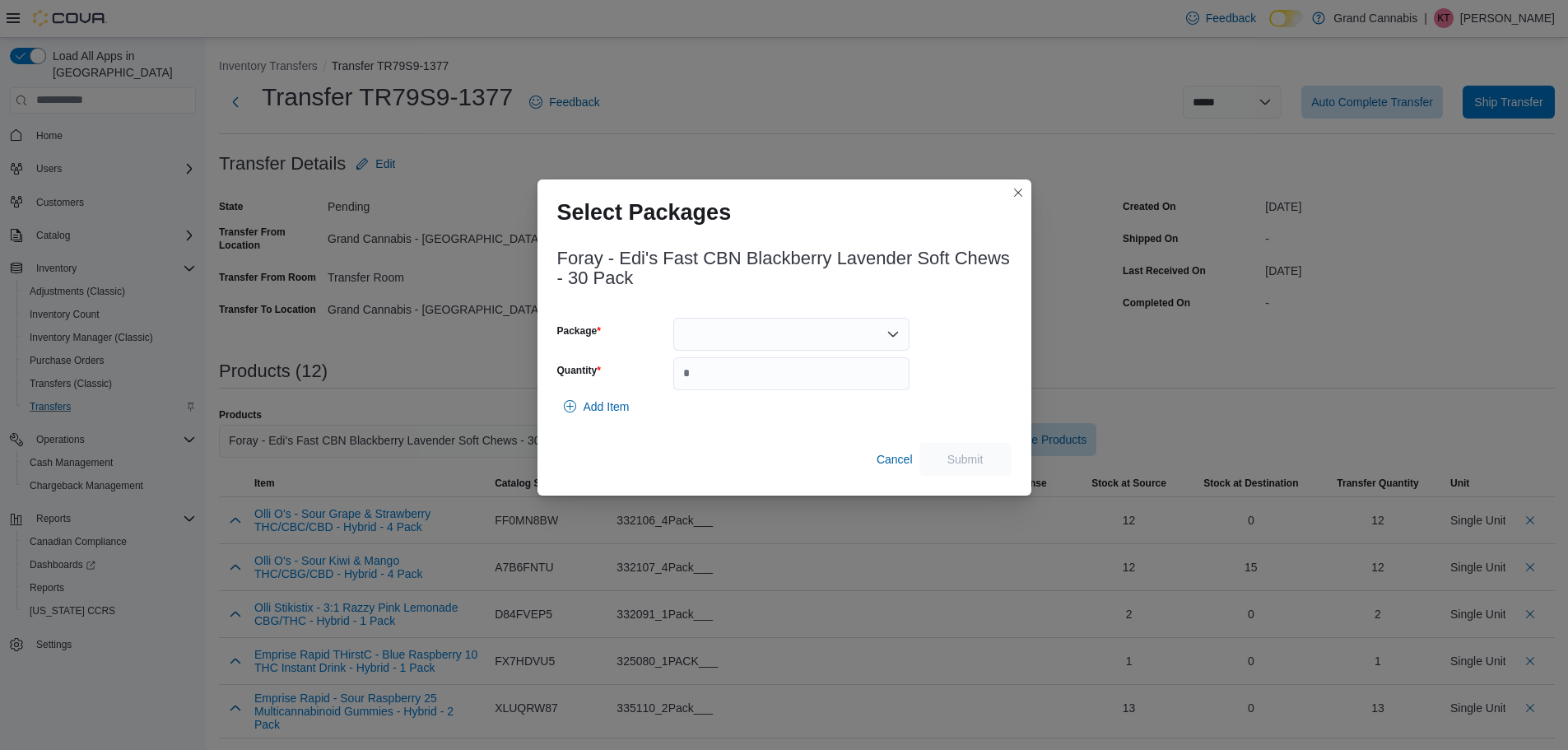
click at [793, 333] on div at bounding box center [791, 333] width 236 height 33
click at [772, 386] on span "LFG00000791" at bounding box center [800, 386] width 197 height 17
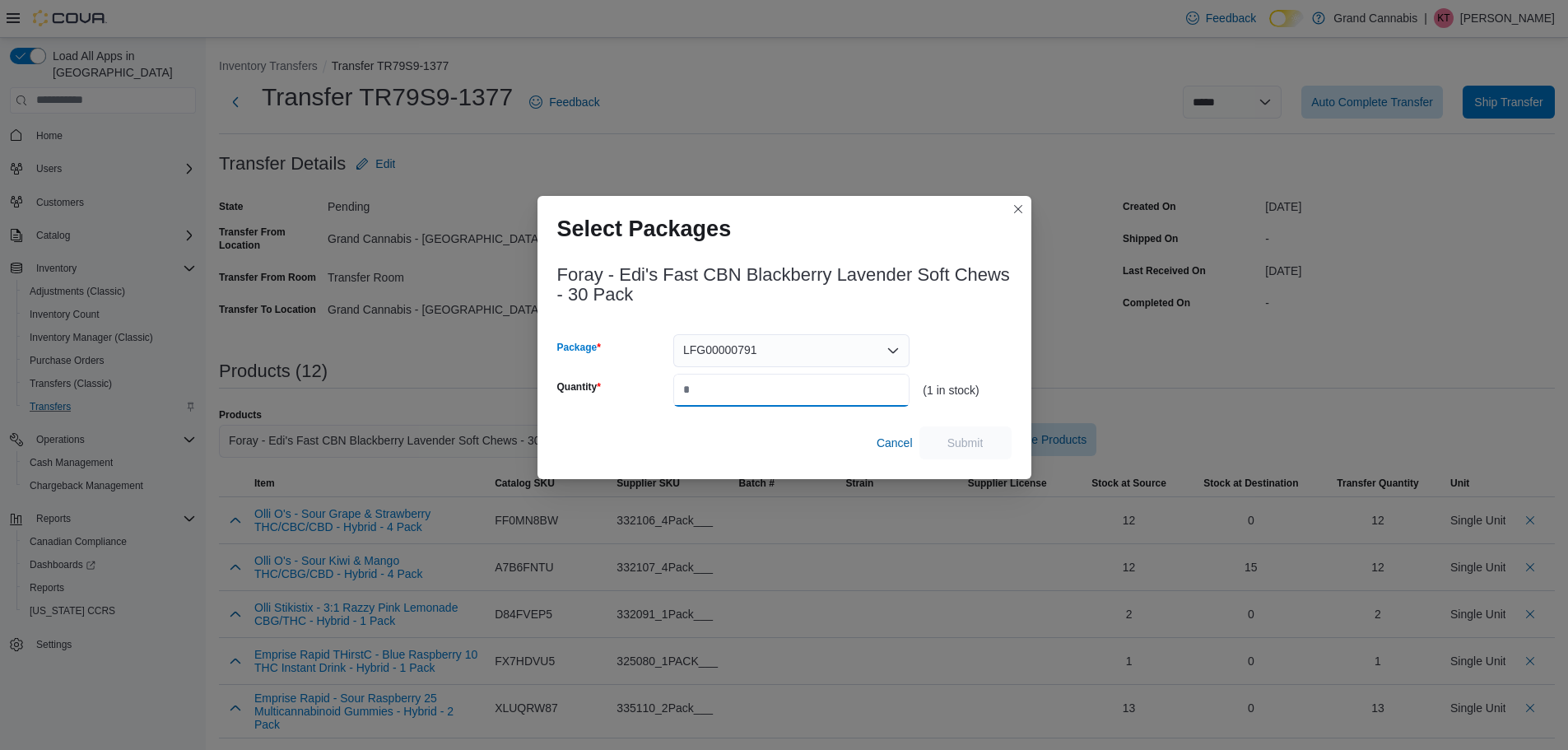
click at [758, 387] on input "Quantity" at bounding box center [791, 389] width 236 height 33
type input "*"
click at [947, 436] on span "Submit" at bounding box center [965, 442] width 36 height 17
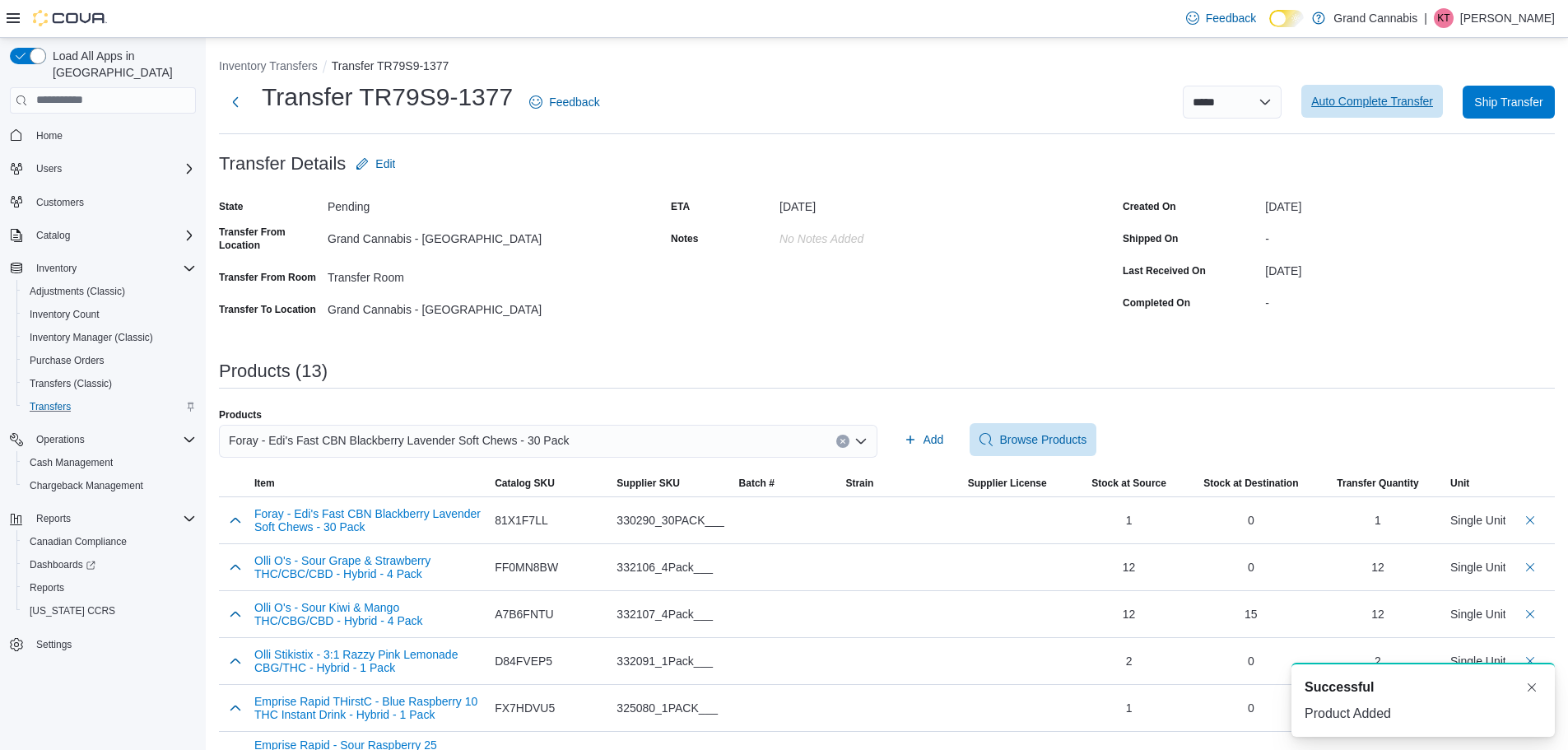
click at [1391, 112] on span "Auto Complete Transfer" at bounding box center [1372, 101] width 121 height 33
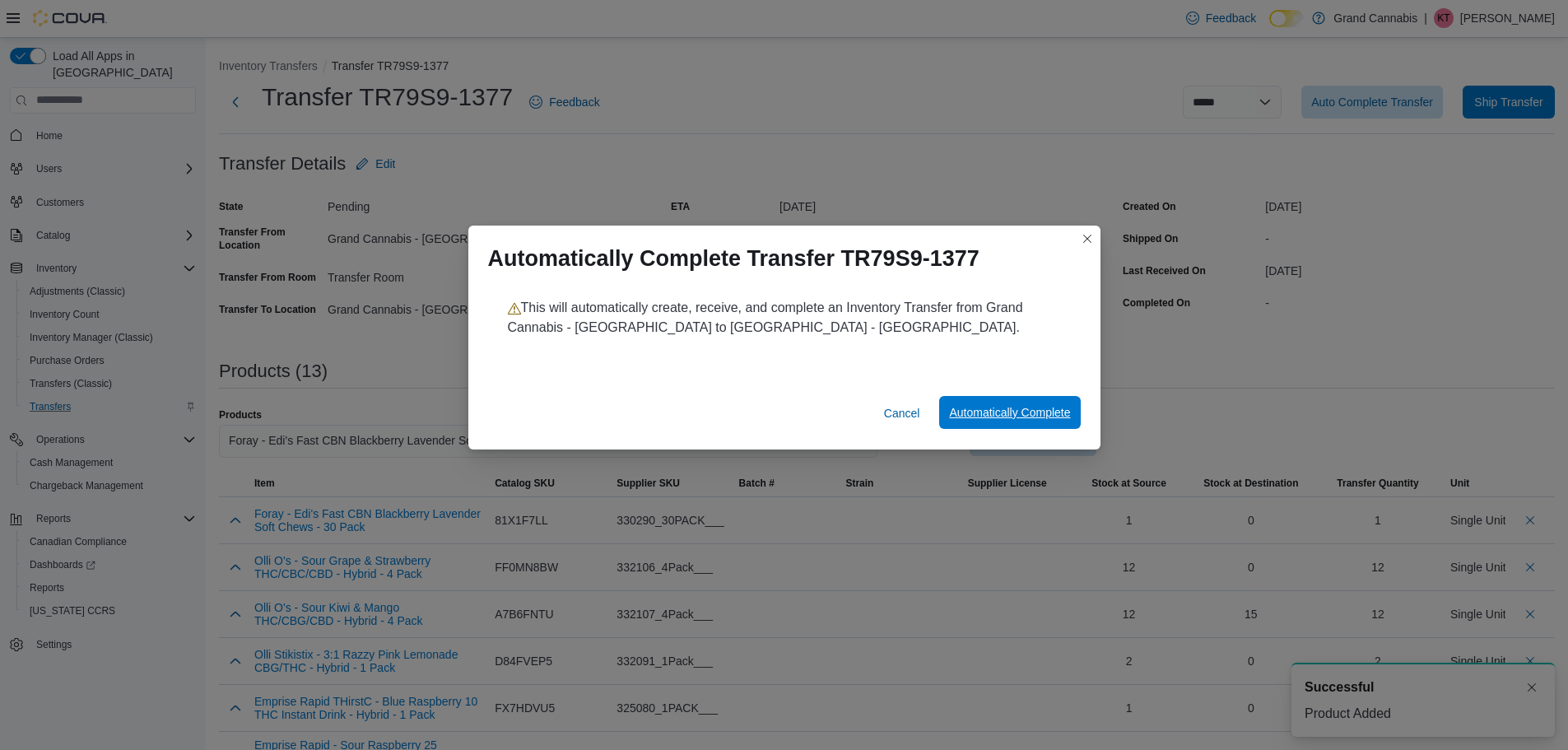
click at [1036, 407] on span "Automatically Complete" at bounding box center [1010, 413] width 121 height 17
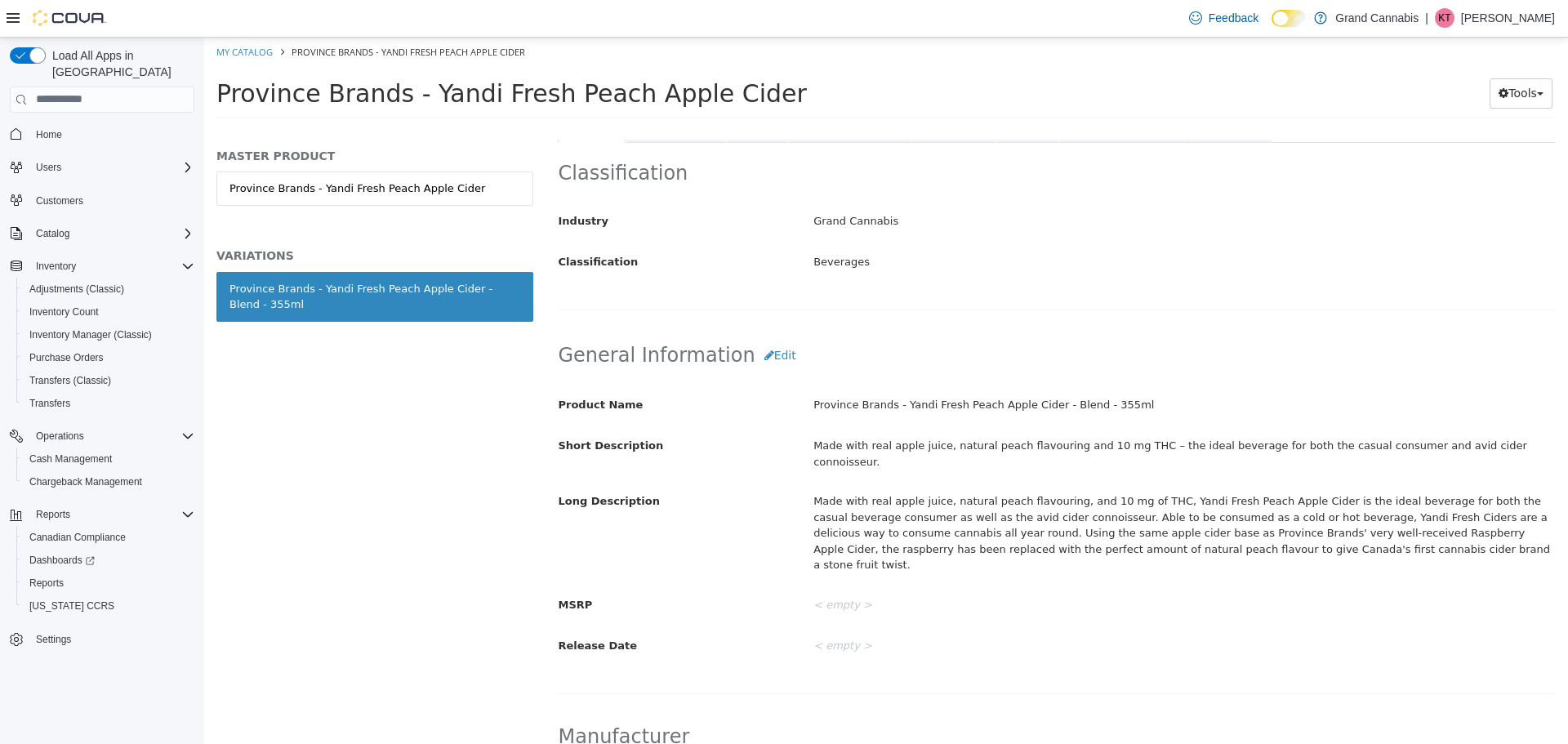
scroll to position [82, 0]
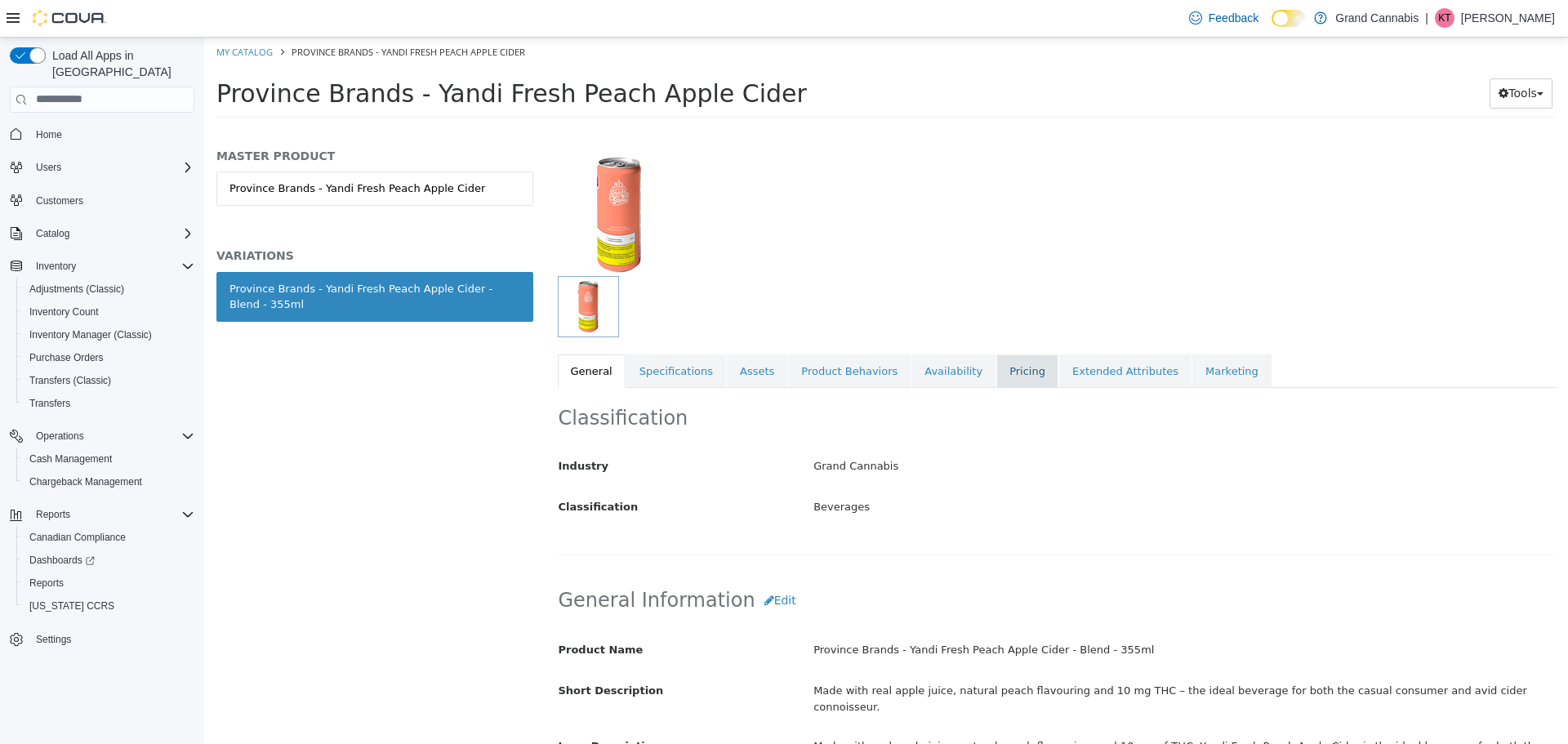
click at [996, 382] on link "Pricing" at bounding box center [1027, 371] width 62 height 34
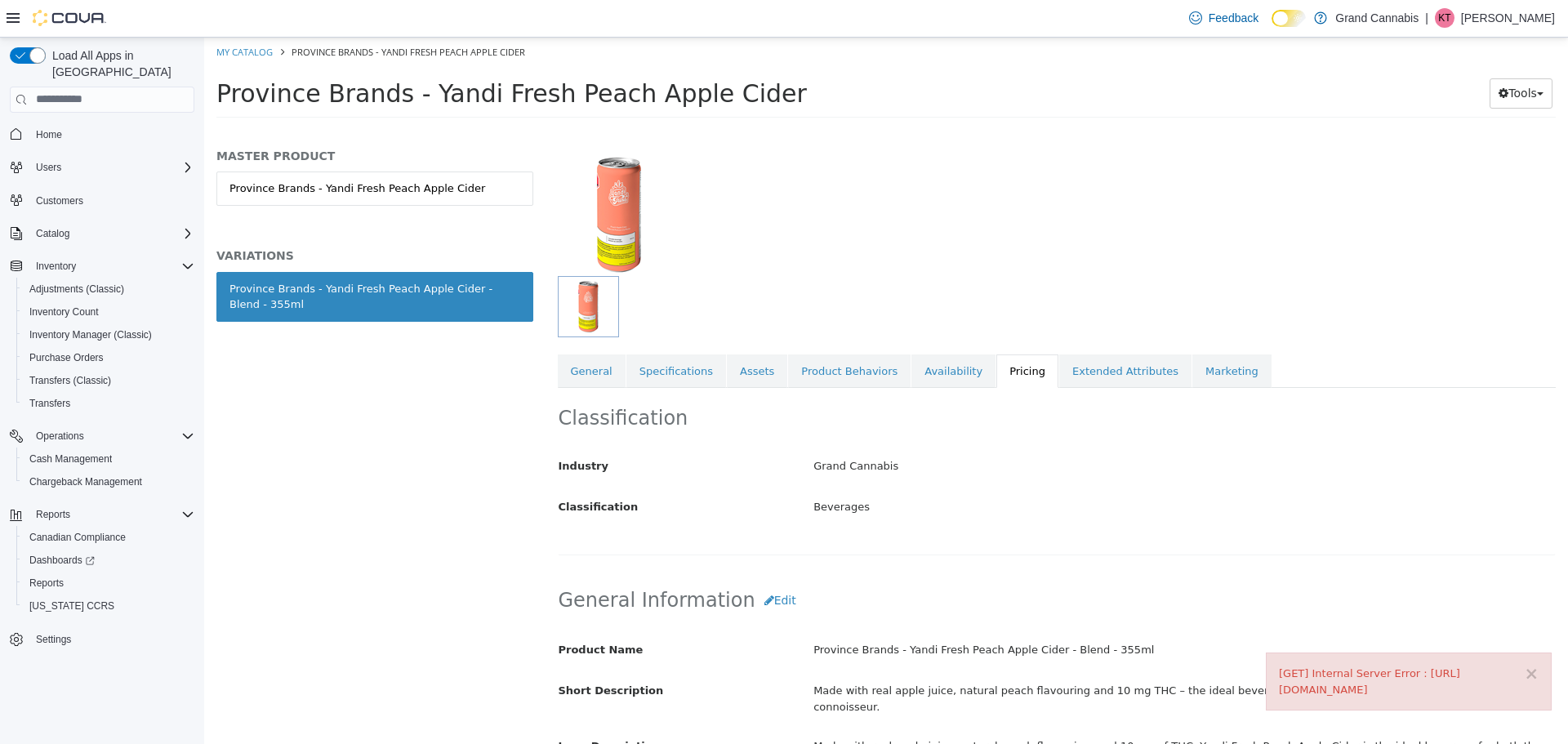
click at [996, 370] on link "Pricing" at bounding box center [1027, 371] width 62 height 34
click at [615, 372] on link "General" at bounding box center [591, 371] width 68 height 34
click at [996, 381] on link "Pricing" at bounding box center [1027, 371] width 62 height 34
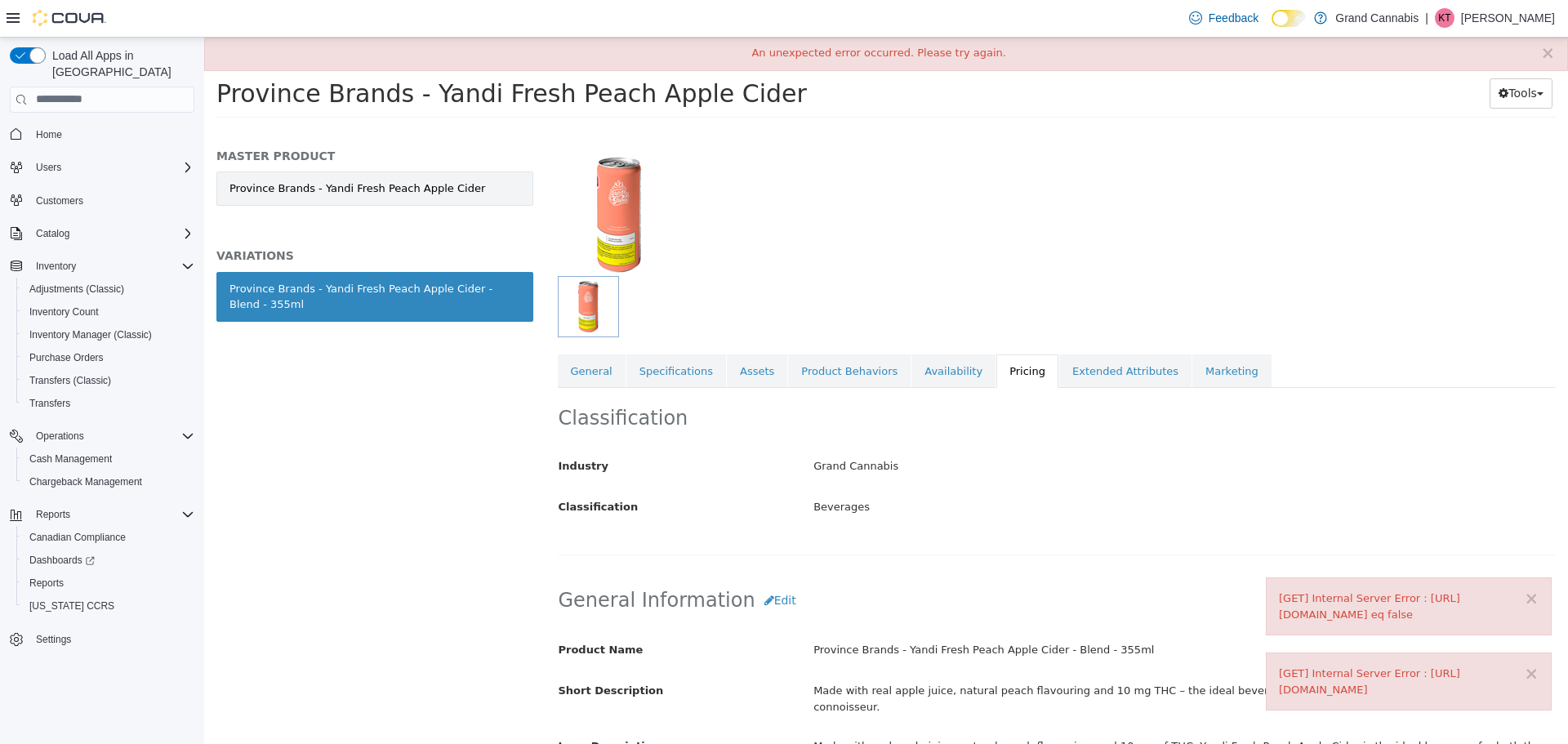
click at [415, 182] on link "Province Brands - Yandi Fresh Peach Apple Cider" at bounding box center [375, 187] width 317 height 34
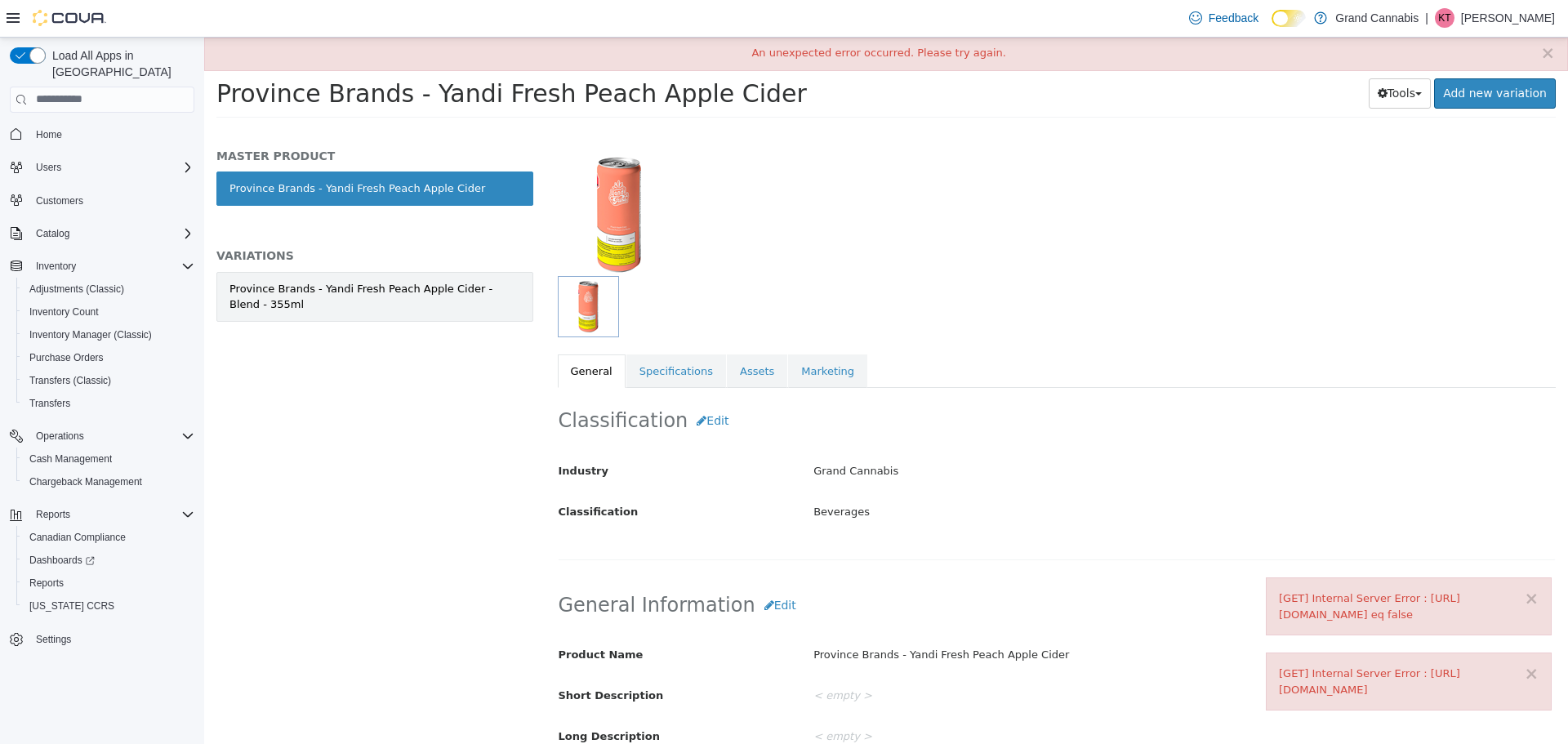
click at [424, 295] on div "Province Brands - Yandi Fresh Peach Apple Cider - Blend - 355ml" at bounding box center [375, 296] width 291 height 32
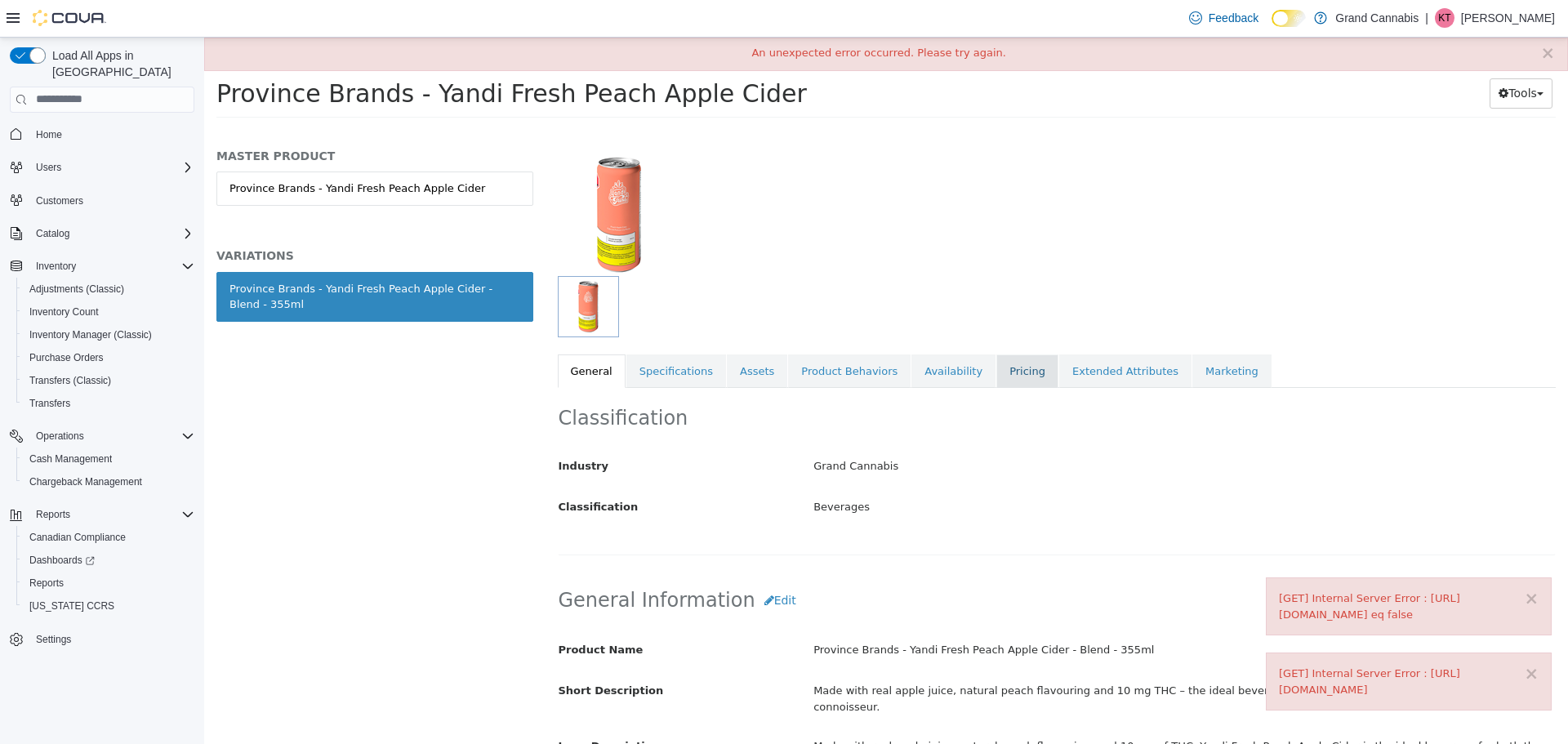
click at [1002, 359] on link "Pricing" at bounding box center [1027, 371] width 62 height 34
